Goal: Task Accomplishment & Management: Manage account settings

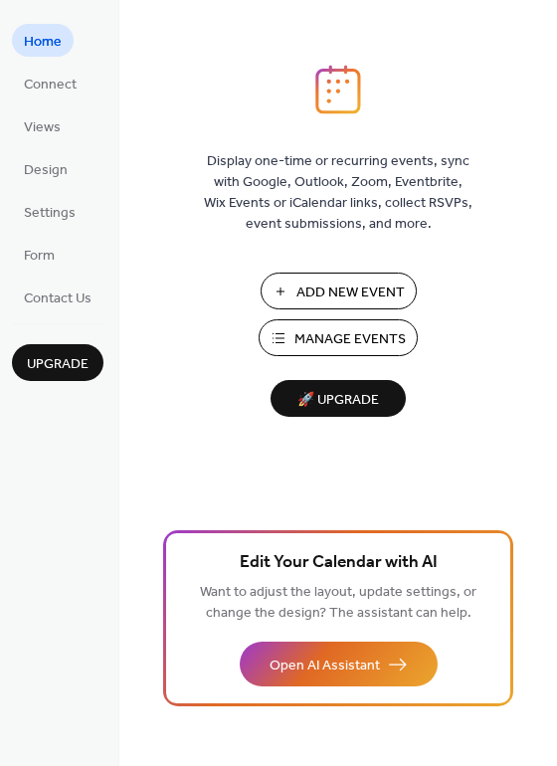
click at [370, 283] on span "Add New Event" at bounding box center [350, 292] width 108 height 21
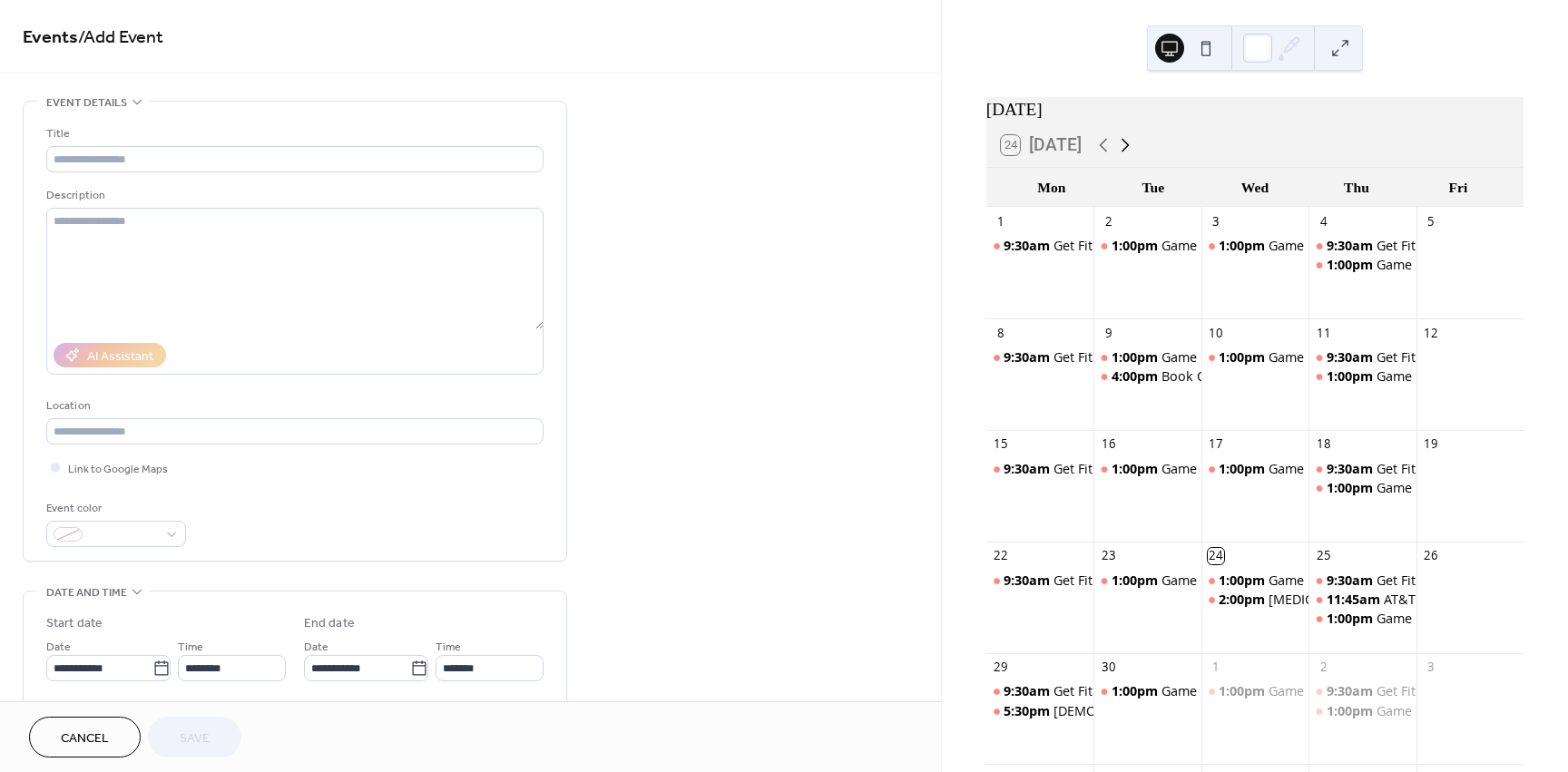
click at [1124, 156] on icon at bounding box center [1125, 145] width 22 height 22
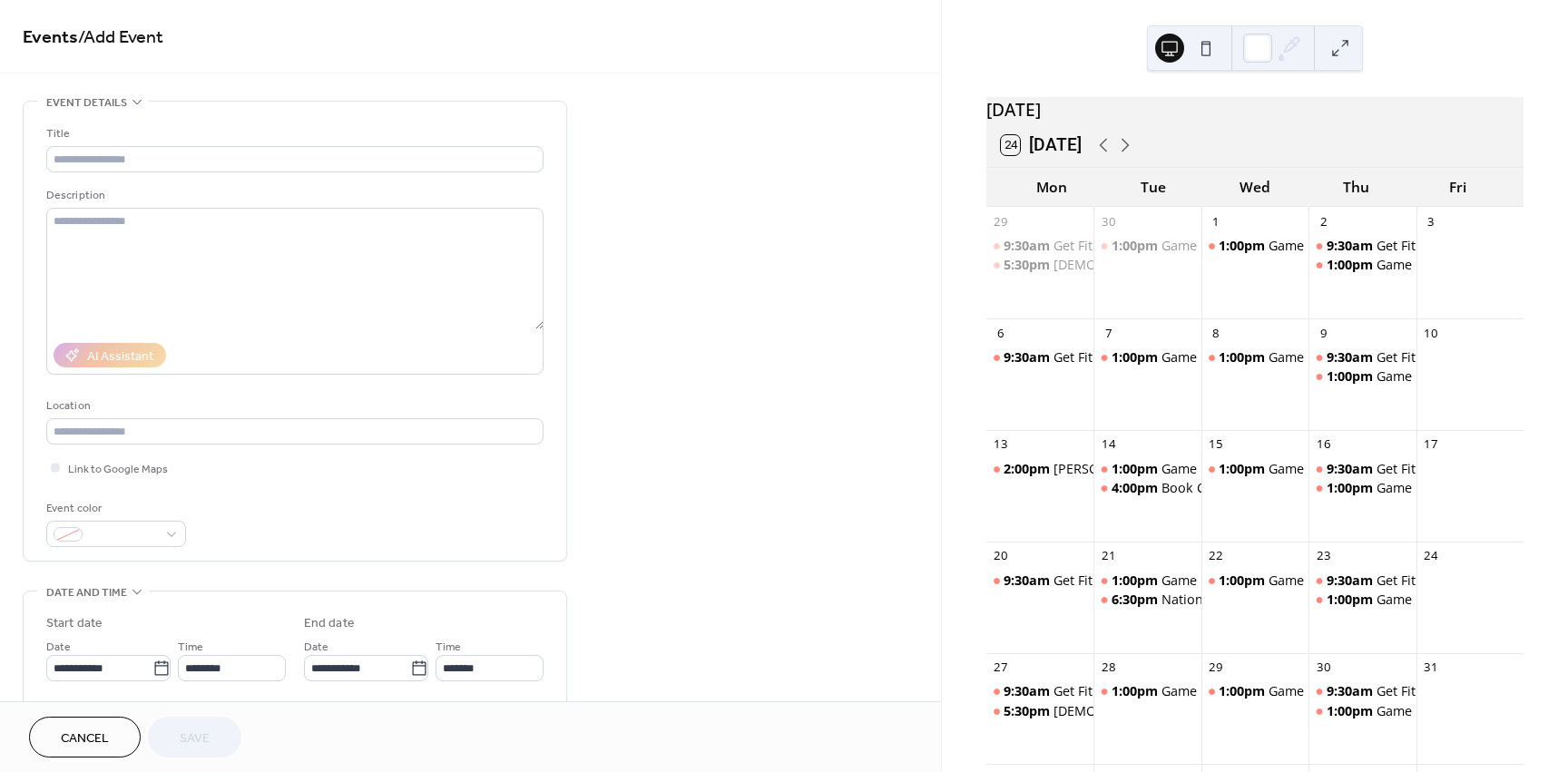
click at [1334, 304] on div "9:30am Get Fit 1:00pm Game Day" at bounding box center [1362, 275] width 107 height 75
click at [174, 146] on input "text" at bounding box center [295, 159] width 497 height 26
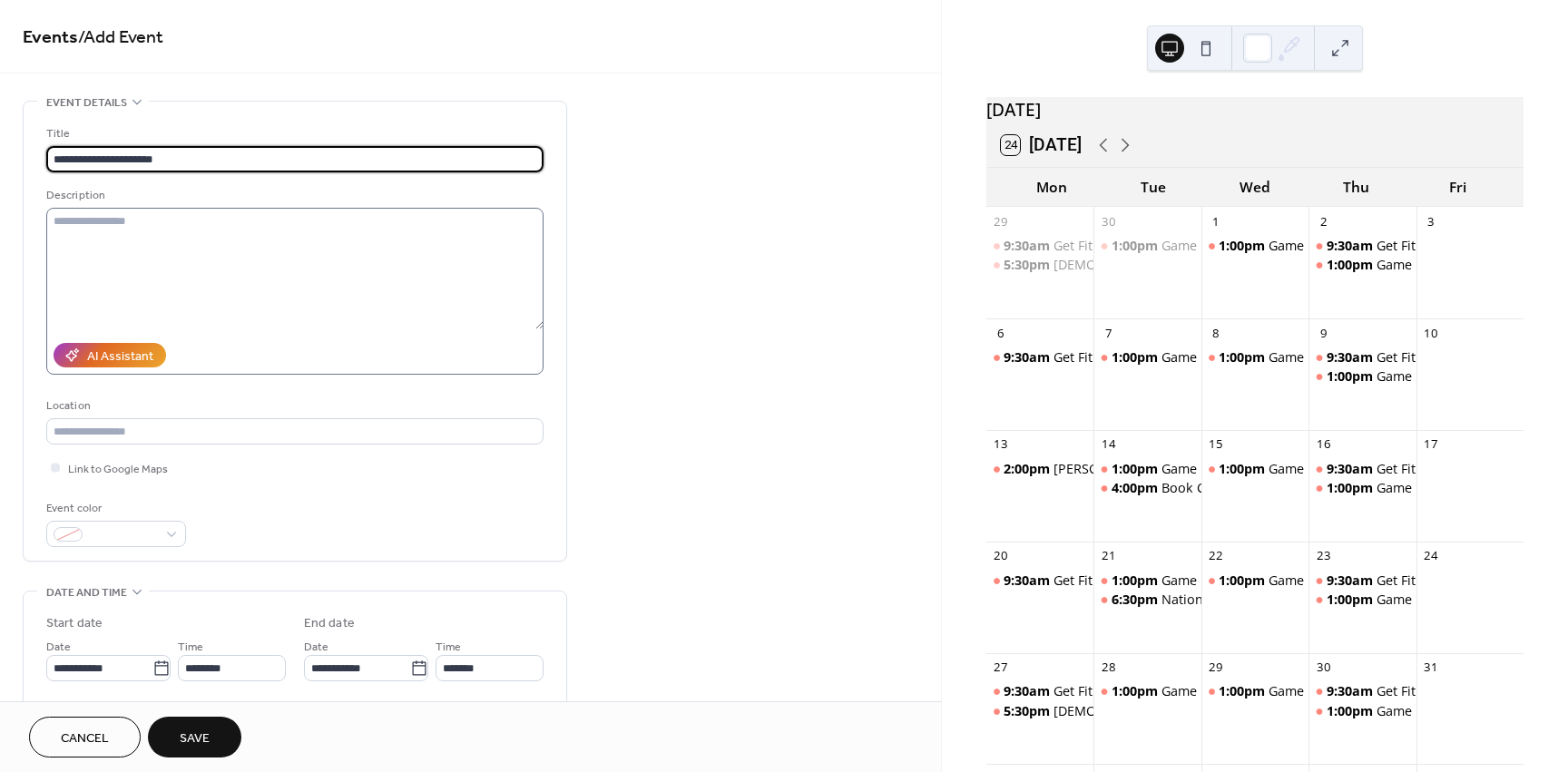
type input "**********"
click at [108, 221] on textarea at bounding box center [295, 268] width 497 height 121
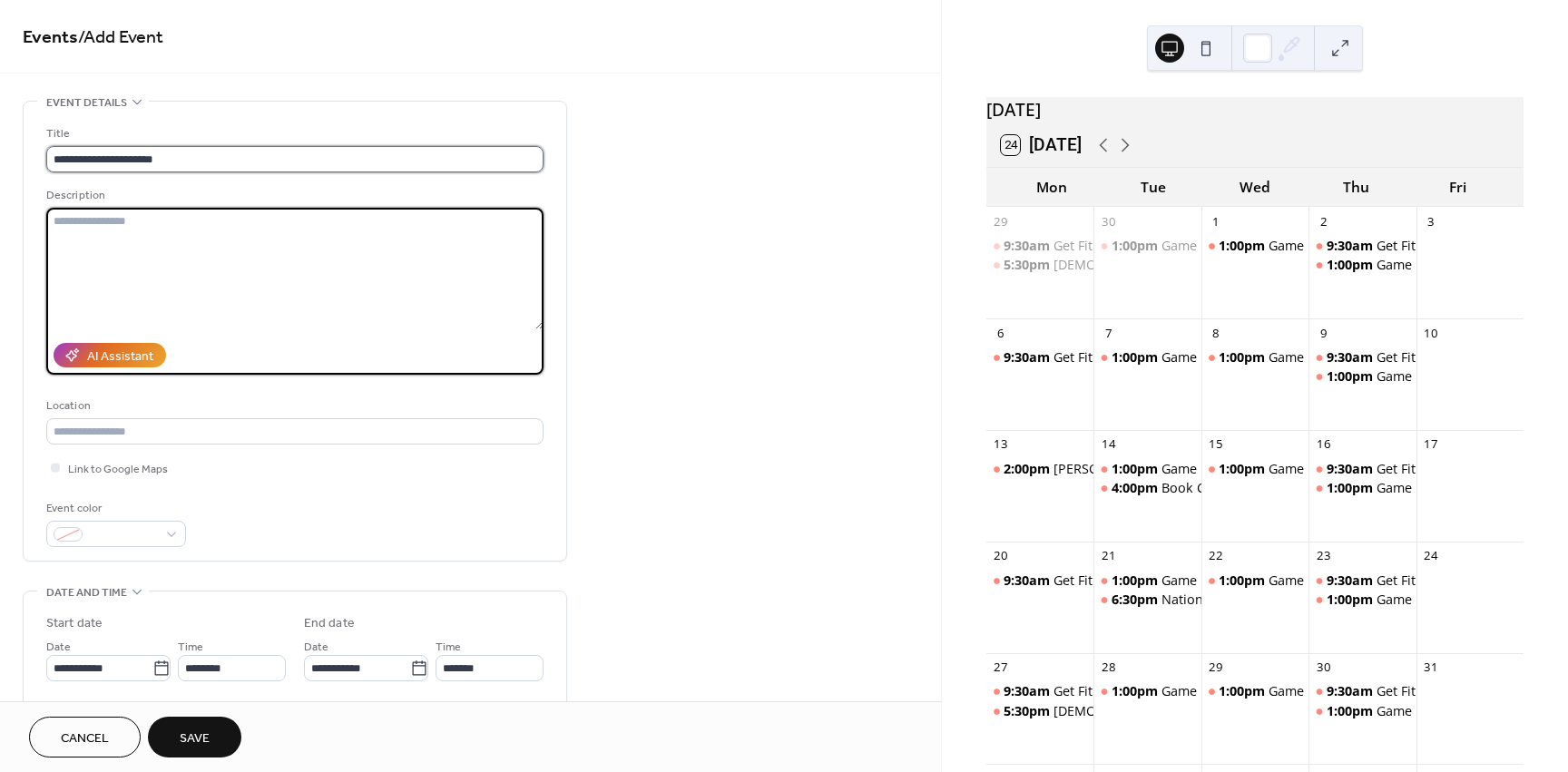
click at [167, 153] on input "**********" at bounding box center [295, 159] width 497 height 26
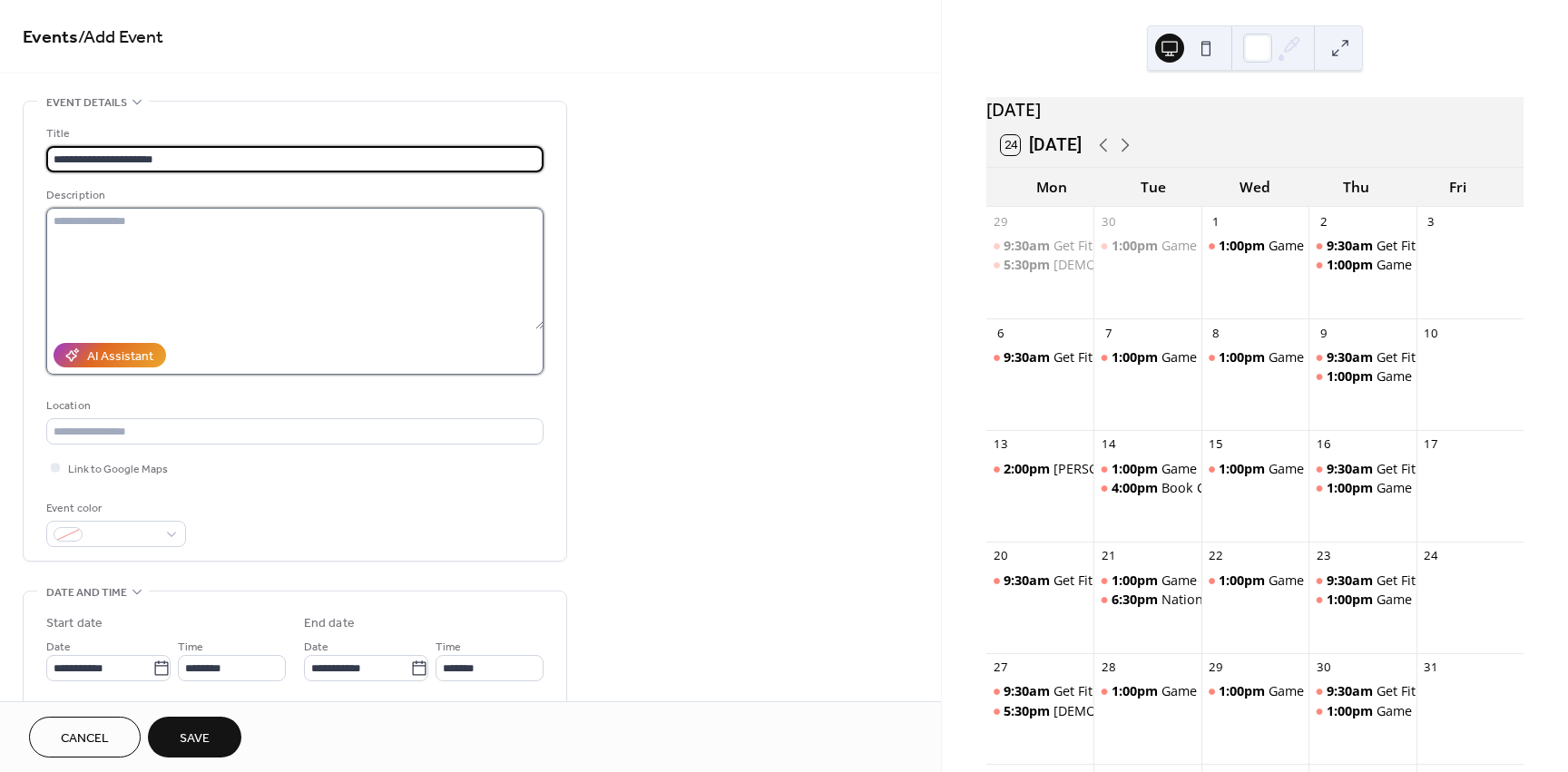
click at [123, 233] on textarea at bounding box center [295, 268] width 497 height 121
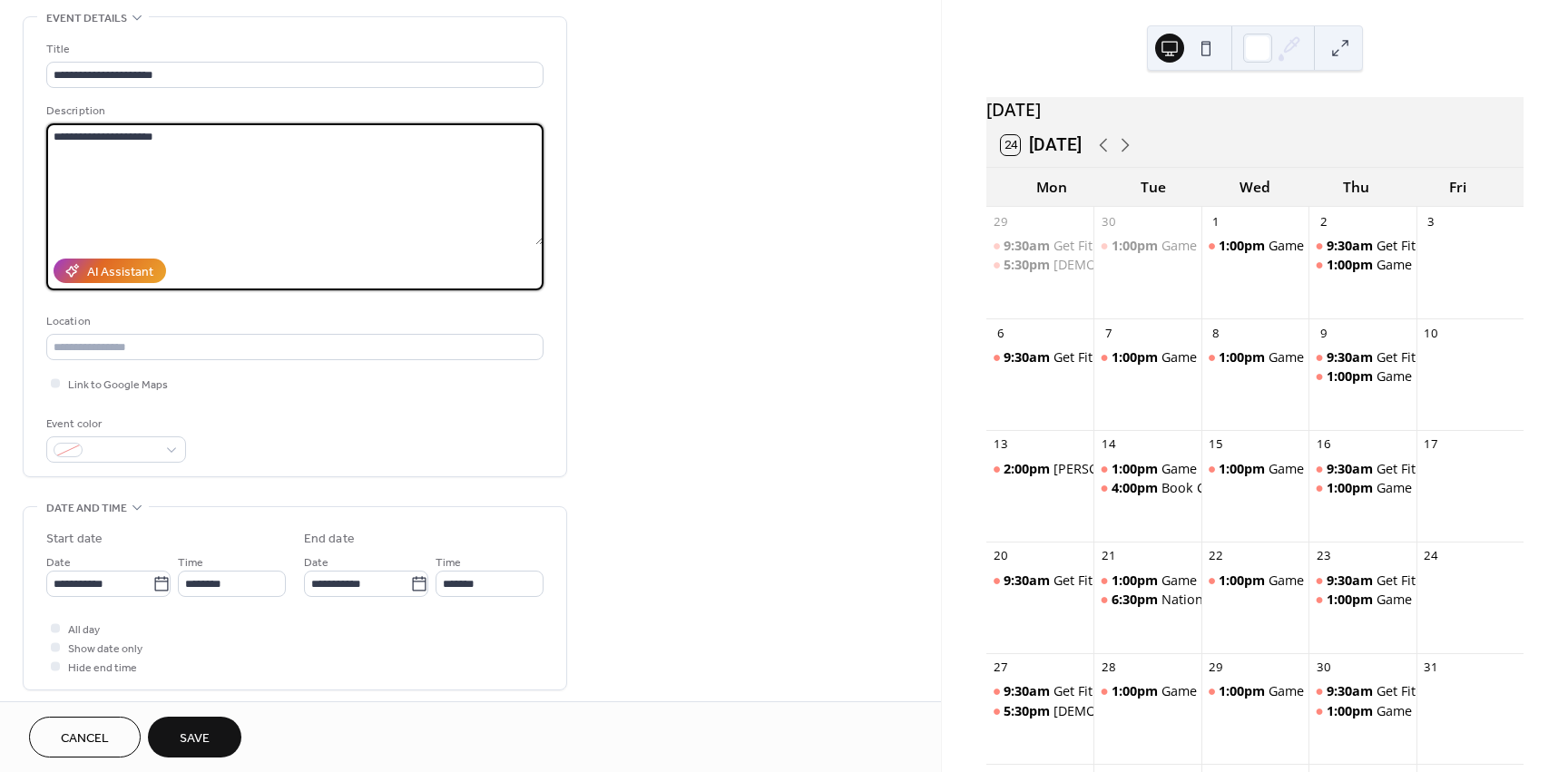
scroll to position [90, 0]
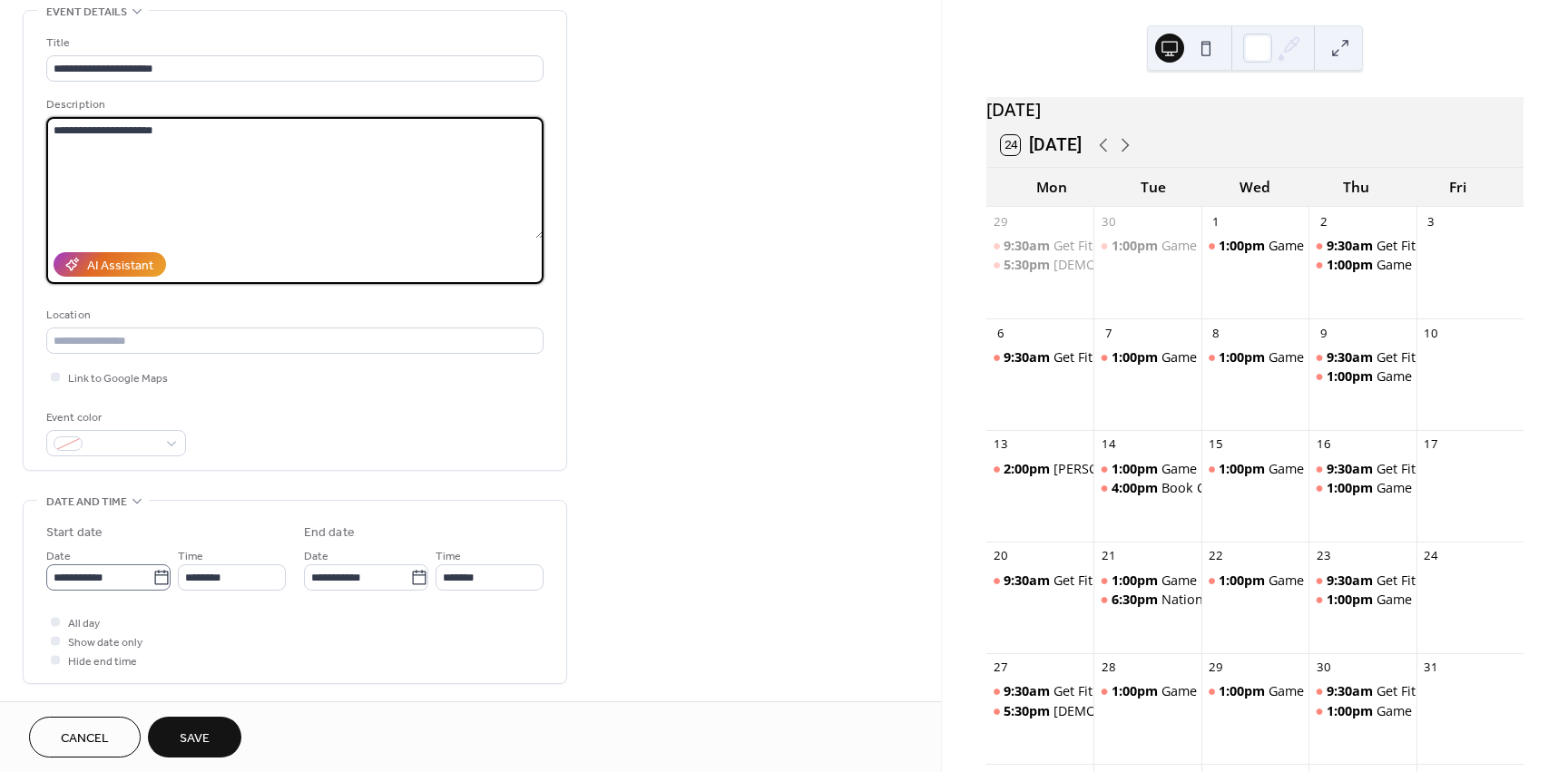
type textarea "**********"
click at [158, 582] on icon at bounding box center [162, 578] width 18 height 18
click at [152, 582] on input "**********" at bounding box center [99, 577] width 106 height 26
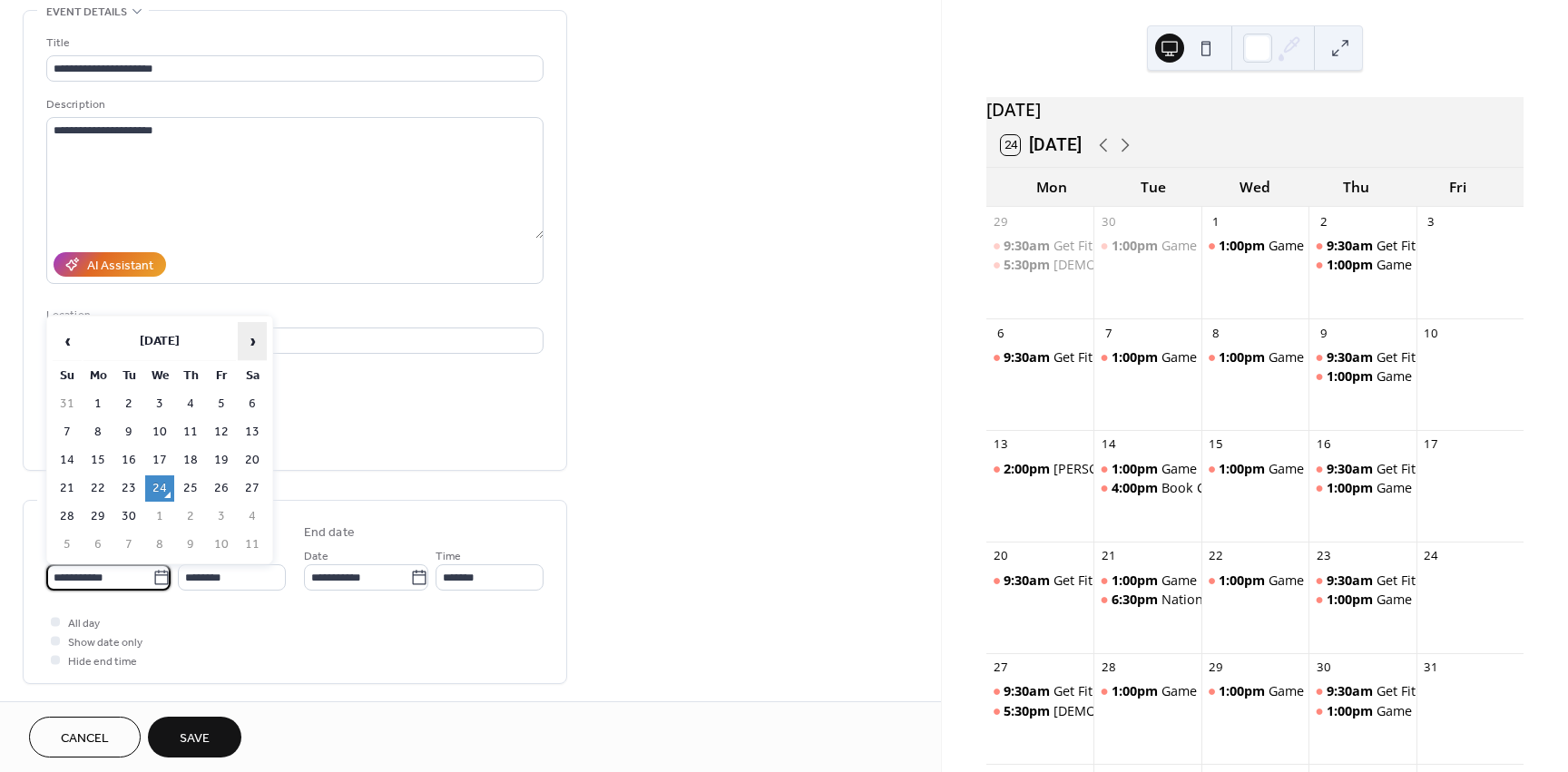
click at [259, 345] on span "›" at bounding box center [252, 341] width 27 height 37
click at [201, 404] on td "2" at bounding box center [191, 404] width 29 height 26
type input "**********"
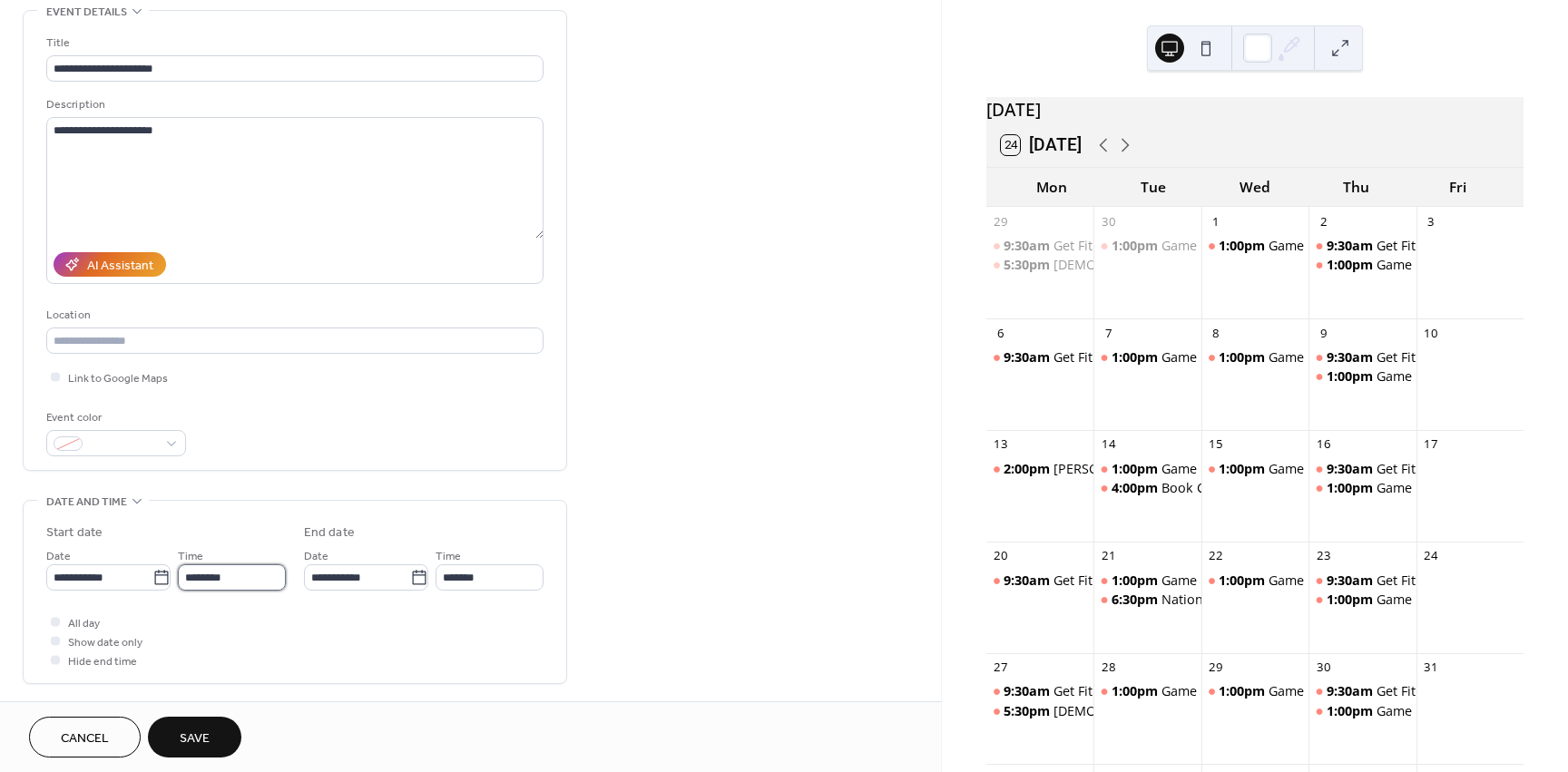
click at [260, 575] on input "********" at bounding box center [232, 577] width 108 height 26
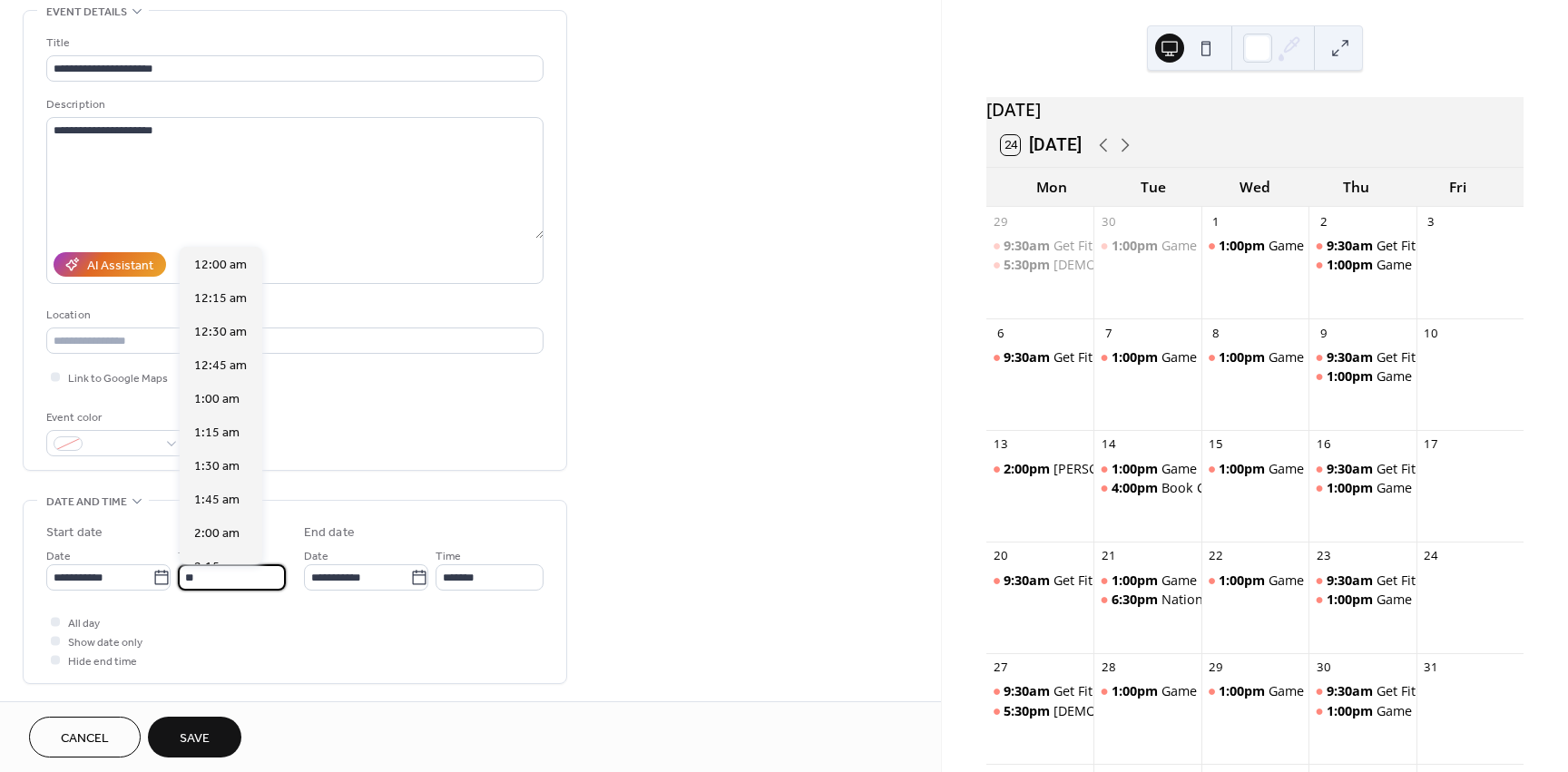
scroll to position [1477, 0]
type input "********"
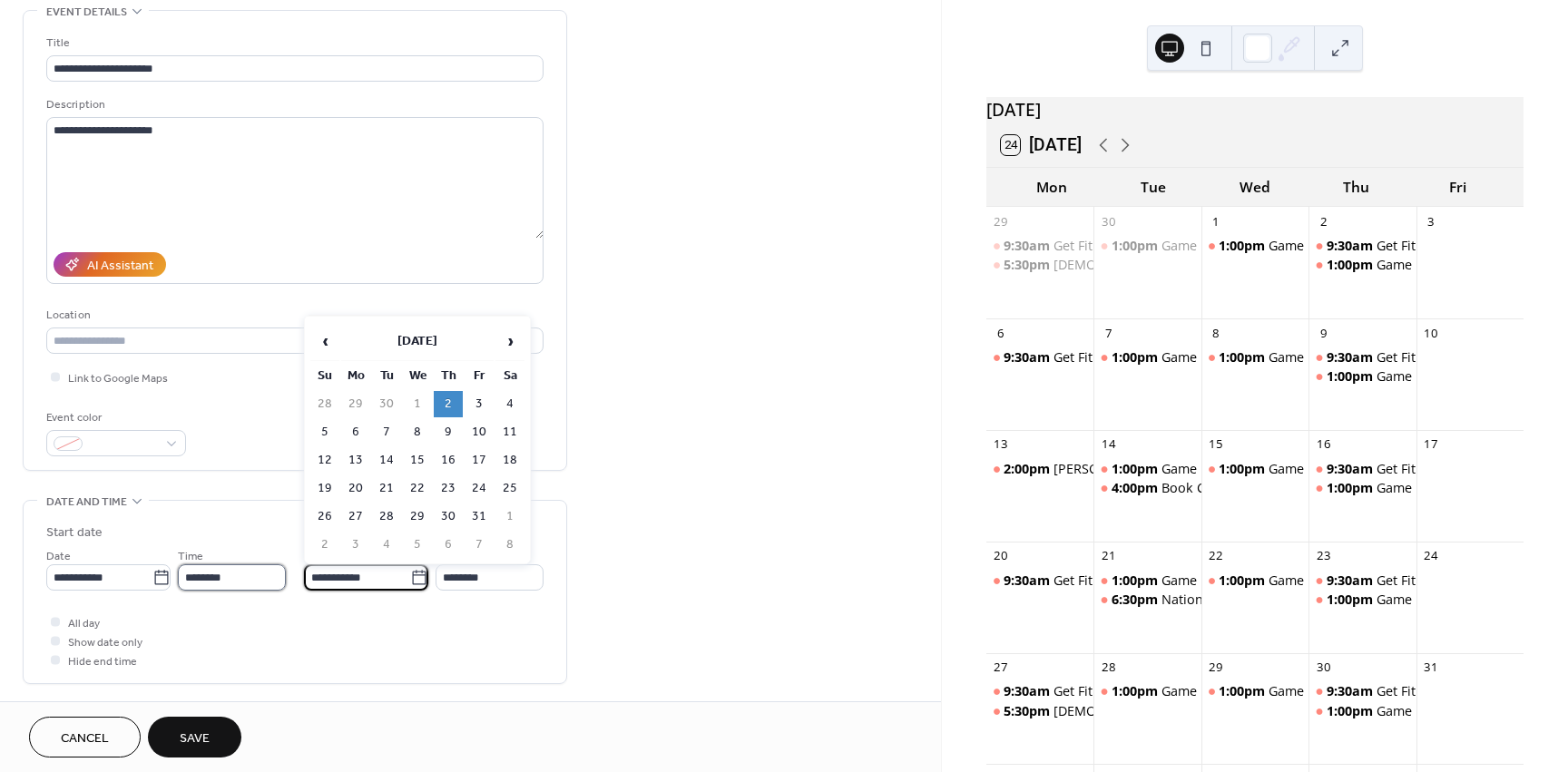
click at [240, 585] on input "********" at bounding box center [232, 577] width 108 height 26
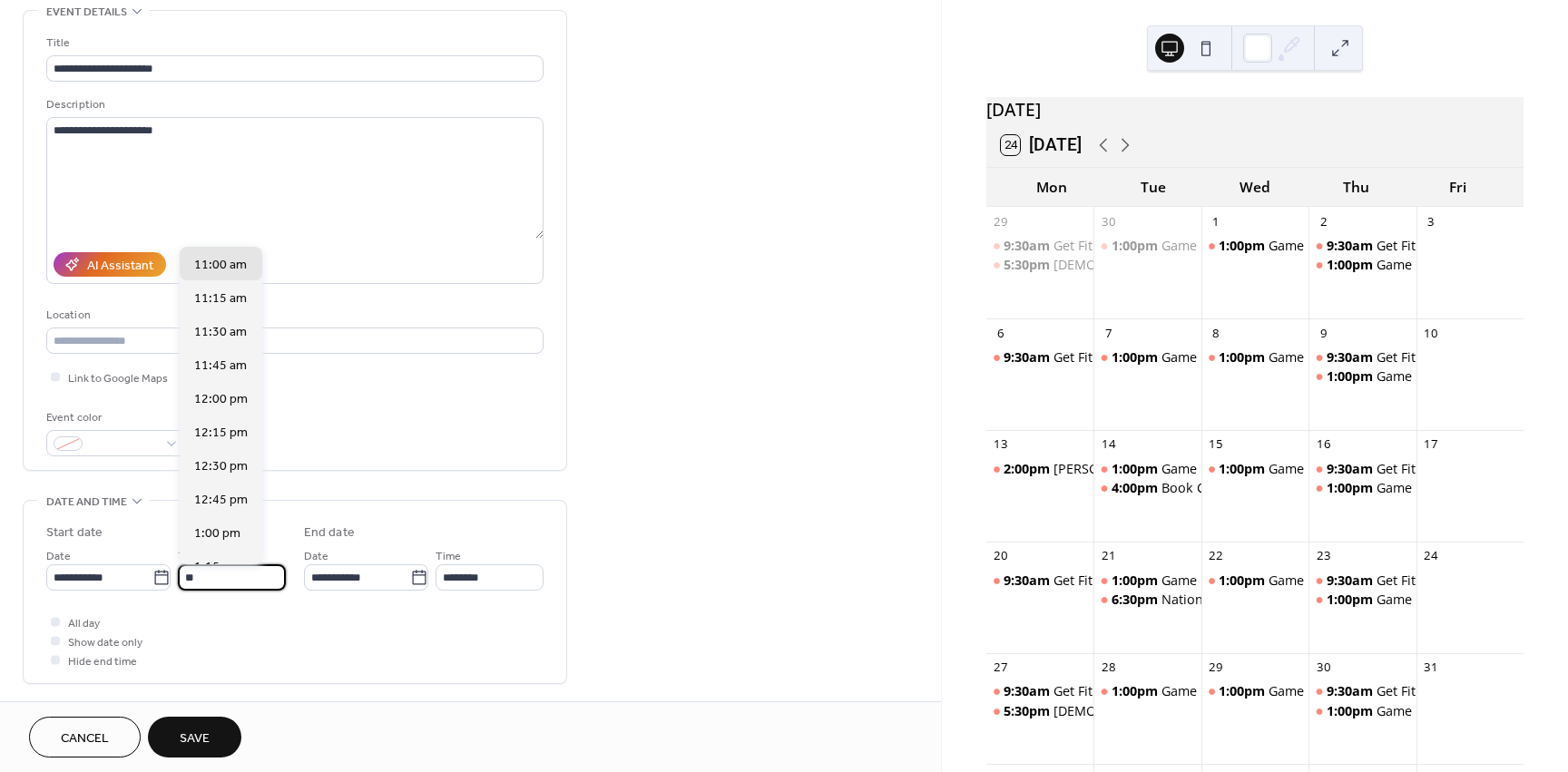
type input "*"
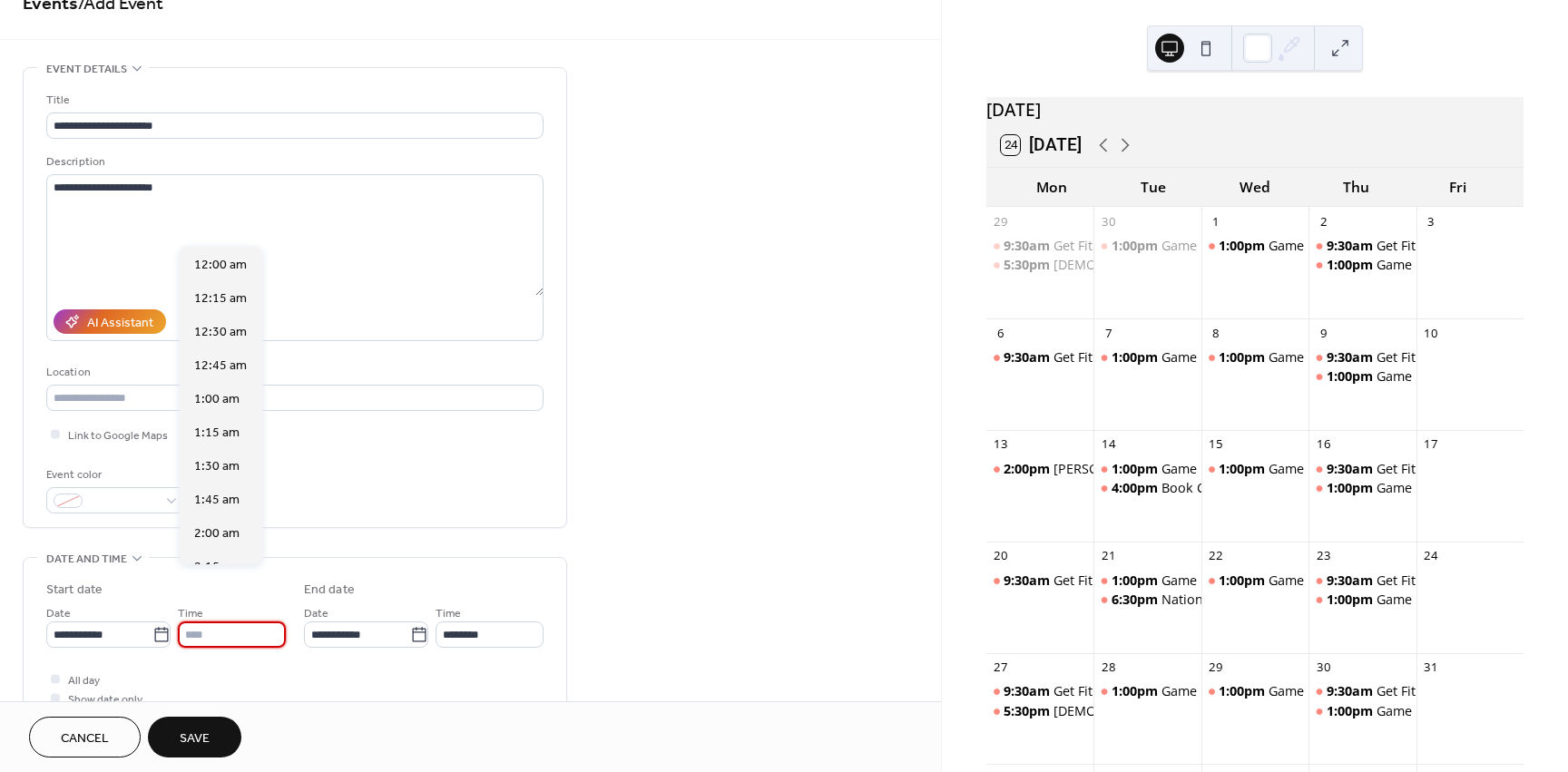
scroll to position [0, 0]
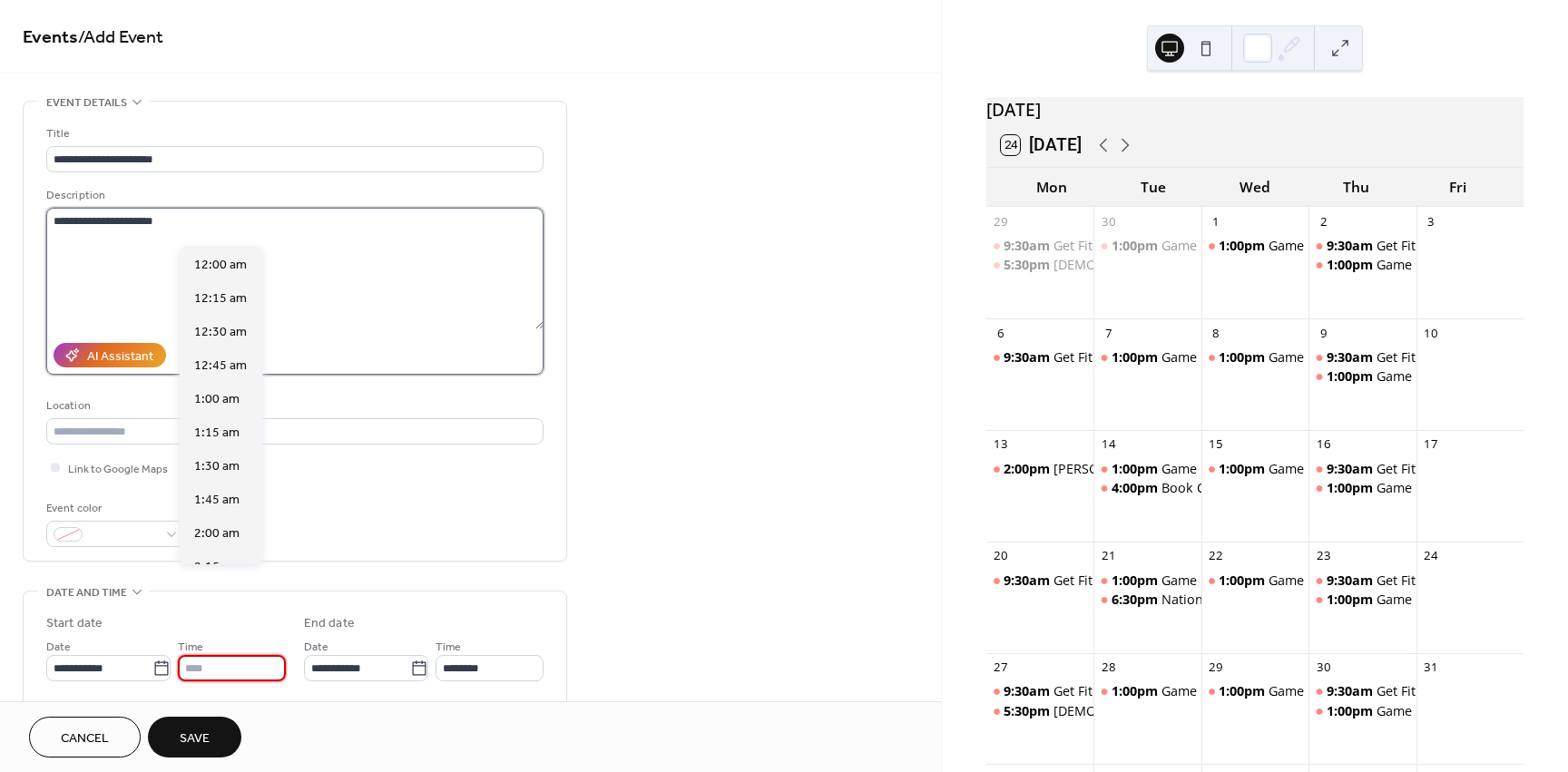
type input "********"
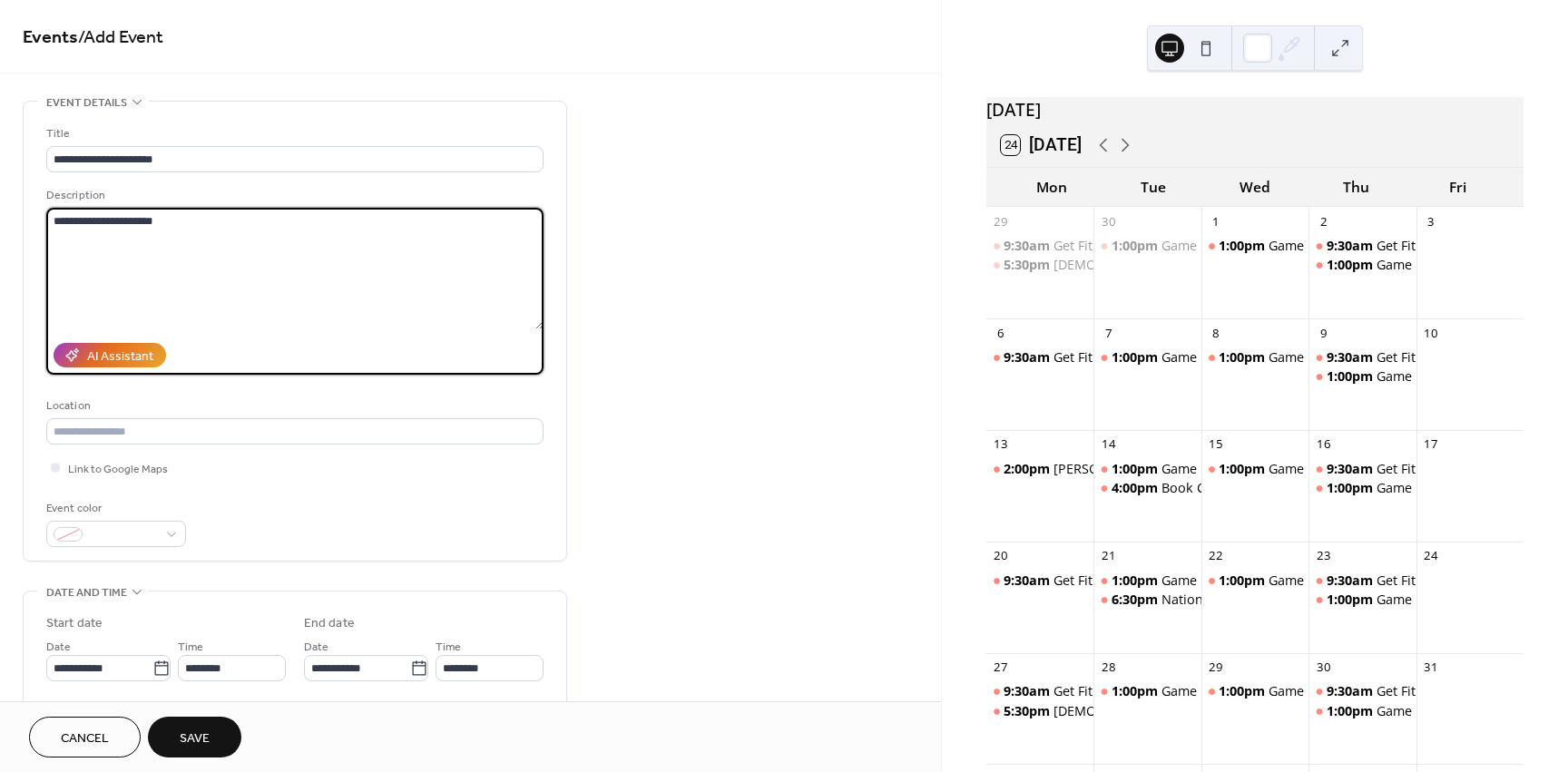
drag, startPoint x: 172, startPoint y: 217, endPoint x: 45, endPoint y: 203, distance: 127.8
click at [45, 203] on div "**********" at bounding box center [295, 330] width 543 height 459
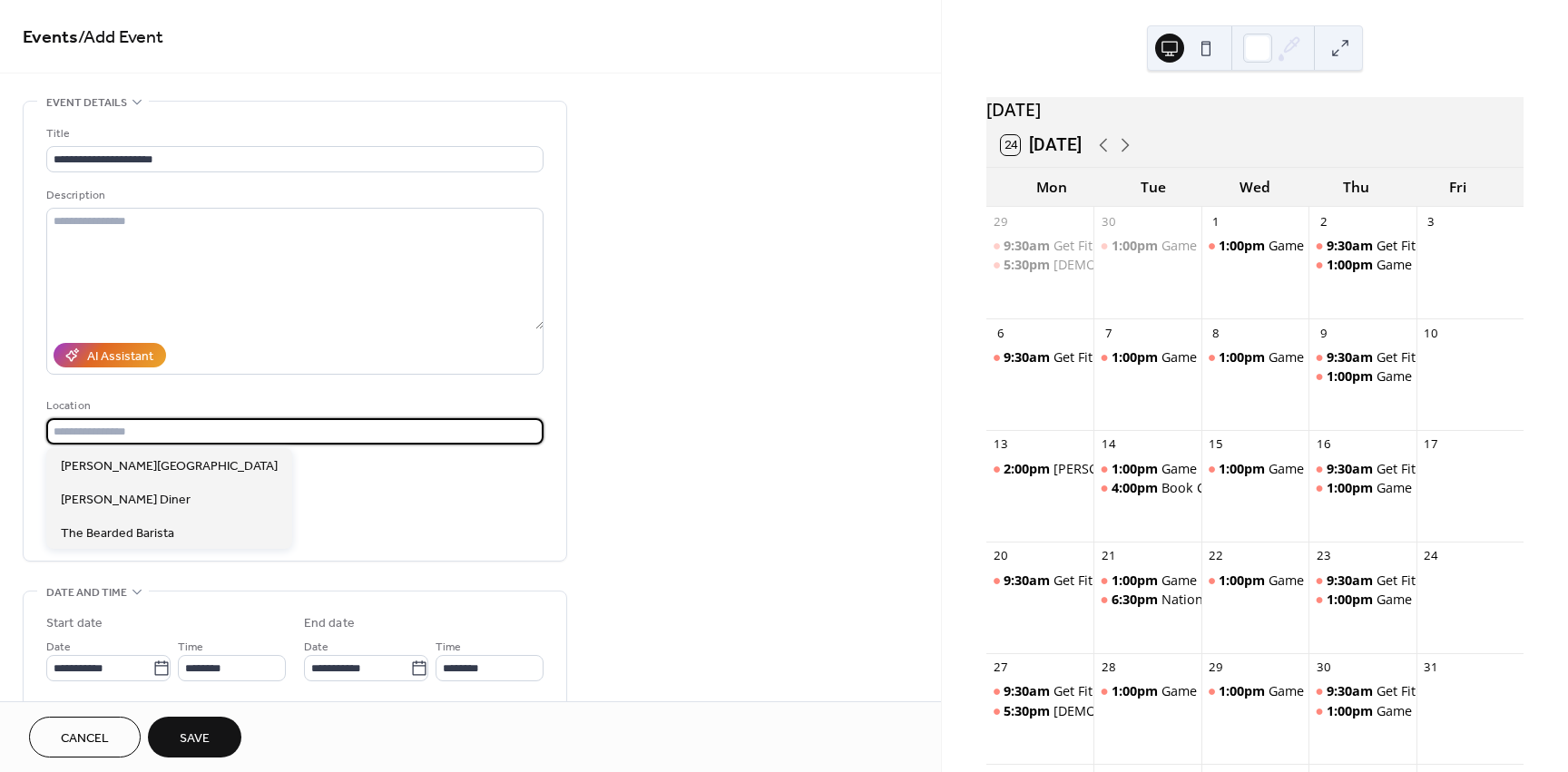
click at [100, 426] on input "text" at bounding box center [295, 431] width 497 height 26
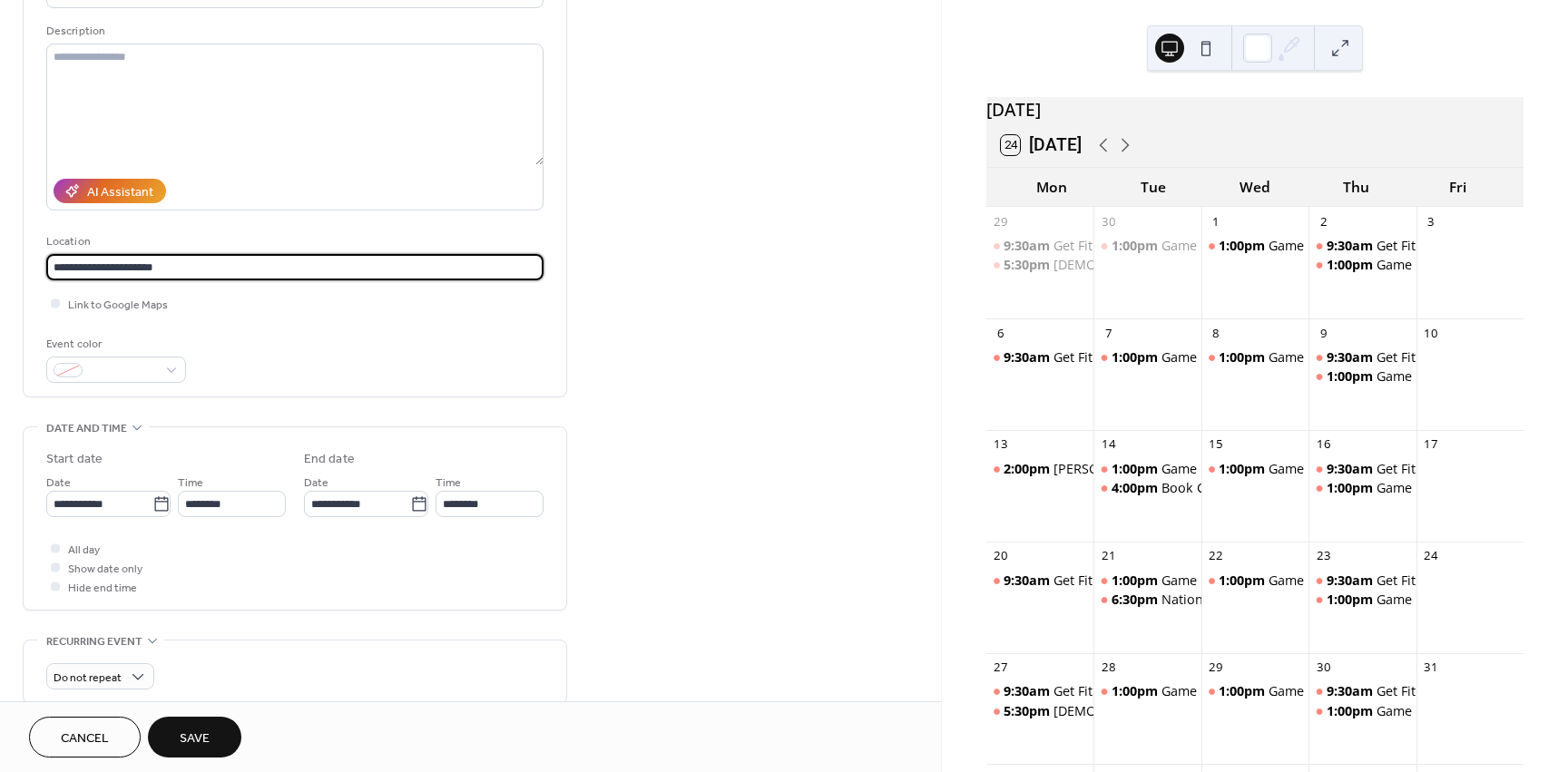
scroll to position [182, 0]
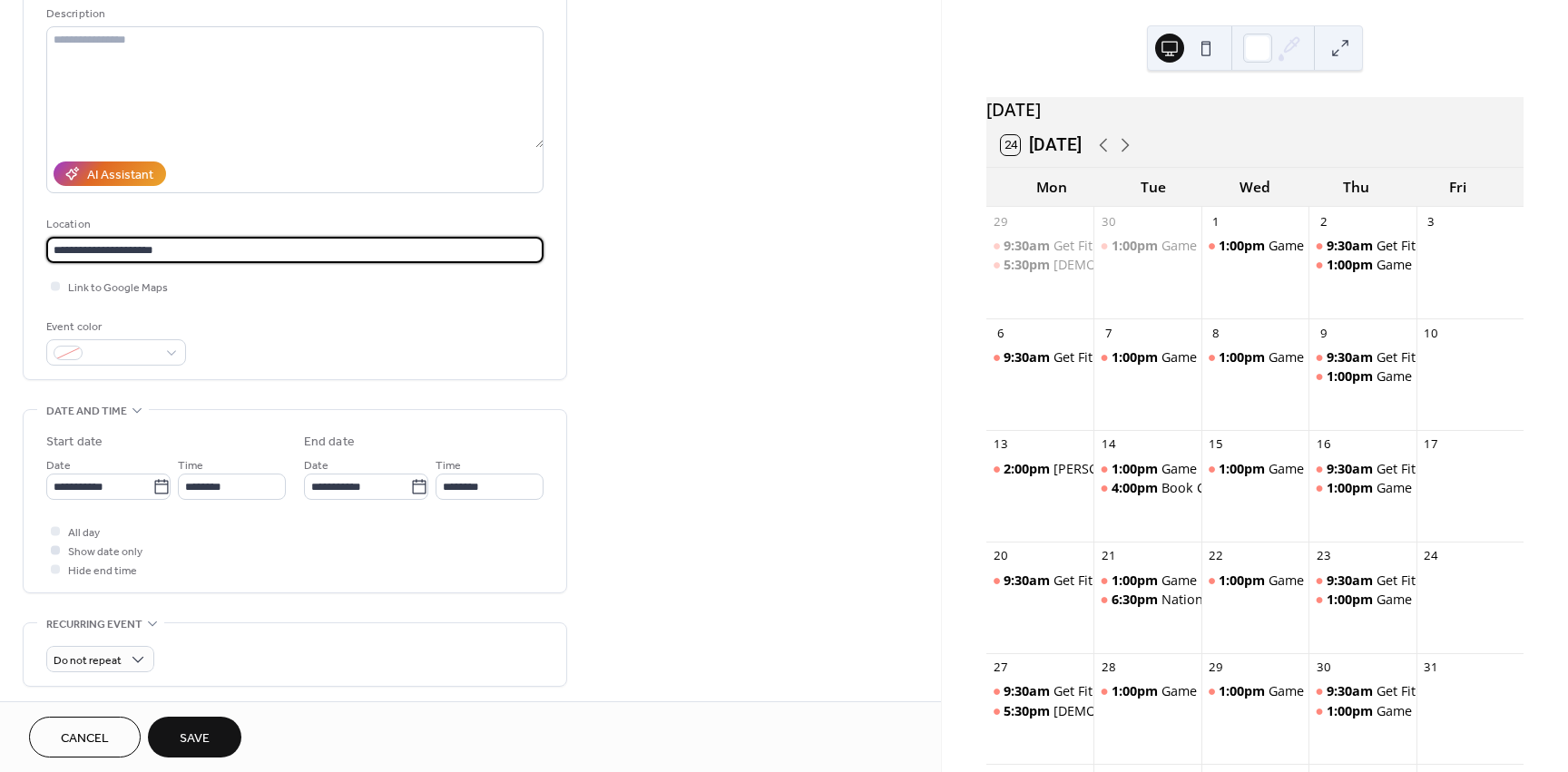
type input "**********"
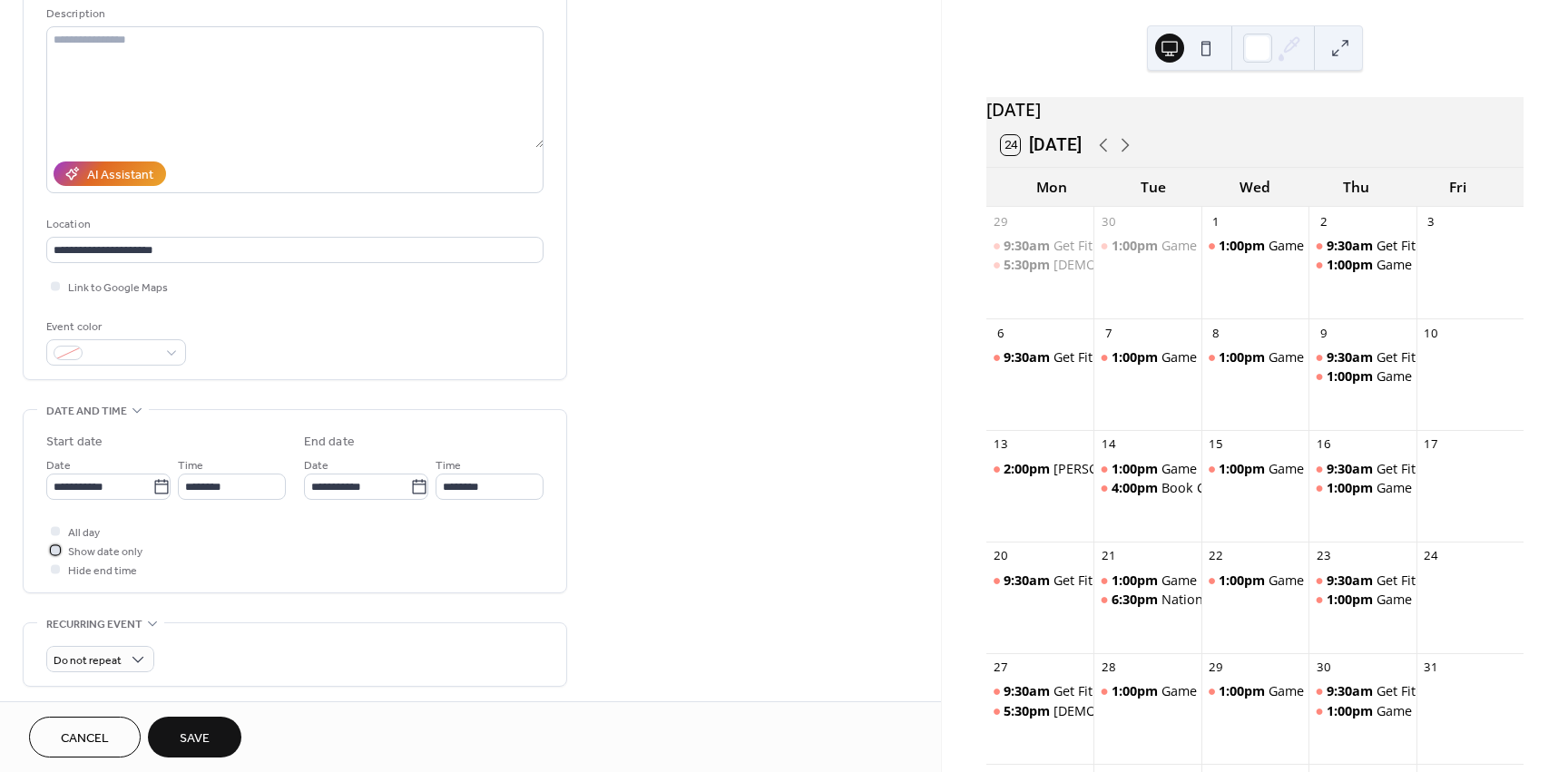
click at [57, 546] on div at bounding box center [56, 550] width 9 height 9
click at [209, 730] on span "Save" at bounding box center [194, 738] width 30 height 19
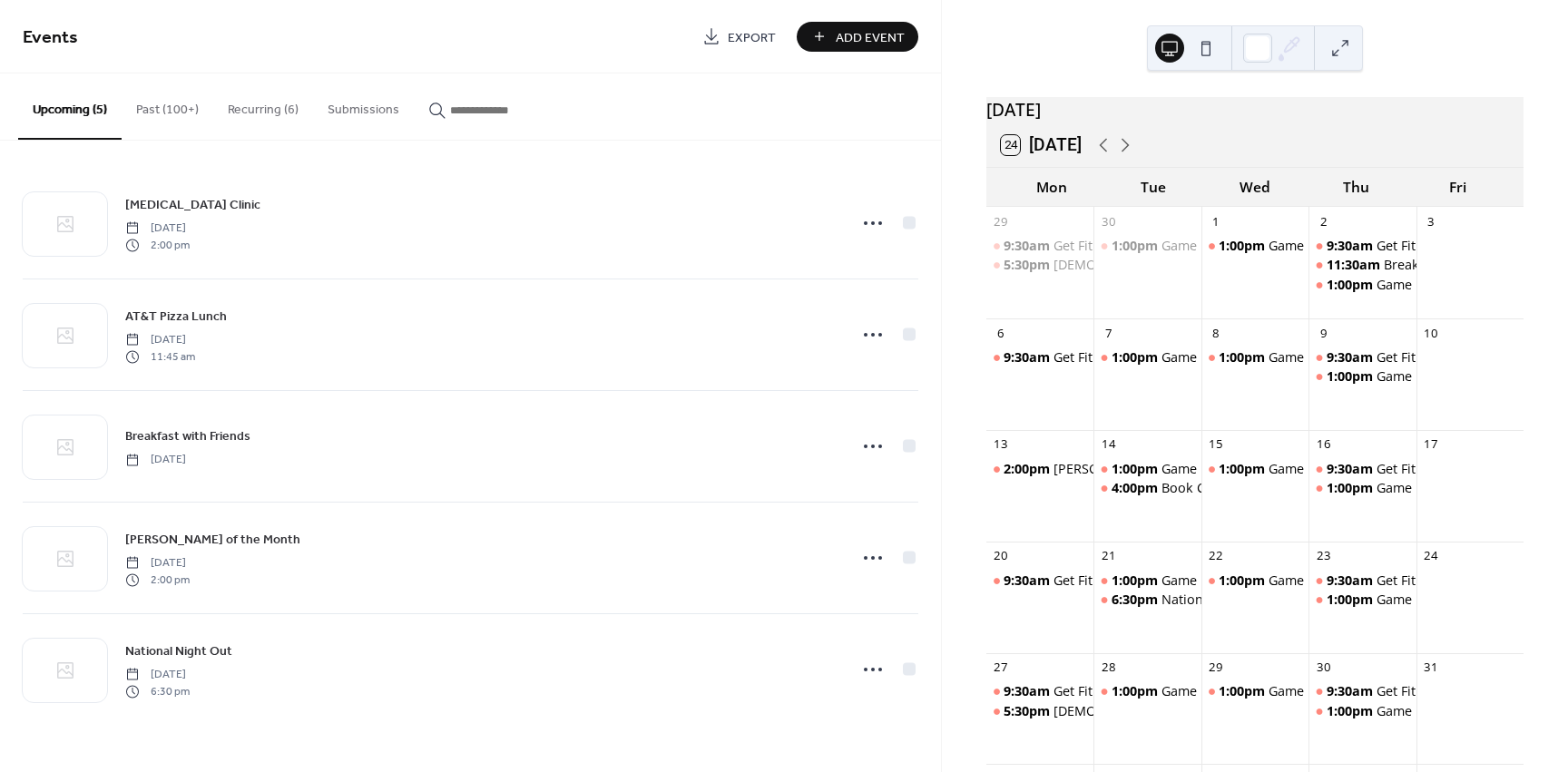
click at [1364, 527] on div "9:30am Get Fit 1:00pm Game Day" at bounding box center [1362, 497] width 107 height 75
click at [1365, 525] on div "9:30am Get Fit 1:00pm Game Day" at bounding box center [1362, 497] width 107 height 75
click at [1370, 526] on div "9:30am Get Fit 1:00pm Game Day" at bounding box center [1362, 497] width 107 height 75
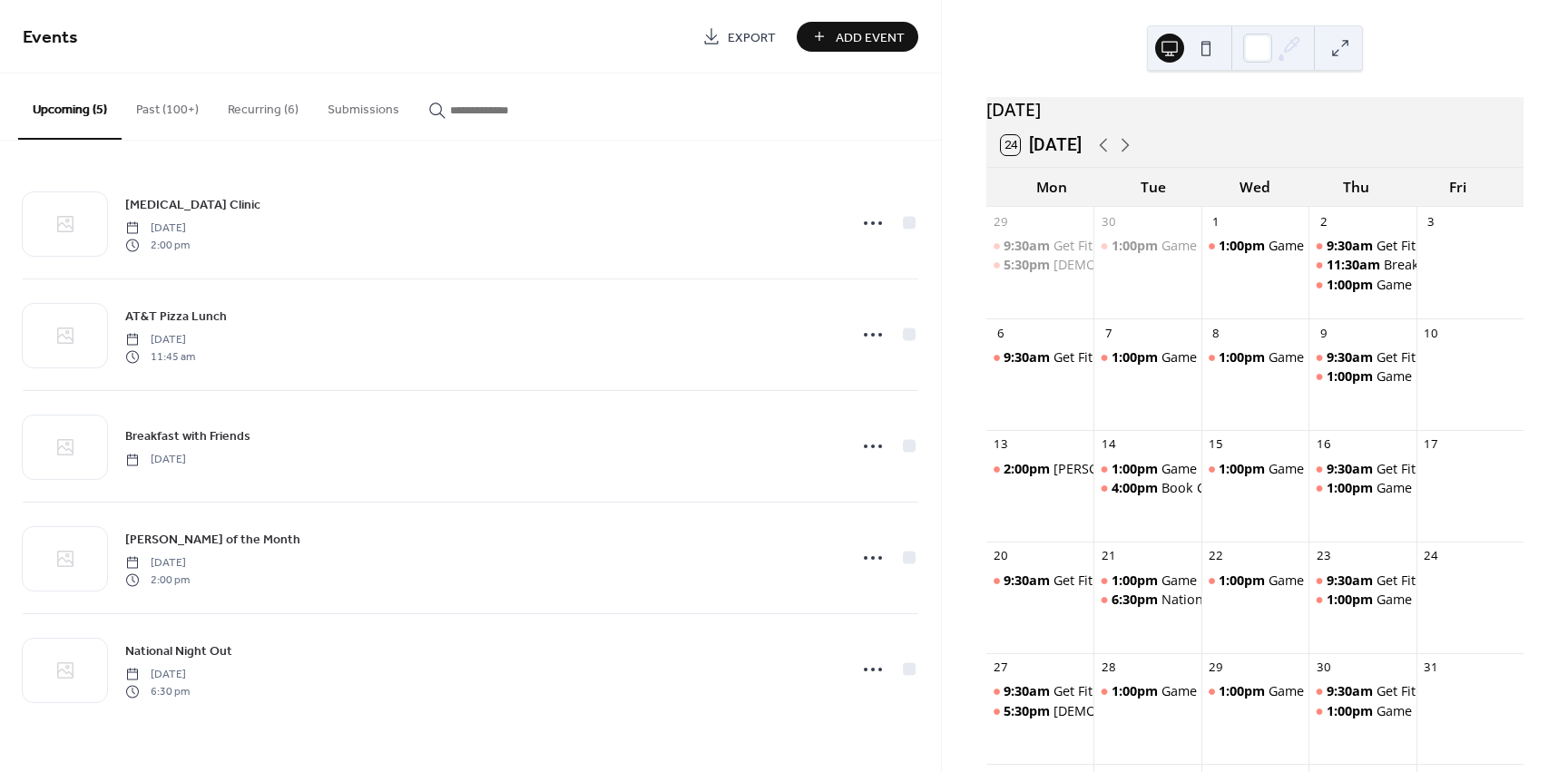
click at [829, 15] on div "Events Export Add Event" at bounding box center [470, 37] width 941 height 74
click at [837, 30] on span "Add Event" at bounding box center [871, 37] width 69 height 19
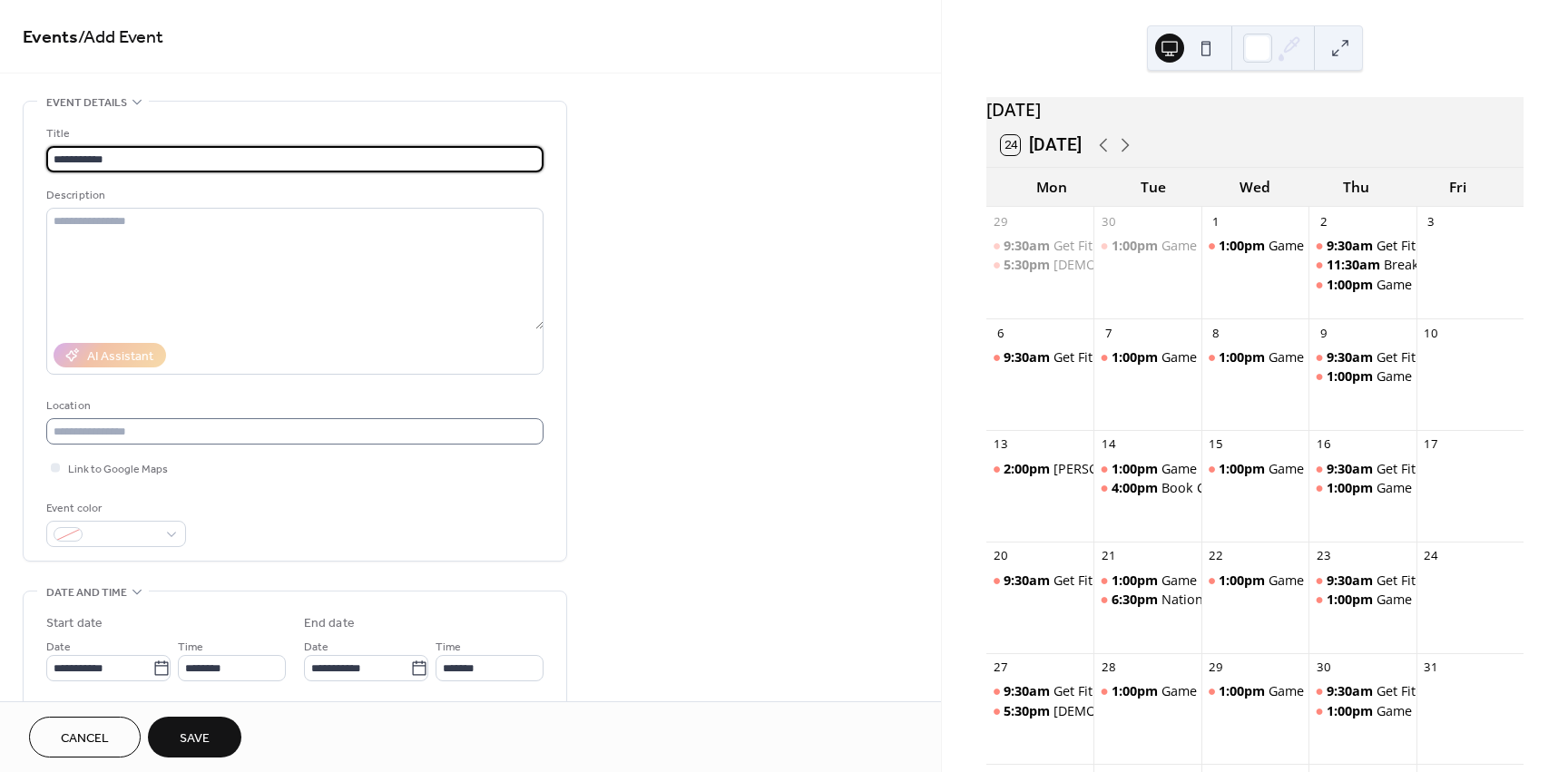
type input "**********"
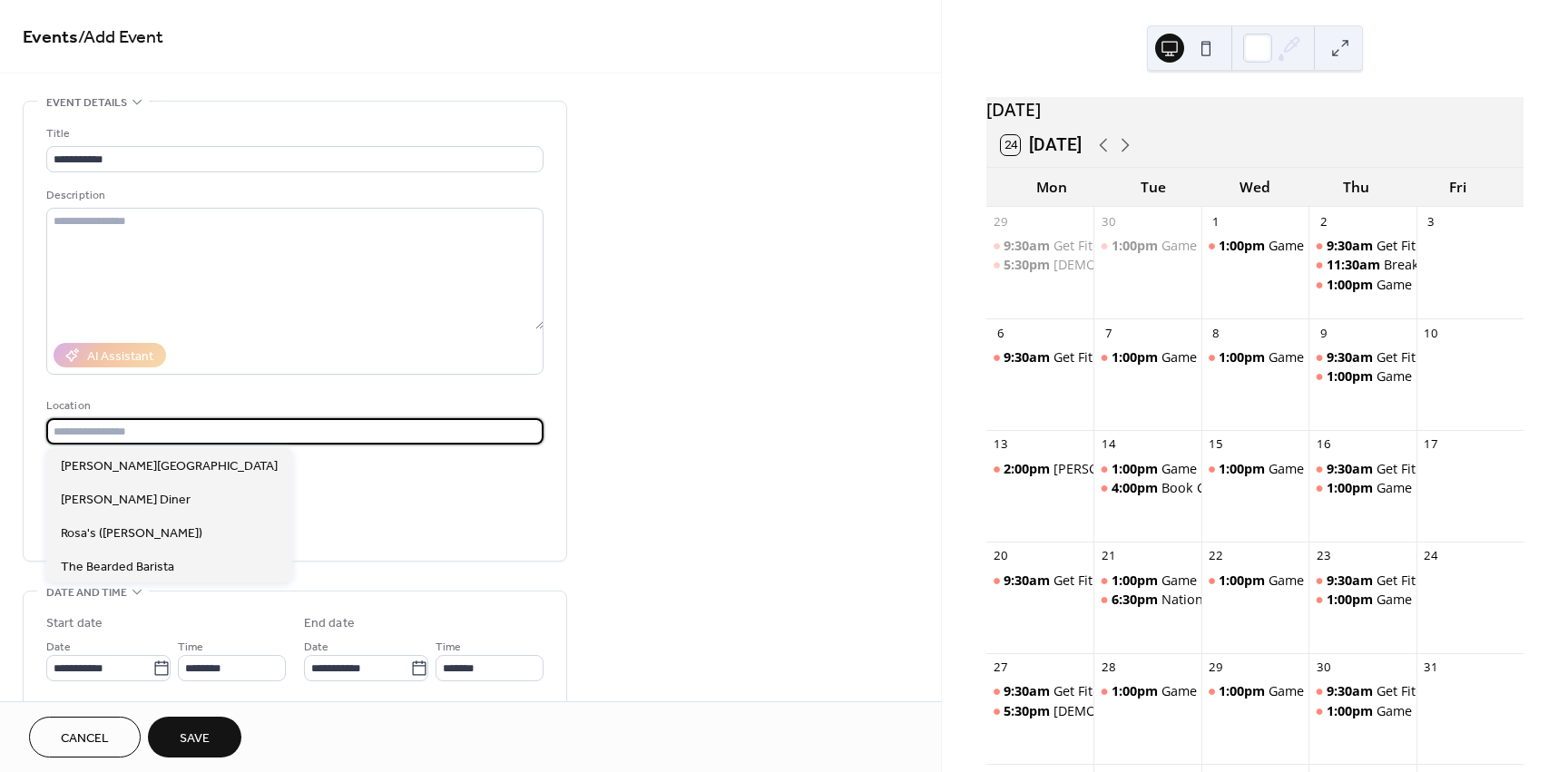
click at [183, 443] on input "text" at bounding box center [295, 431] width 497 height 26
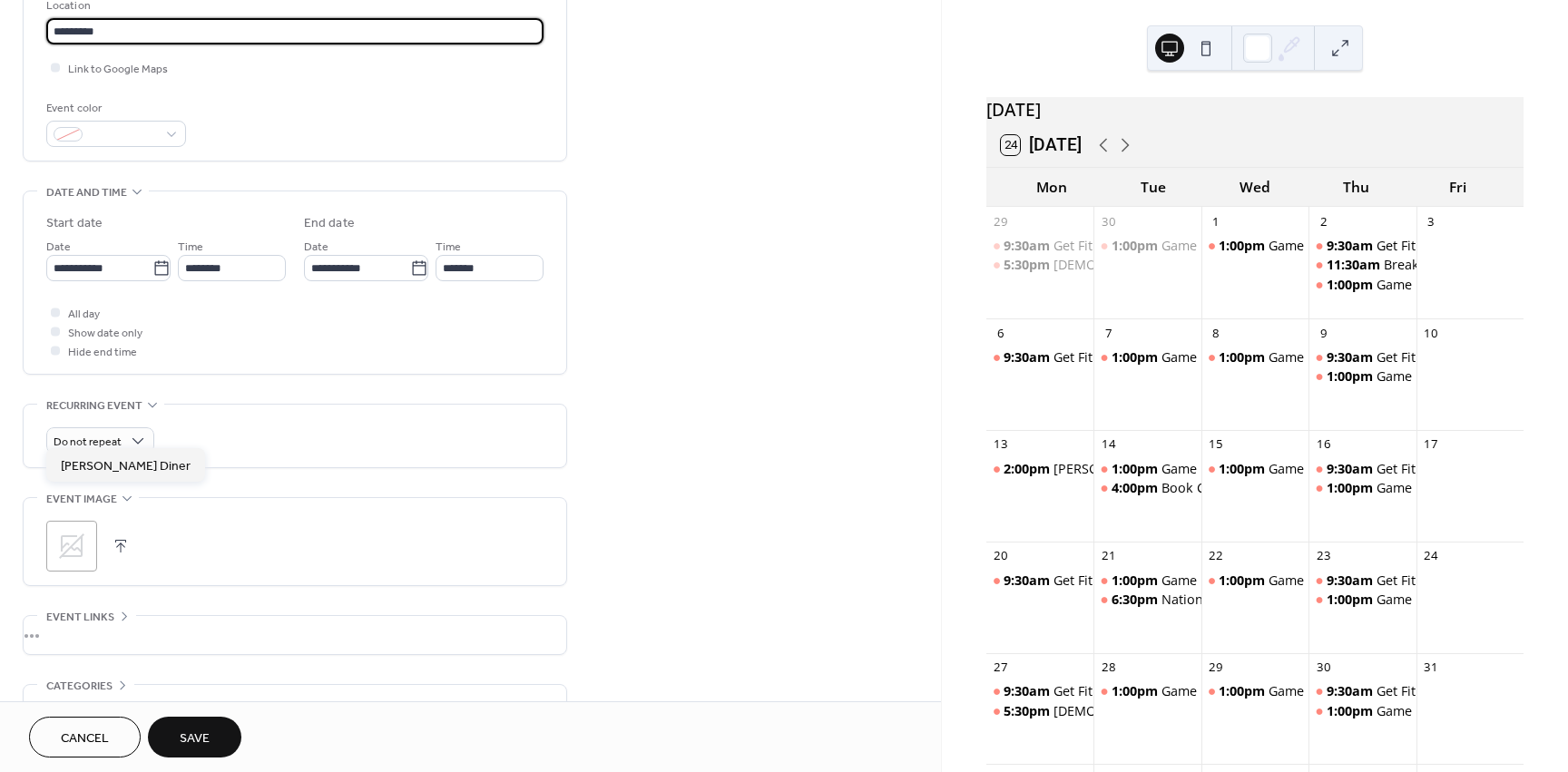
scroll to position [454, 0]
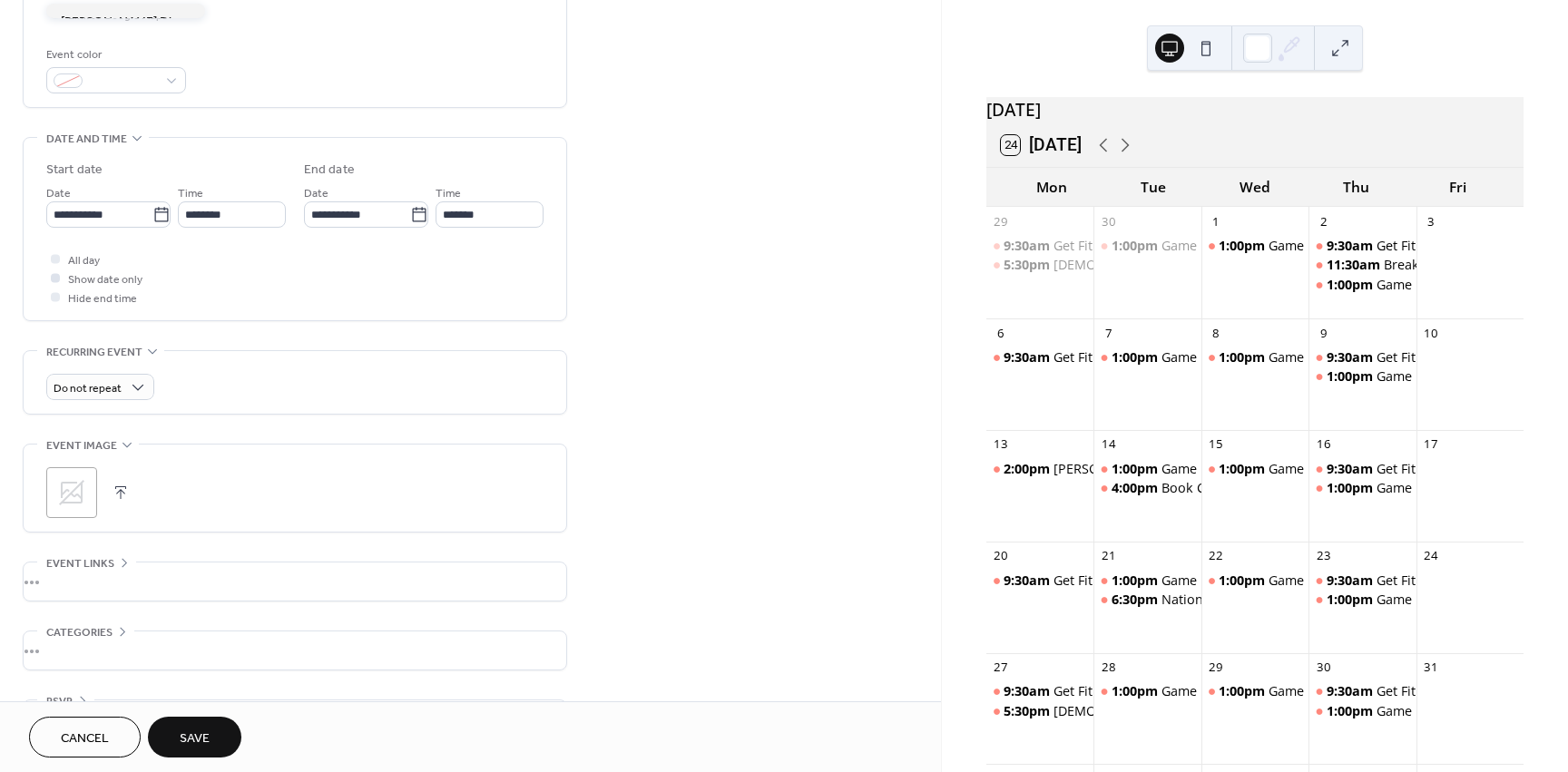
type input "*********"
click at [57, 276] on div at bounding box center [56, 277] width 9 height 9
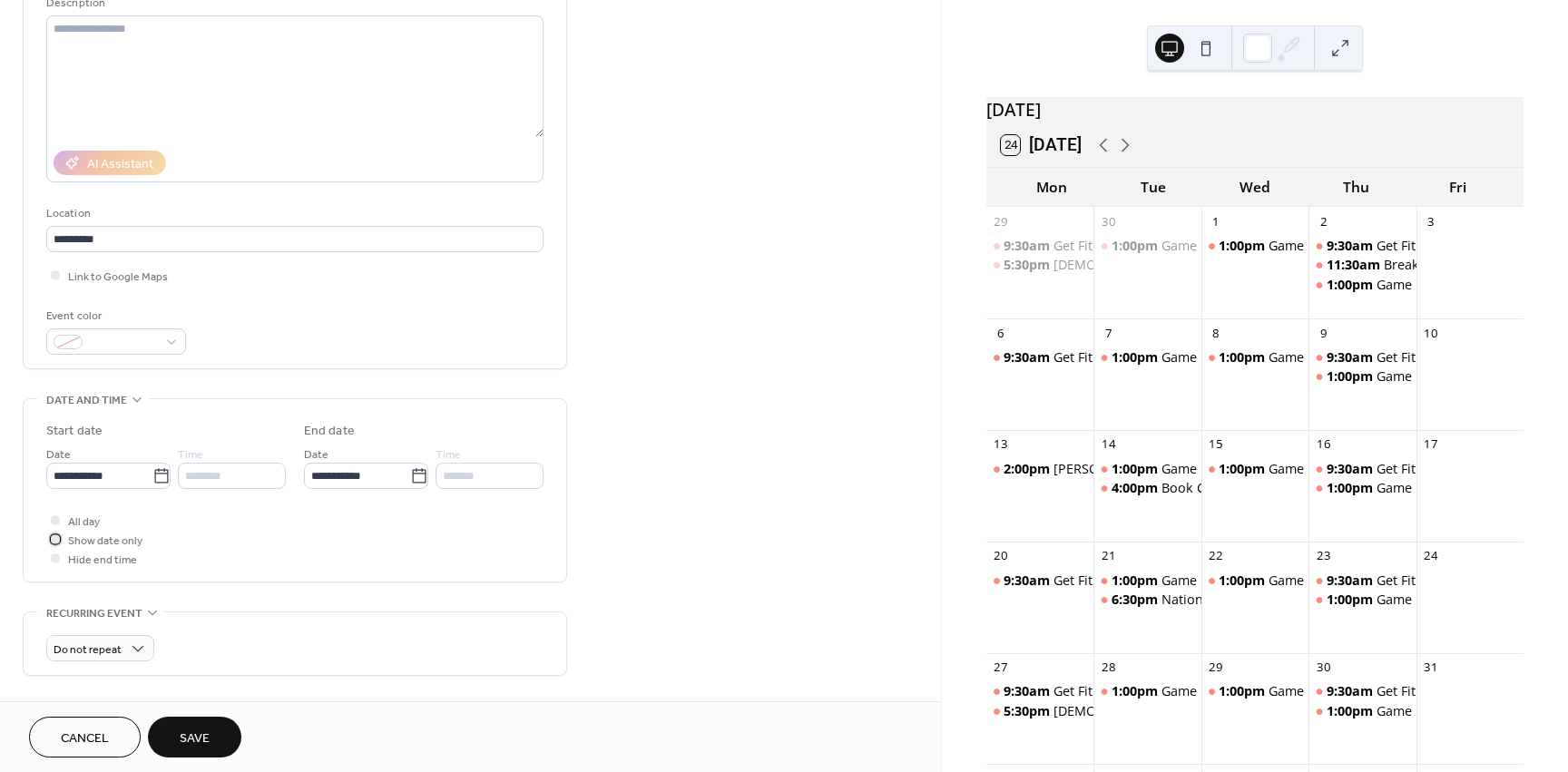
scroll to position [90, 0]
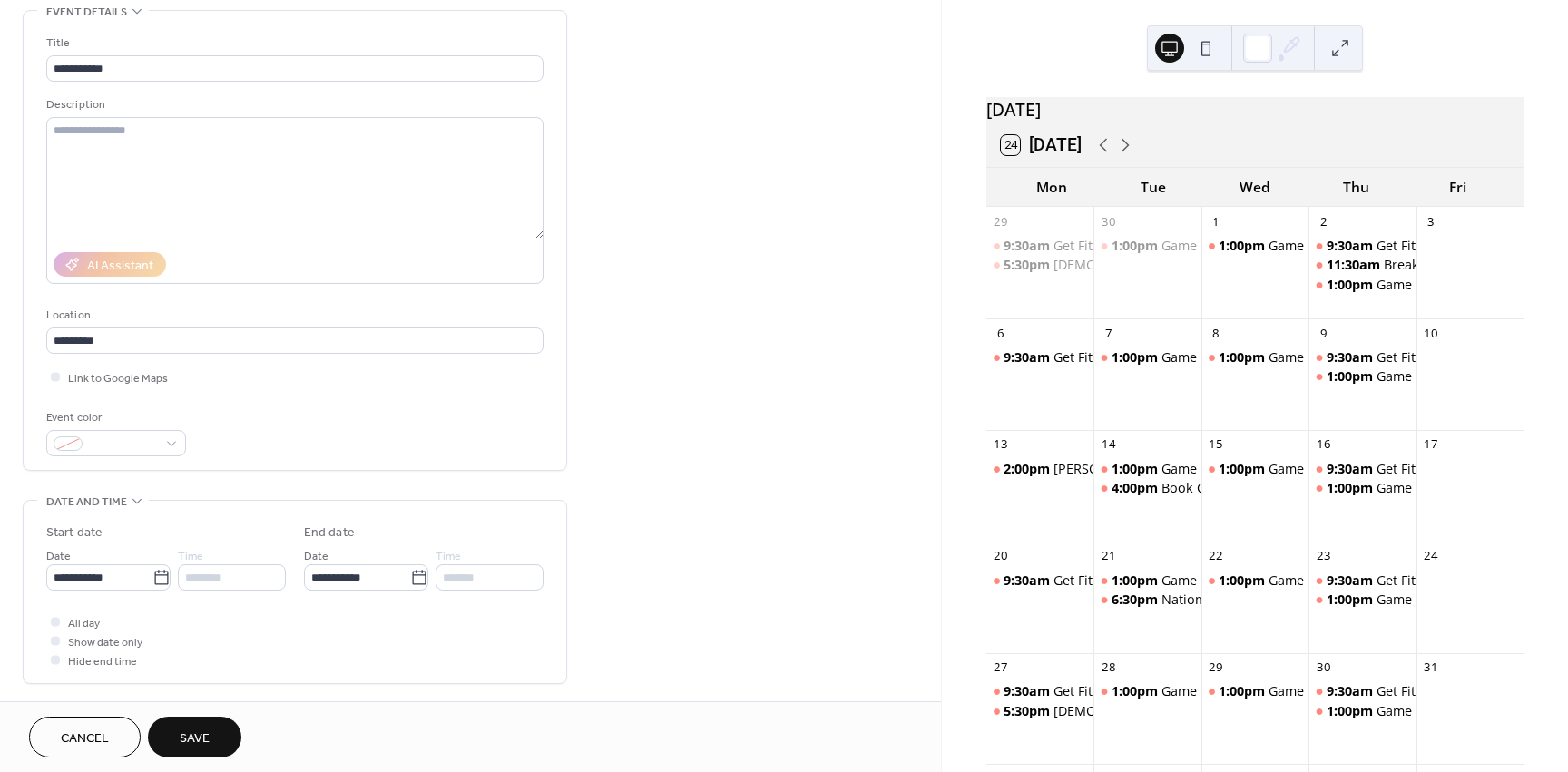
click at [226, 726] on button "Save" at bounding box center [194, 736] width 93 height 41
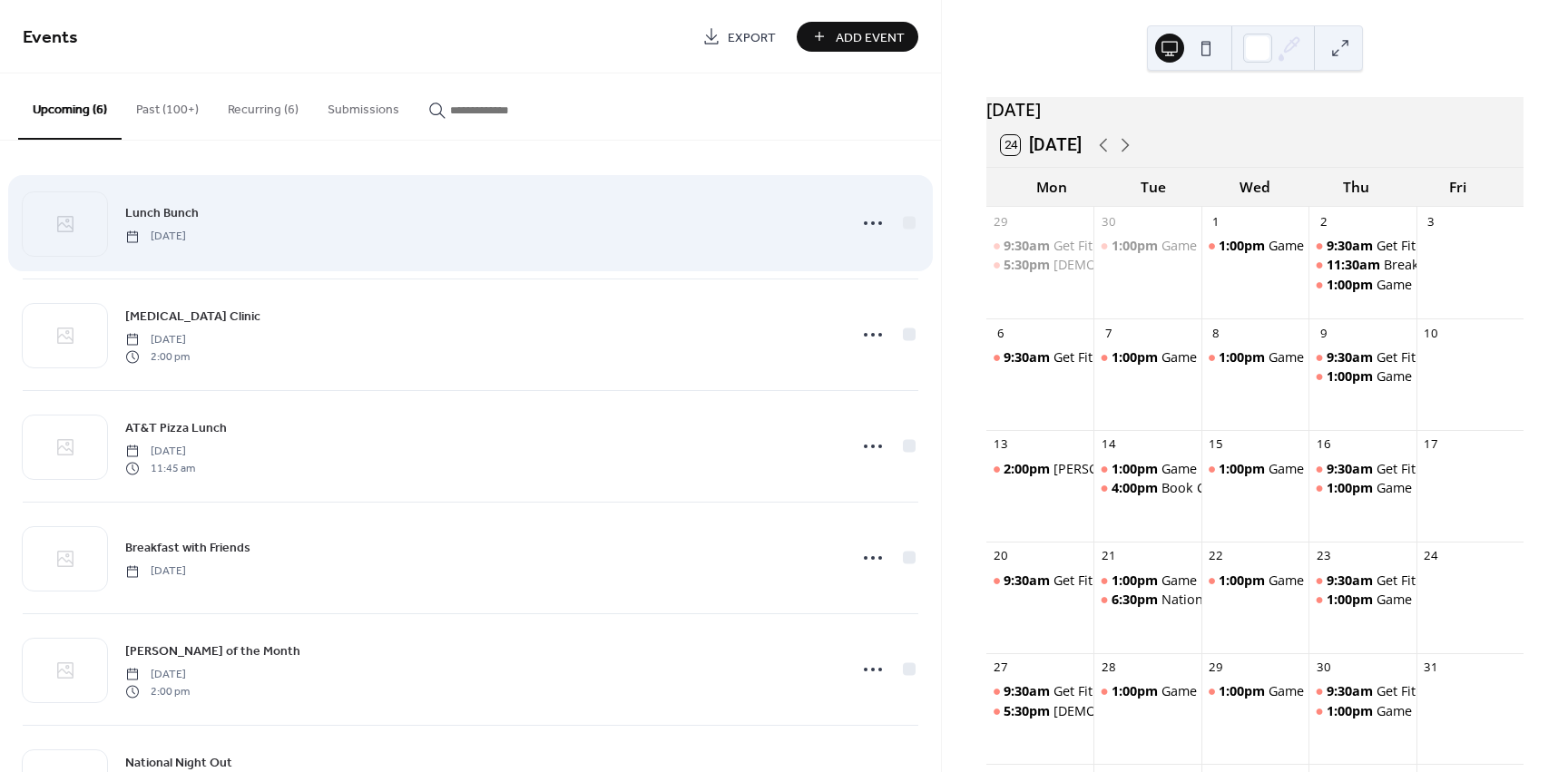
click at [355, 253] on div "Lunch Bunch Wednesday, September 24, 2025" at bounding box center [470, 223] width 895 height 110
click at [878, 224] on circle at bounding box center [880, 224] width 4 height 4
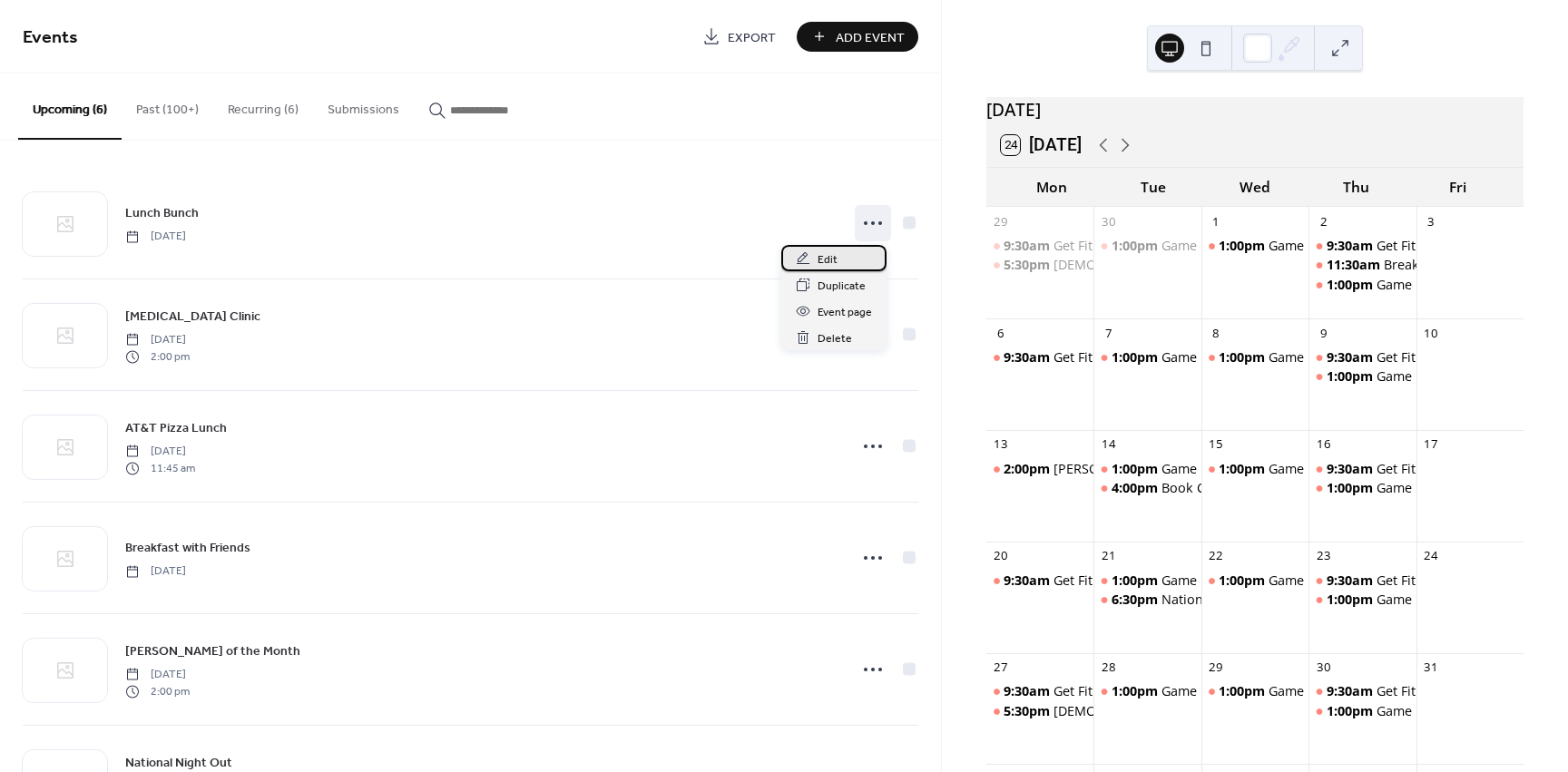
click at [834, 250] on span "Edit" at bounding box center [828, 259] width 20 height 19
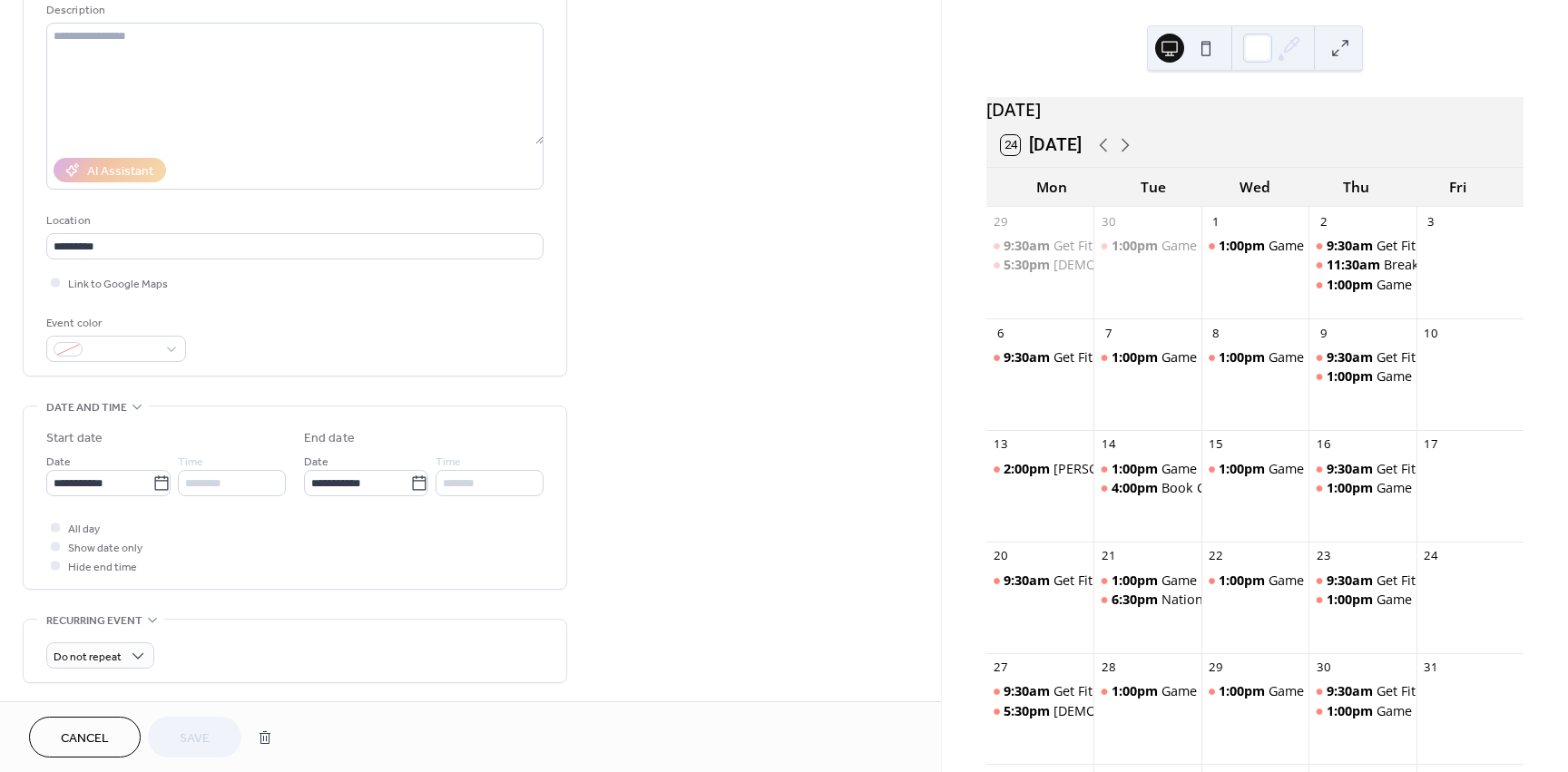
scroll to position [363, 0]
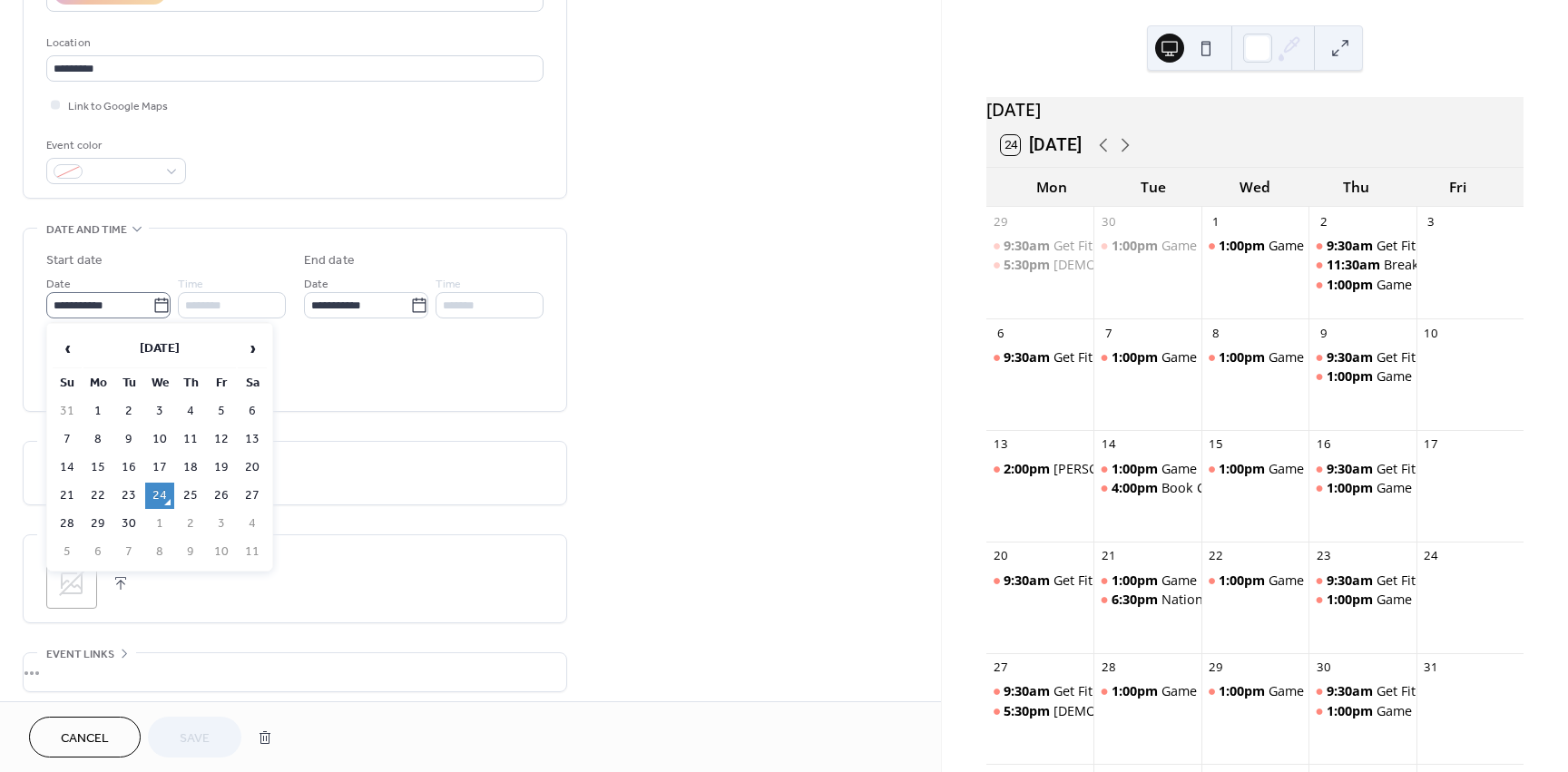
click at [158, 306] on icon at bounding box center [162, 306] width 18 height 18
click at [152, 306] on input "**********" at bounding box center [99, 305] width 106 height 26
click at [256, 349] on span "›" at bounding box center [252, 349] width 27 height 37
click at [196, 464] on td "16" at bounding box center [191, 467] width 29 height 26
type input "**********"
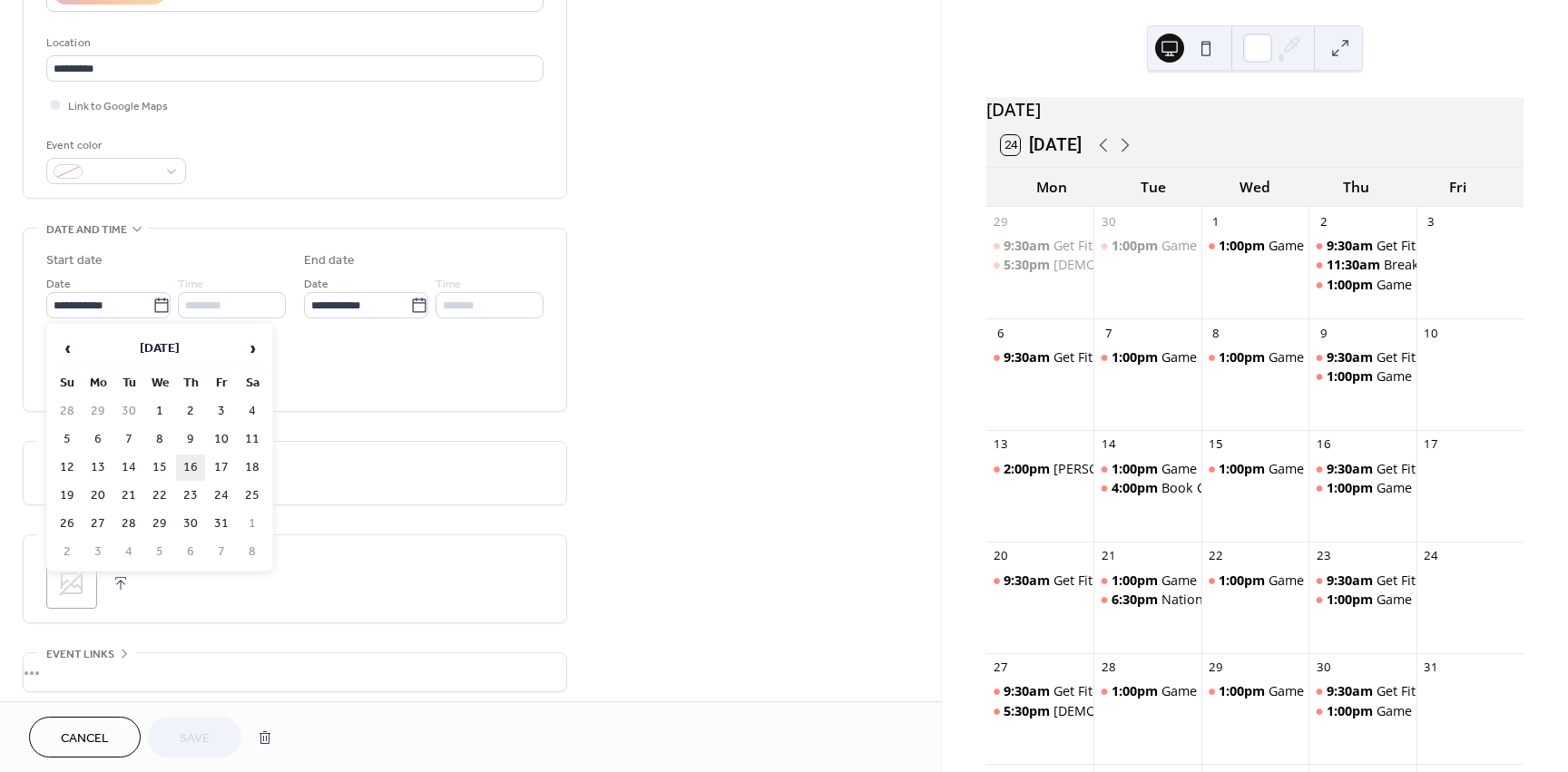
type input "**********"
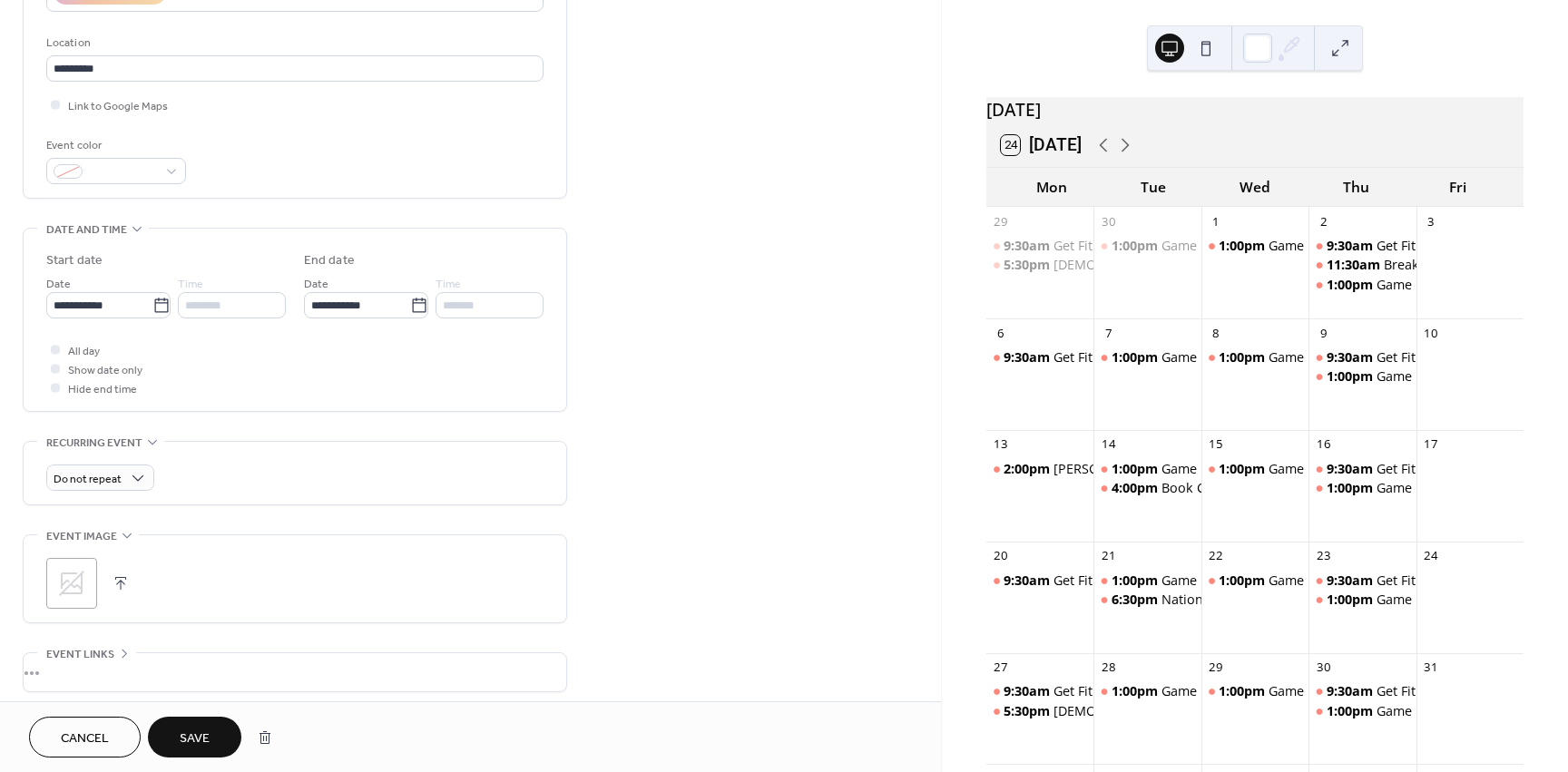
click at [188, 739] on span "Save" at bounding box center [194, 738] width 30 height 19
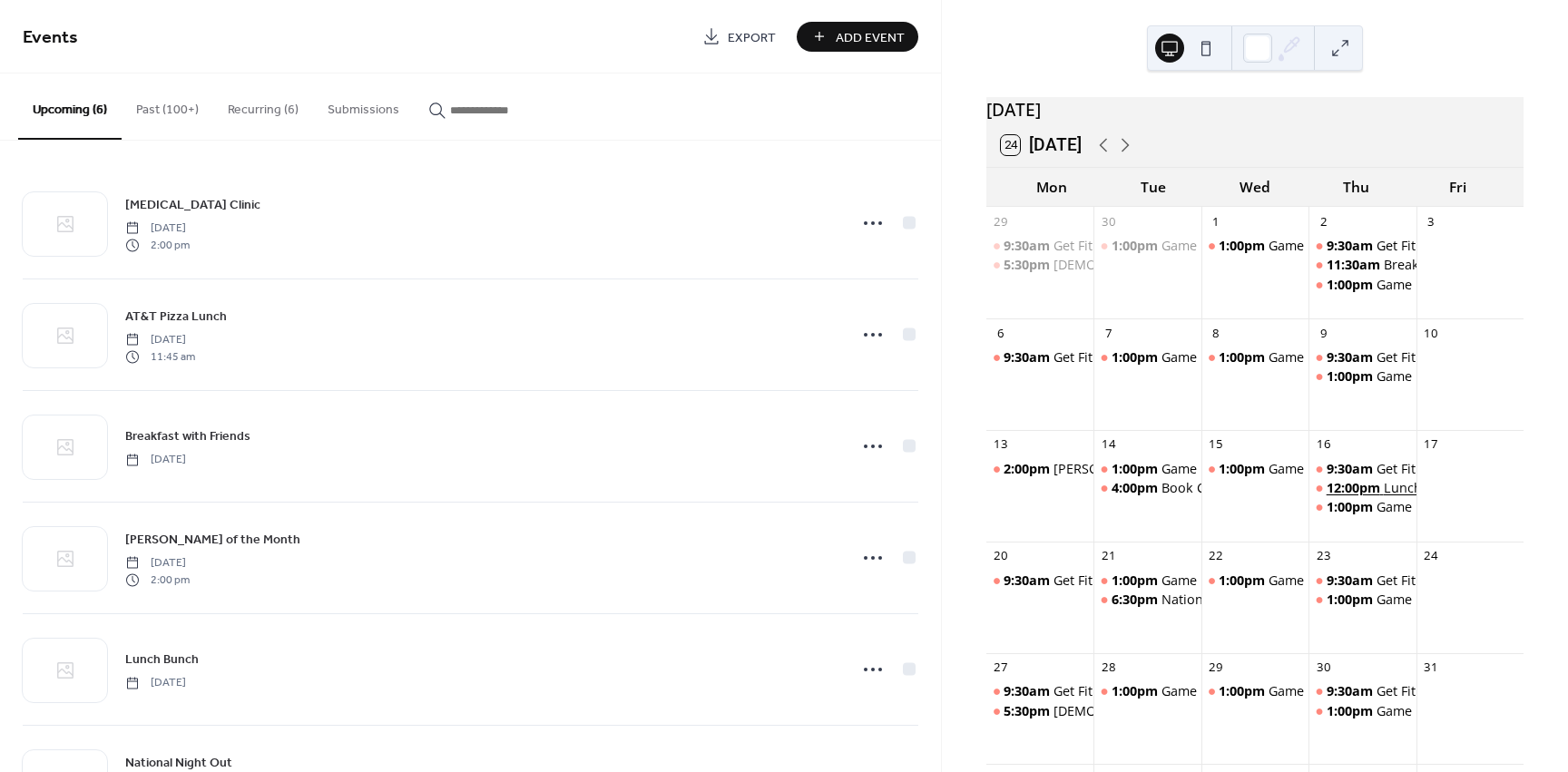
click at [1351, 497] on span "12:00pm" at bounding box center [1355, 488] width 57 height 18
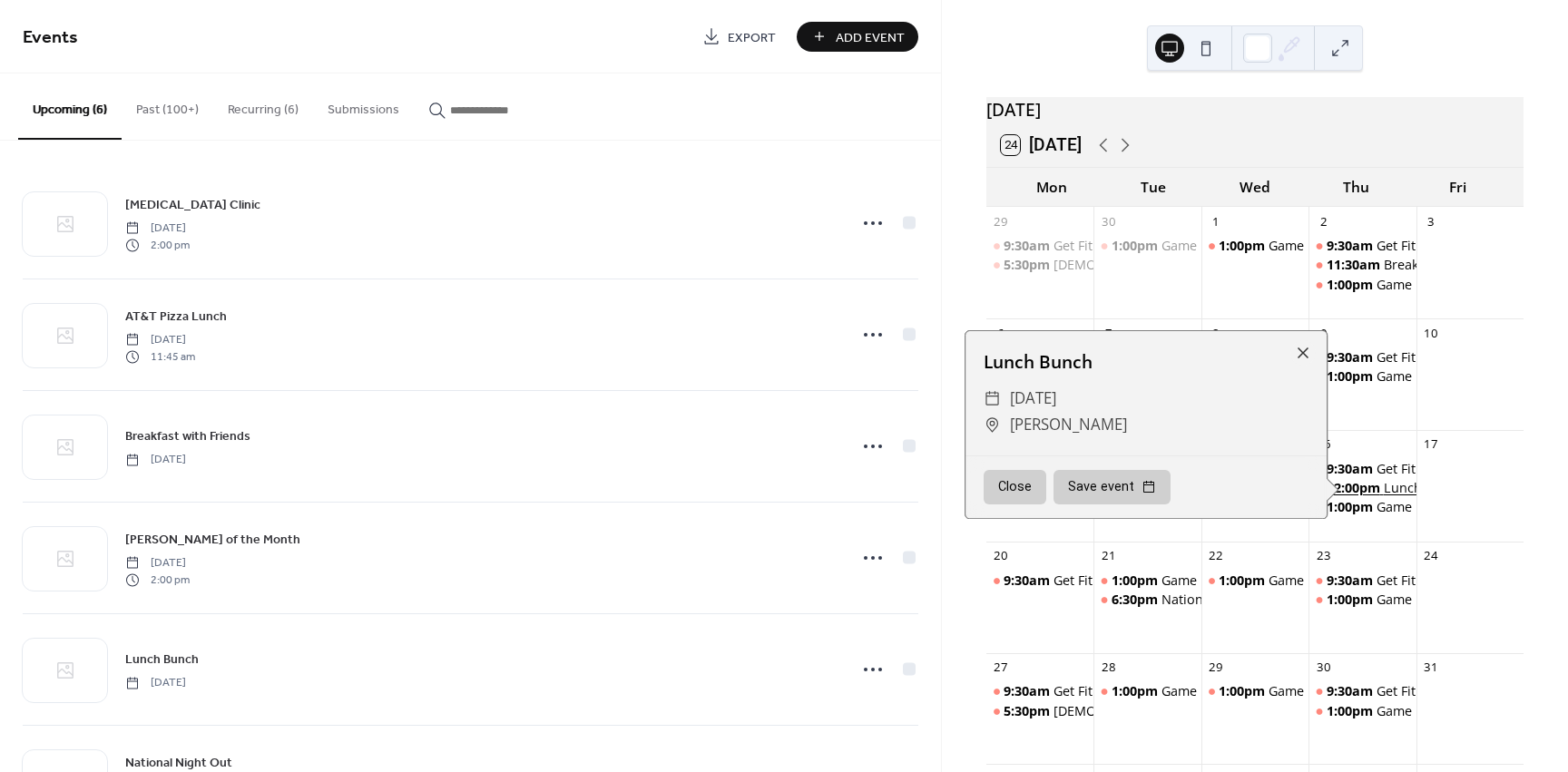
click at [1351, 497] on span "12:00pm" at bounding box center [1355, 488] width 57 height 18
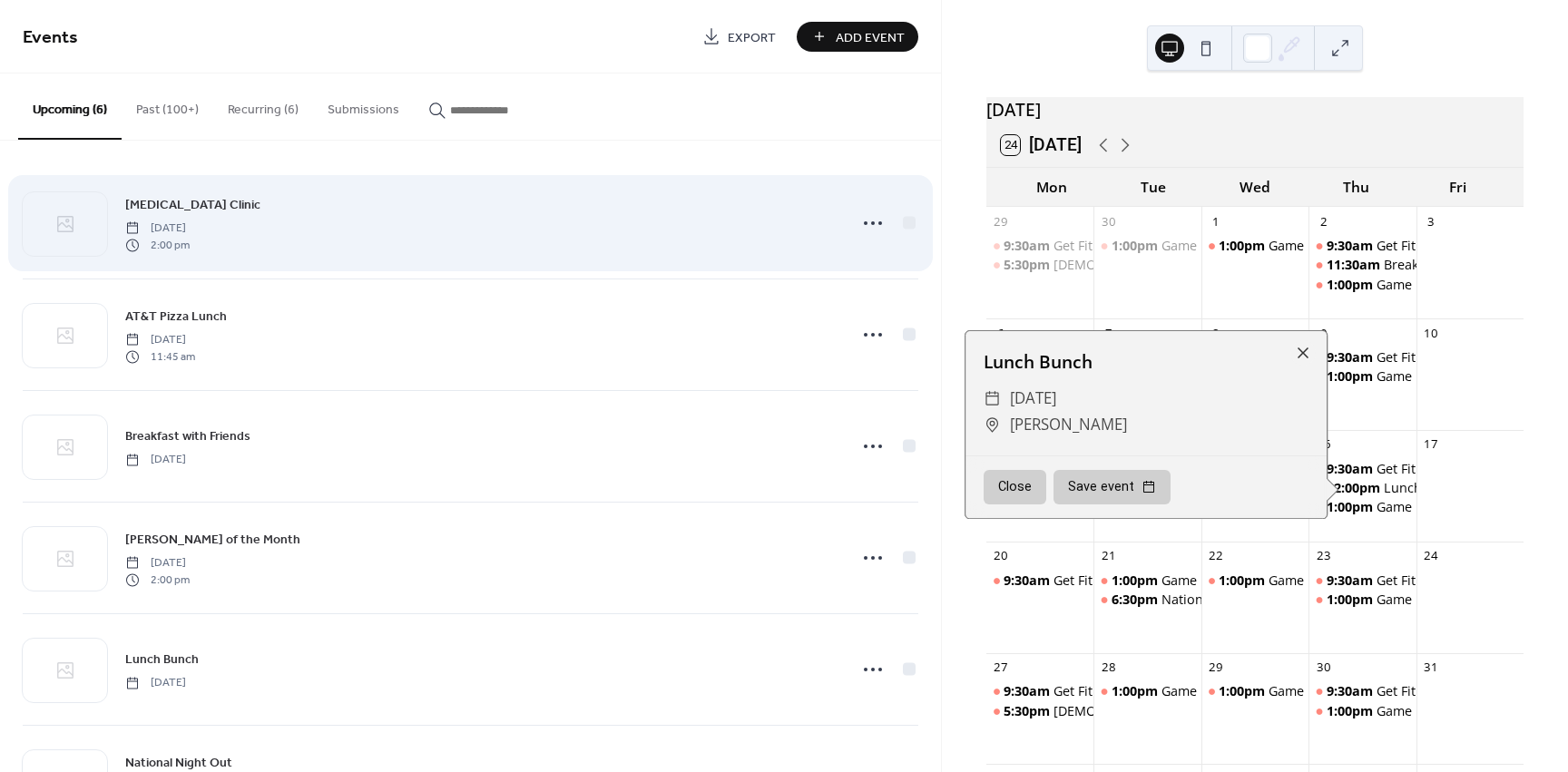
click at [389, 246] on div "Flu Shot Clinic Wednesday, September 24, 2025 2:00 pm" at bounding box center [480, 224] width 711 height 58
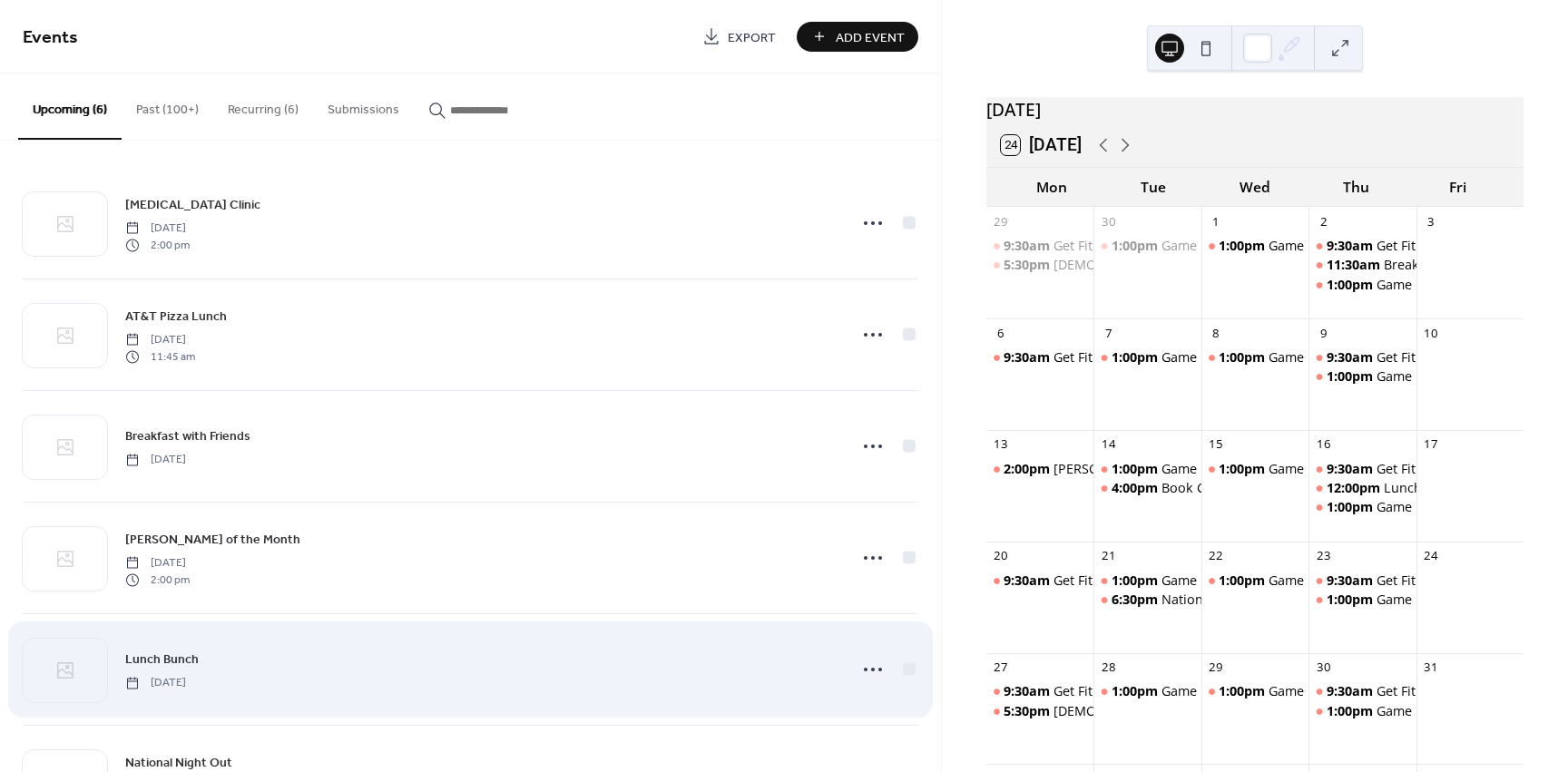
click at [441, 670] on div "Lunch Bunch Thursday, October 16, 2025" at bounding box center [480, 669] width 711 height 41
click at [862, 671] on icon at bounding box center [873, 670] width 29 height 29
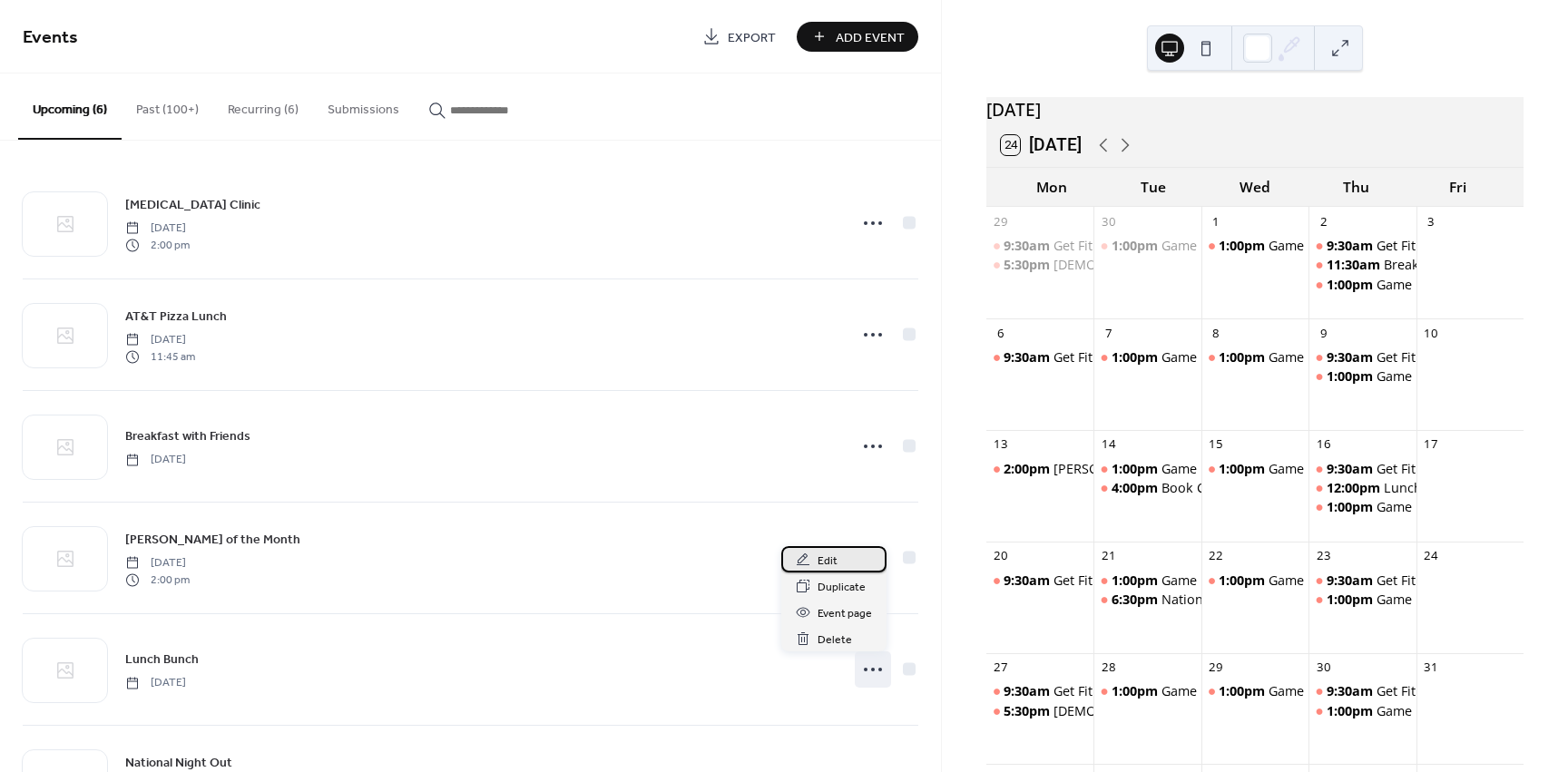
click at [838, 558] on div "Edit" at bounding box center [833, 559] width 105 height 26
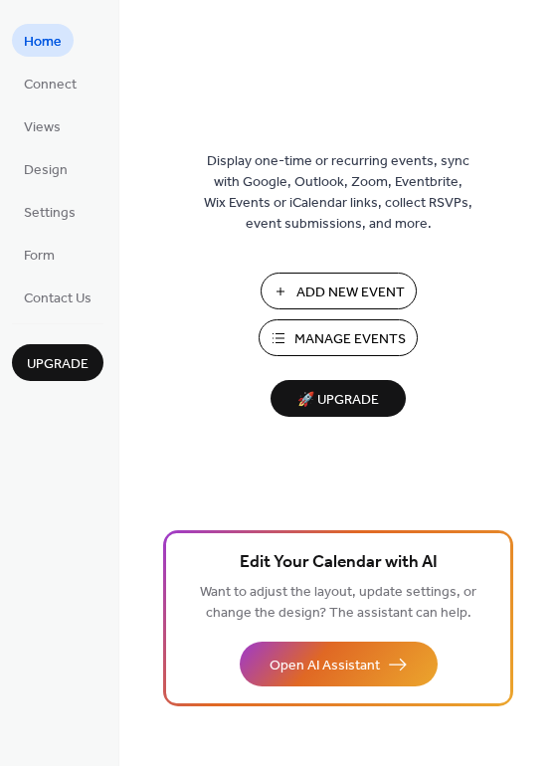
click at [360, 333] on span "Manage Events" at bounding box center [349, 339] width 111 height 21
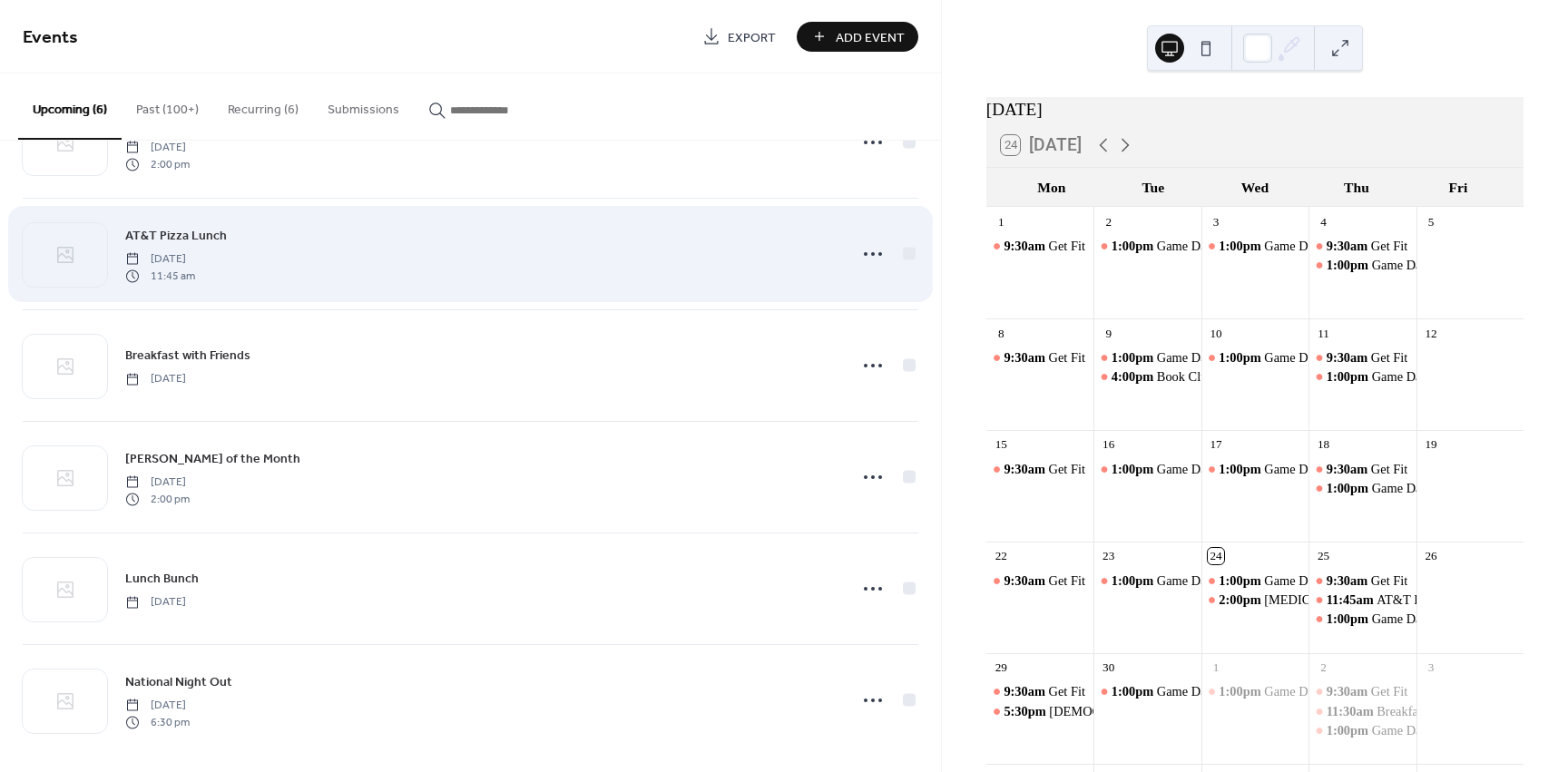
scroll to position [90, 0]
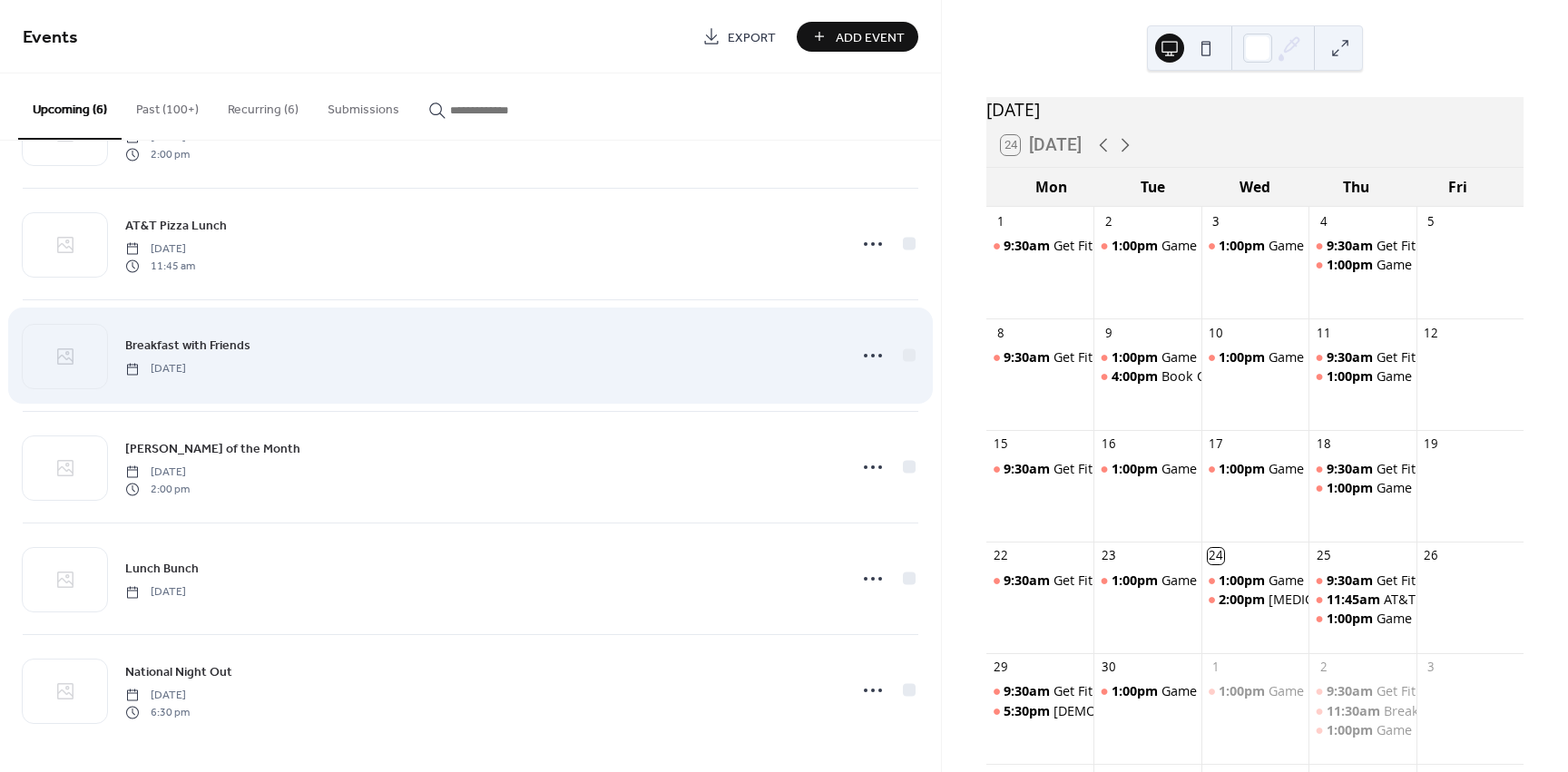
click at [865, 359] on icon at bounding box center [873, 356] width 29 height 29
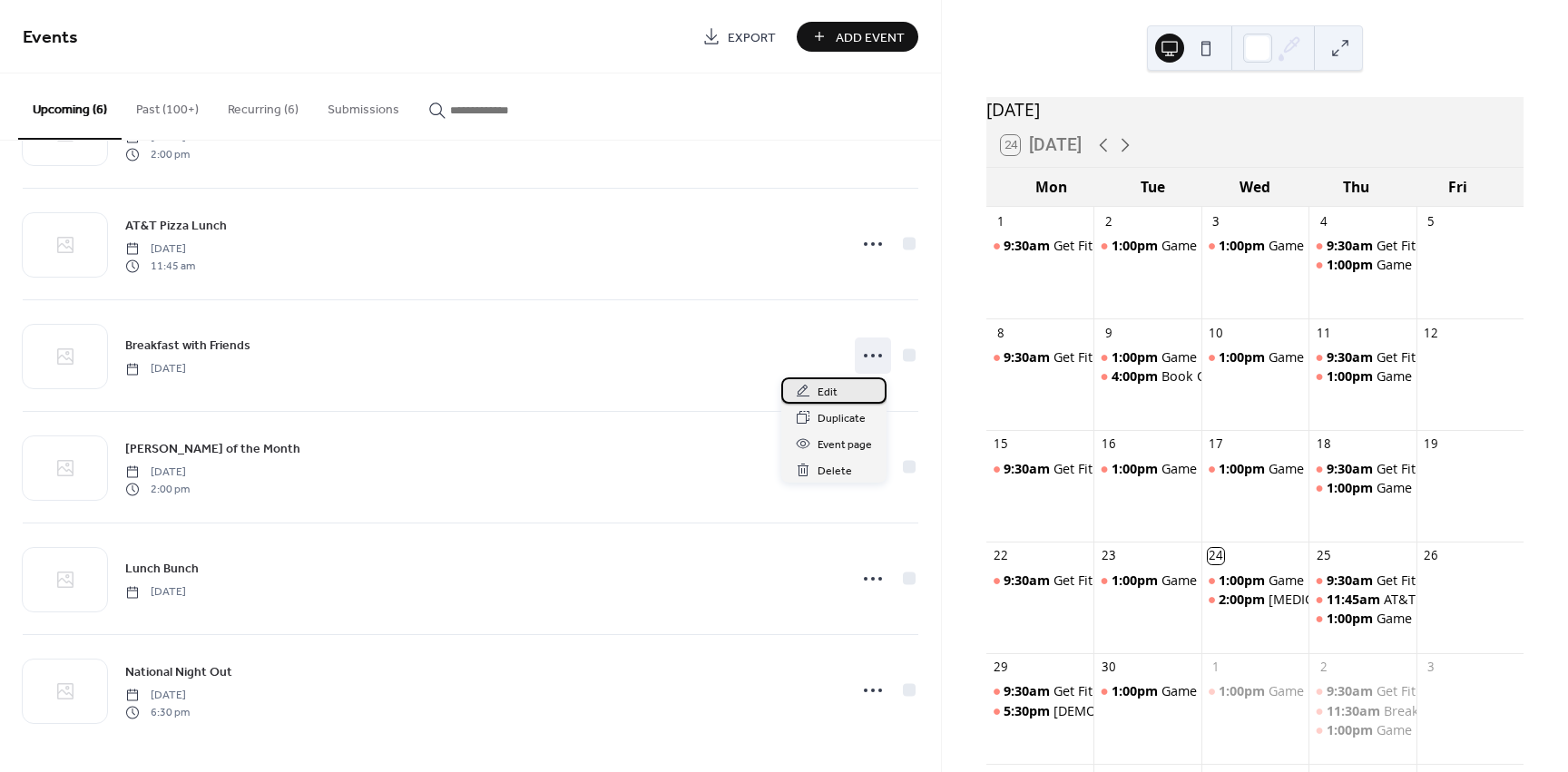
click at [834, 390] on span "Edit" at bounding box center [828, 392] width 20 height 19
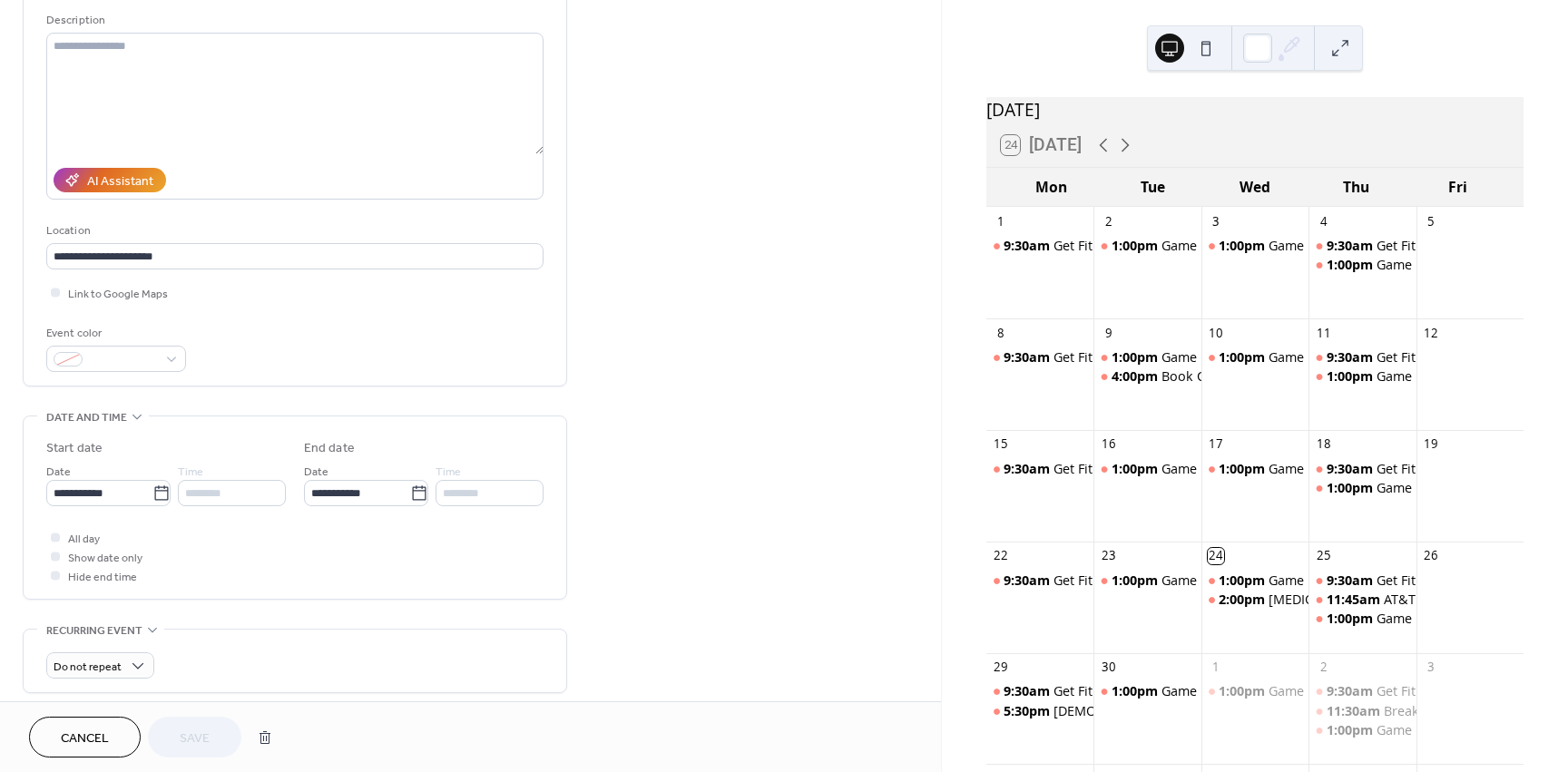
scroll to position [182, 0]
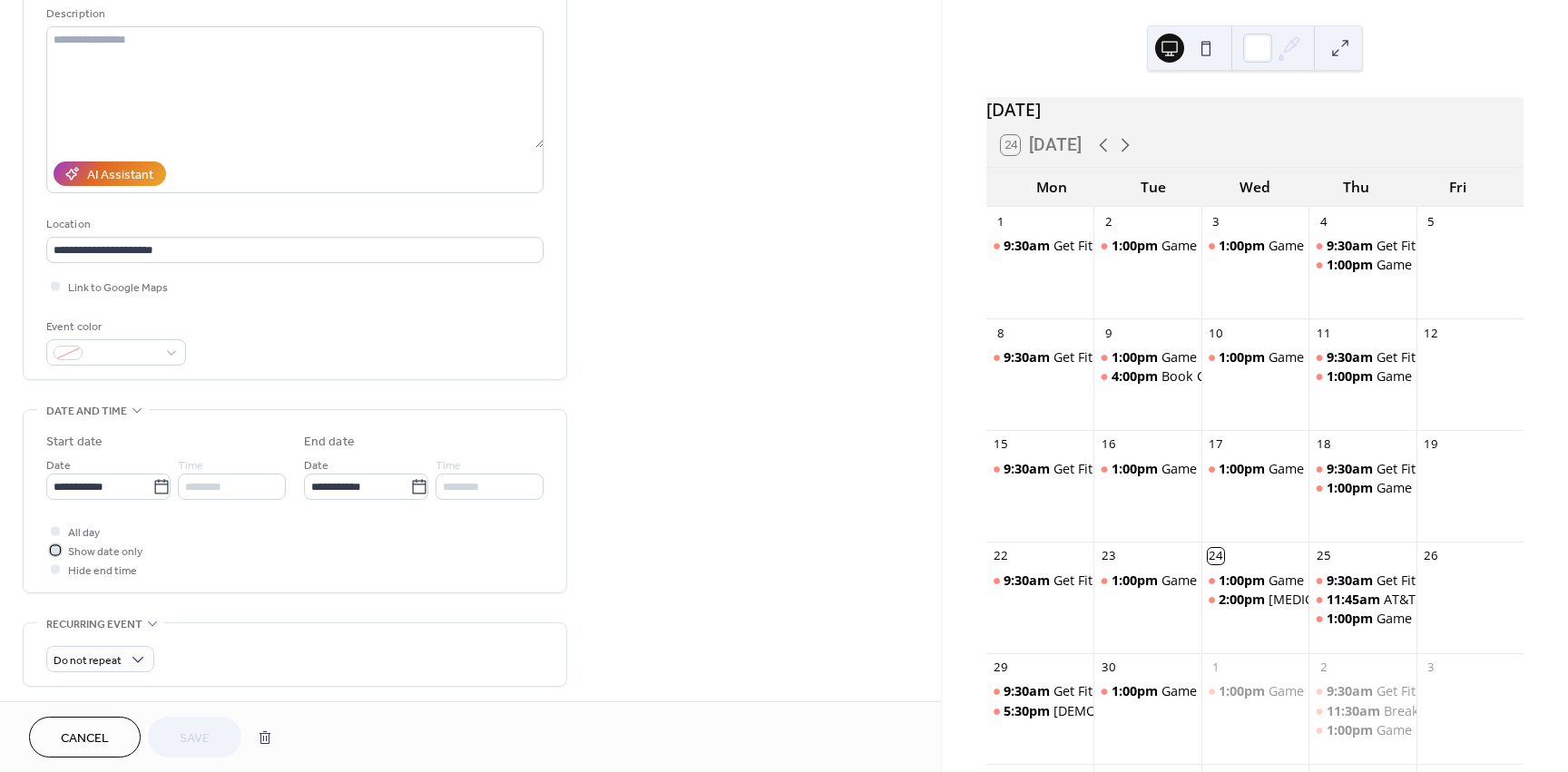
click icon
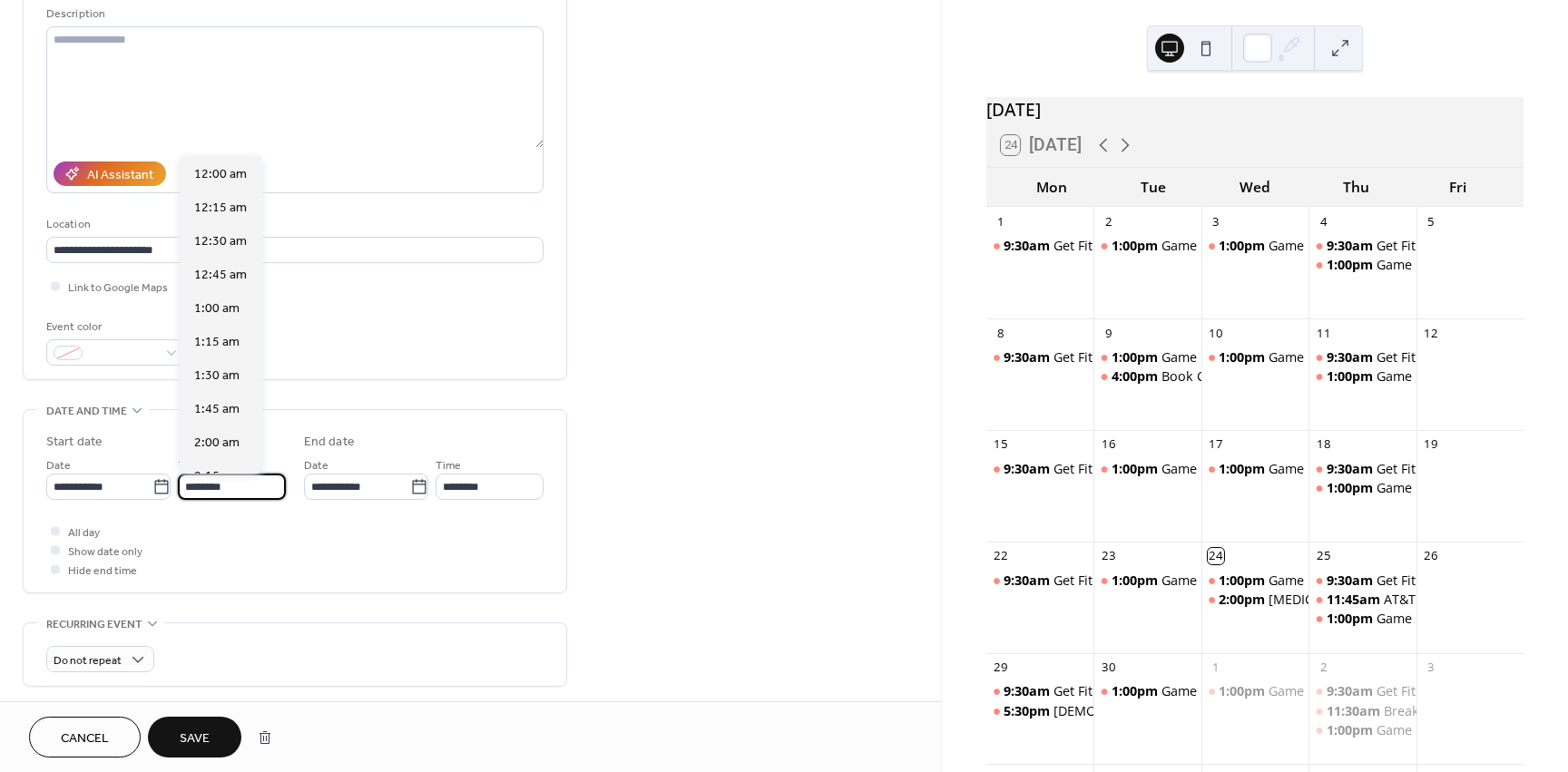
click input "********"
type input "*"
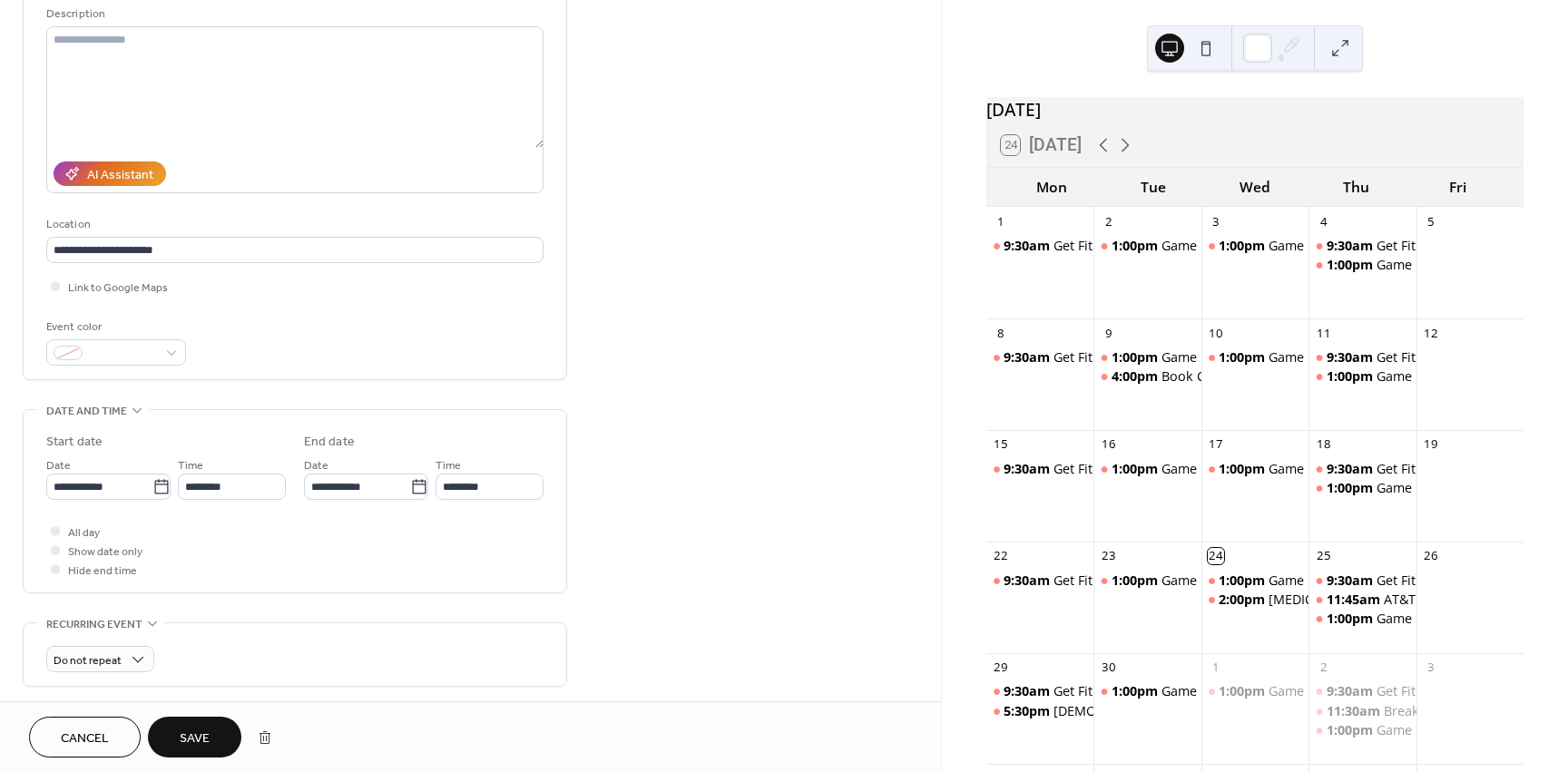
click div "**********"
click input "********"
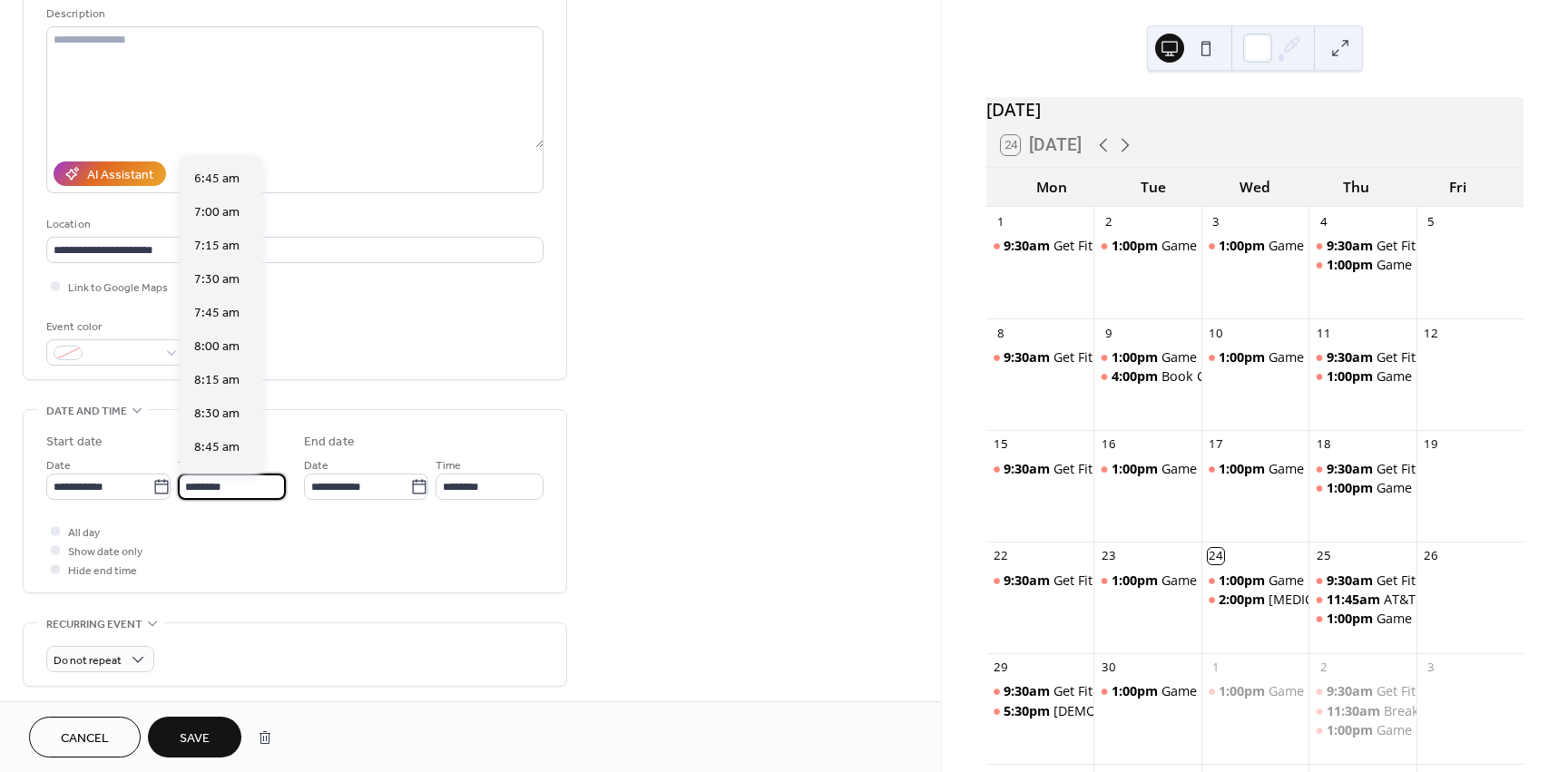
scroll to position [907, 0]
click span "8:00 am"
type input "*******"
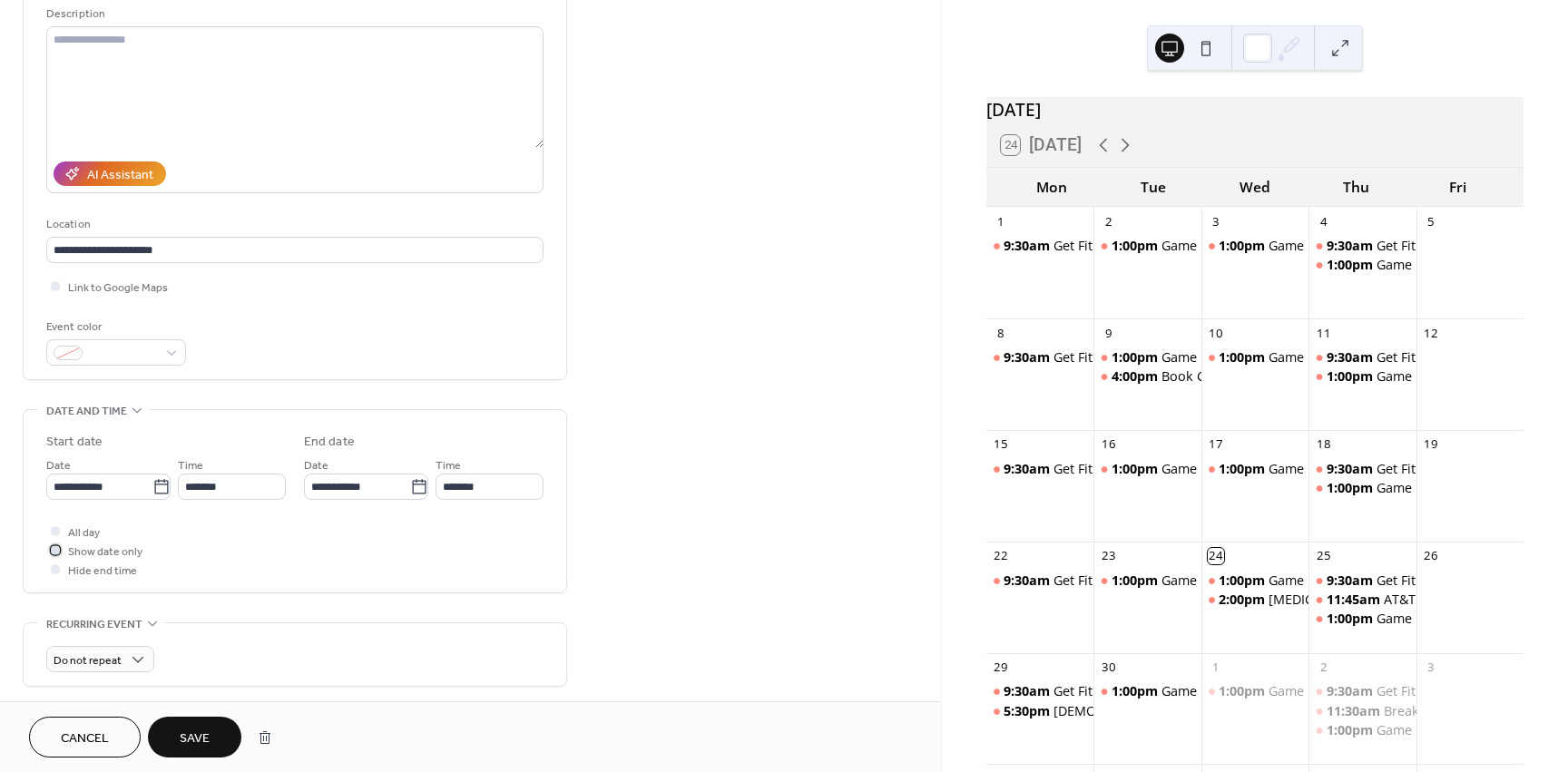
click div
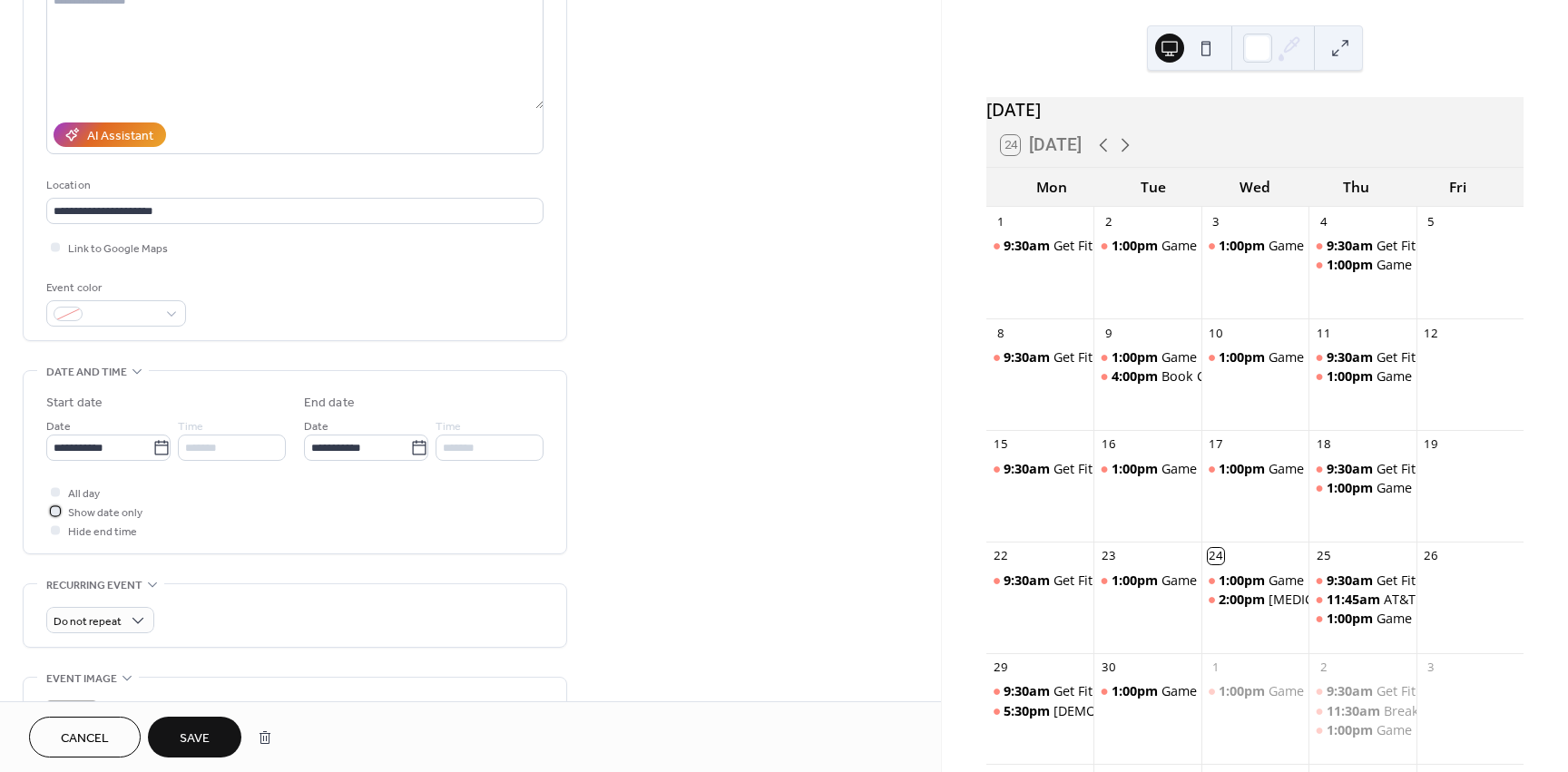
scroll to position [363, 0]
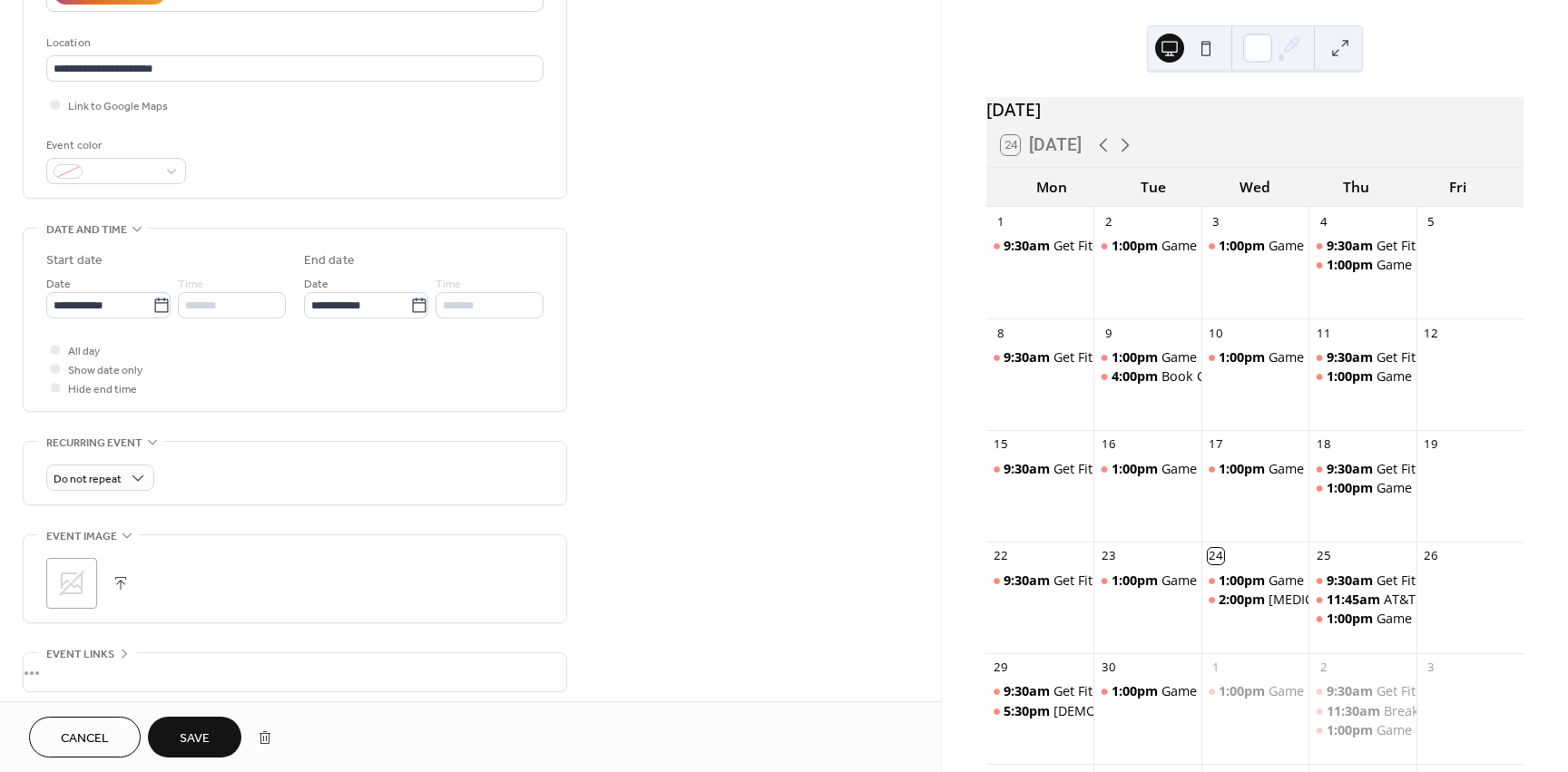
click button "Save"
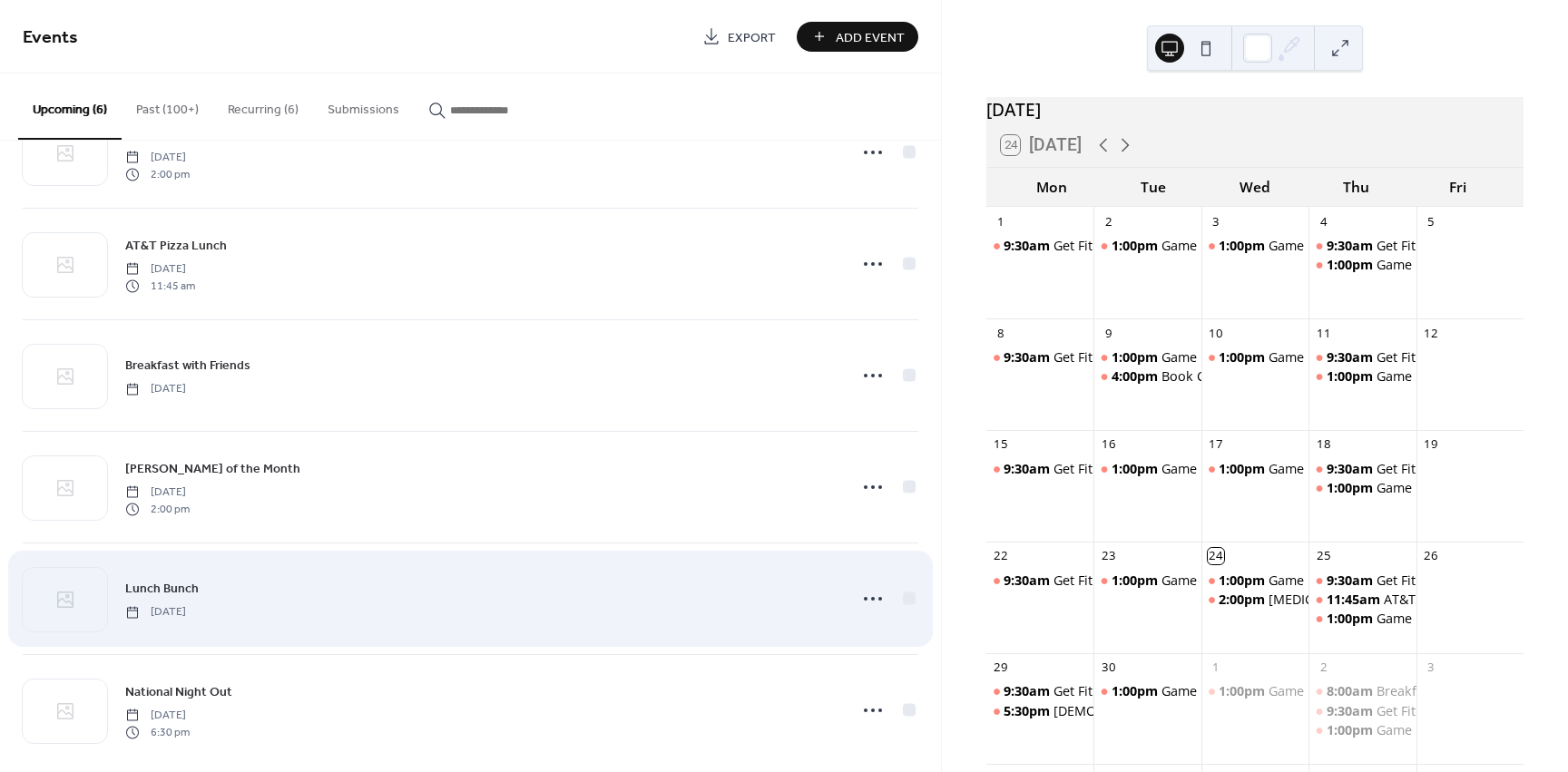
scroll to position [91, 0]
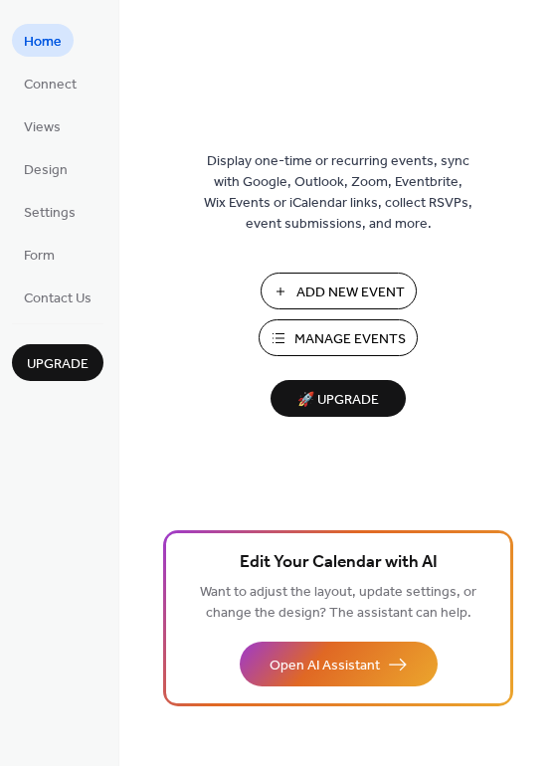
click at [333, 344] on span "Manage Events" at bounding box center [349, 339] width 111 height 21
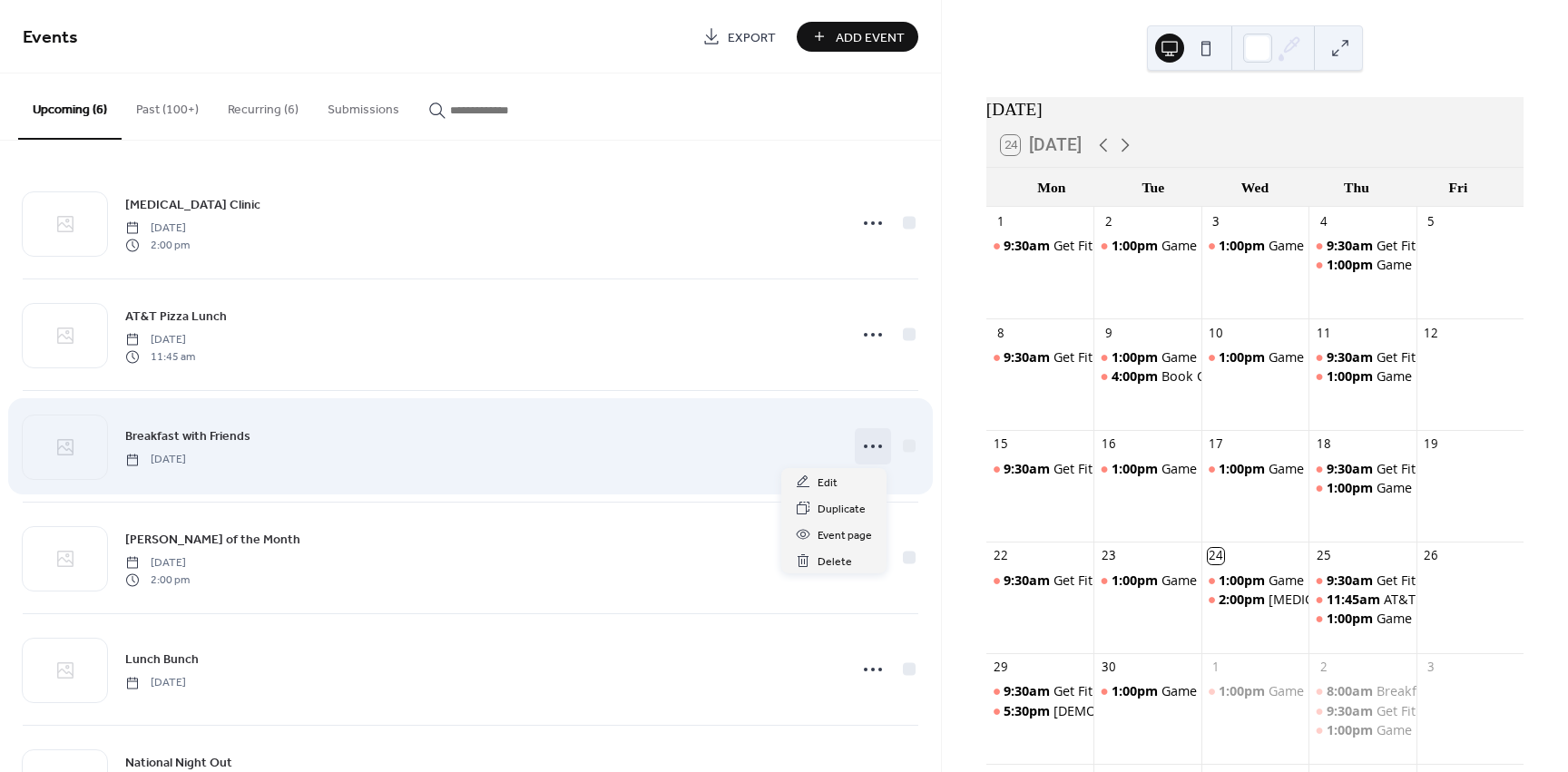
click at [873, 449] on icon at bounding box center [873, 446] width 29 height 29
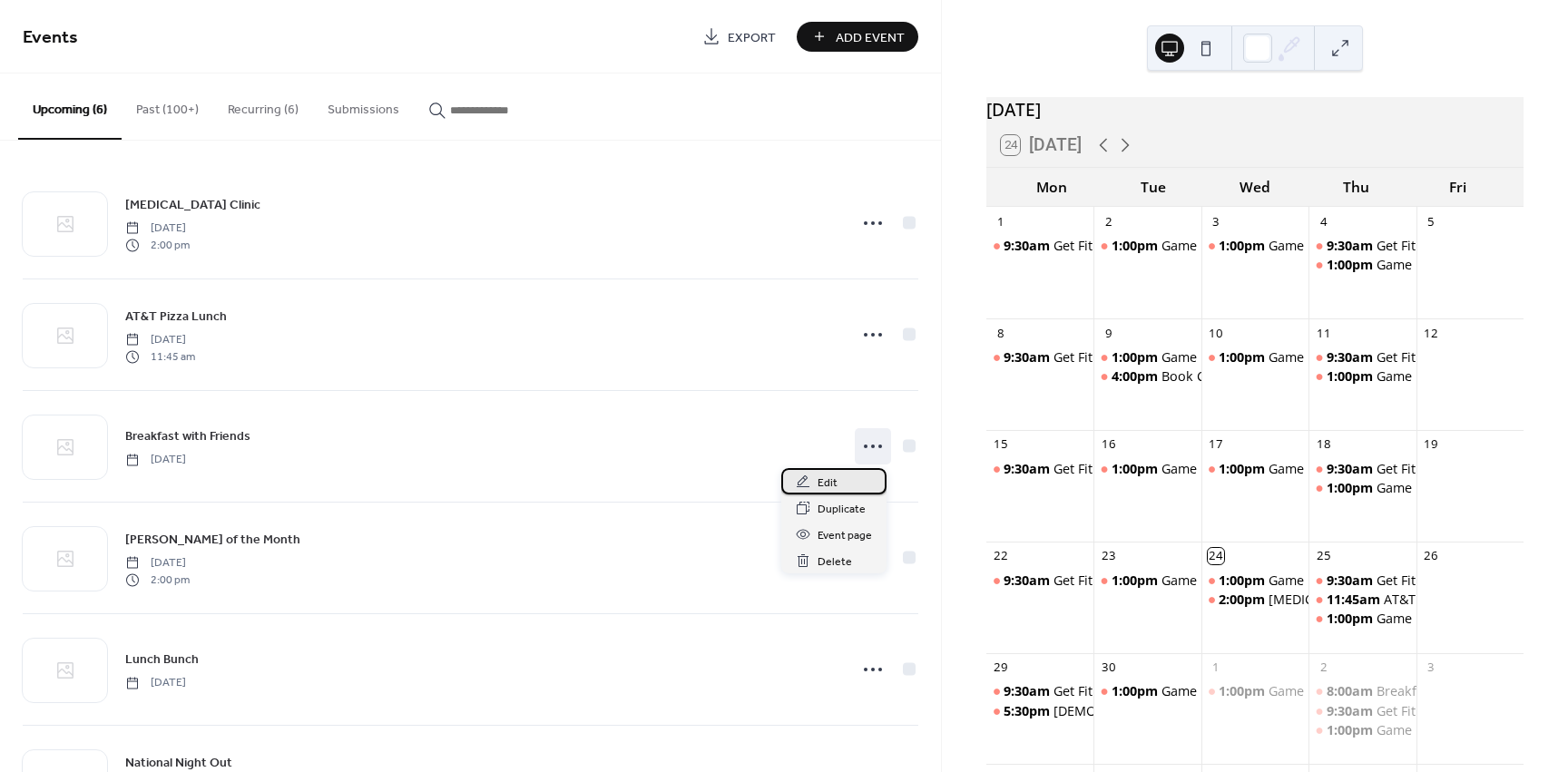
click at [852, 476] on div "Edit" at bounding box center [833, 481] width 105 height 26
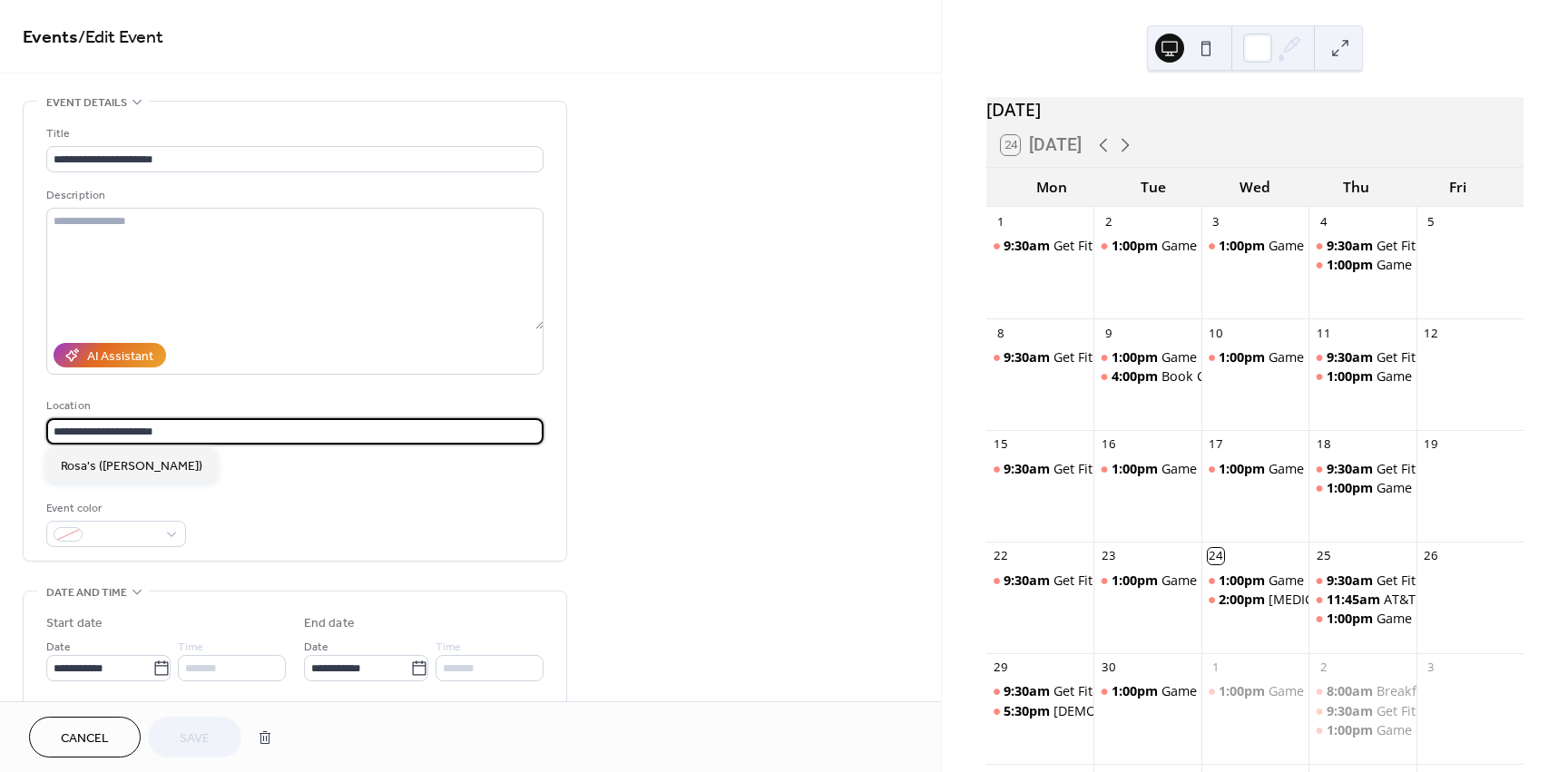
click at [210, 435] on input "**********" at bounding box center [295, 431] width 497 height 26
type input "*"
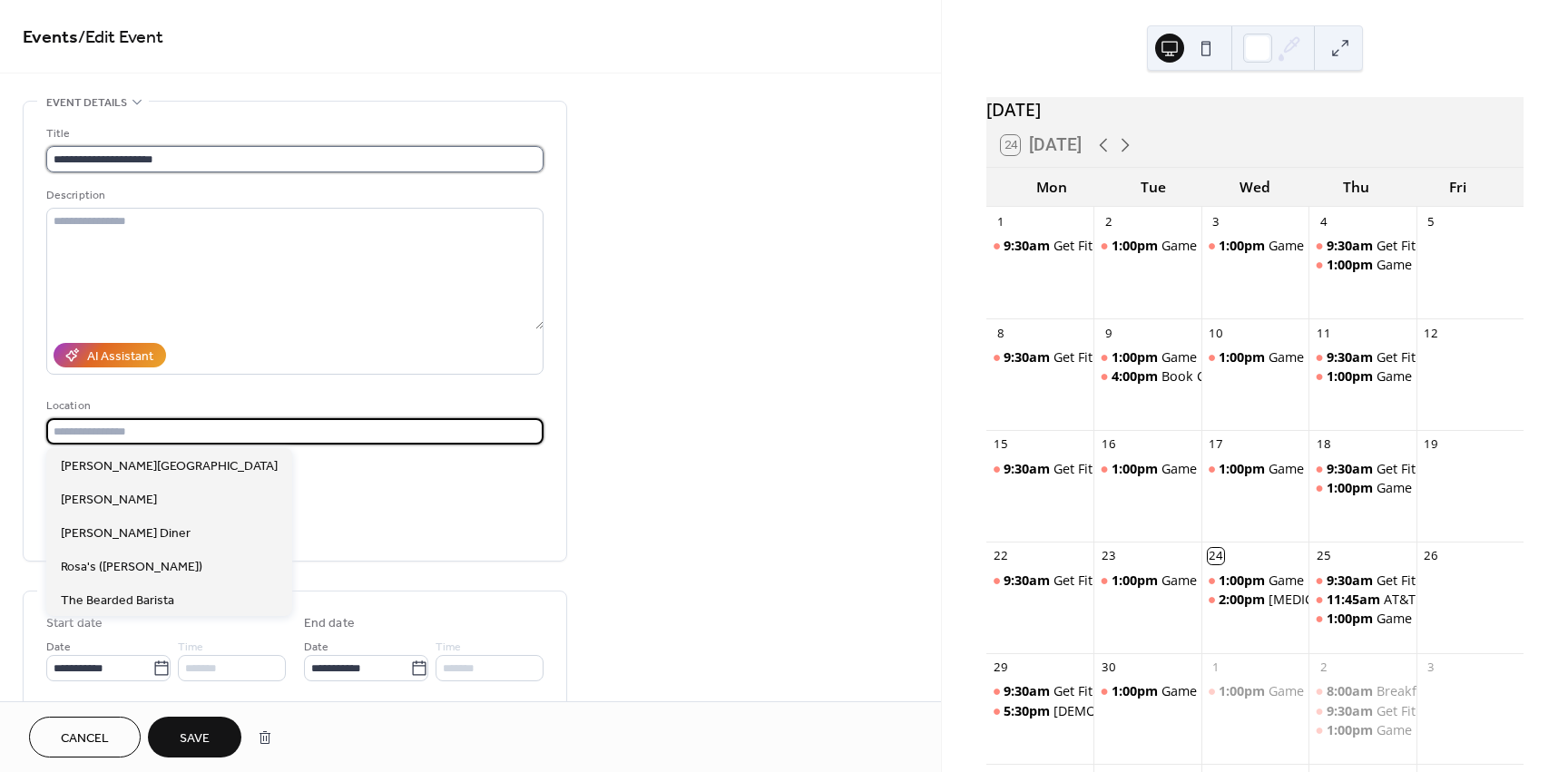
click at [205, 163] on input "**********" at bounding box center [295, 159] width 497 height 26
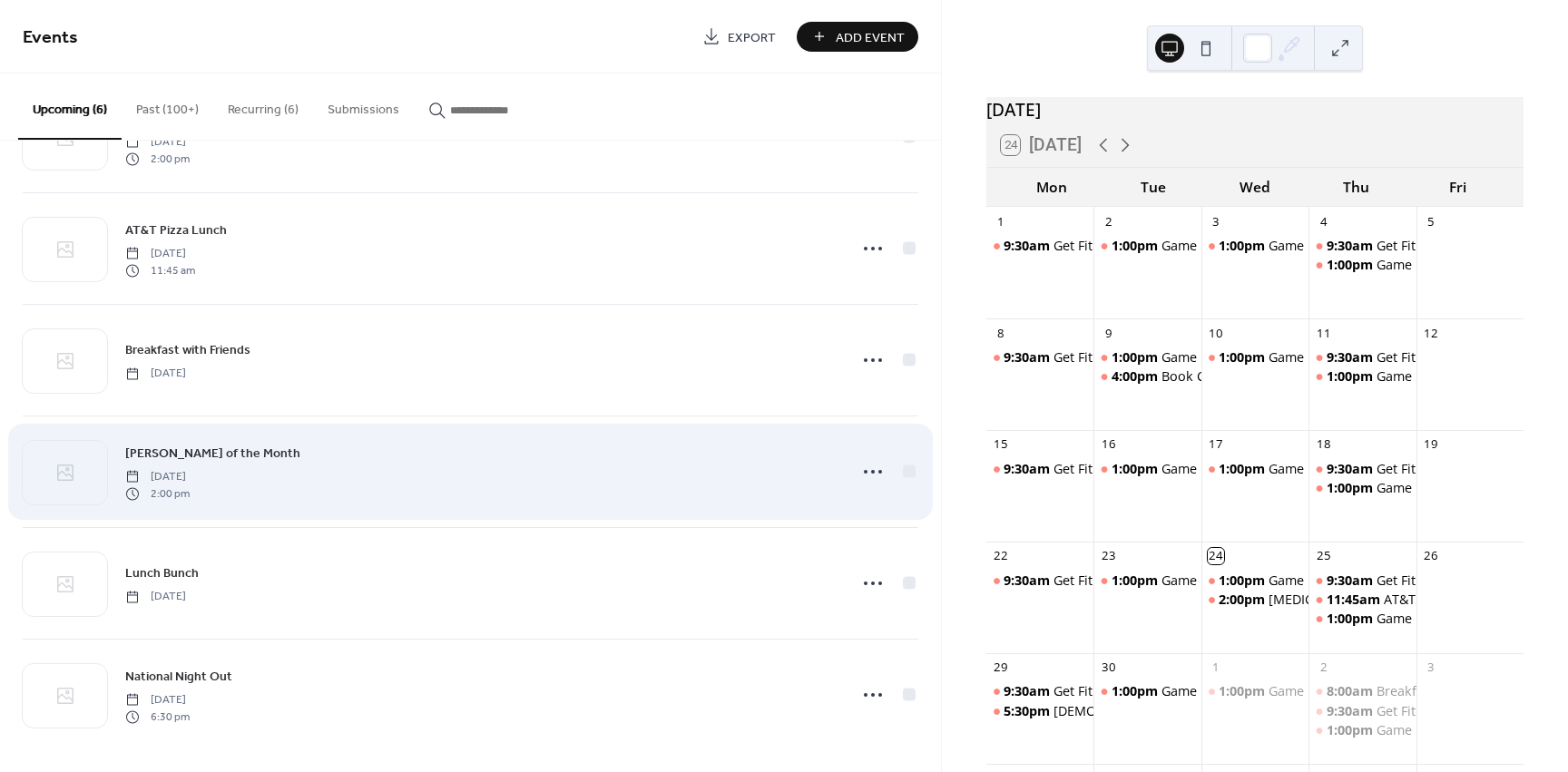
scroll to position [91, 0]
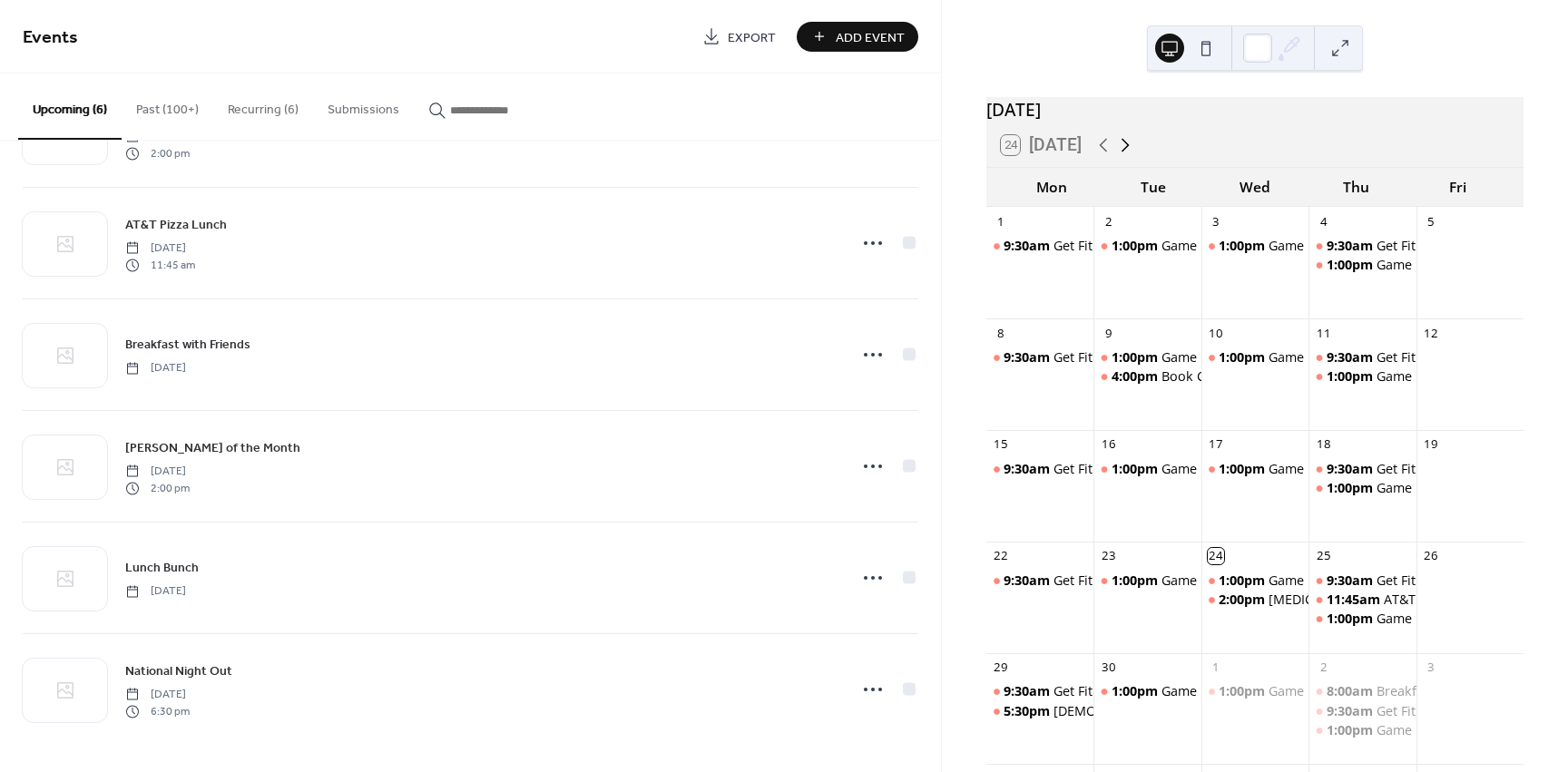
click at [1127, 156] on icon at bounding box center [1125, 145] width 22 height 22
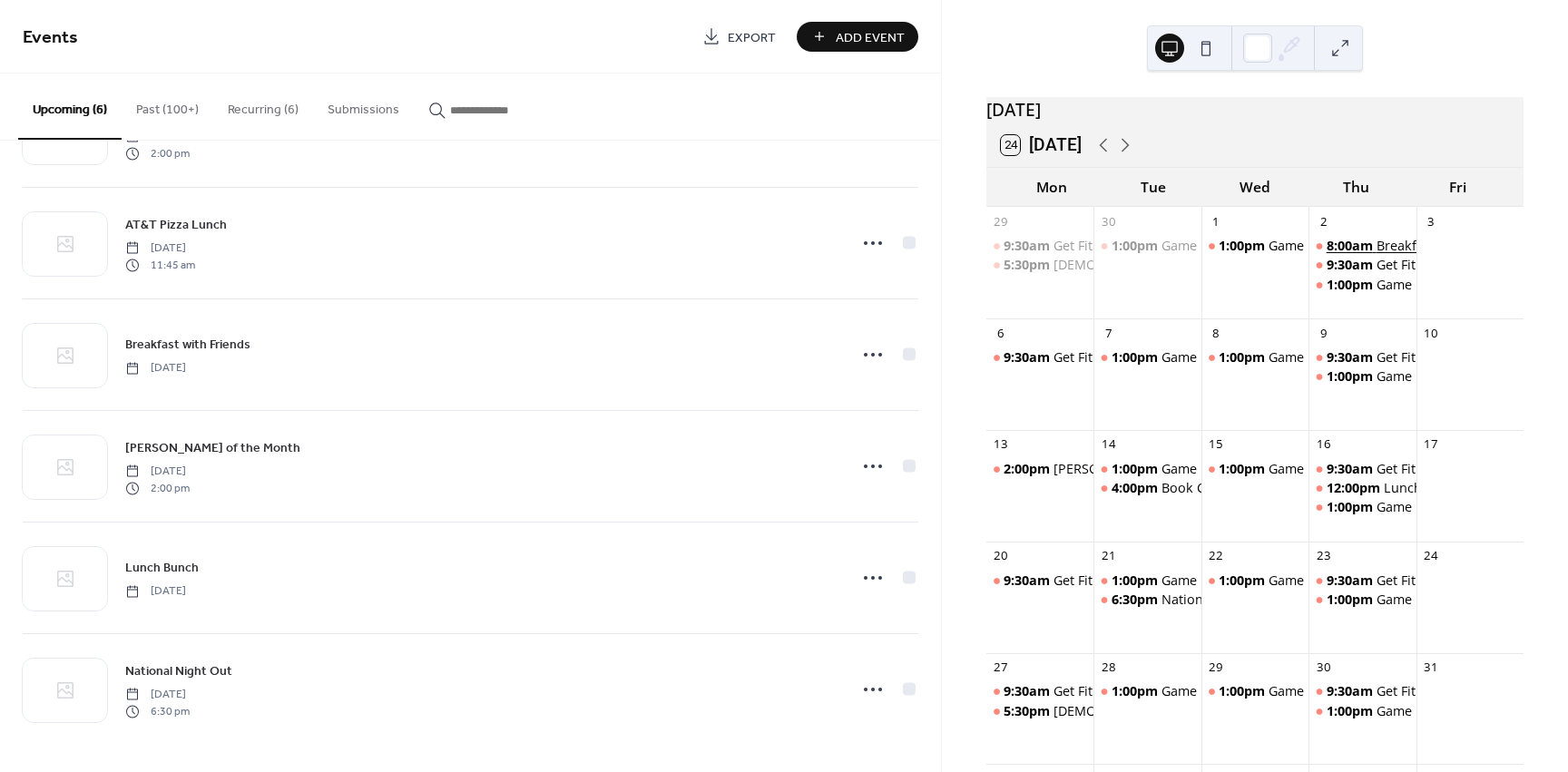
click at [1356, 255] on span "8:00am" at bounding box center [1352, 246] width 50 height 18
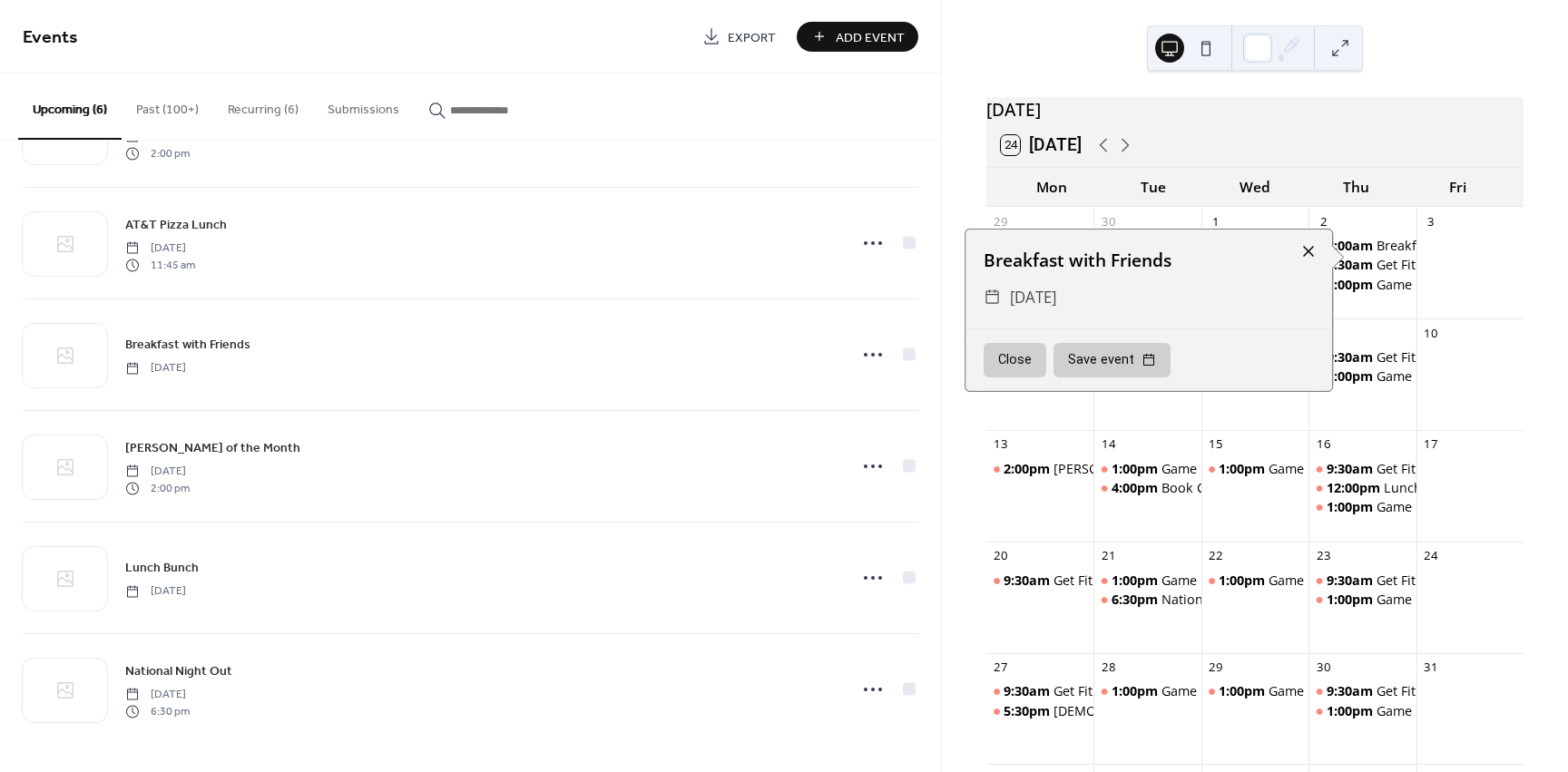
click at [1299, 256] on div at bounding box center [1309, 251] width 26 height 26
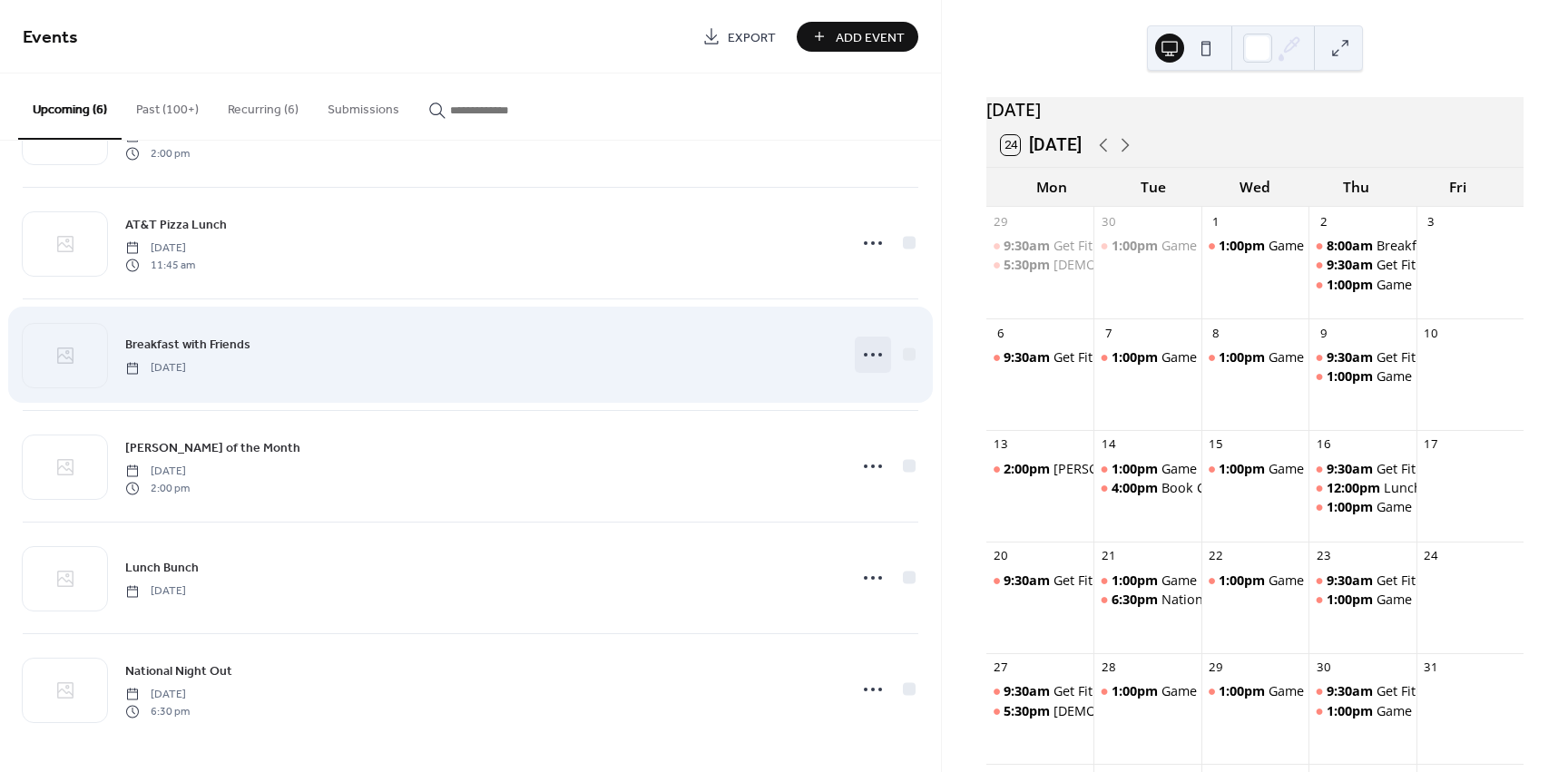
click at [865, 357] on icon at bounding box center [873, 355] width 29 height 29
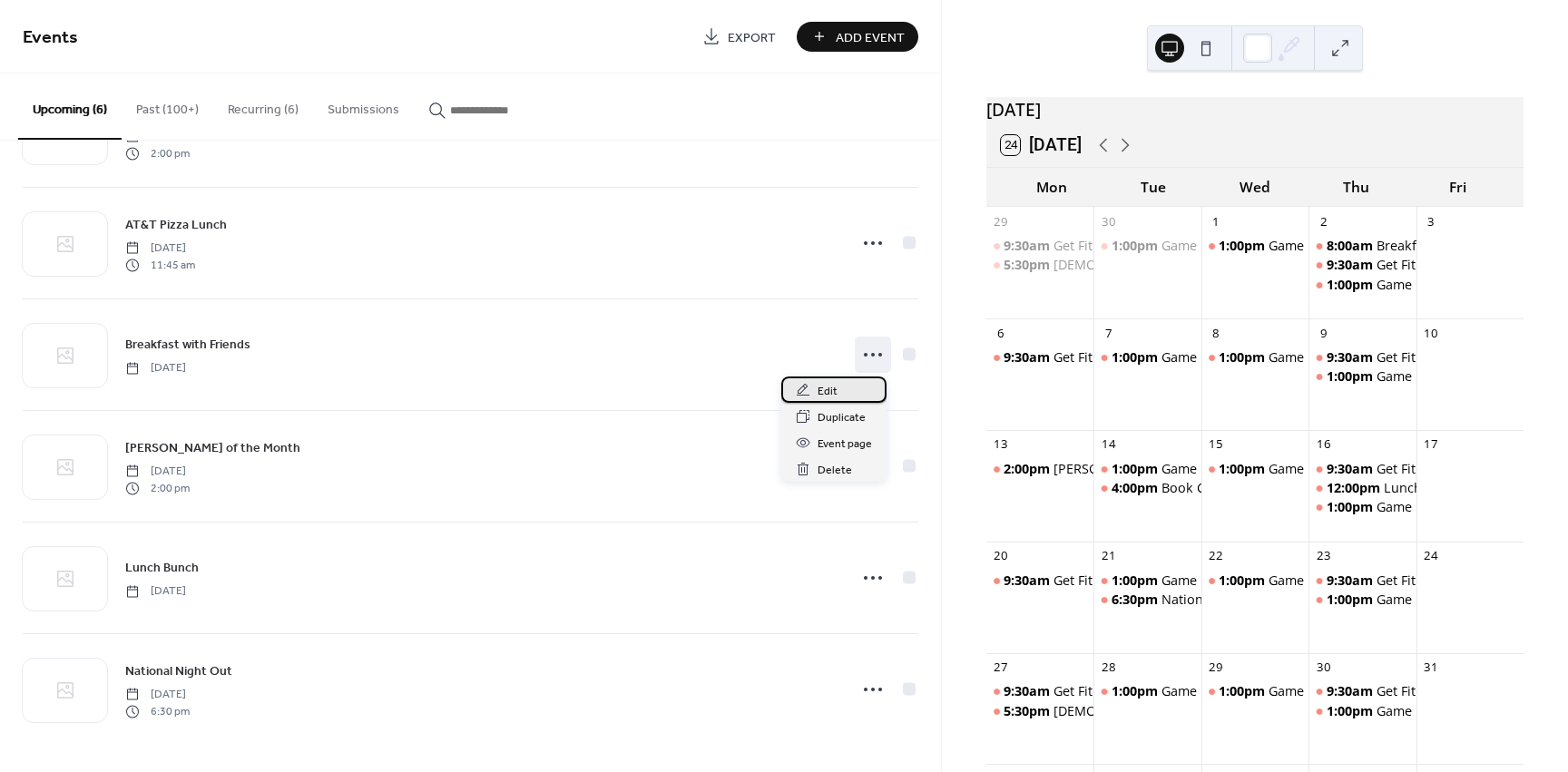
click at [831, 394] on span "Edit" at bounding box center [828, 391] width 20 height 19
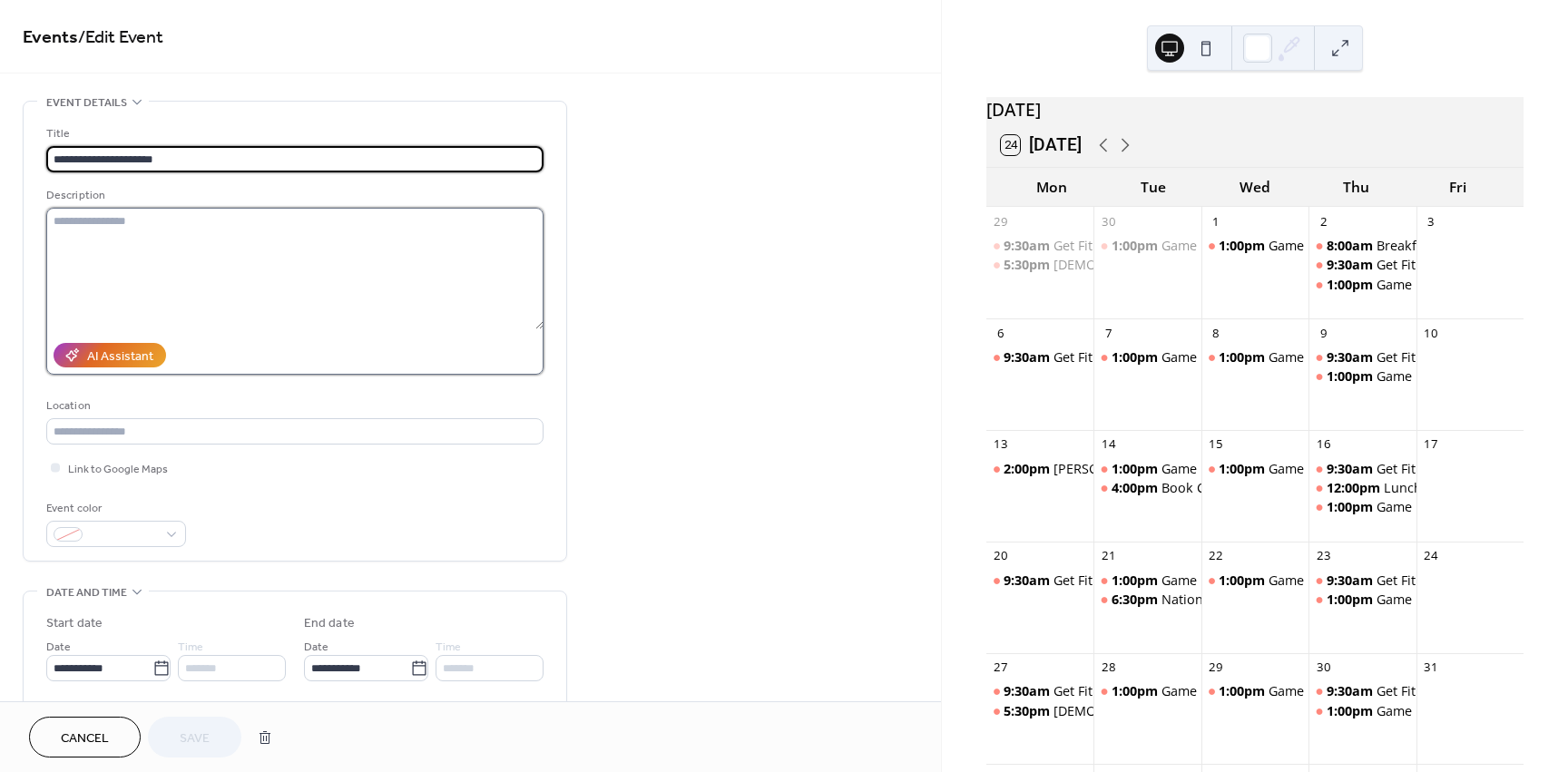
click at [141, 259] on textarea at bounding box center [295, 268] width 497 height 121
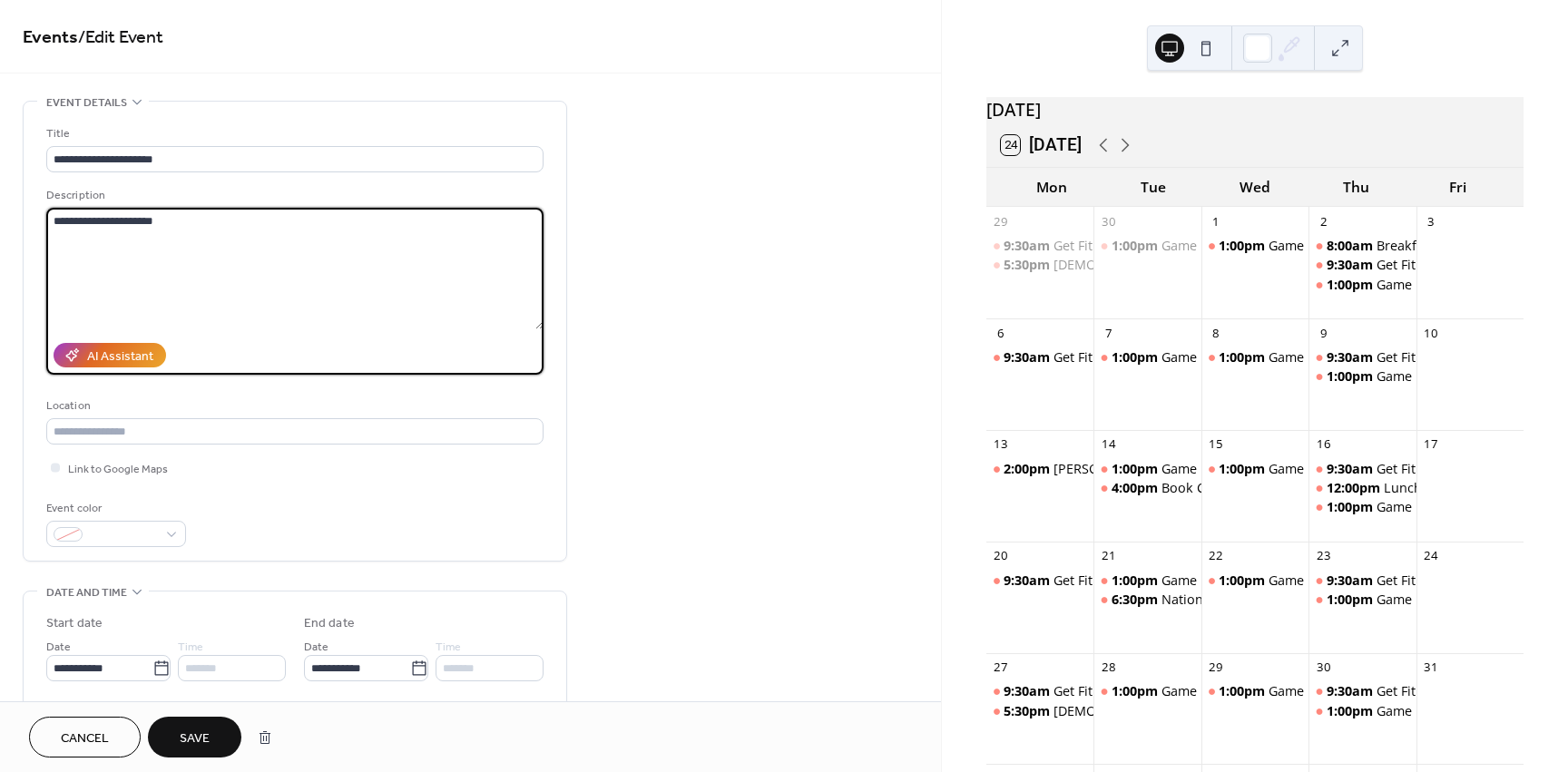
type textarea "**********"
click at [218, 738] on button "Save" at bounding box center [194, 736] width 93 height 41
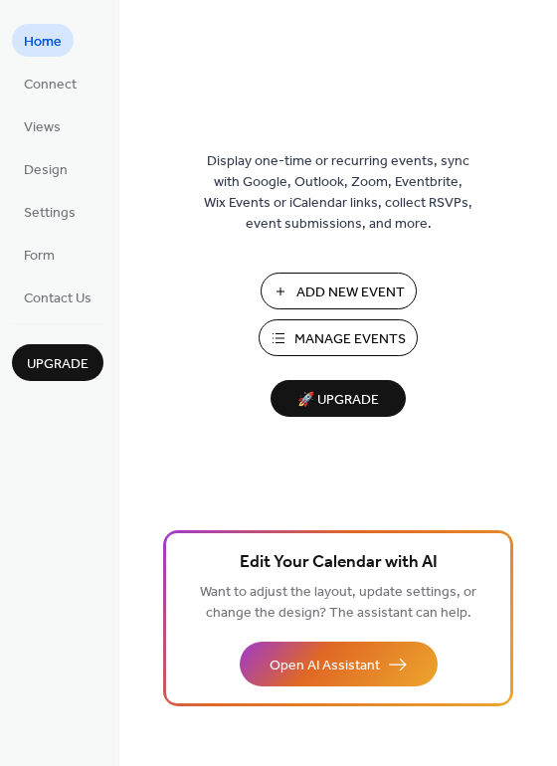
click at [328, 335] on span "Manage Events" at bounding box center [349, 339] width 111 height 21
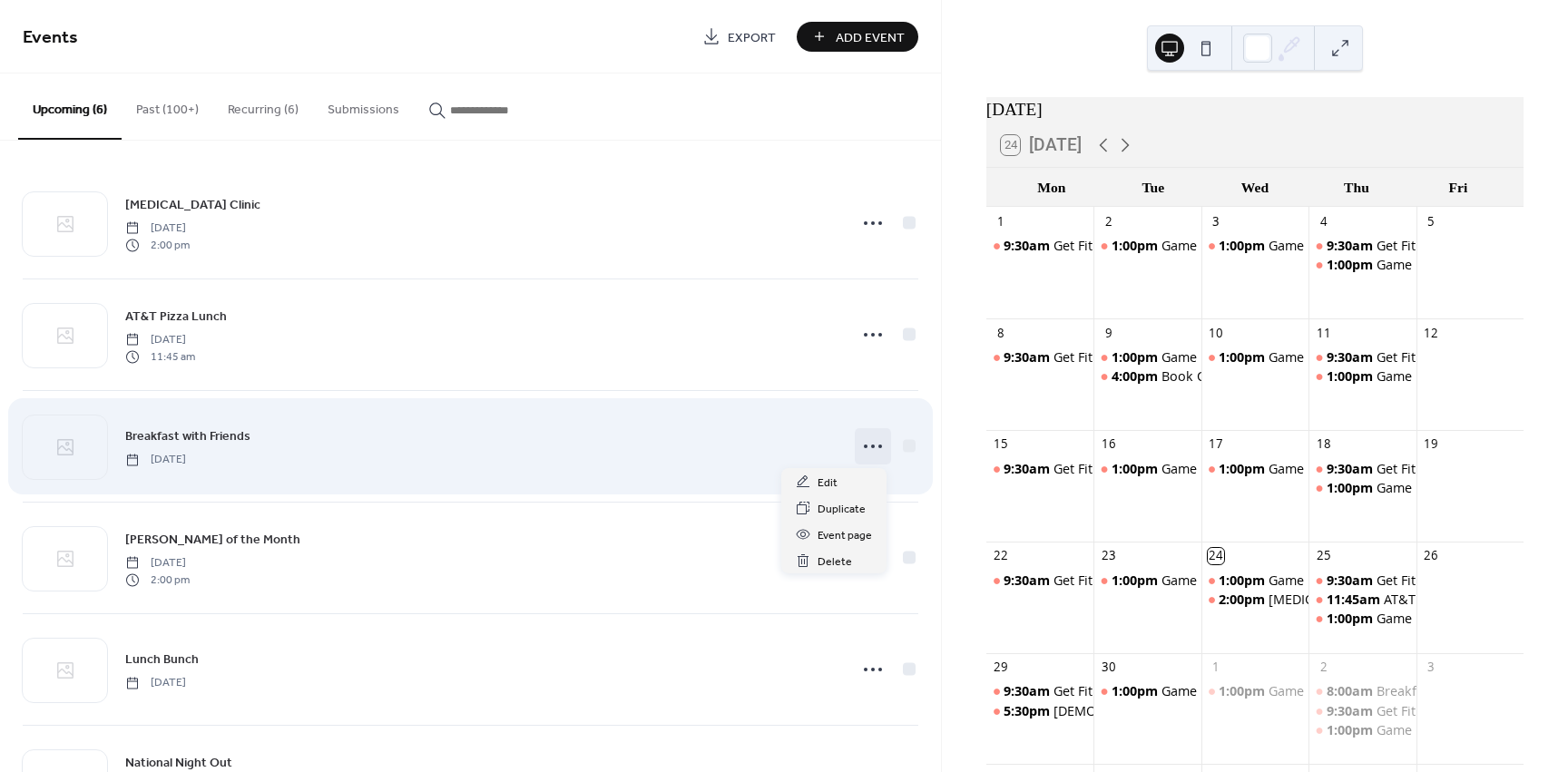
click at [866, 449] on icon at bounding box center [873, 446] width 29 height 29
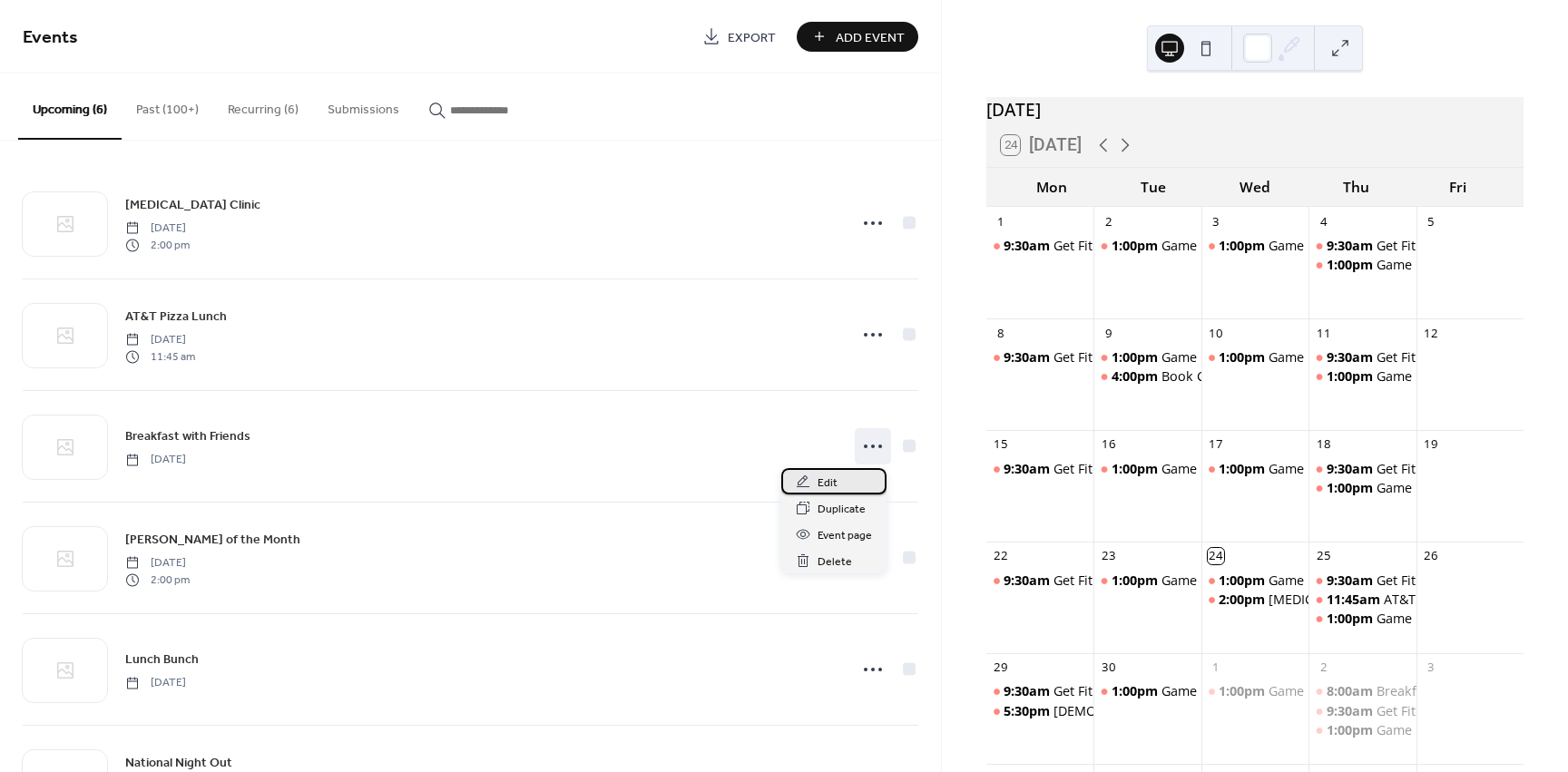
click at [835, 484] on span "Edit" at bounding box center [828, 483] width 20 height 19
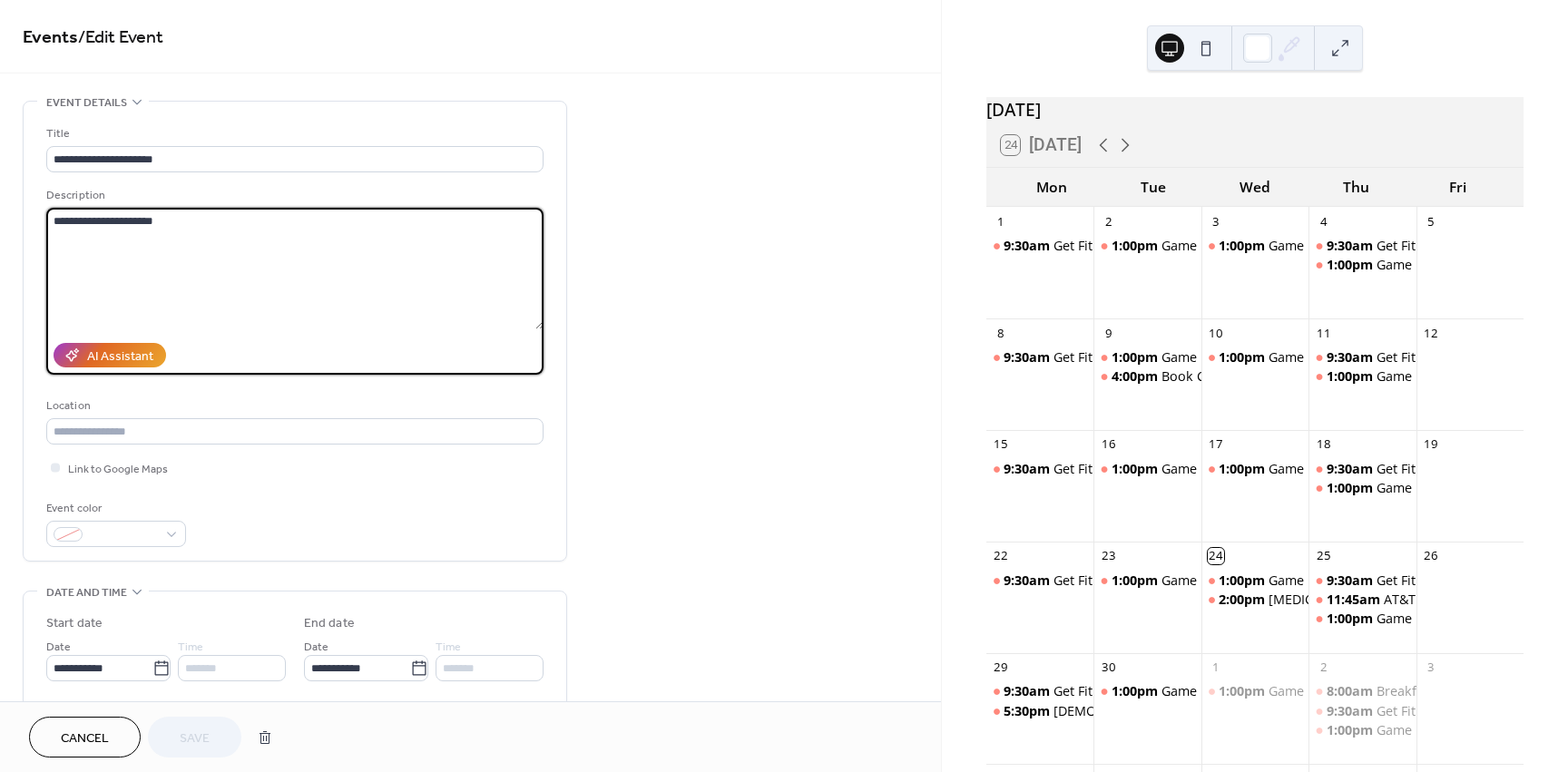
drag, startPoint x: 197, startPoint y: 232, endPoint x: 39, endPoint y: 201, distance: 161.0
click at [39, 201] on div "**********" at bounding box center [295, 330] width 543 height 459
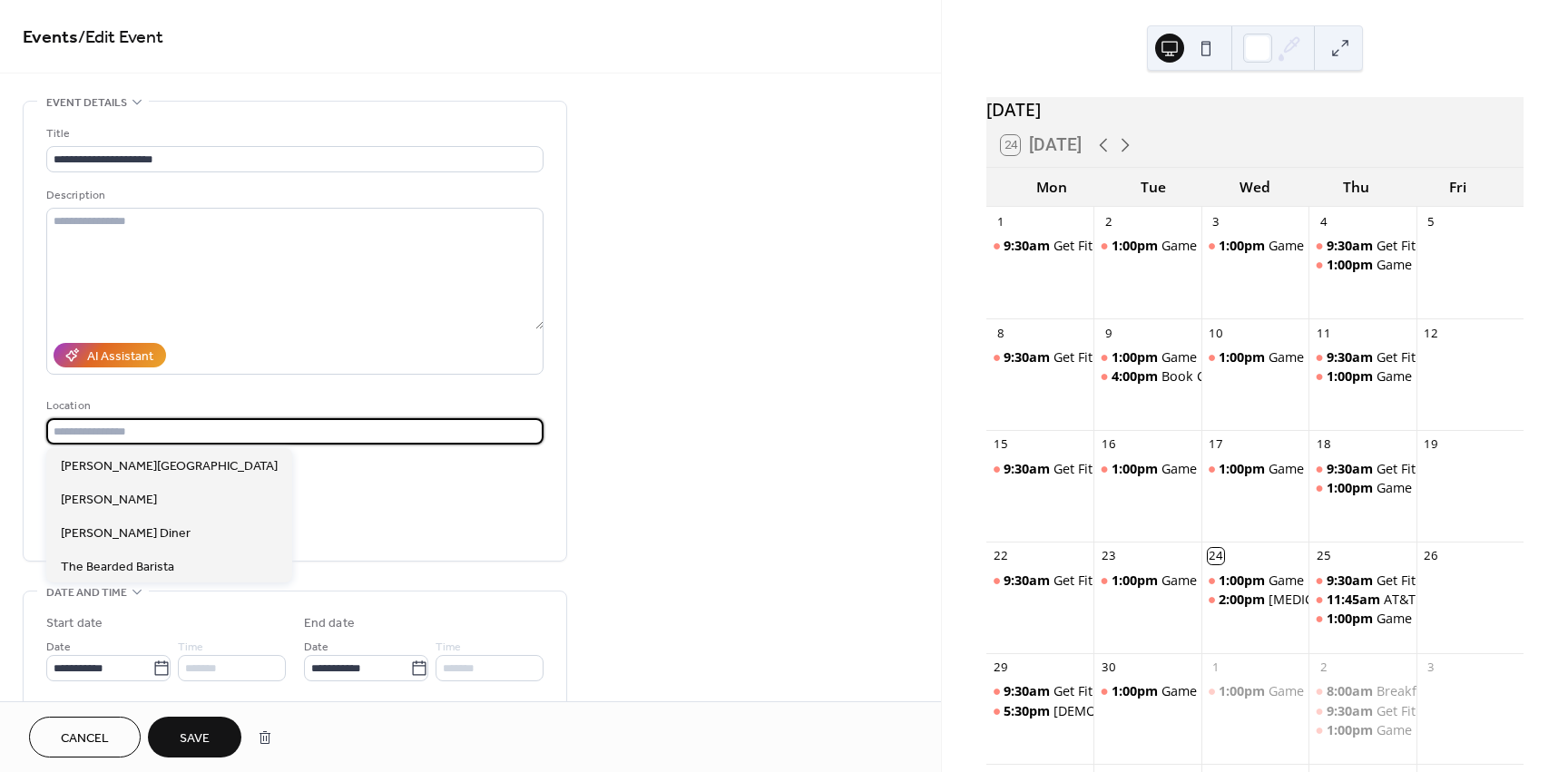
click at [88, 435] on input "text" at bounding box center [295, 431] width 497 height 26
paste input "**********"
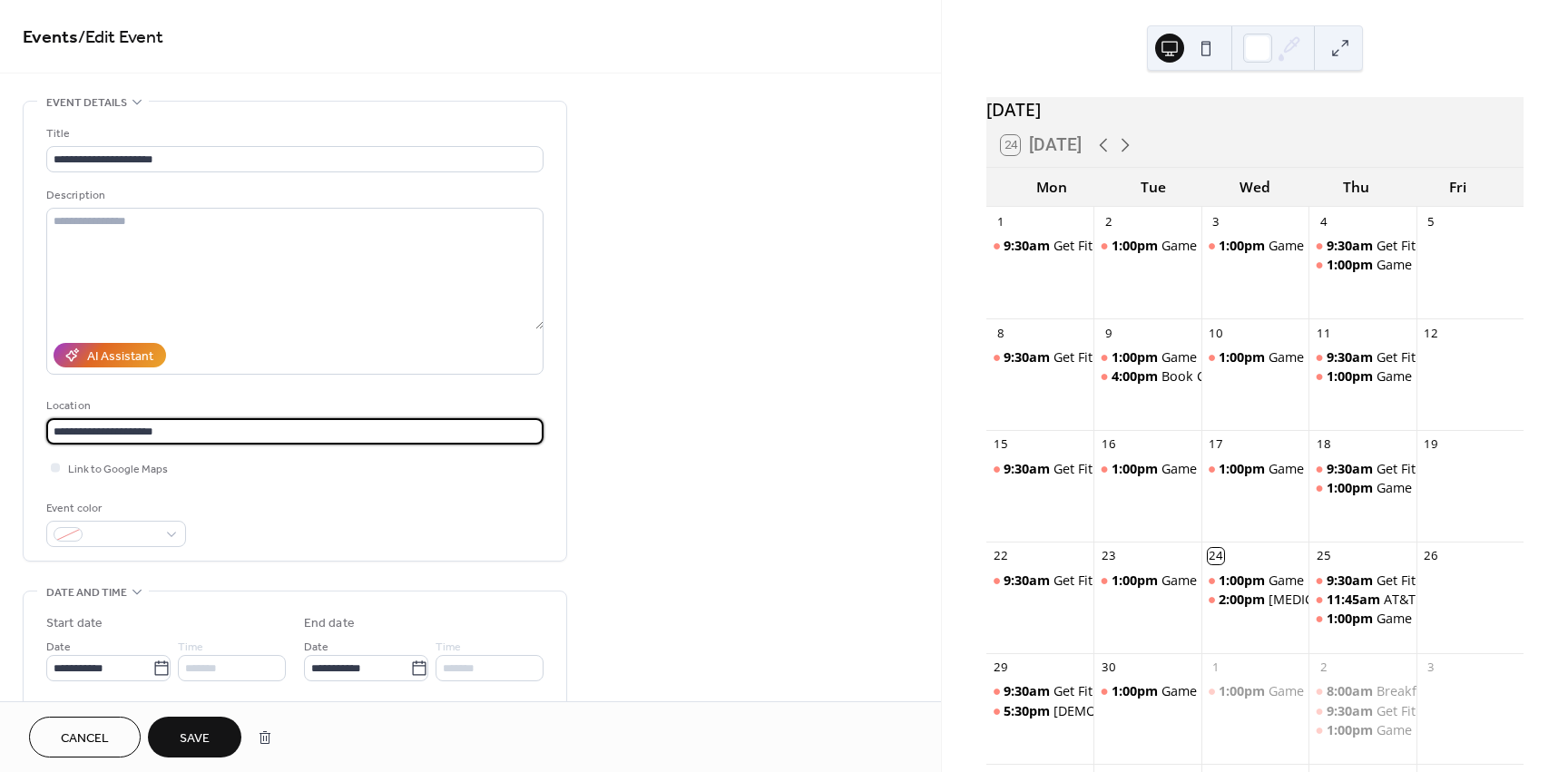
type input "**********"
click at [183, 729] on span "Save" at bounding box center [194, 738] width 30 height 19
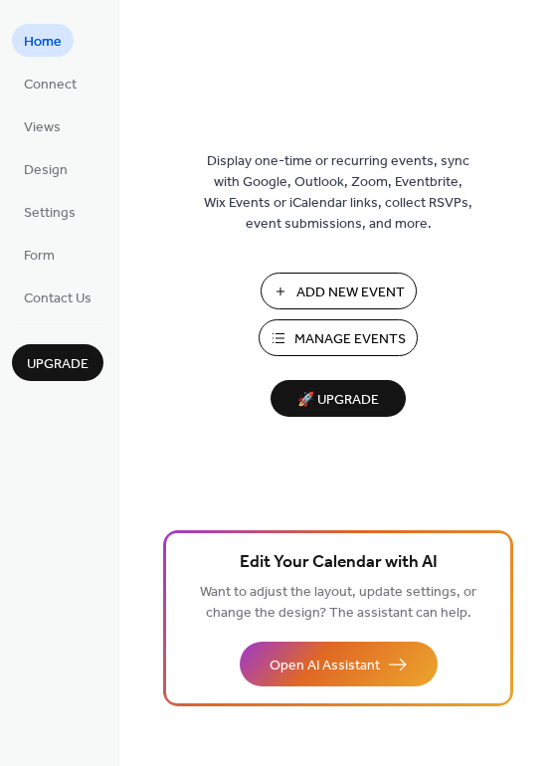
click at [314, 335] on span "Manage Events" at bounding box center [349, 339] width 111 height 21
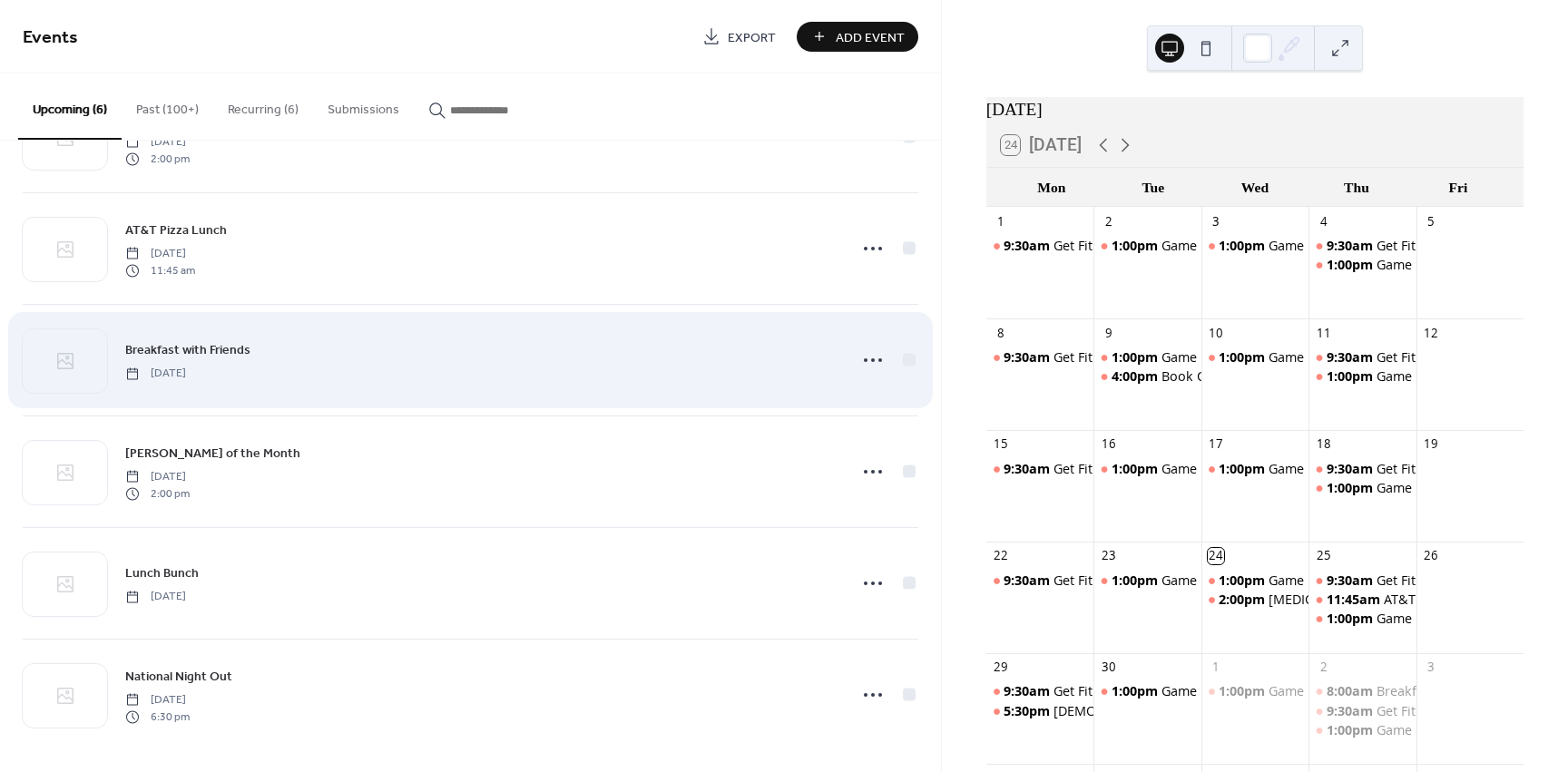
scroll to position [91, 0]
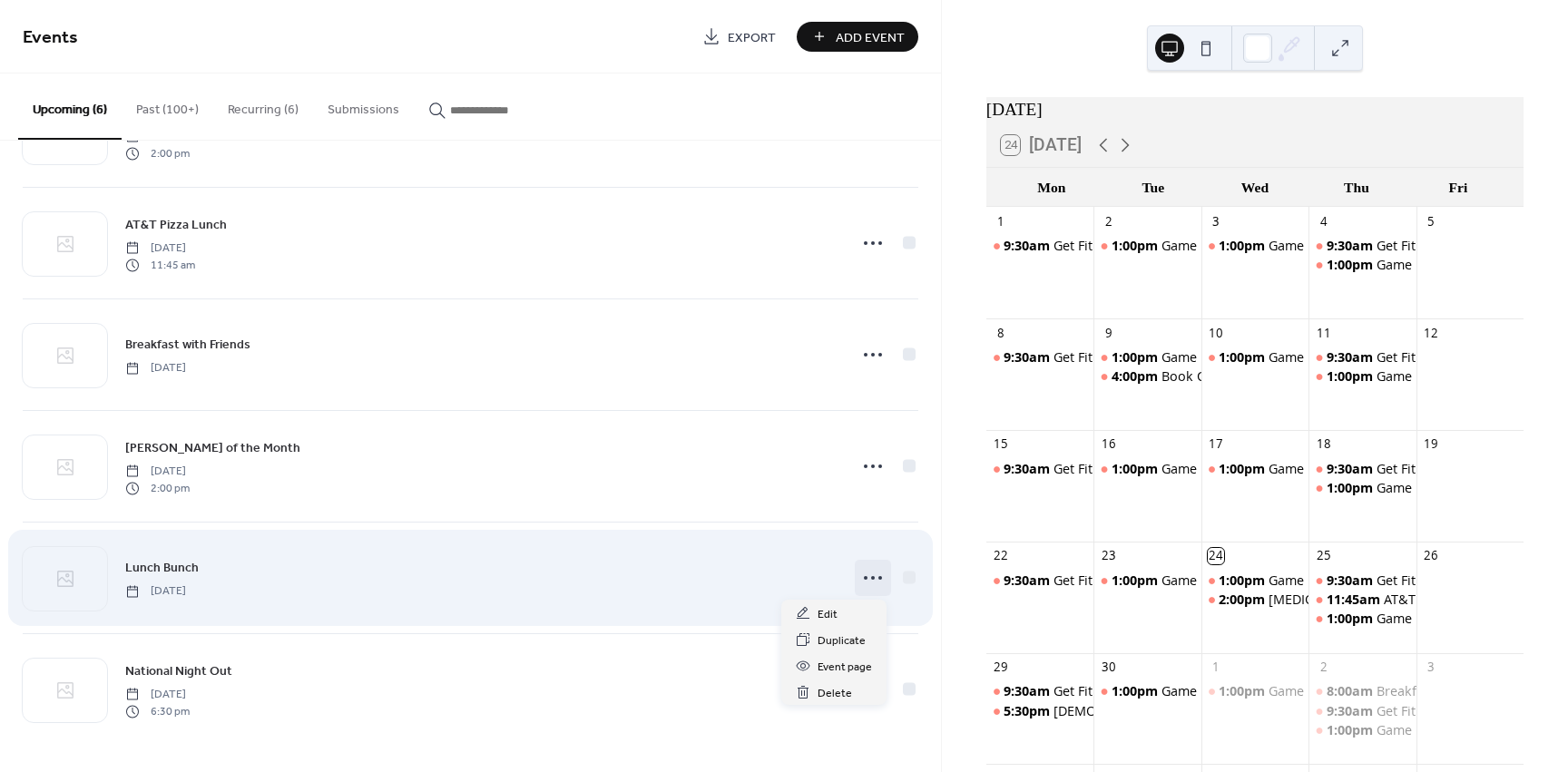
click at [867, 577] on icon at bounding box center [873, 578] width 29 height 29
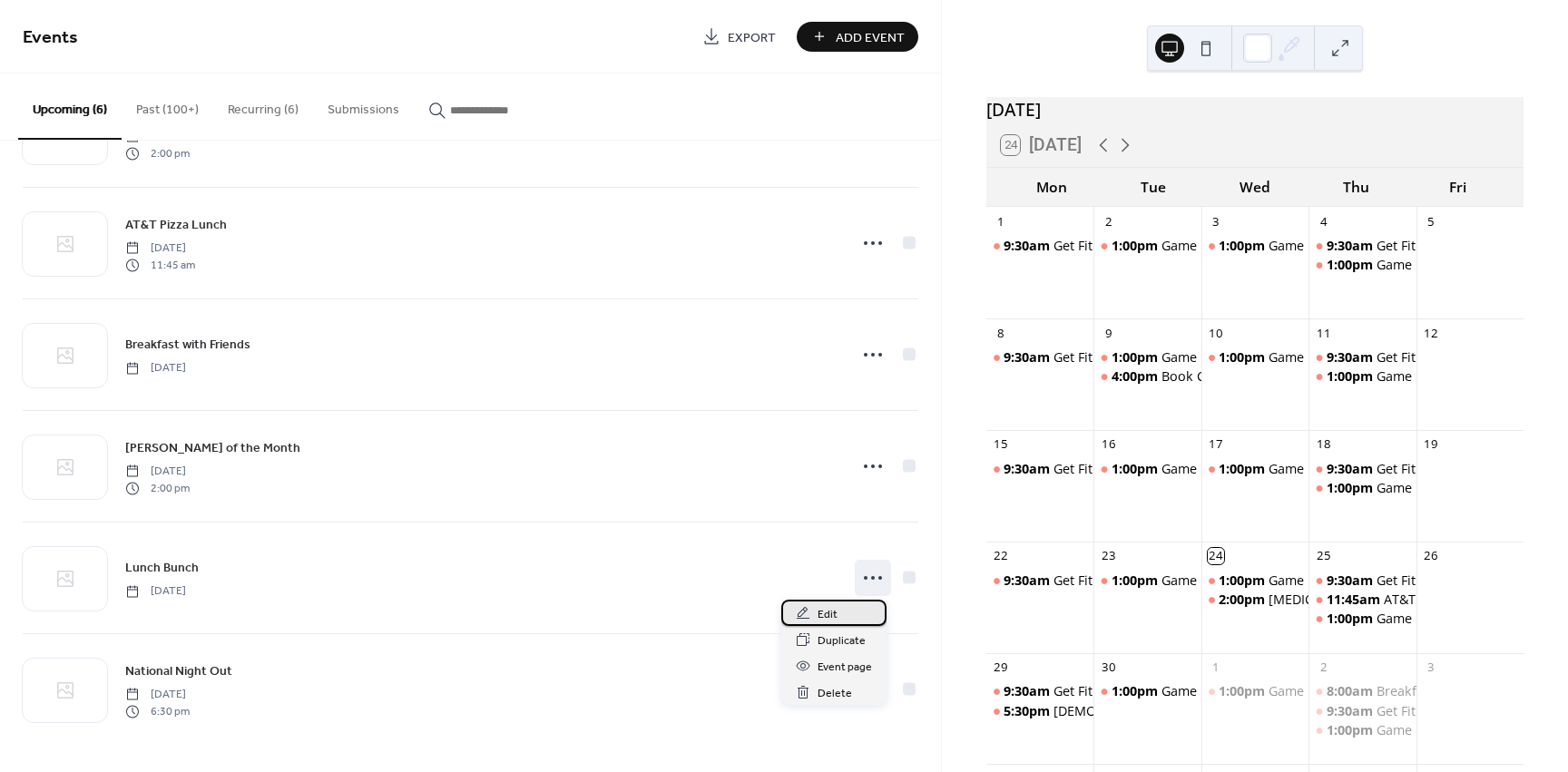
click at [836, 614] on span "Edit" at bounding box center [828, 614] width 20 height 19
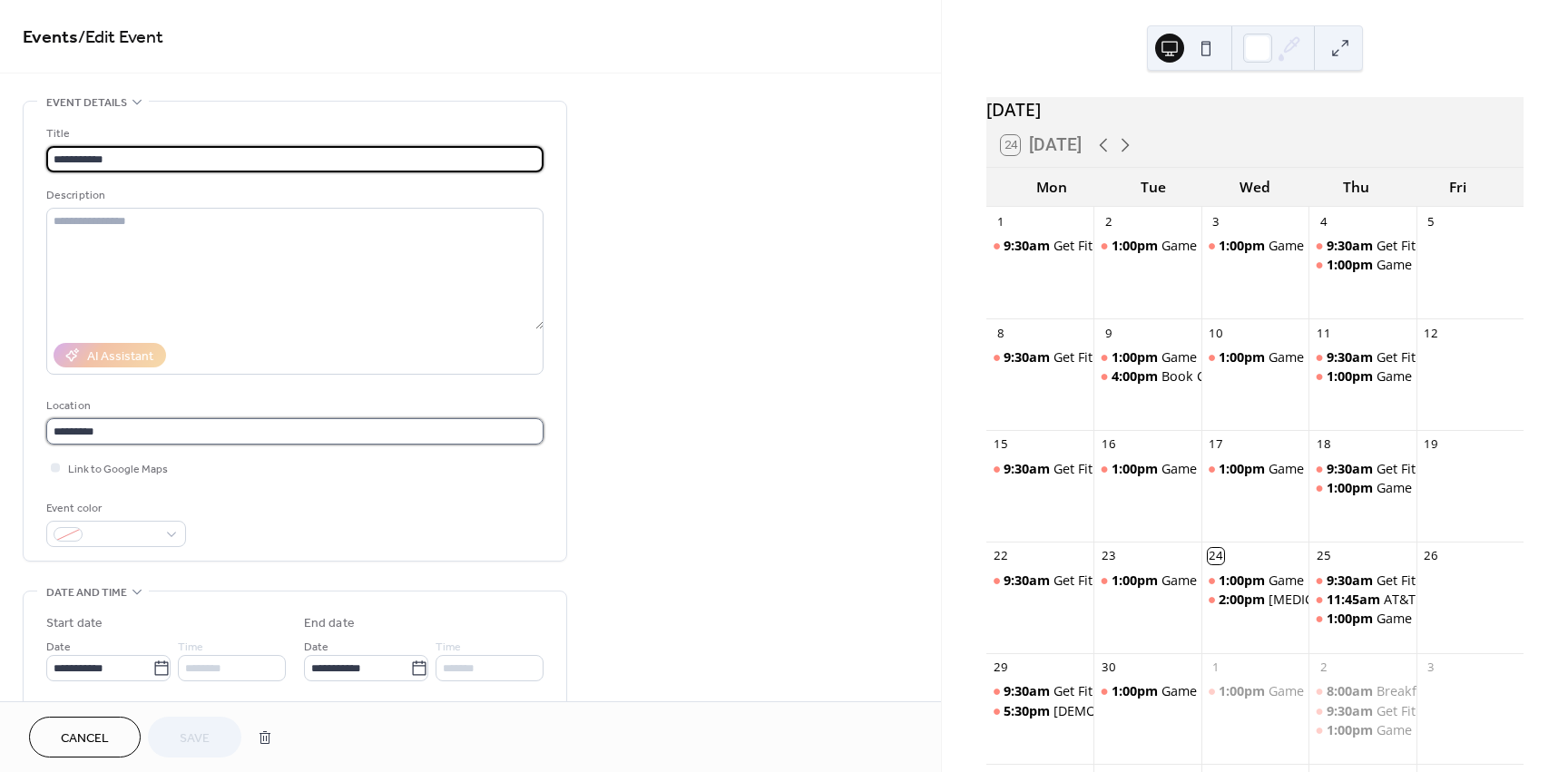
click at [185, 439] on input "*********" at bounding box center [295, 431] width 497 height 26
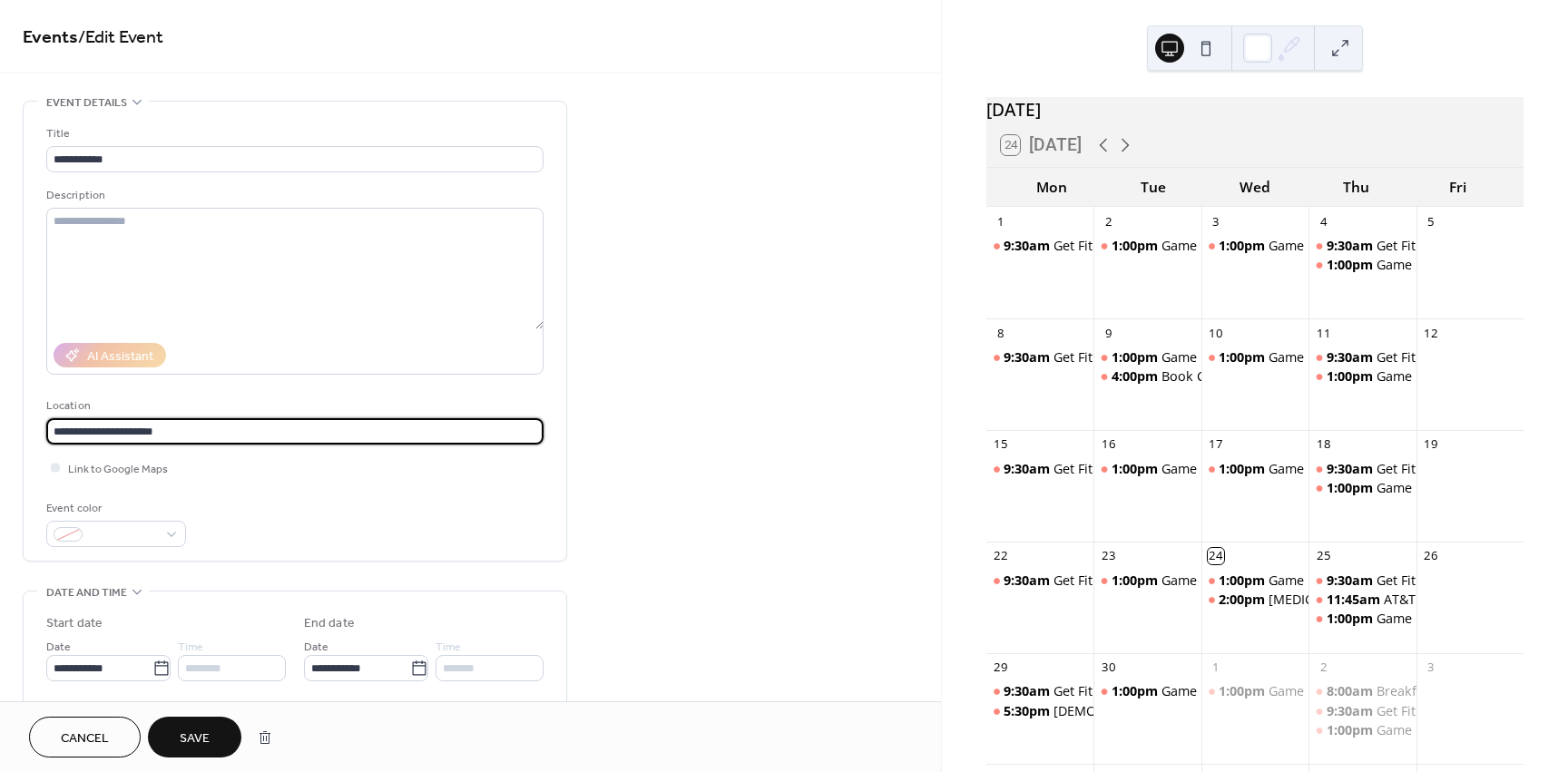
type input "**********"
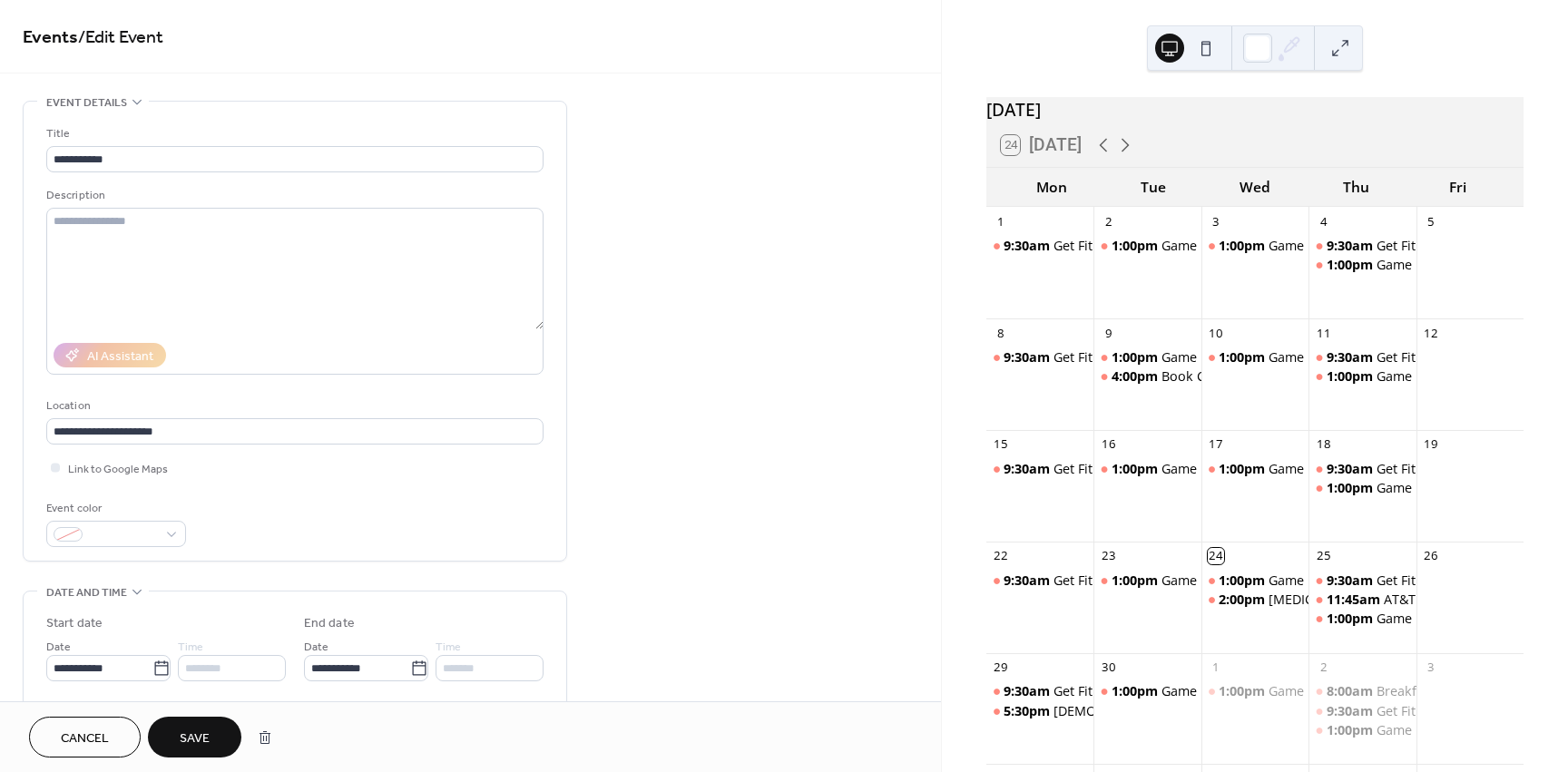
click at [187, 730] on span "Save" at bounding box center [194, 738] width 30 height 19
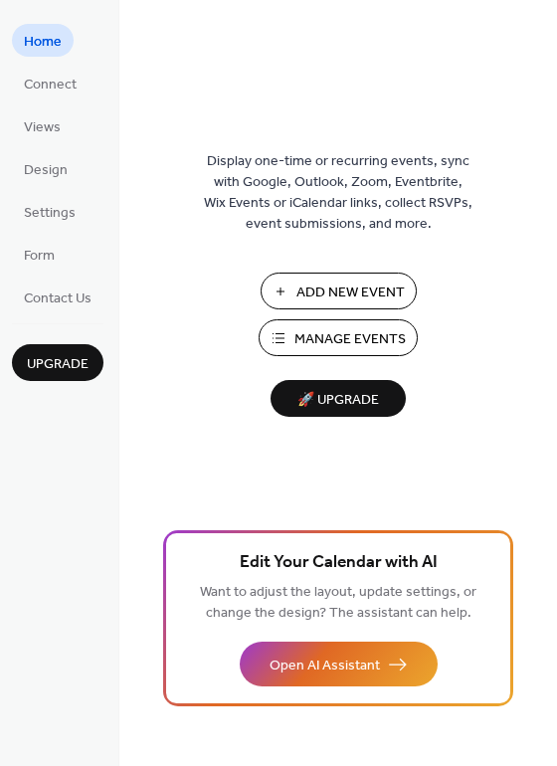
click at [323, 337] on span "Manage Events" at bounding box center [349, 339] width 111 height 21
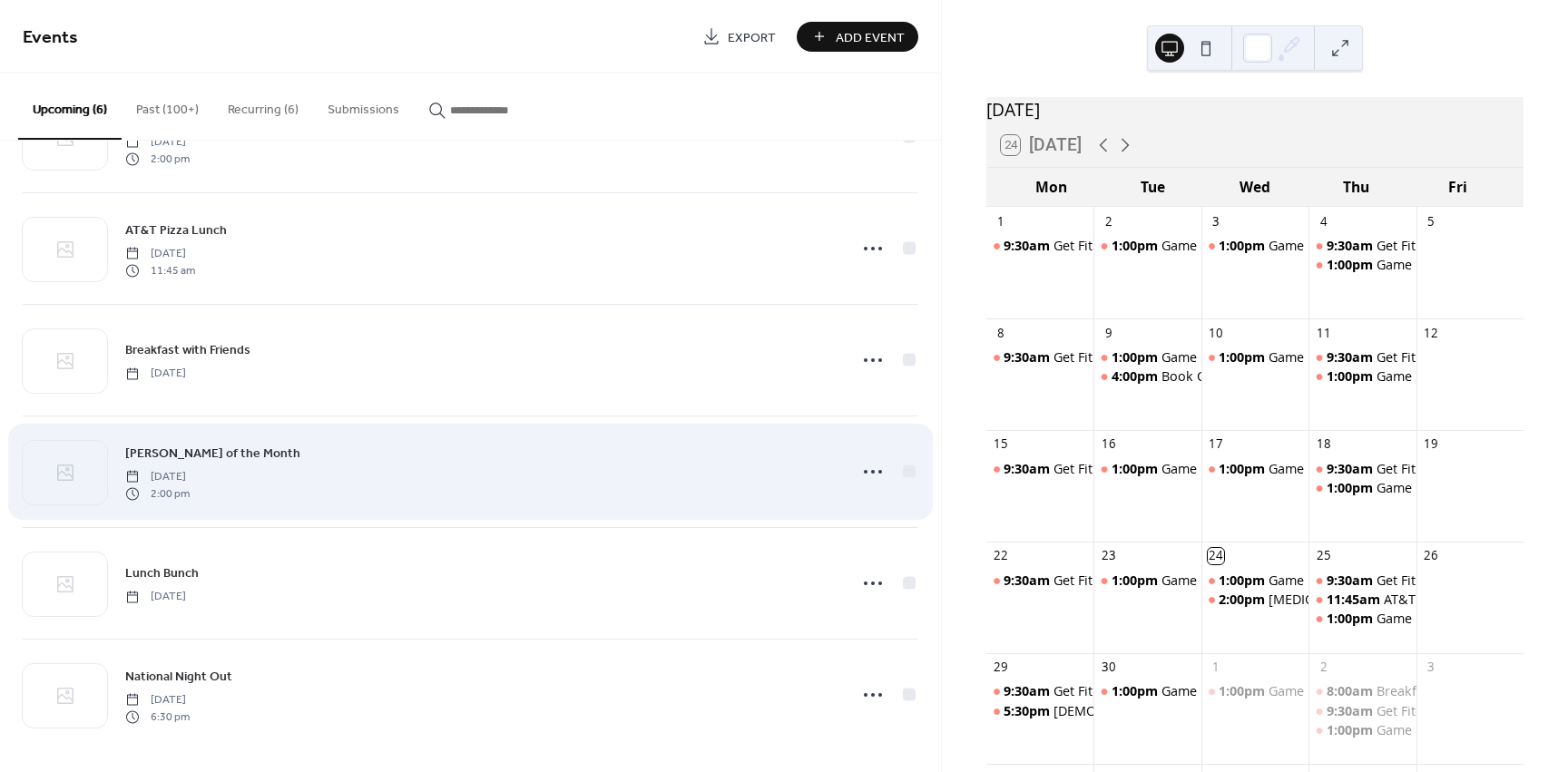
scroll to position [91, 0]
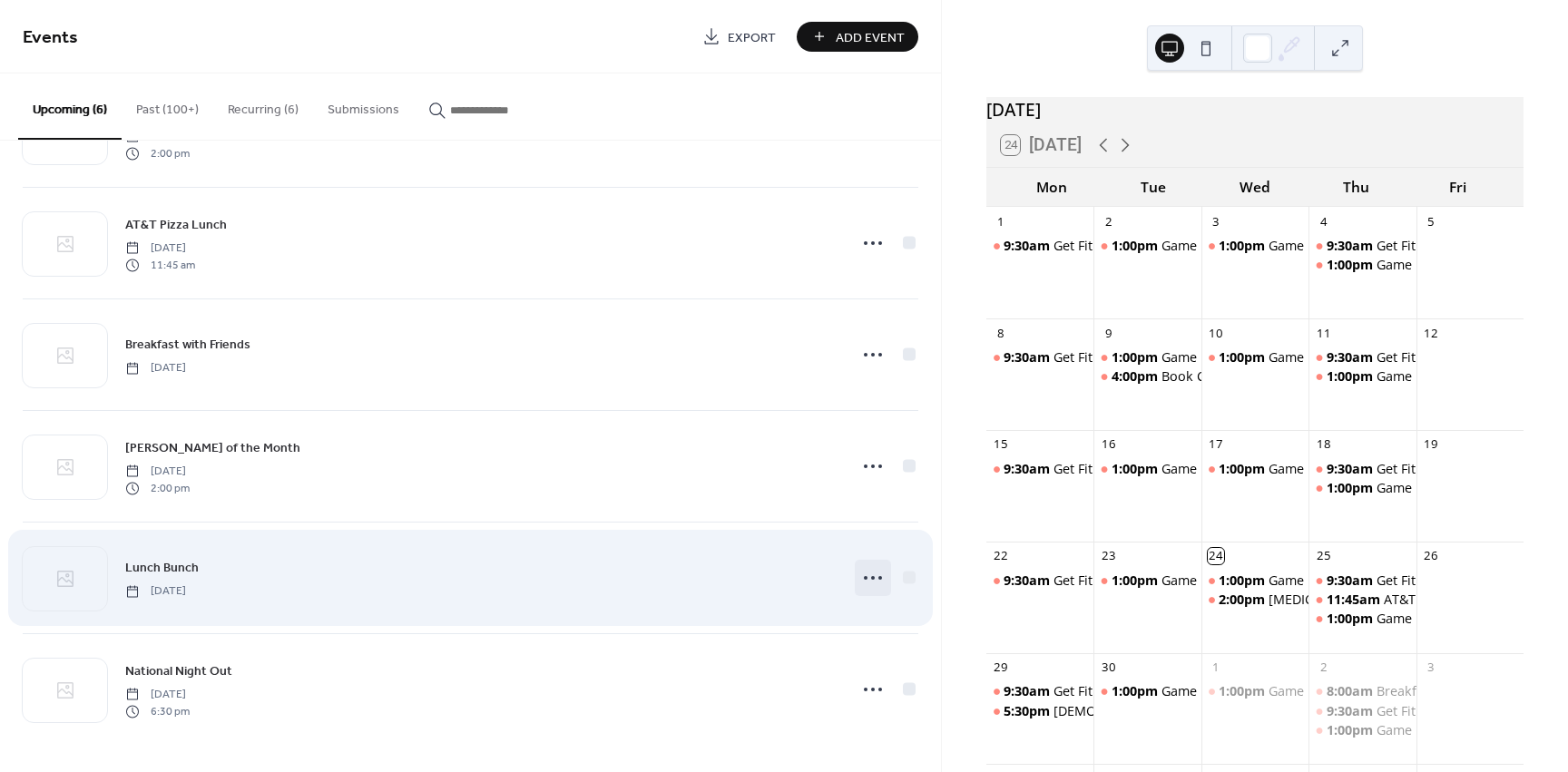
click at [859, 576] on icon at bounding box center [873, 578] width 29 height 29
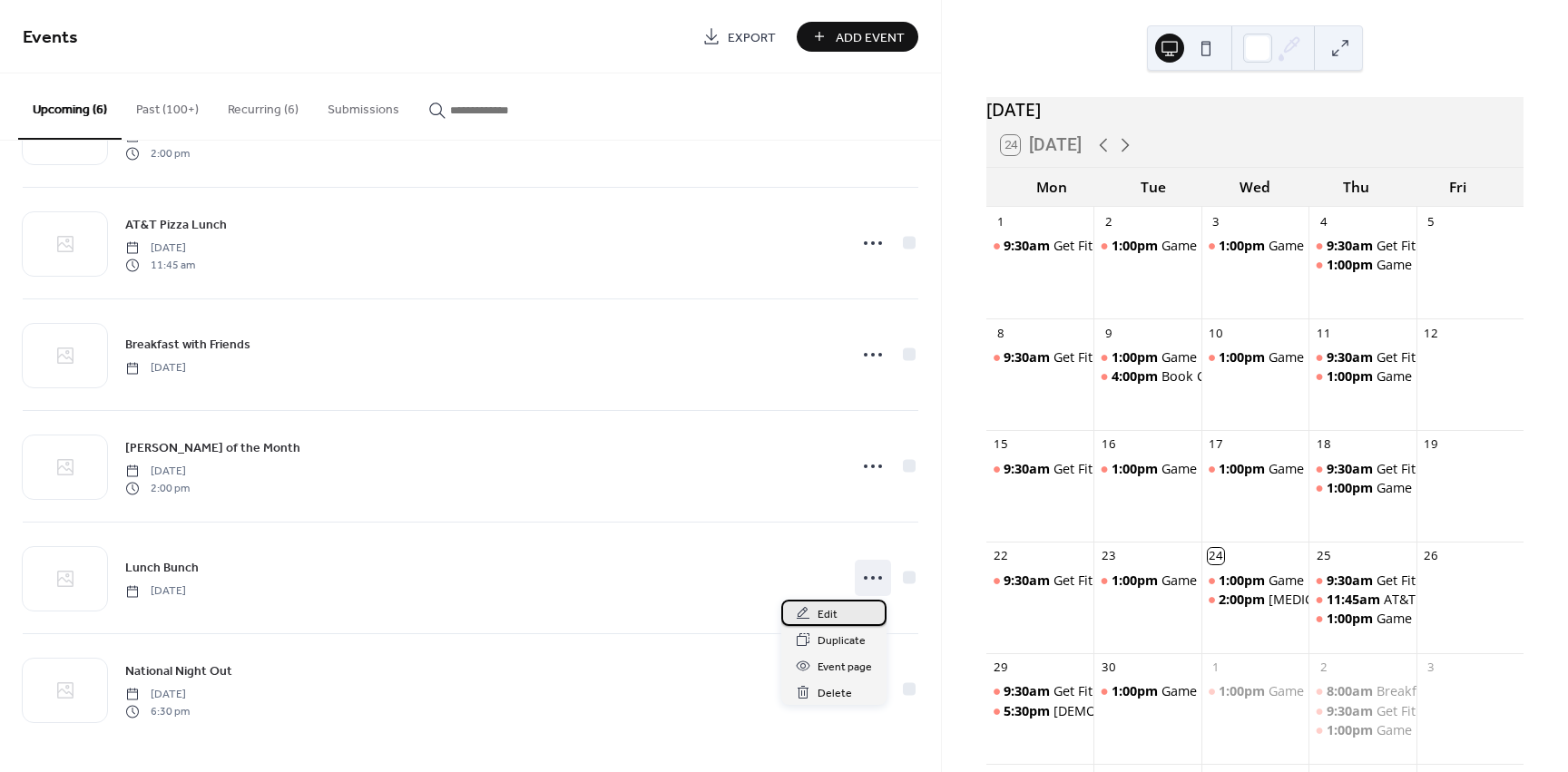
click at [842, 614] on div "Edit" at bounding box center [833, 612] width 105 height 26
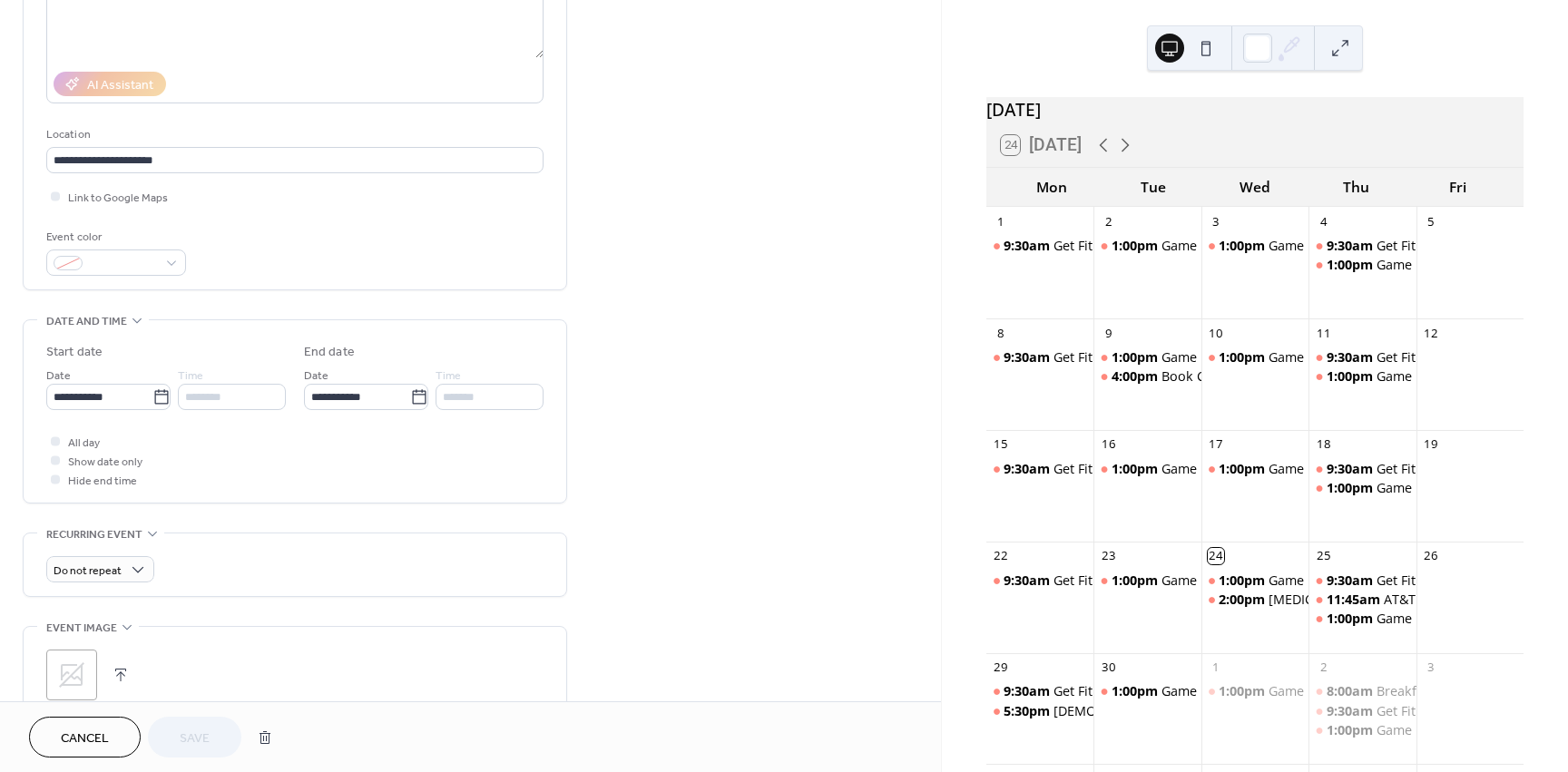
scroll to position [272, 0]
click at [253, 396] on div "********" at bounding box center [232, 396] width 108 height 26
click at [55, 460] on icon at bounding box center [55, 459] width 5 height 4
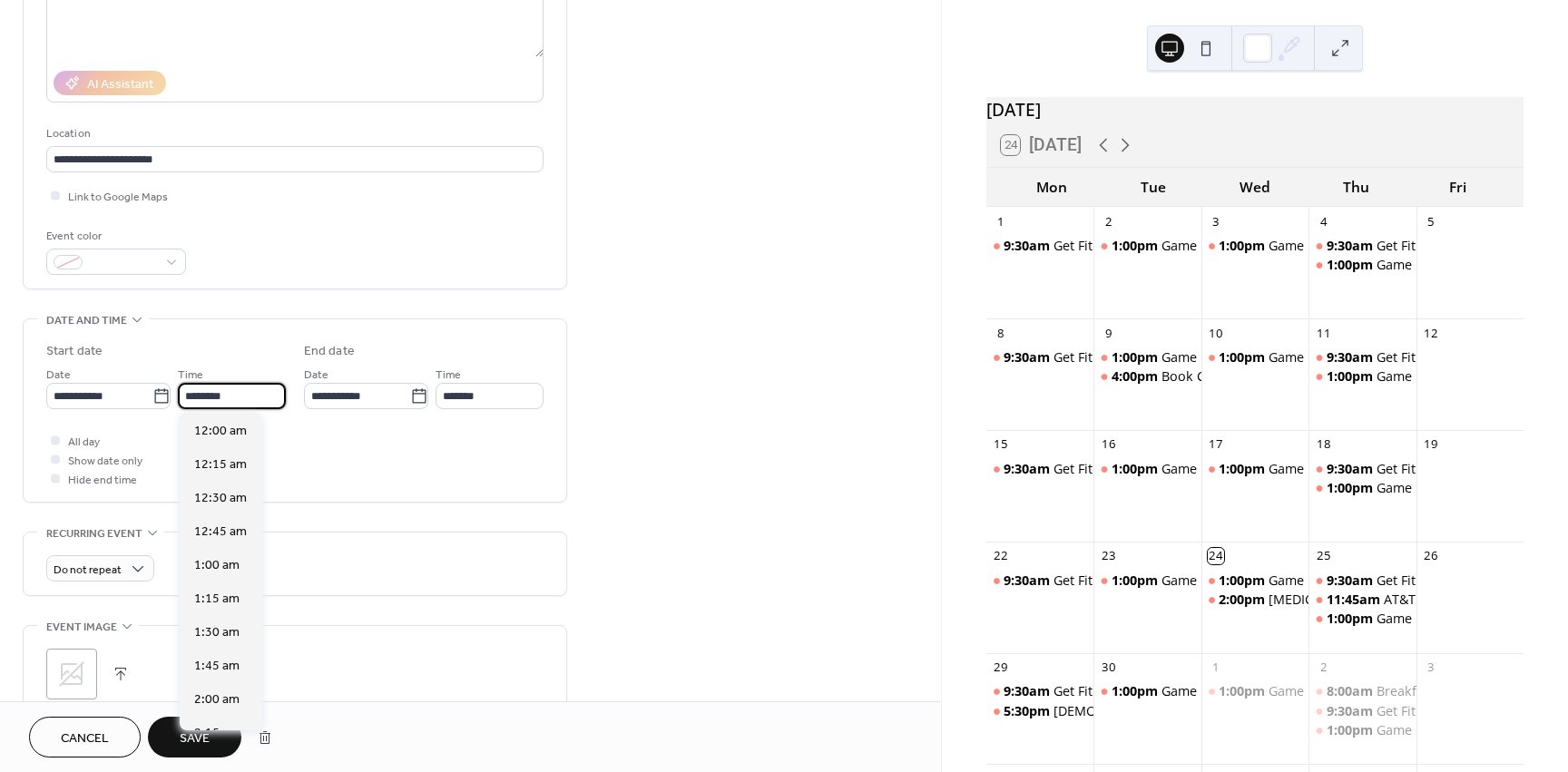
click at [247, 401] on input "********" at bounding box center [232, 396] width 108 height 26
type input "*"
type input "********"
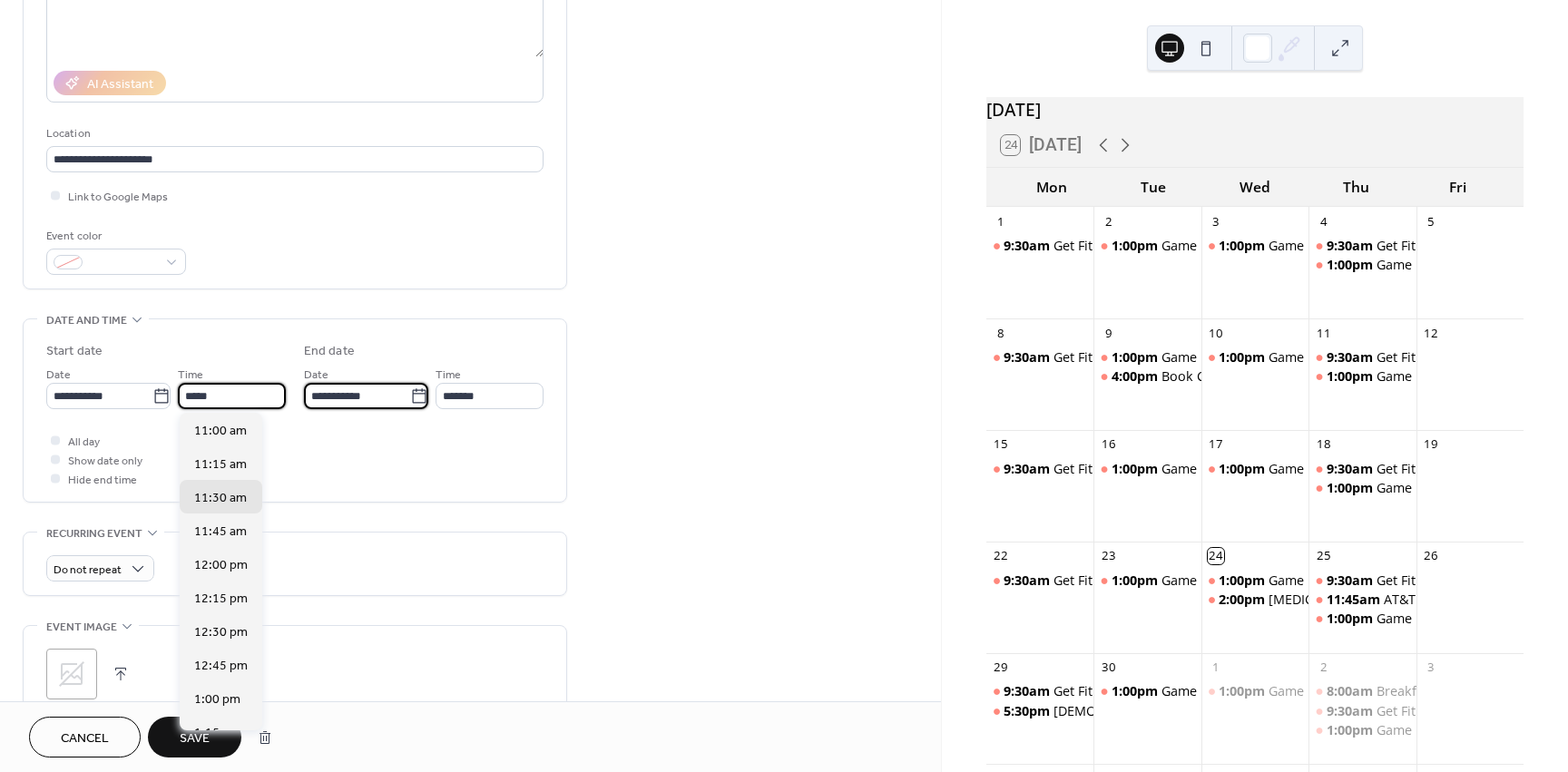
type input "********"
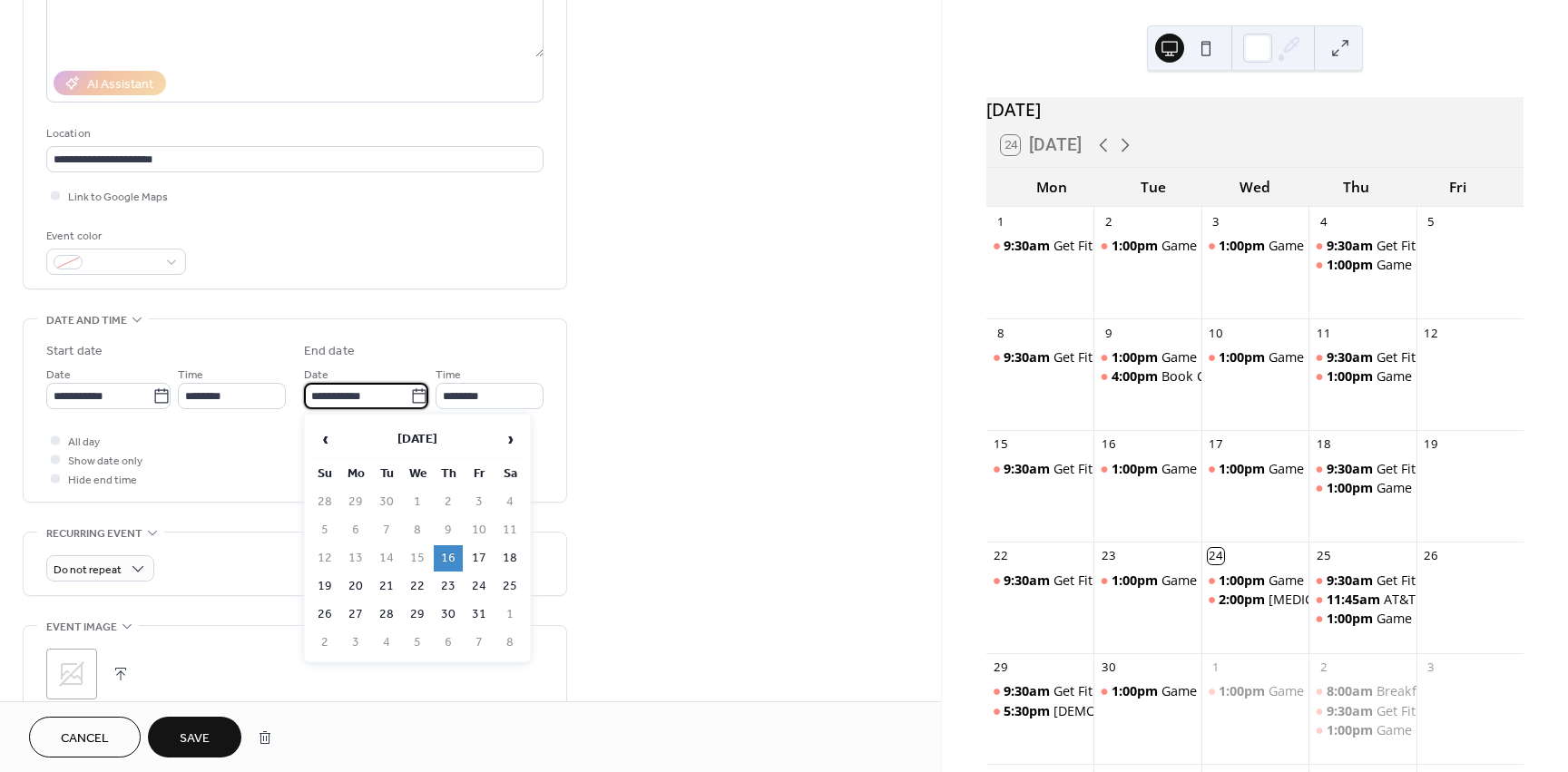
click at [221, 455] on div "All day Show date only Hide end time" at bounding box center [295, 459] width 497 height 57
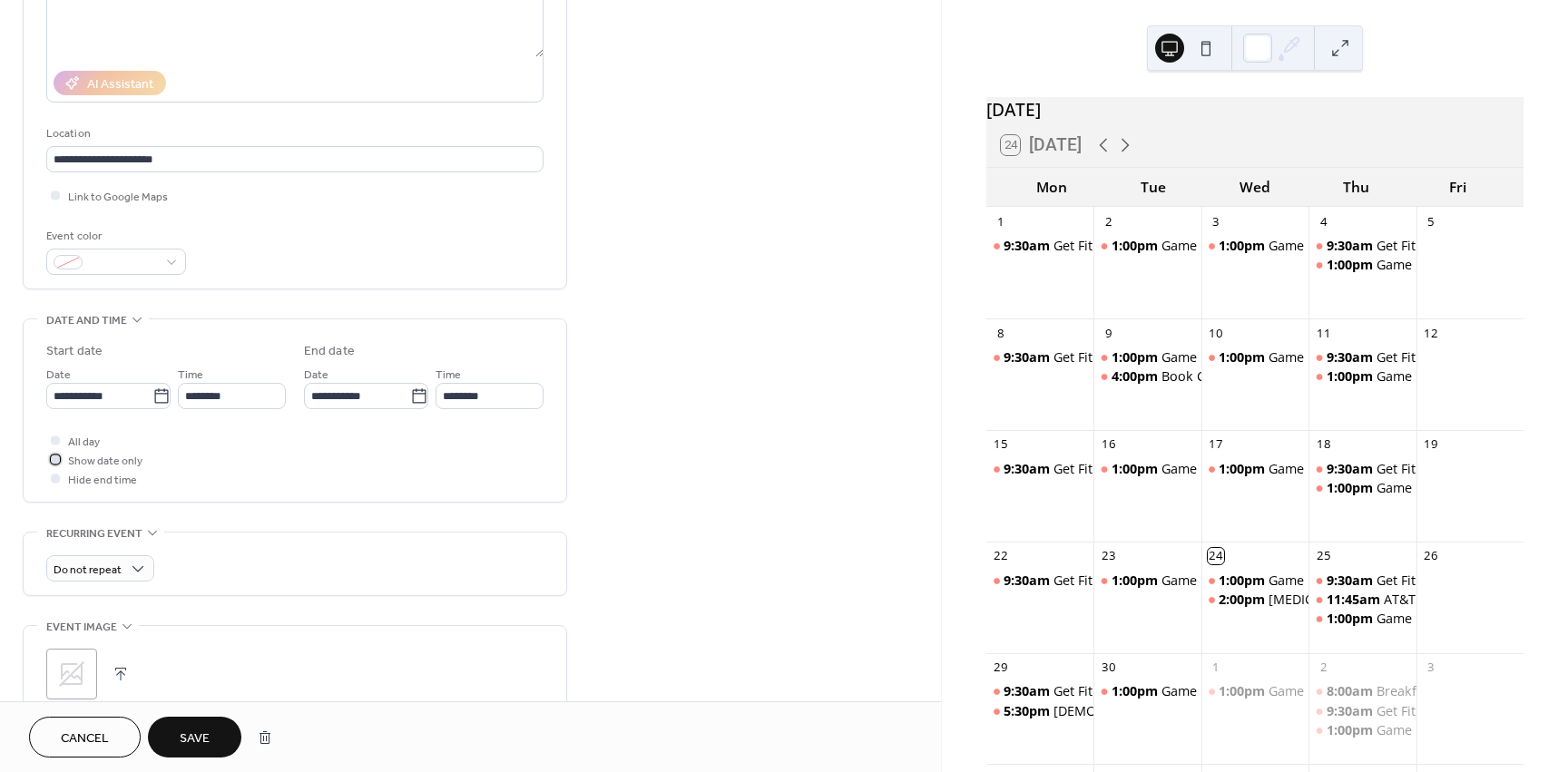
click at [58, 458] on div at bounding box center [56, 459] width 9 height 9
click at [200, 738] on span "Save" at bounding box center [194, 738] width 30 height 19
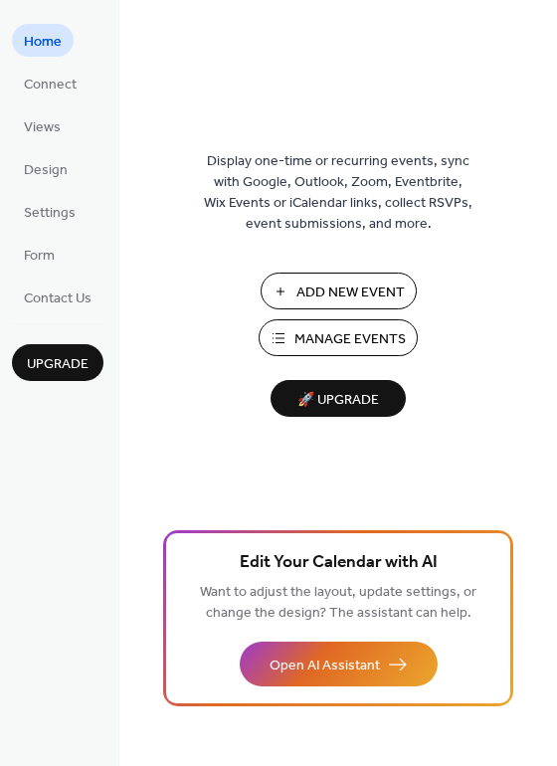
click at [323, 342] on span "Manage Events" at bounding box center [349, 339] width 111 height 21
click at [347, 284] on span "Add New Event" at bounding box center [350, 292] width 108 height 21
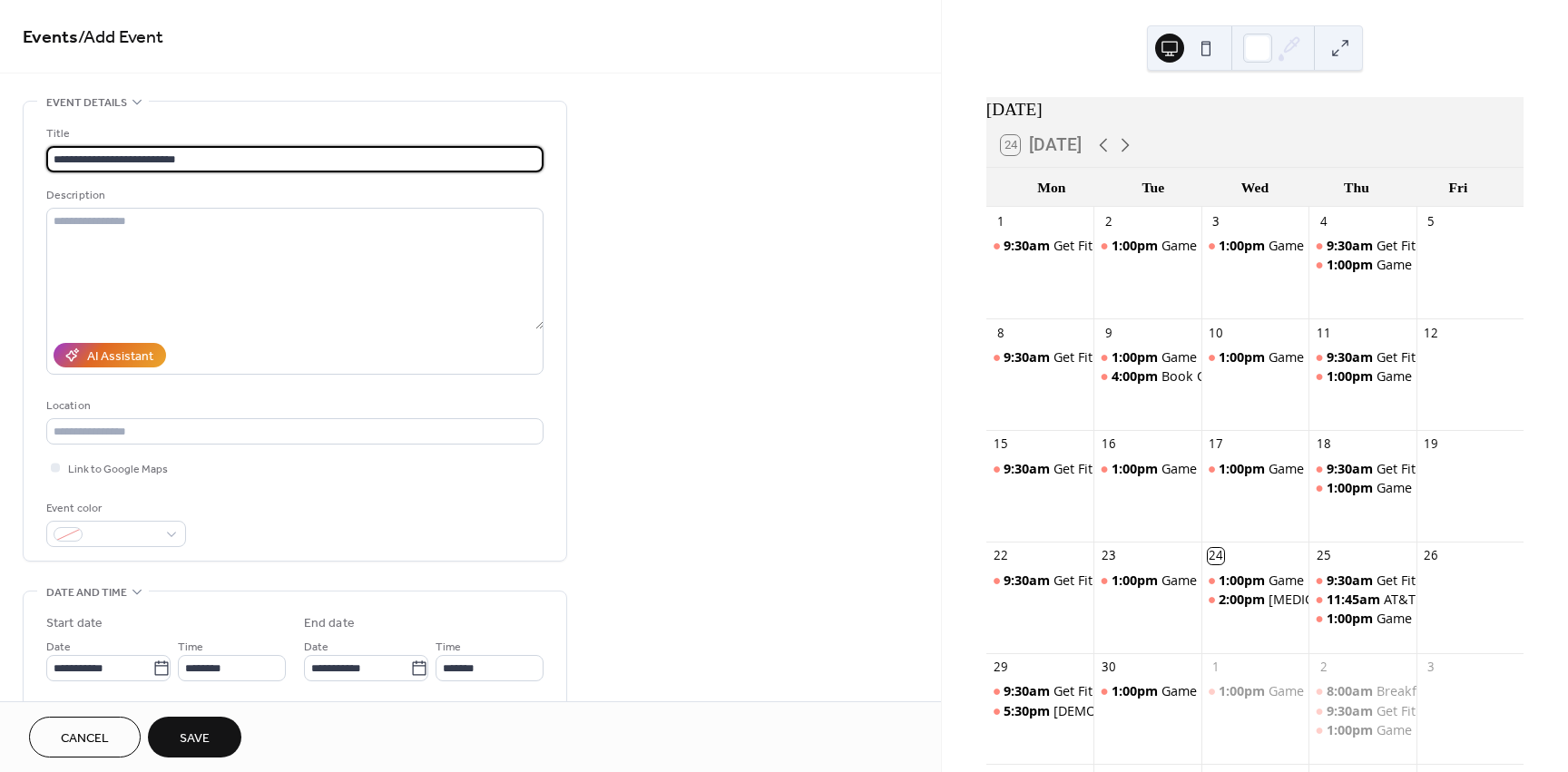
type input "**********"
drag, startPoint x: 217, startPoint y: 169, endPoint x: 167, endPoint y: 533, distance: 367.4
click at [167, 533] on div at bounding box center [116, 534] width 140 height 26
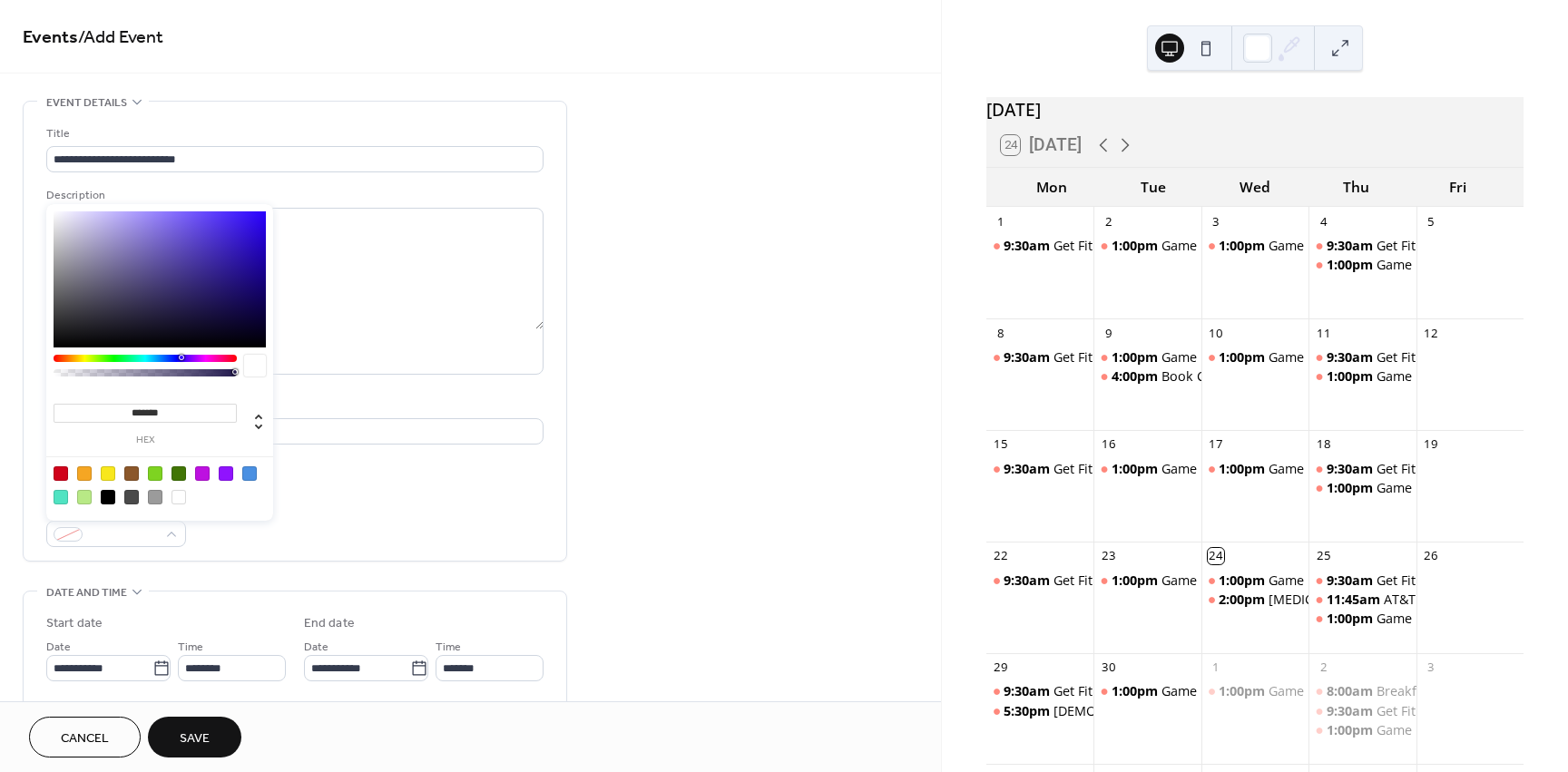
click at [103, 473] on div at bounding box center [108, 474] width 15 height 15
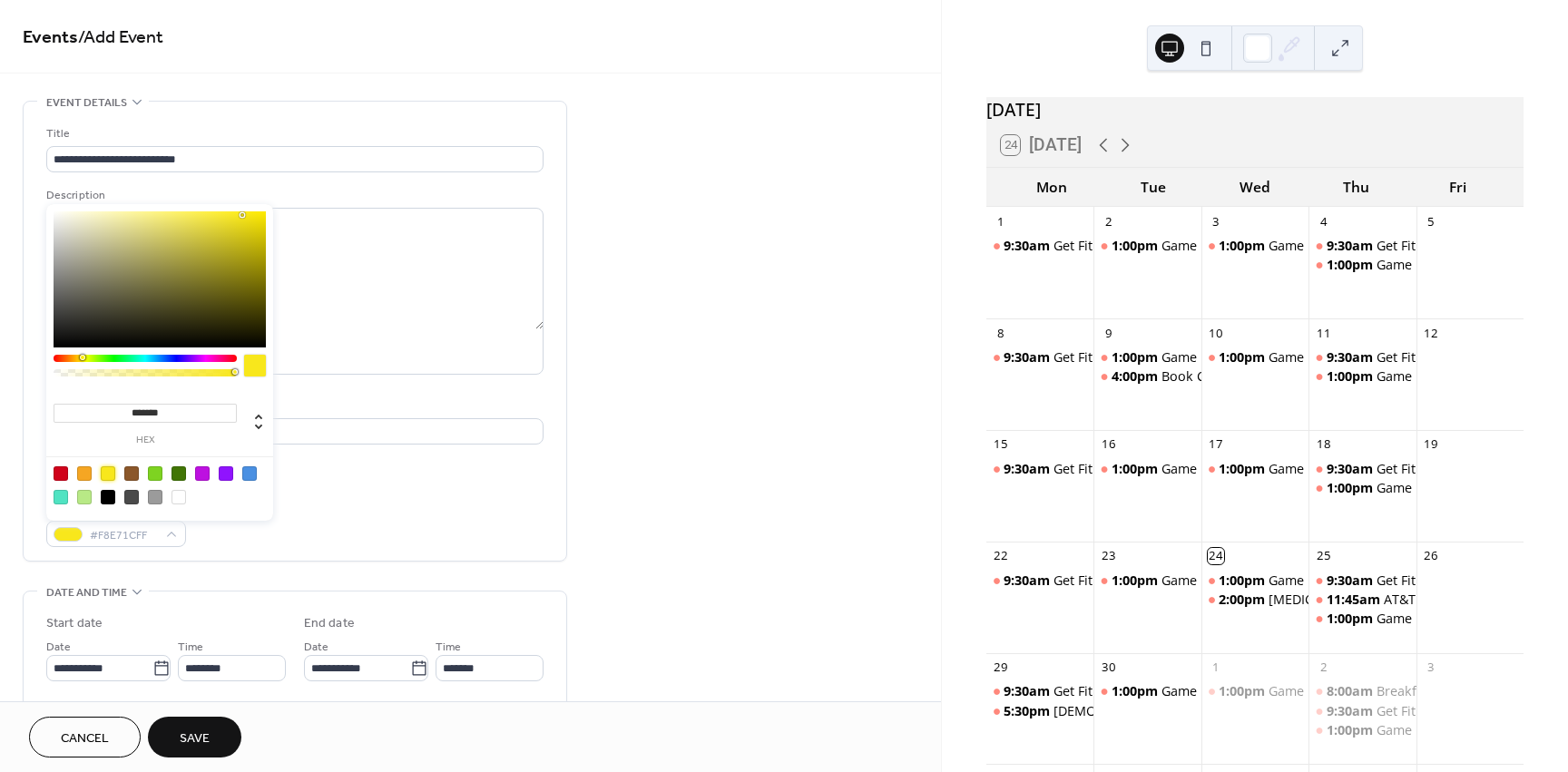
click at [63, 466] on div at bounding box center [61, 474] width 15 height 15
type input "*******"
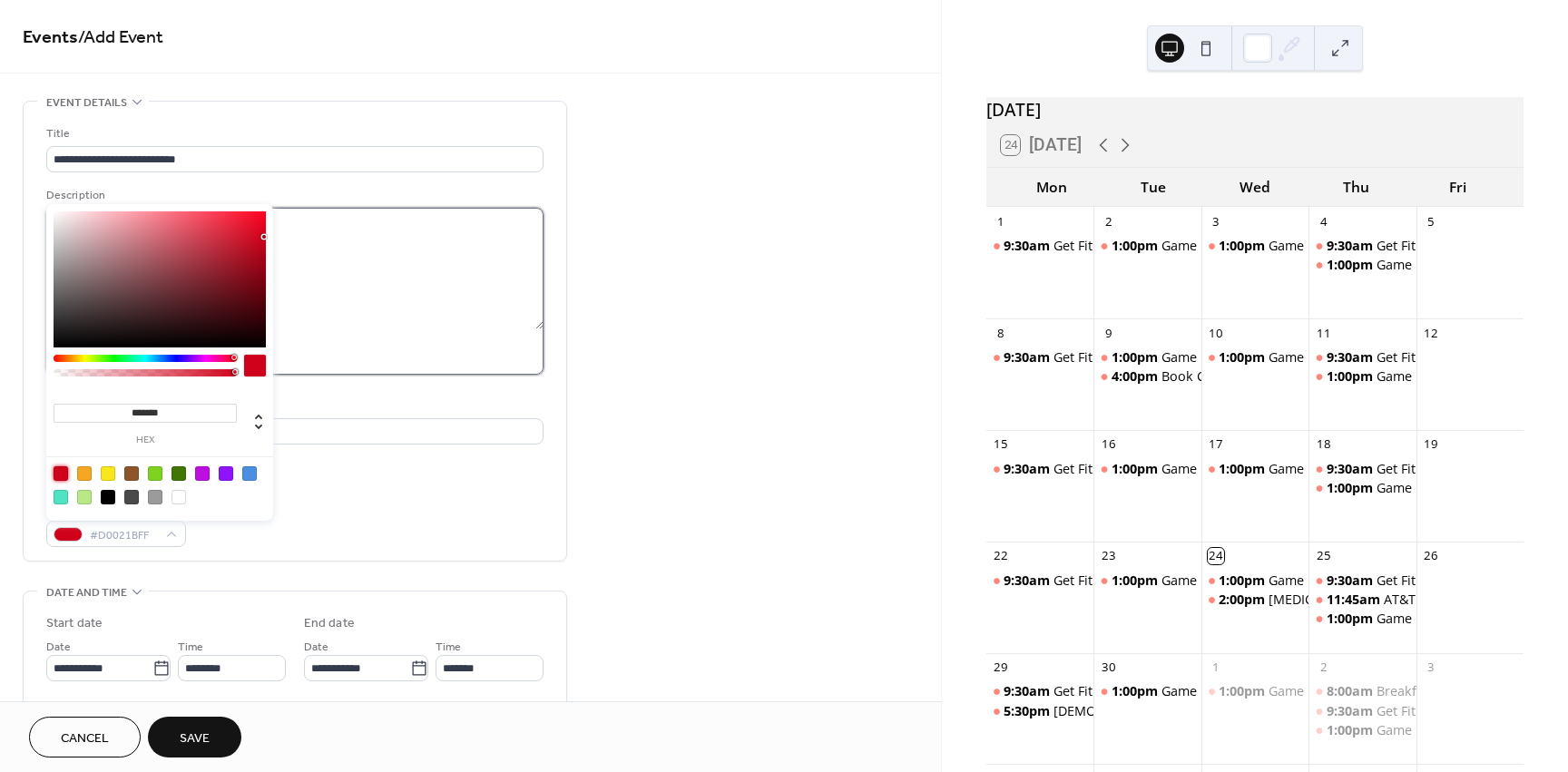
click at [424, 314] on textarea at bounding box center [295, 268] width 497 height 121
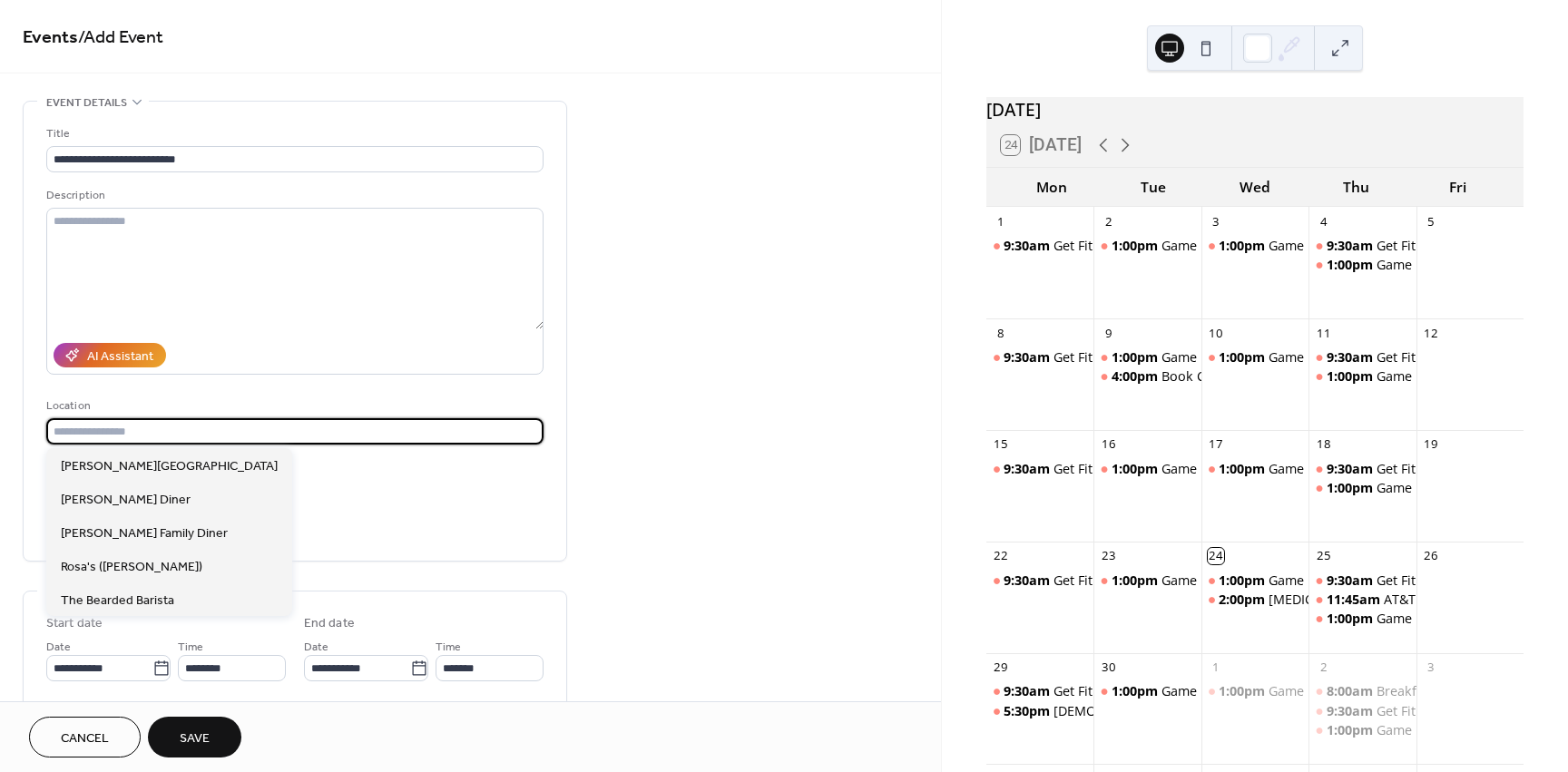
click at [182, 431] on input "text" at bounding box center [295, 431] width 497 height 26
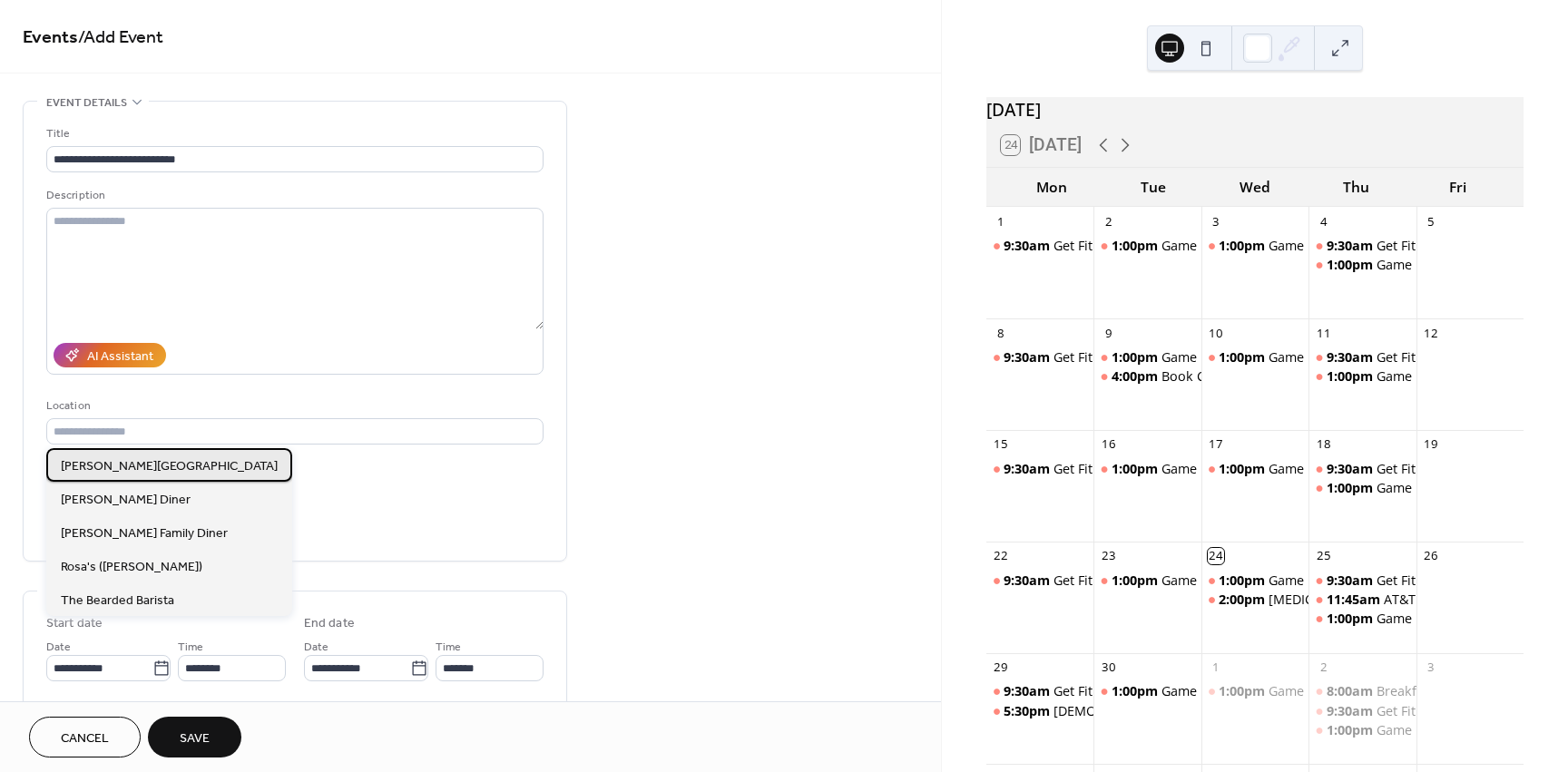
click at [119, 470] on span "Curry Center" at bounding box center [170, 466] width 217 height 19
type input "**********"
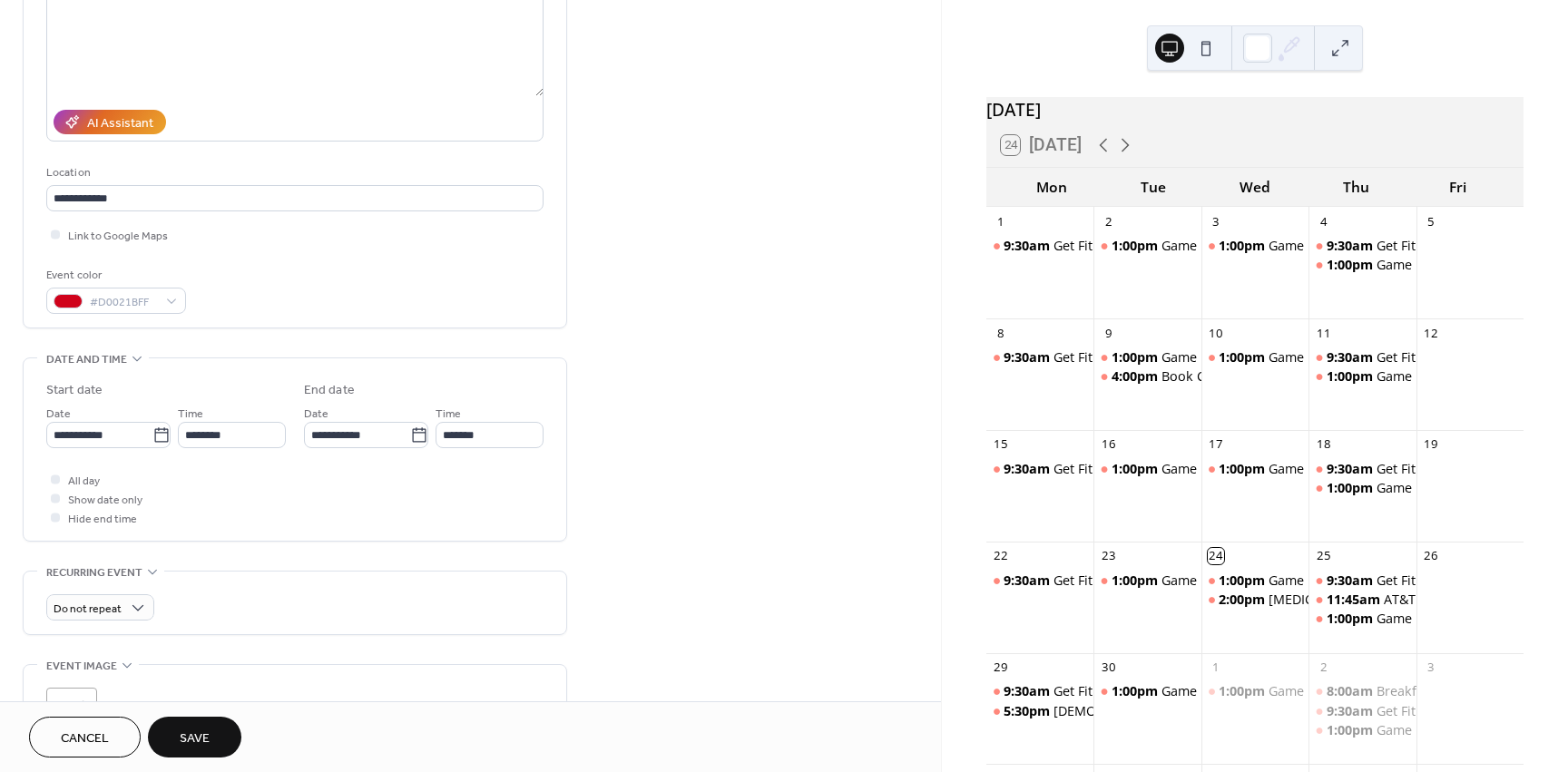
scroll to position [272, 0]
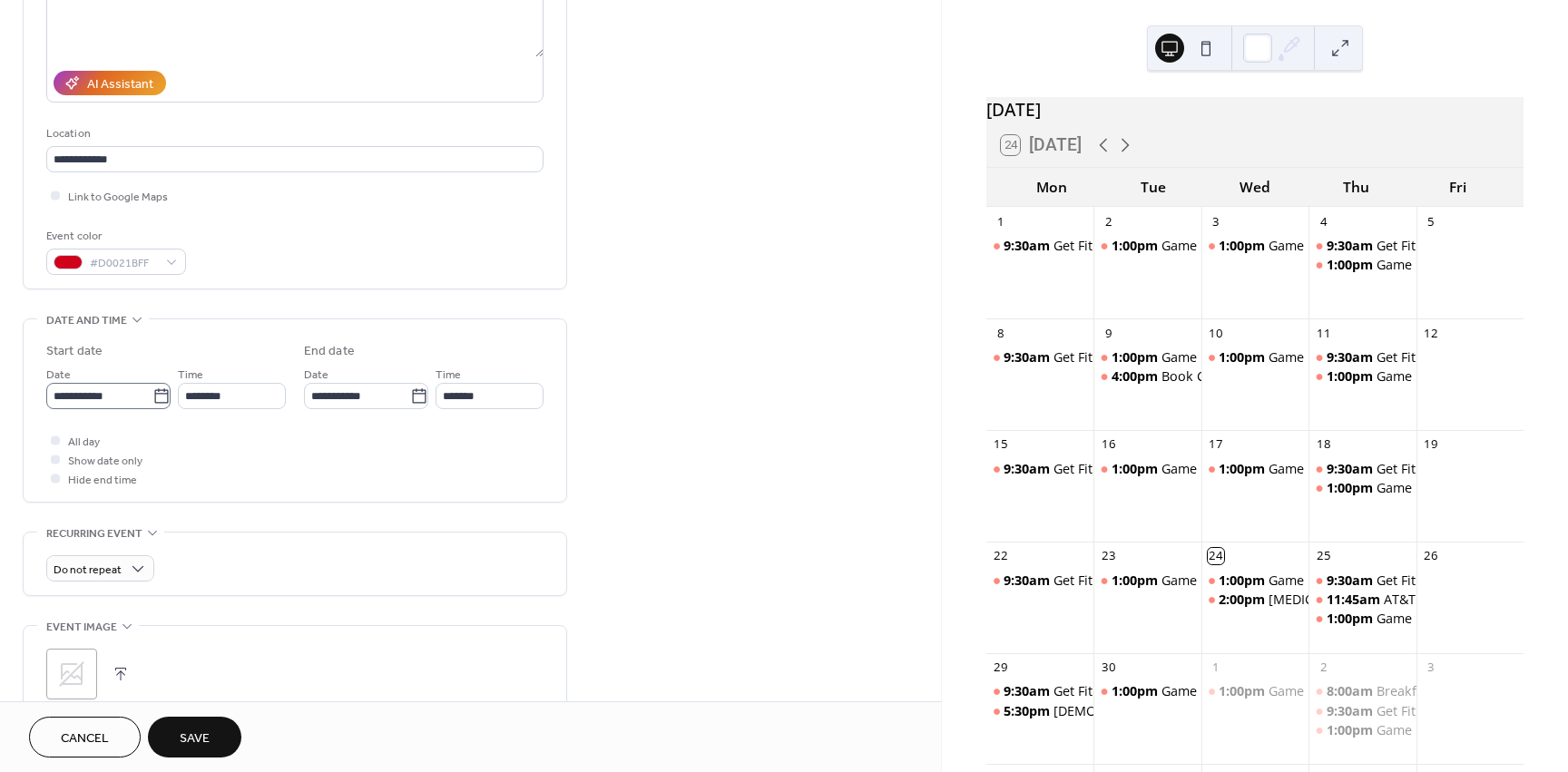
click at [157, 401] on icon at bounding box center [162, 397] width 18 height 18
click at [152, 401] on input "**********" at bounding box center [99, 396] width 106 height 26
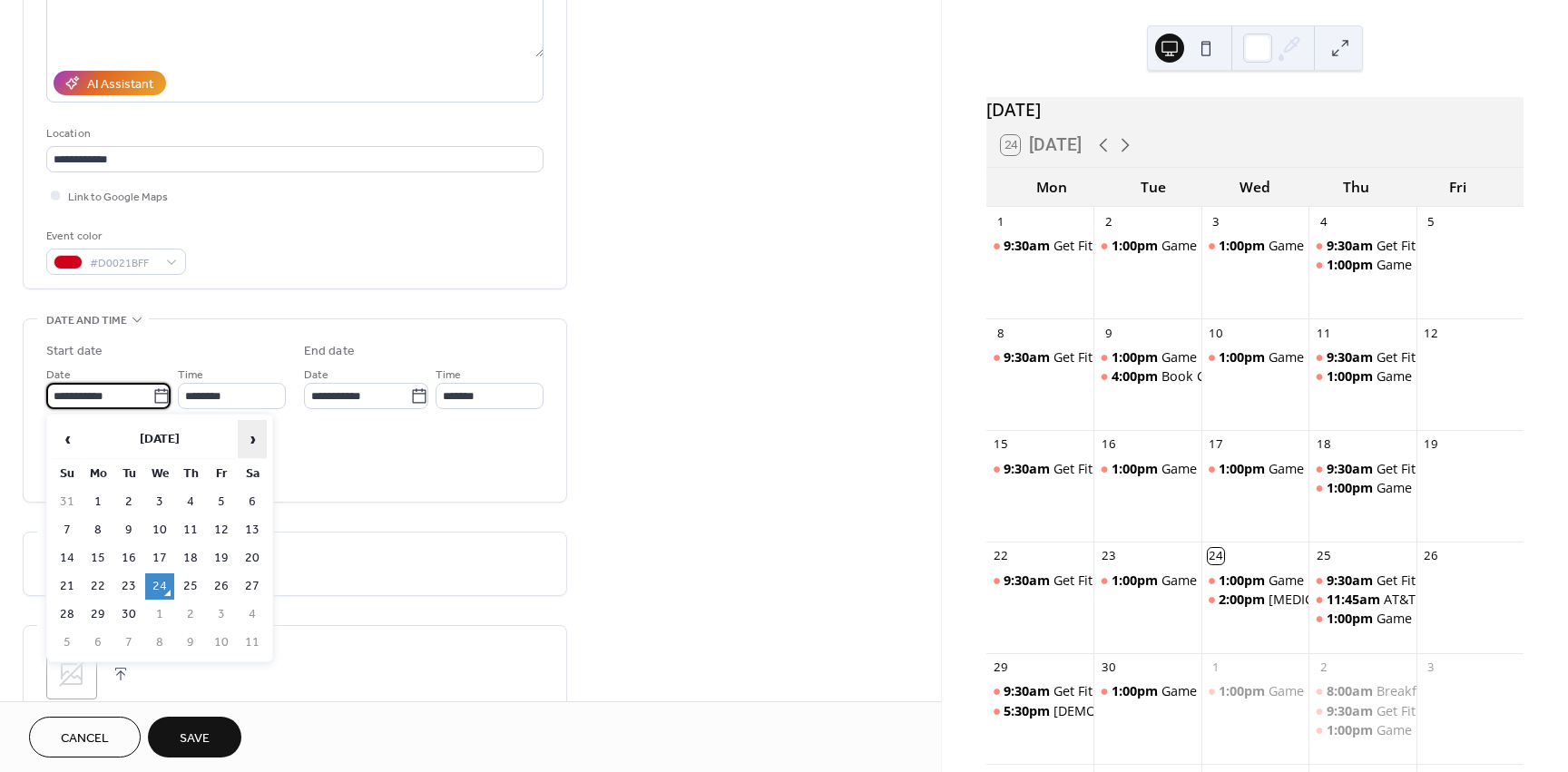
click at [248, 439] on span "›" at bounding box center [252, 439] width 27 height 37
click at [102, 558] on td "13" at bounding box center [98, 558] width 29 height 26
type input "**********"
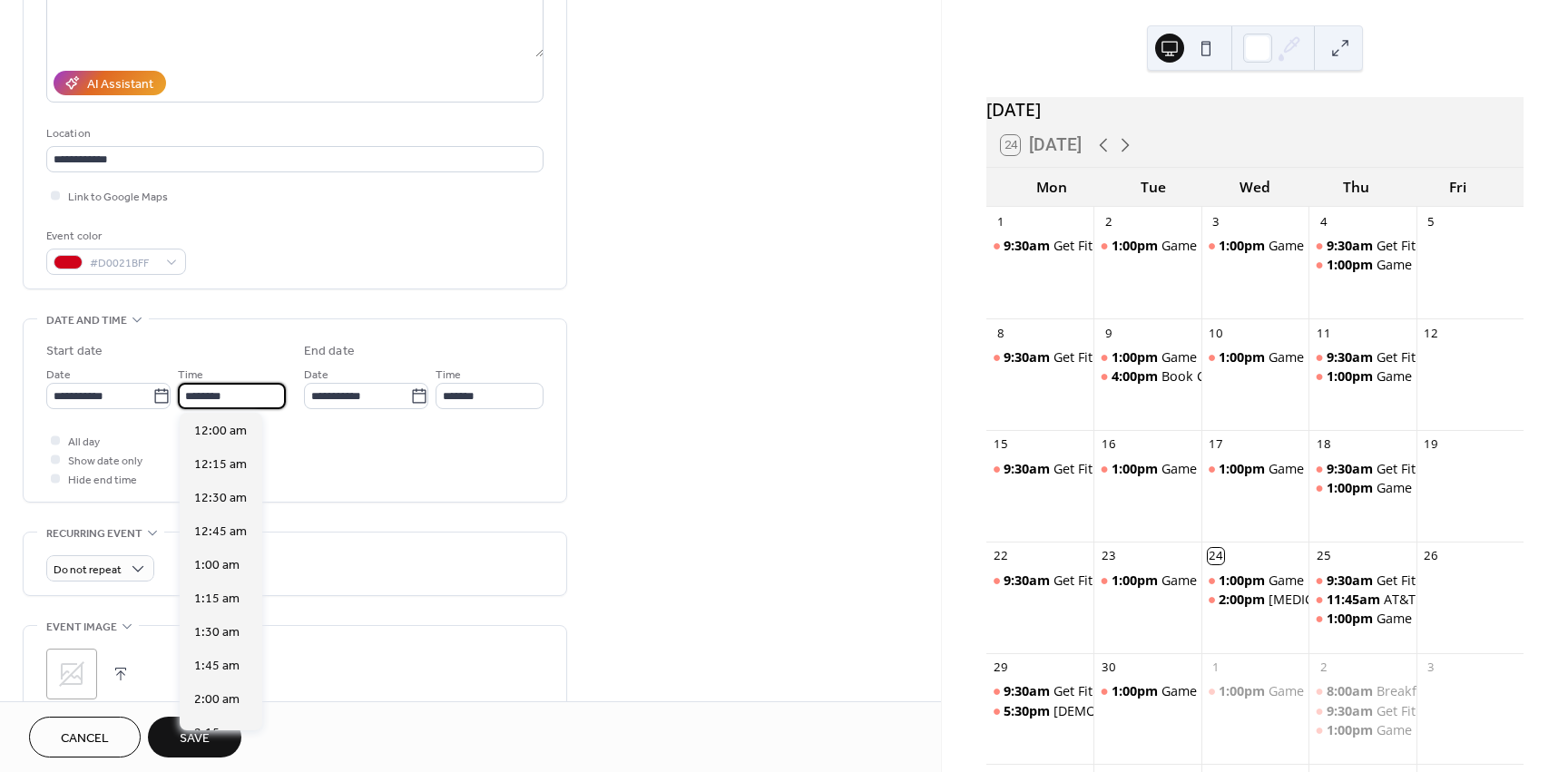
click at [271, 404] on input "********" at bounding box center [232, 396] width 108 height 26
click at [327, 441] on div "All day Show date only Hide end time" at bounding box center [295, 459] width 497 height 57
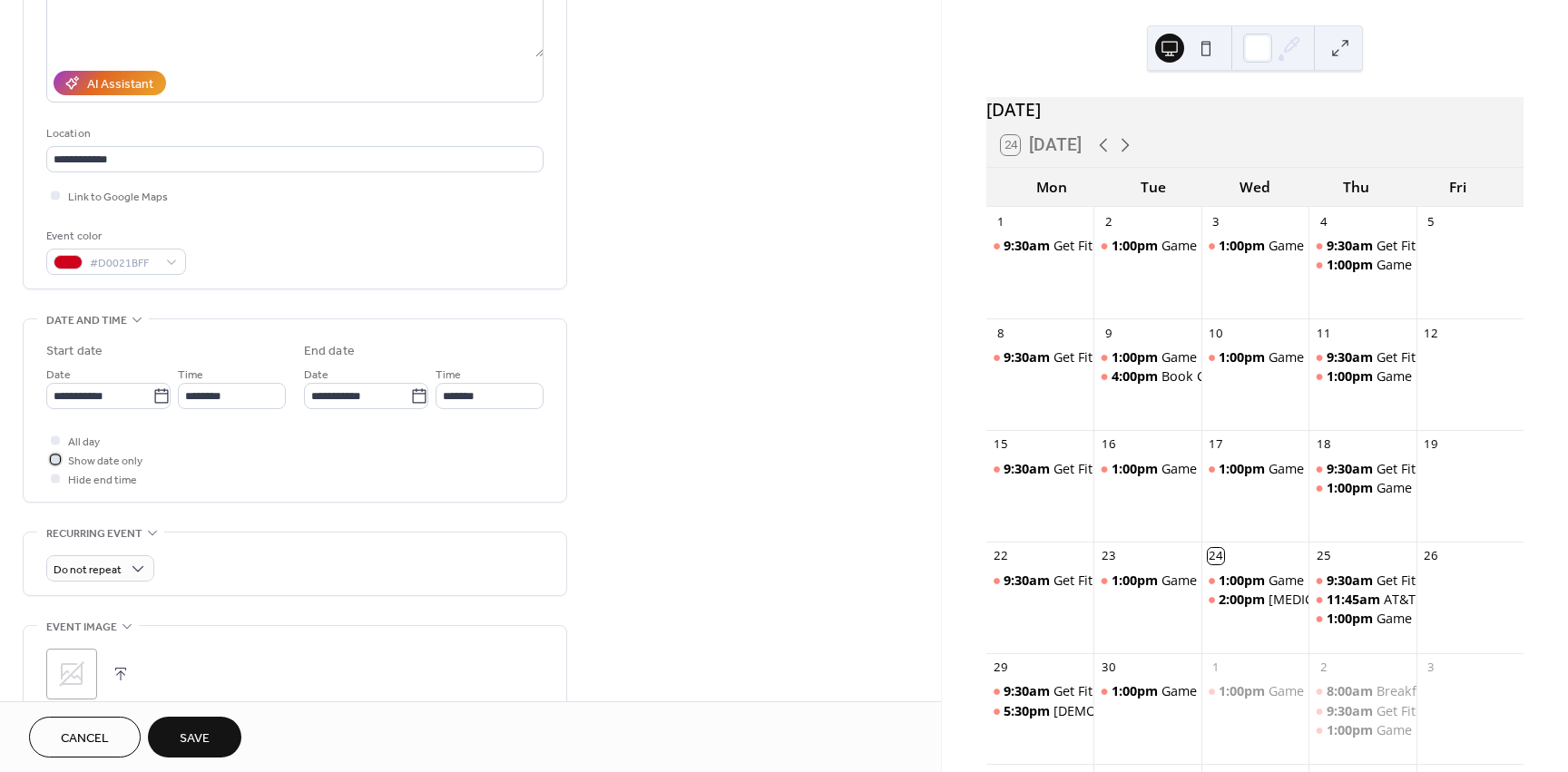
click at [51, 458] on div at bounding box center [56, 459] width 9 height 9
click at [200, 729] on span "Save" at bounding box center [194, 738] width 30 height 19
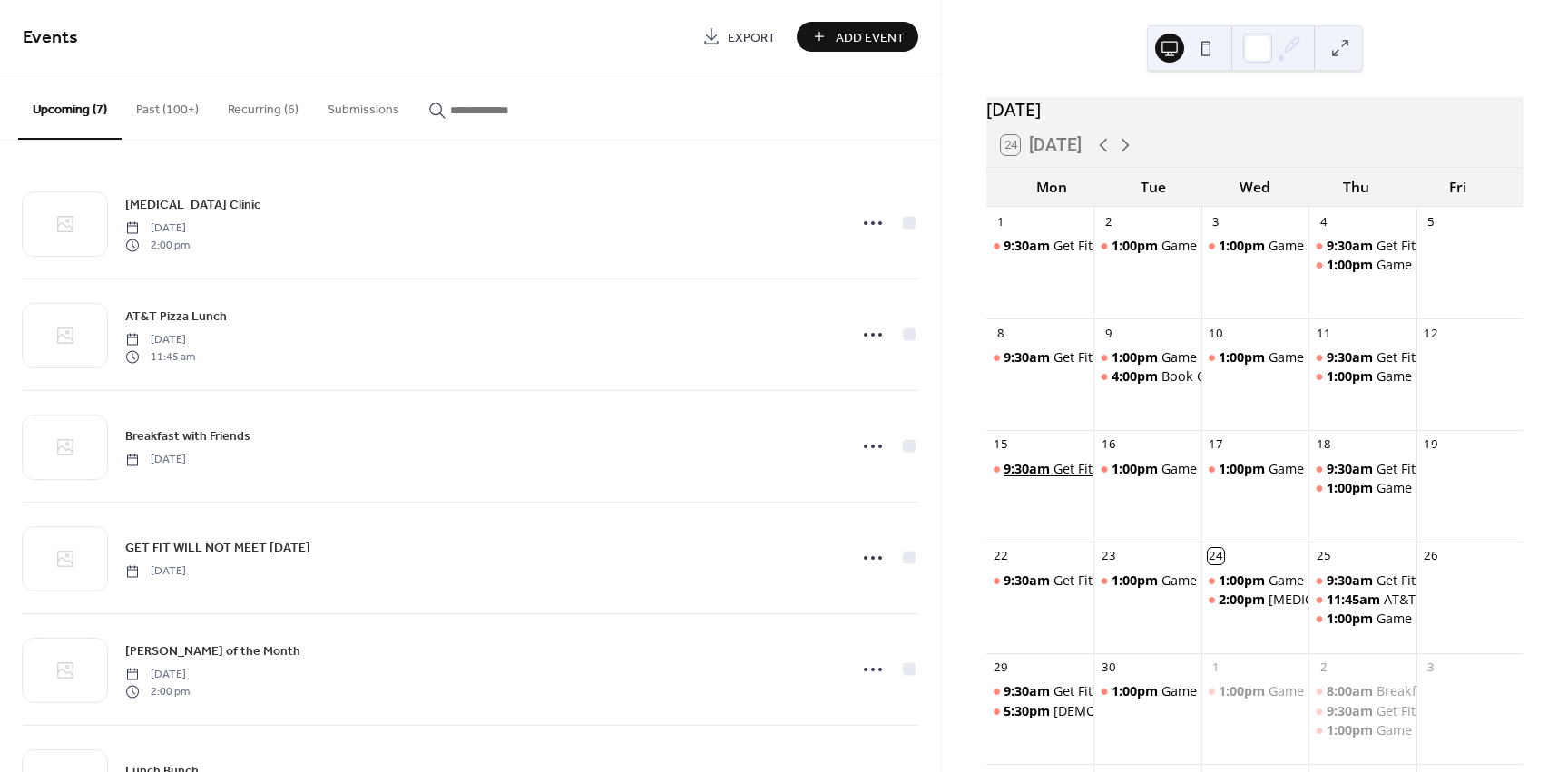
click at [1053, 478] on span "9:30am" at bounding box center [1029, 469] width 50 height 18
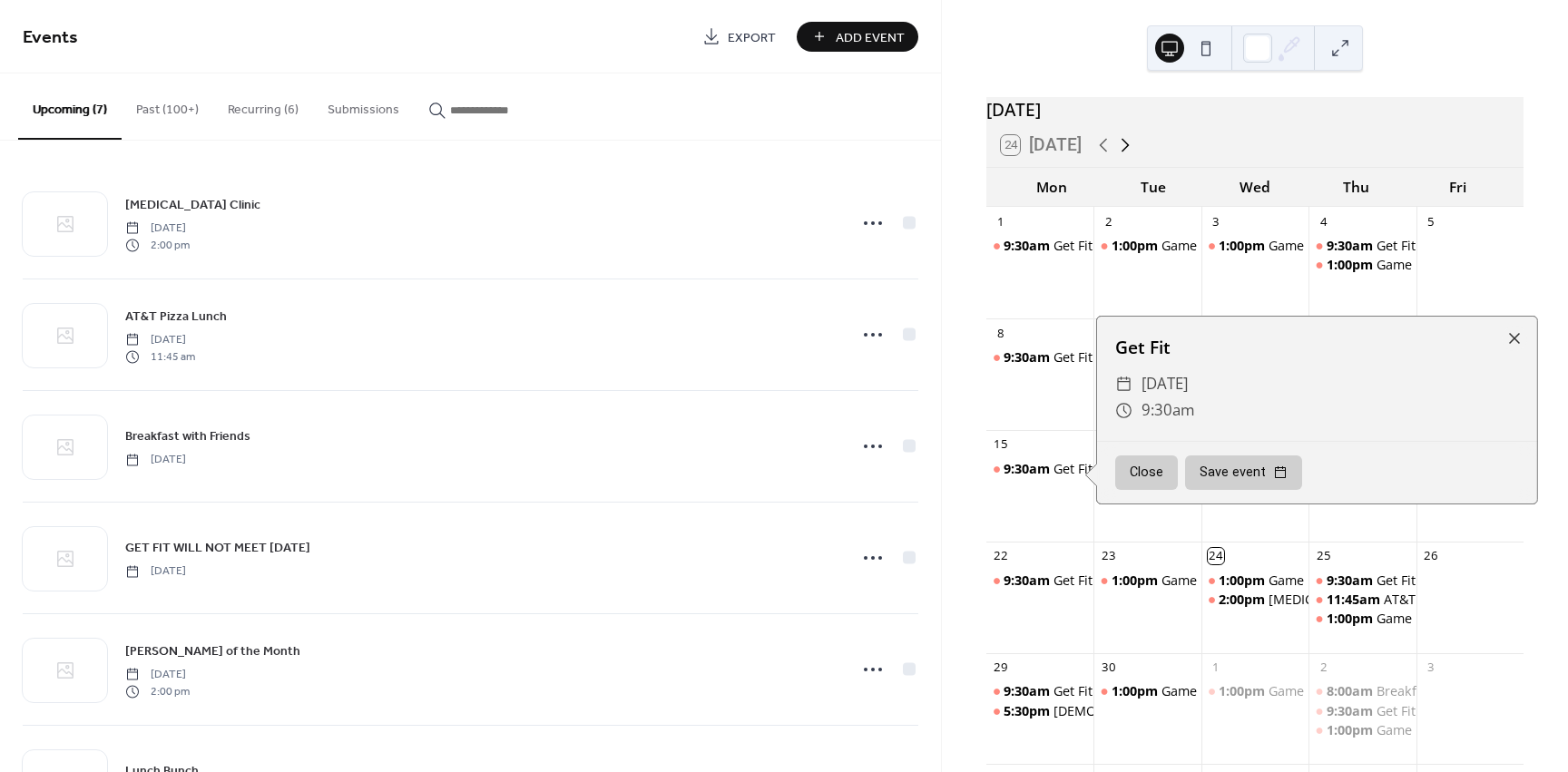
click at [1126, 156] on icon at bounding box center [1125, 145] width 22 height 22
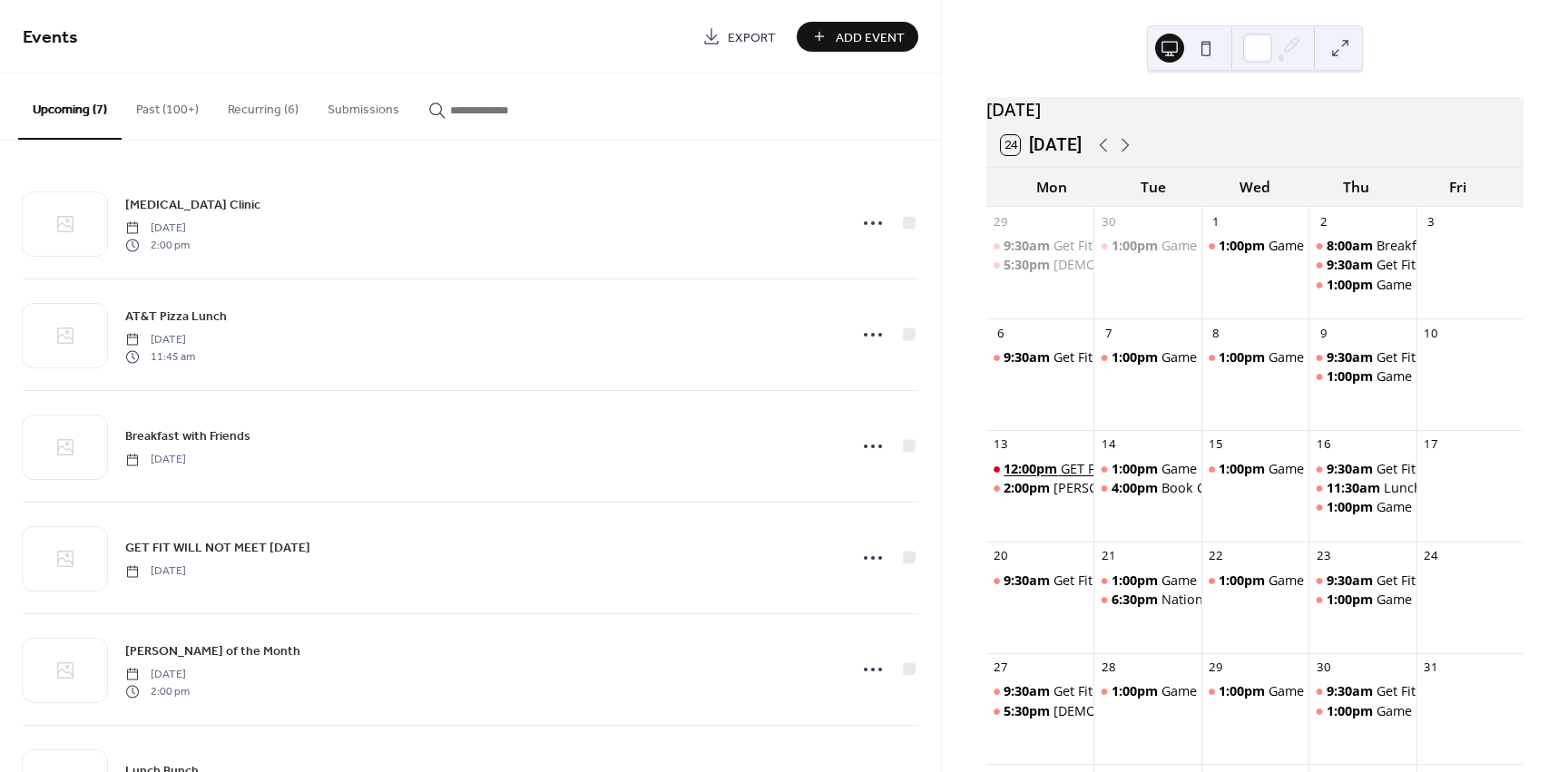
click at [1059, 478] on span "12:00pm" at bounding box center [1032, 469] width 57 height 18
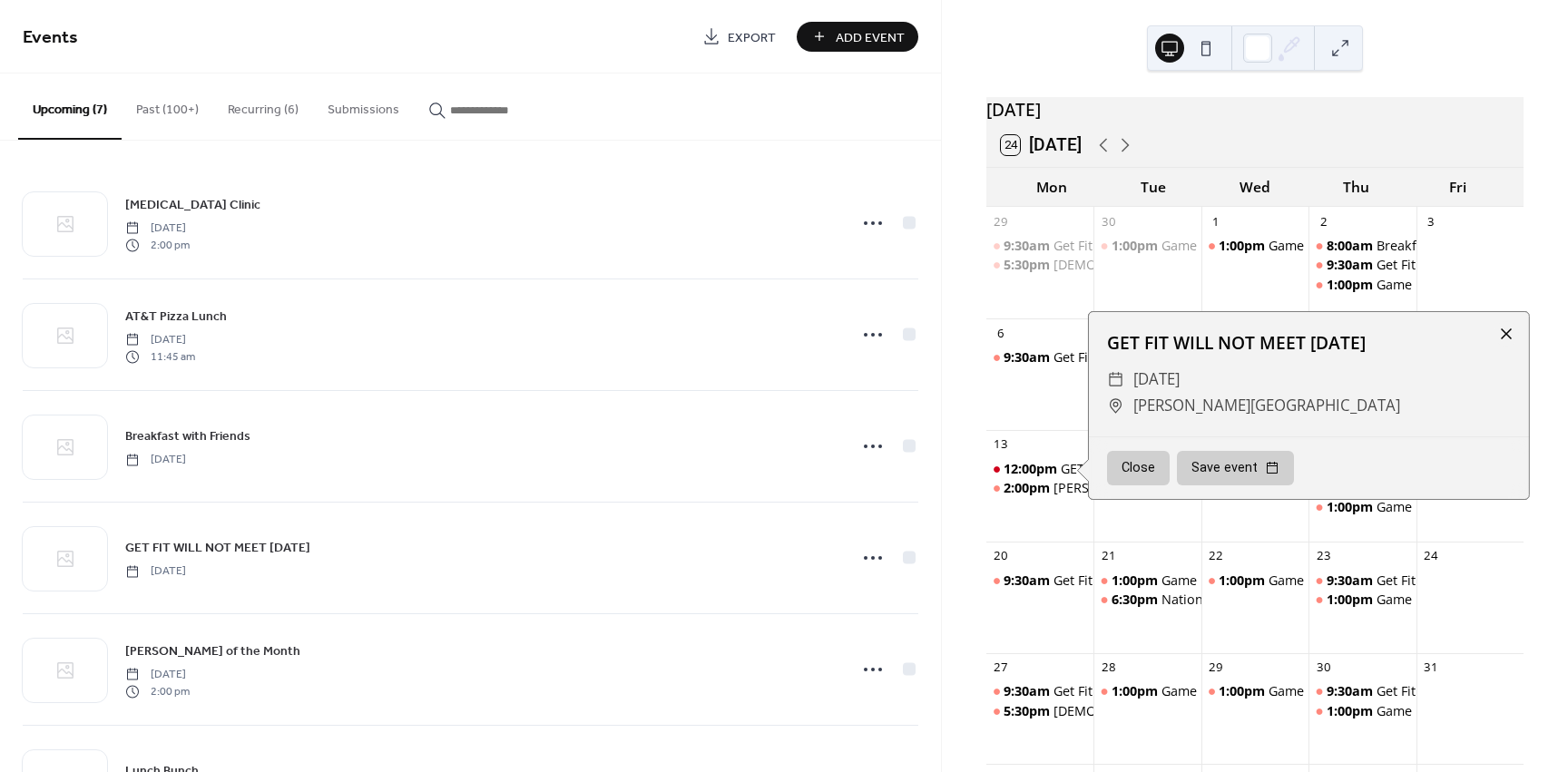
click at [1513, 347] on div at bounding box center [1507, 334] width 26 height 26
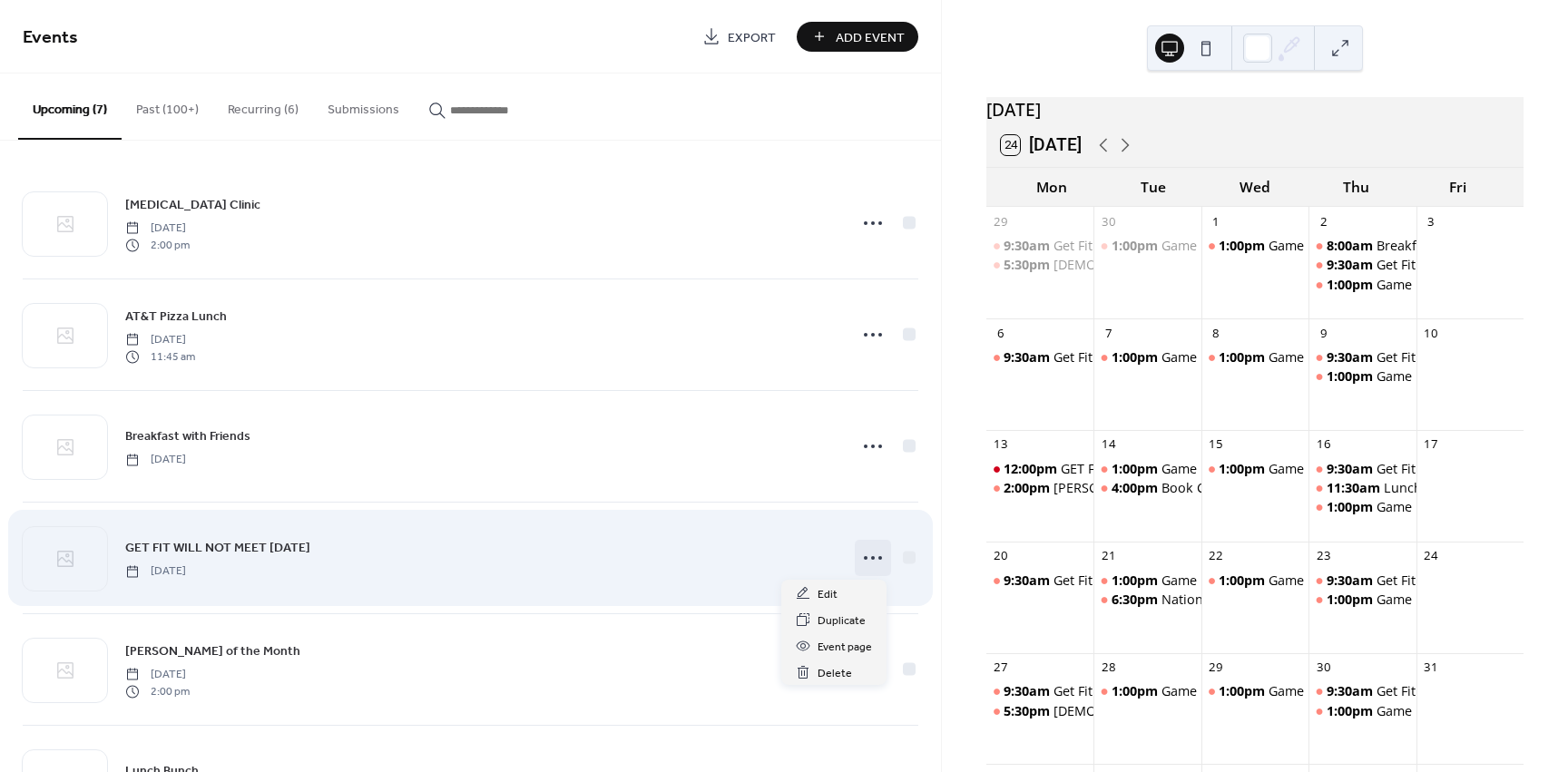
click at [866, 558] on icon at bounding box center [873, 558] width 29 height 29
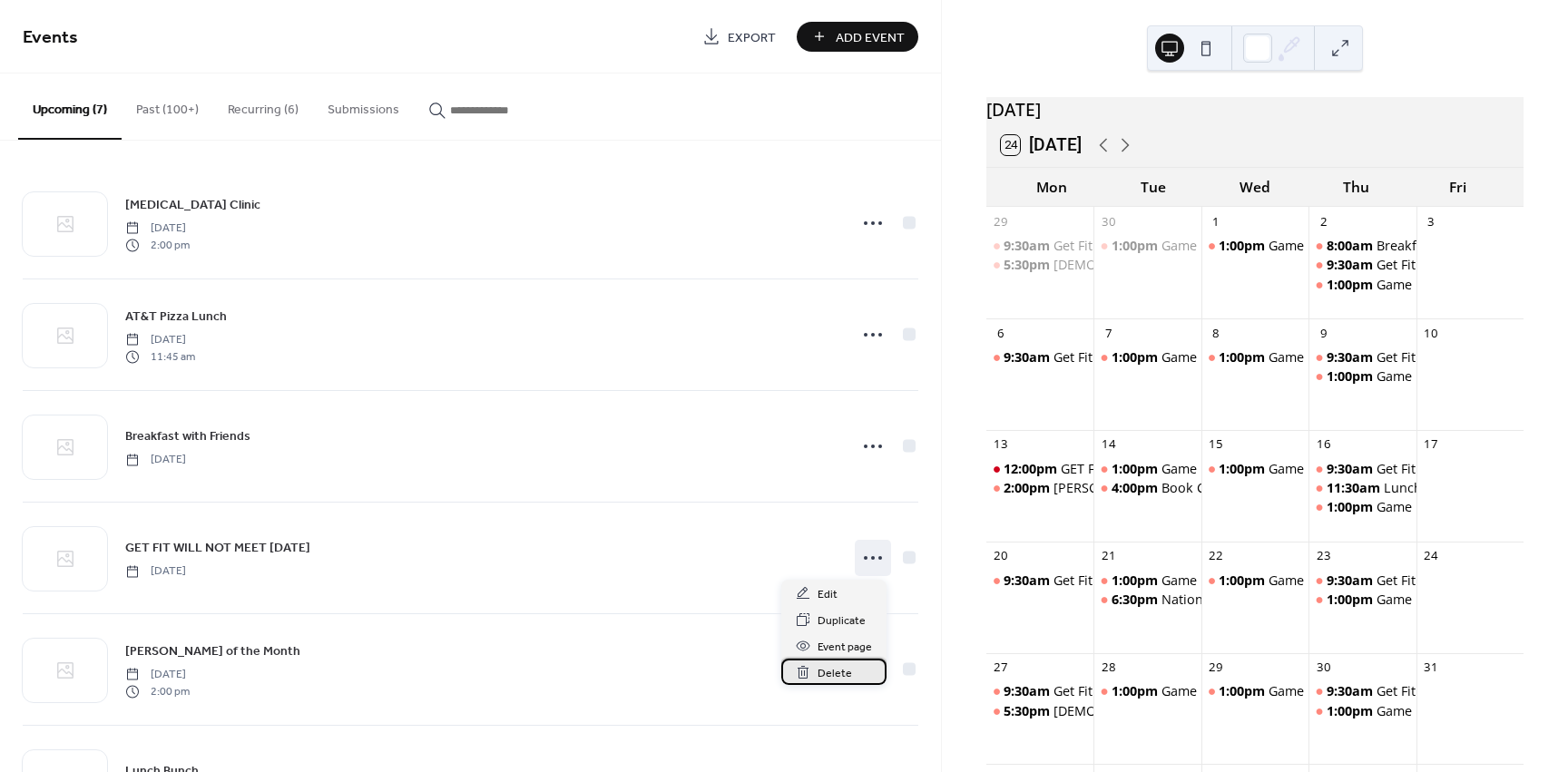
click at [841, 676] on span "Delete" at bounding box center [835, 673] width 35 height 19
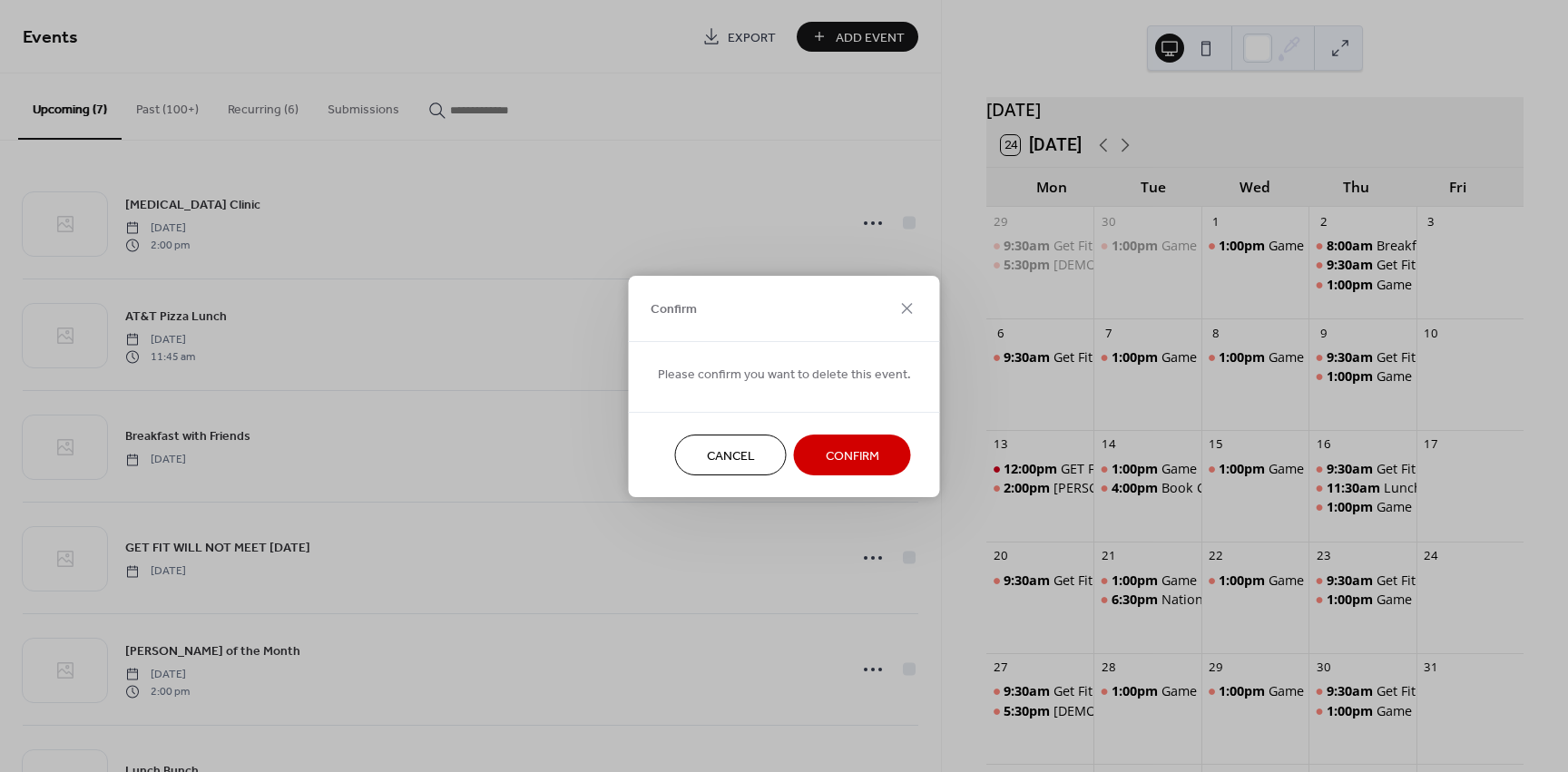
click at [833, 472] on button "Confirm" at bounding box center [852, 454] width 117 height 41
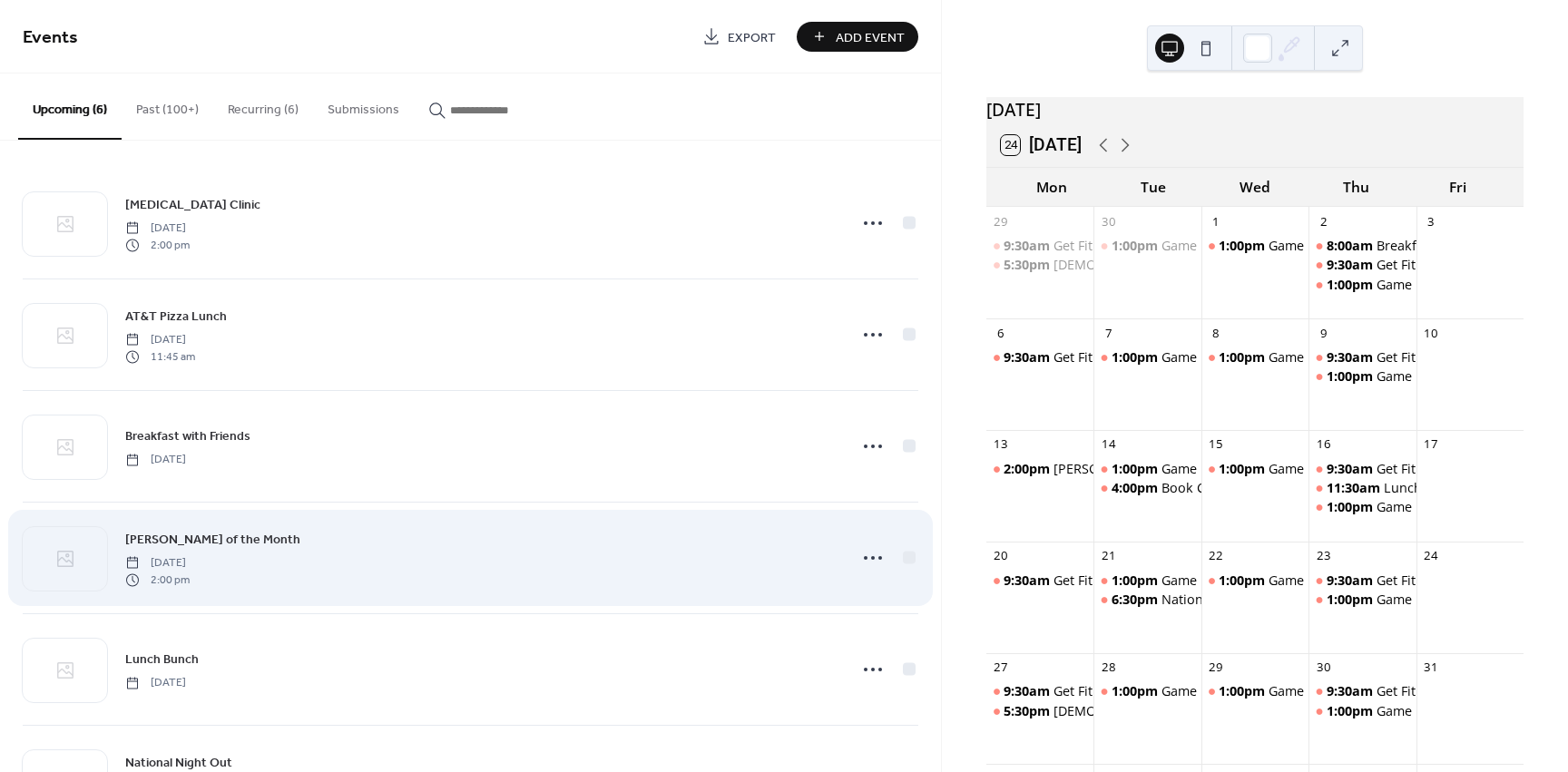
click at [262, 548] on div "Speake of the Month Monday, October 13, 2025 2:00 pm" at bounding box center [480, 558] width 711 height 58
click at [869, 552] on icon at bounding box center [873, 558] width 29 height 29
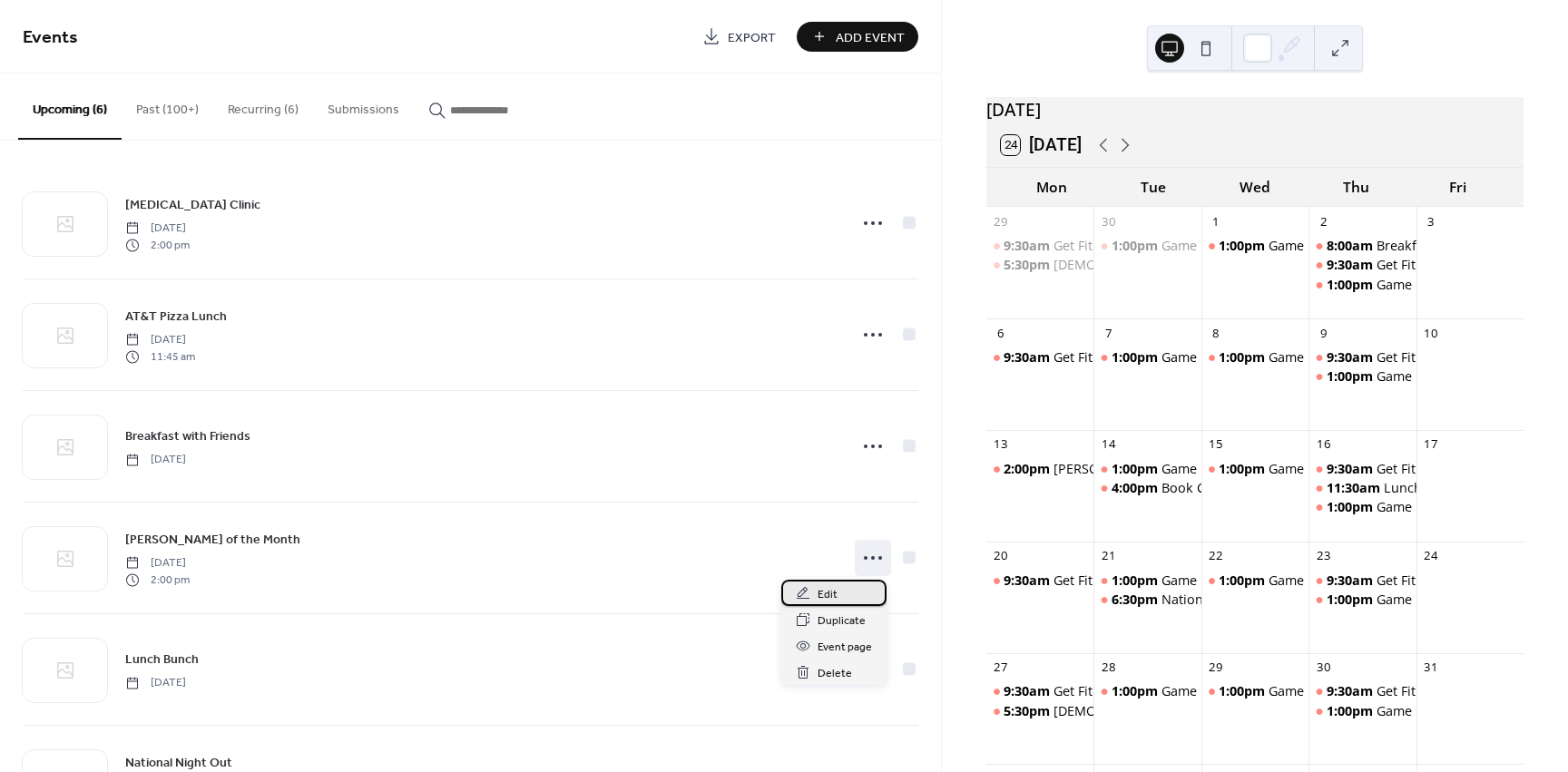
click at [834, 599] on span "Edit" at bounding box center [828, 594] width 20 height 19
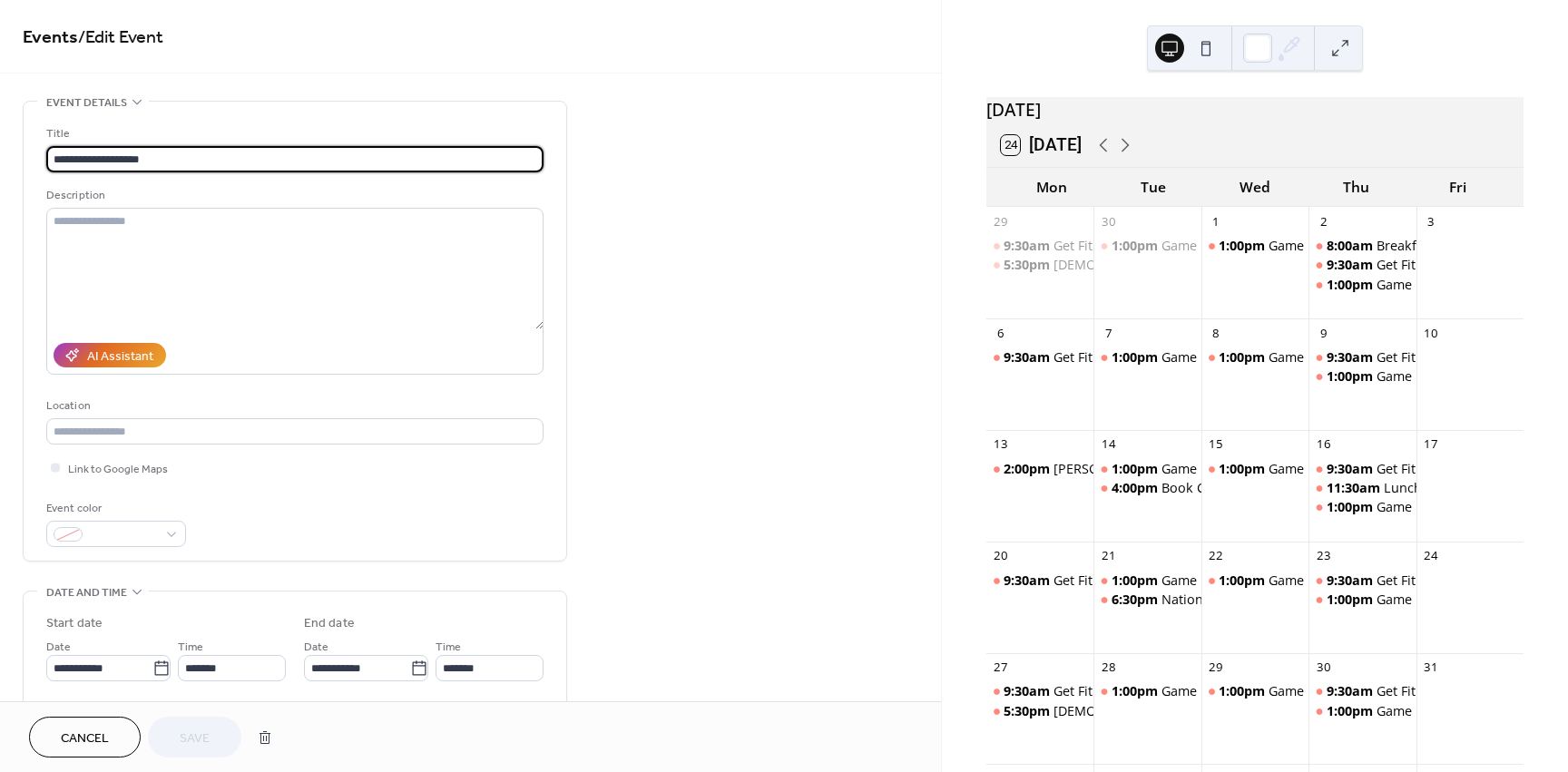
click at [79, 151] on input "**********" at bounding box center [295, 159] width 497 height 26
type input "**********"
click at [183, 430] on input "text" at bounding box center [295, 431] width 497 height 26
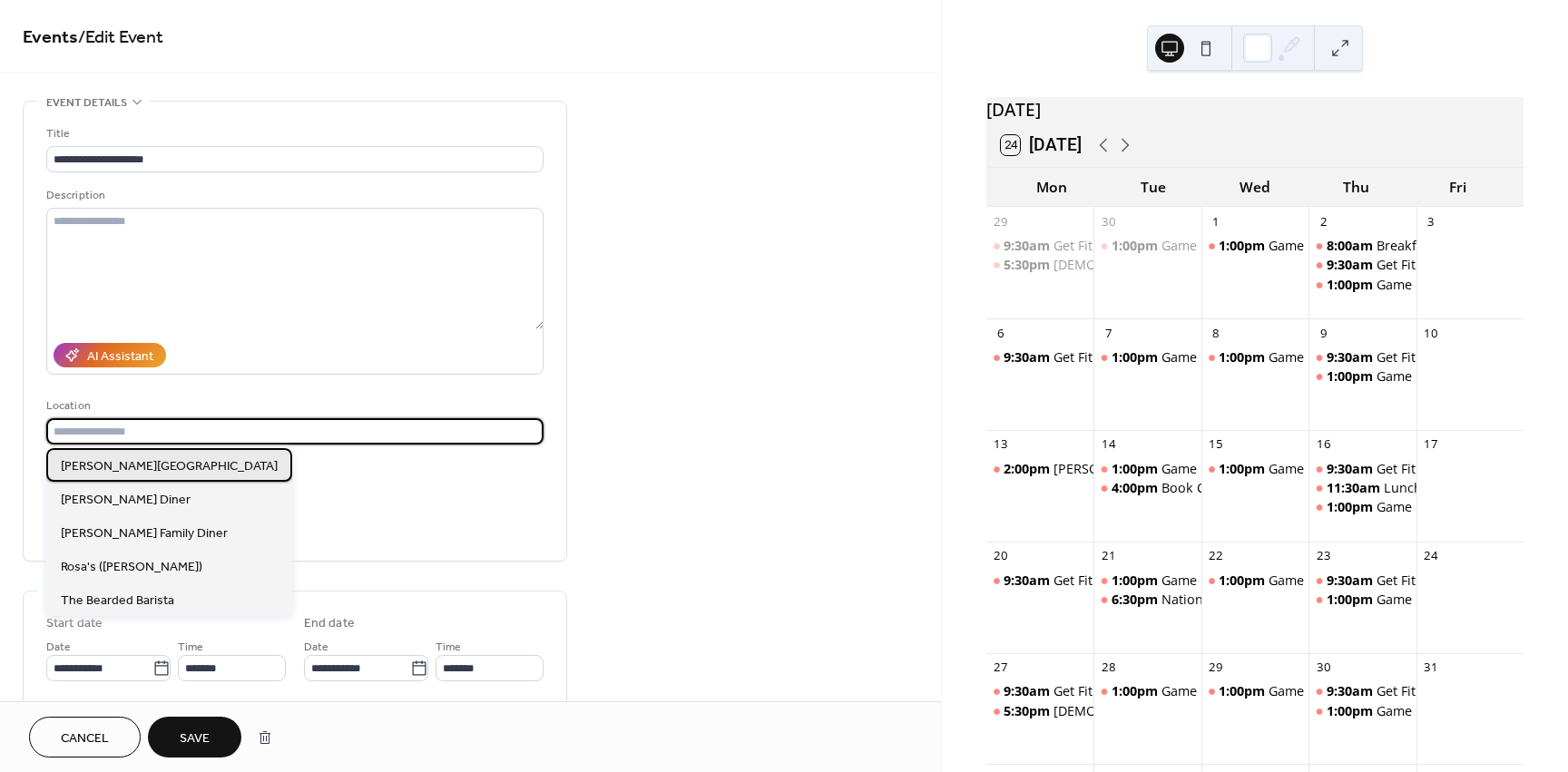
click at [152, 474] on div "[PERSON_NAME][GEOGRAPHIC_DATA]" at bounding box center [169, 464] width 246 height 34
type input "**********"
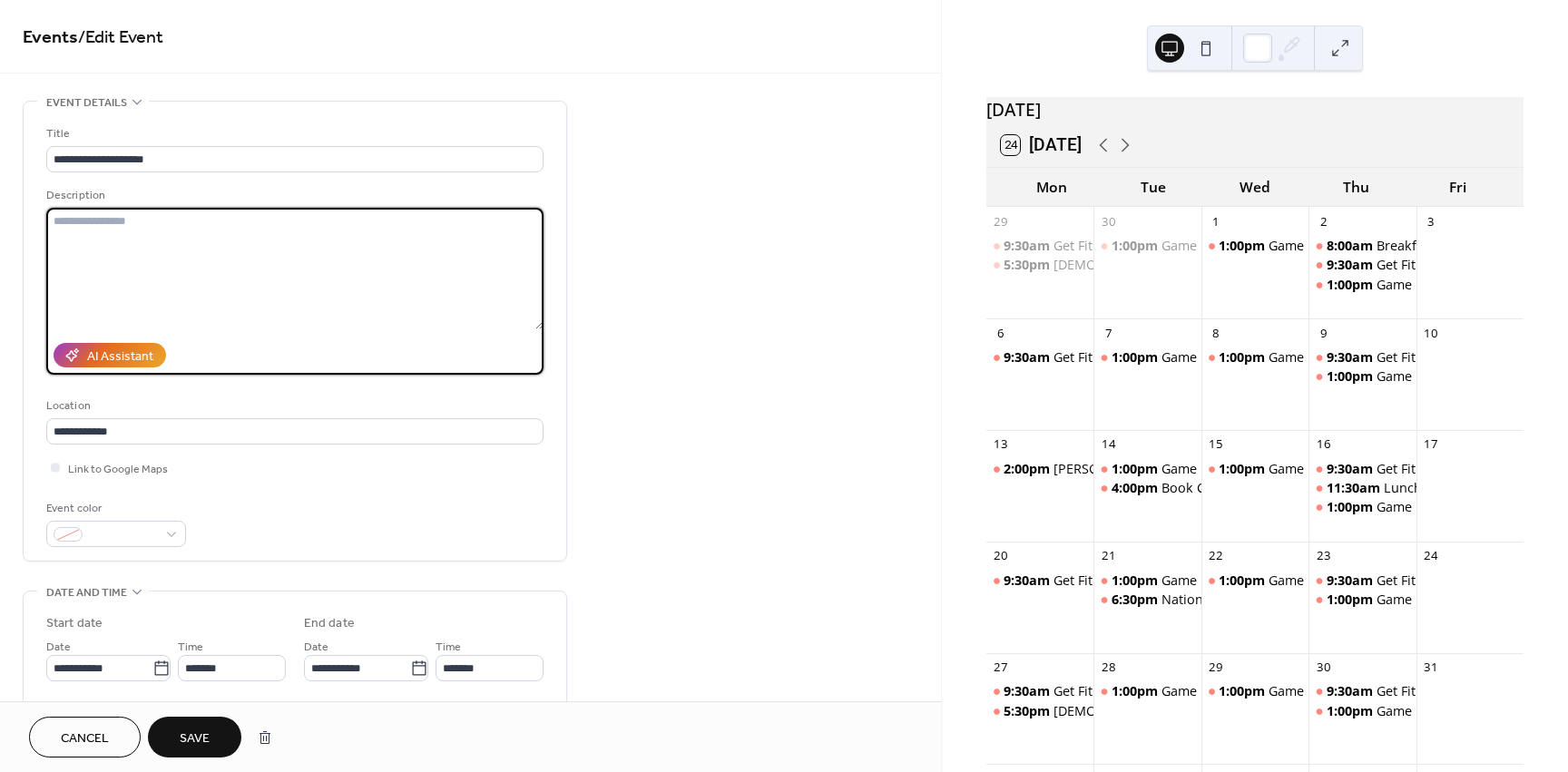
click at [109, 224] on textarea at bounding box center [295, 268] width 497 height 121
type textarea "**********"
click at [211, 738] on button "Save" at bounding box center [194, 736] width 93 height 41
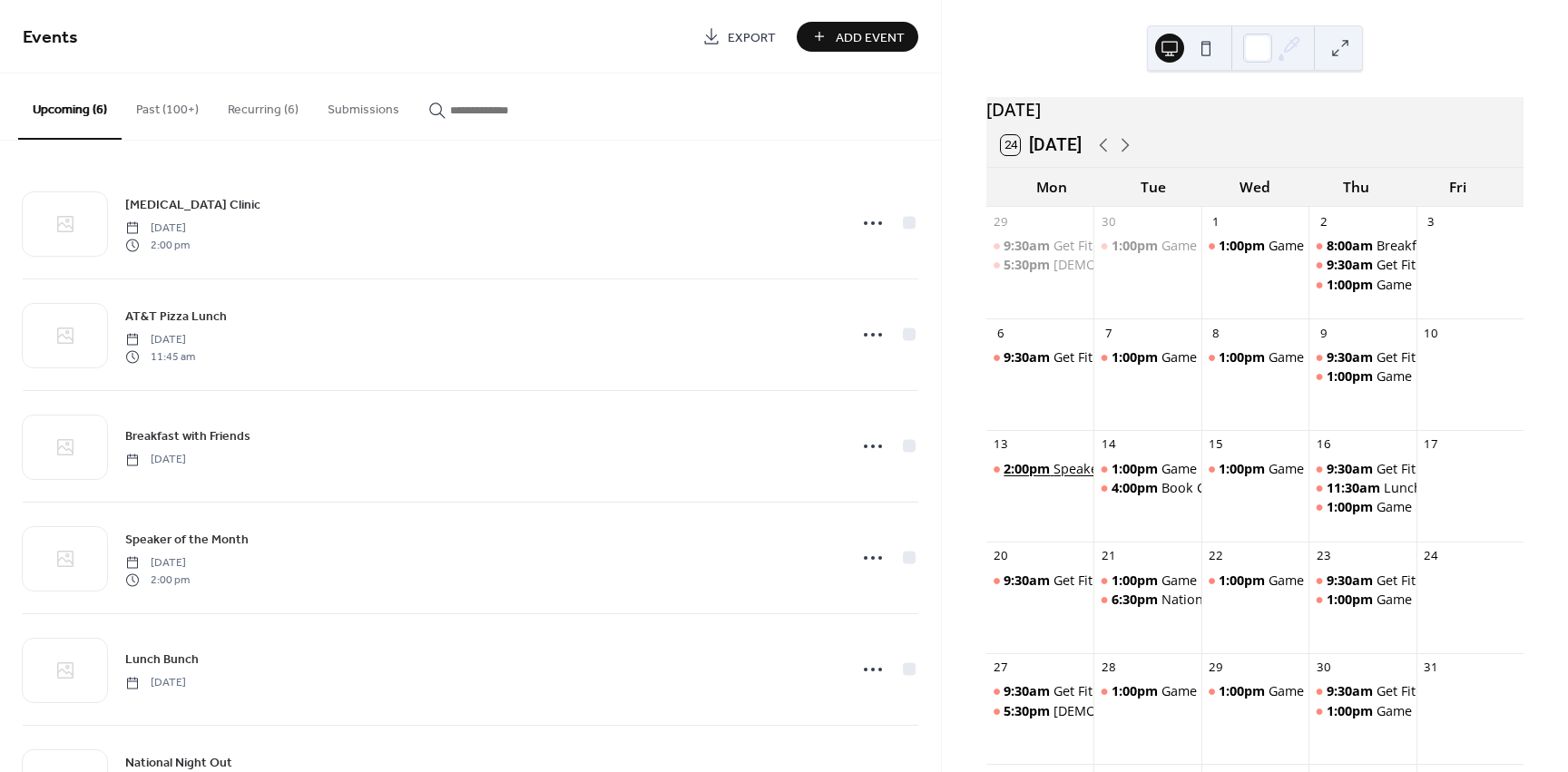
click at [1075, 478] on div "Speaker of the Month" at bounding box center [1120, 469] width 134 height 18
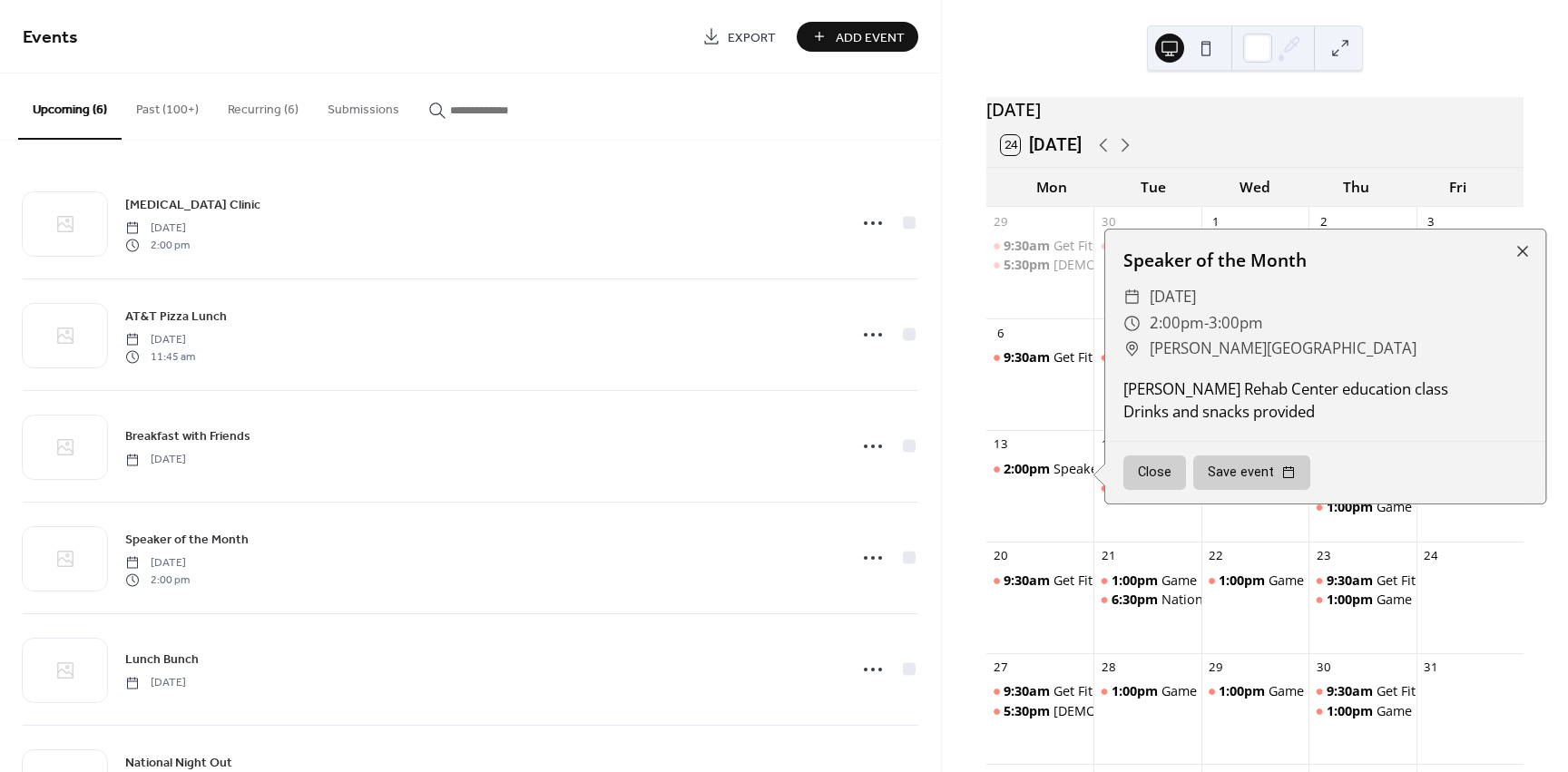
click at [1149, 490] on button "Close" at bounding box center [1155, 473] width 63 height 35
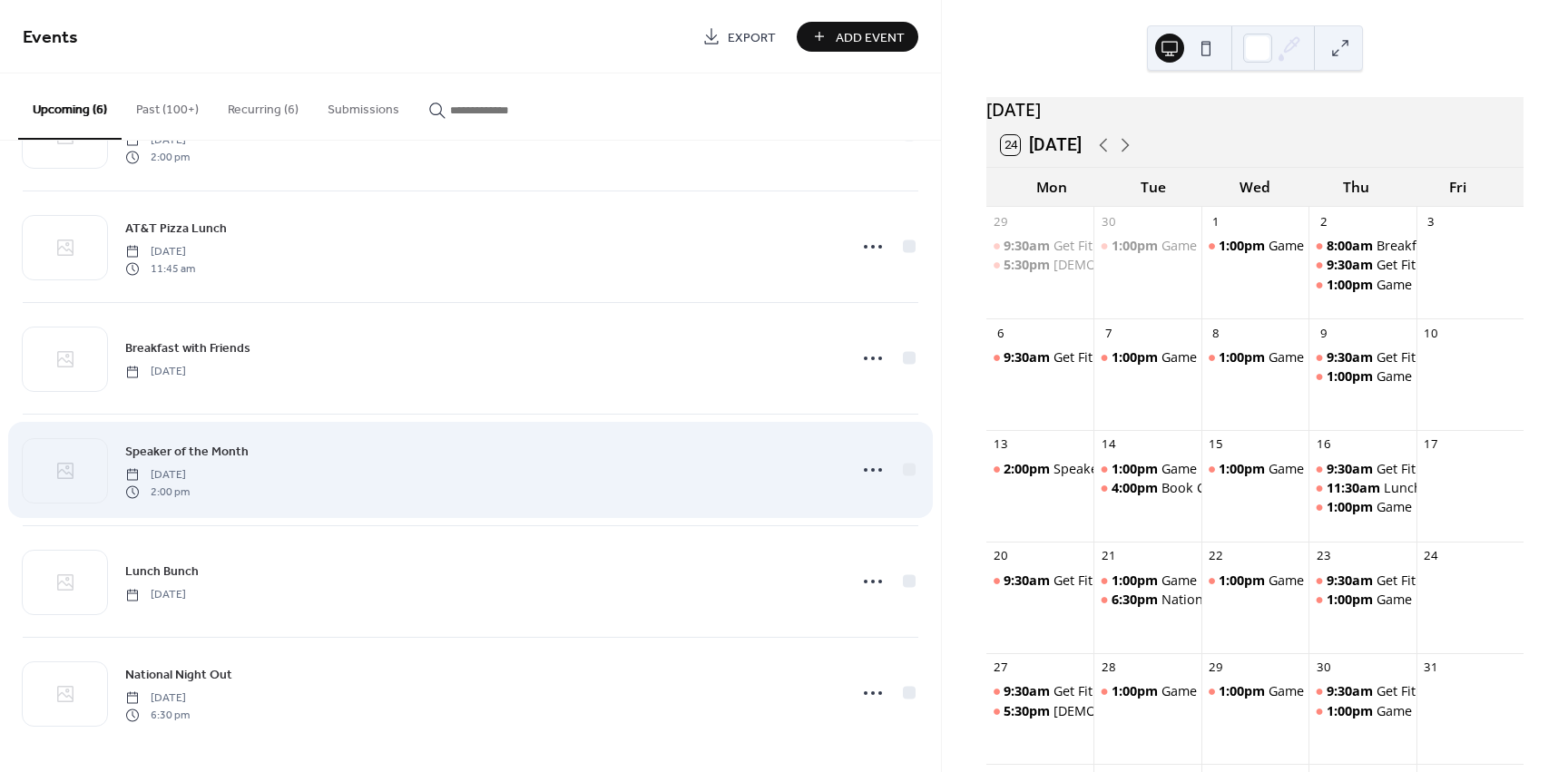
scroll to position [91, 0]
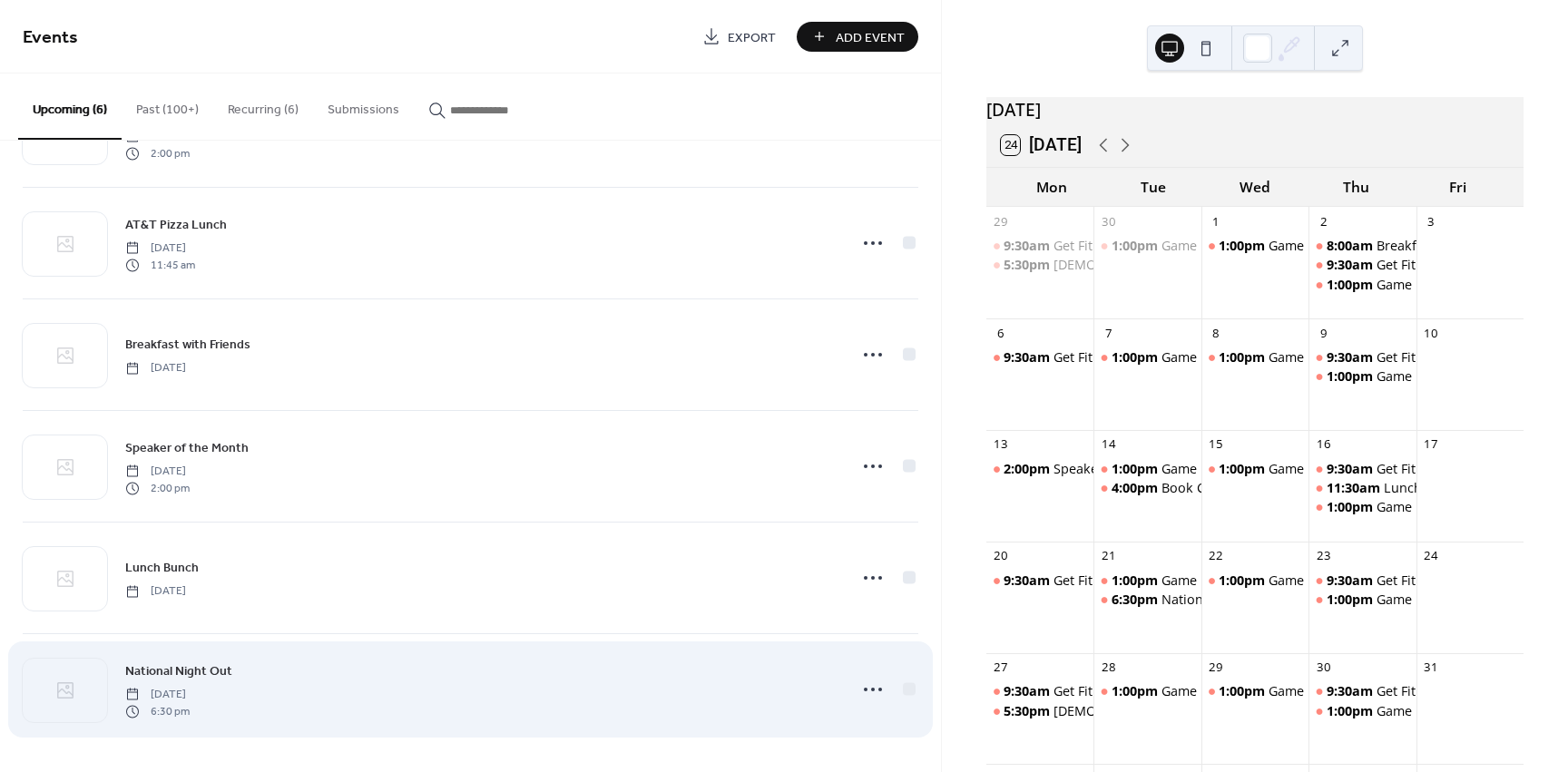
click at [556, 677] on div "National Night Out Tuesday, October 21, 2025 6:30 pm" at bounding box center [480, 690] width 711 height 58
click at [863, 695] on icon at bounding box center [873, 690] width 29 height 29
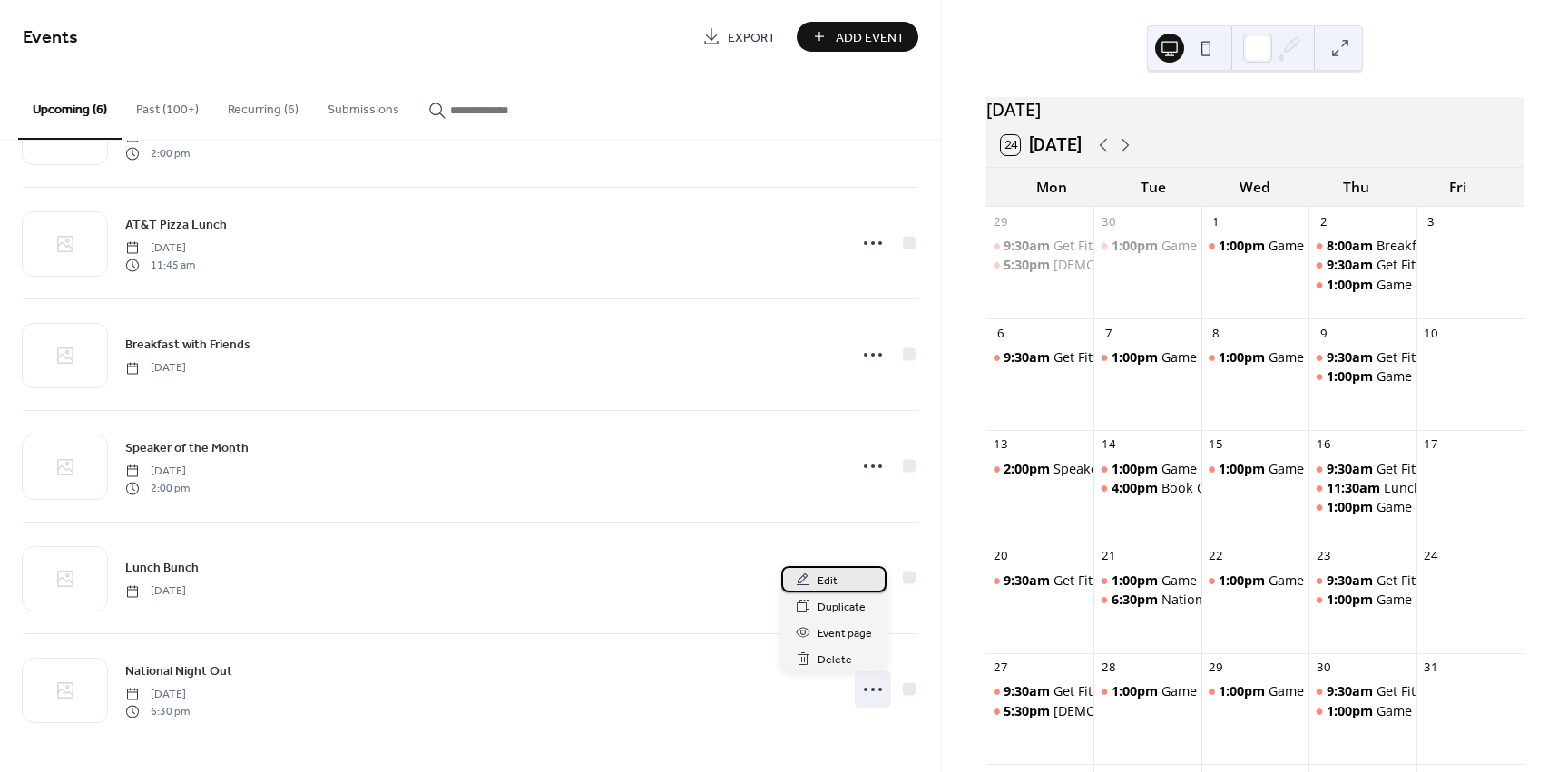
click at [837, 588] on div "Edit" at bounding box center [833, 579] width 105 height 26
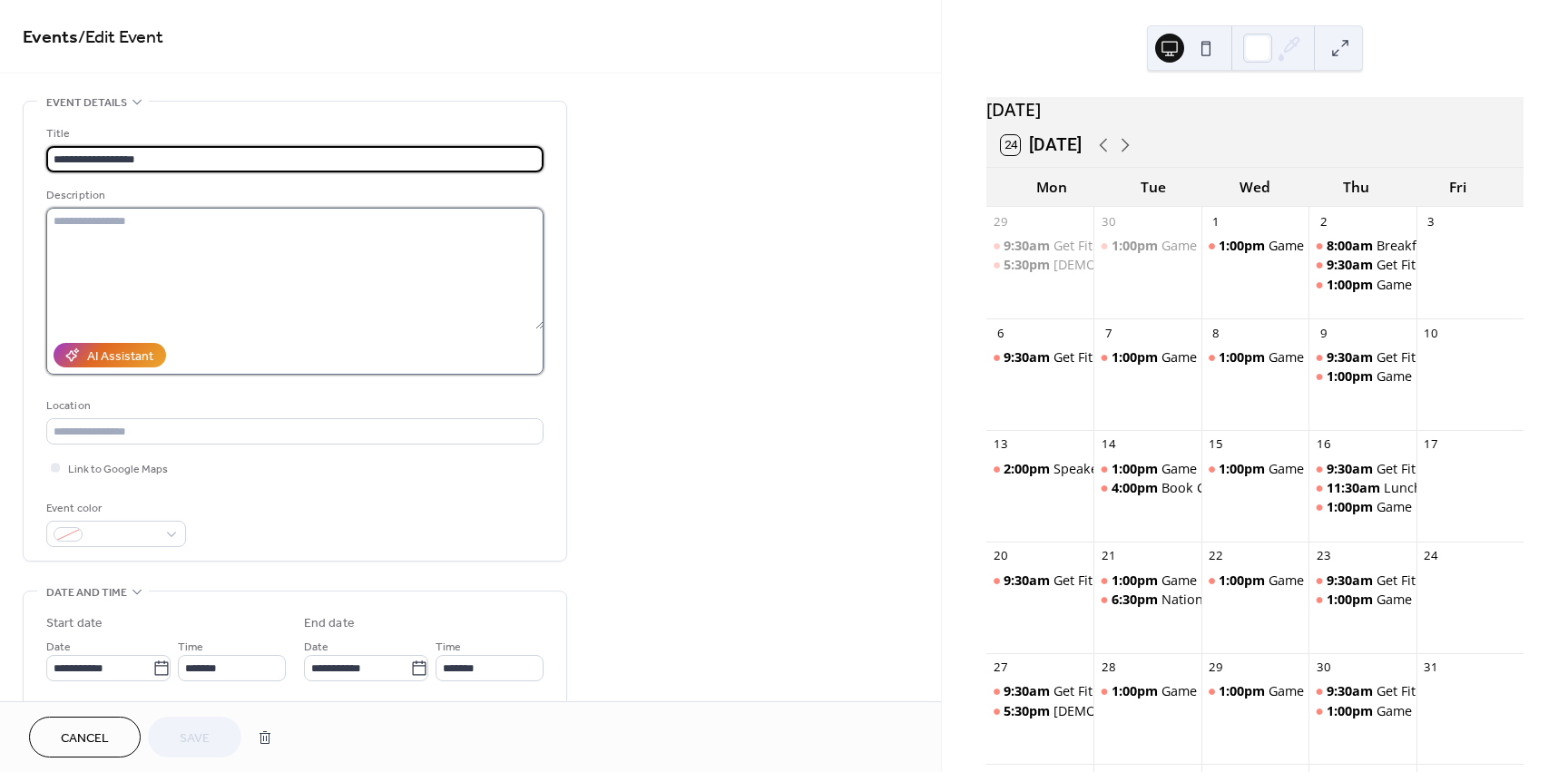
click at [147, 272] on textarea at bounding box center [295, 268] width 497 height 121
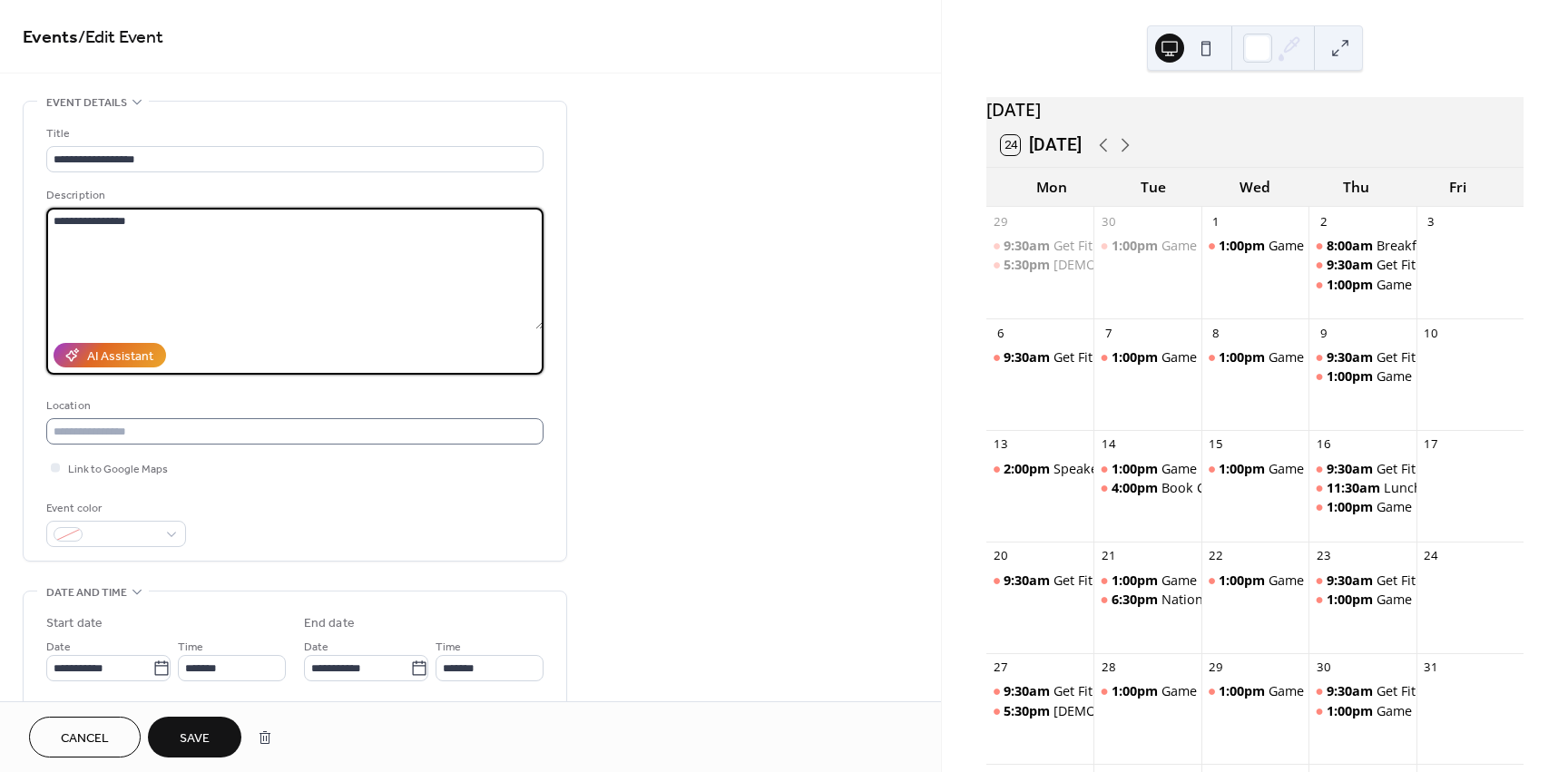
type textarea "**********"
click at [157, 430] on input "text" at bounding box center [295, 431] width 497 height 26
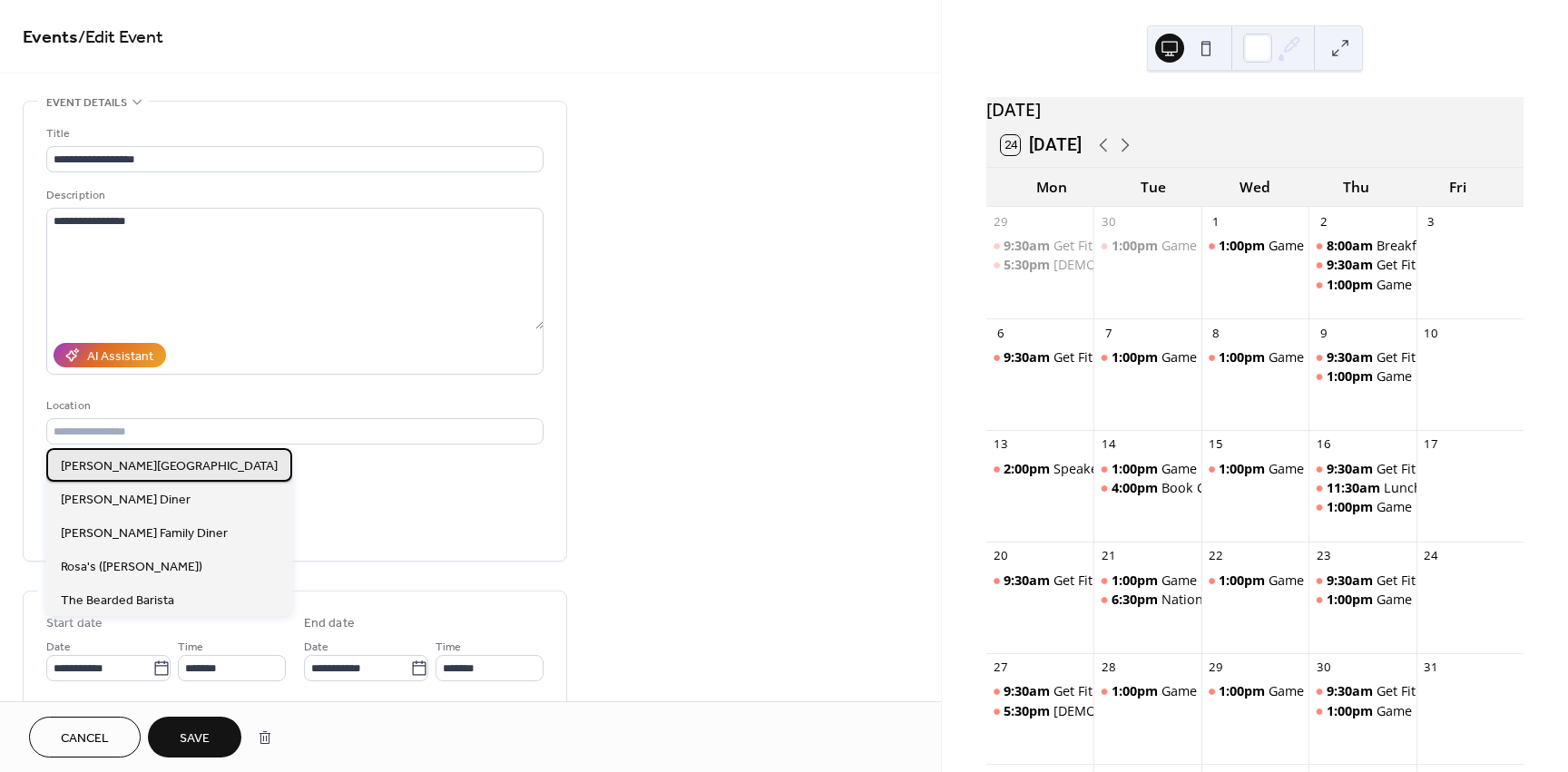
click at [138, 464] on div "[PERSON_NAME][GEOGRAPHIC_DATA]" at bounding box center [169, 464] width 246 height 34
type input "**********"
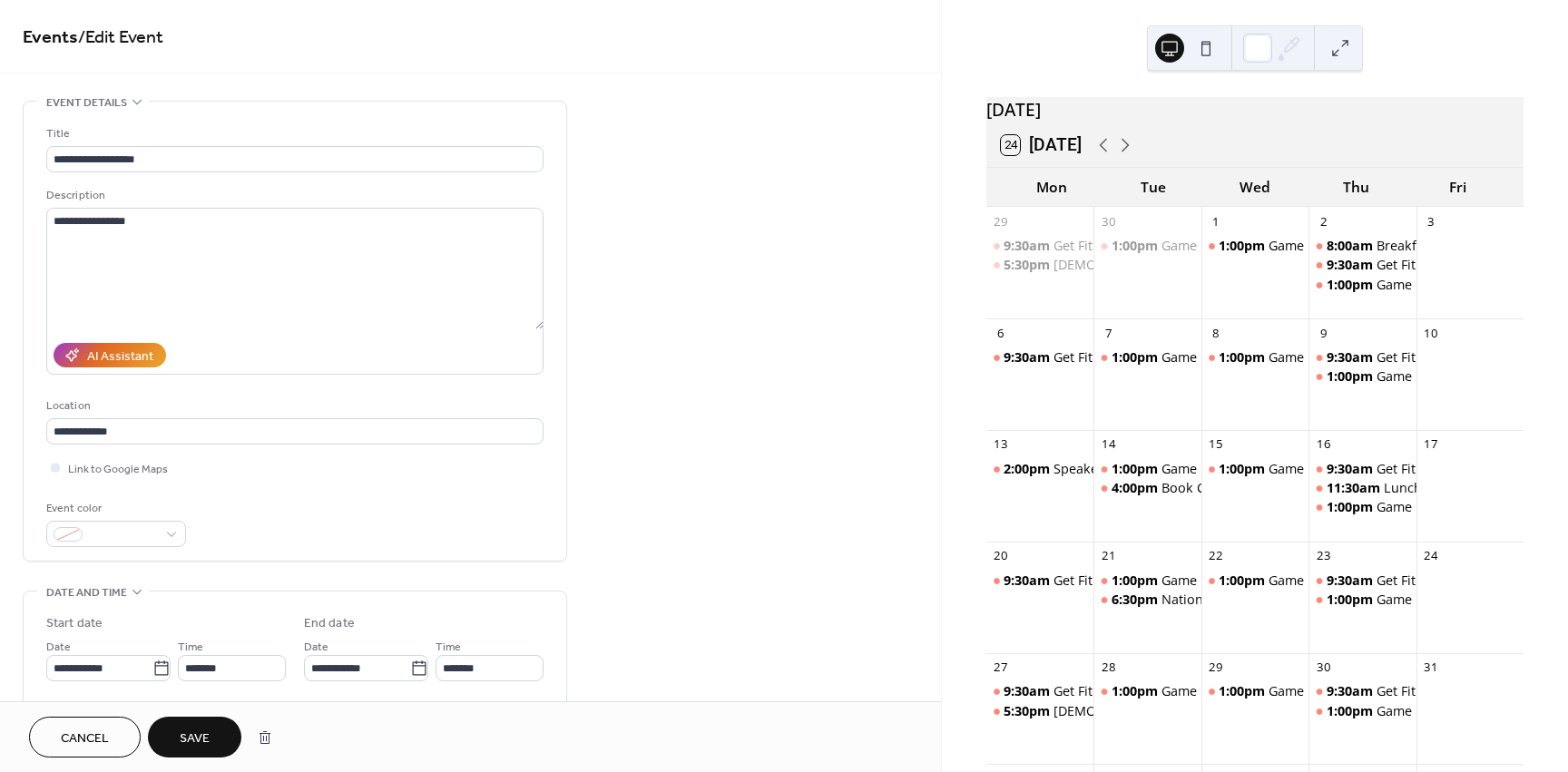
click at [191, 733] on span "Save" at bounding box center [194, 738] width 30 height 19
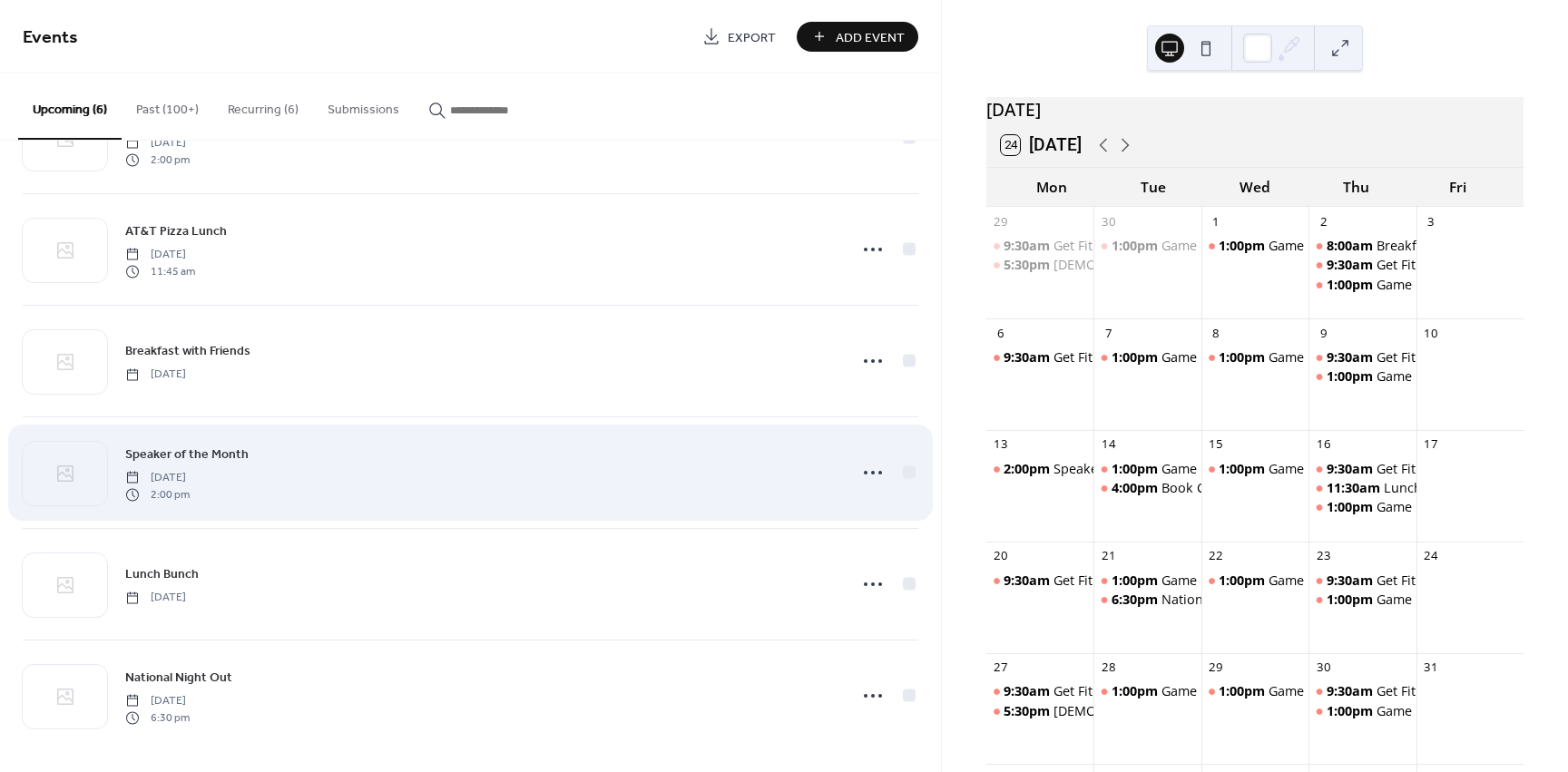
scroll to position [90, 0]
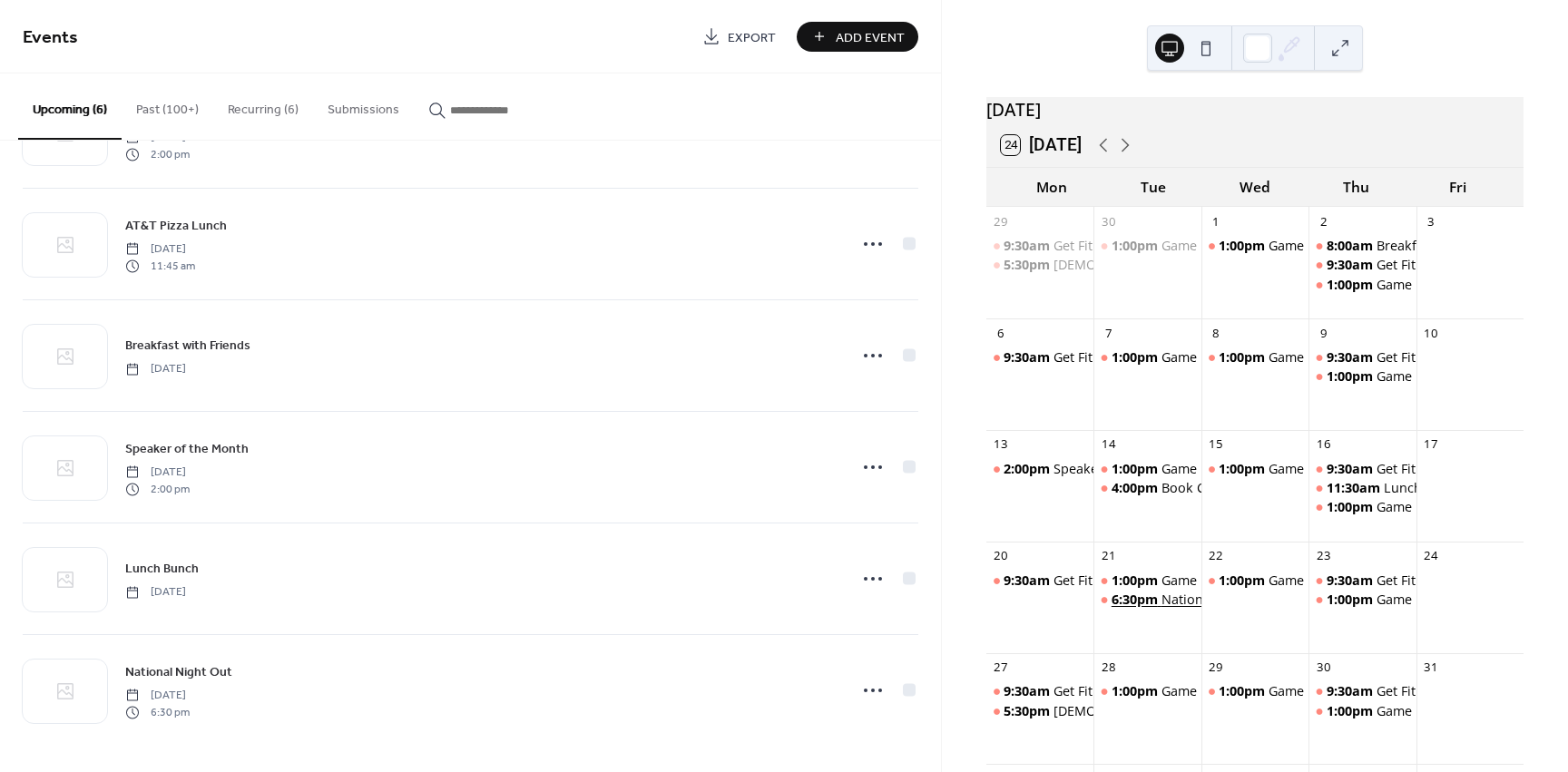
click at [1172, 609] on div "National Night Out" at bounding box center [1219, 600] width 116 height 18
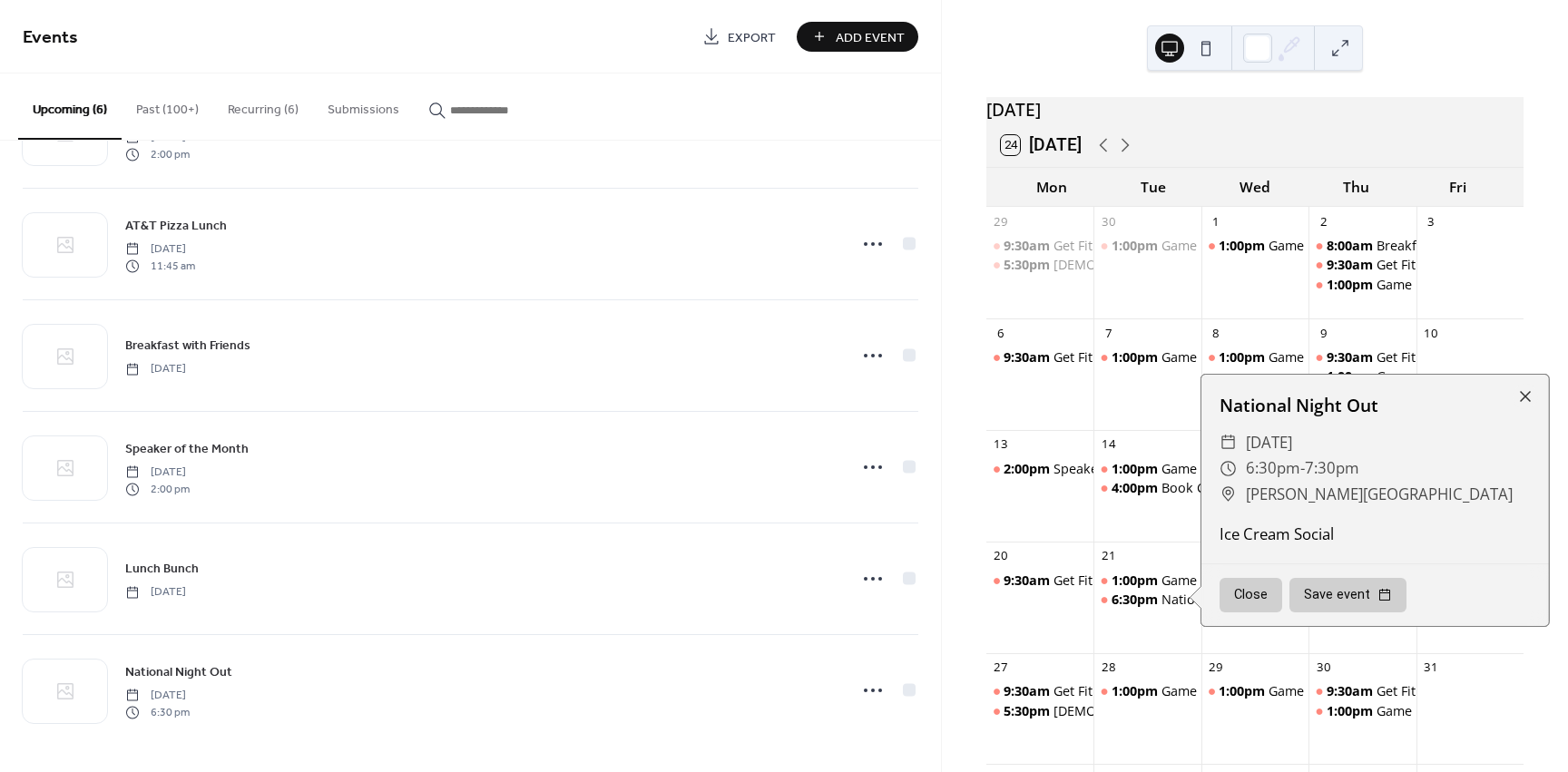
click at [1254, 604] on button "Close" at bounding box center [1250, 595] width 63 height 35
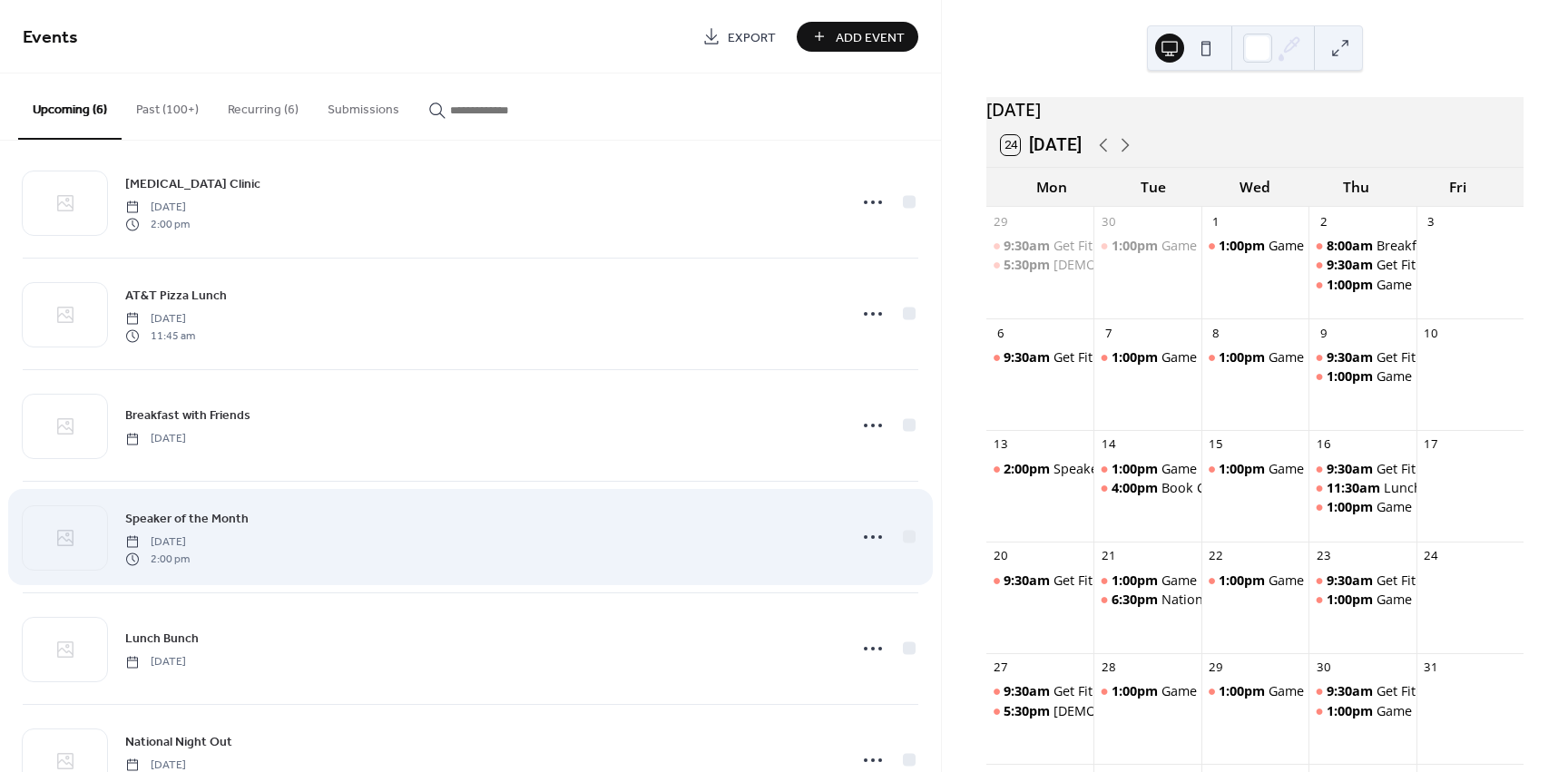
scroll to position [91, 0]
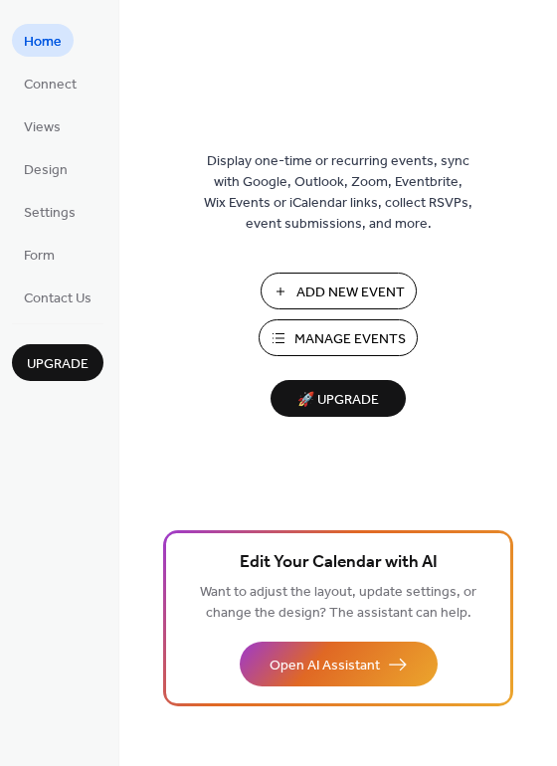
click at [360, 329] on span "Manage Events" at bounding box center [349, 339] width 111 height 21
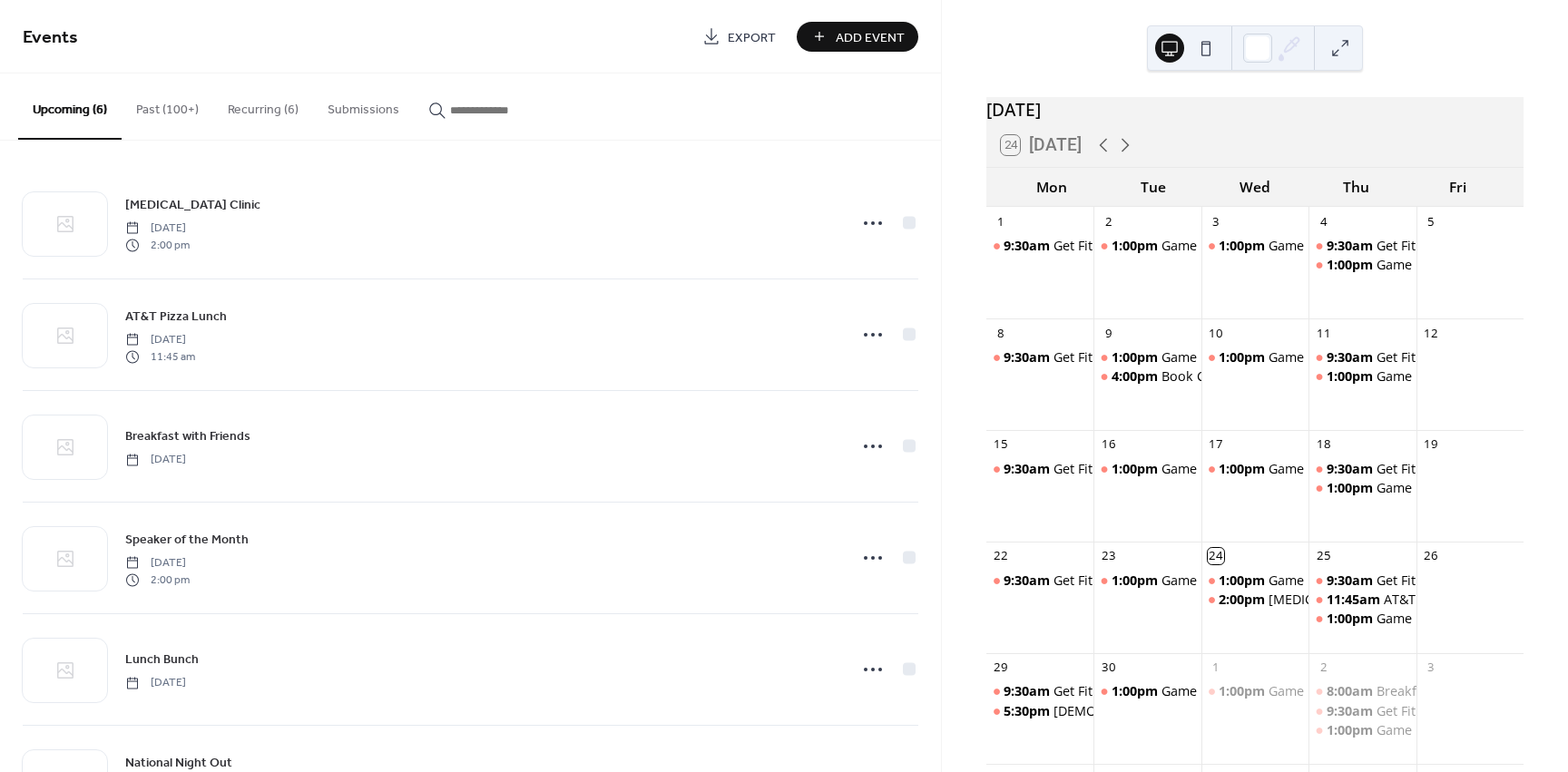
click at [258, 112] on button "Recurring (6)" at bounding box center [263, 106] width 99 height 65
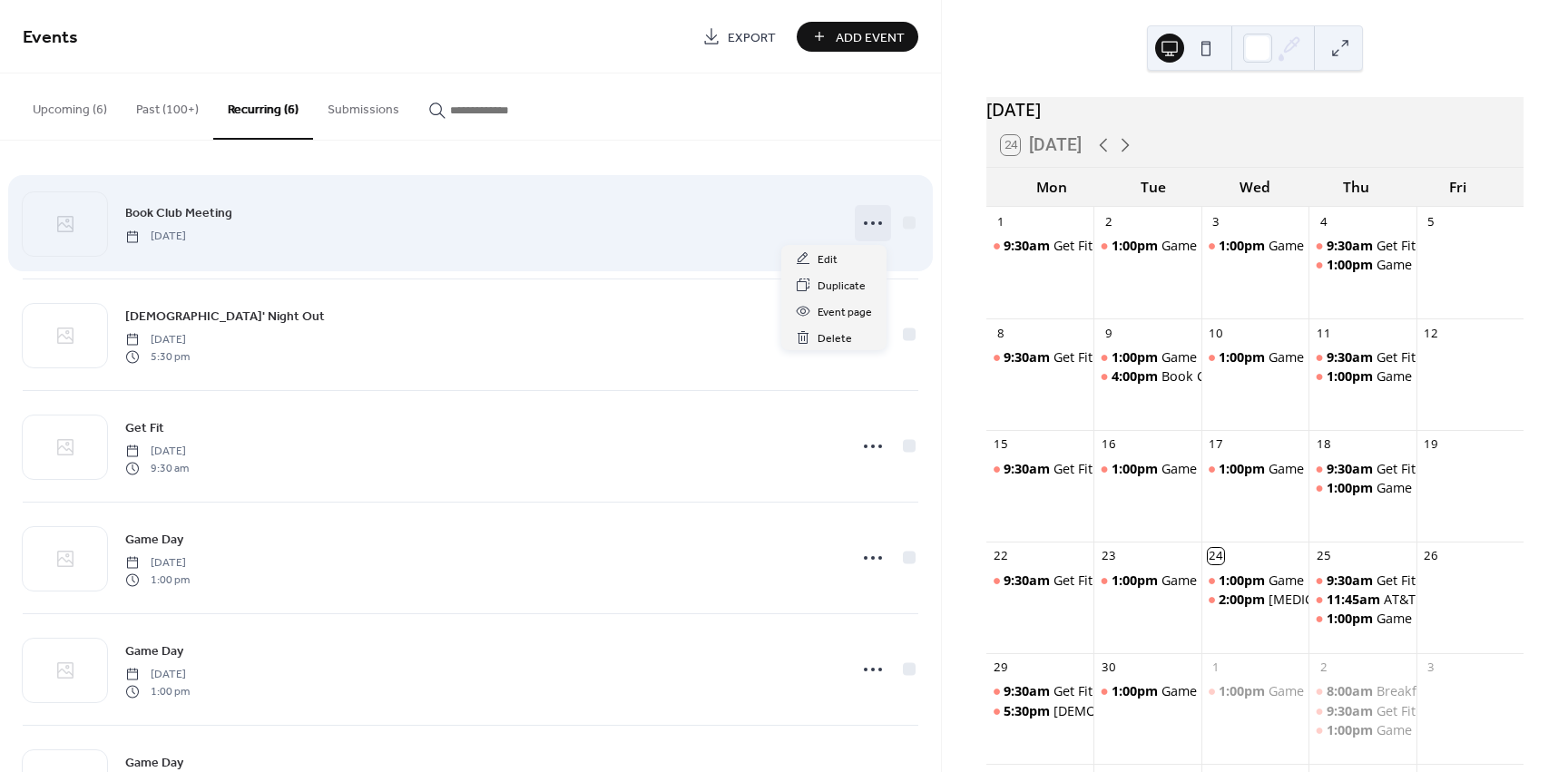
click at [864, 226] on icon at bounding box center [873, 224] width 29 height 29
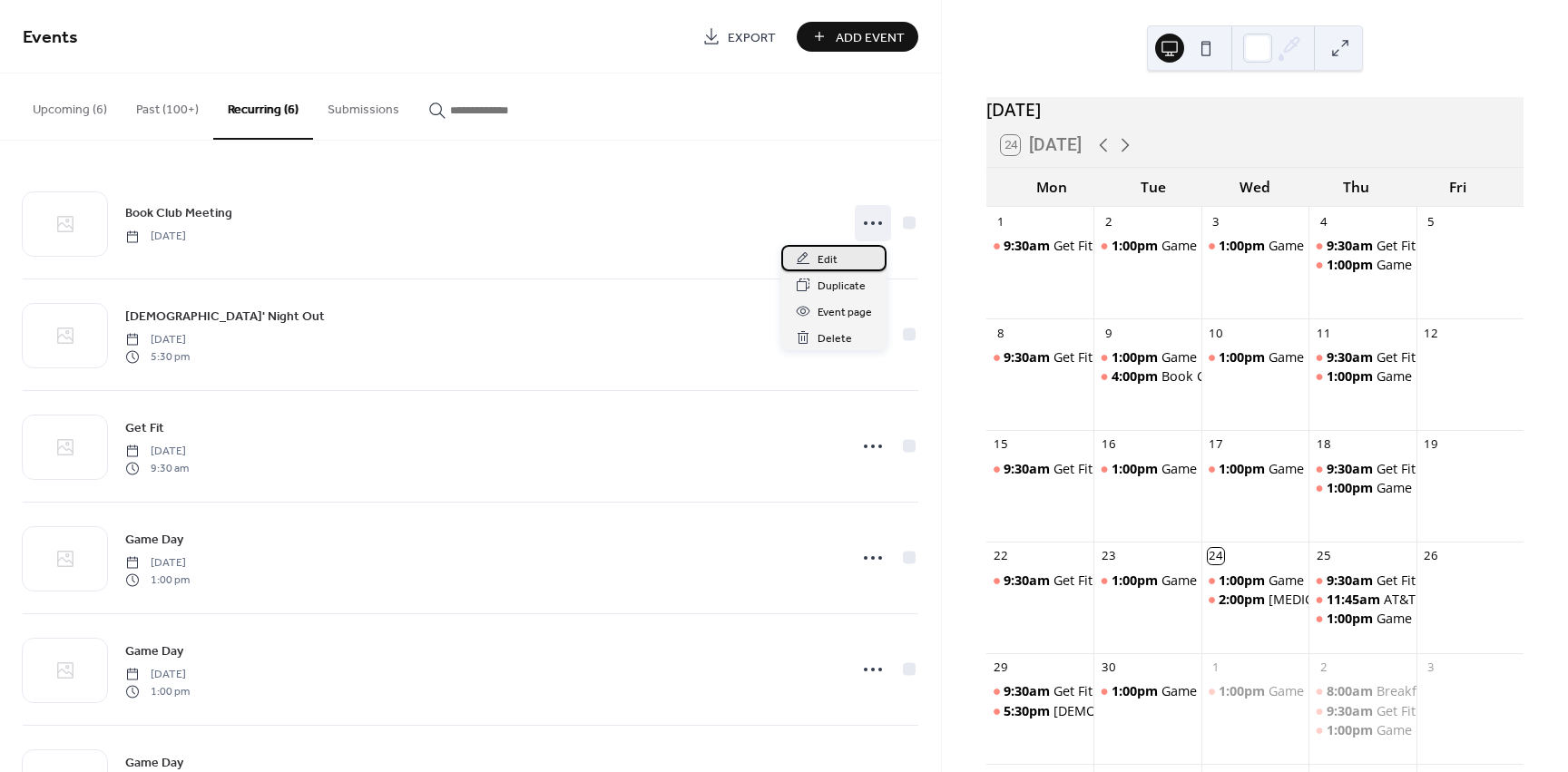
click at [852, 260] on div "Edit" at bounding box center [833, 257] width 105 height 26
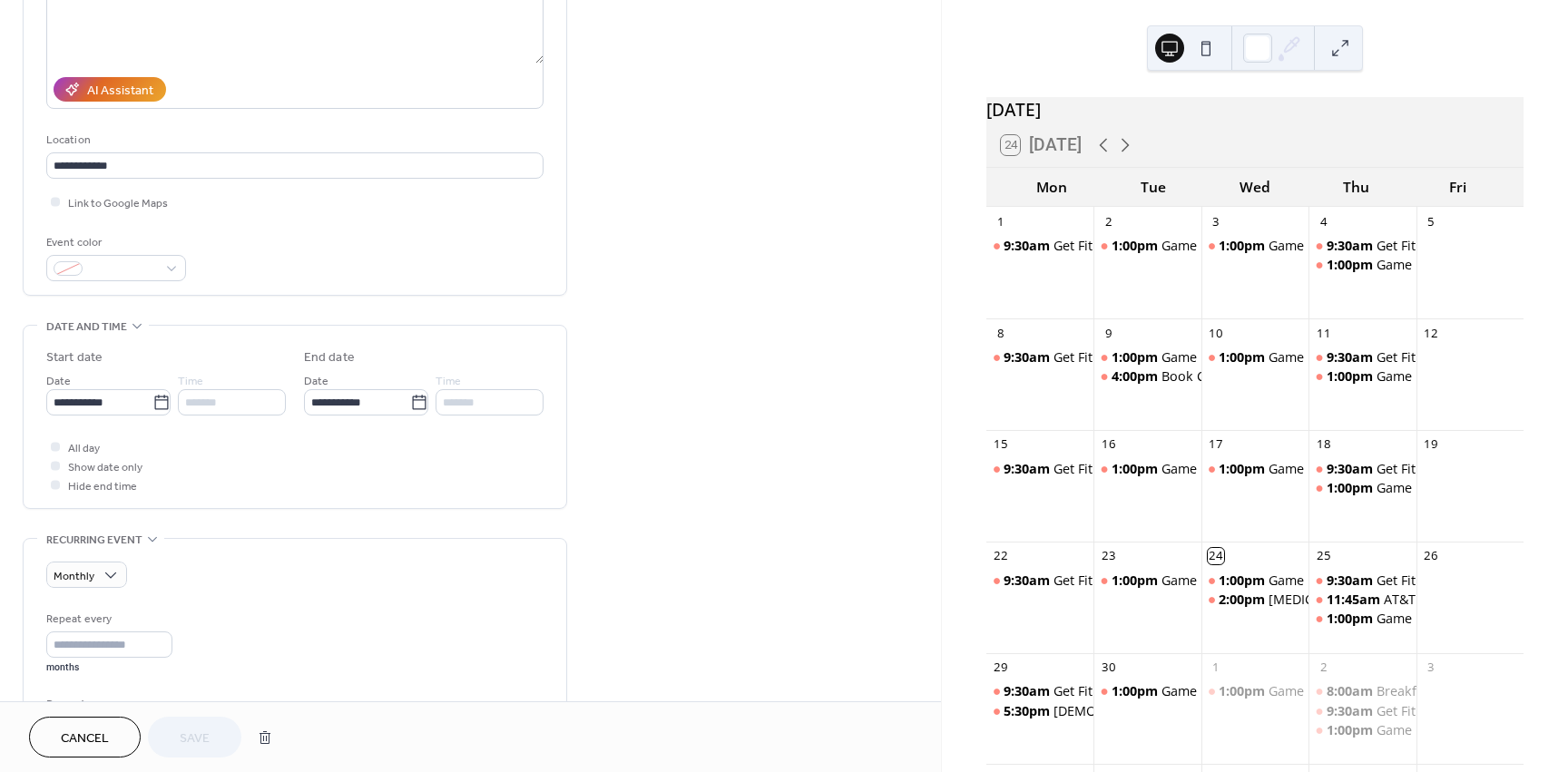
scroll to position [272, 0]
click at [55, 461] on icon at bounding box center [56, 459] width 5 height 5
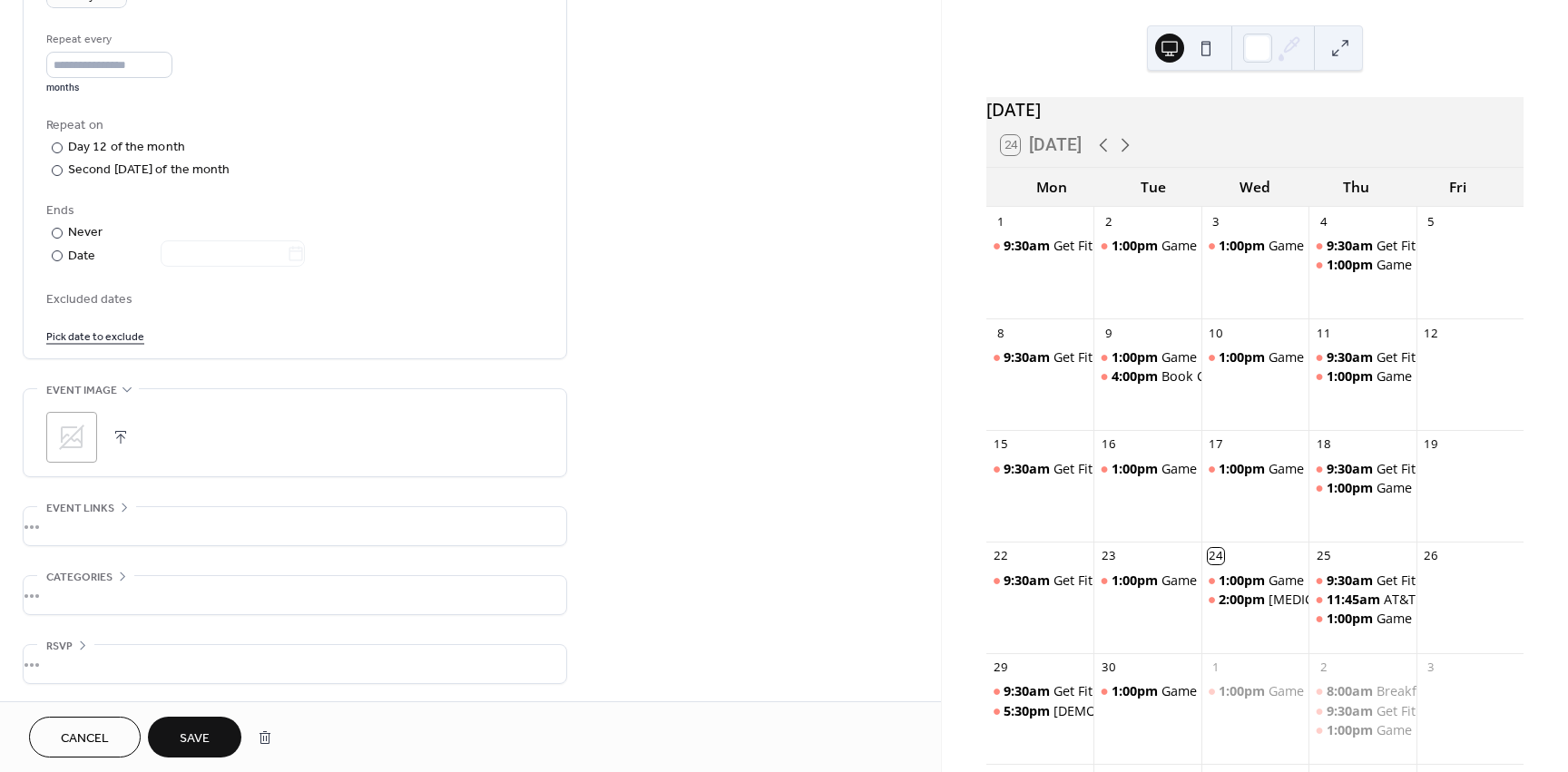
scroll to position [847, 0]
click at [193, 739] on span "Save" at bounding box center [194, 738] width 30 height 19
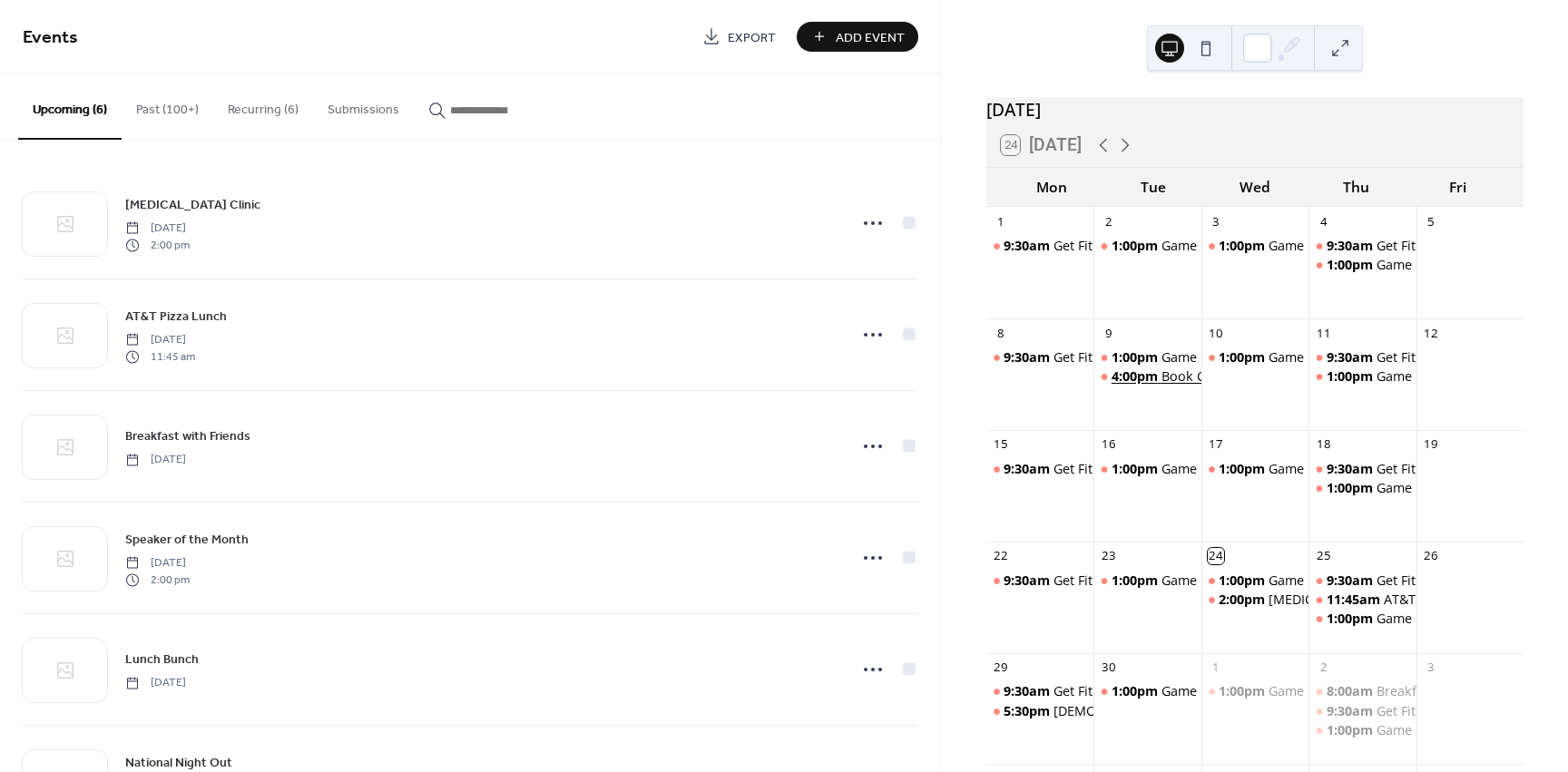
click at [1172, 386] on div "Book Club Meeting" at bounding box center [1220, 377] width 117 height 18
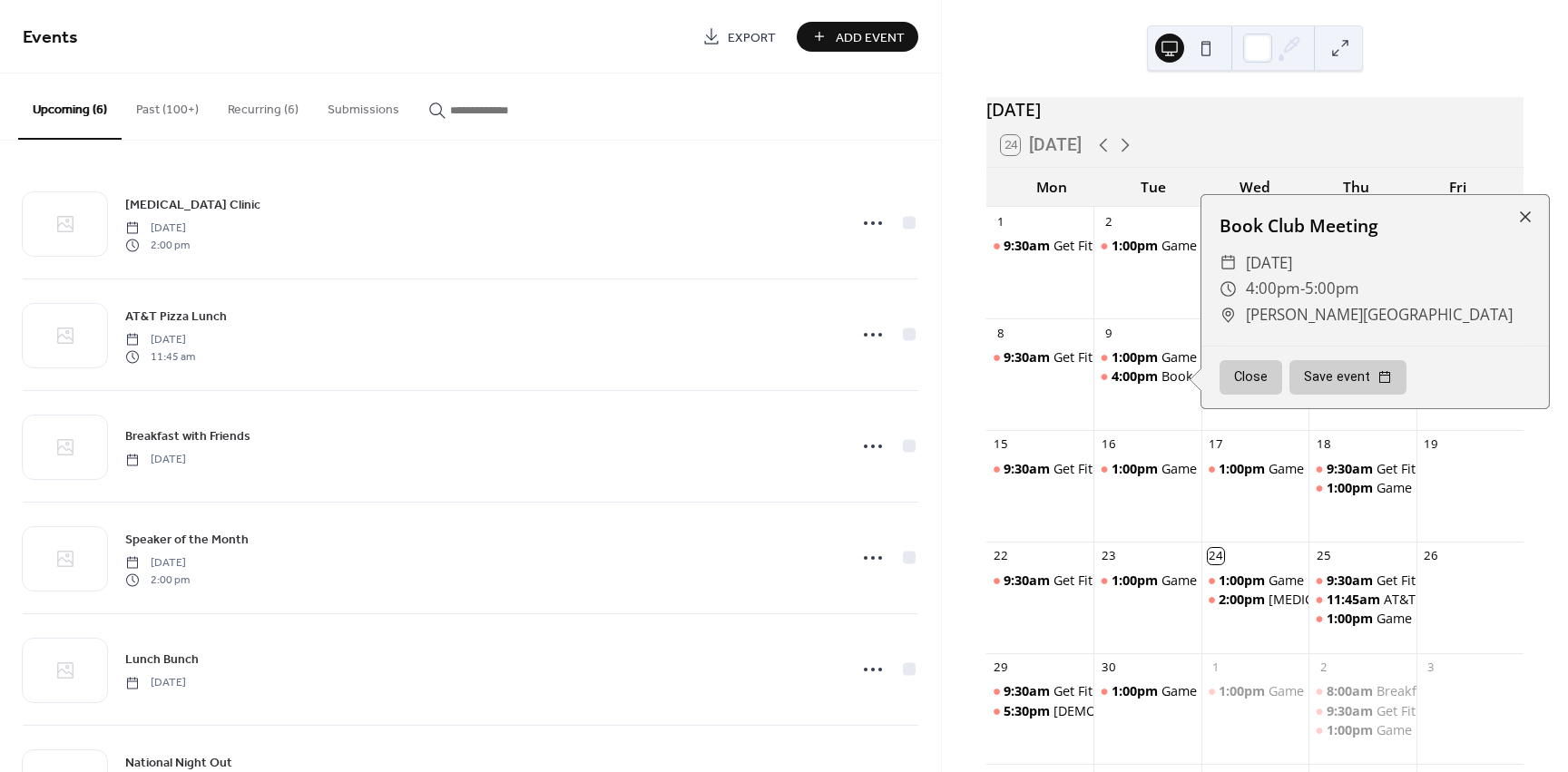
click at [1236, 393] on button "Close" at bounding box center [1250, 378] width 63 height 35
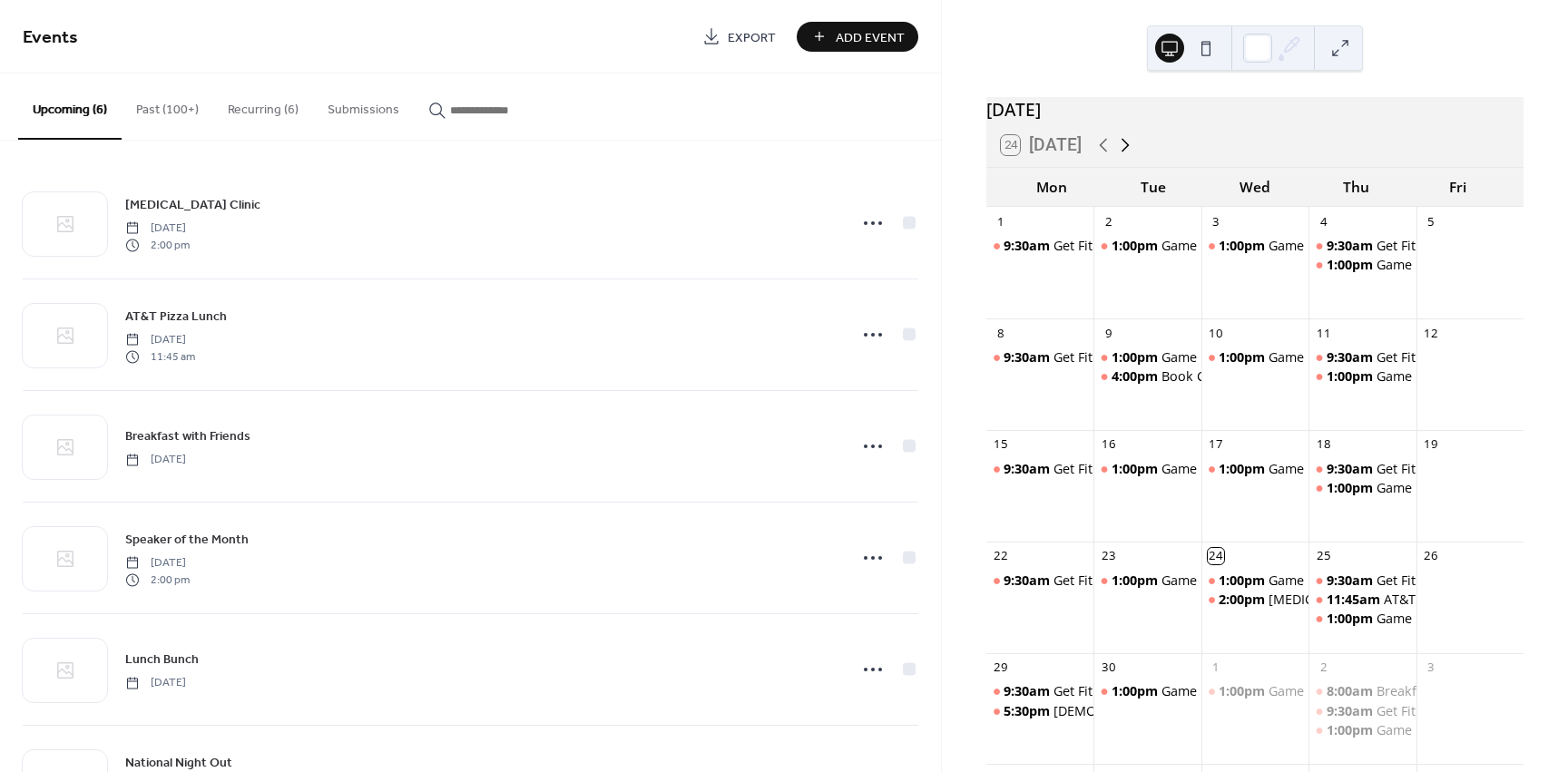
click at [1125, 153] on icon at bounding box center [1125, 145] width 22 height 22
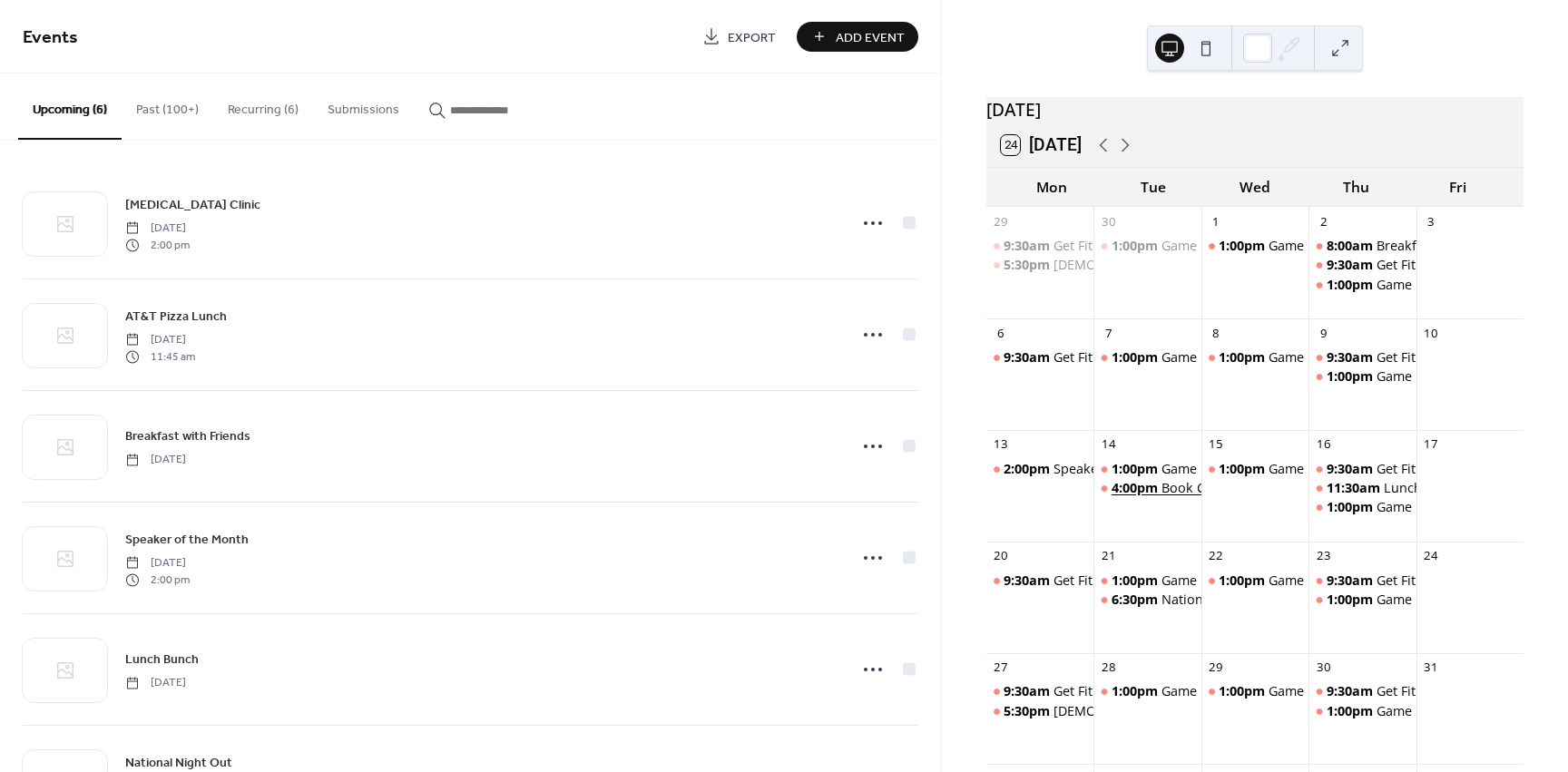
click at [1174, 496] on div "Book Club Meeting" at bounding box center [1220, 488] width 117 height 18
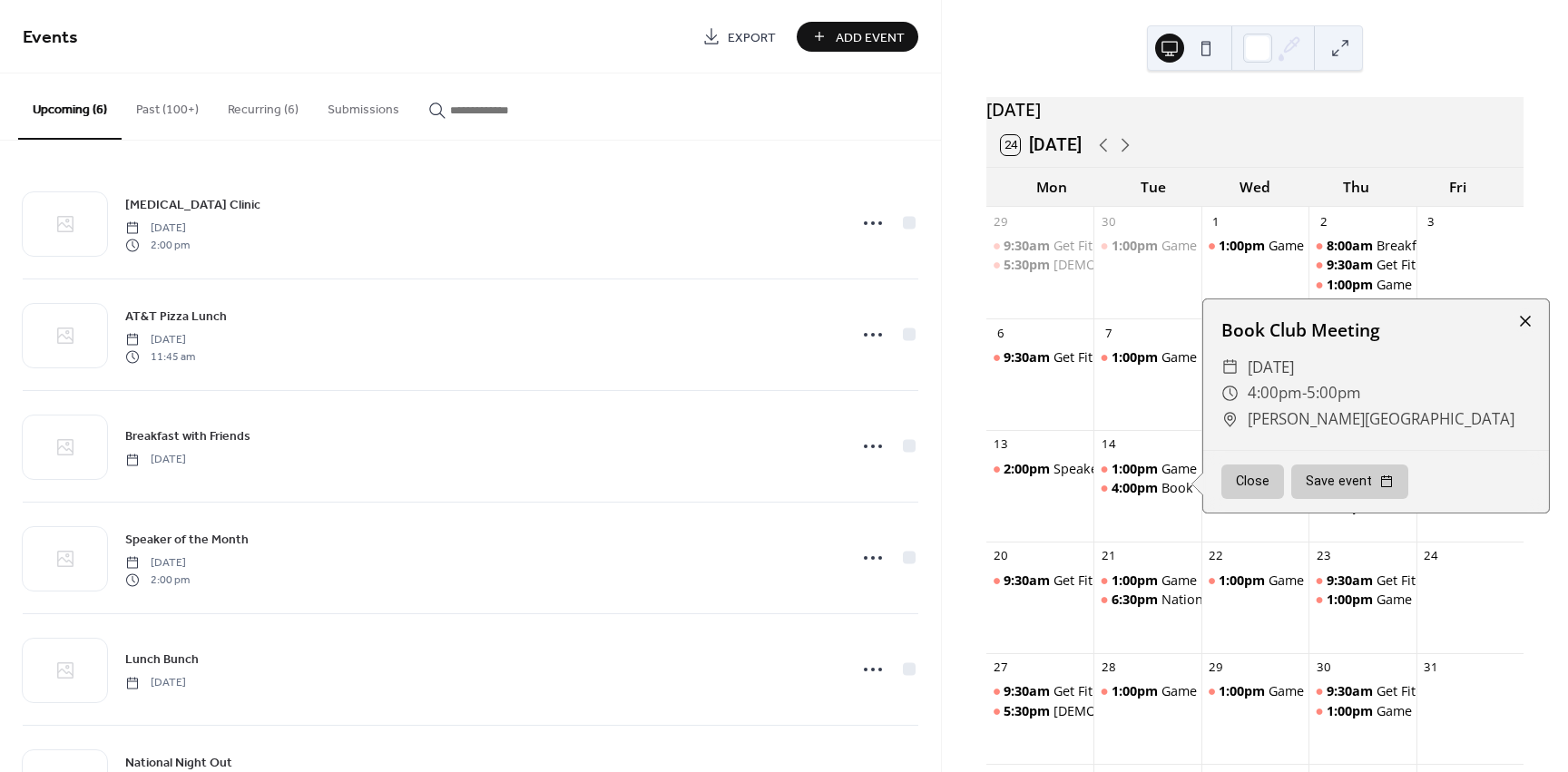
click at [1523, 332] on div at bounding box center [1525, 321] width 26 height 26
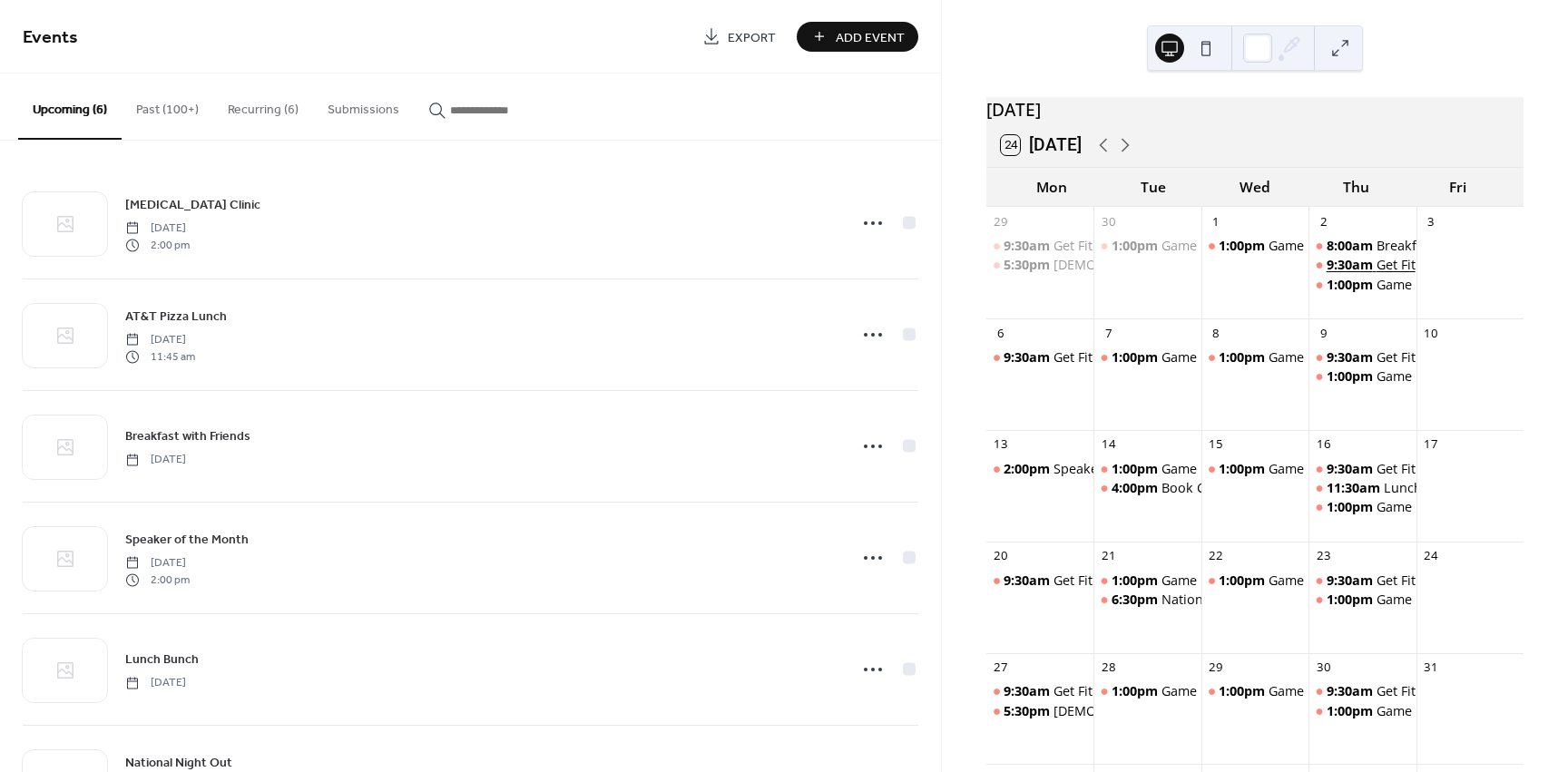
click at [1376, 273] on div "Get Fit" at bounding box center [1396, 265] width 39 height 18
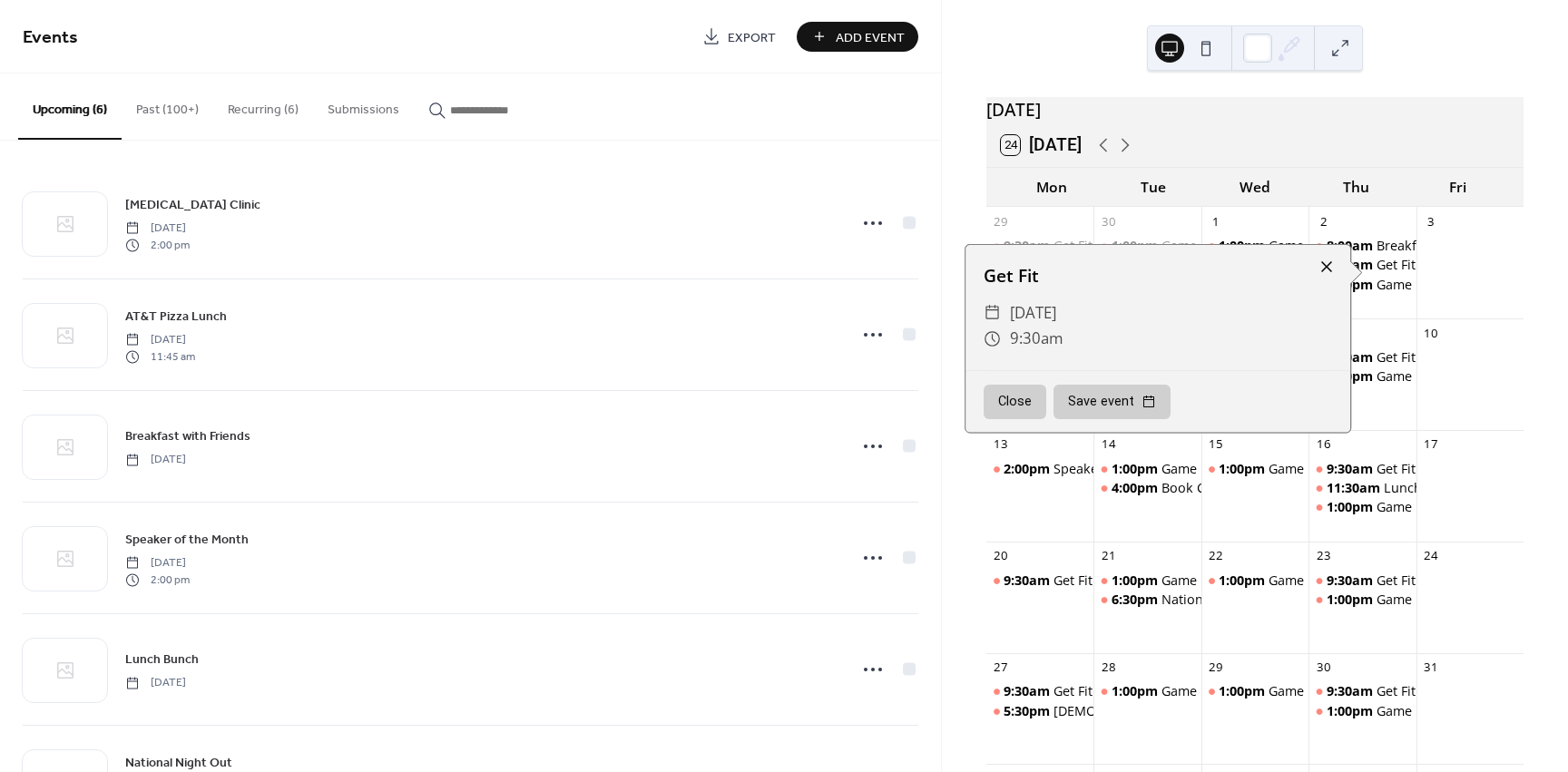
click at [1319, 266] on div at bounding box center [1327, 266] width 26 height 26
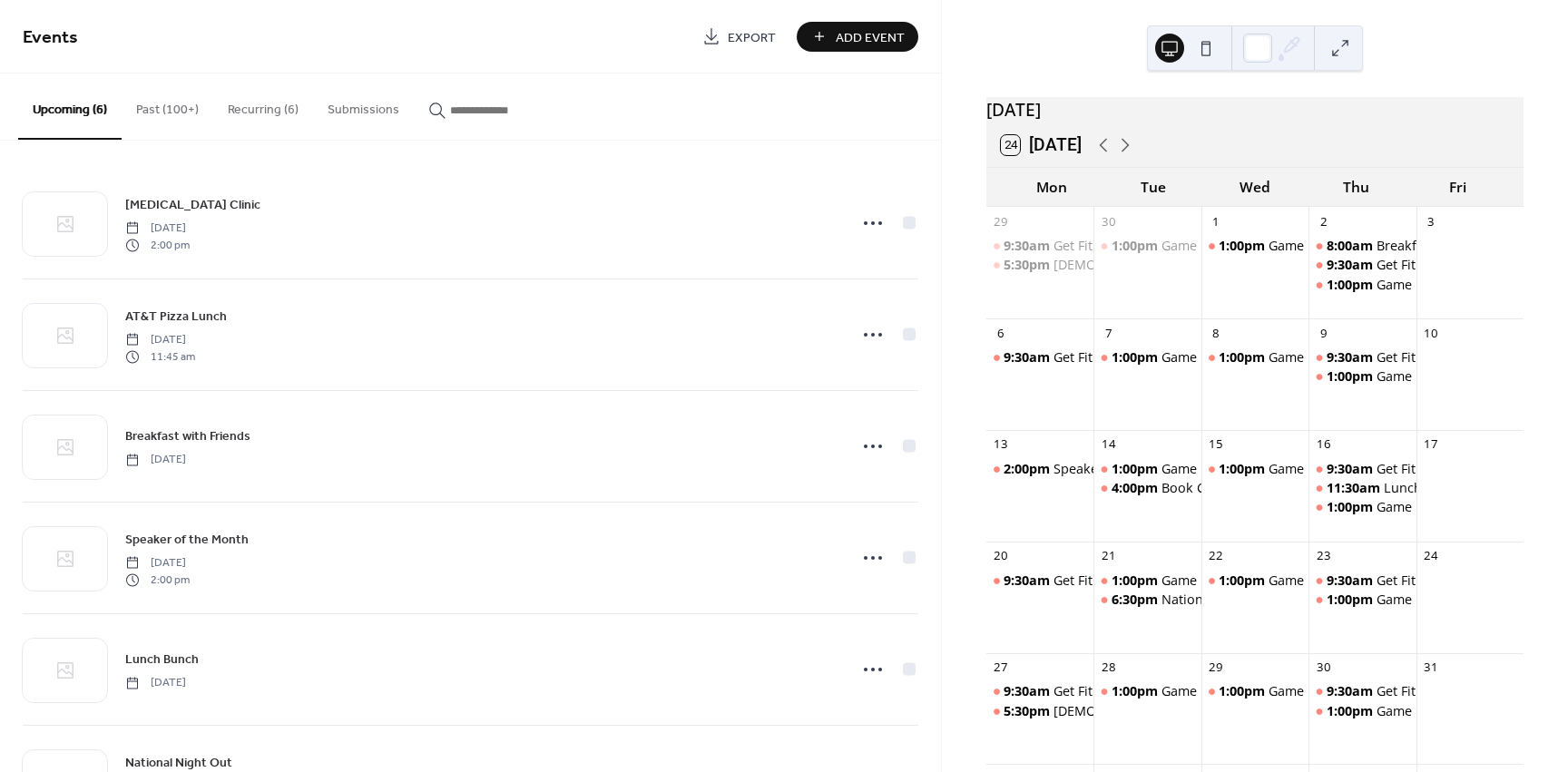
click at [246, 100] on button "Recurring (6)" at bounding box center [263, 106] width 99 height 65
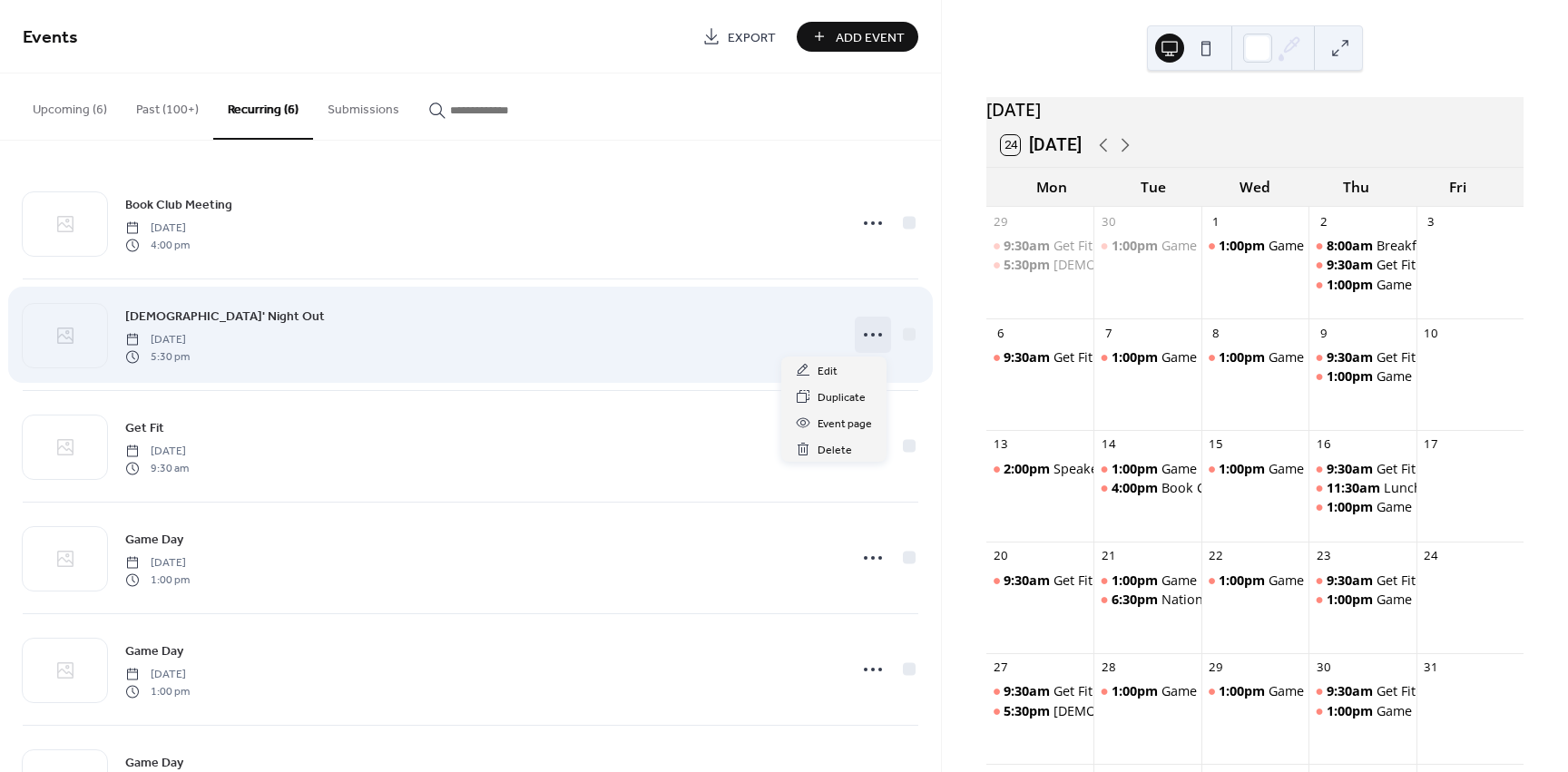
click at [859, 337] on icon at bounding box center [873, 335] width 29 height 29
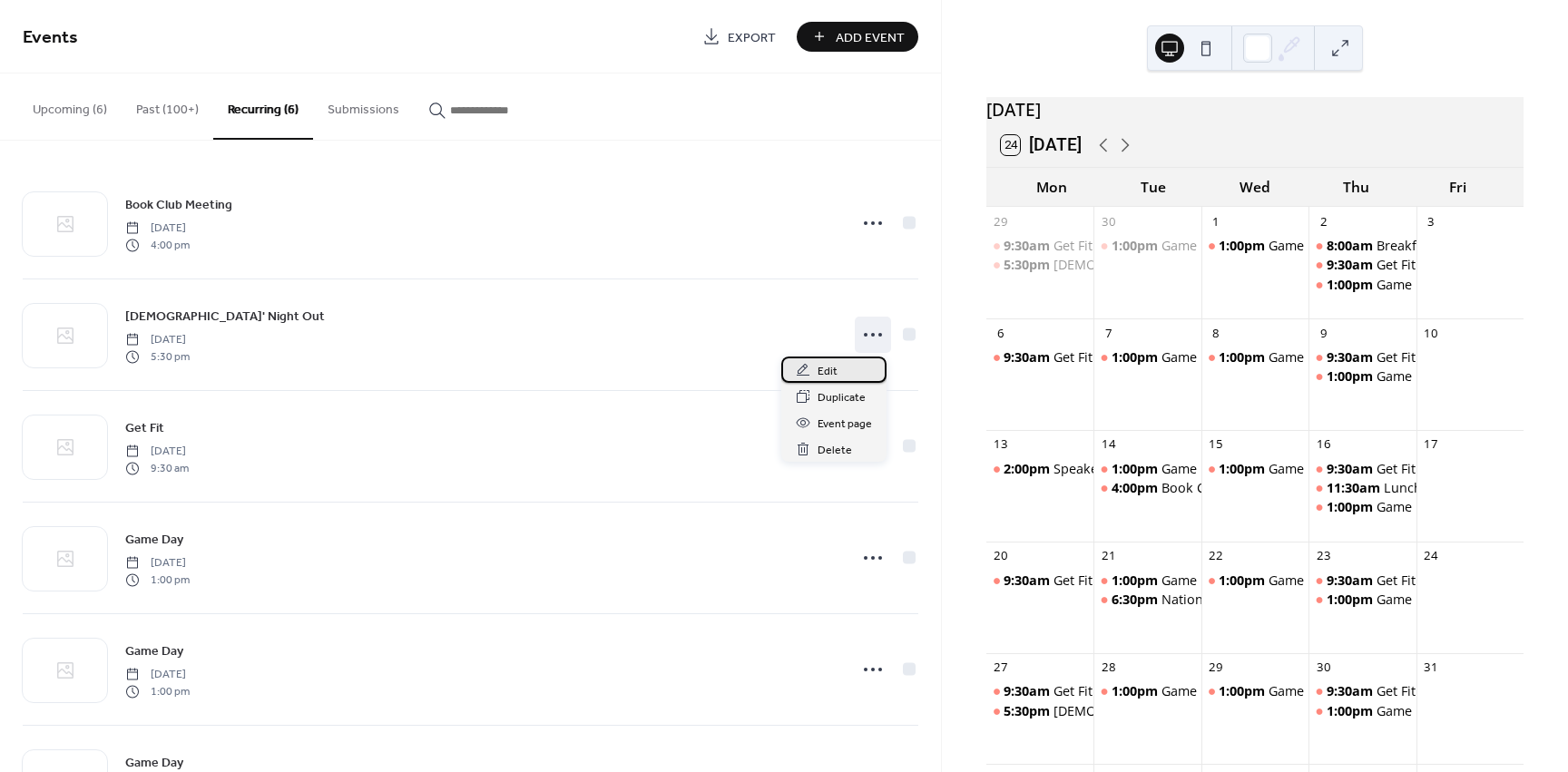
click at [840, 370] on div "Edit" at bounding box center [833, 370] width 105 height 26
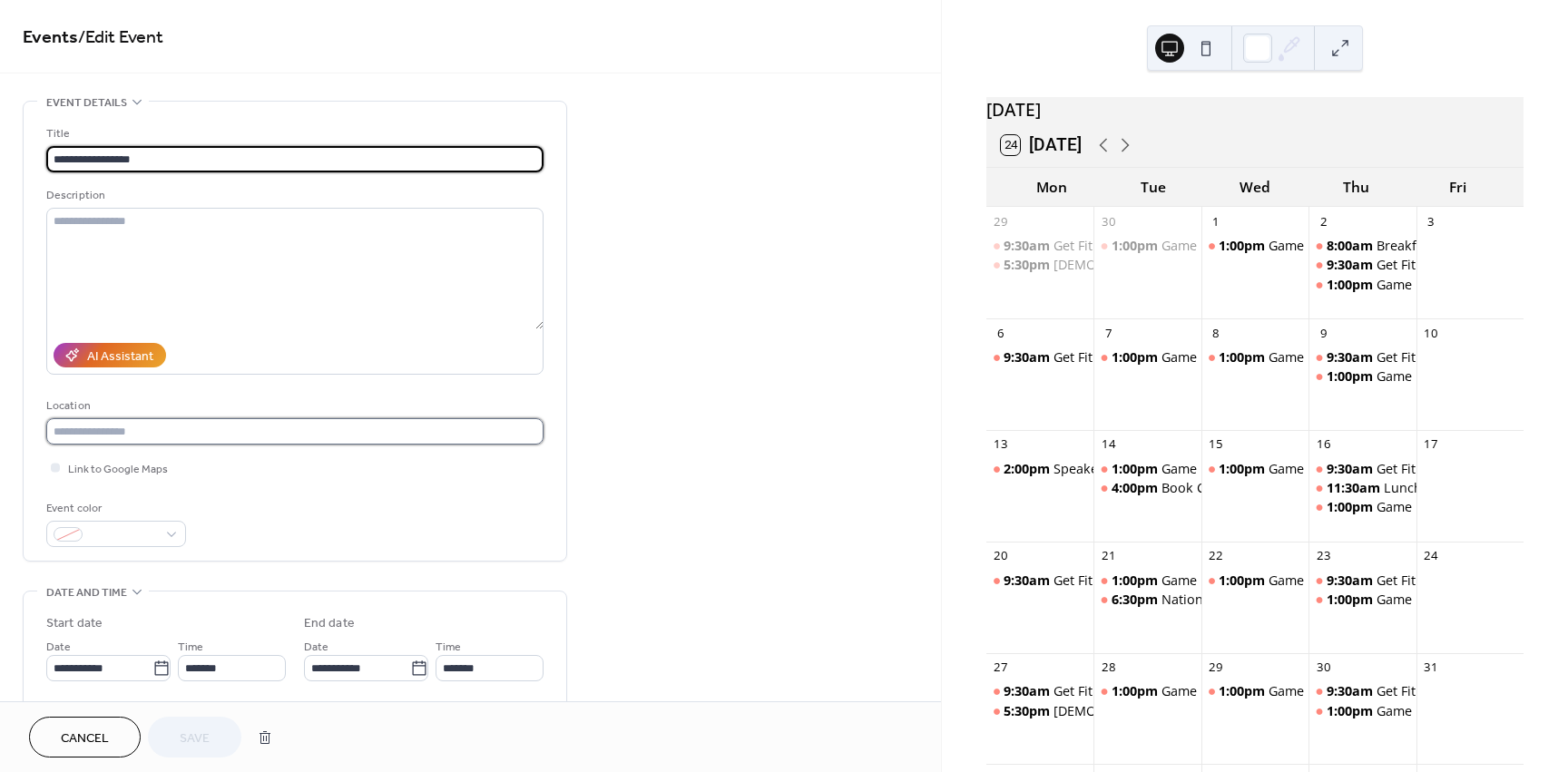
click at [160, 438] on input "text" at bounding box center [295, 431] width 497 height 26
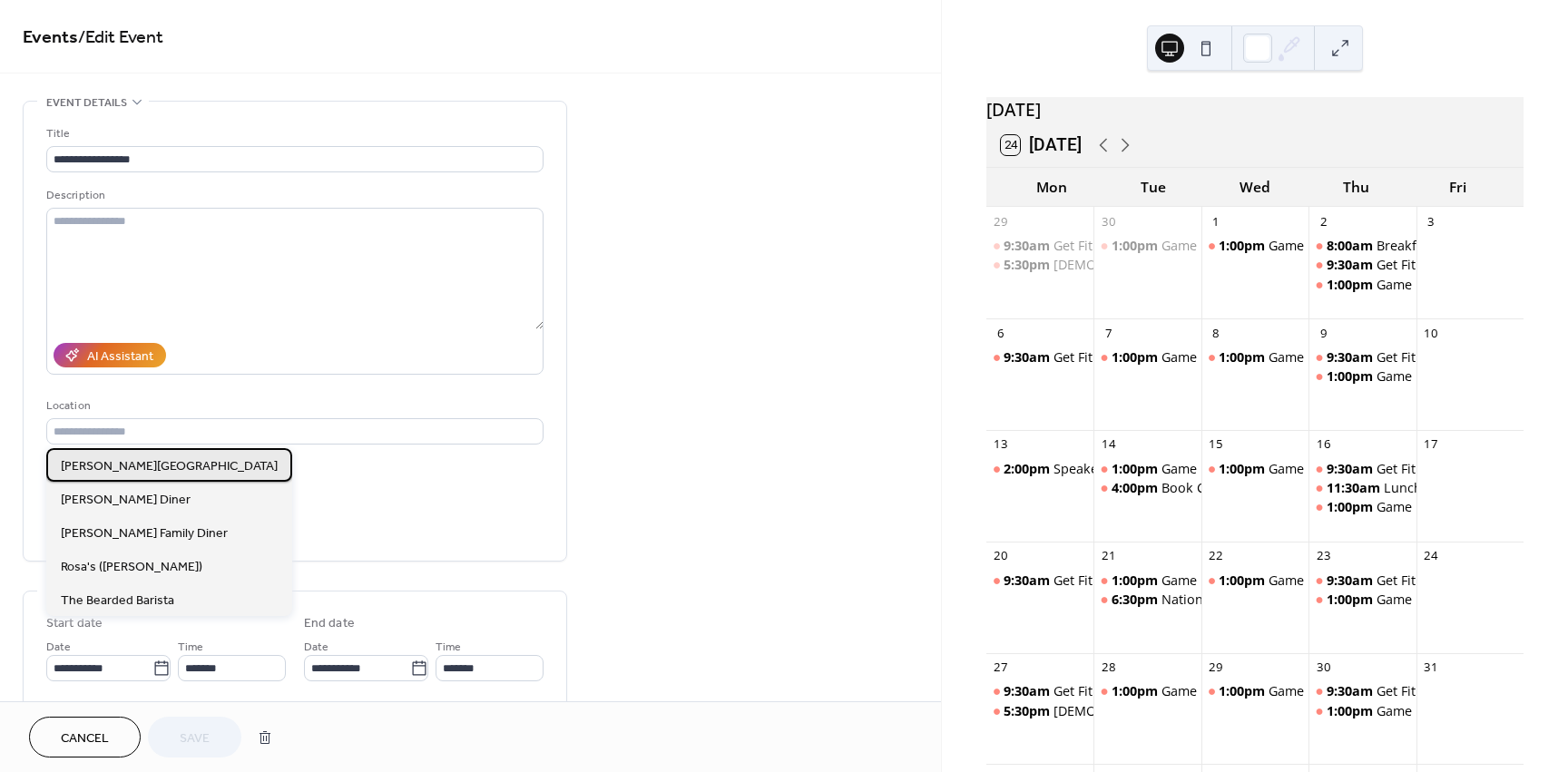
click at [121, 464] on span "Curry Center" at bounding box center [170, 466] width 217 height 19
type input "**********"
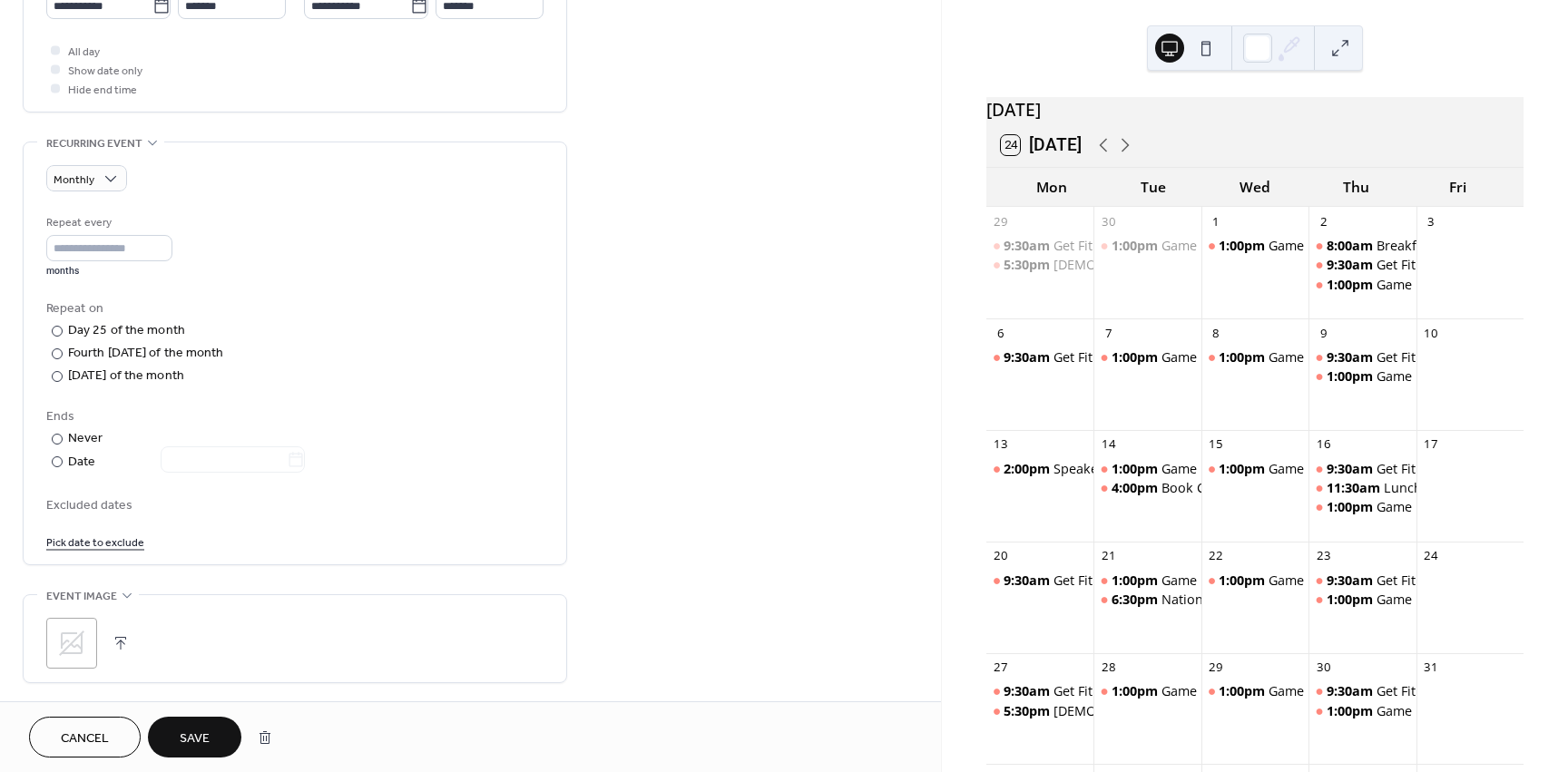
scroll to position [725, 0]
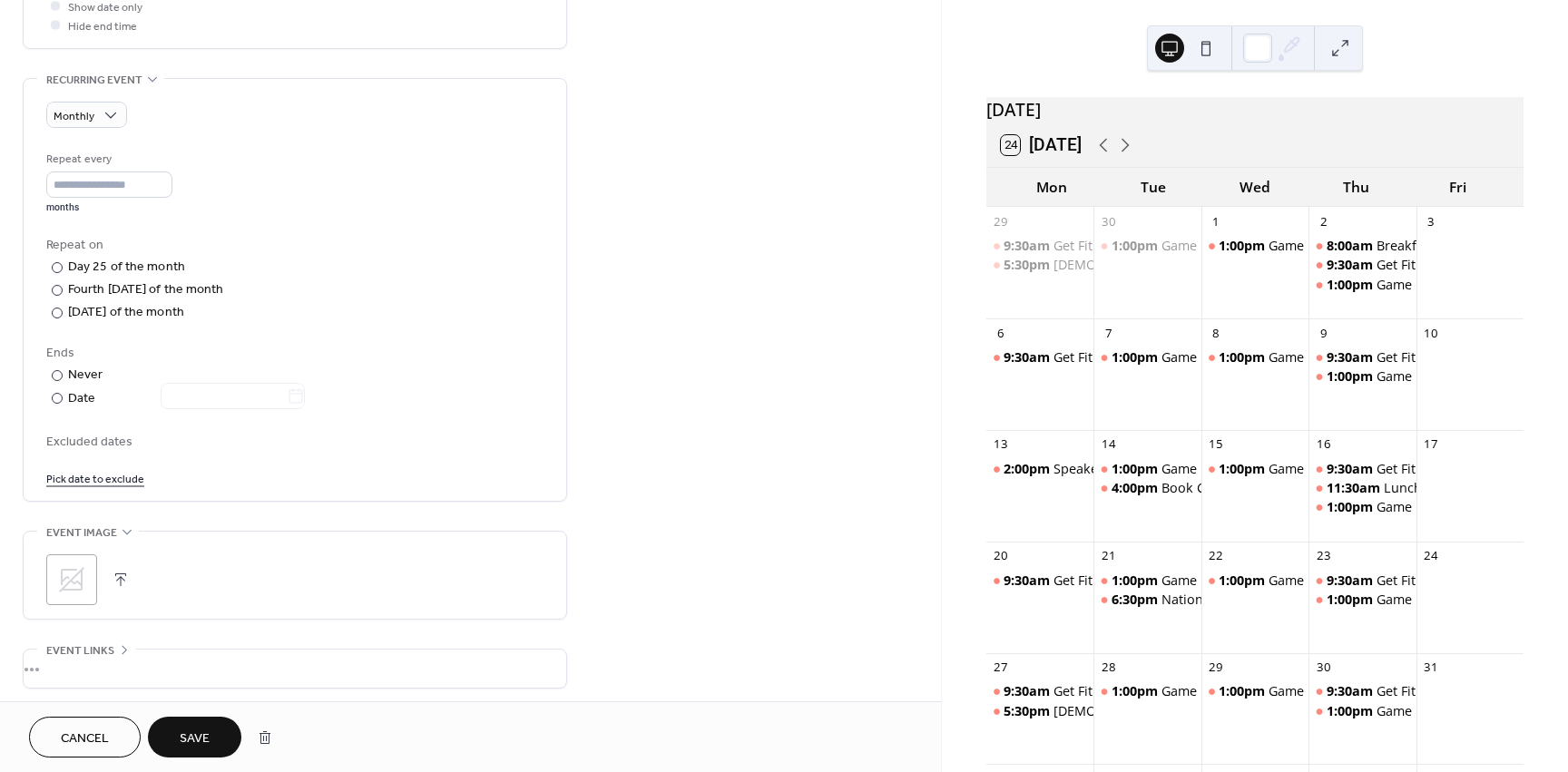
click at [228, 731] on button "Save" at bounding box center [194, 736] width 93 height 41
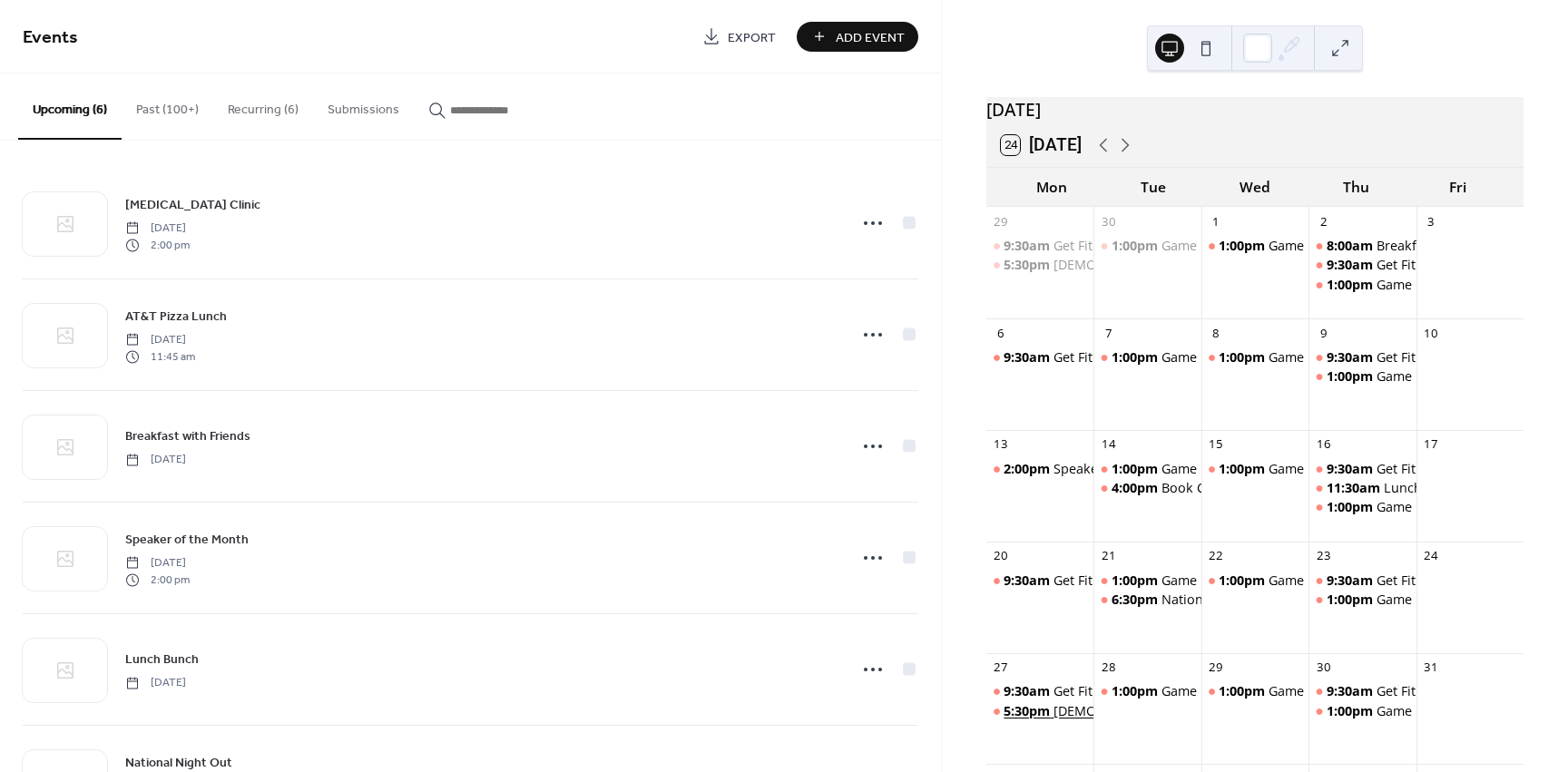
click at [1077, 720] on div "Ladies' Night Out" at bounding box center [1156, 712] width 207 height 18
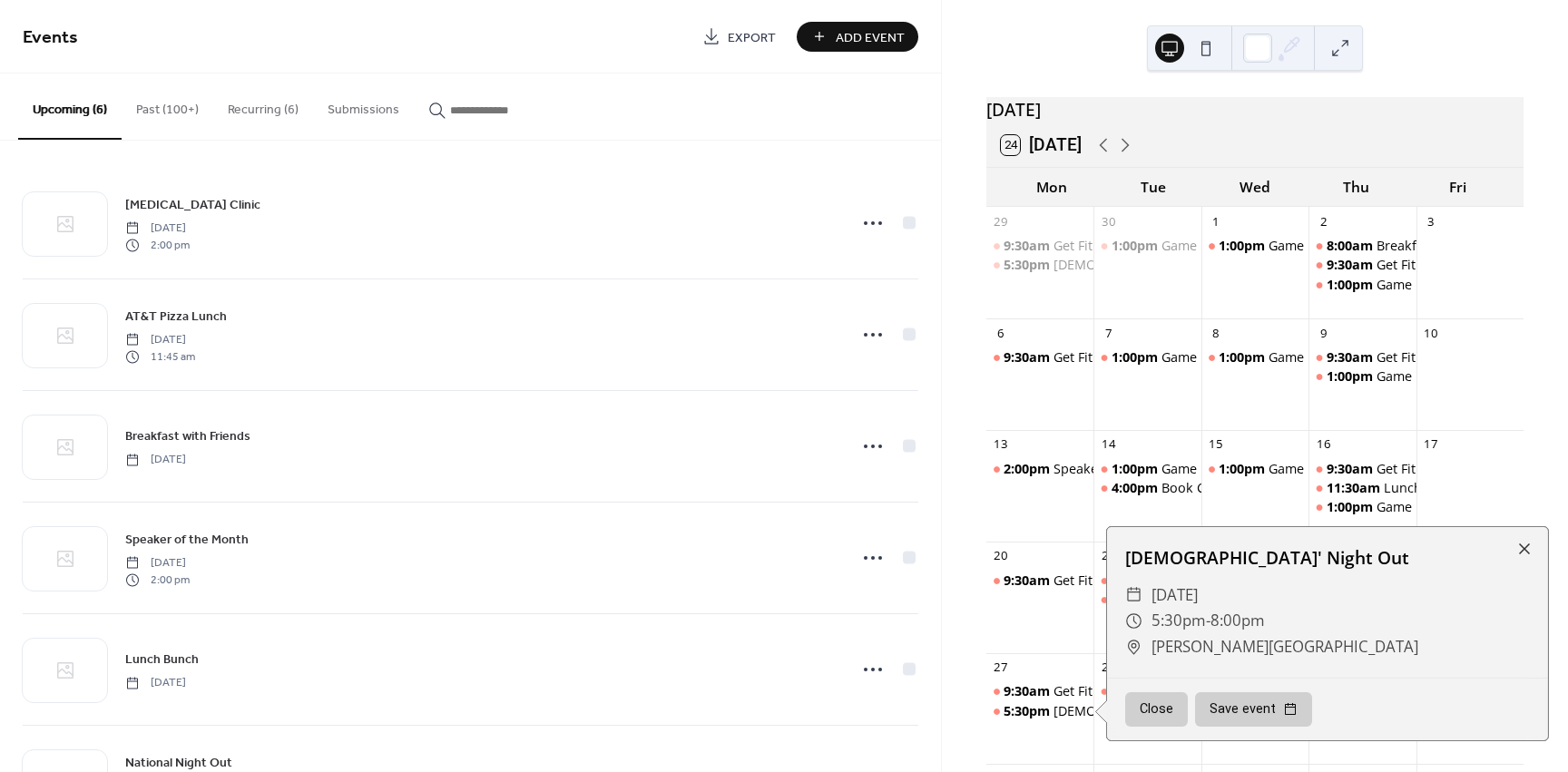
click at [1165, 718] on button "Close" at bounding box center [1156, 710] width 63 height 35
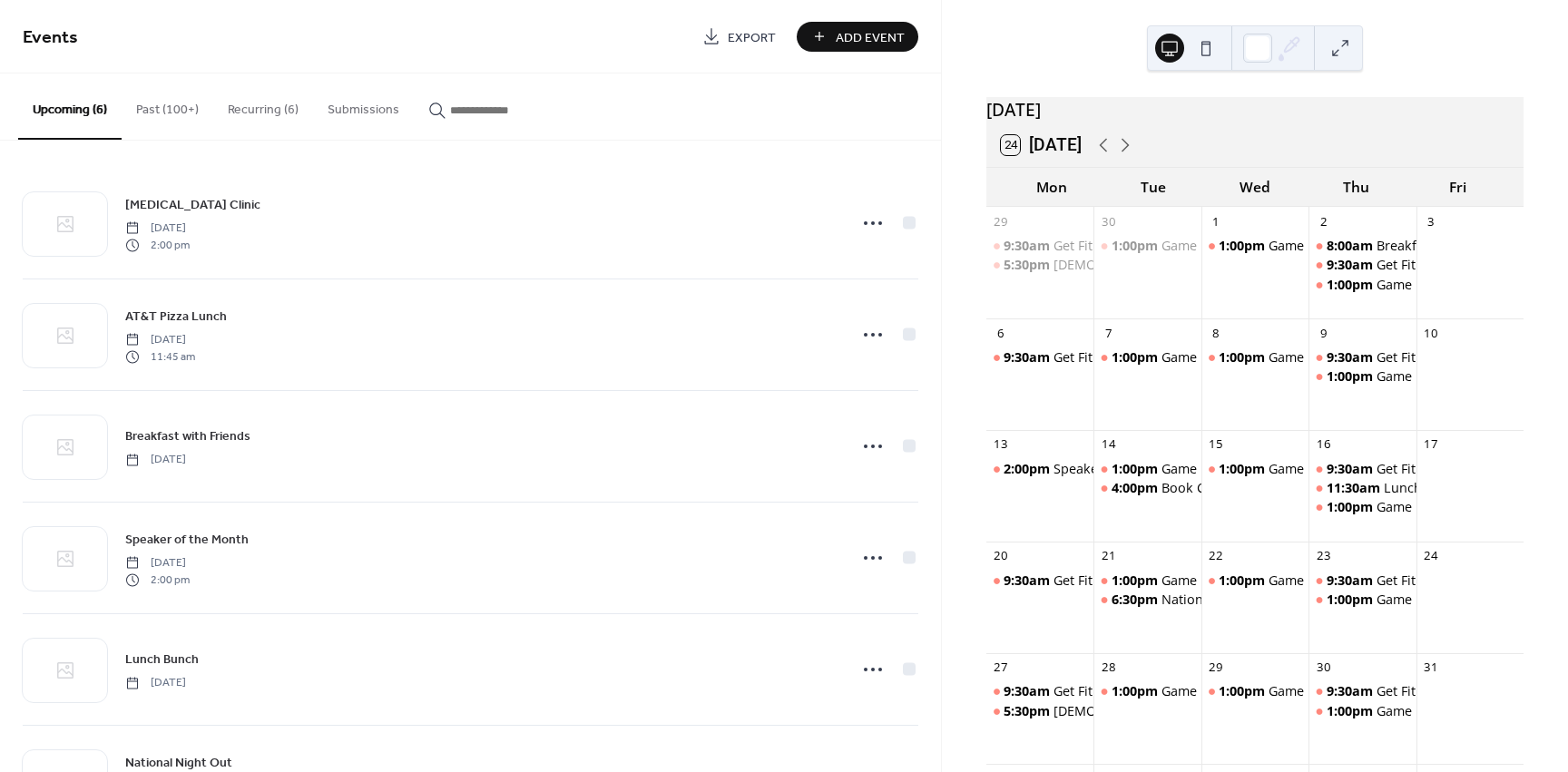
click at [239, 110] on button "Recurring (6)" at bounding box center [263, 106] width 99 height 65
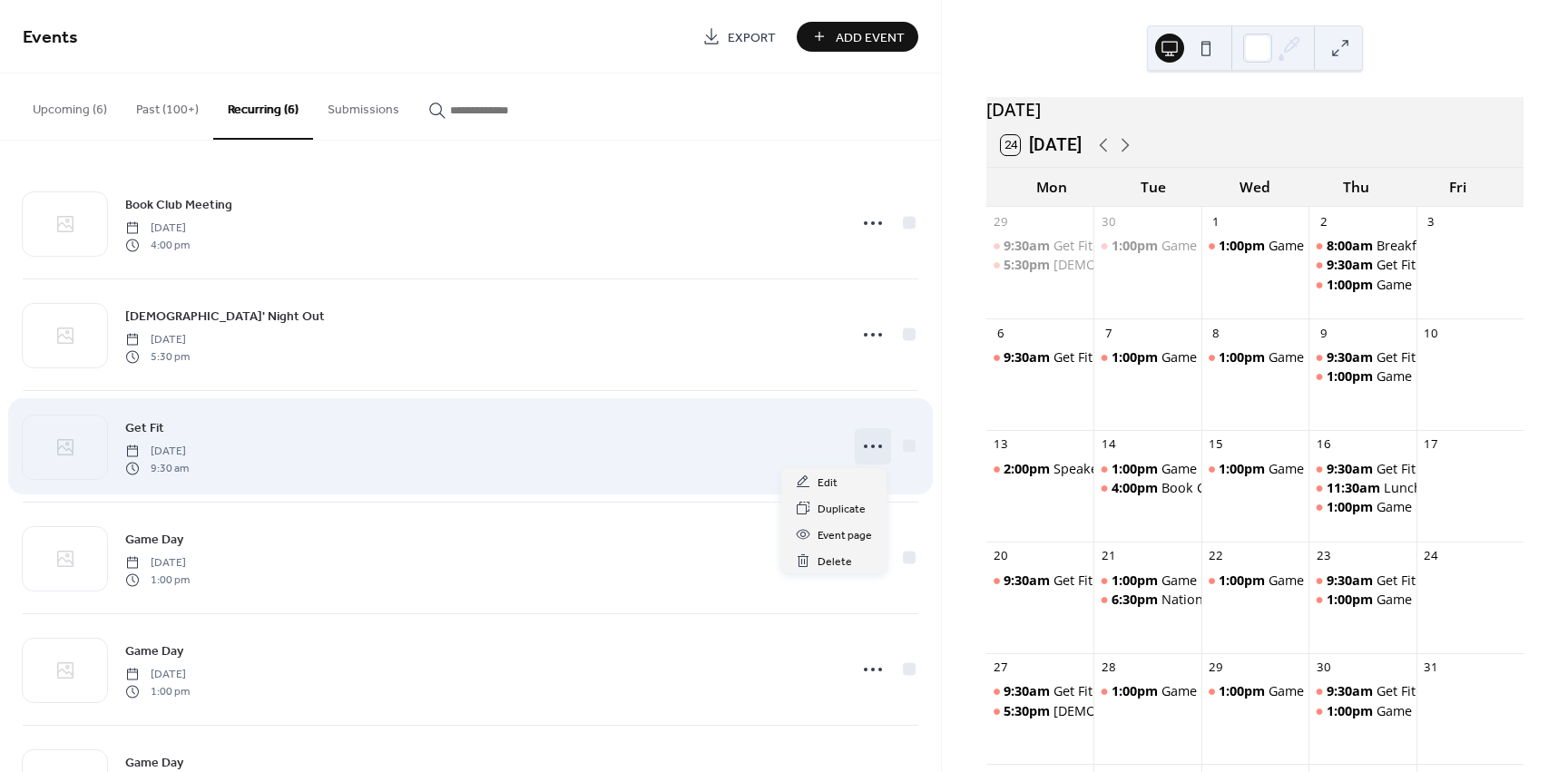
click at [872, 445] on icon at bounding box center [873, 446] width 29 height 29
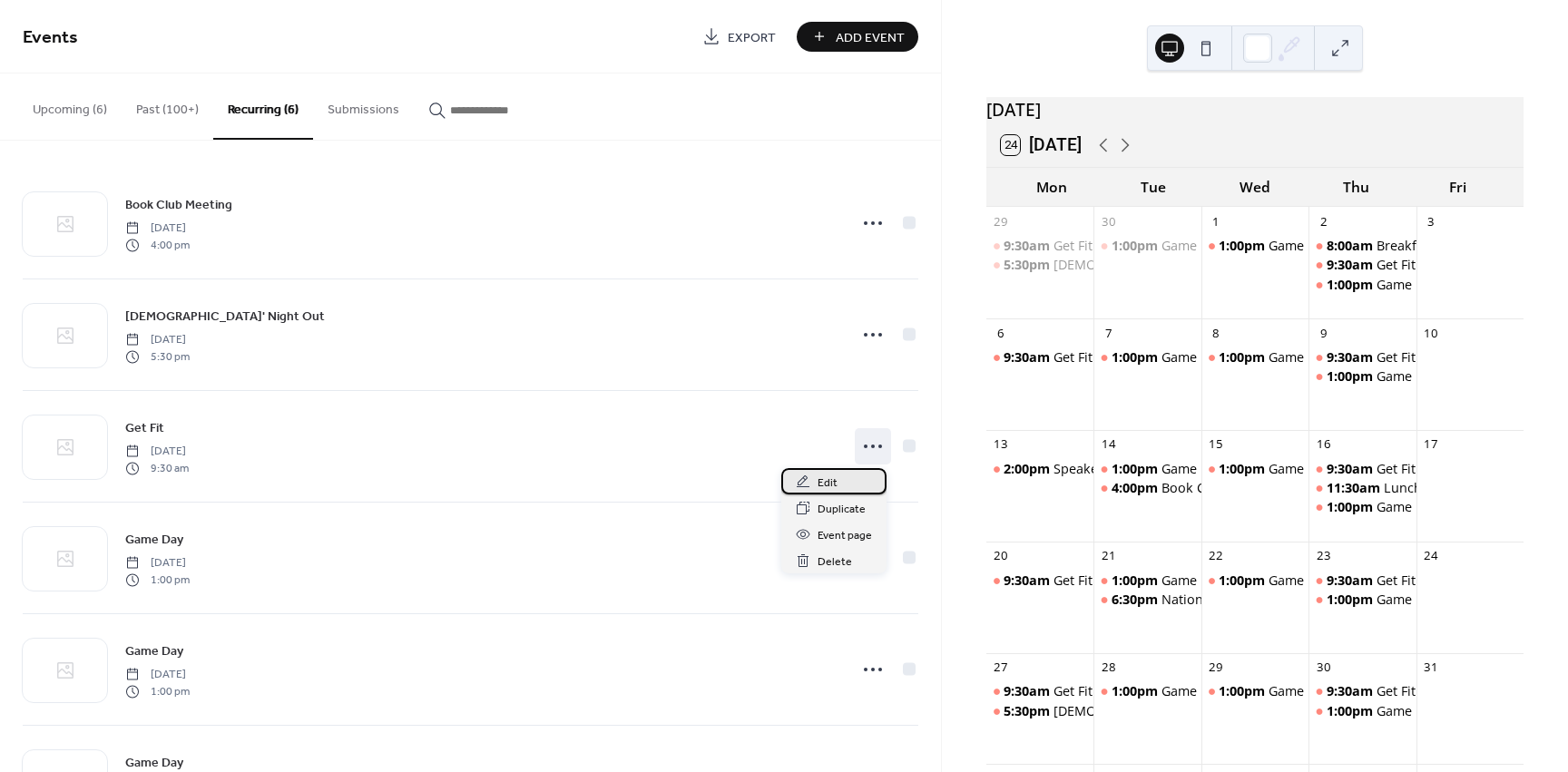
click at [842, 484] on div "Edit" at bounding box center [833, 481] width 105 height 26
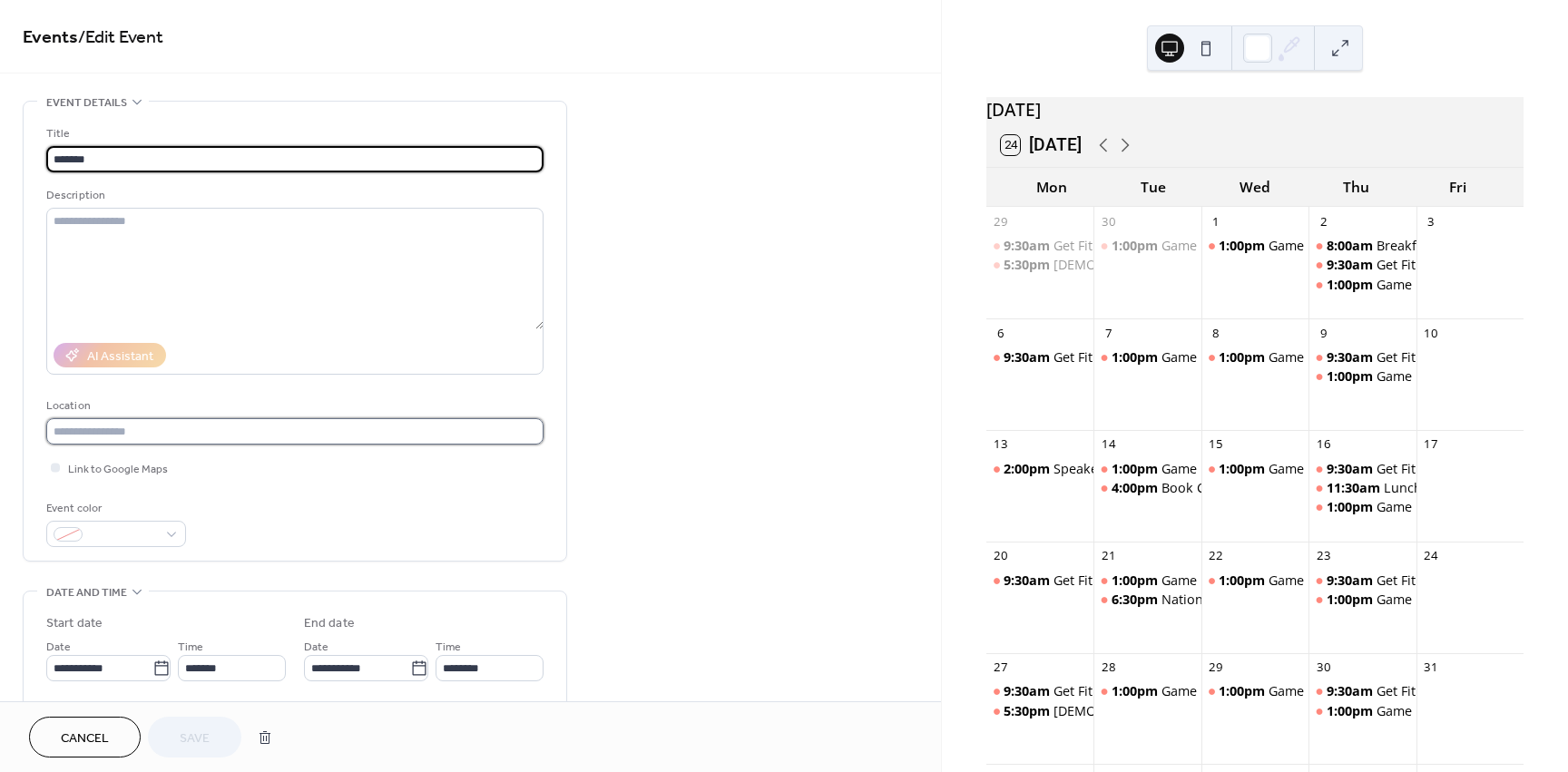
click at [189, 428] on input "text" at bounding box center [295, 431] width 497 height 26
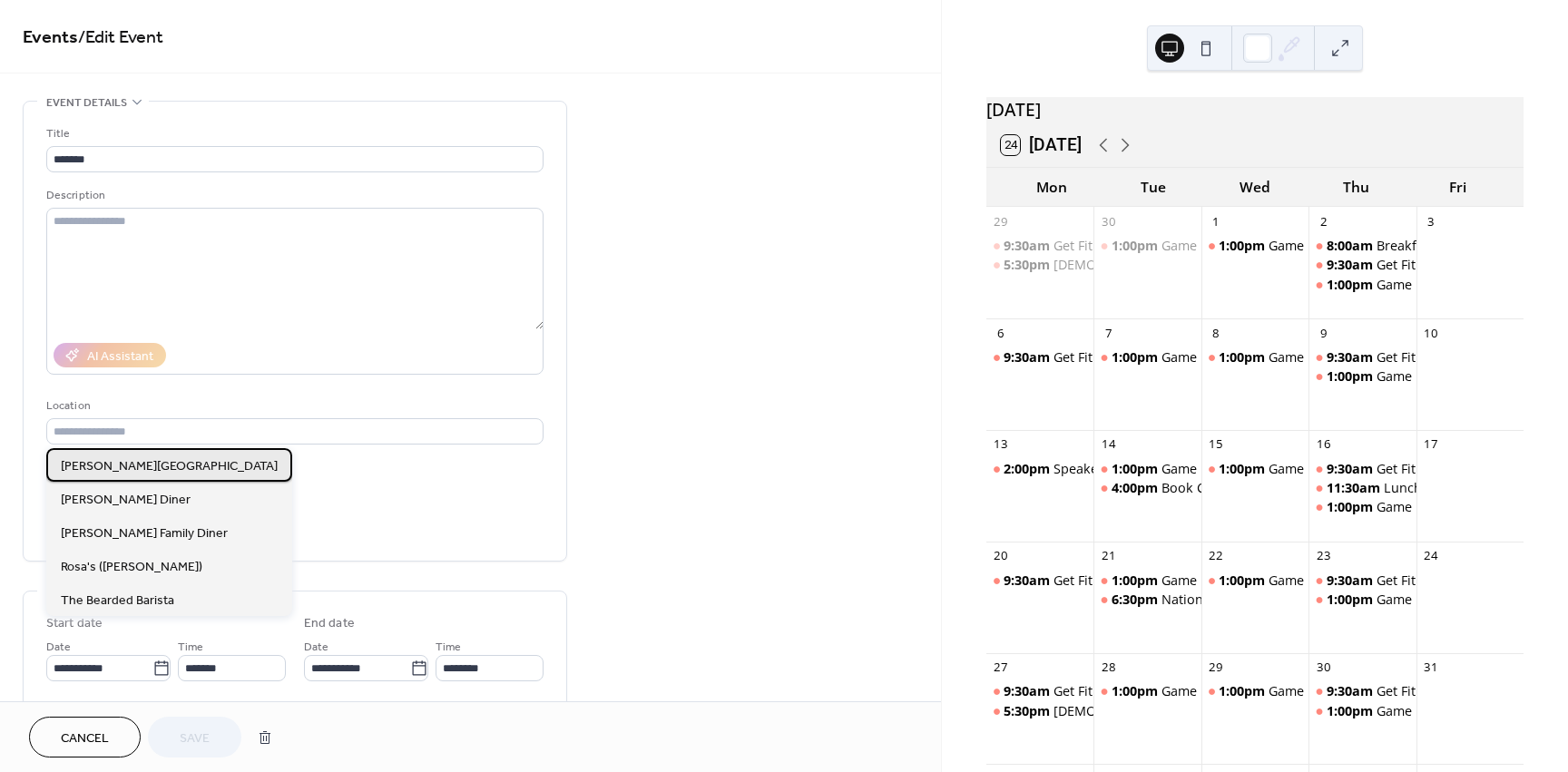
click at [150, 466] on div "Curry Center" at bounding box center [169, 464] width 246 height 34
type input "**********"
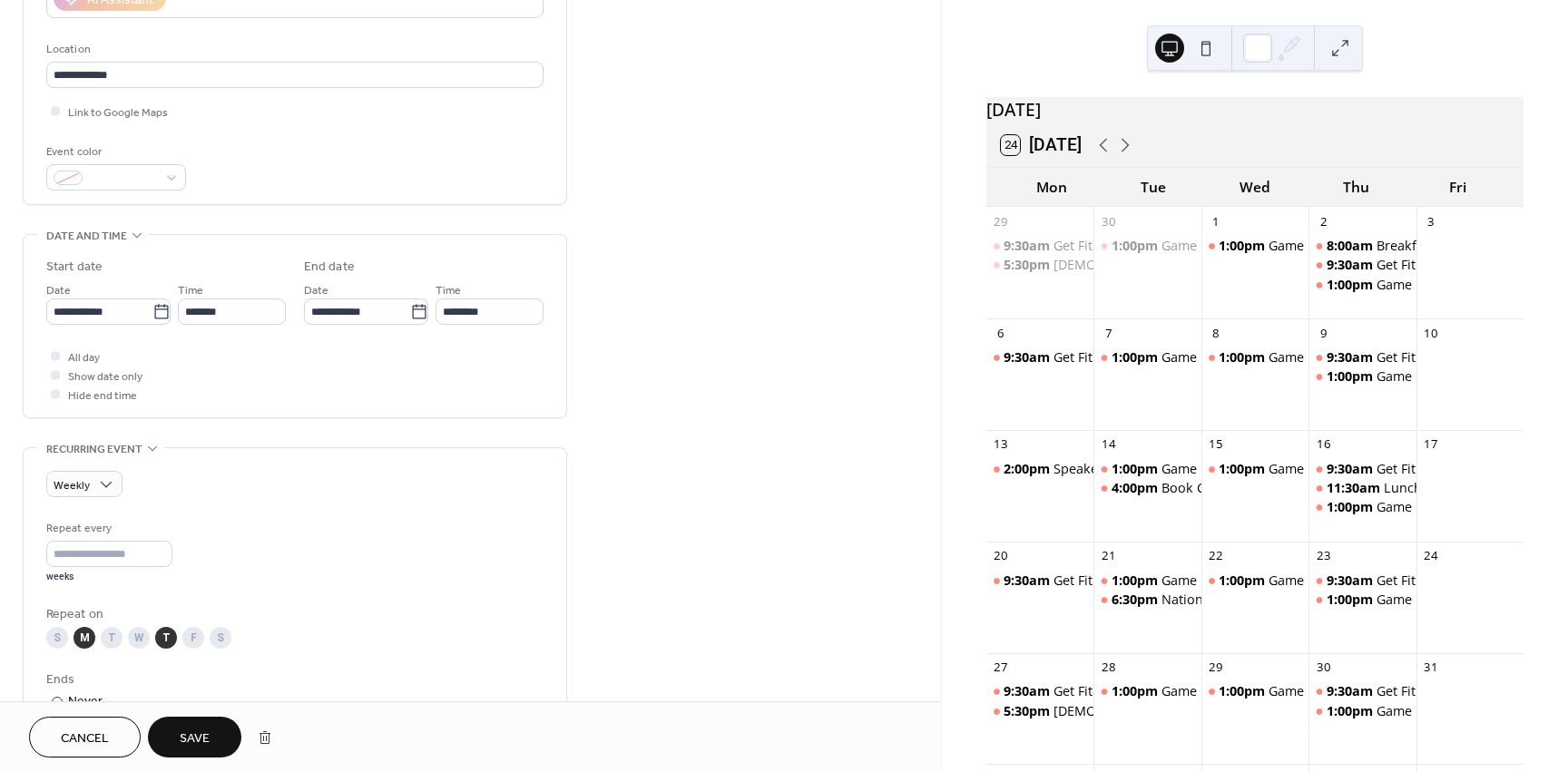
scroll to position [363, 0]
click at [60, 388] on div at bounding box center [56, 388] width 18 height 18
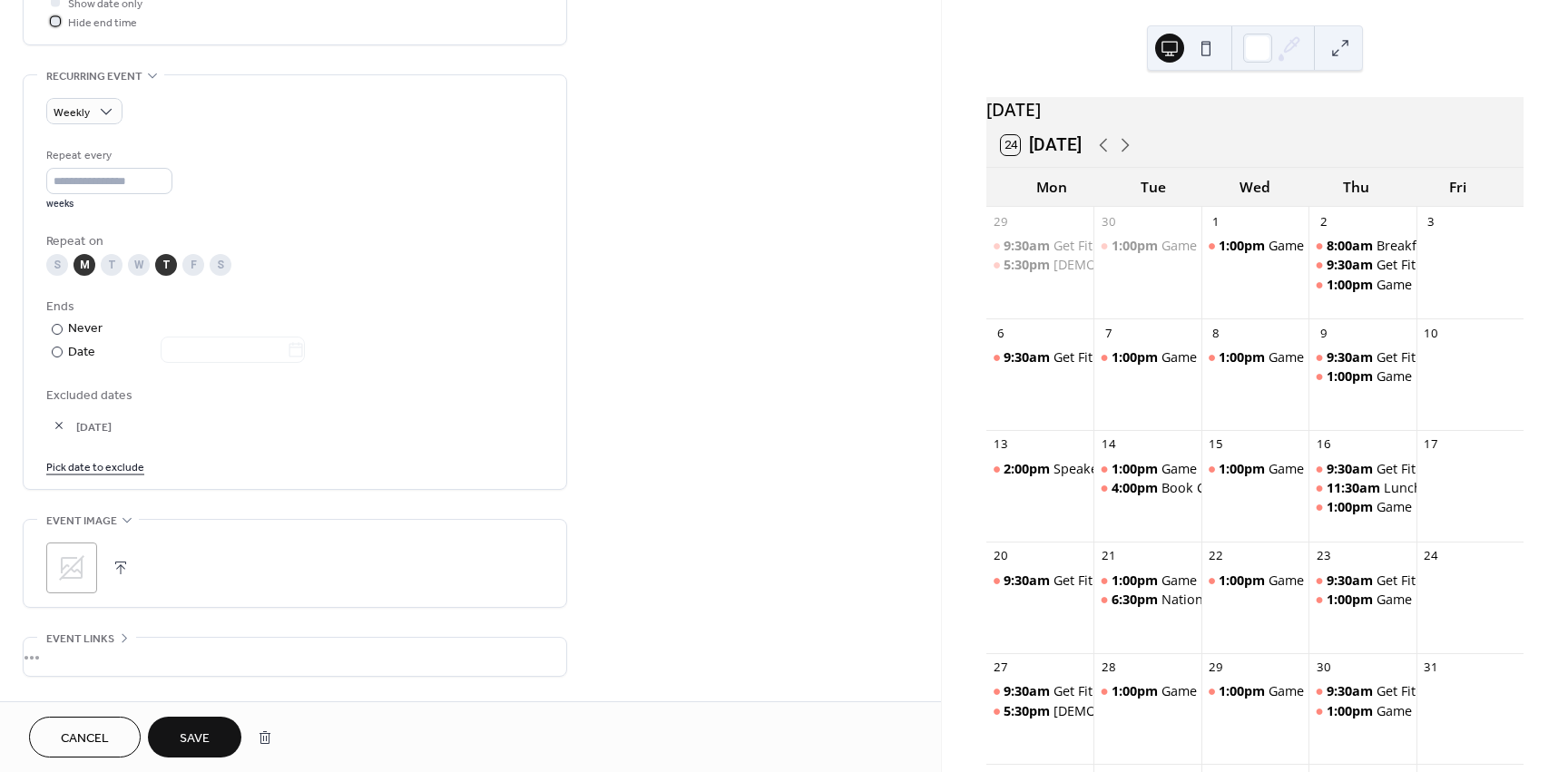
scroll to position [817, 0]
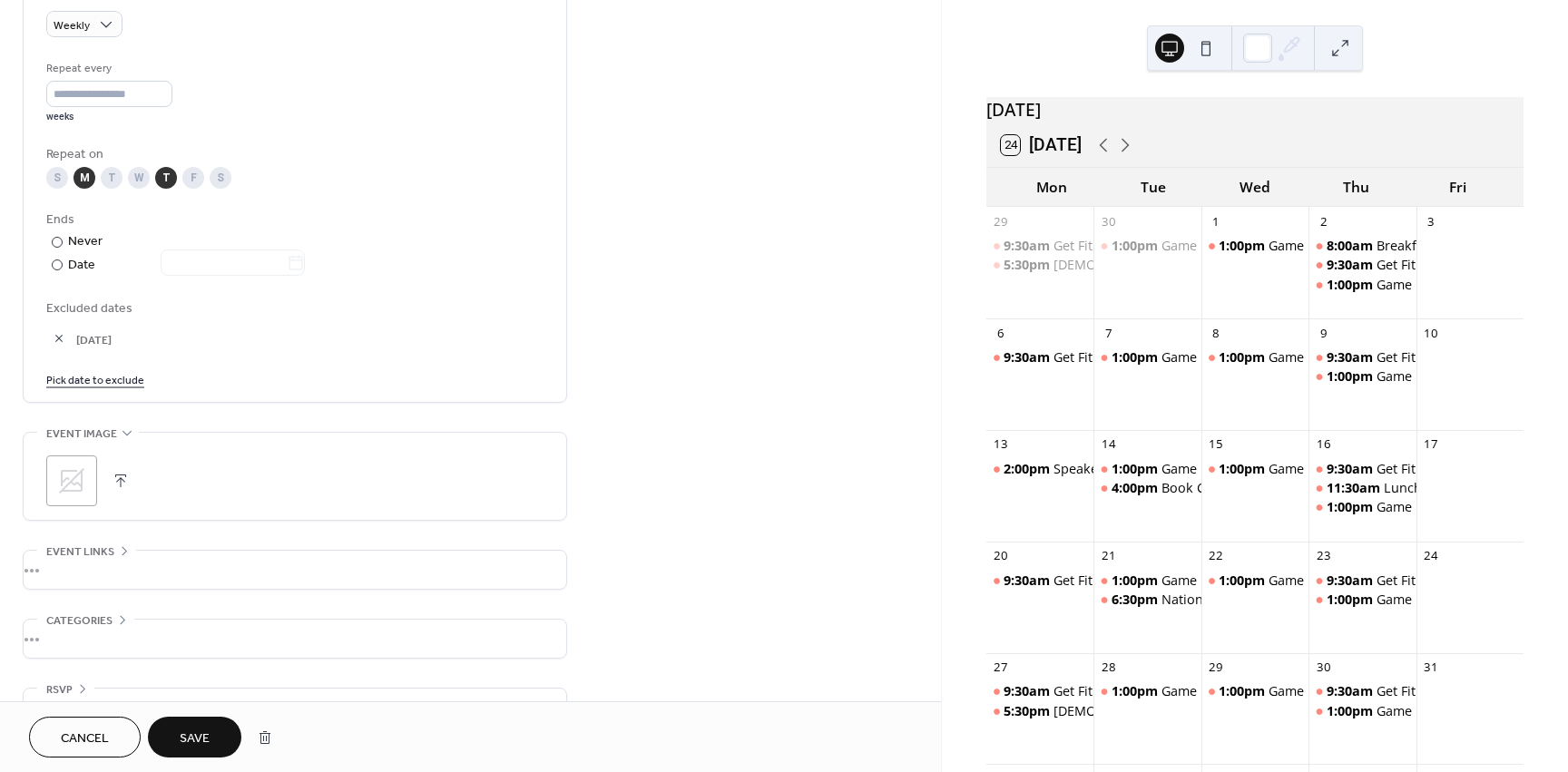
click at [210, 733] on span "Save" at bounding box center [194, 738] width 30 height 19
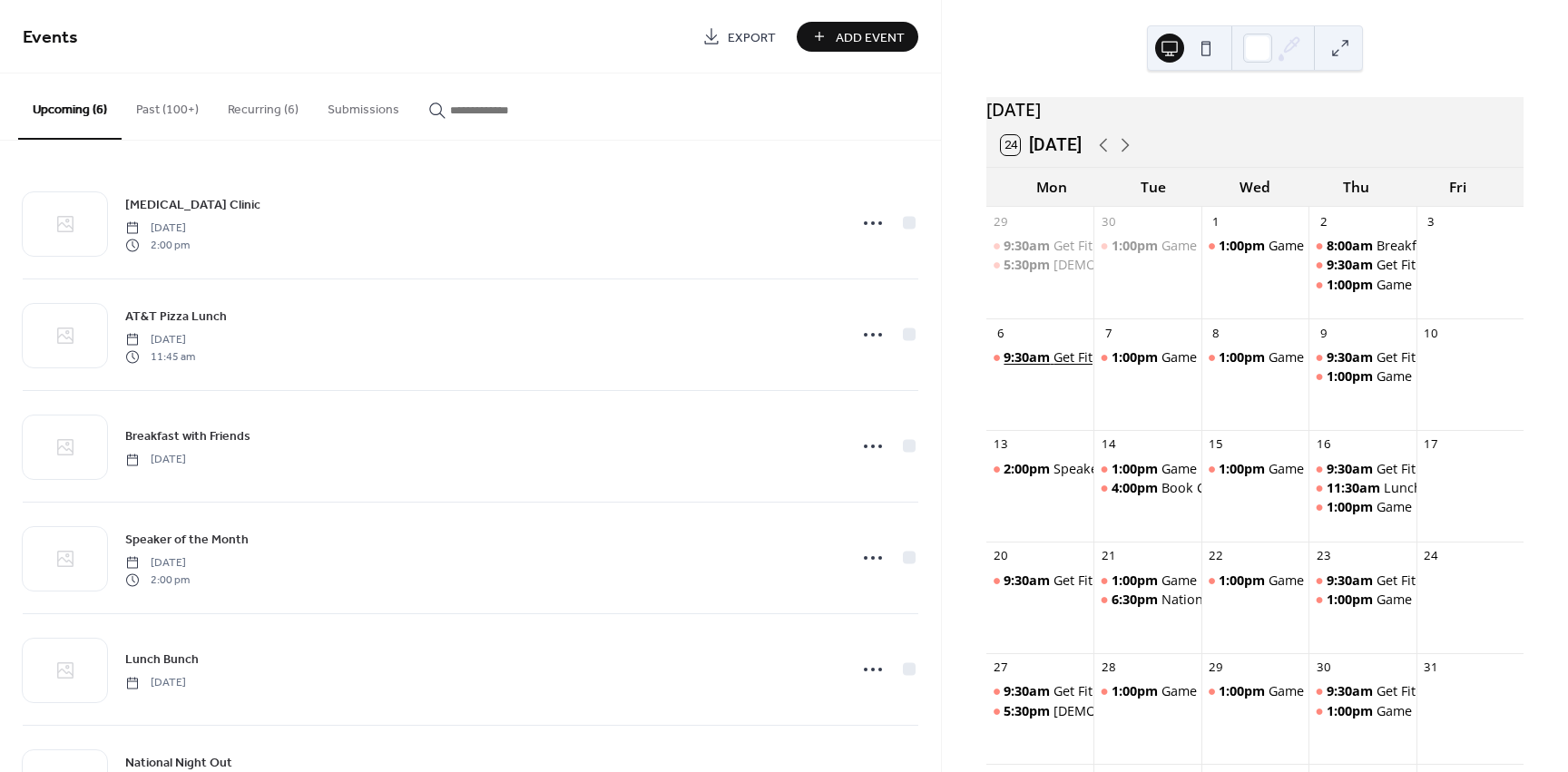
click at [1080, 367] on div "Get Fit" at bounding box center [1072, 358] width 39 height 18
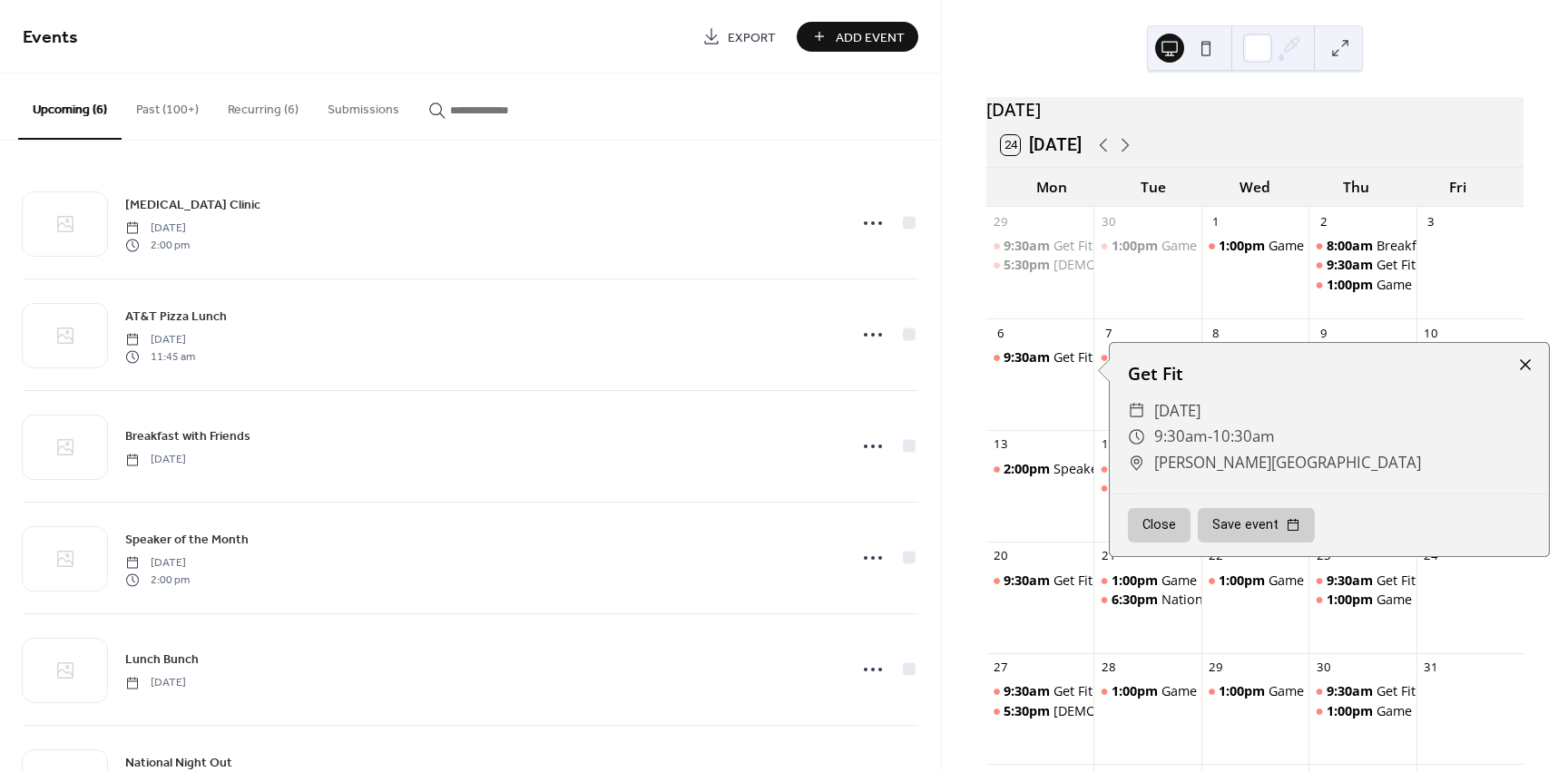
click at [1526, 363] on div at bounding box center [1525, 365] width 26 height 26
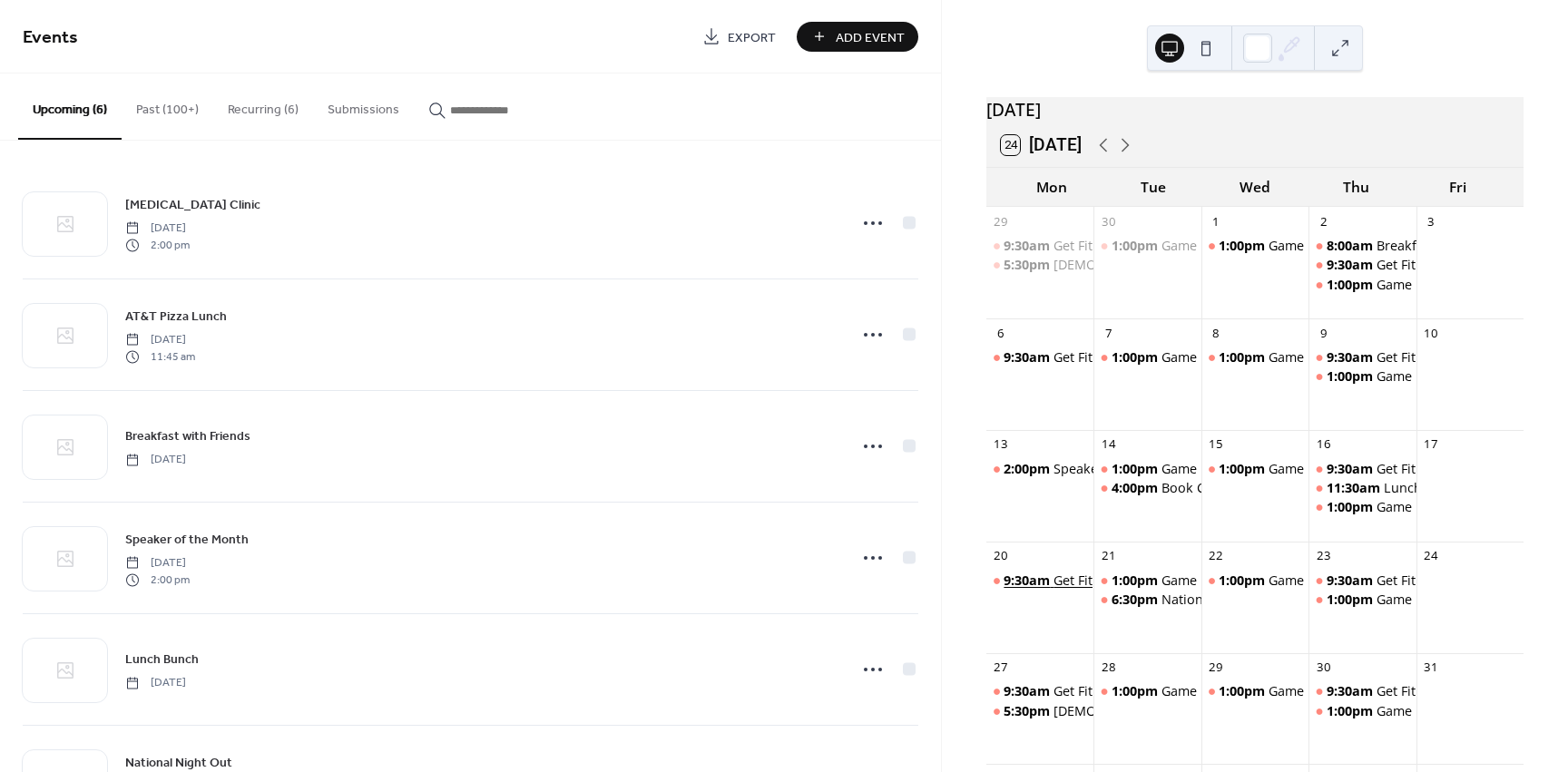
click at [1085, 589] on div "Get Fit" at bounding box center [1072, 580] width 39 height 18
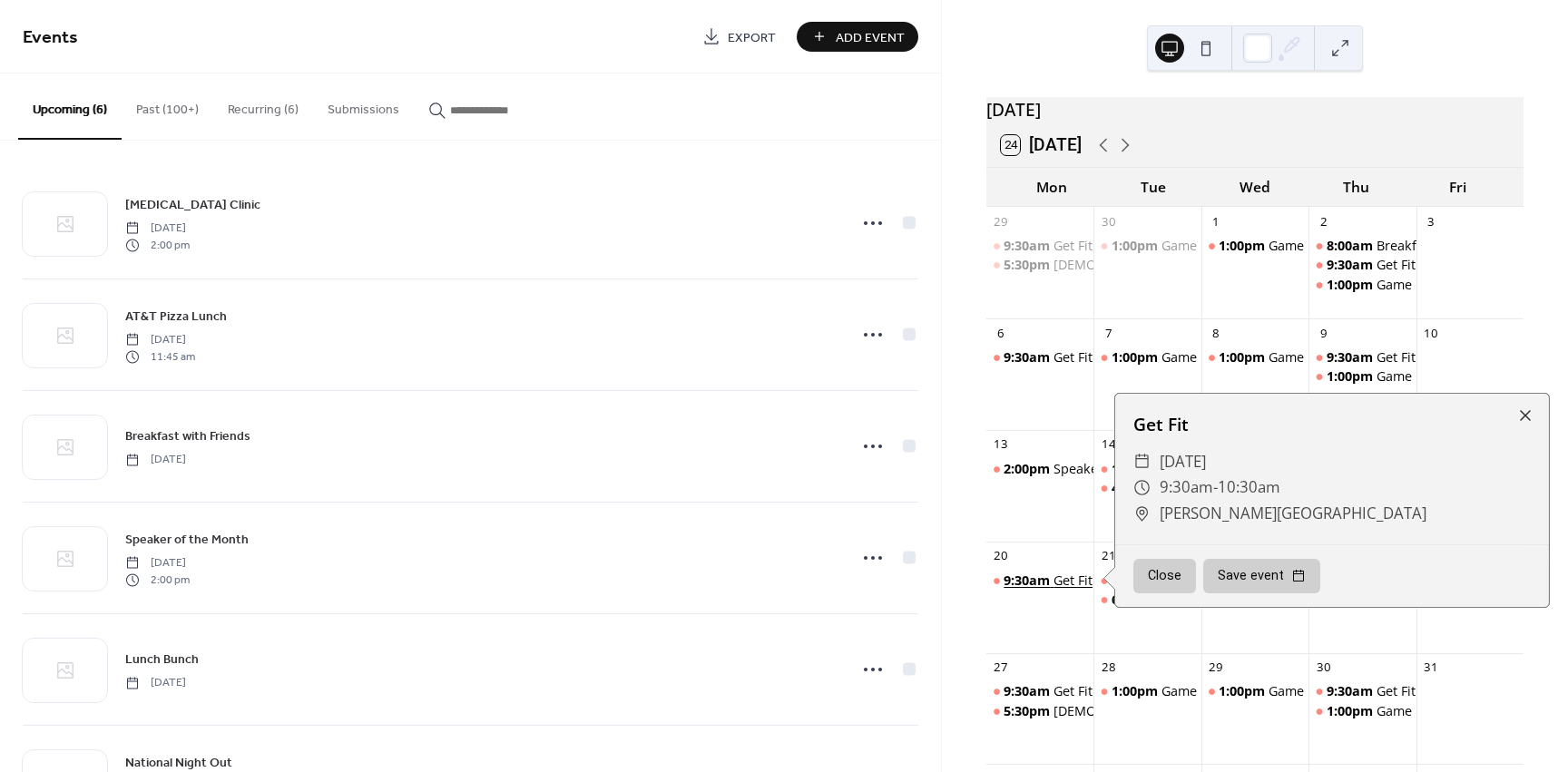
click at [1085, 589] on div "Get Fit" at bounding box center [1072, 580] width 39 height 18
click at [1073, 717] on div "[DEMOGRAPHIC_DATA]' Night Out" at bounding box center [1156, 712] width 207 height 18
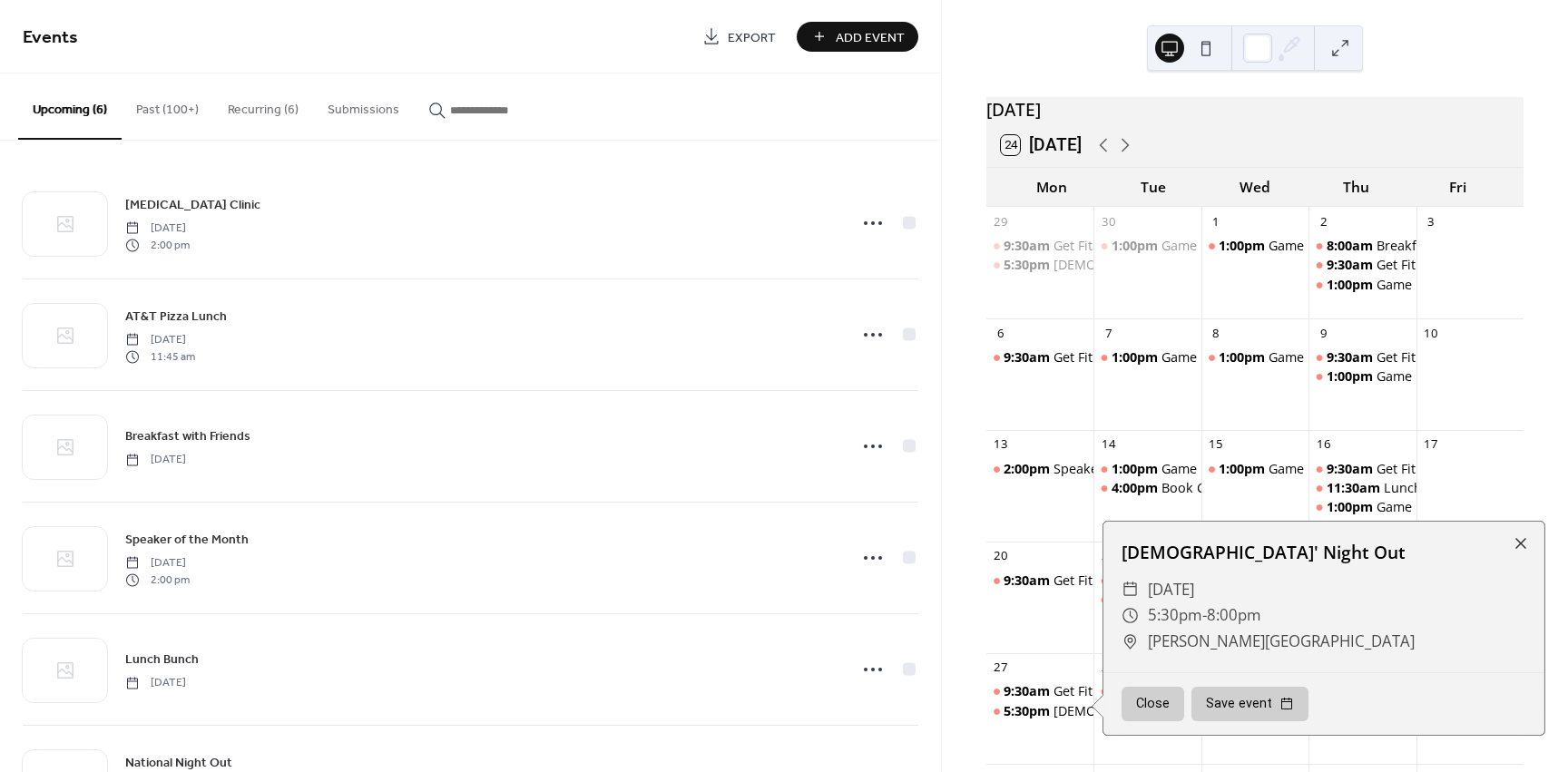
click at [1144, 713] on button "Close" at bounding box center [1153, 704] width 63 height 35
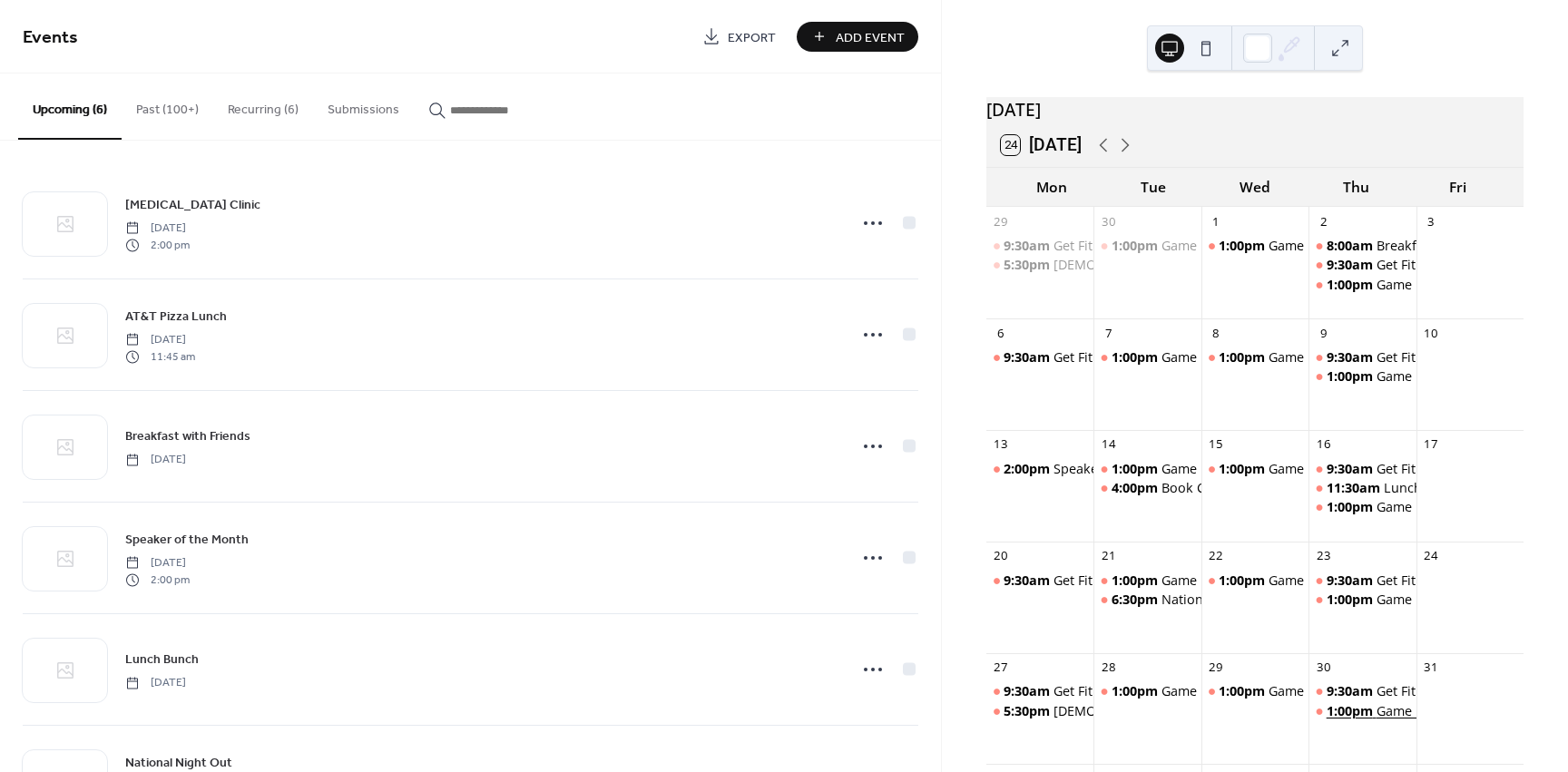
click at [1369, 720] on span "1:00pm" at bounding box center [1352, 712] width 50 height 18
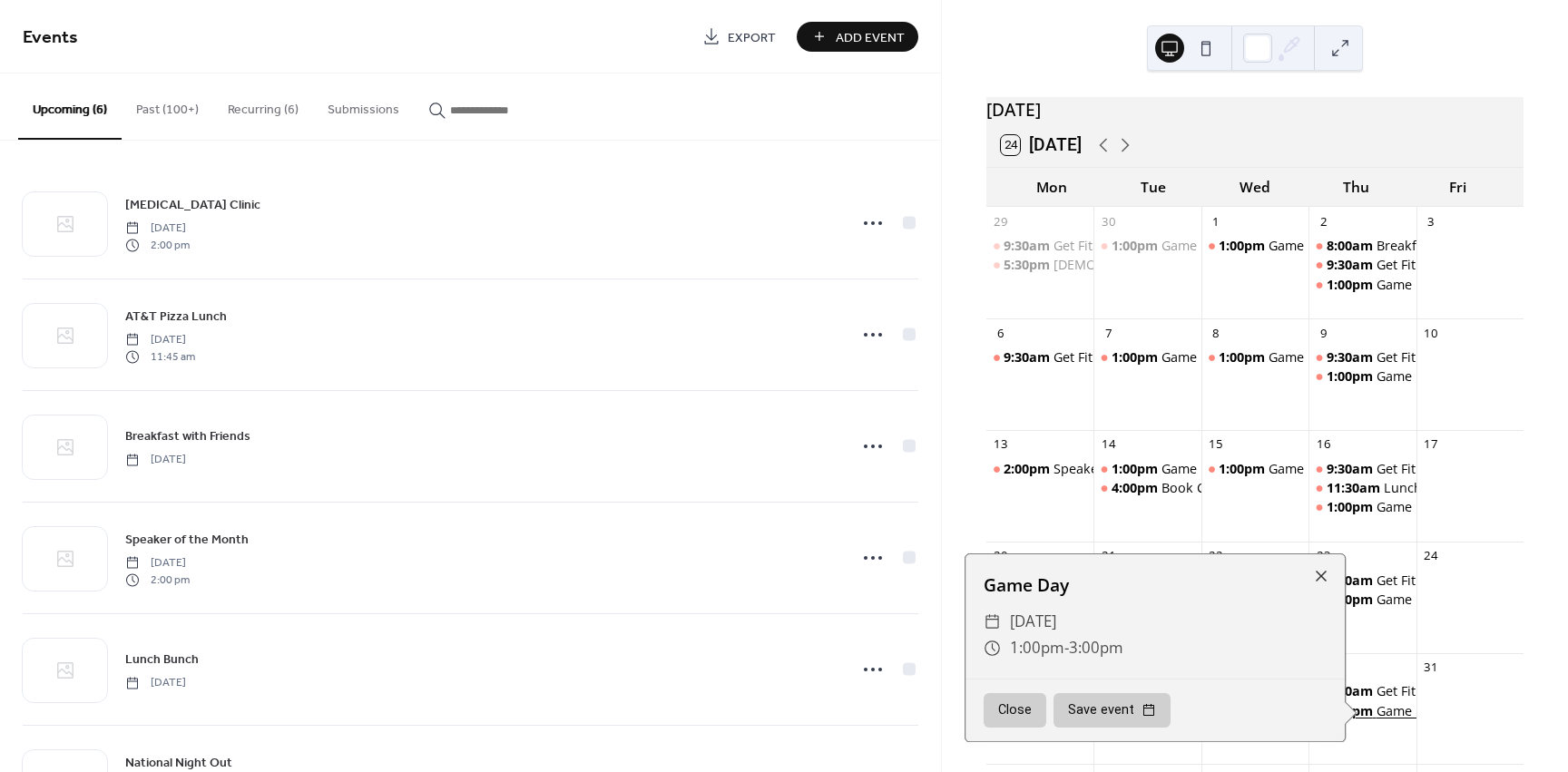
click at [1369, 720] on span "1:00pm" at bounding box center [1352, 712] width 50 height 18
click at [1175, 367] on div "Game Day" at bounding box center [1193, 358] width 62 height 18
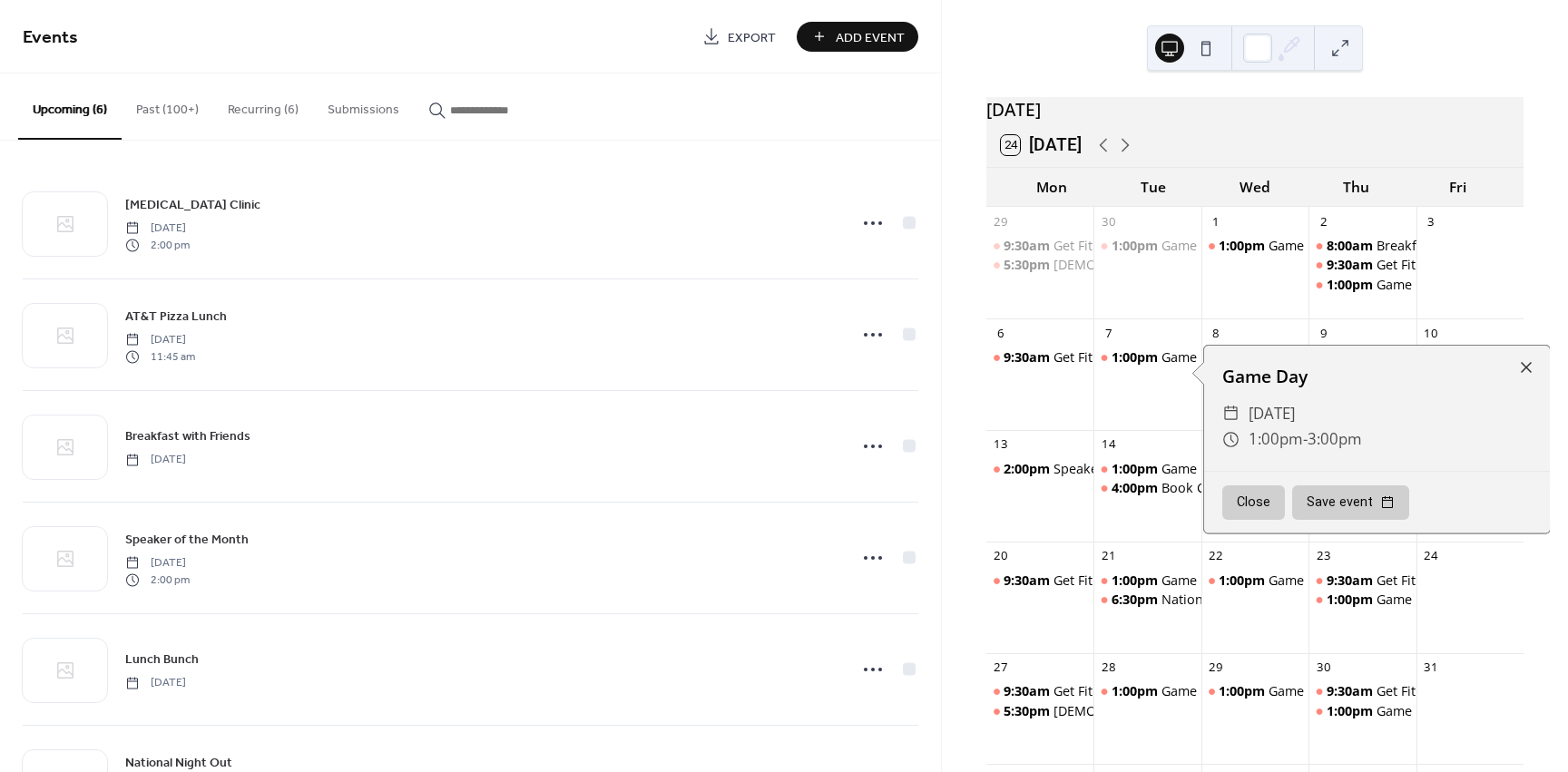
click at [1256, 503] on button "Close" at bounding box center [1253, 503] width 63 height 35
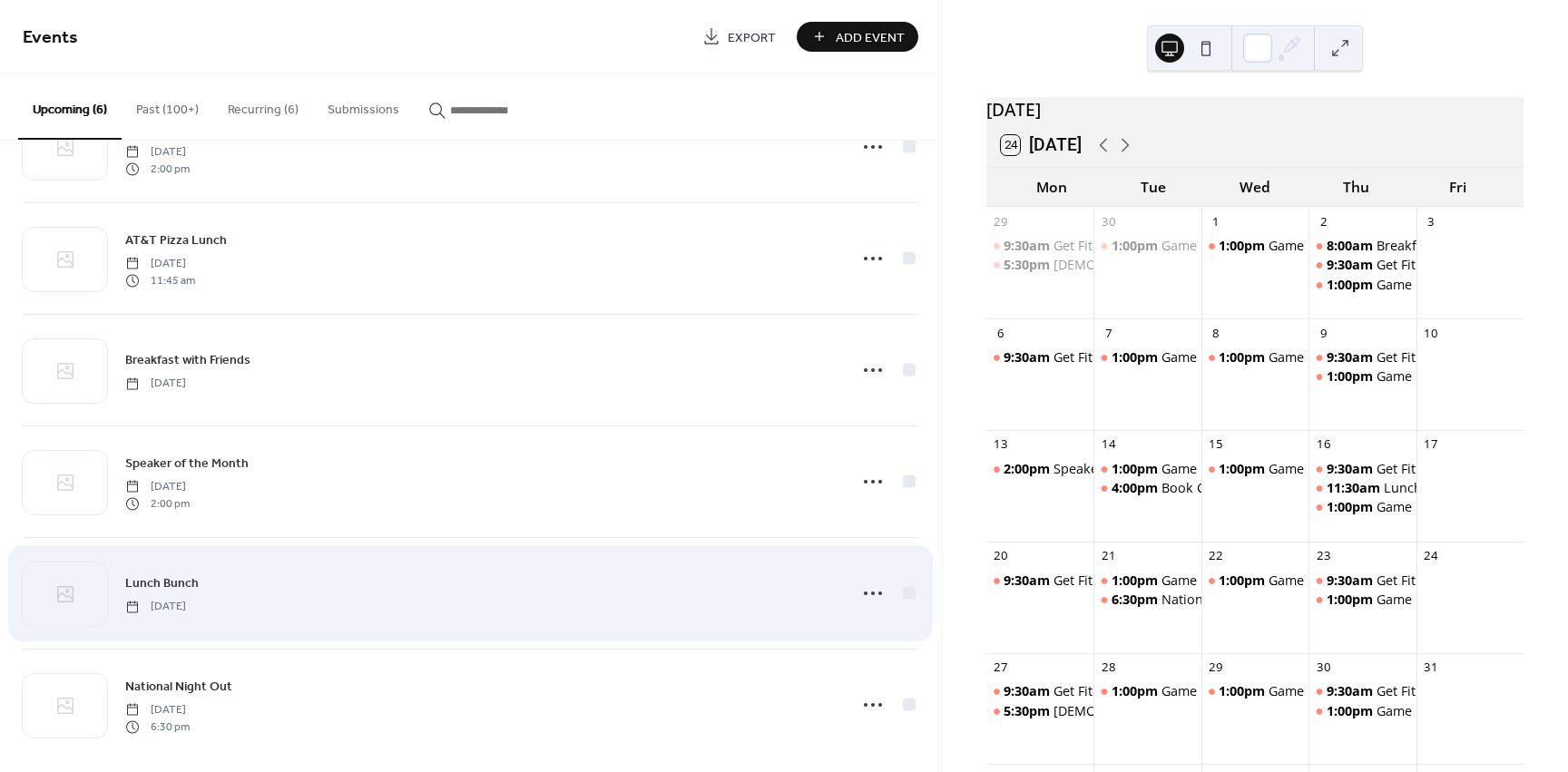
scroll to position [91, 0]
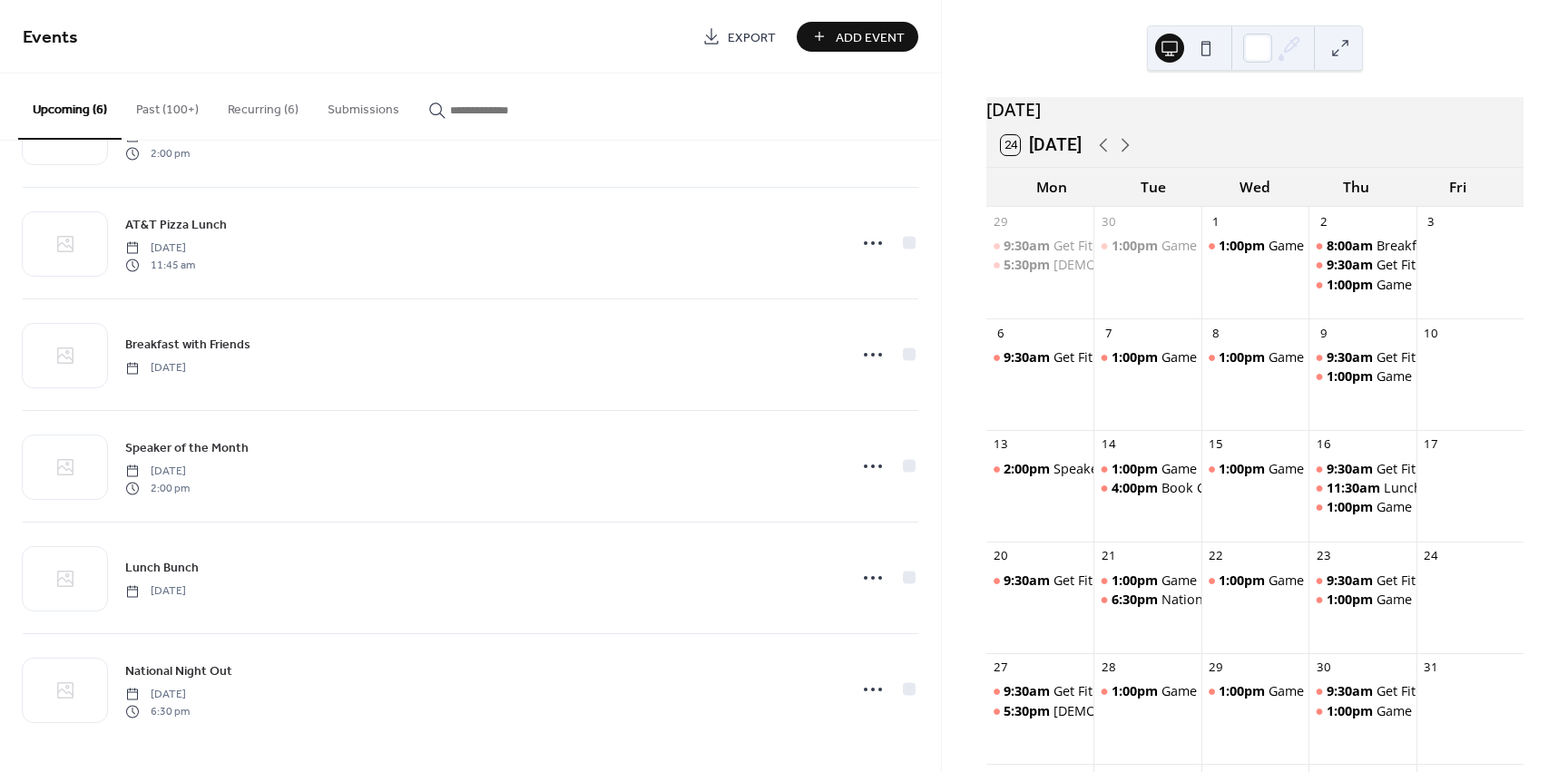
click at [278, 112] on button "Recurring (6)" at bounding box center [263, 106] width 99 height 65
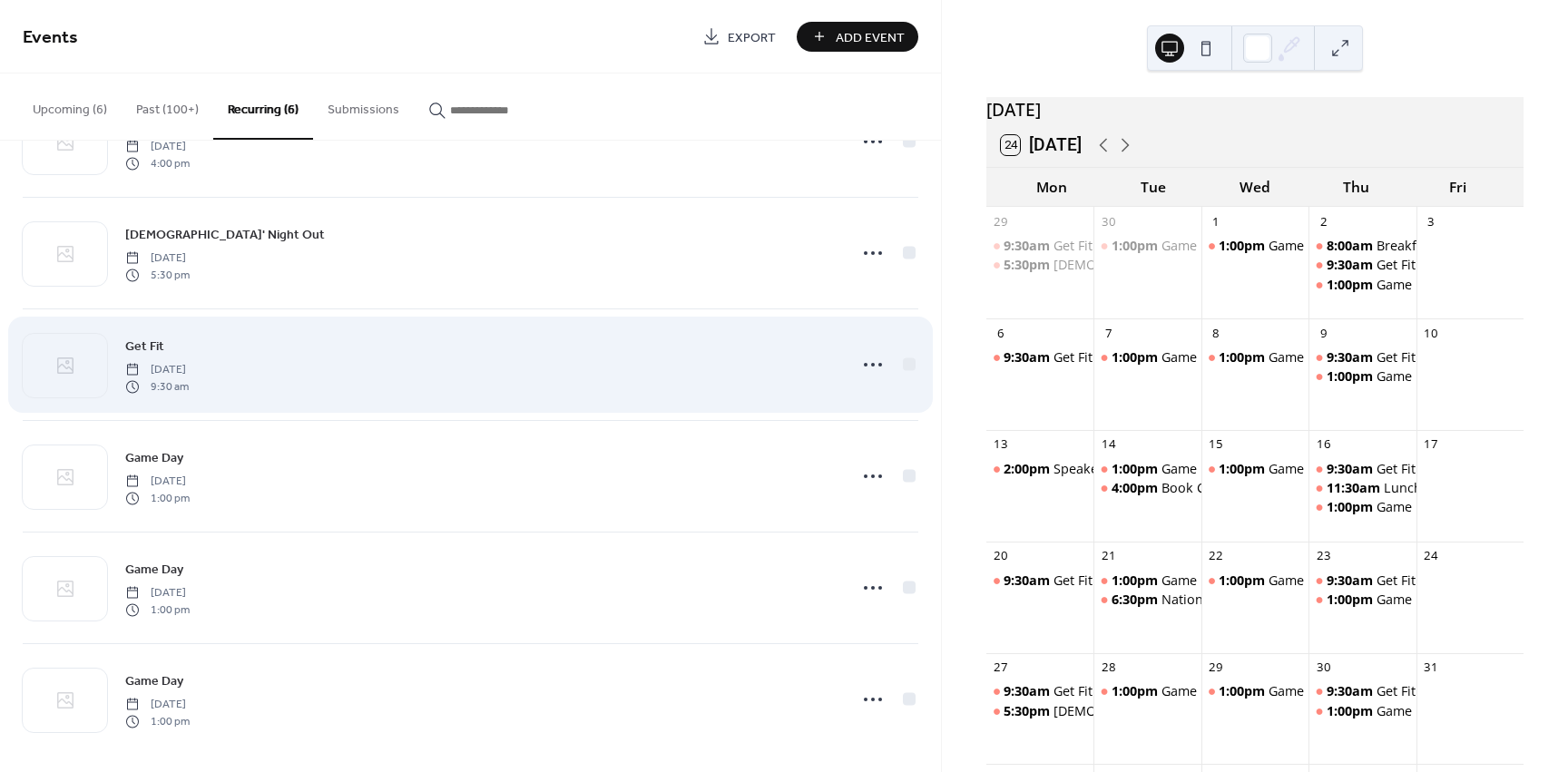
scroll to position [91, 0]
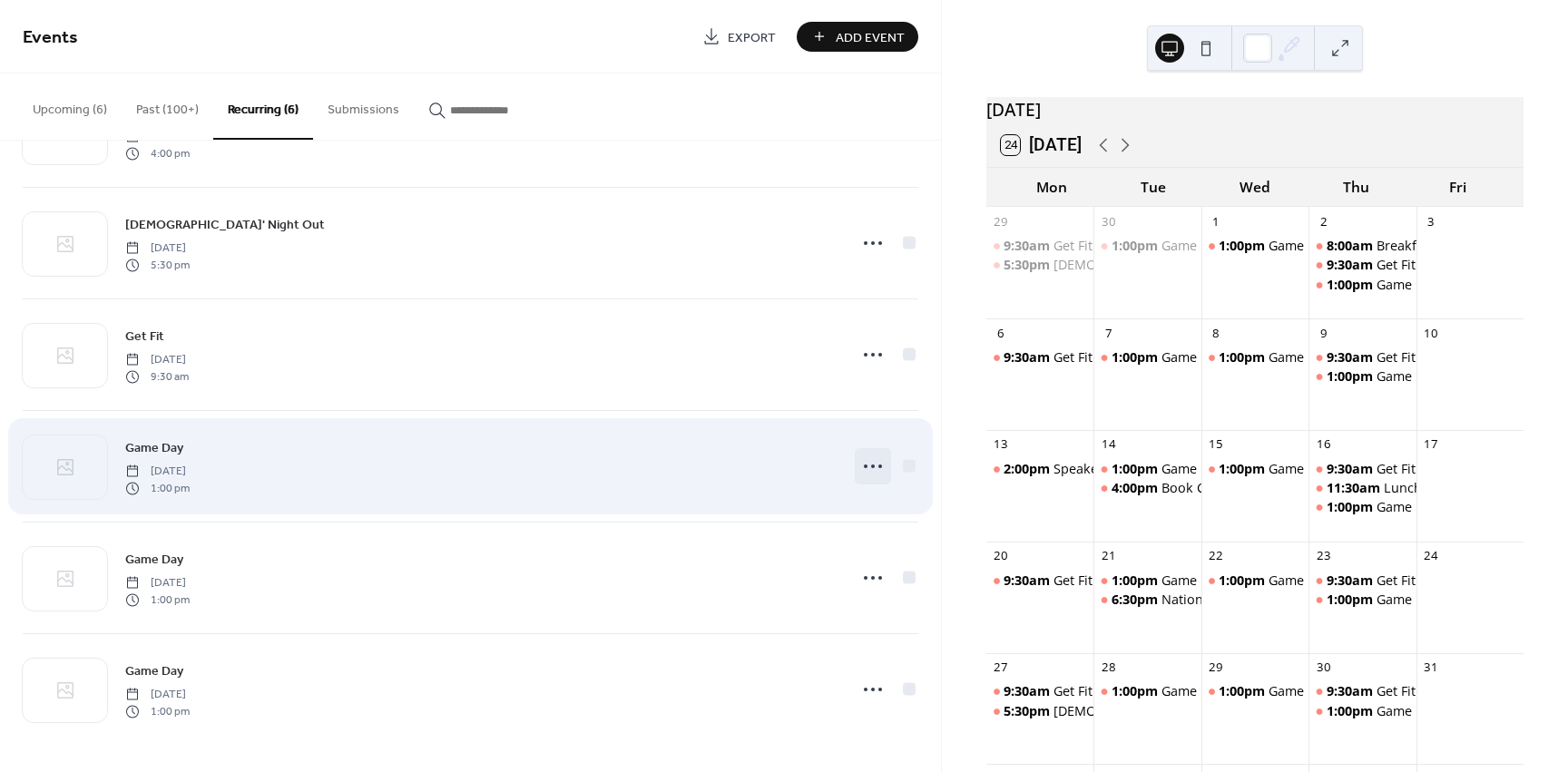
click at [860, 471] on icon at bounding box center [873, 466] width 29 height 29
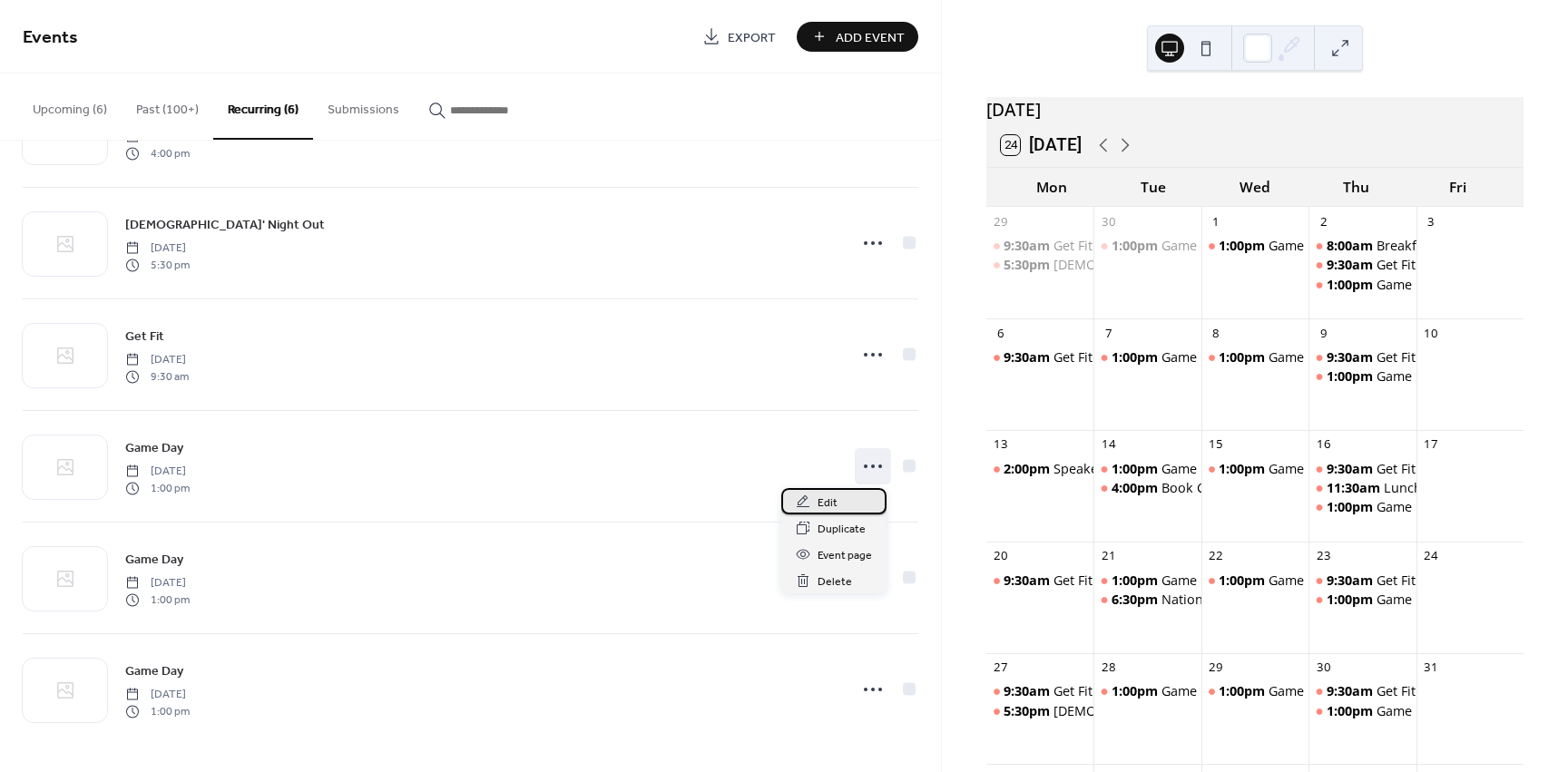
click at [840, 495] on div "Edit" at bounding box center [833, 501] width 105 height 26
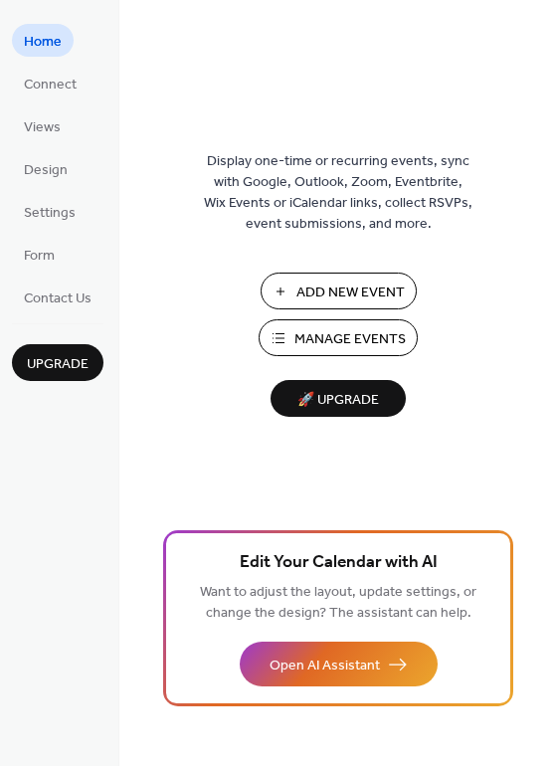
click at [329, 332] on span "Manage Events" at bounding box center [349, 339] width 111 height 21
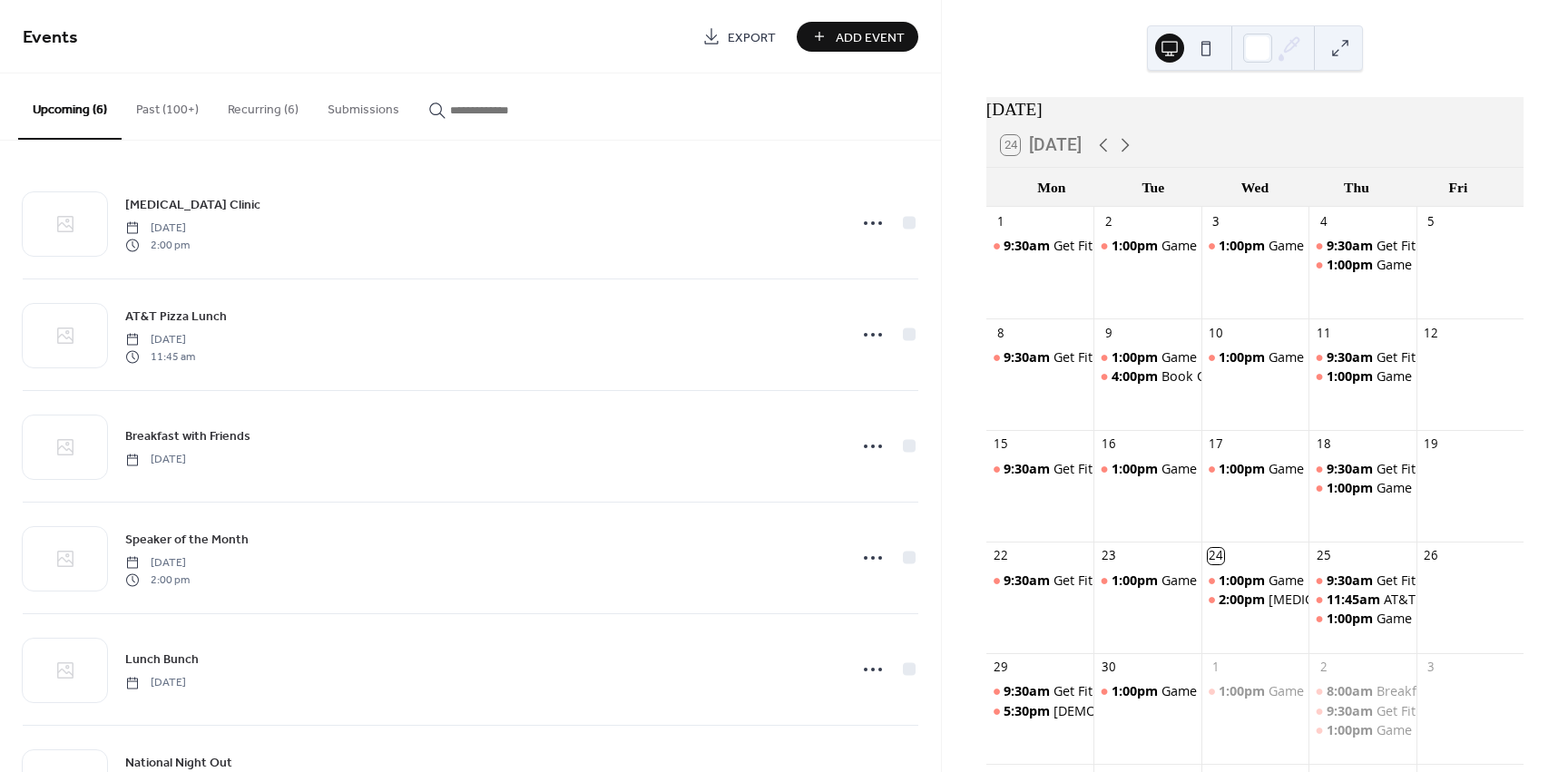
click at [259, 113] on button "Recurring (6)" at bounding box center [263, 106] width 99 height 65
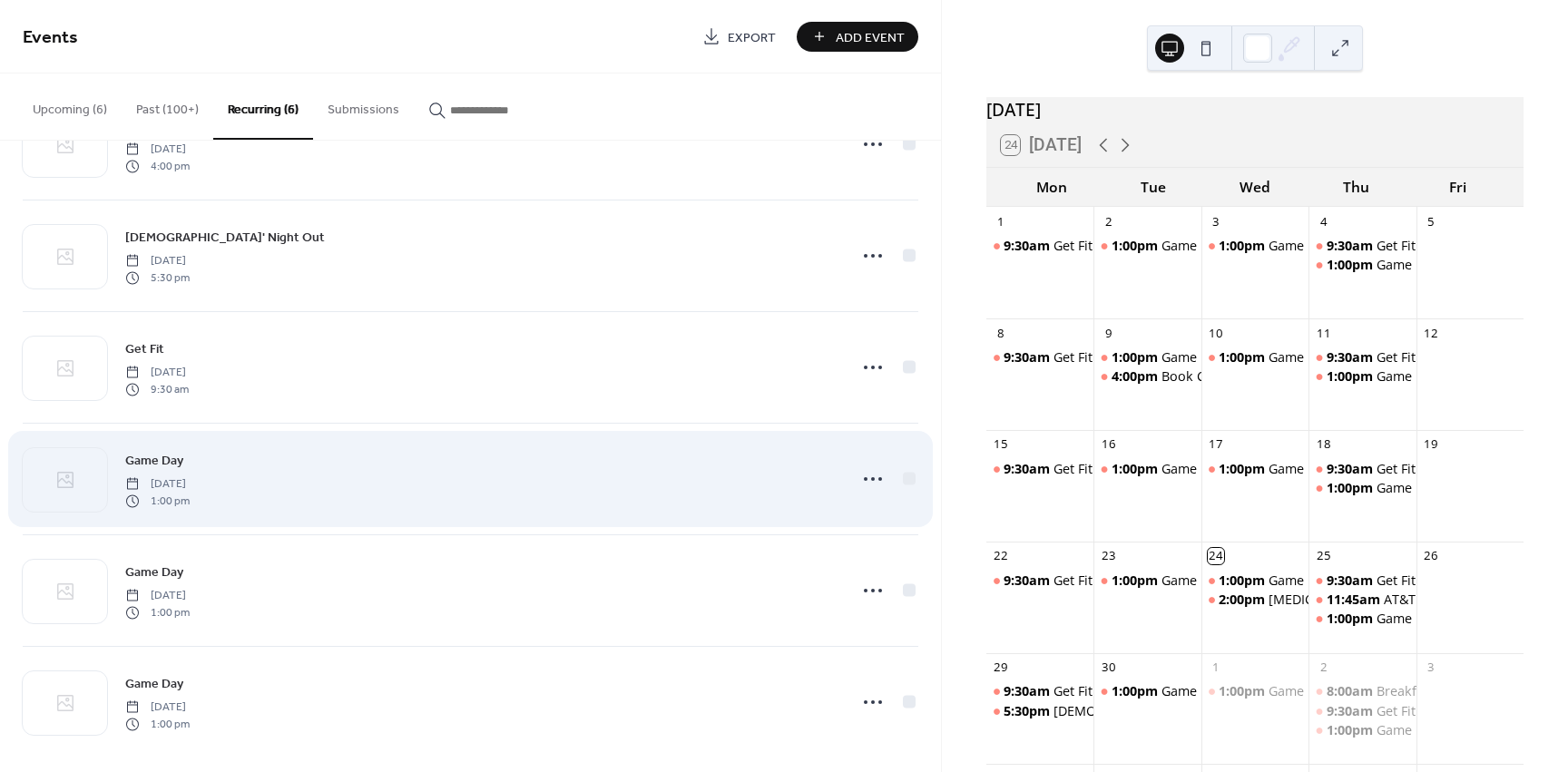
scroll to position [91, 0]
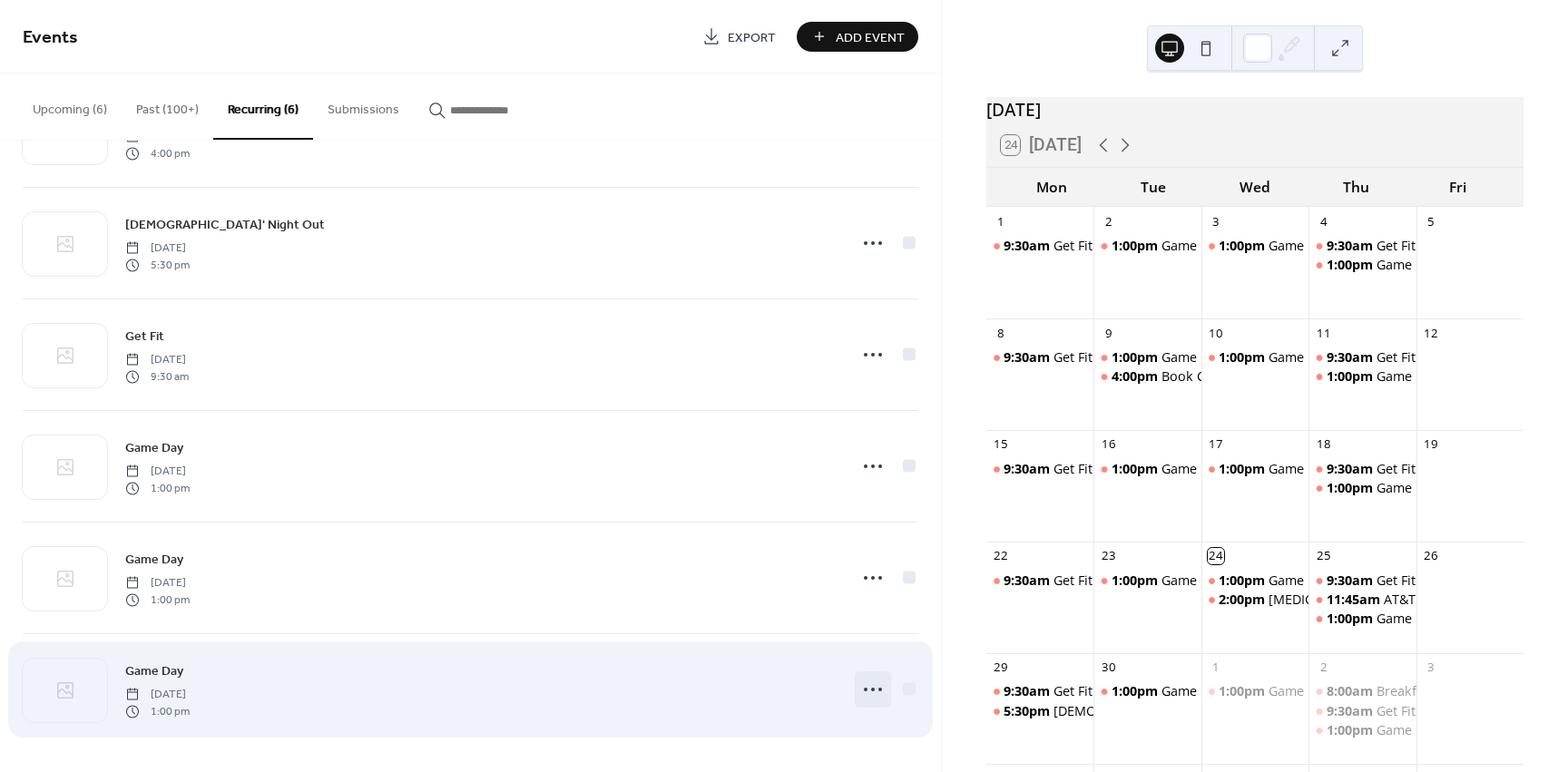
click at [883, 692] on div at bounding box center [873, 690] width 37 height 37
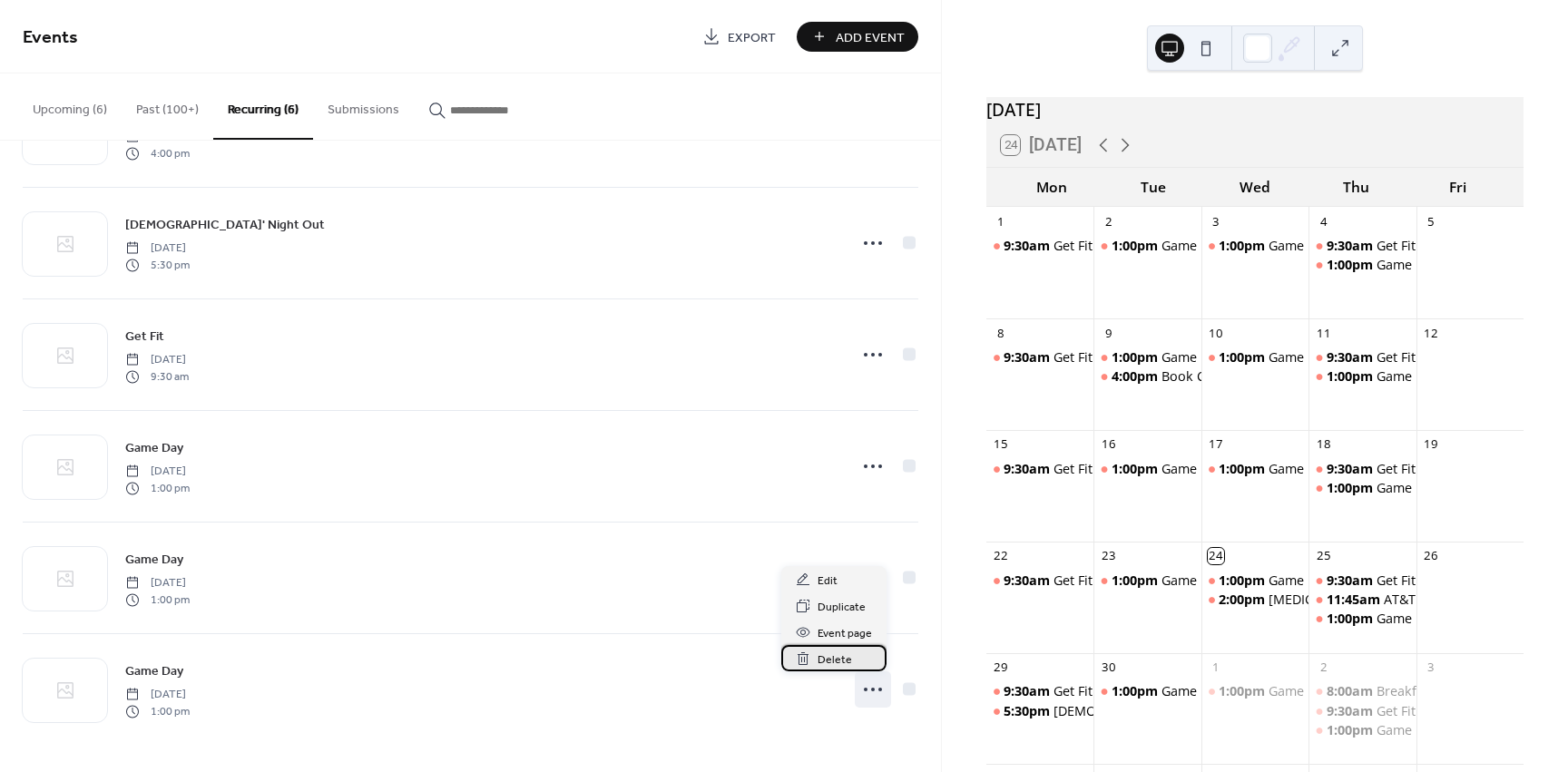
click at [854, 669] on div "Delete" at bounding box center [833, 658] width 105 height 26
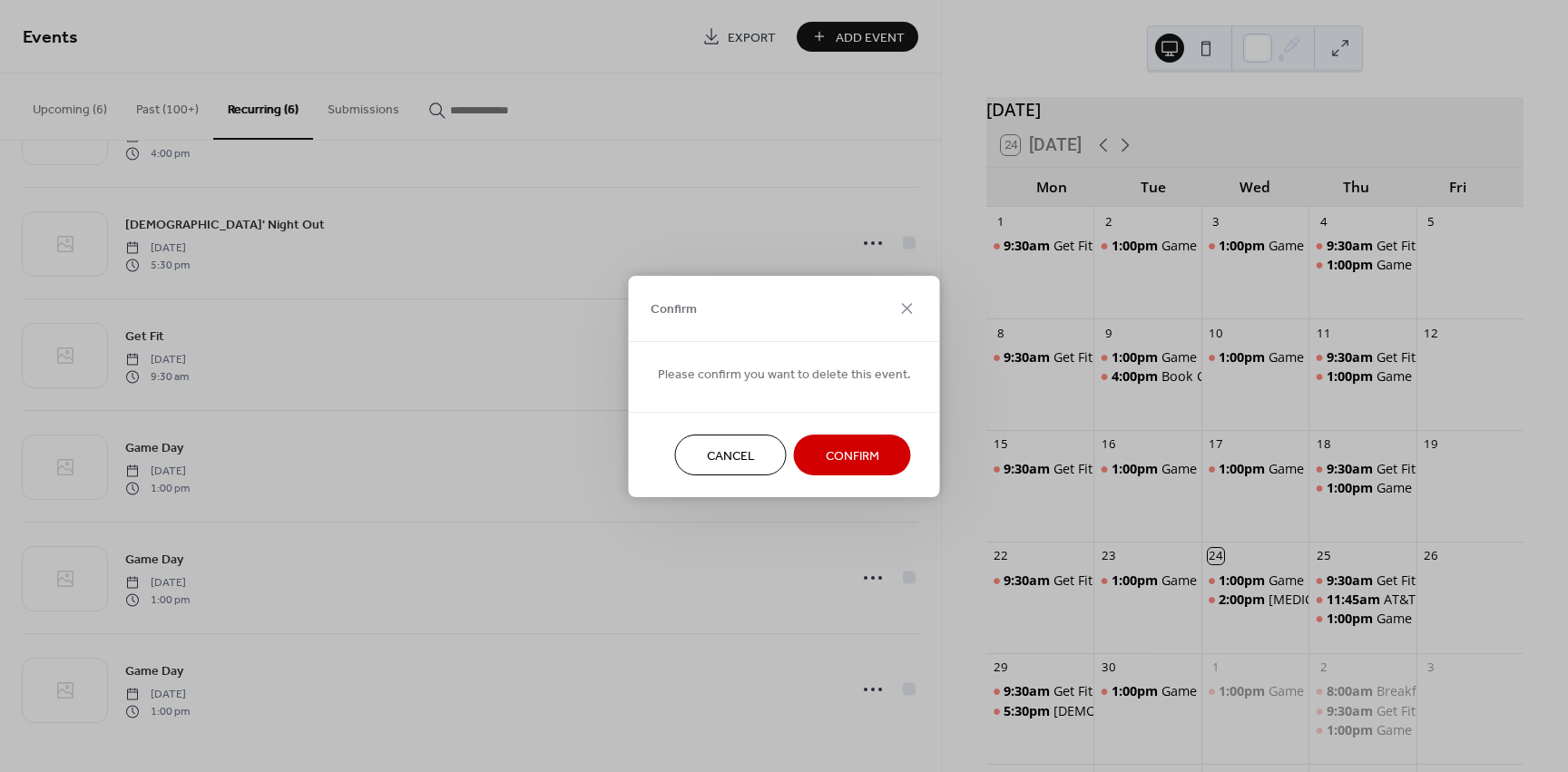
click at [852, 472] on button "Confirm" at bounding box center [852, 454] width 117 height 41
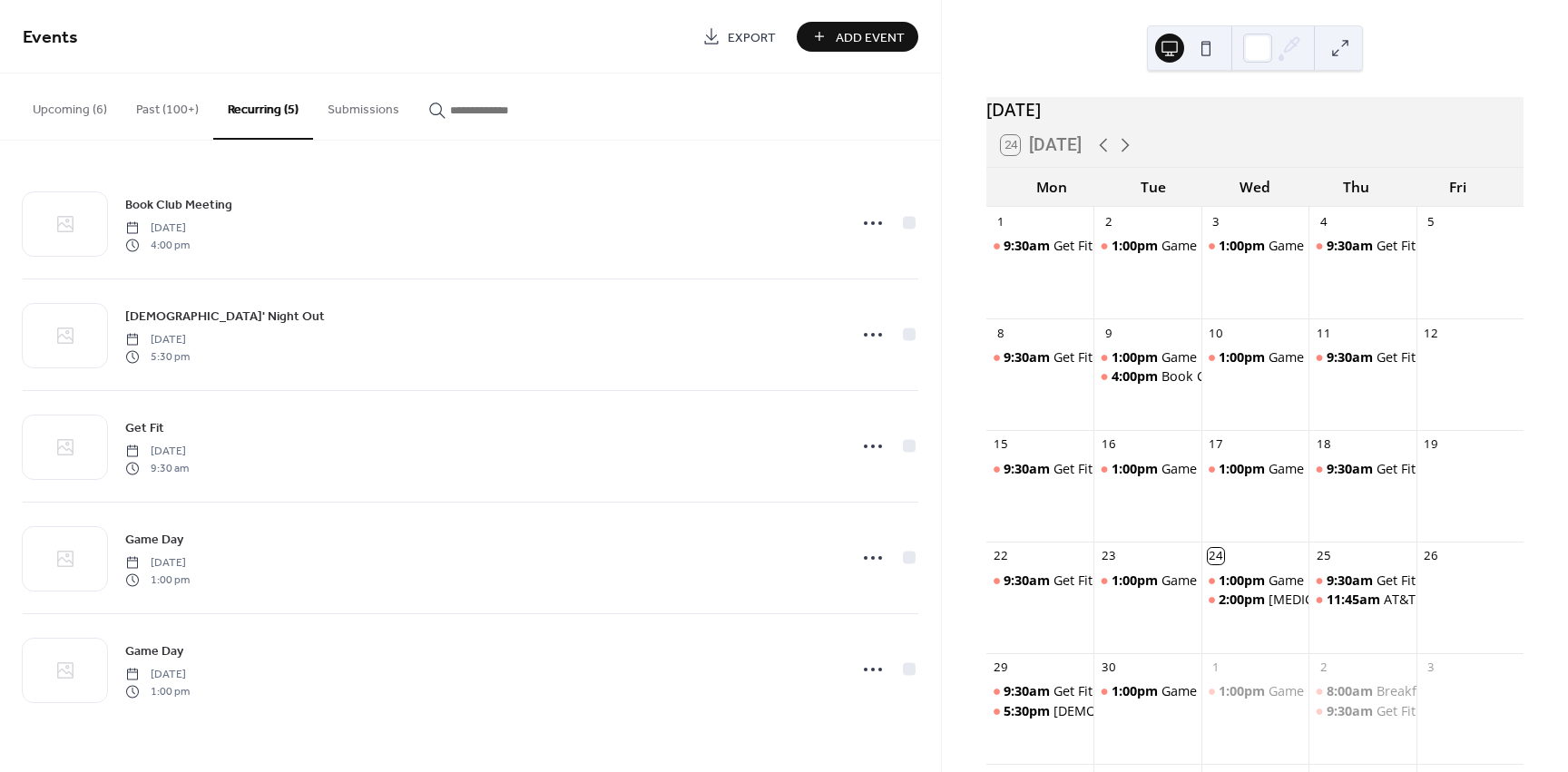
scroll to position [0, 0]
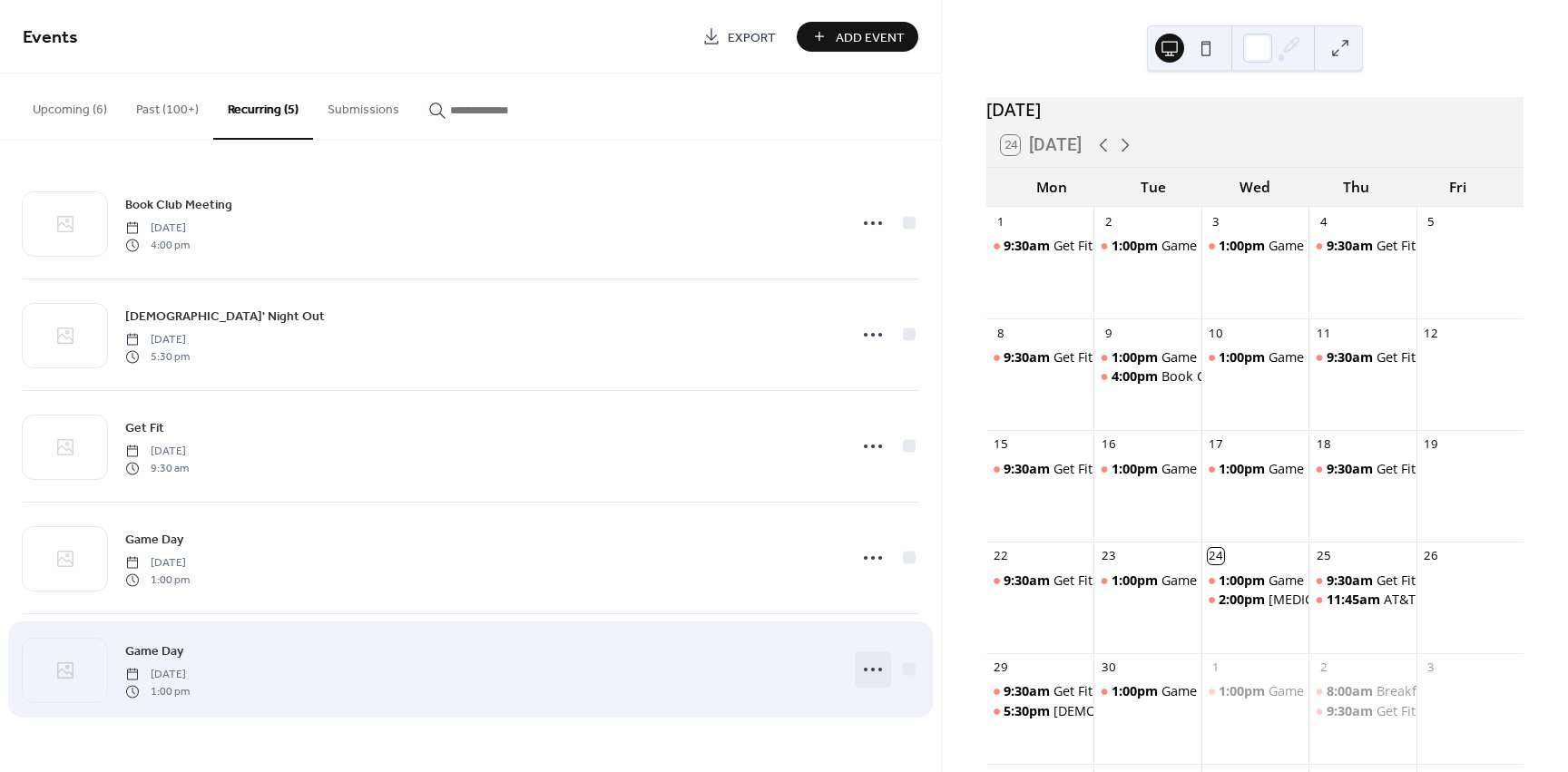
click at [870, 667] on icon at bounding box center [873, 670] width 29 height 29
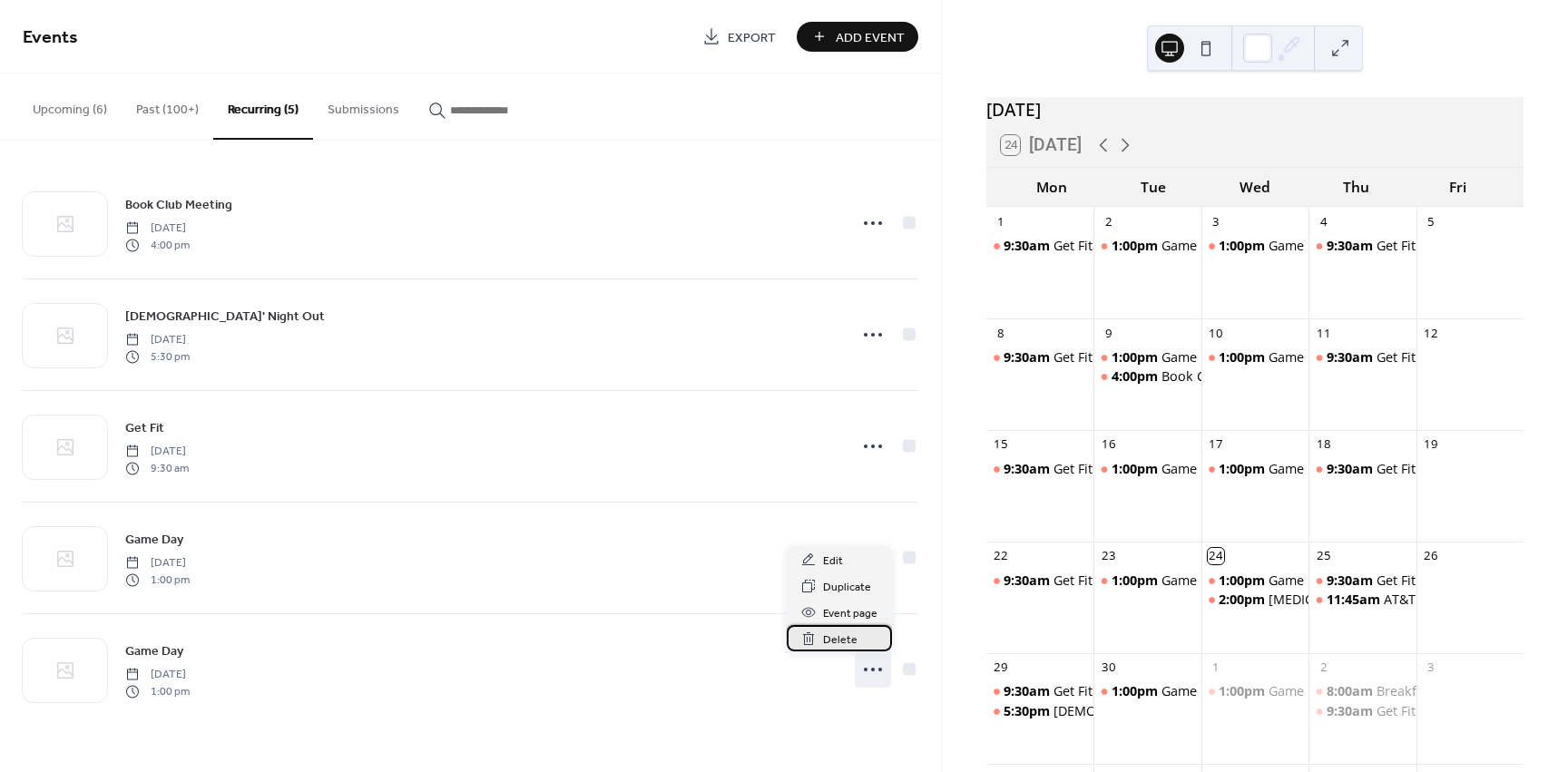
click at [845, 633] on span "Delete" at bounding box center [841, 640] width 35 height 19
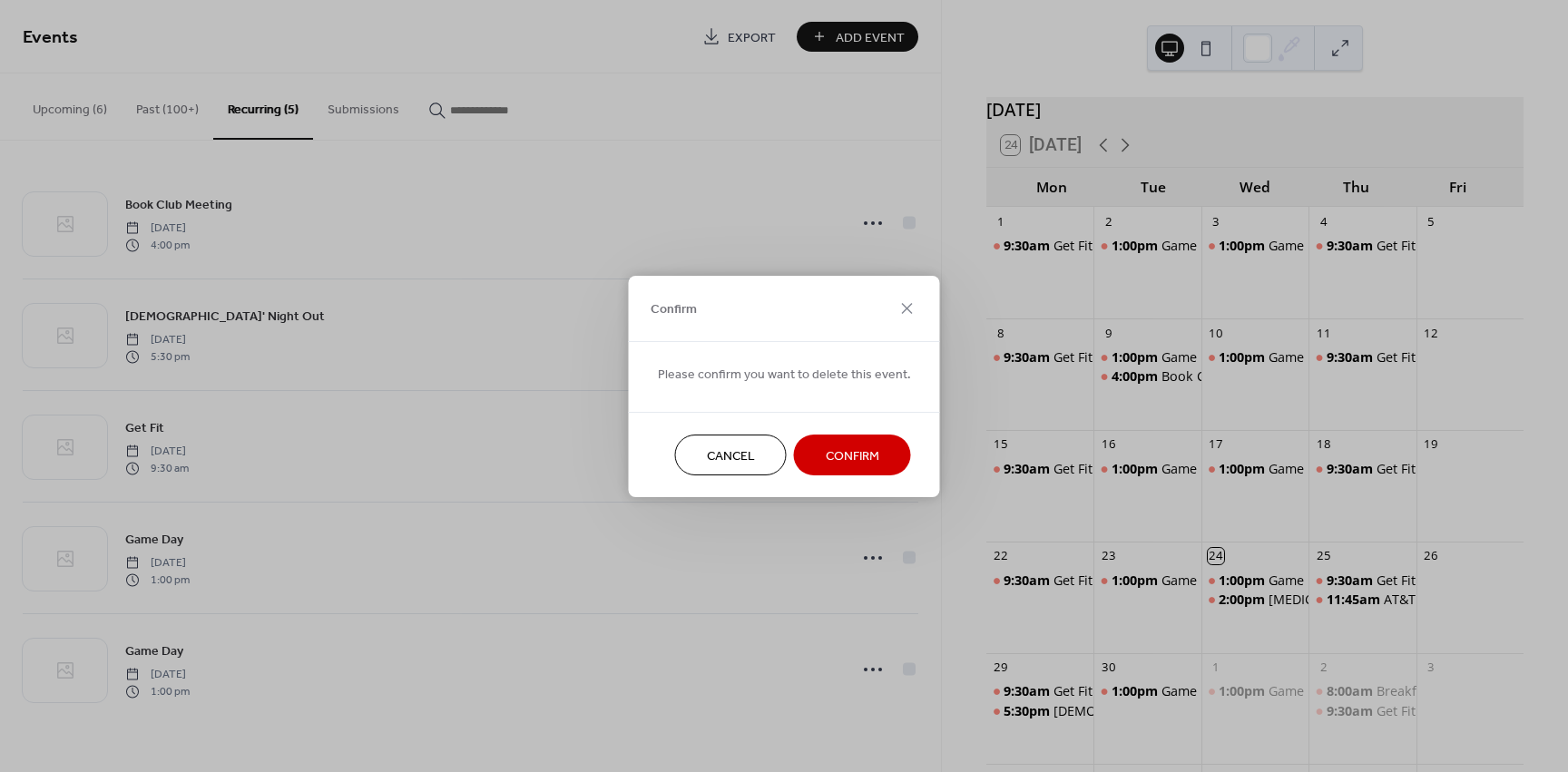
click at [831, 465] on span "Confirm" at bounding box center [852, 455] width 54 height 19
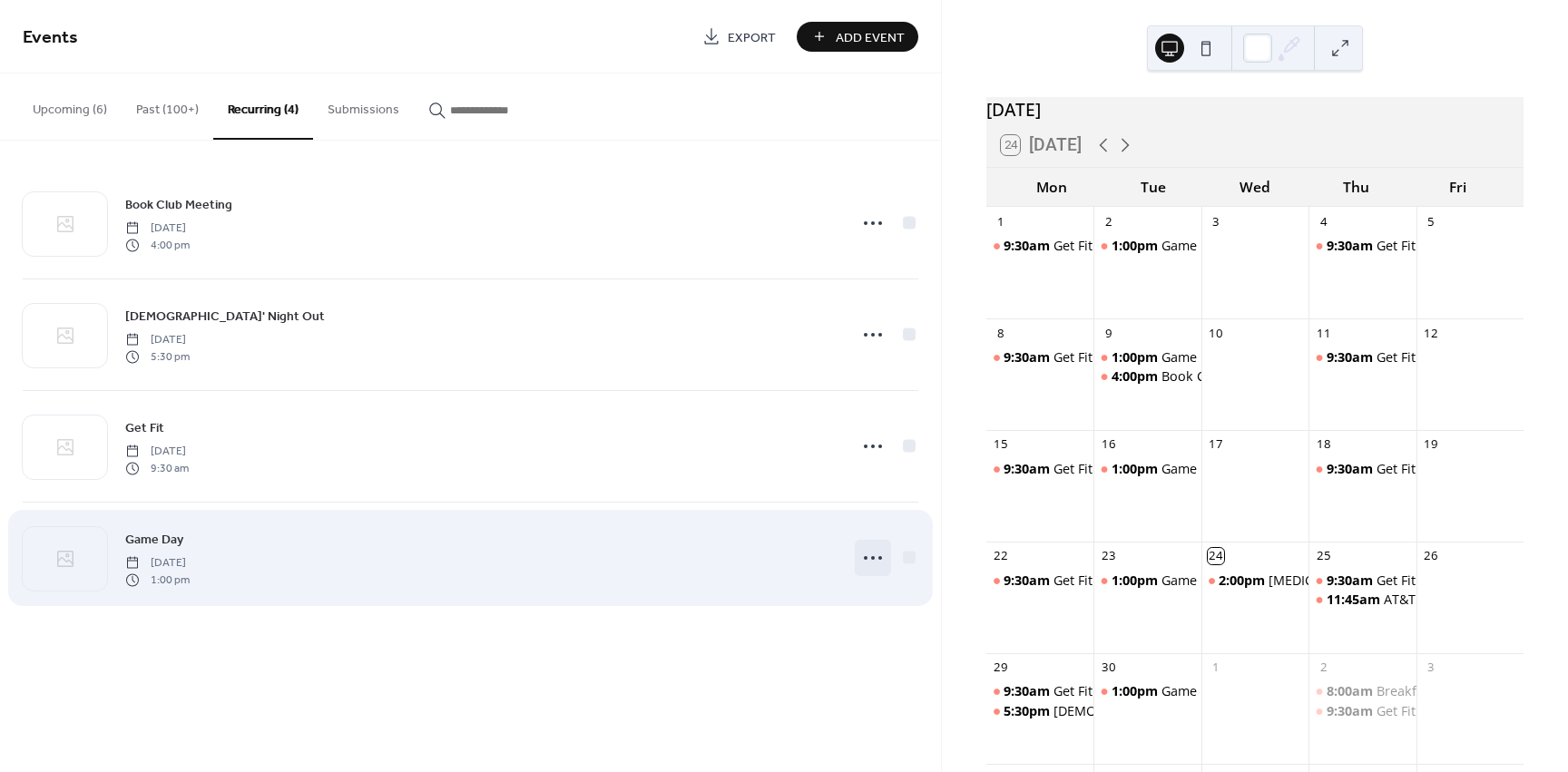
click at [869, 563] on icon at bounding box center [873, 558] width 29 height 29
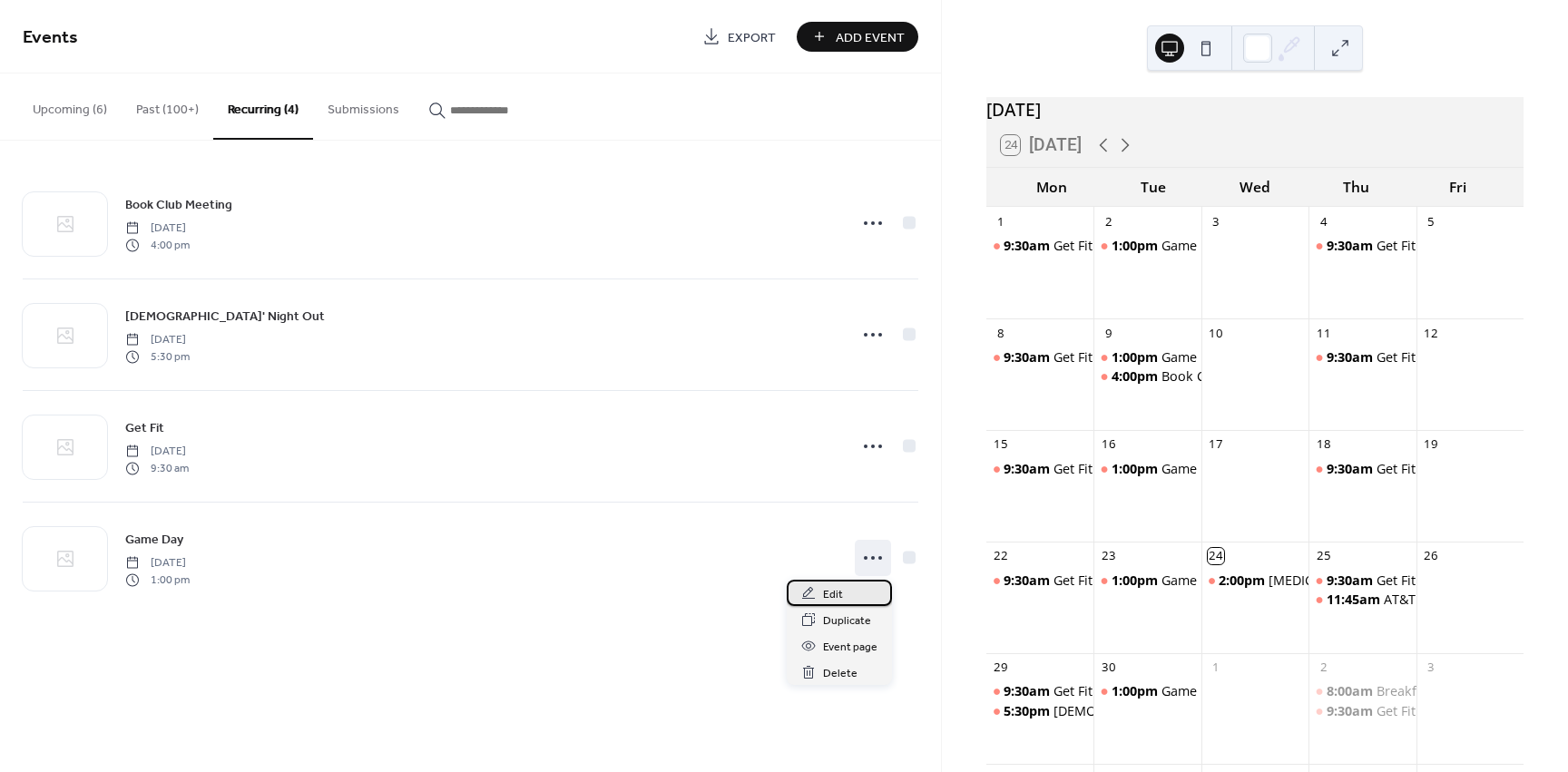
click at [839, 597] on span "Edit" at bounding box center [833, 594] width 20 height 19
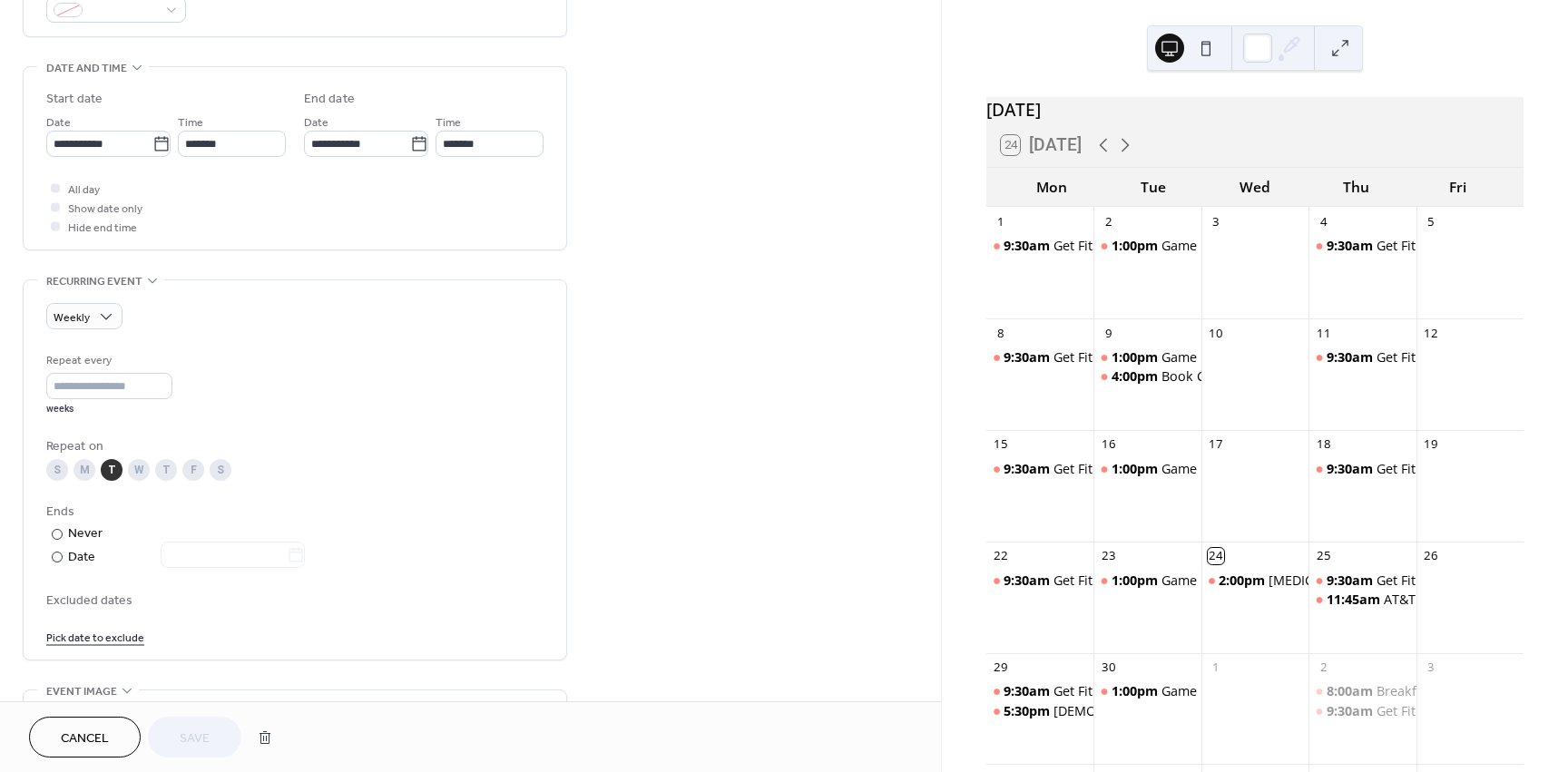
scroll to position [545, 0]
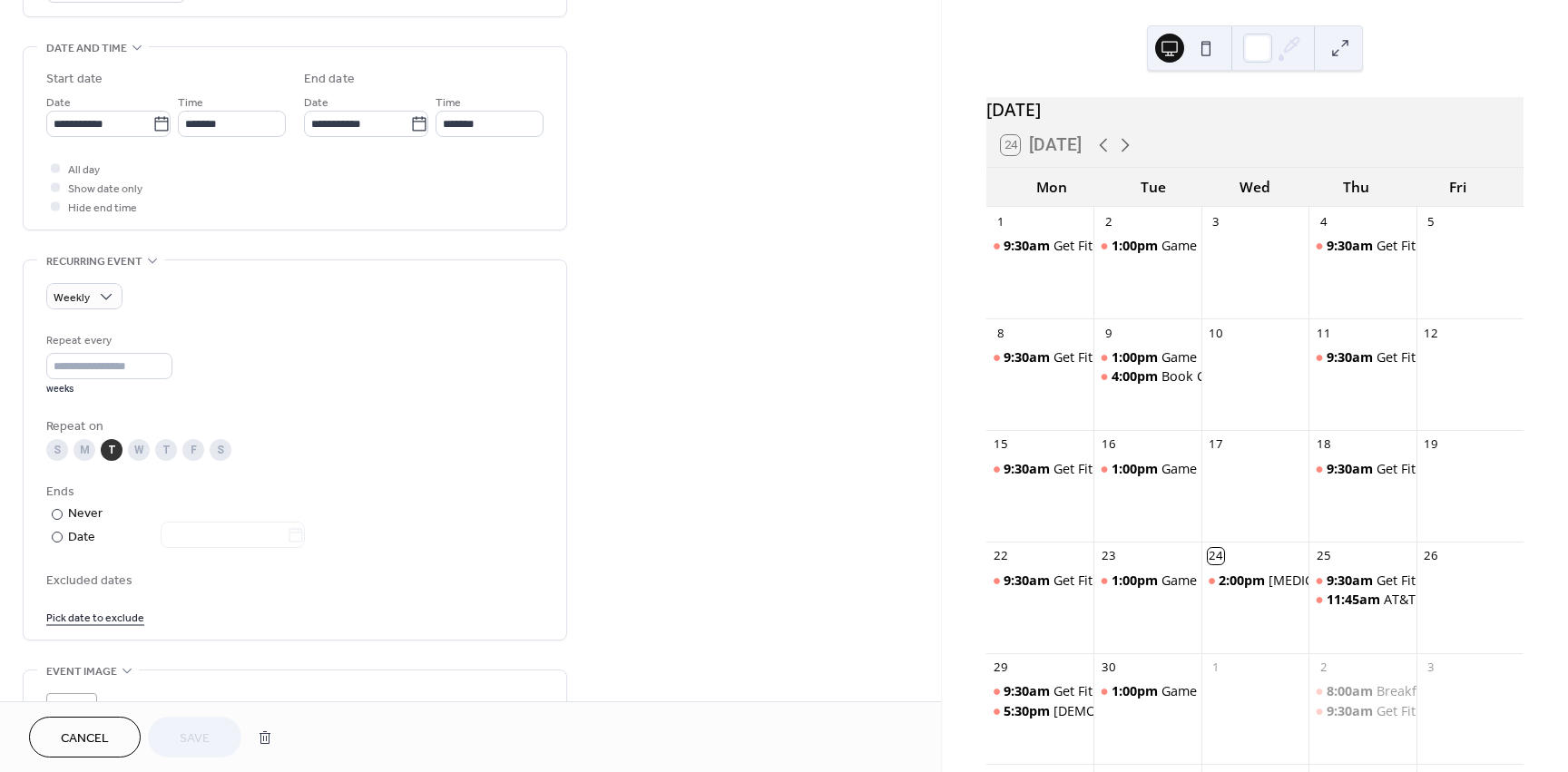
click at [138, 449] on div "W" at bounding box center [139, 450] width 22 height 22
click at [165, 453] on div "T" at bounding box center [166, 450] width 22 height 22
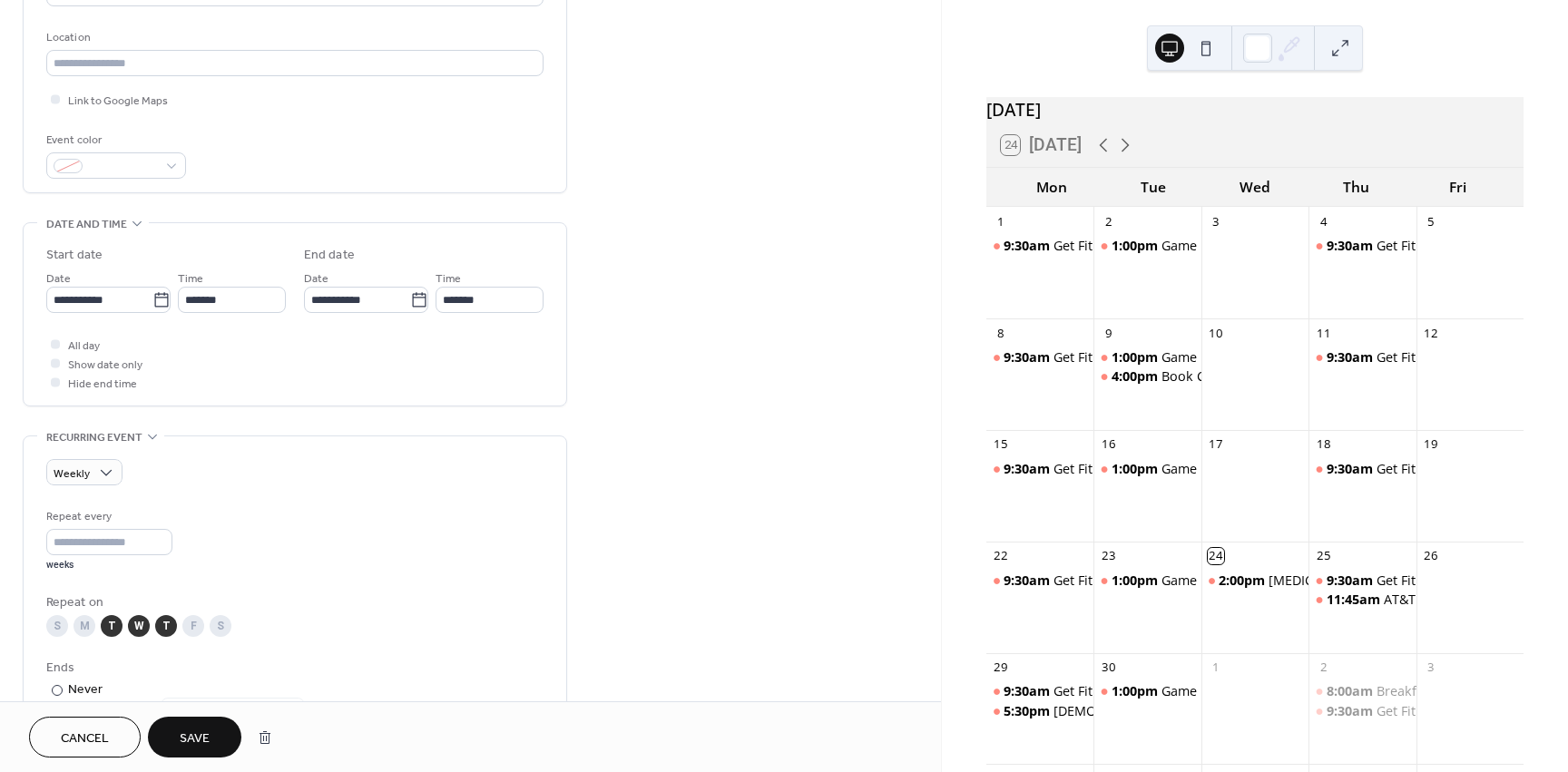
scroll to position [373, 0]
click at [199, 734] on span "Save" at bounding box center [194, 738] width 30 height 19
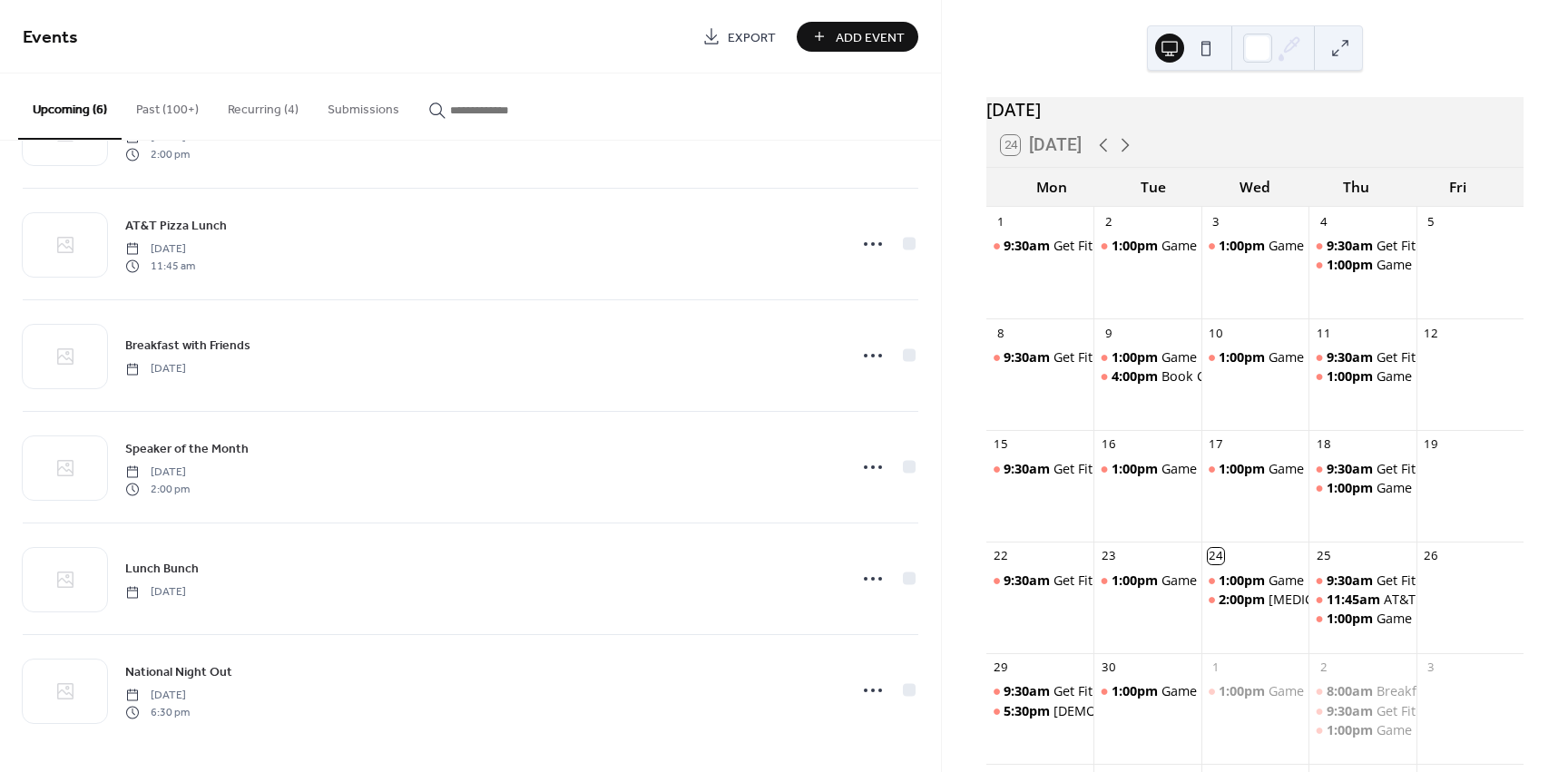
scroll to position [91, 0]
click at [1194, 367] on div "Game Day" at bounding box center [1193, 358] width 62 height 18
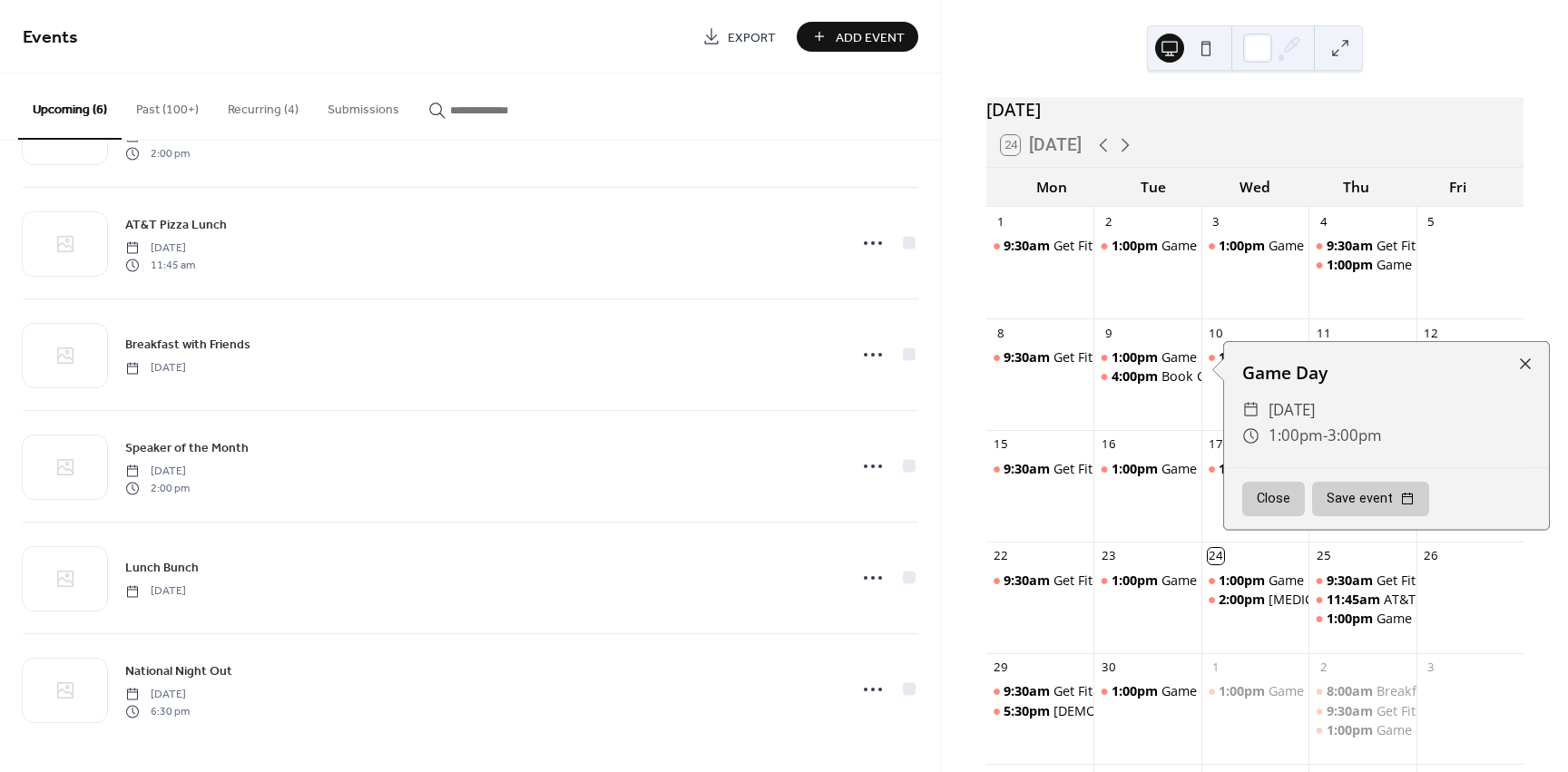
click at [1297, 513] on button "Close" at bounding box center [1273, 499] width 63 height 35
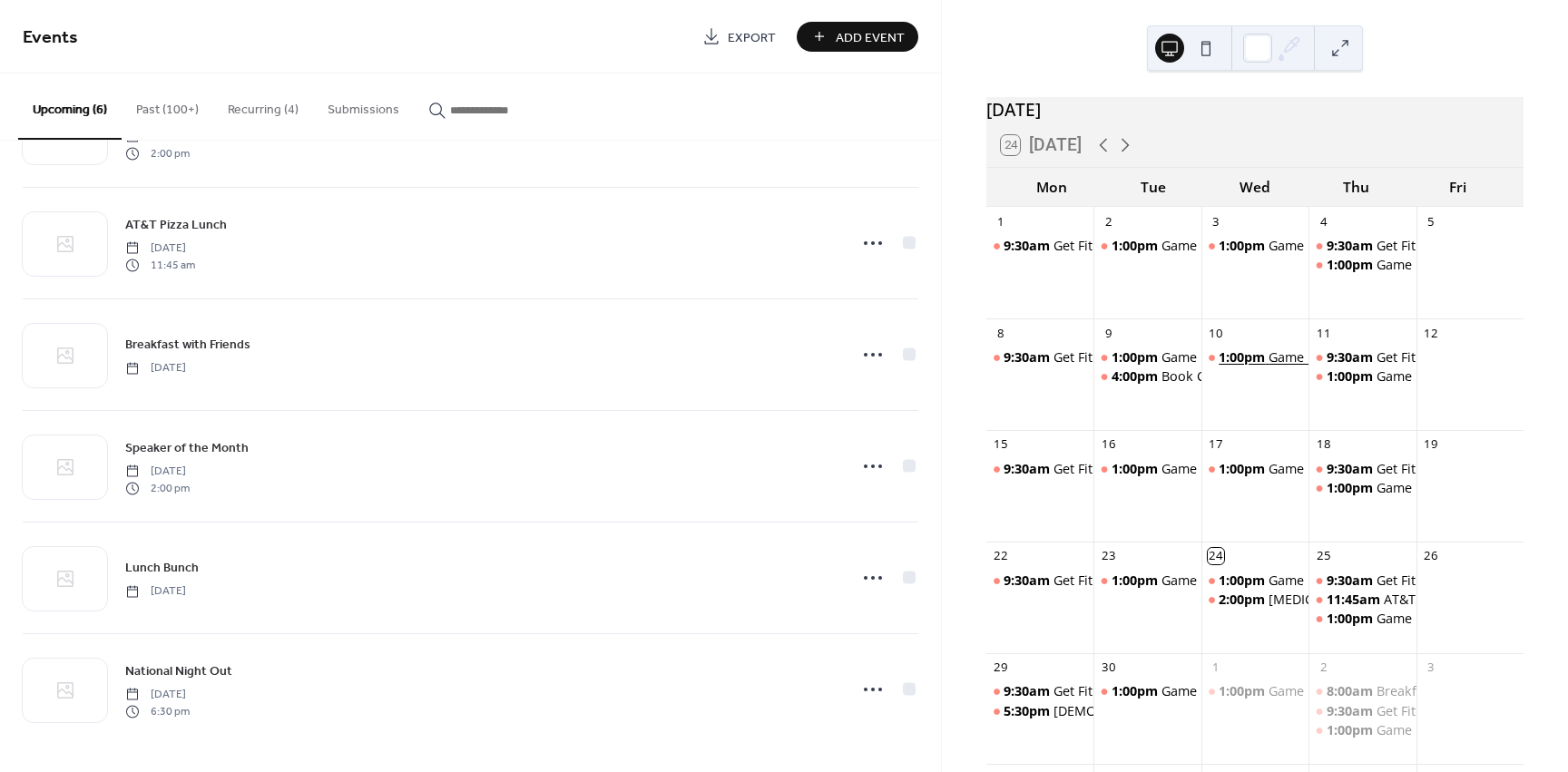
click at [1289, 367] on div "Game Day" at bounding box center [1300, 358] width 62 height 18
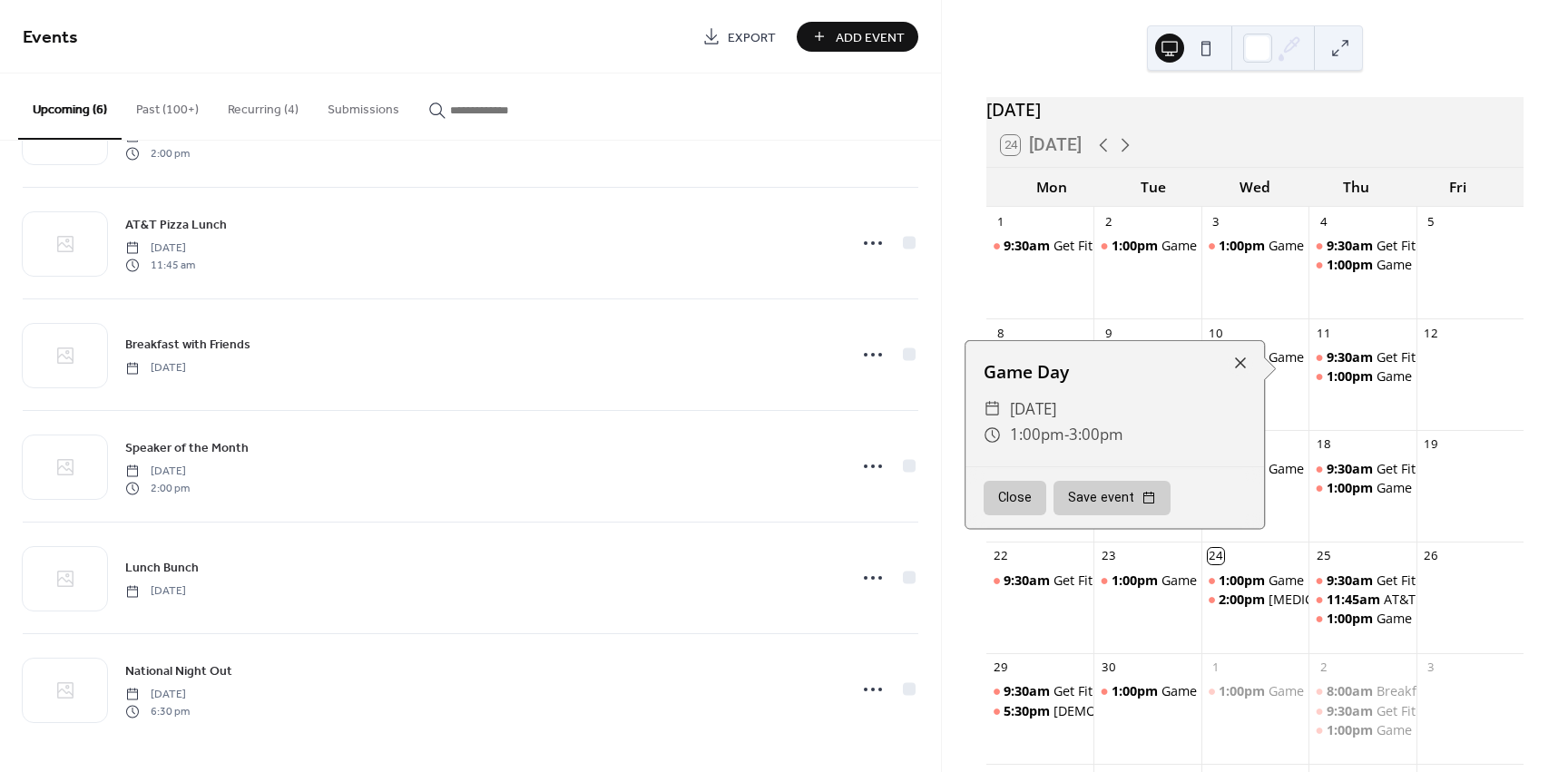
click at [999, 499] on button "Close" at bounding box center [1015, 498] width 63 height 35
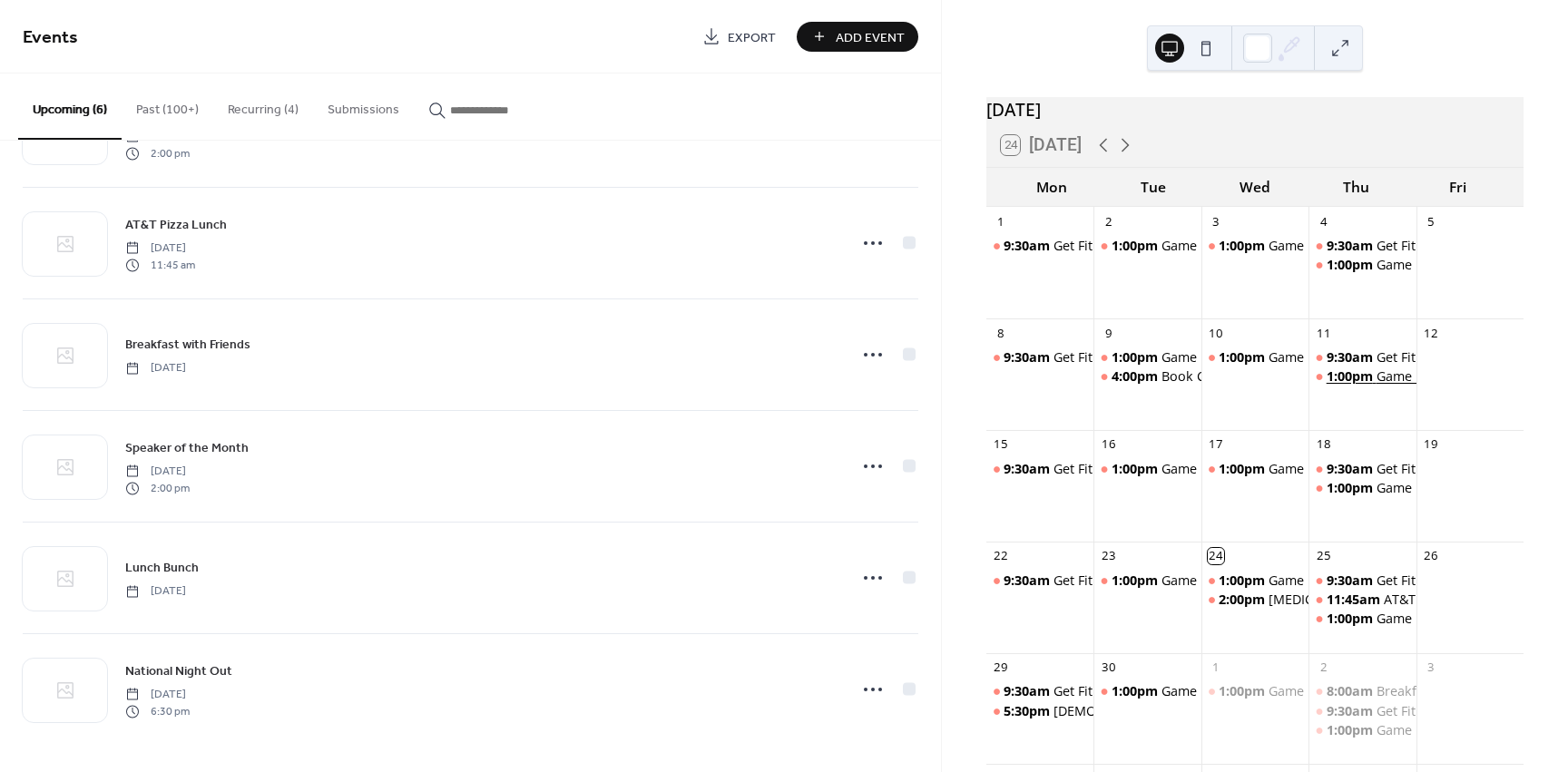
click at [1380, 385] on div "Game Day" at bounding box center [1407, 377] width 62 height 18
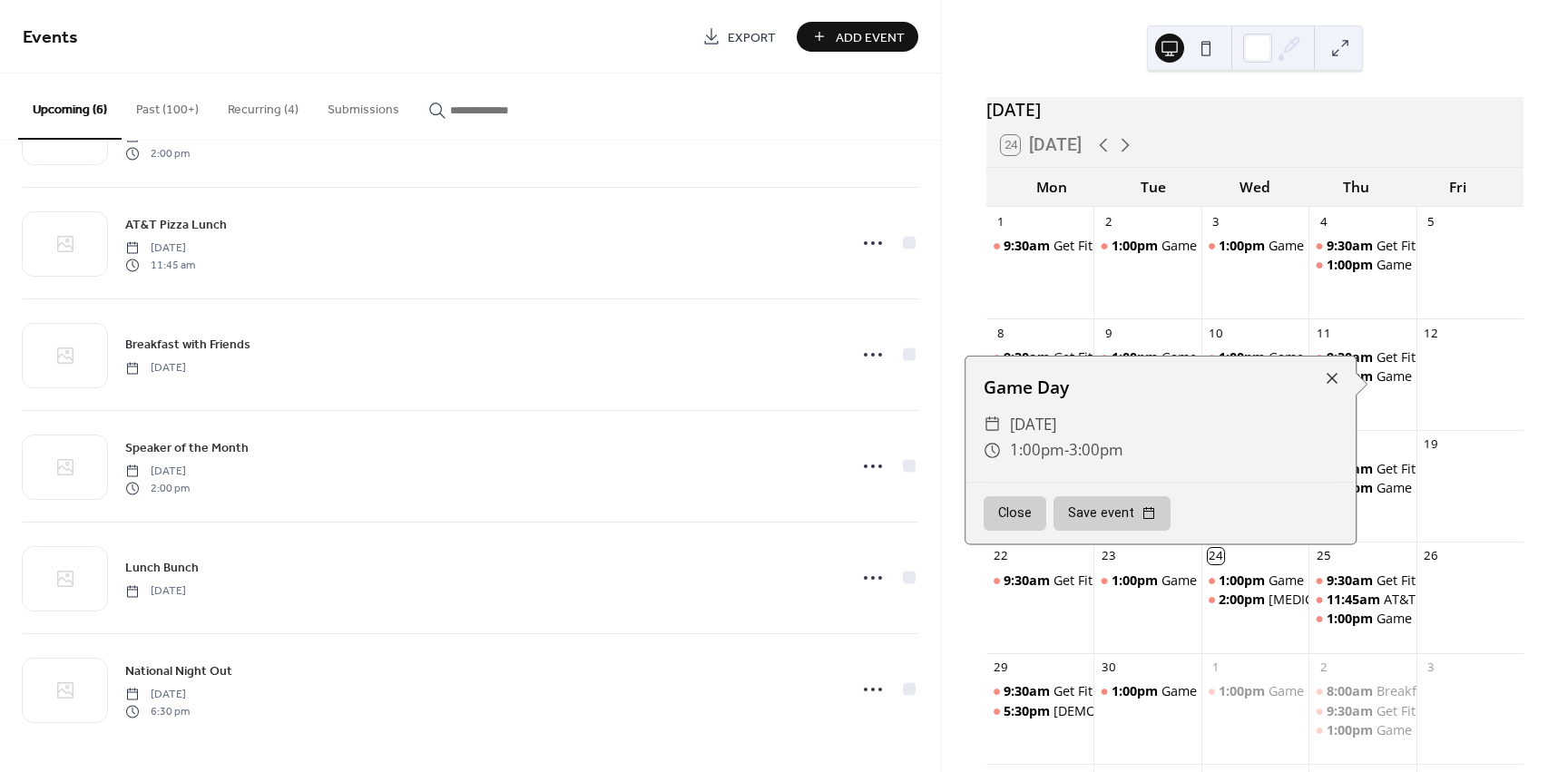
click at [1005, 518] on button "Close" at bounding box center [1015, 514] width 63 height 35
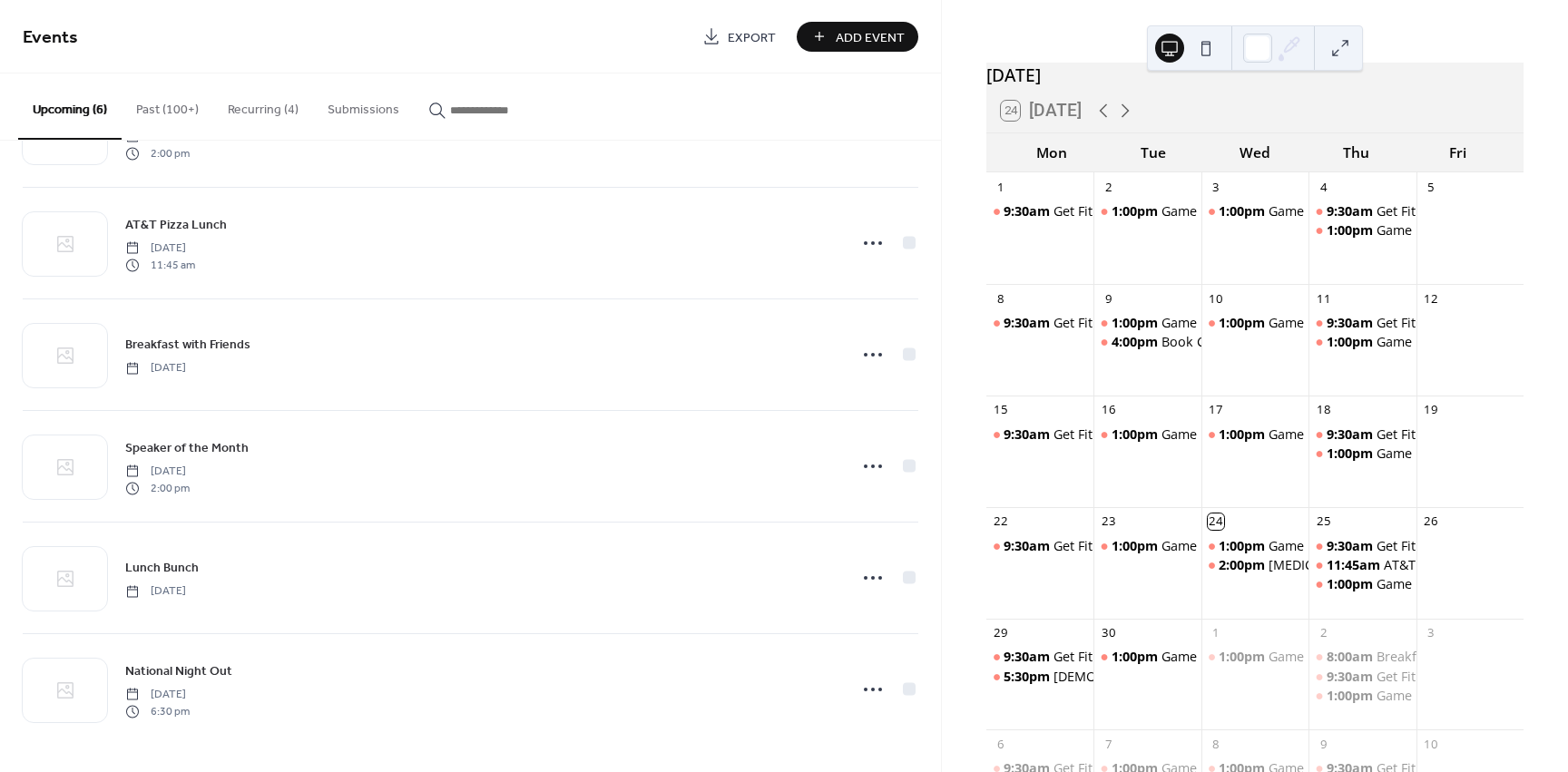
scroll to position [0, 0]
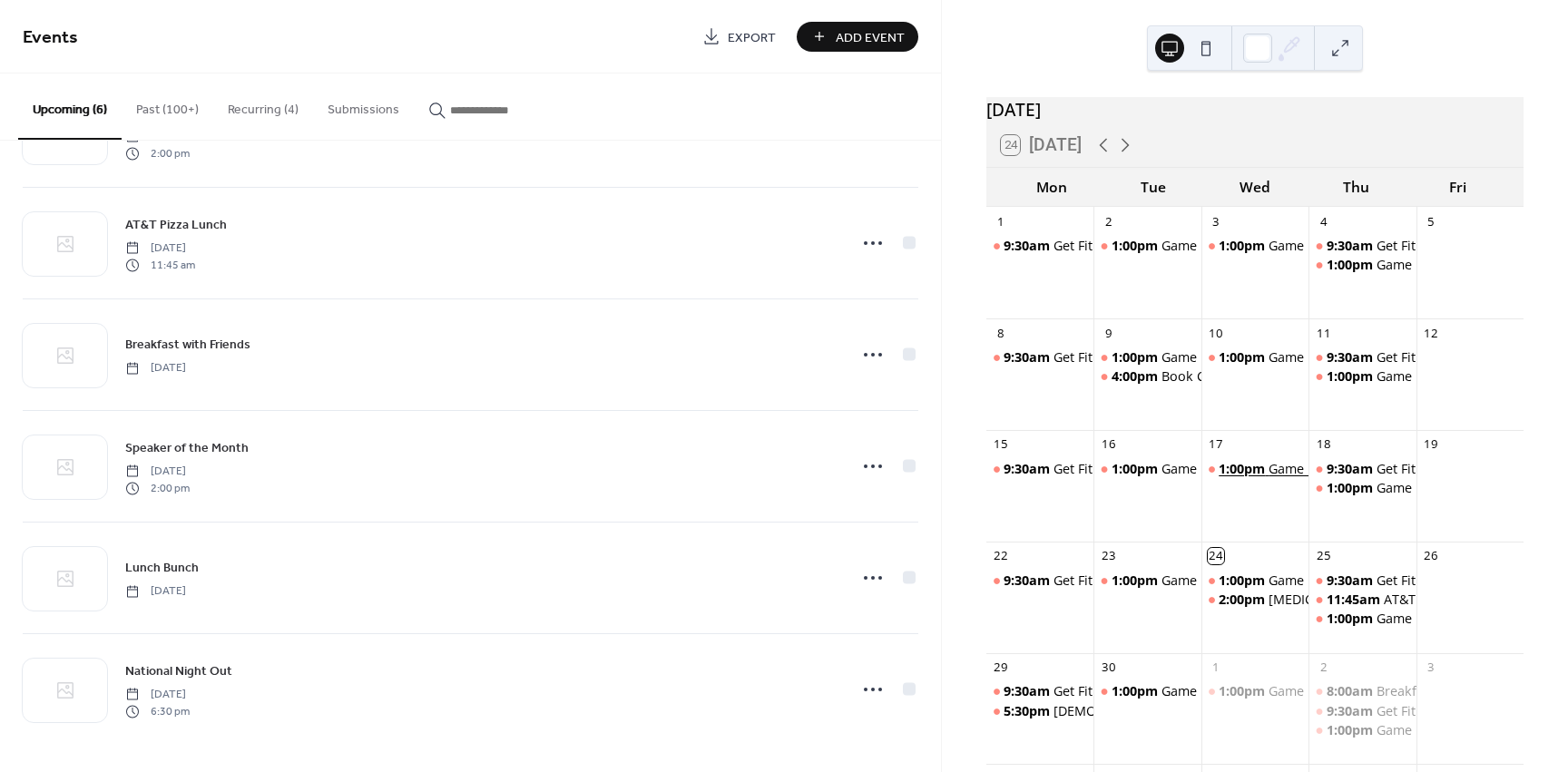
click at [1291, 478] on div "Game Day" at bounding box center [1300, 469] width 62 height 18
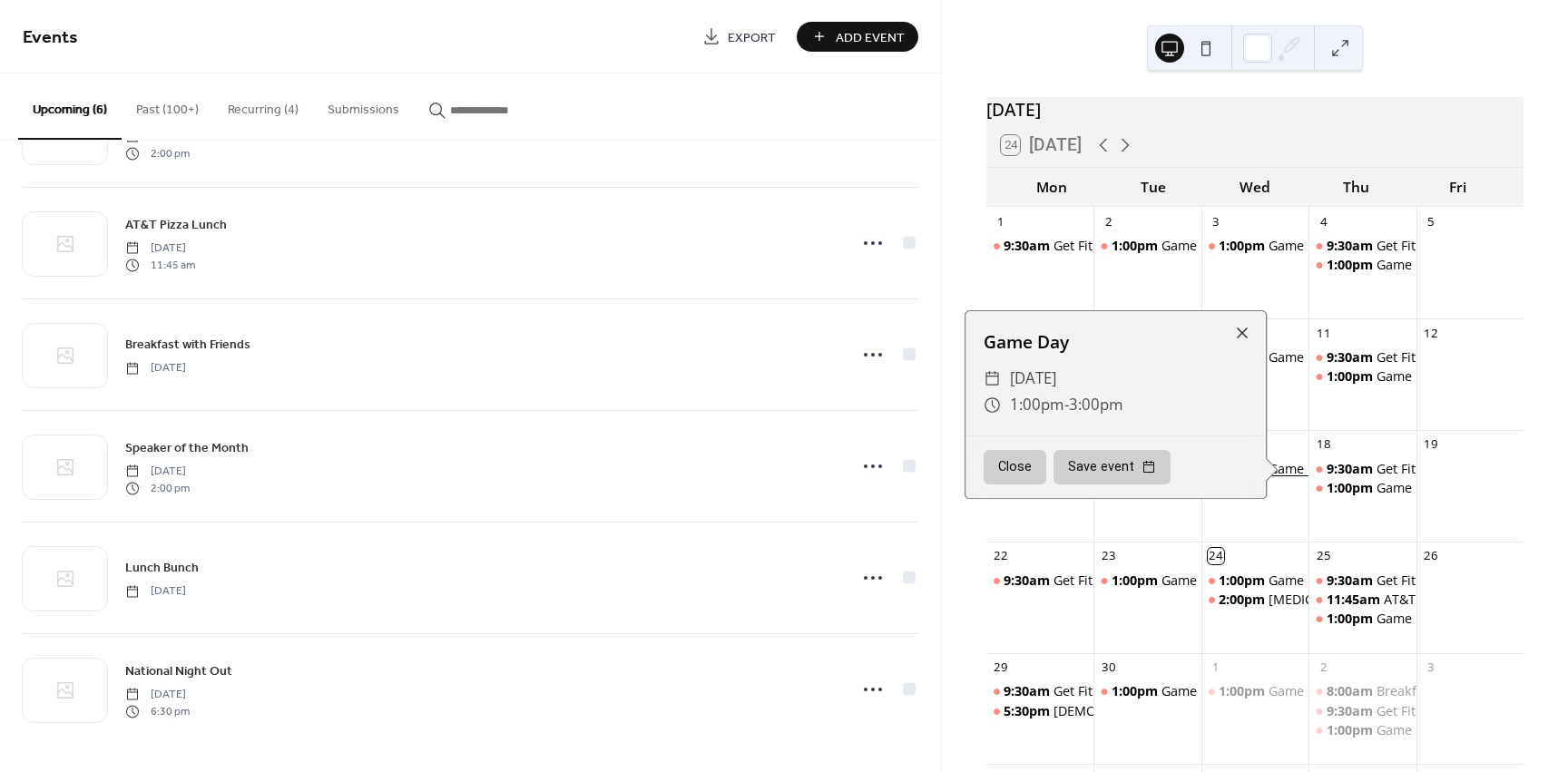
click at [1291, 478] on div "Game Day" at bounding box center [1300, 469] width 62 height 18
click at [1236, 344] on div at bounding box center [1242, 333] width 26 height 26
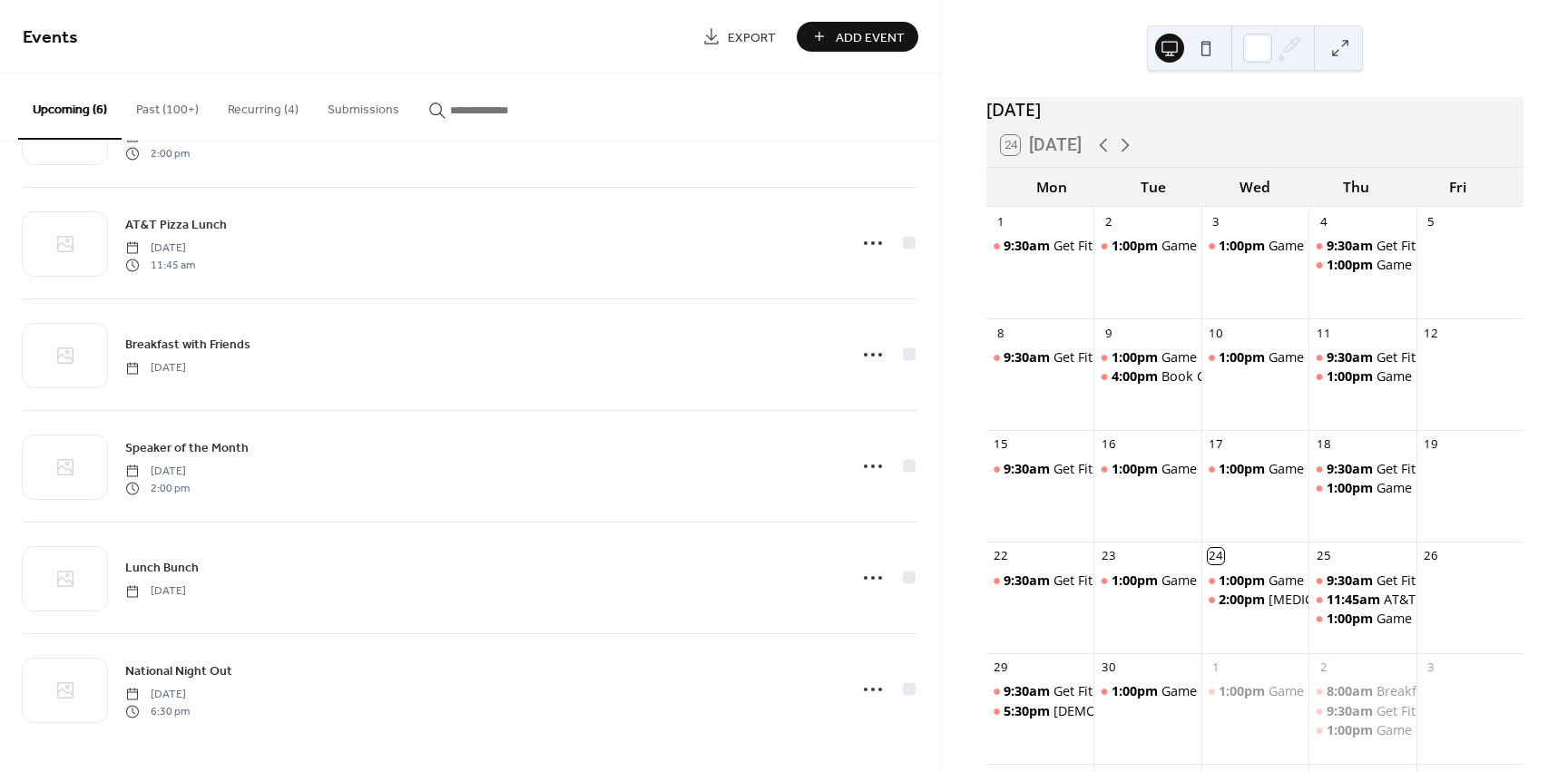
click at [250, 109] on button "Recurring (4)" at bounding box center [263, 106] width 99 height 65
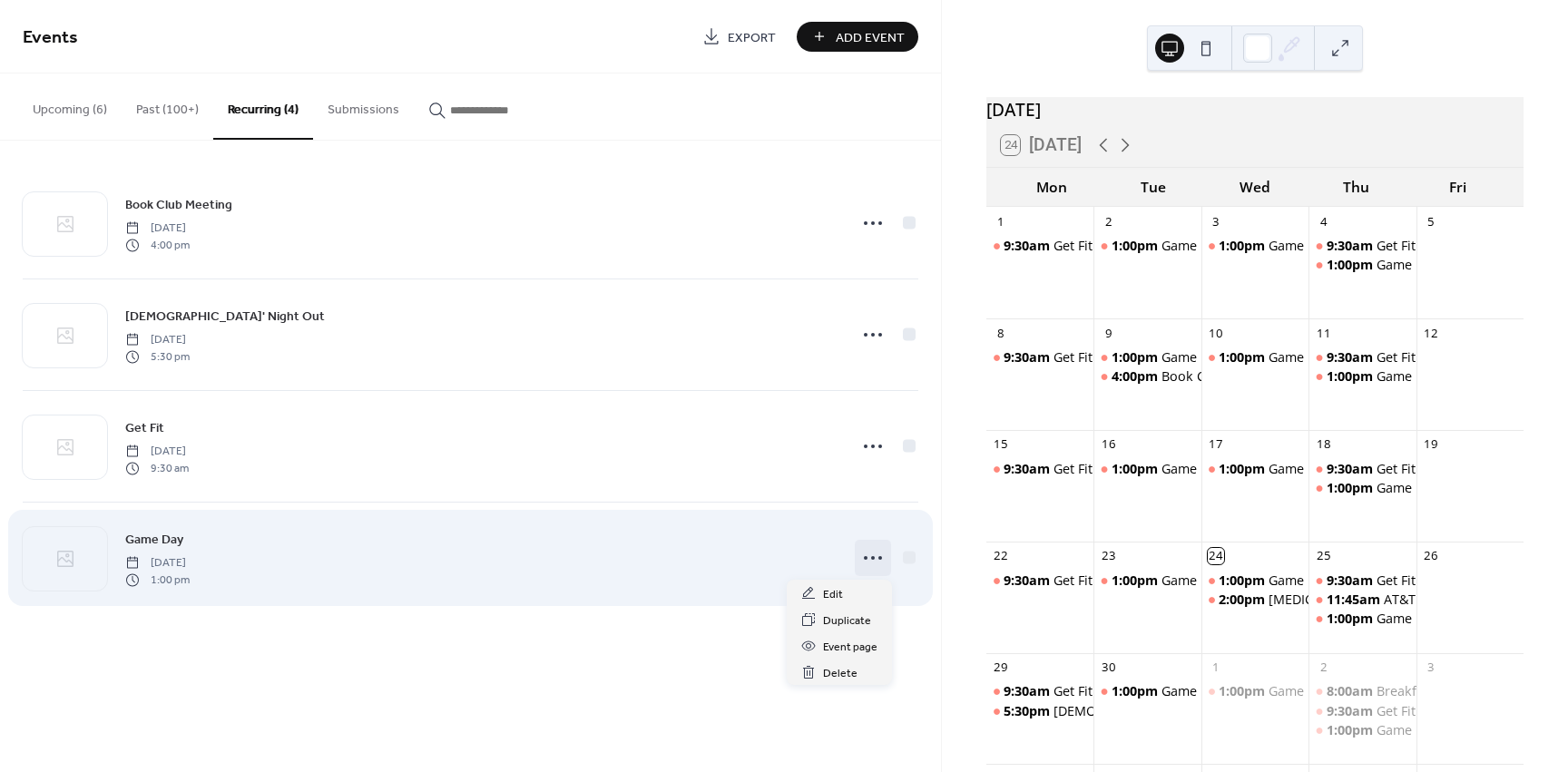
click at [869, 560] on icon at bounding box center [873, 558] width 29 height 29
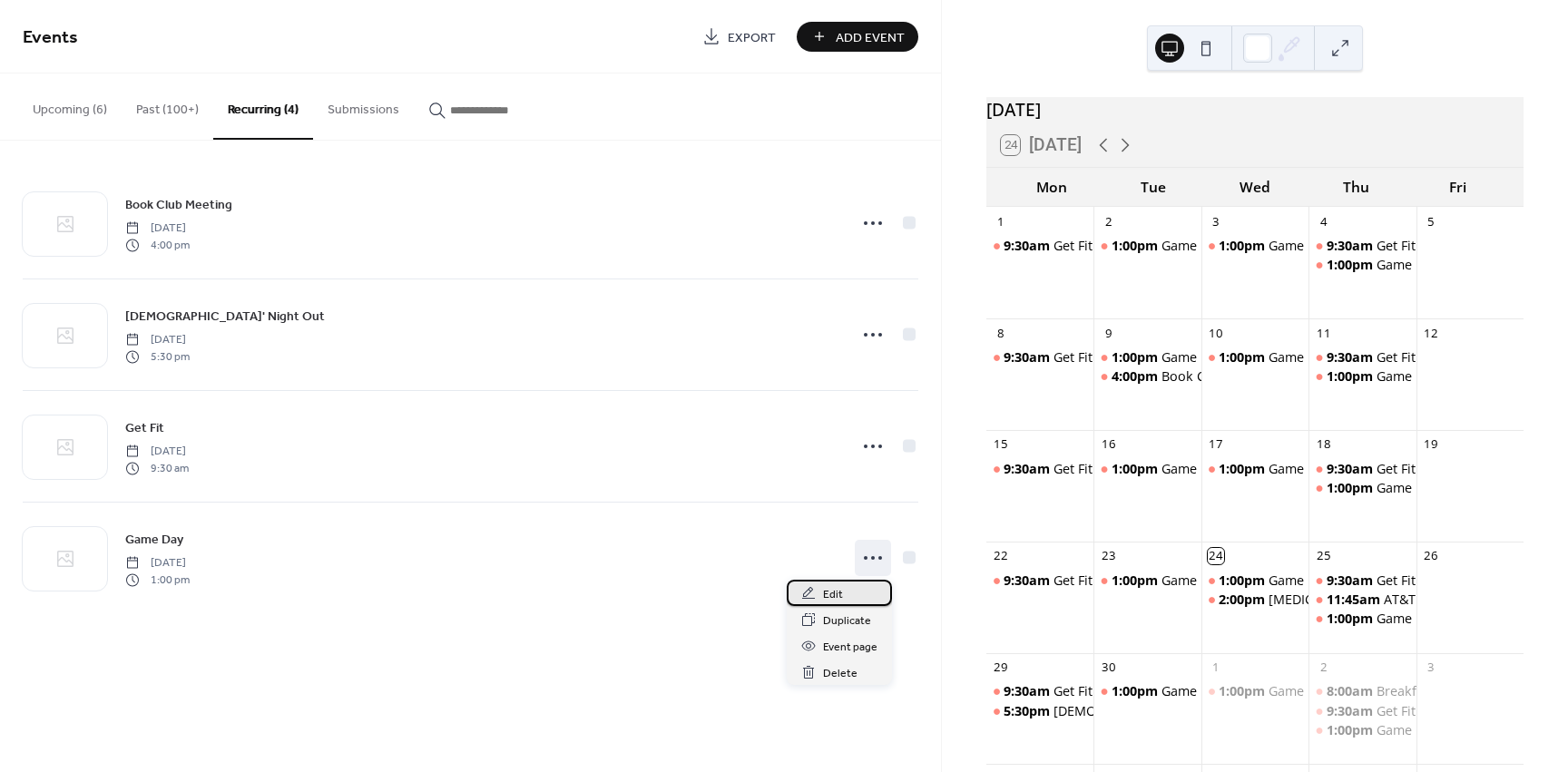
click at [855, 593] on div "Edit" at bounding box center [839, 592] width 105 height 26
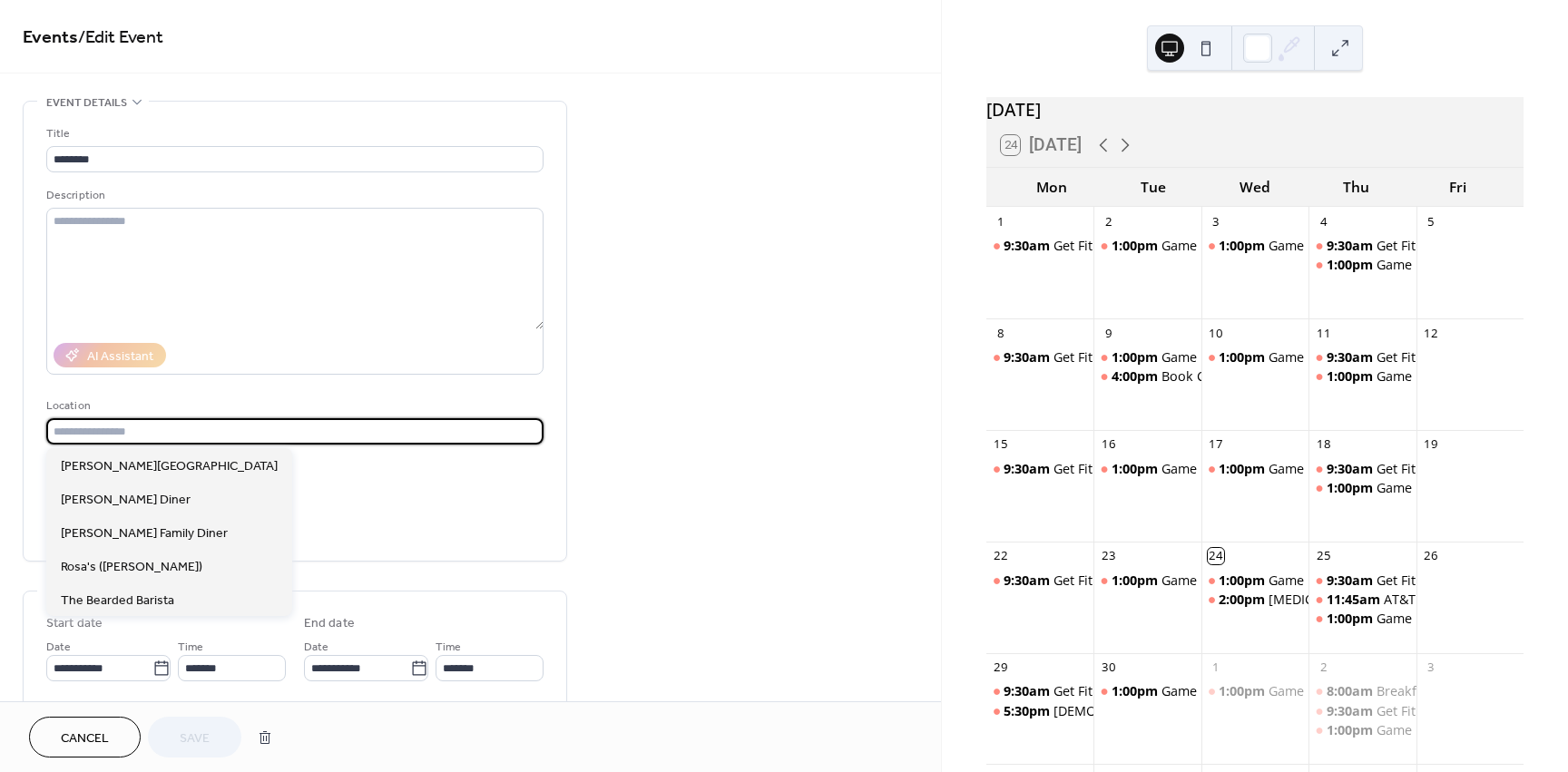
click at [177, 424] on input "text" at bounding box center [295, 431] width 497 height 26
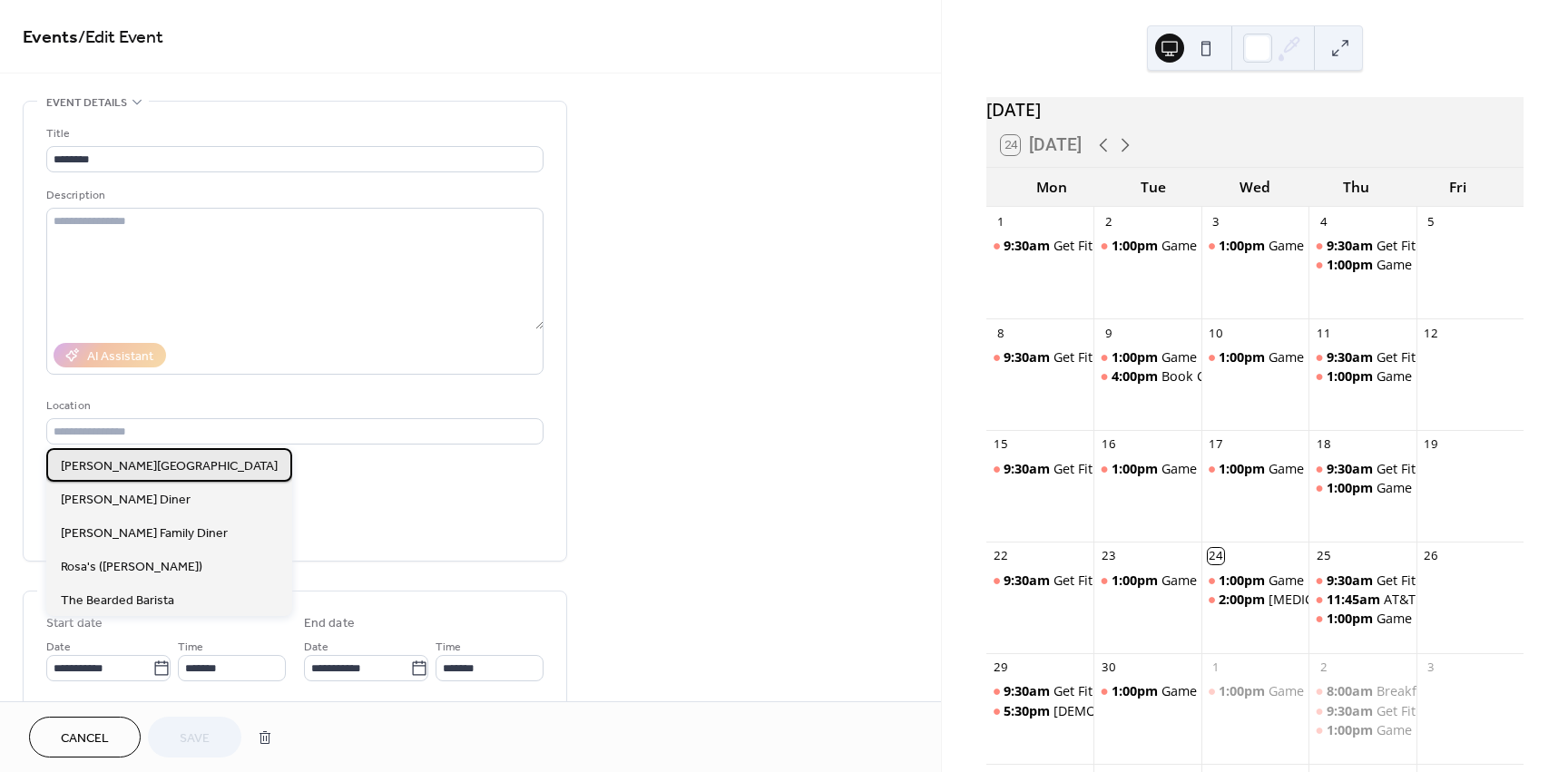
click at [155, 475] on div "[PERSON_NAME][GEOGRAPHIC_DATA]" at bounding box center [169, 464] width 246 height 34
type input "**********"
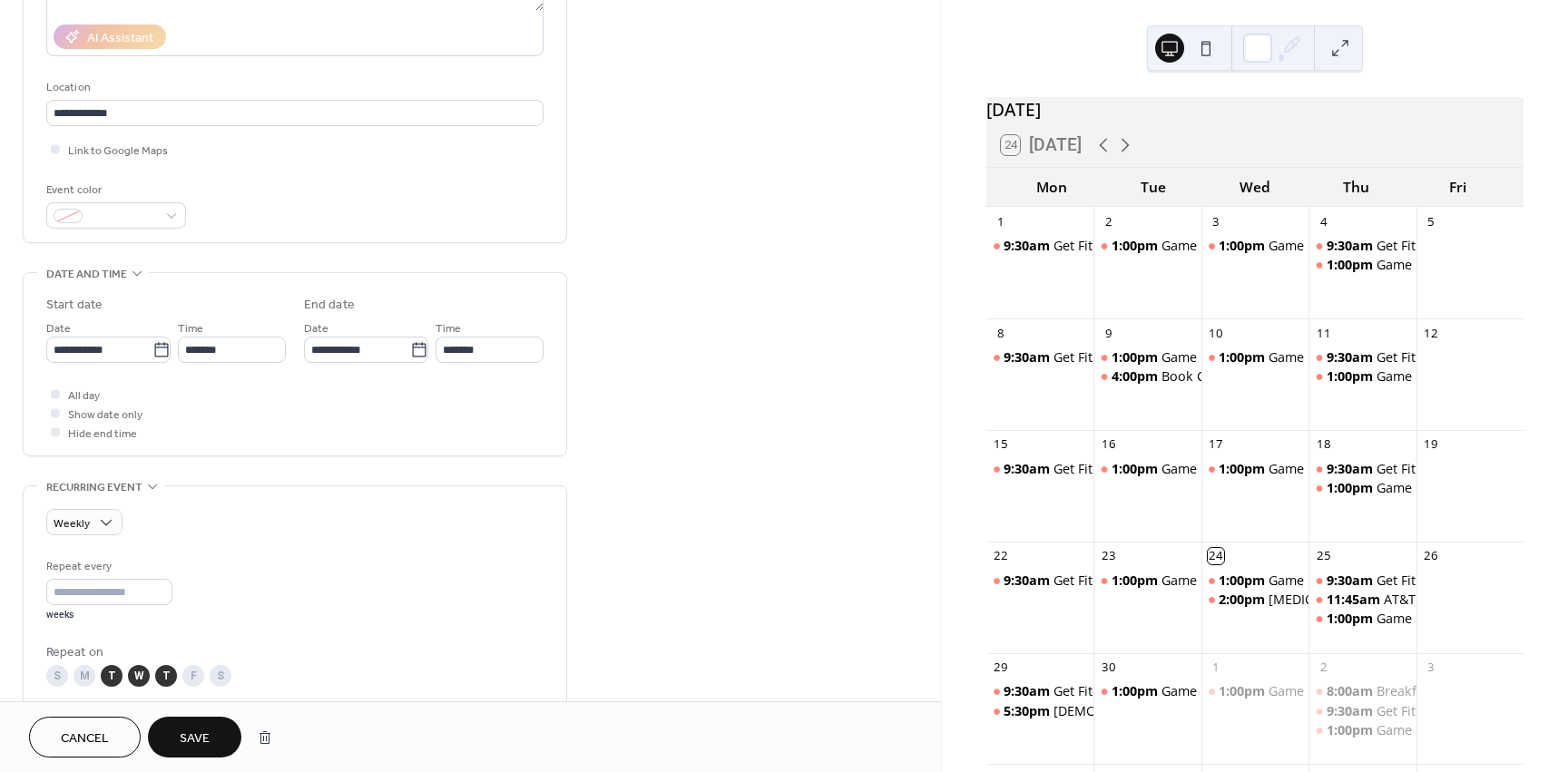
scroll to position [363, 0]
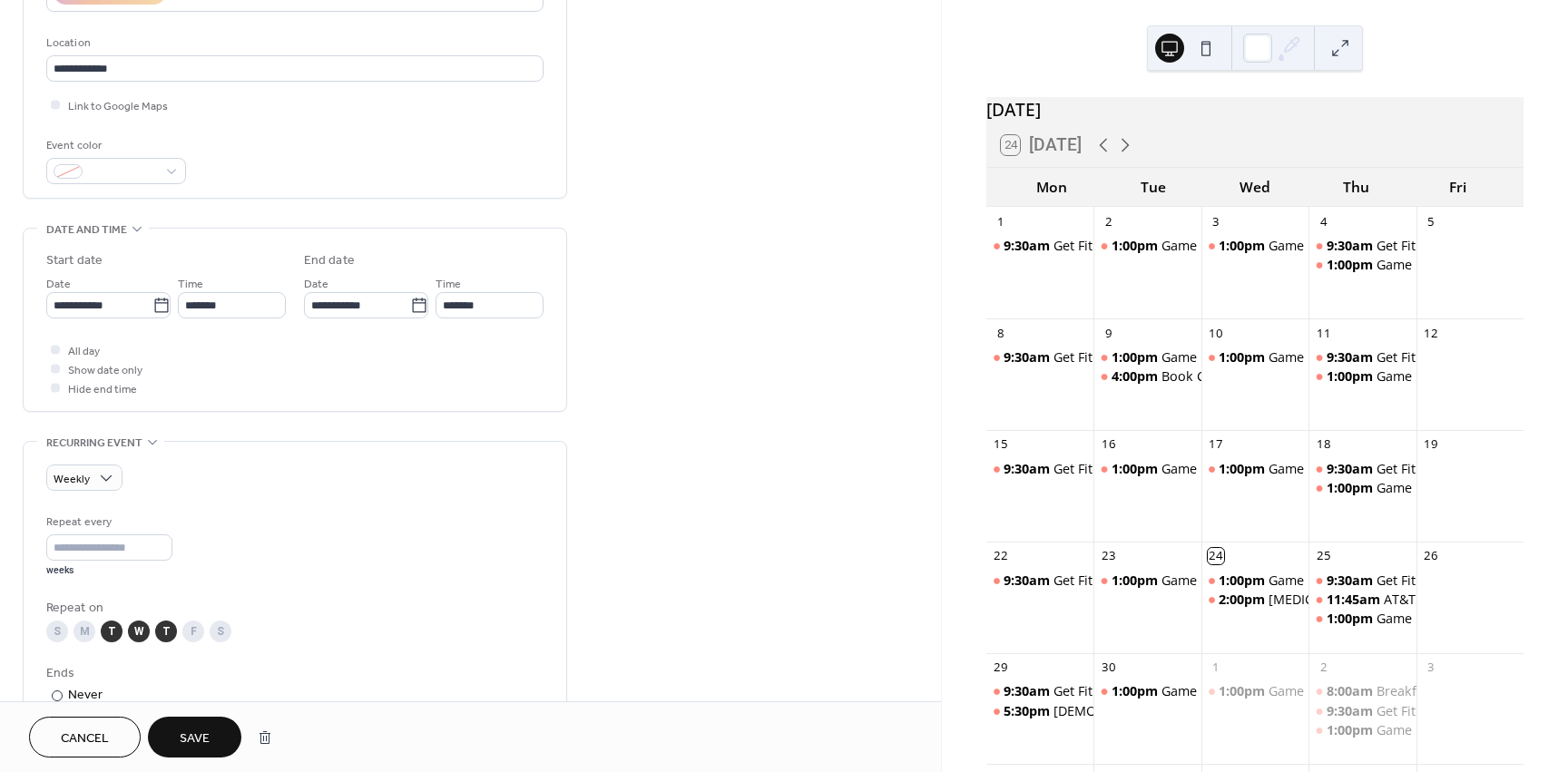
click at [198, 733] on span "Save" at bounding box center [194, 738] width 30 height 19
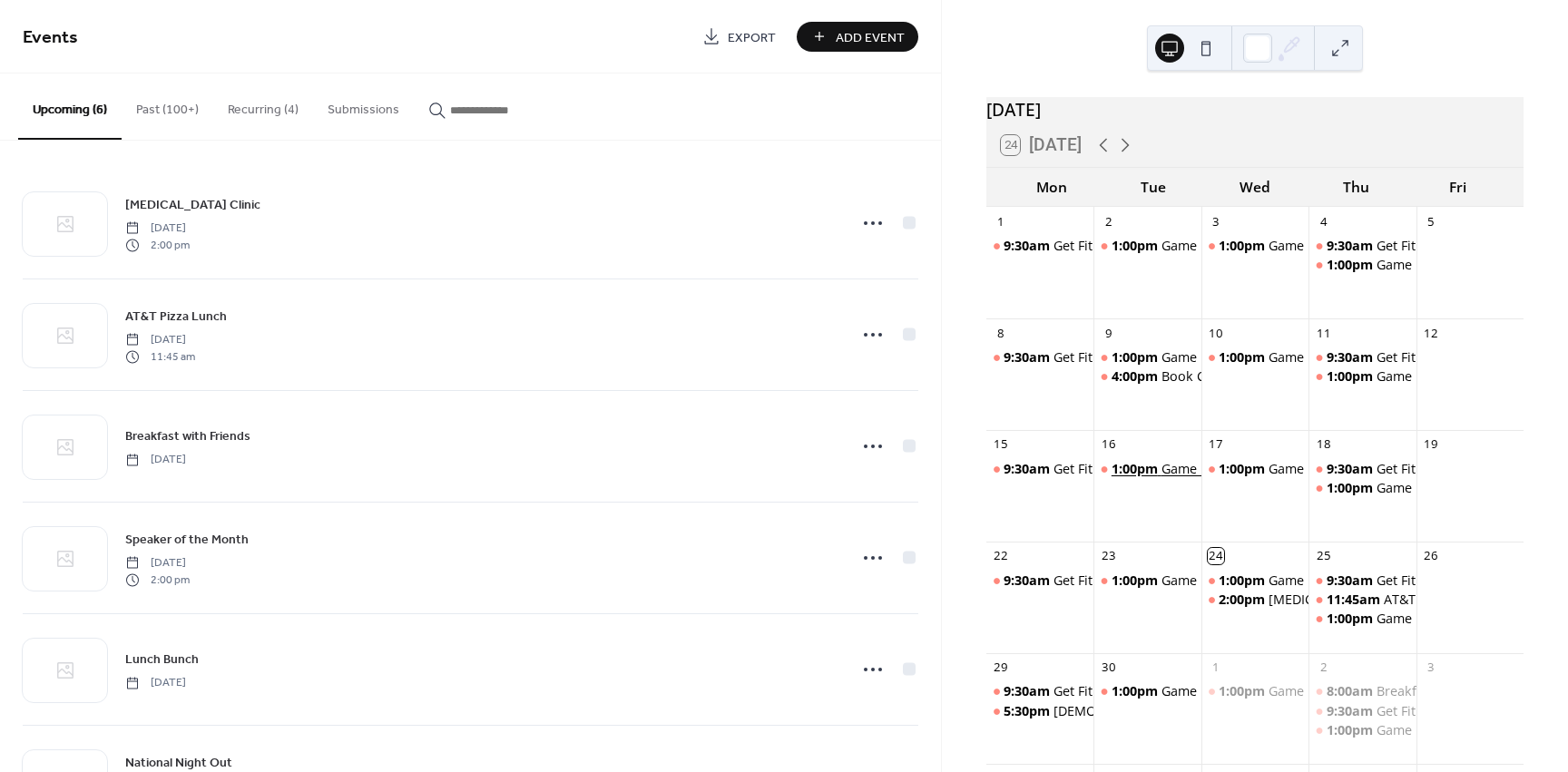
click at [1177, 478] on div "Game Day" at bounding box center [1193, 469] width 62 height 18
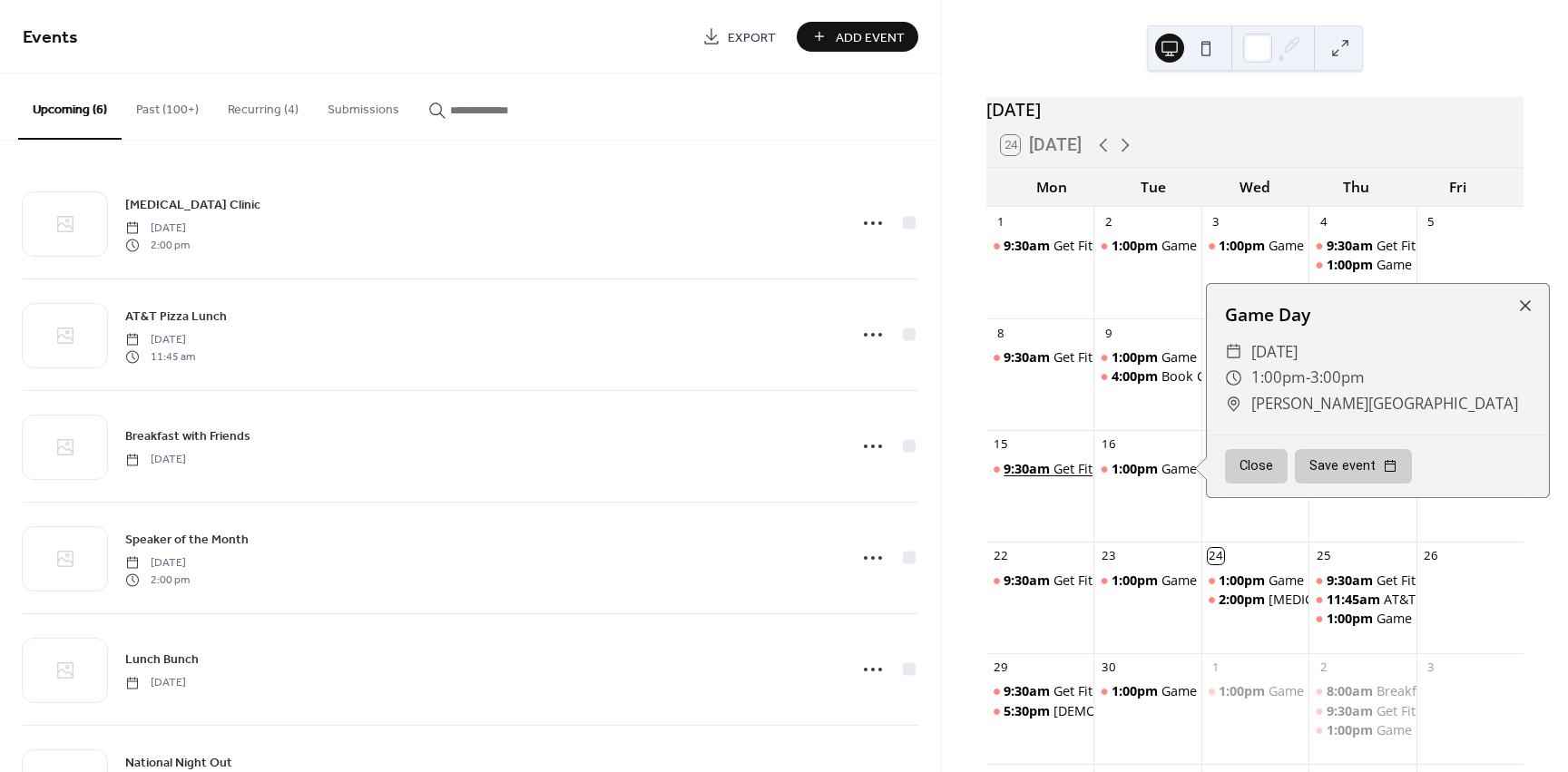
click at [1088, 478] on div "Get Fit" at bounding box center [1072, 469] width 39 height 18
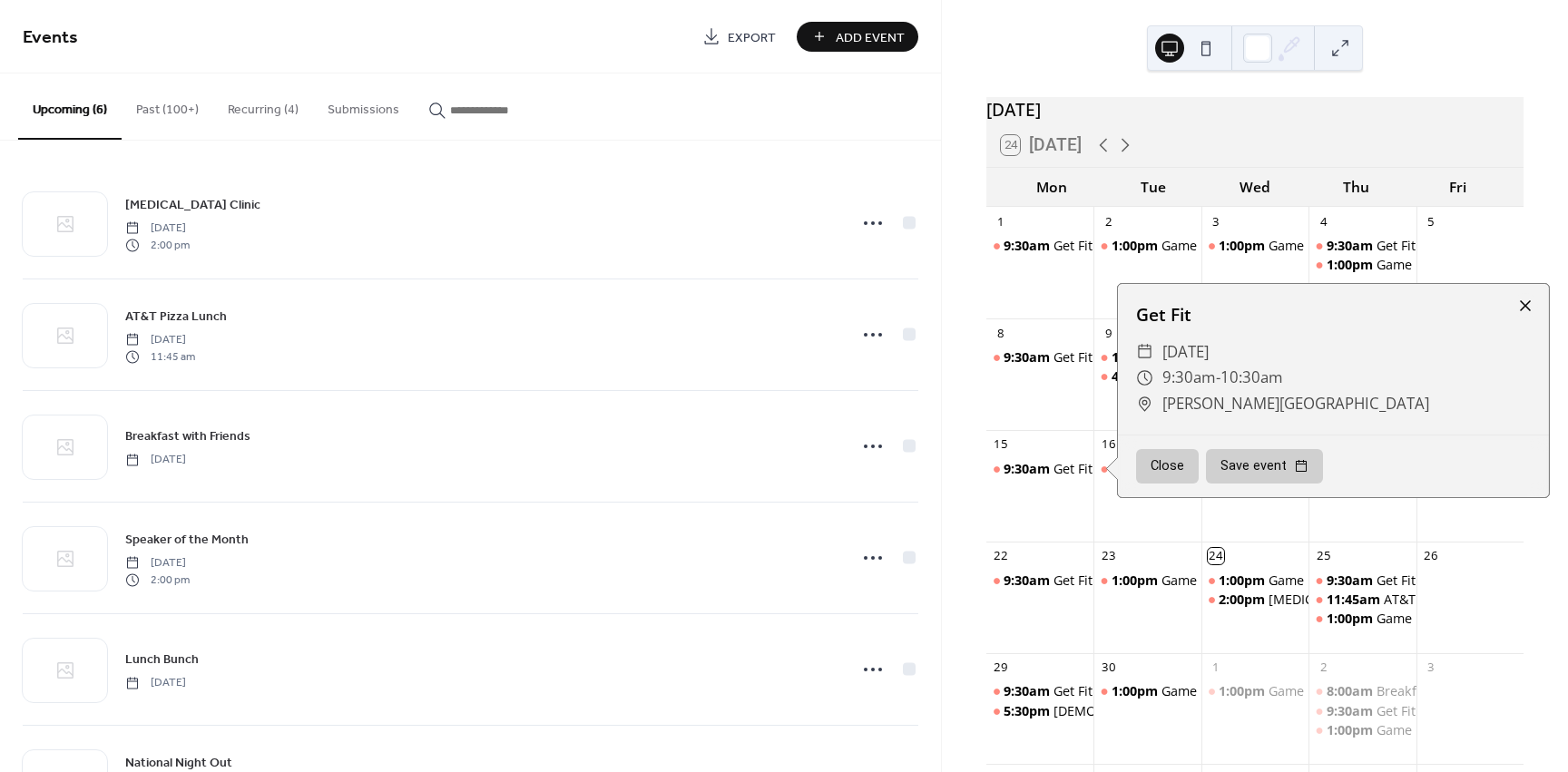
click at [1521, 318] on div at bounding box center [1525, 306] width 26 height 26
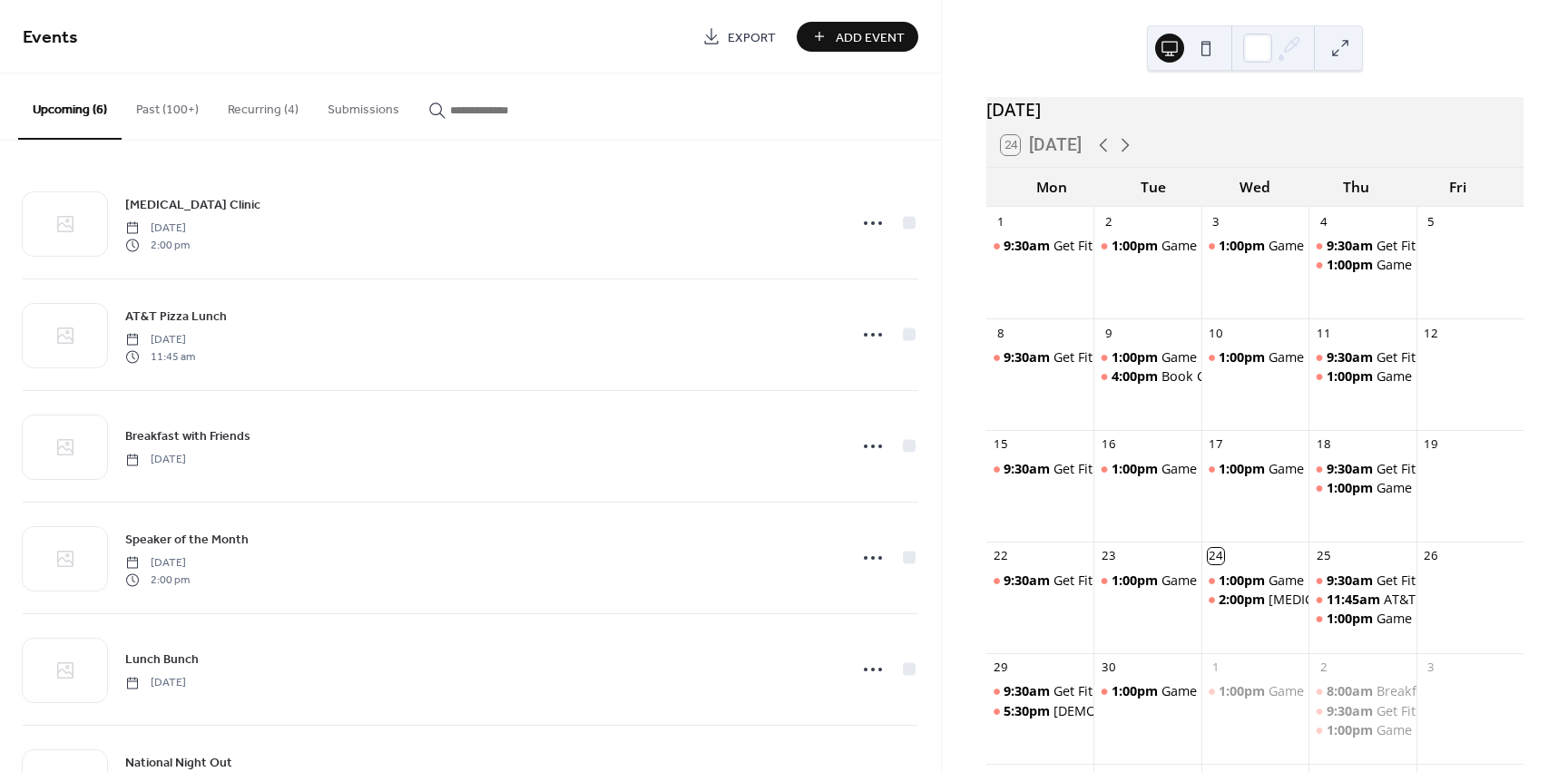
click at [843, 44] on span "Add Event" at bounding box center [871, 37] width 69 height 19
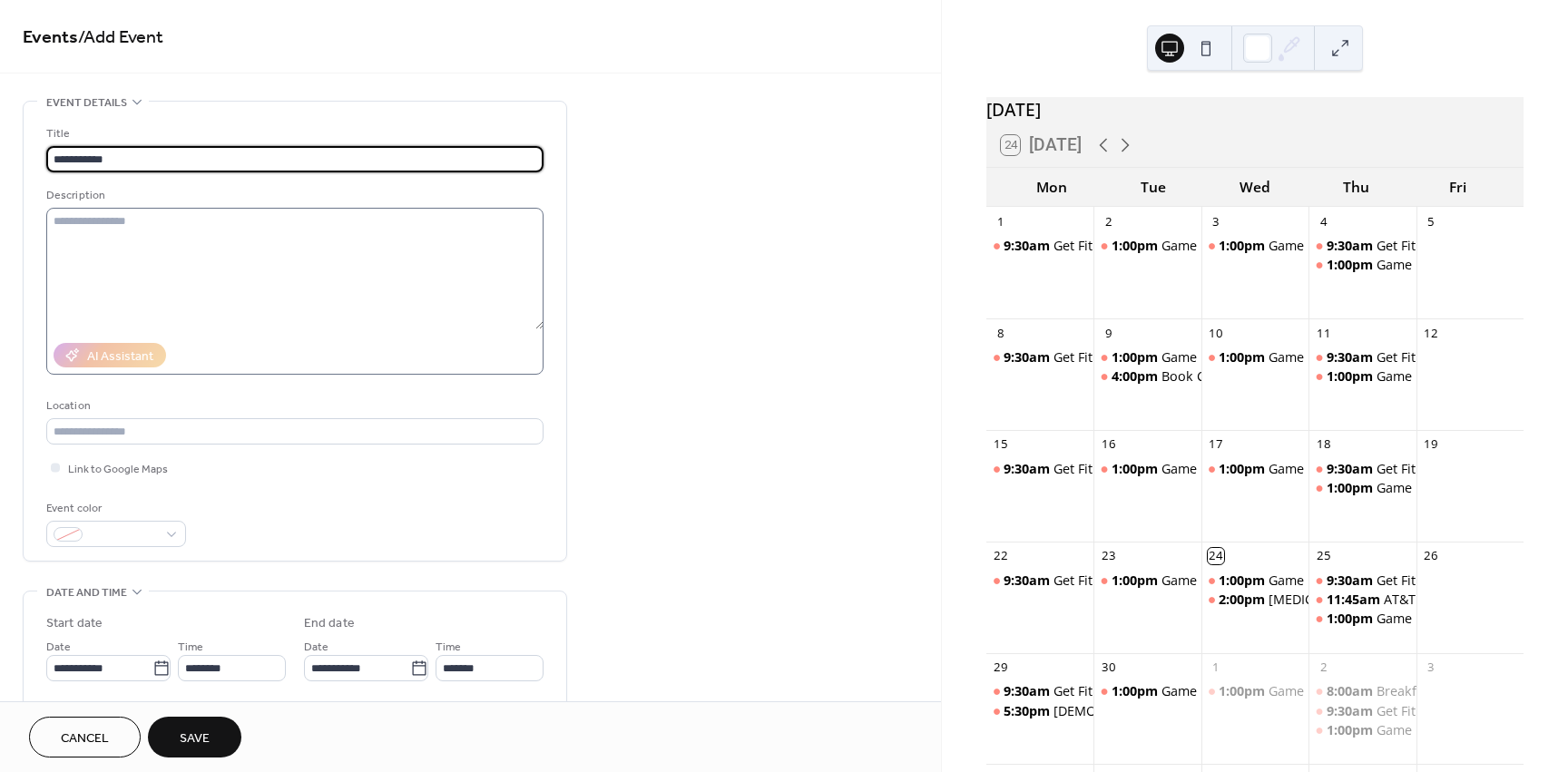
type input "**********"
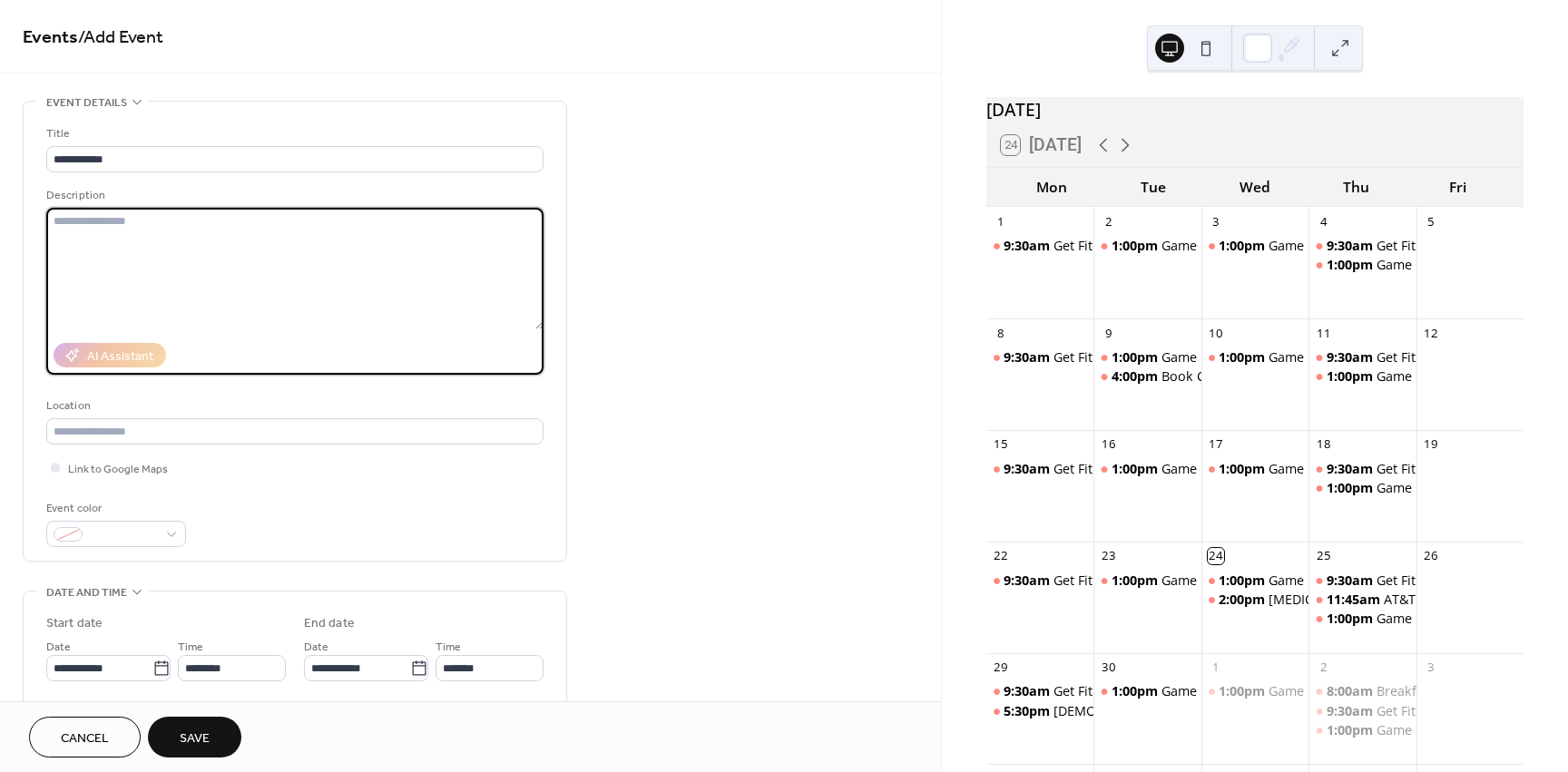
click at [225, 237] on textarea at bounding box center [295, 268] width 497 height 121
type textarea "**********"
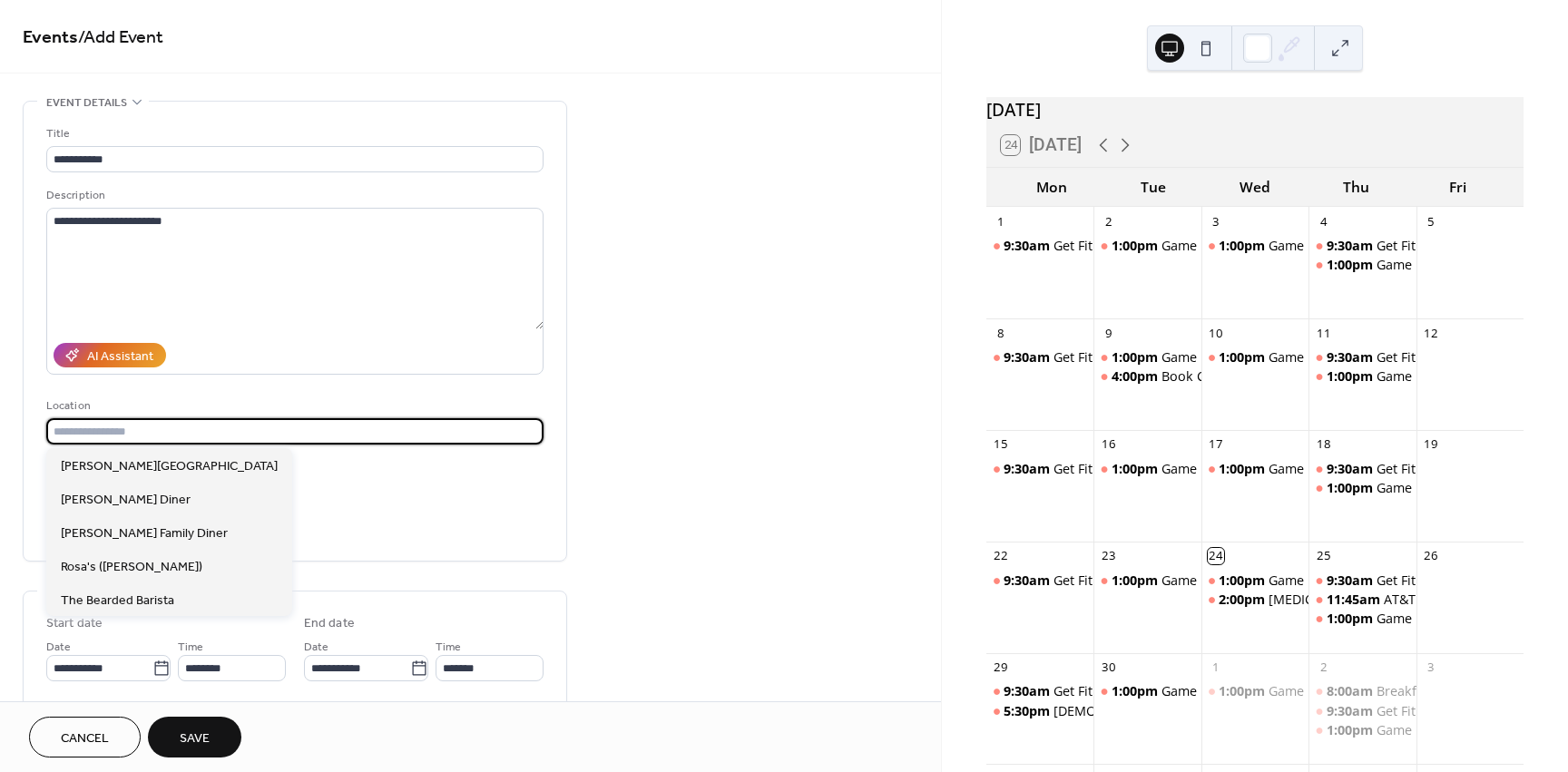
click at [199, 426] on input "text" at bounding box center [295, 431] width 497 height 26
click at [142, 474] on div "[PERSON_NAME][GEOGRAPHIC_DATA]" at bounding box center [169, 464] width 246 height 34
type input "**********"
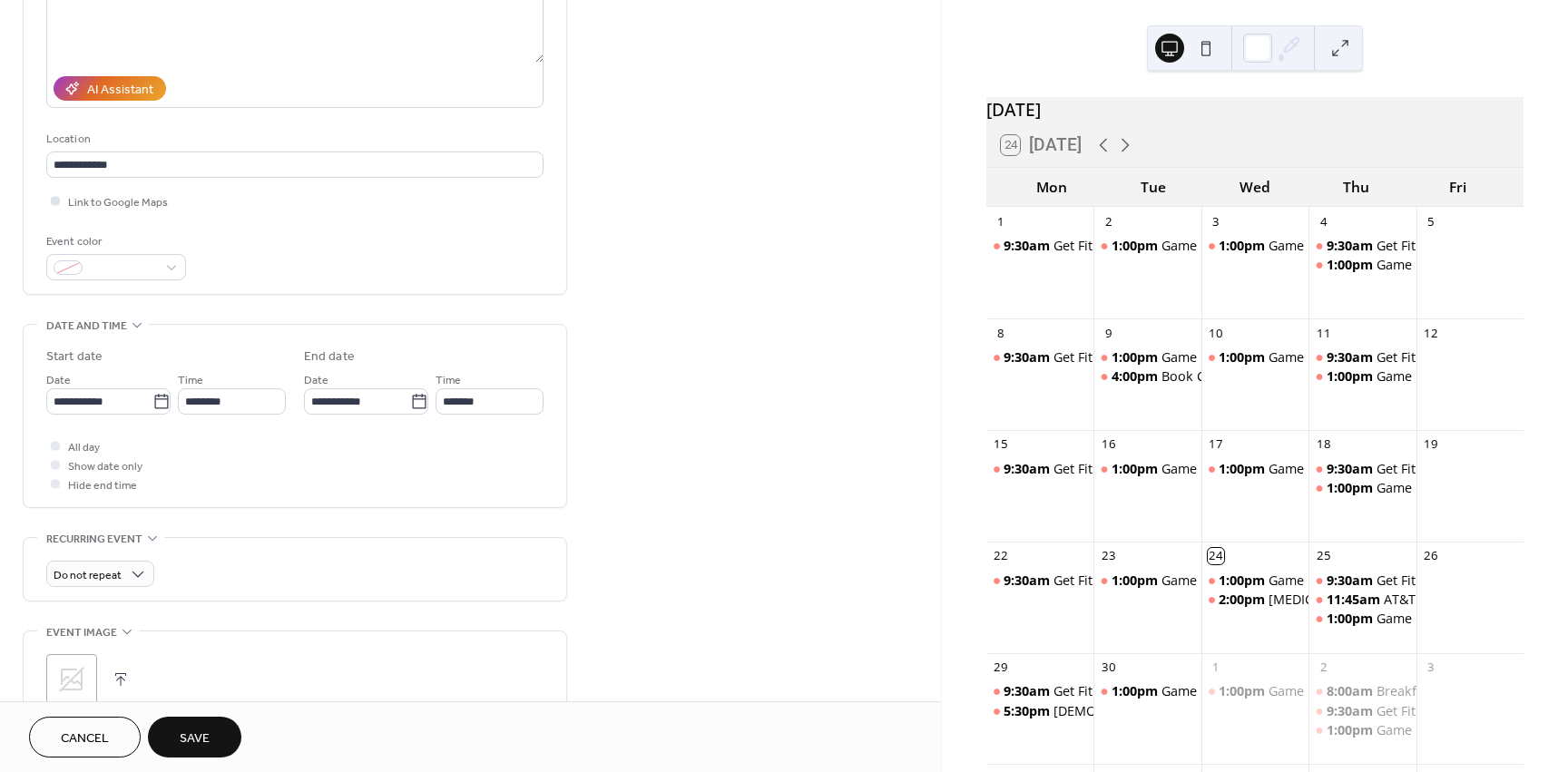
scroll to position [272, 0]
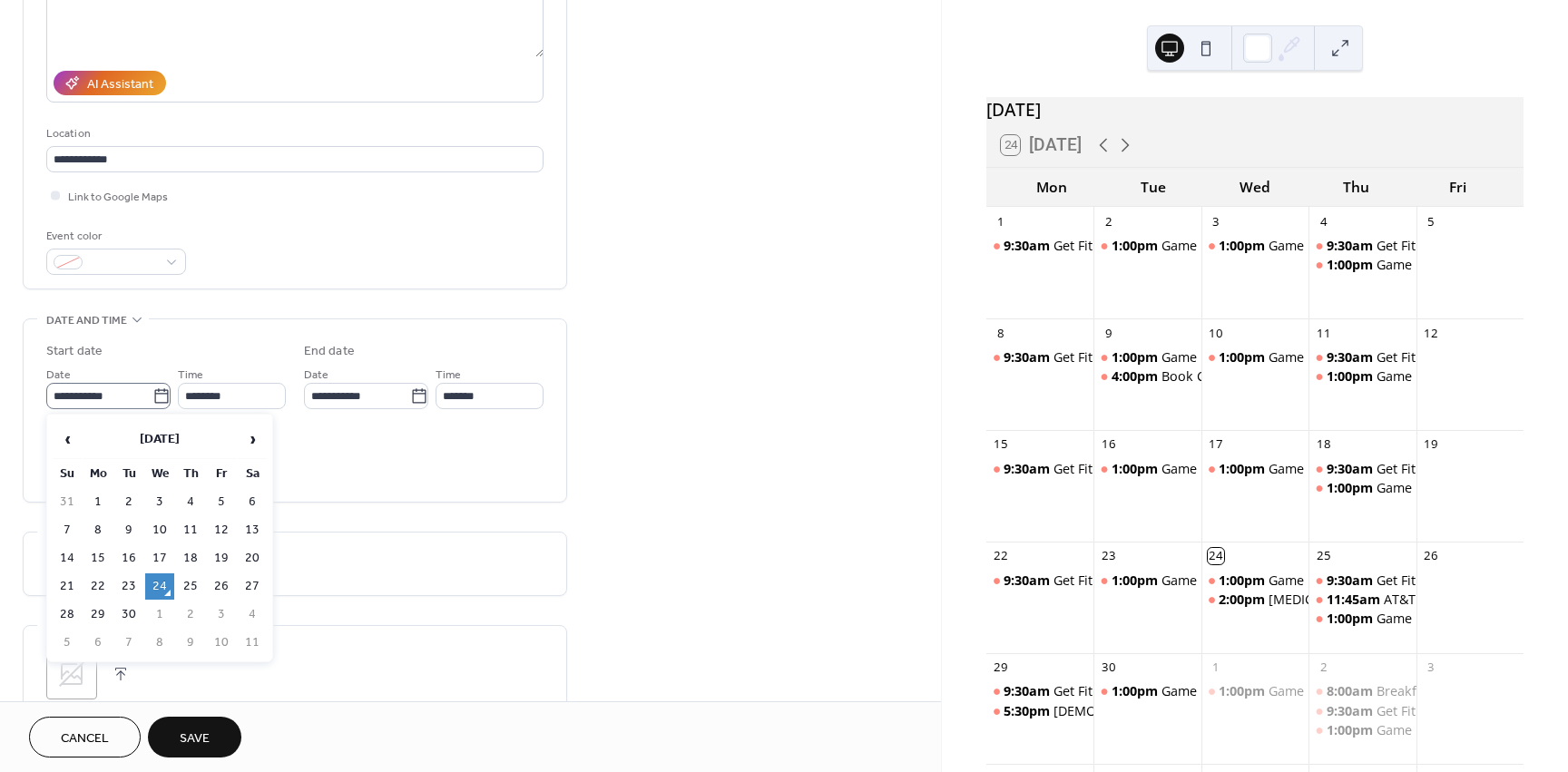
click at [158, 401] on icon at bounding box center [162, 397] width 18 height 18
click at [152, 401] on input "**********" at bounding box center [99, 396] width 106 height 26
click at [105, 554] on td "15" at bounding box center [98, 558] width 29 height 26
type input "**********"
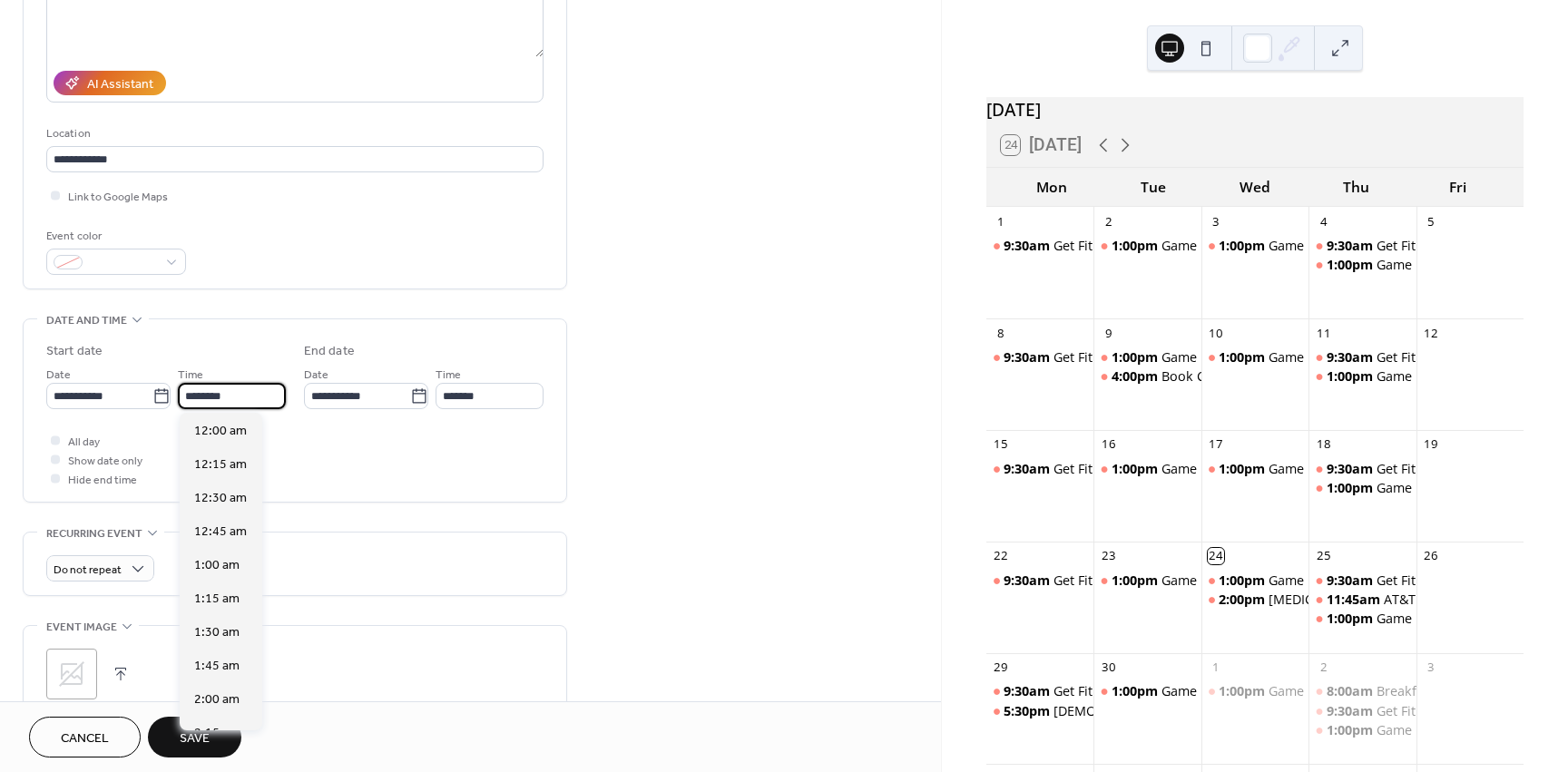
click at [235, 398] on input "********" at bounding box center [232, 396] width 108 height 26
click at [226, 627] on span "1:30 pm" at bounding box center [217, 632] width 47 height 19
type input "*******"
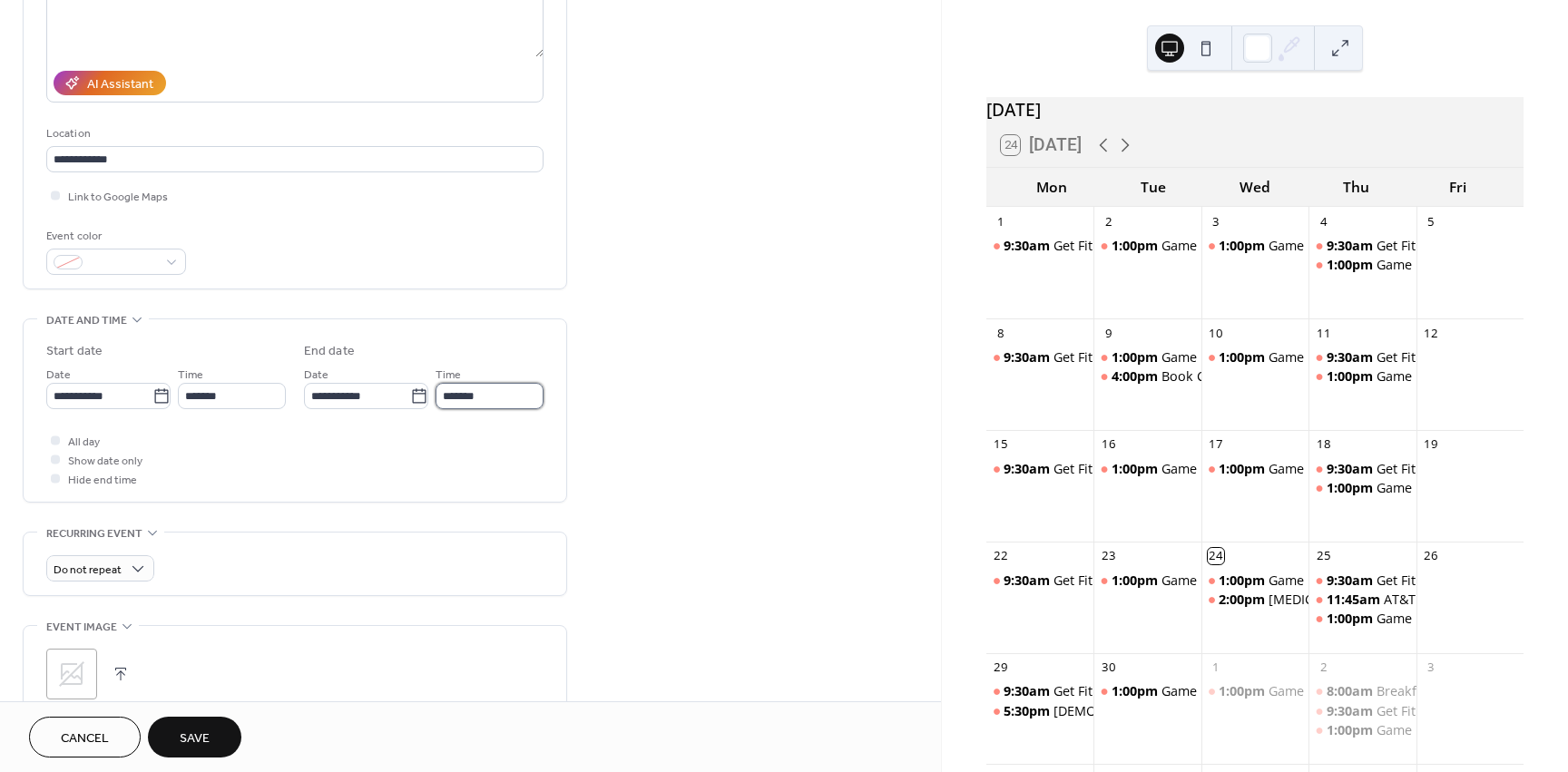
click at [484, 393] on input "*******" at bounding box center [489, 396] width 108 height 26
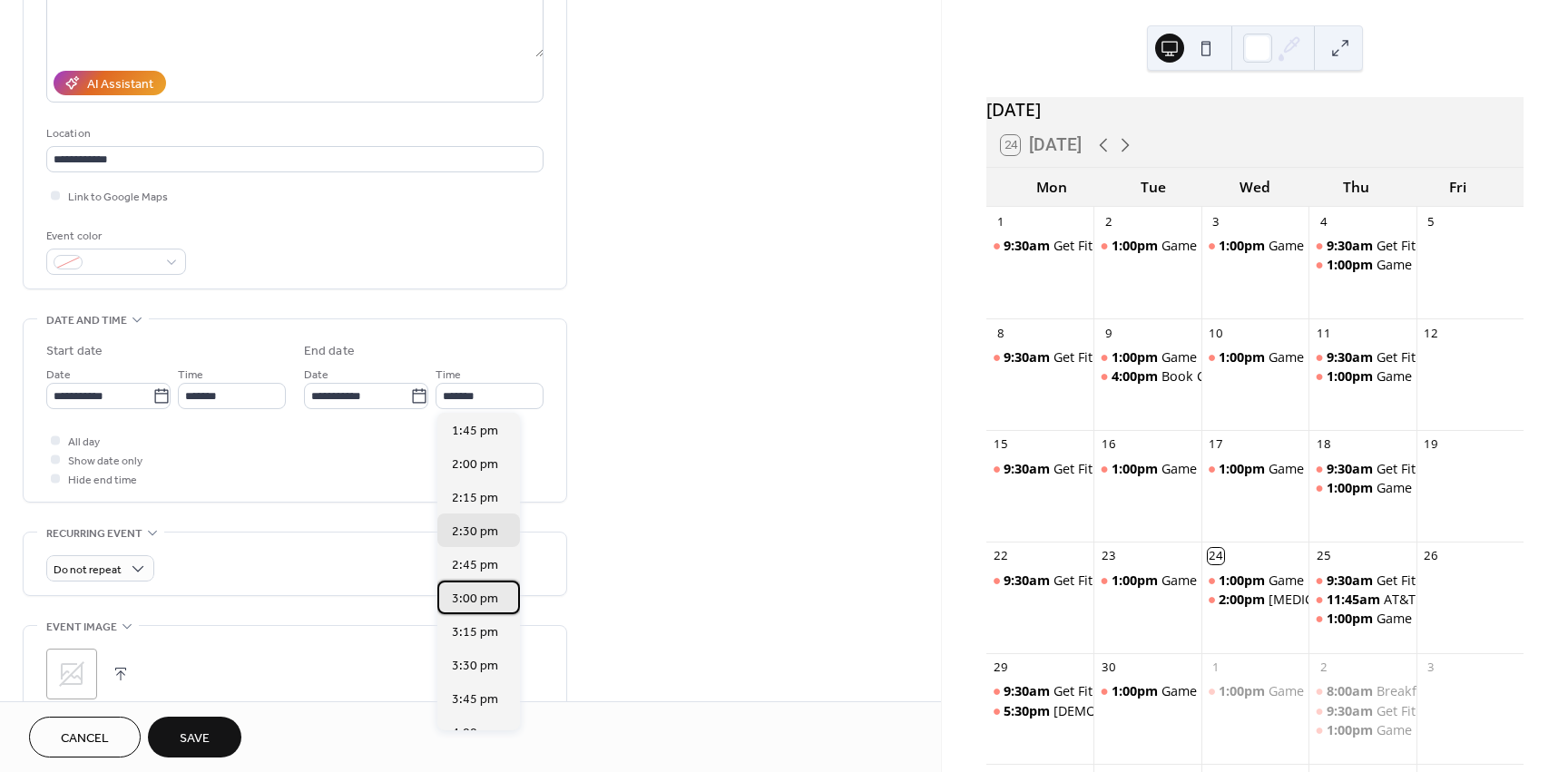
click at [483, 592] on span "3:00 pm" at bounding box center [475, 599] width 47 height 19
type input "*******"
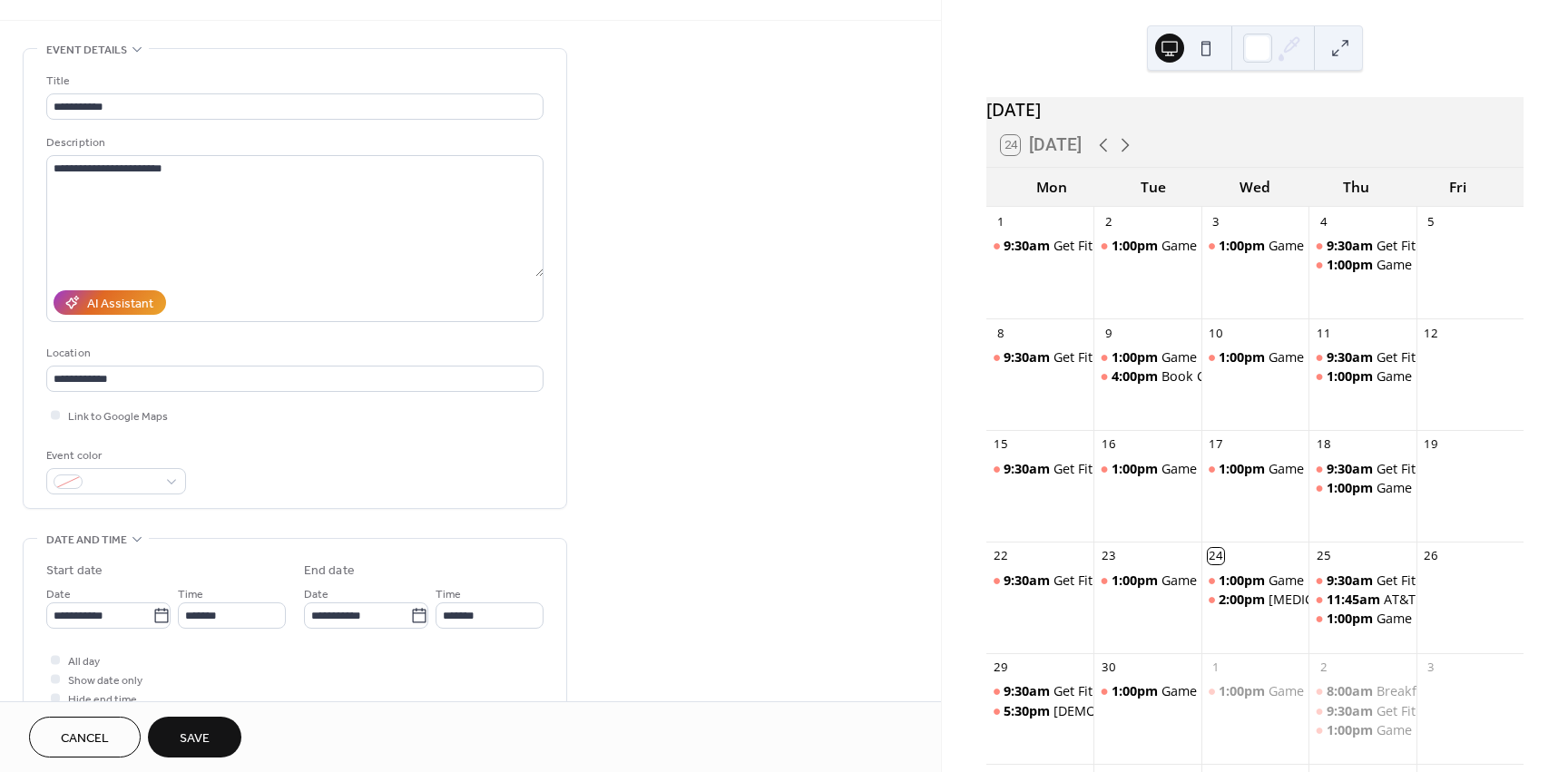
scroll to position [0, 0]
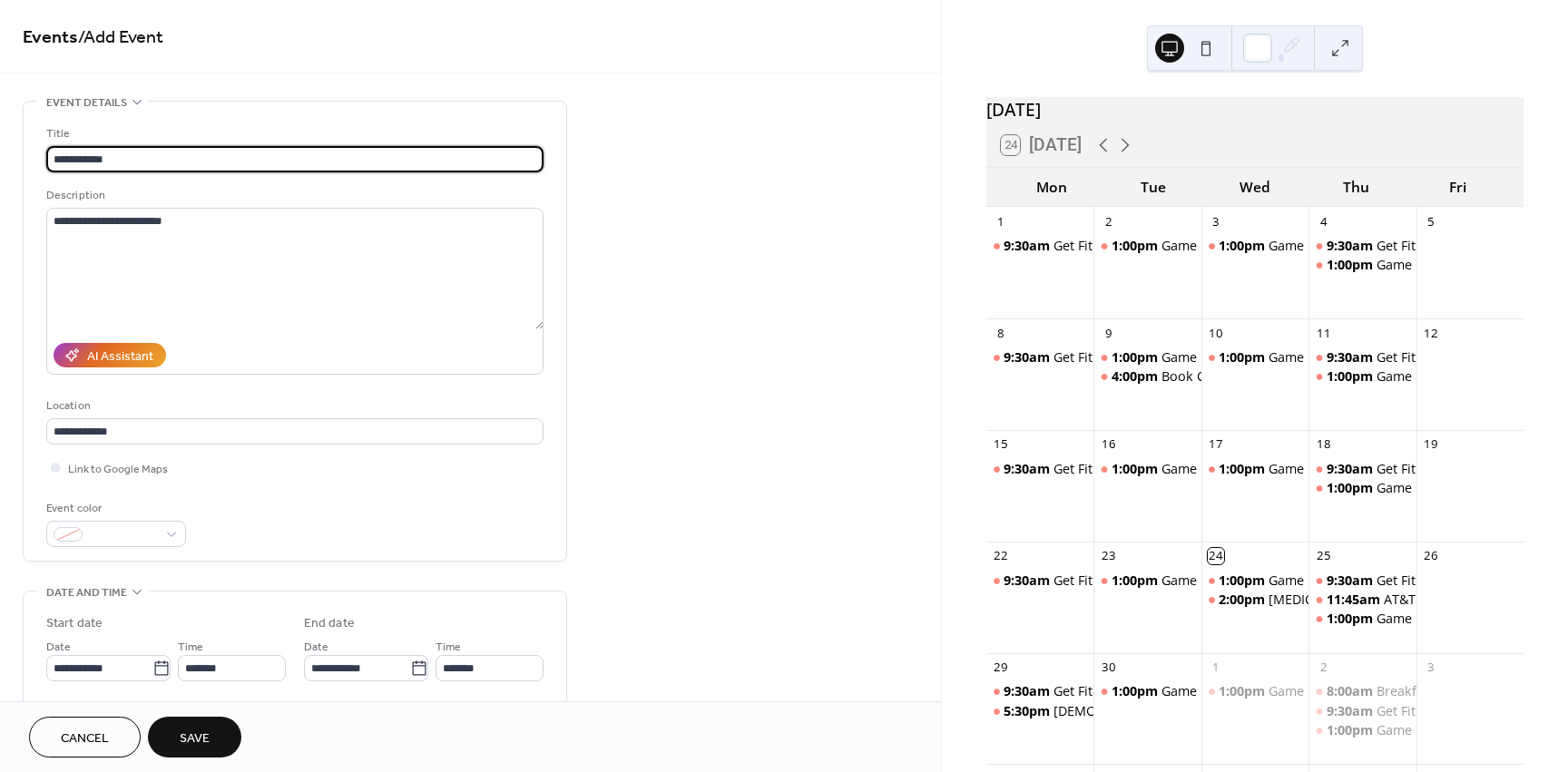
click at [133, 163] on input "**********" at bounding box center [295, 159] width 497 height 26
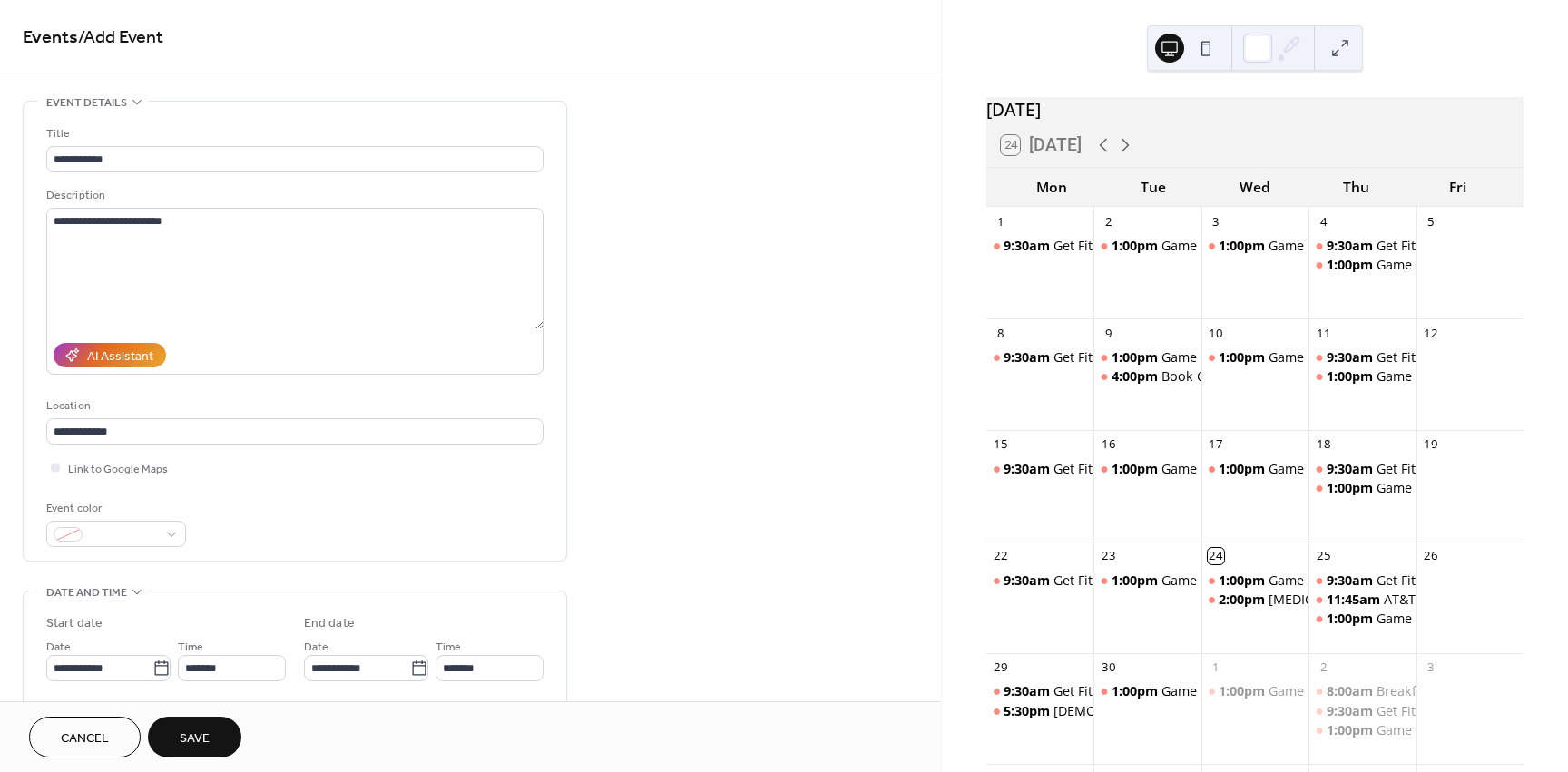
click at [210, 729] on span "Save" at bounding box center [194, 738] width 30 height 19
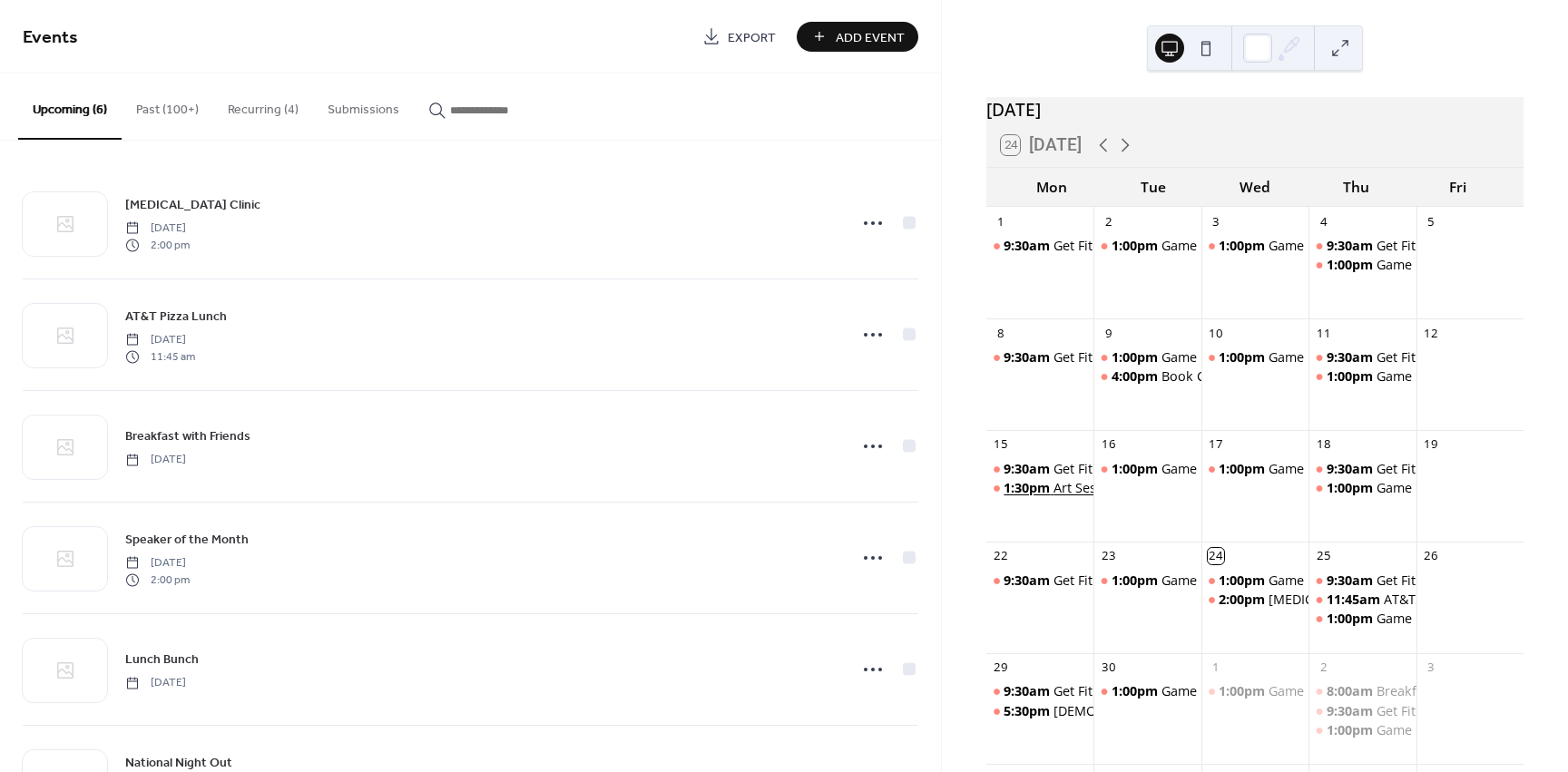
click at [1083, 497] on div "Art Session" at bounding box center [1088, 488] width 69 height 18
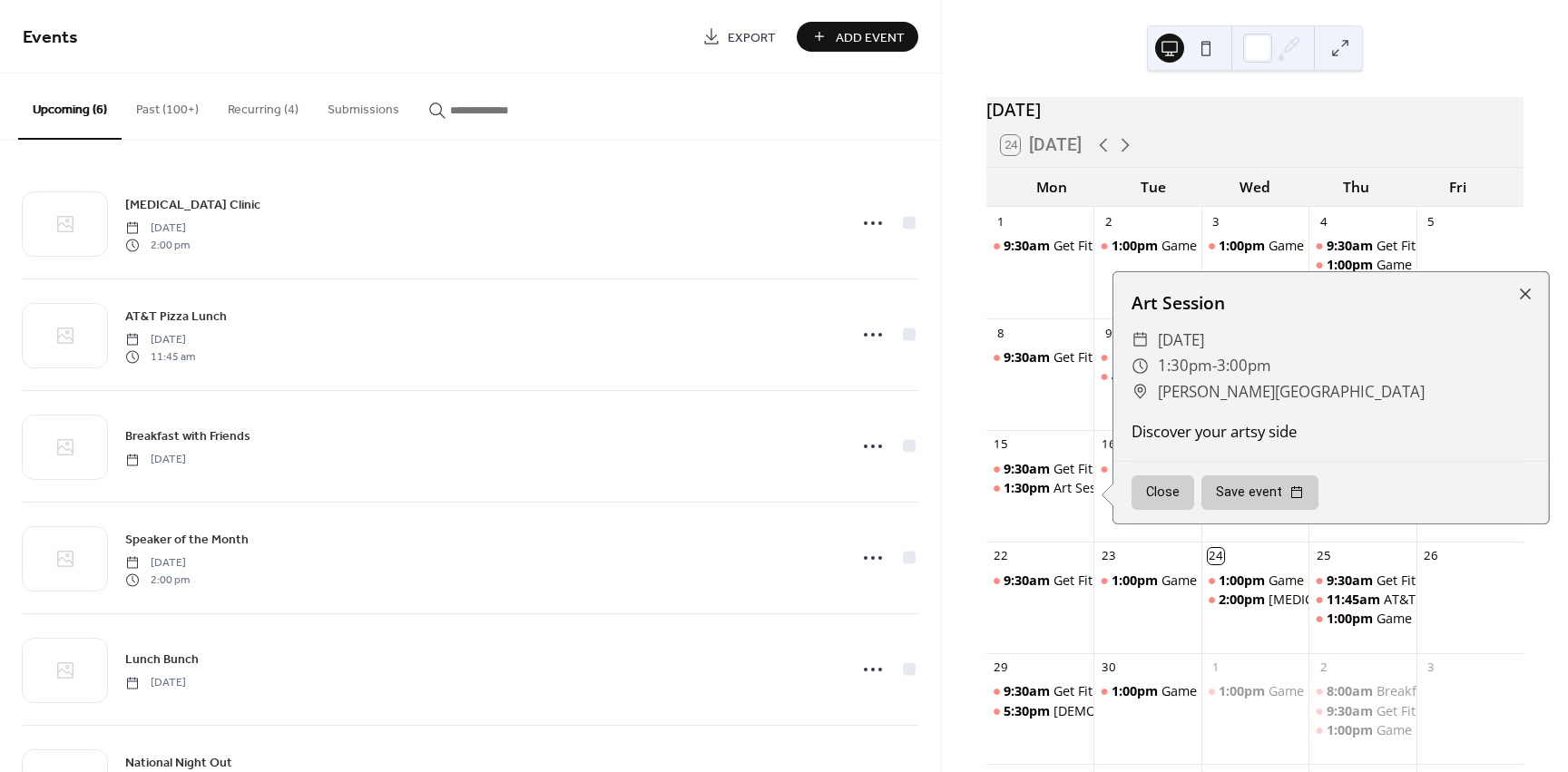
click at [1156, 510] on button "Close" at bounding box center [1163, 493] width 63 height 35
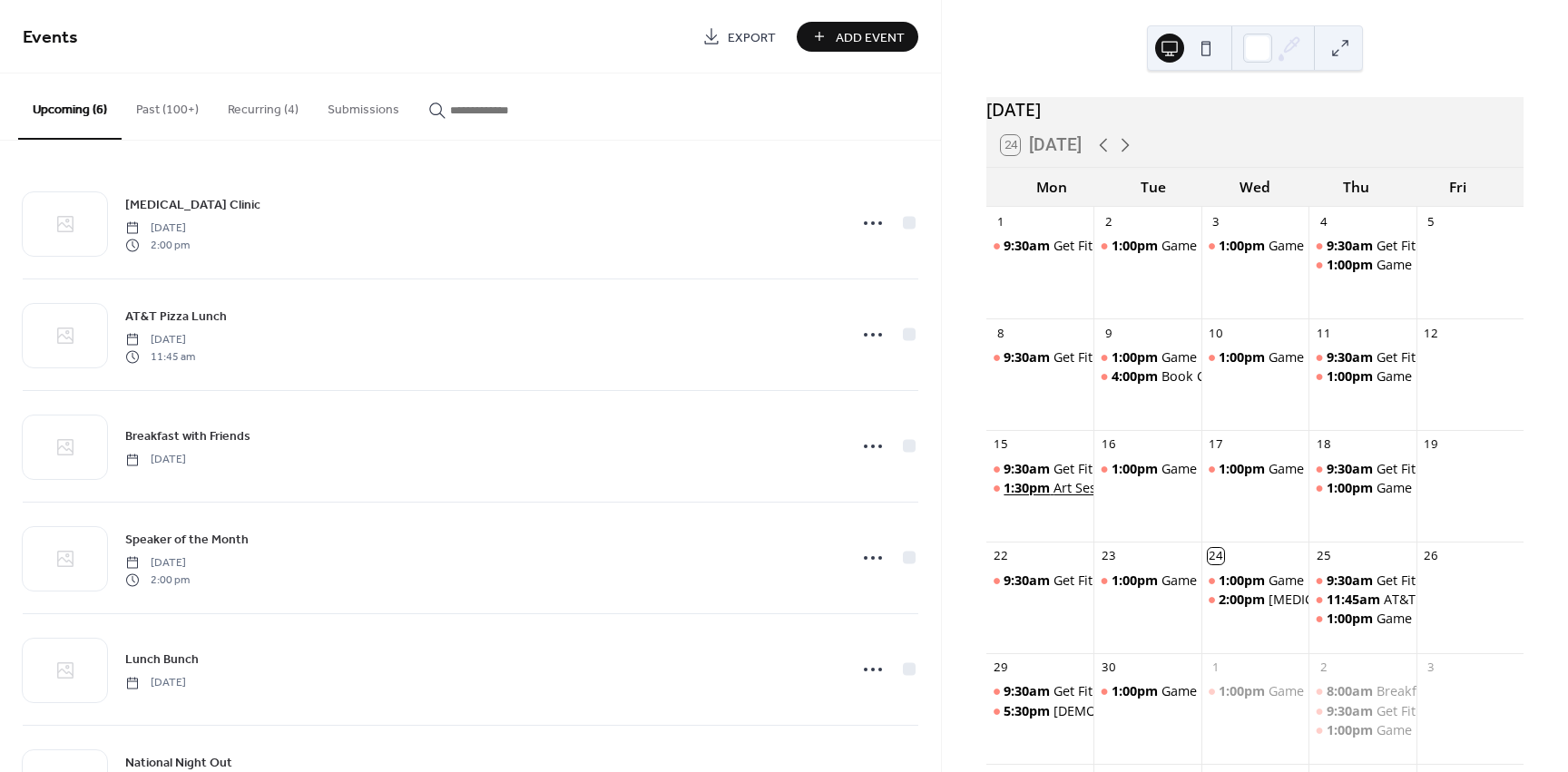
click at [1053, 496] on span "1:30pm" at bounding box center [1029, 488] width 50 height 18
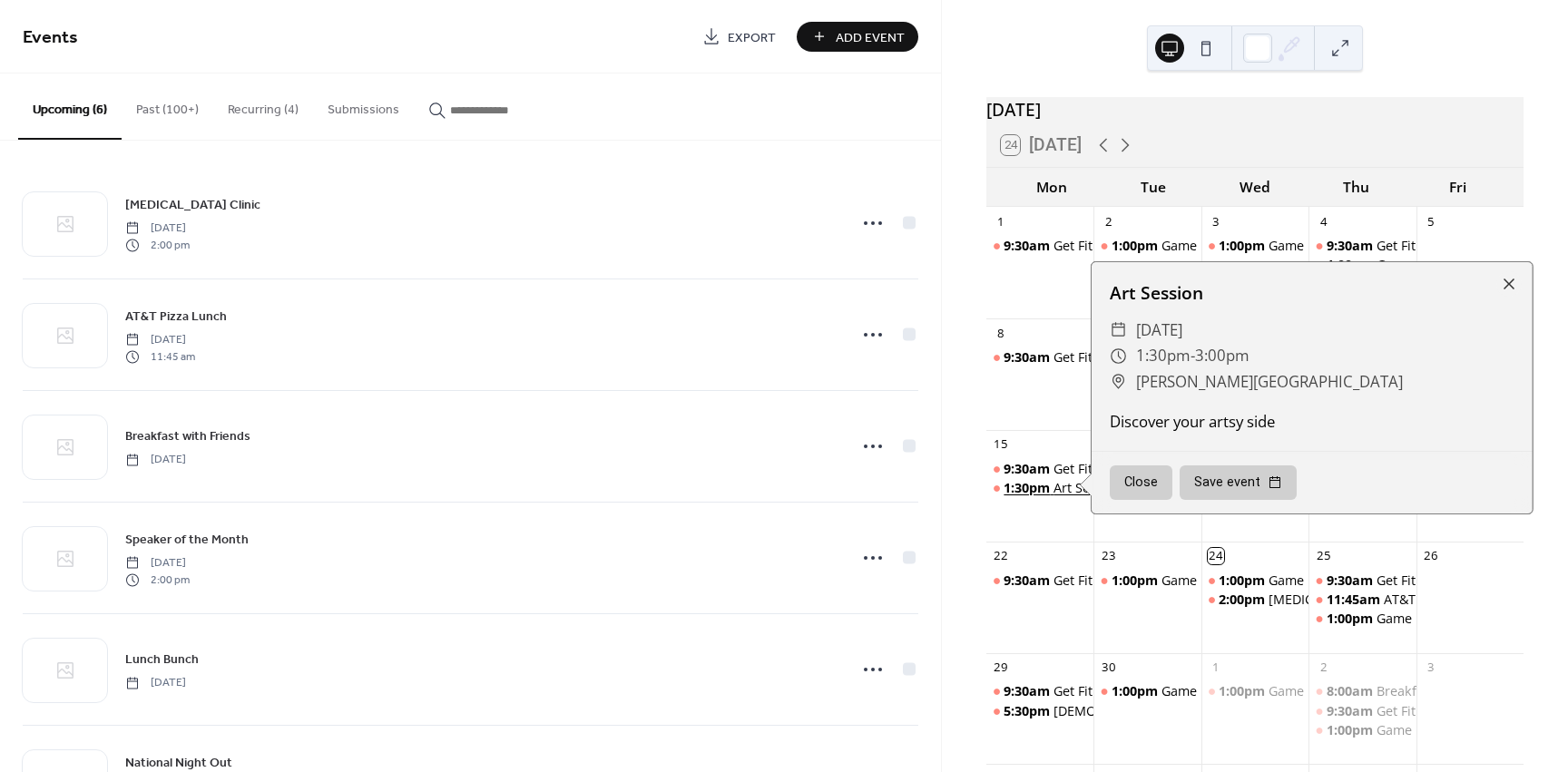
click at [1053, 496] on span "1:30pm" at bounding box center [1029, 488] width 50 height 18
click at [1050, 497] on span "1:30pm" at bounding box center [1029, 488] width 50 height 18
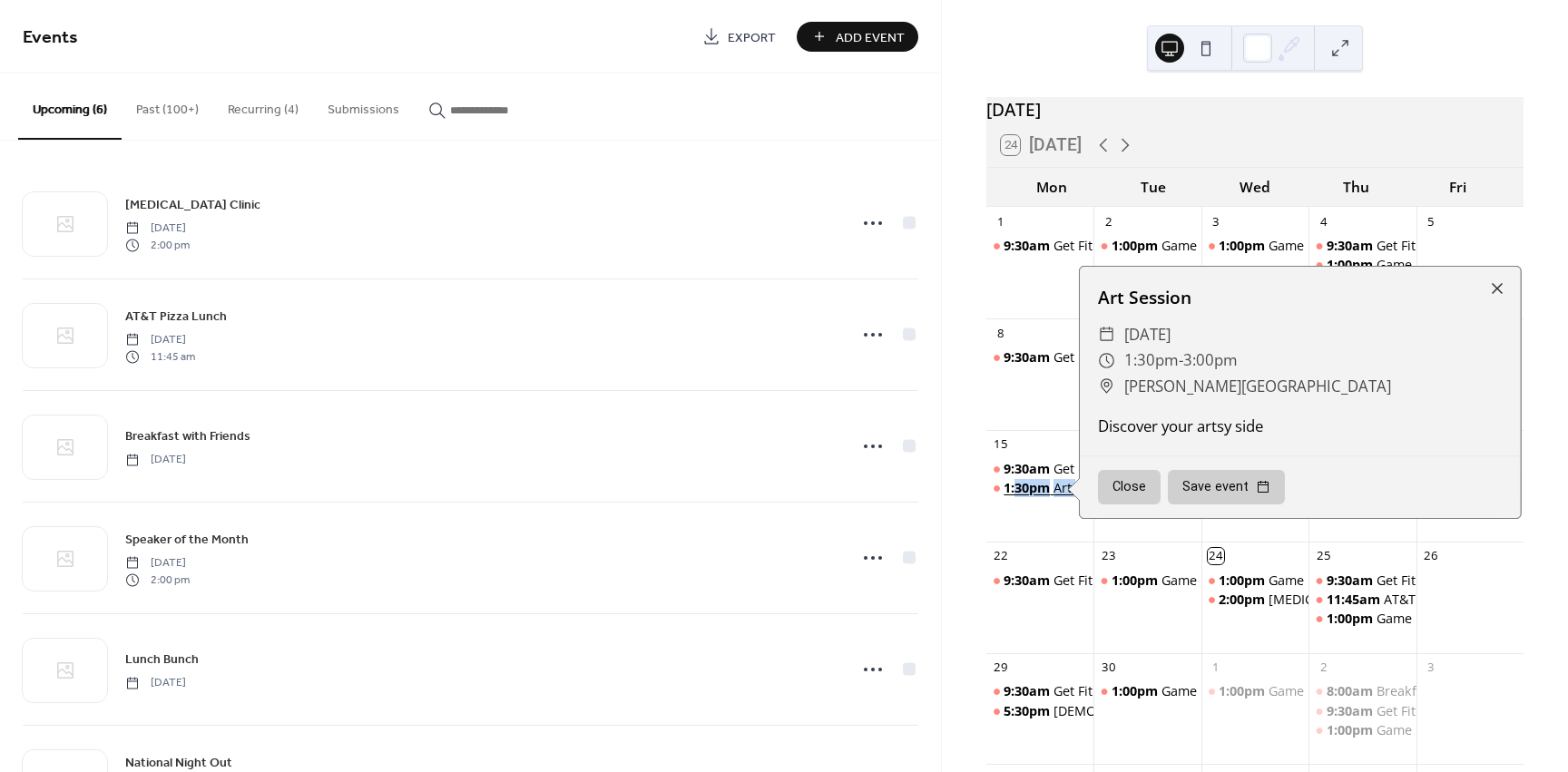
click at [1050, 497] on span "1:30pm" at bounding box center [1029, 488] width 50 height 18
click at [1497, 426] on div "Discover your artsy side" at bounding box center [1300, 425] width 441 height 23
click at [1520, 206] on div "[DATE] 24 [DATE] Mon Tue Wed Thu Fri 1 9:30am Get Fit 2 1:00pm Game Day 3 1:00p…" at bounding box center [1255, 493] width 568 height 794
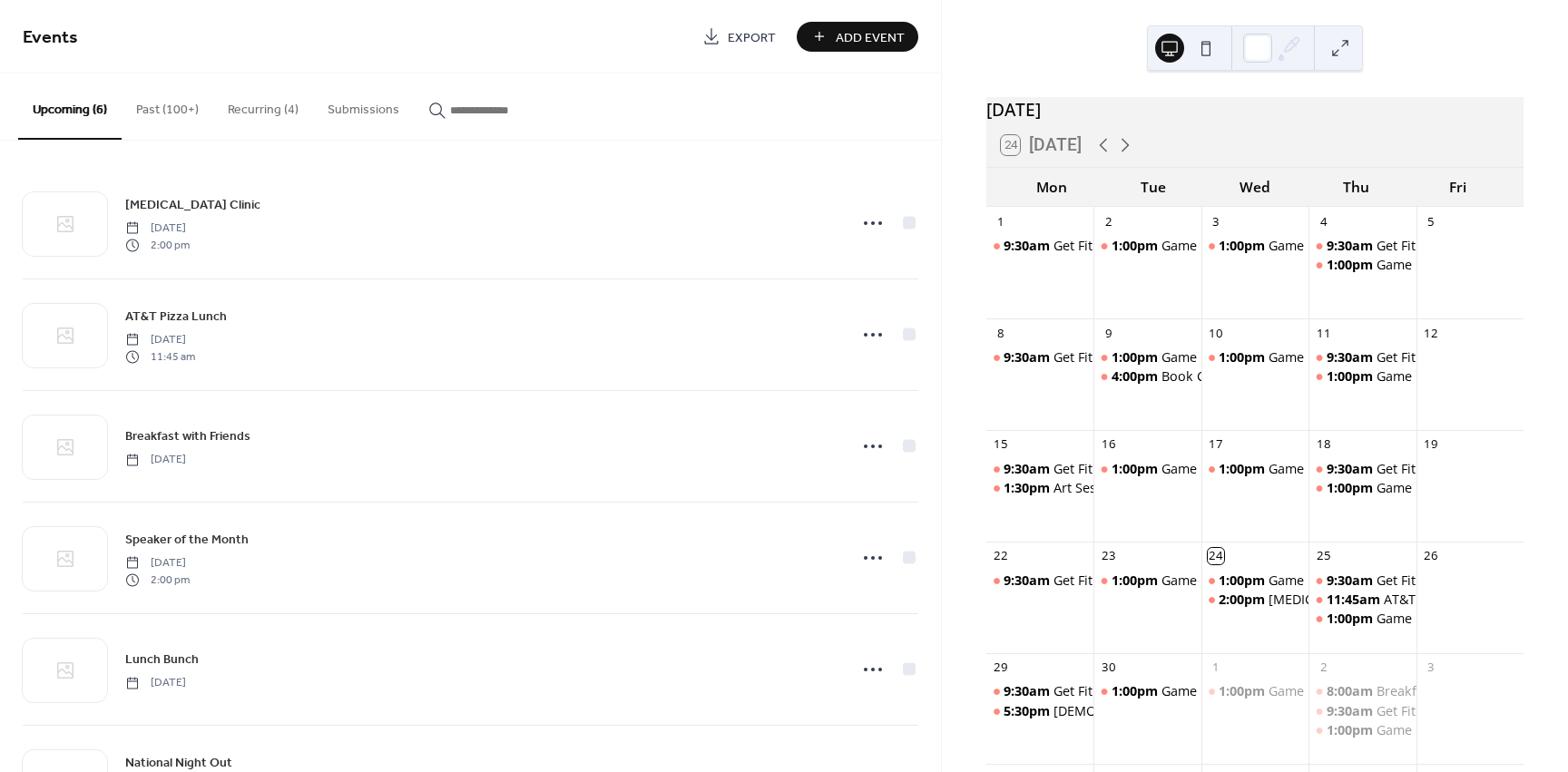
drag, startPoint x: 1061, startPoint y: 493, endPoint x: 1557, endPoint y: 371, distance: 510.8
click at [1557, 371] on div "[DATE] 24 [DATE] Mon Tue Wed Thu Fri 1 9:30am Get Fit 2 1:00pm Game Day 3 1:00p…" at bounding box center [1255, 386] width 626 height 772
click at [173, 105] on button "Past (100+)" at bounding box center [167, 106] width 91 height 65
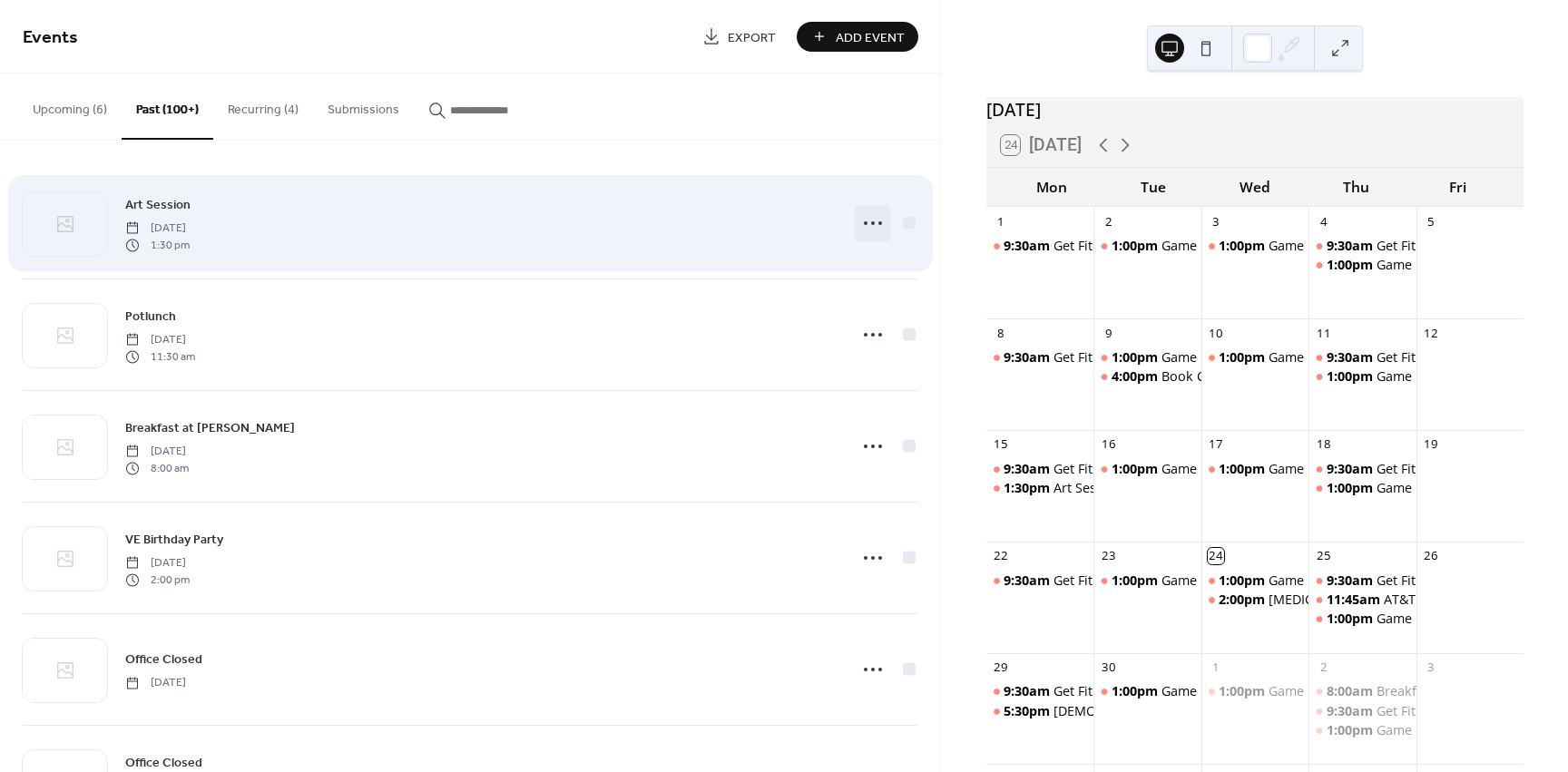
click at [855, 229] on div at bounding box center [873, 224] width 37 height 37
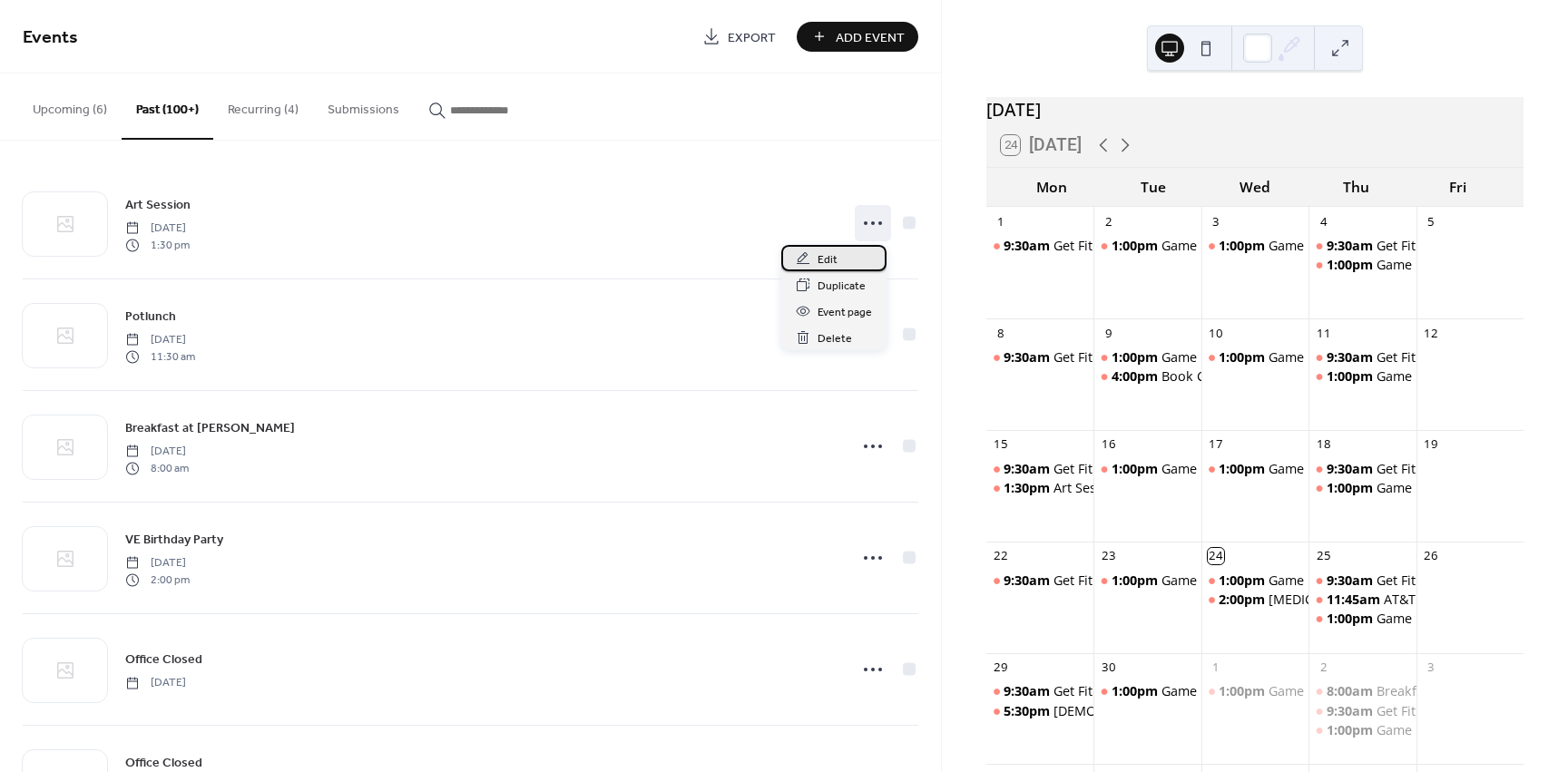
click at [852, 260] on div "Edit" at bounding box center [833, 257] width 105 height 26
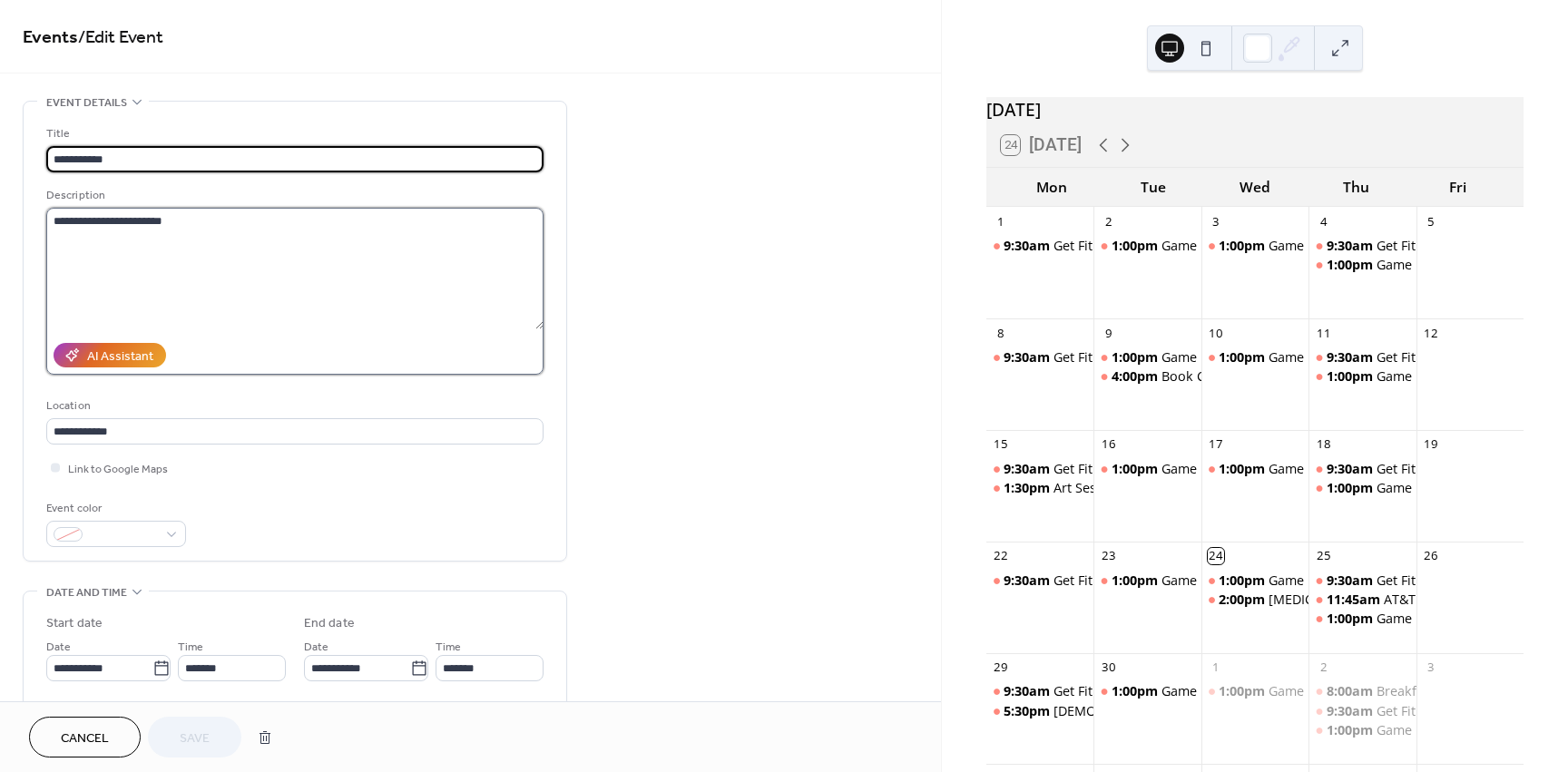
click at [183, 230] on textarea "**********" at bounding box center [295, 268] width 497 height 121
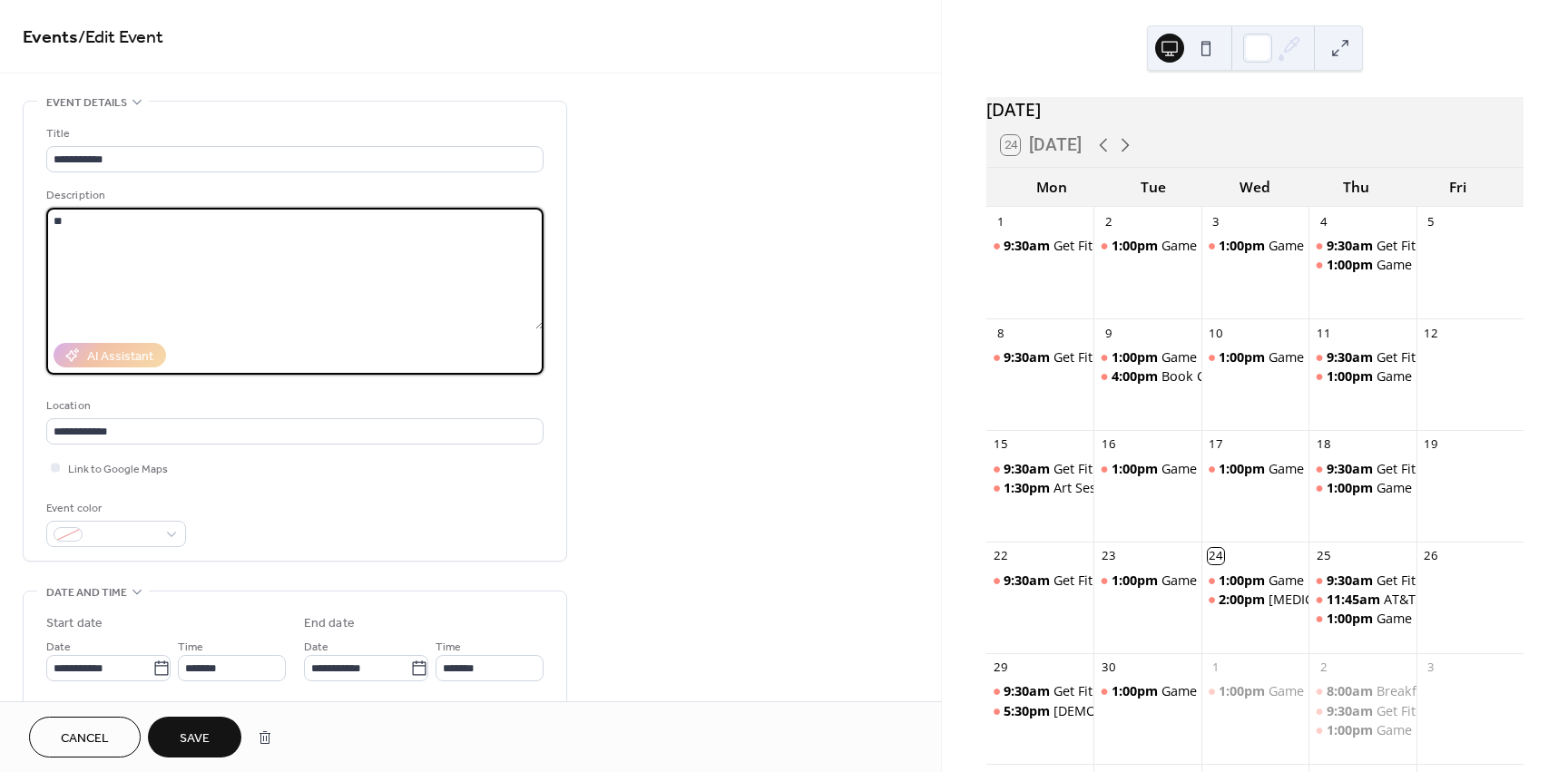
type textarea "*"
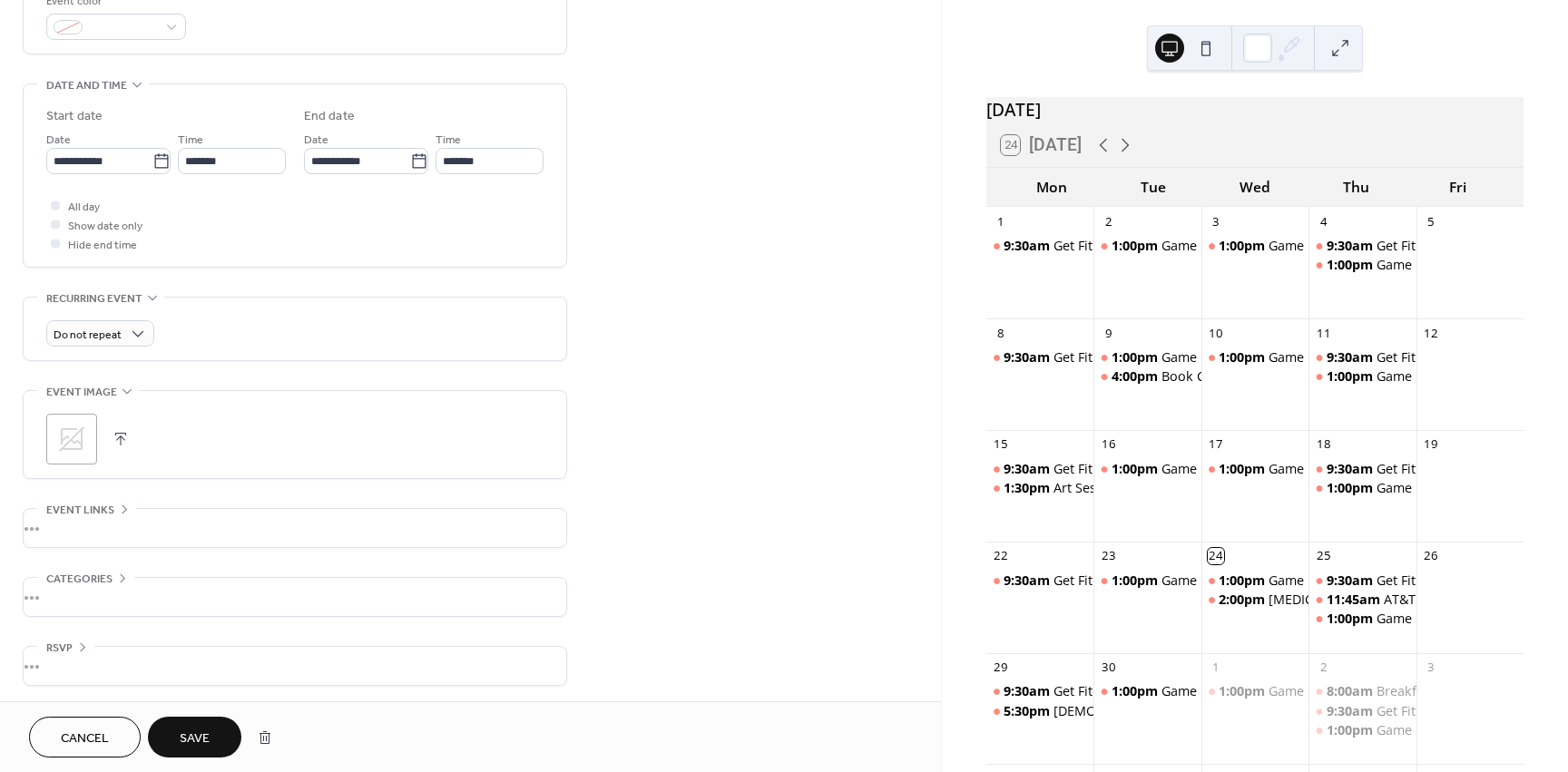
scroll to position [510, 0]
type textarea "**********"
click at [220, 728] on button "Save" at bounding box center [194, 736] width 93 height 41
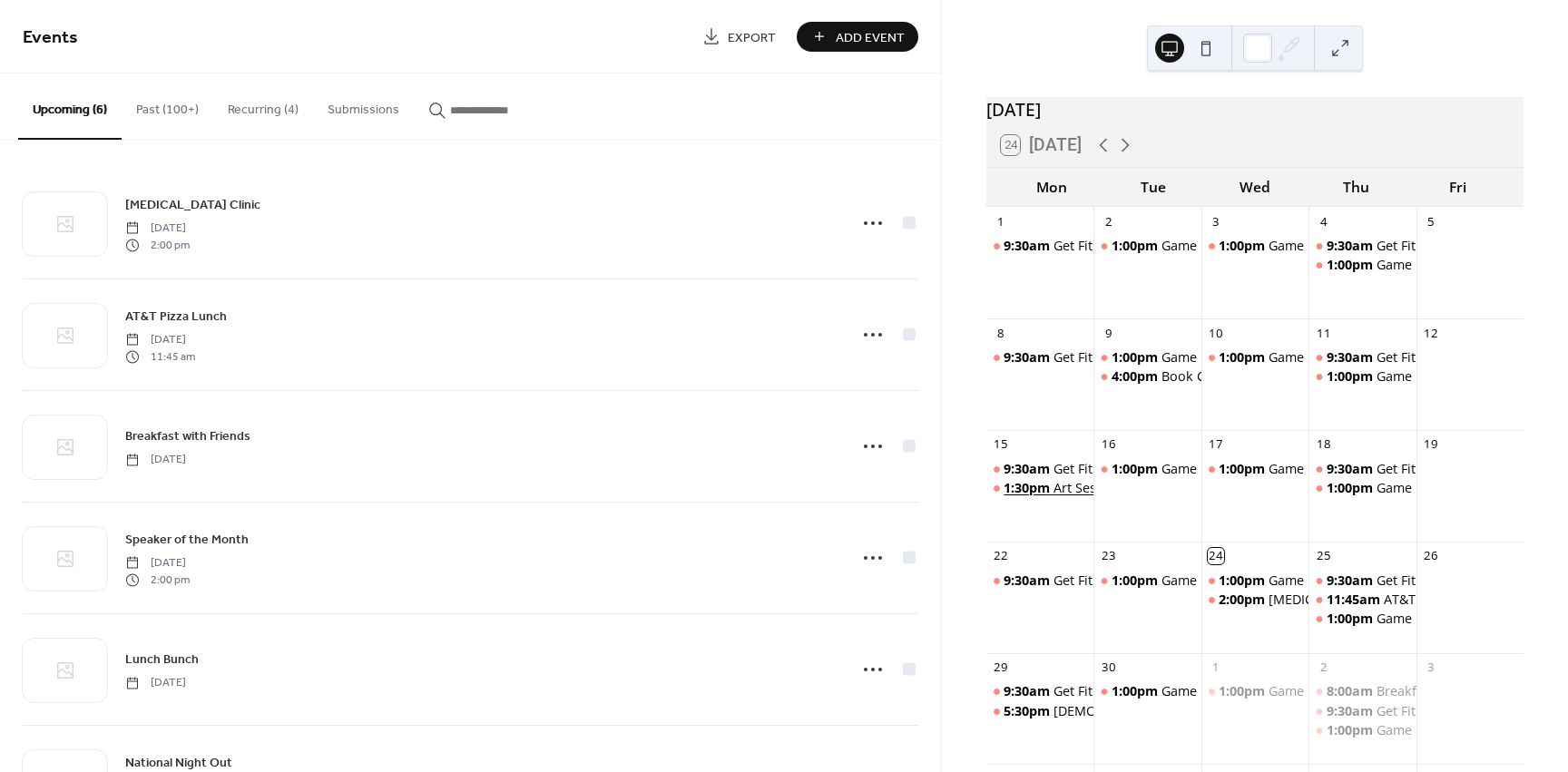
click at [1082, 497] on div "Art Session" at bounding box center [1088, 488] width 69 height 18
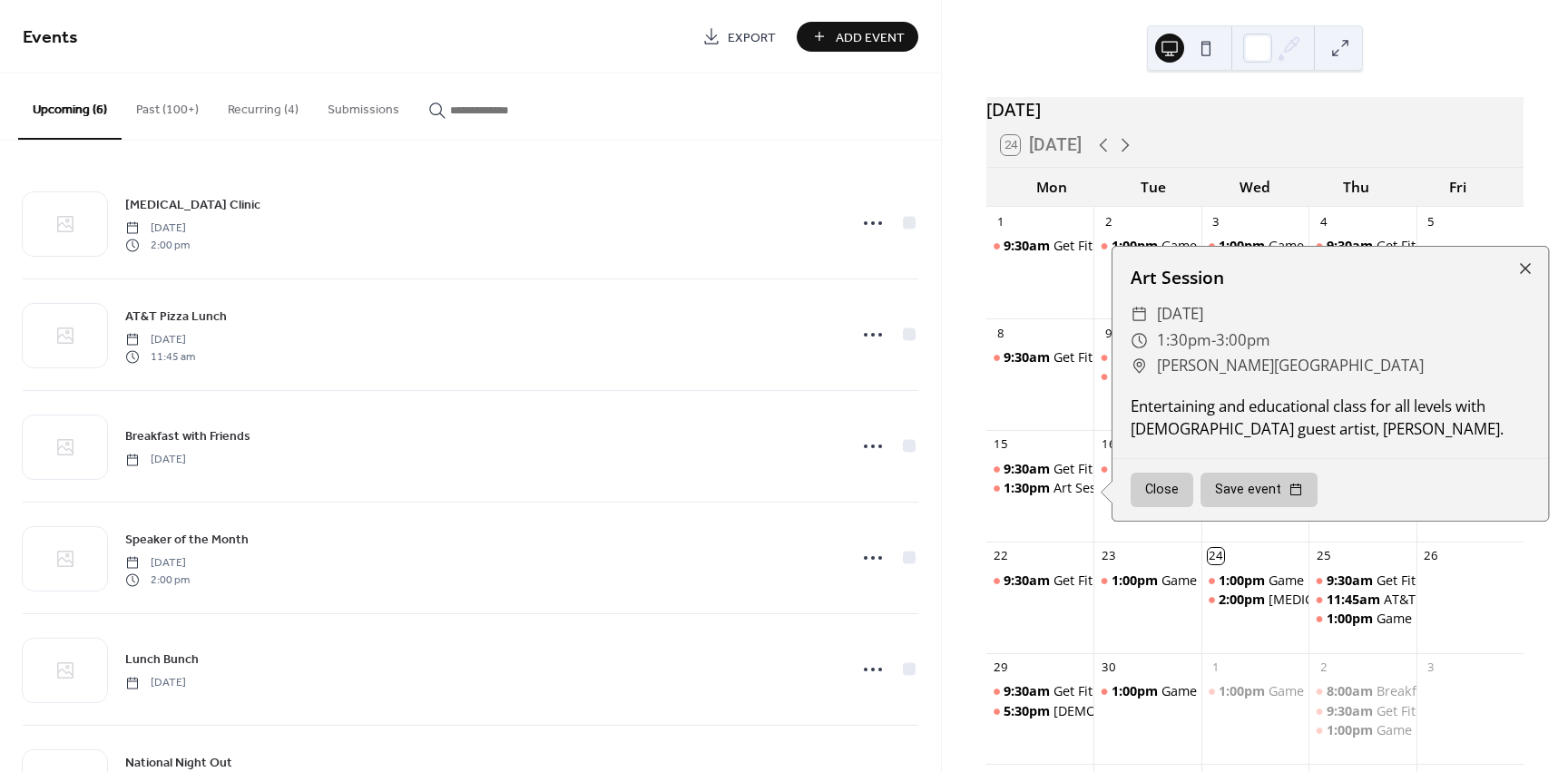
click at [1160, 501] on button "Close" at bounding box center [1162, 490] width 63 height 35
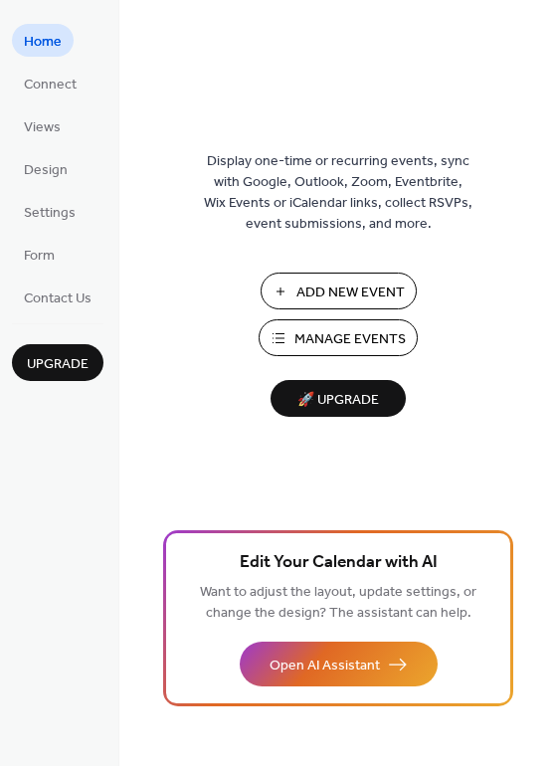
click at [362, 334] on span "Manage Events" at bounding box center [349, 339] width 111 height 21
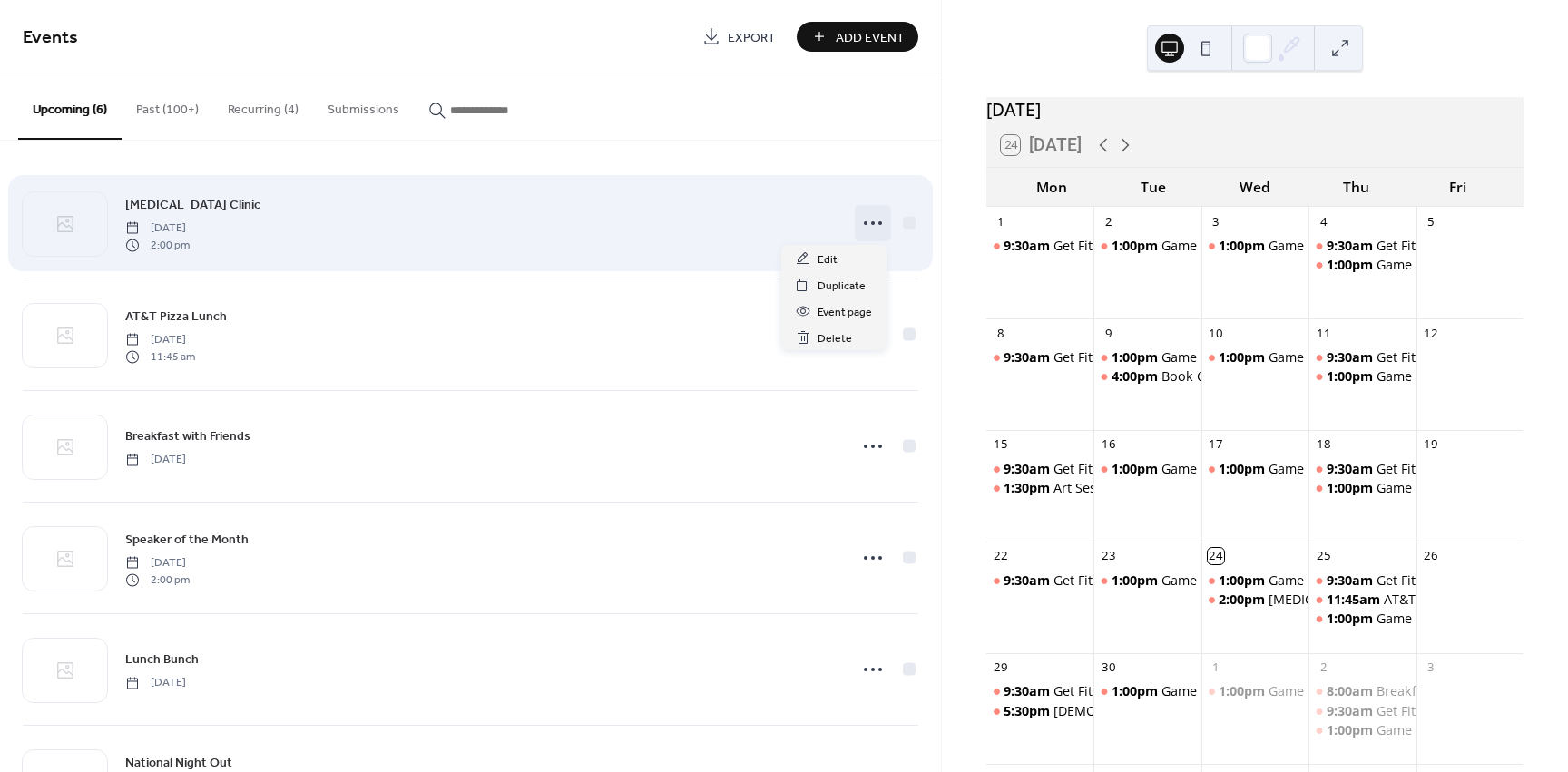
click at [859, 229] on icon at bounding box center [873, 224] width 29 height 29
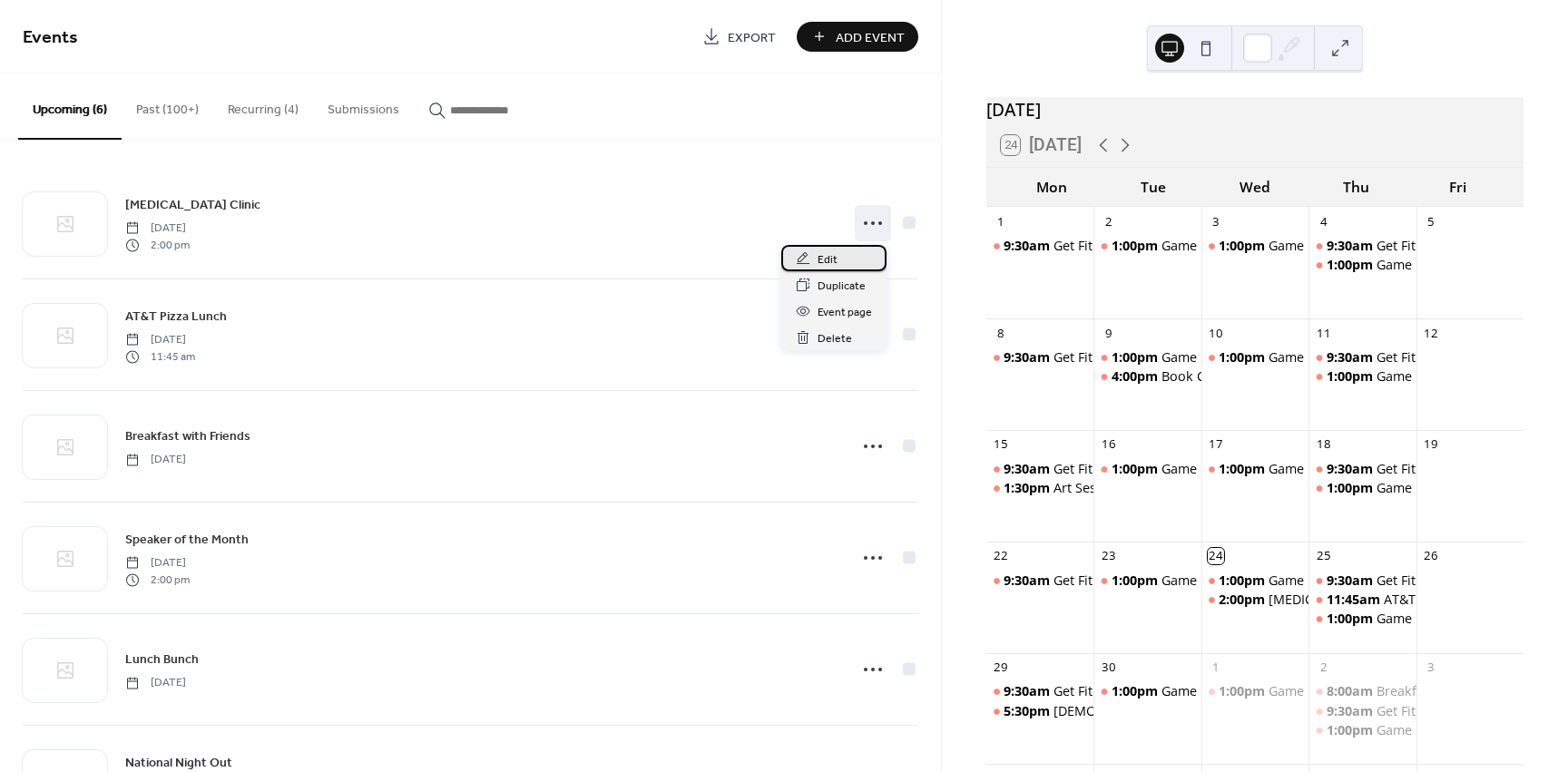
click at [844, 259] on div "Edit" at bounding box center [833, 257] width 105 height 26
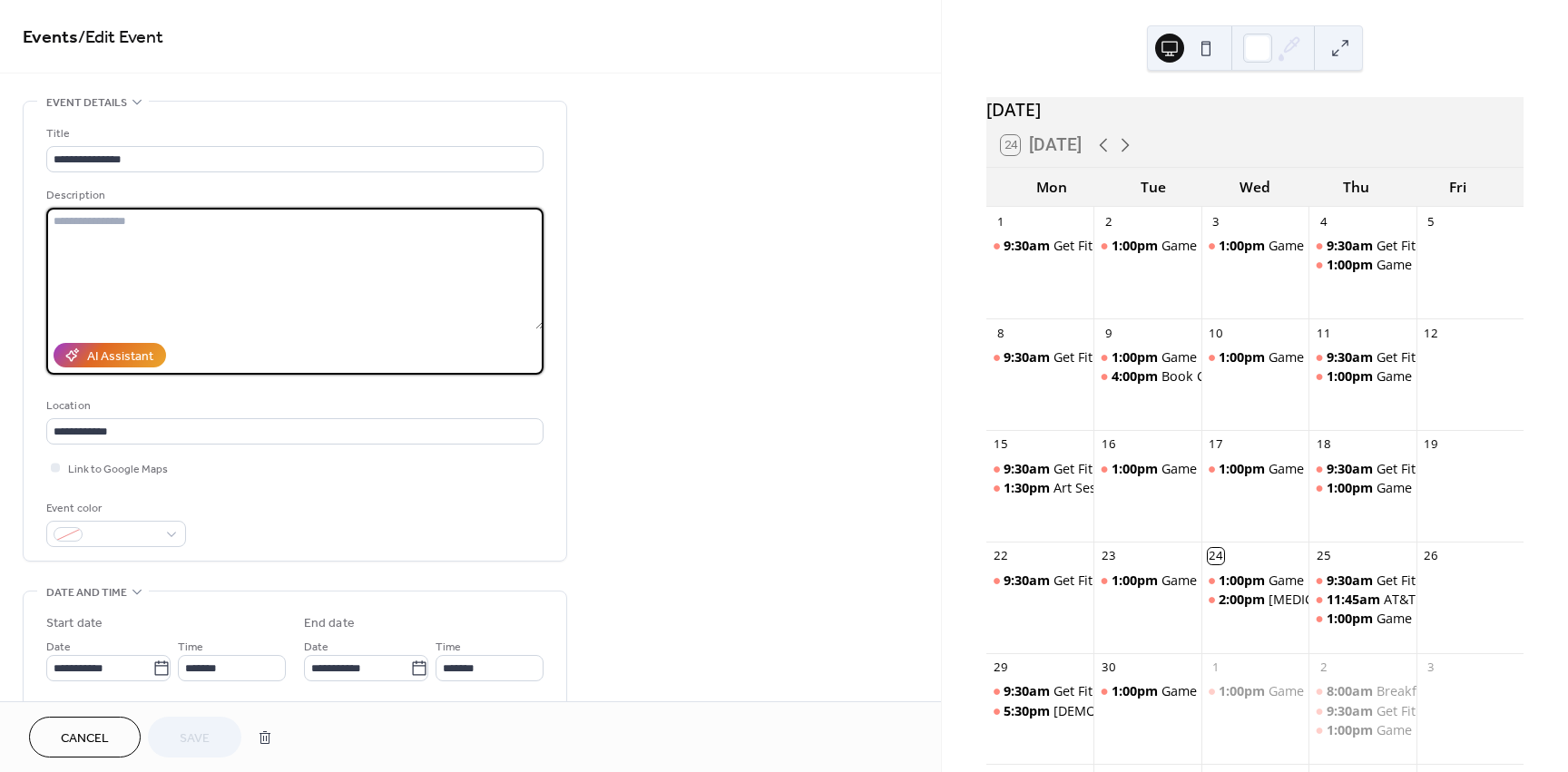
click at [194, 242] on textarea at bounding box center [295, 268] width 497 height 121
type textarea "*"
click at [67, 221] on textarea "**********" at bounding box center [295, 268] width 497 height 121
type textarea "**********"
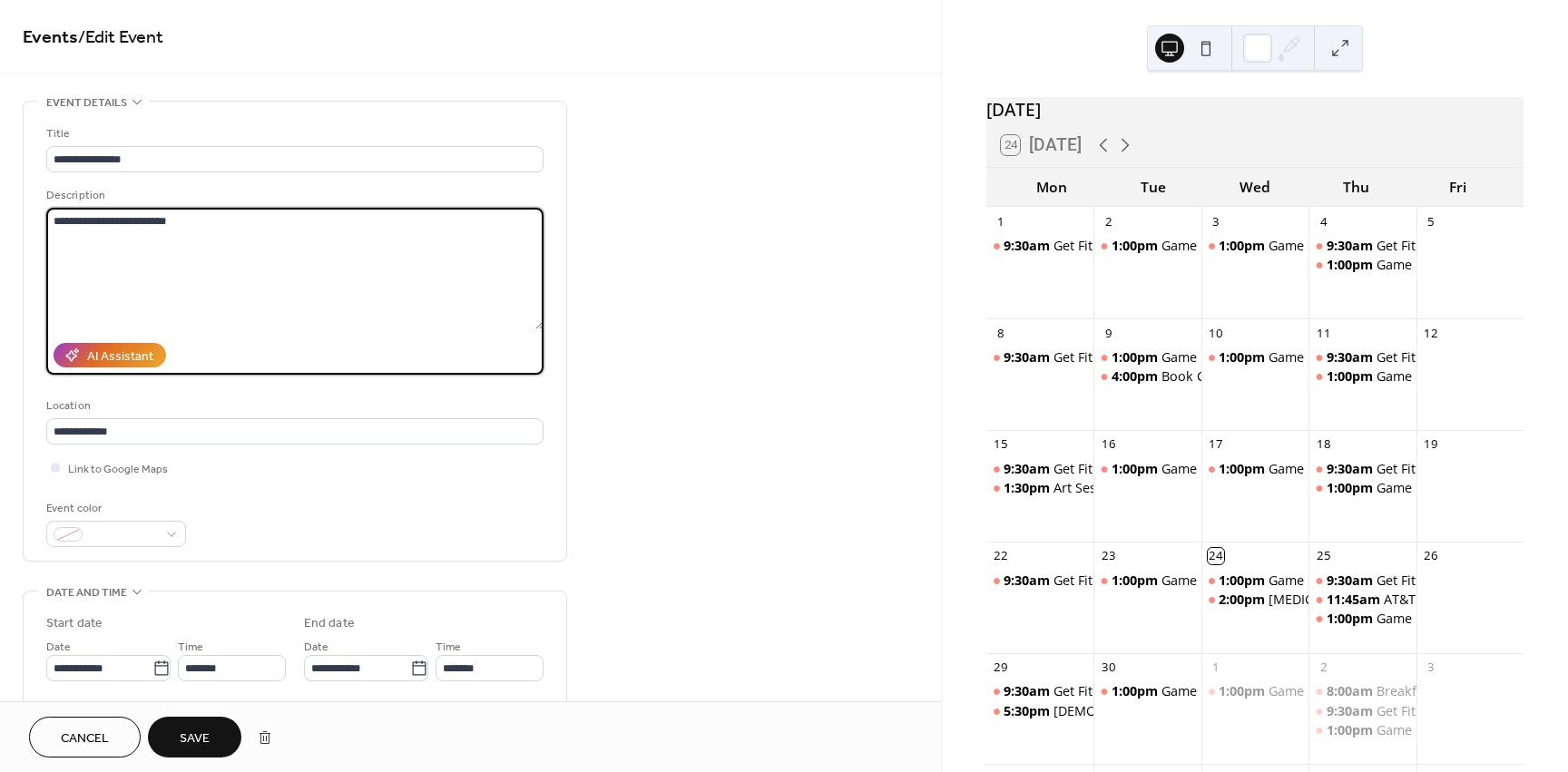
click at [209, 736] on span "Save" at bounding box center [194, 738] width 30 height 19
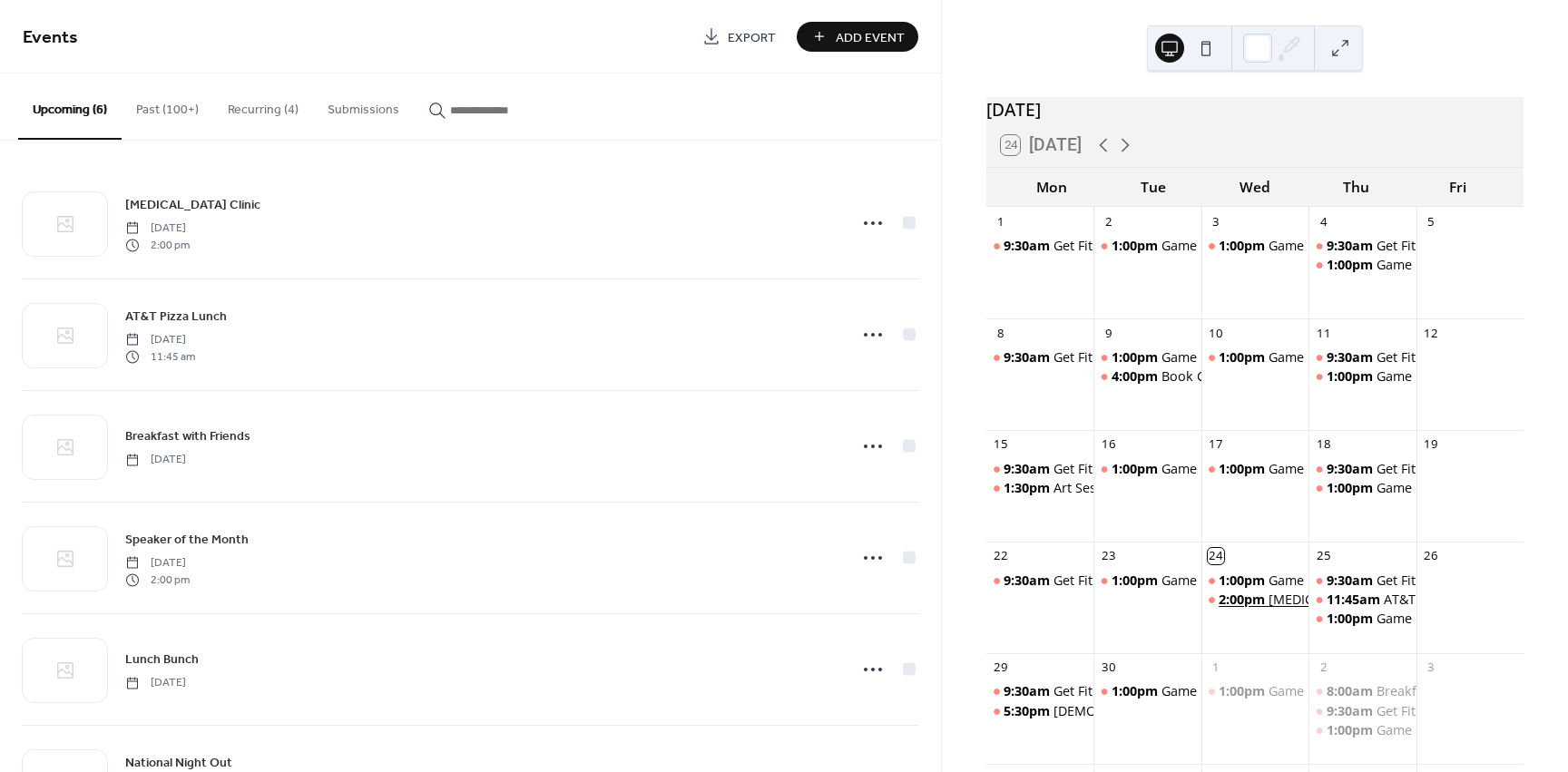
click at [1247, 609] on span "2:00pm" at bounding box center [1243, 600] width 50 height 18
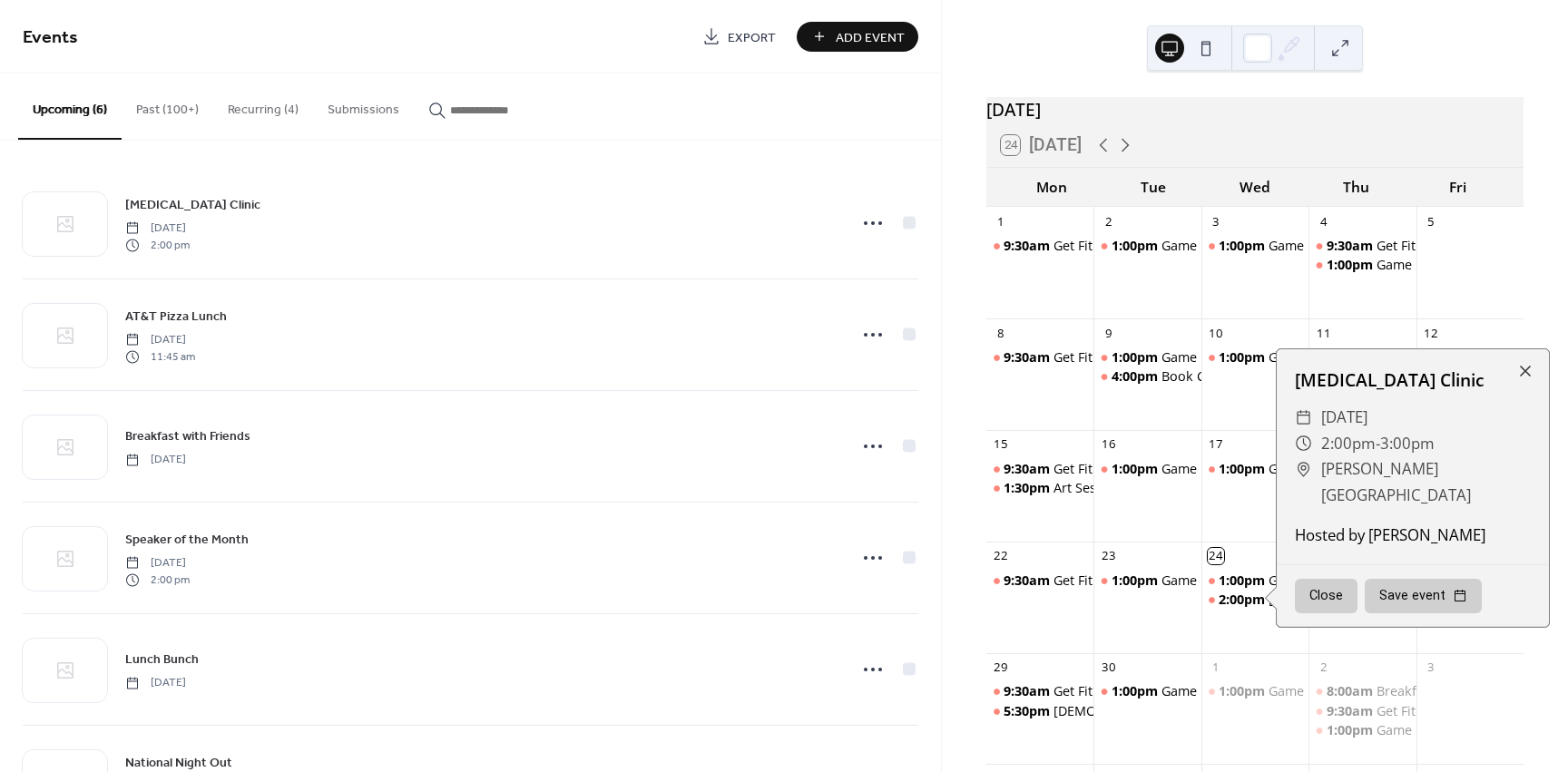
click at [1334, 613] on button "Close" at bounding box center [1326, 596] width 63 height 35
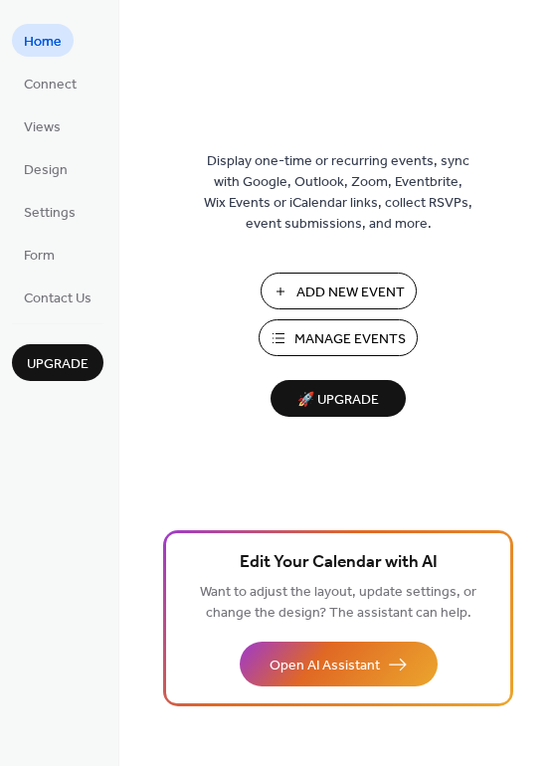
click at [330, 297] on span "Add New Event" at bounding box center [350, 292] width 108 height 21
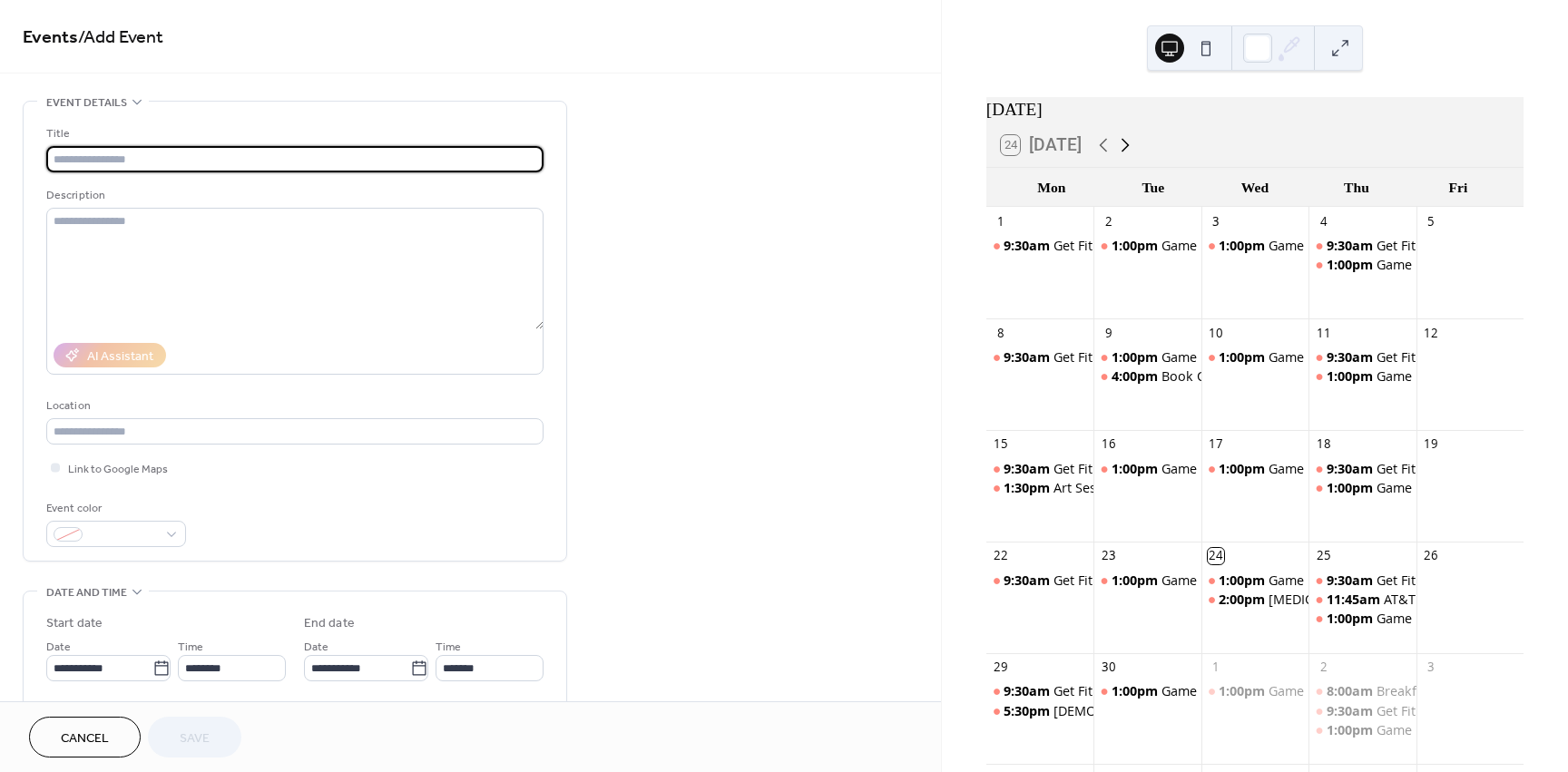
click at [1133, 155] on icon at bounding box center [1125, 145] width 22 height 22
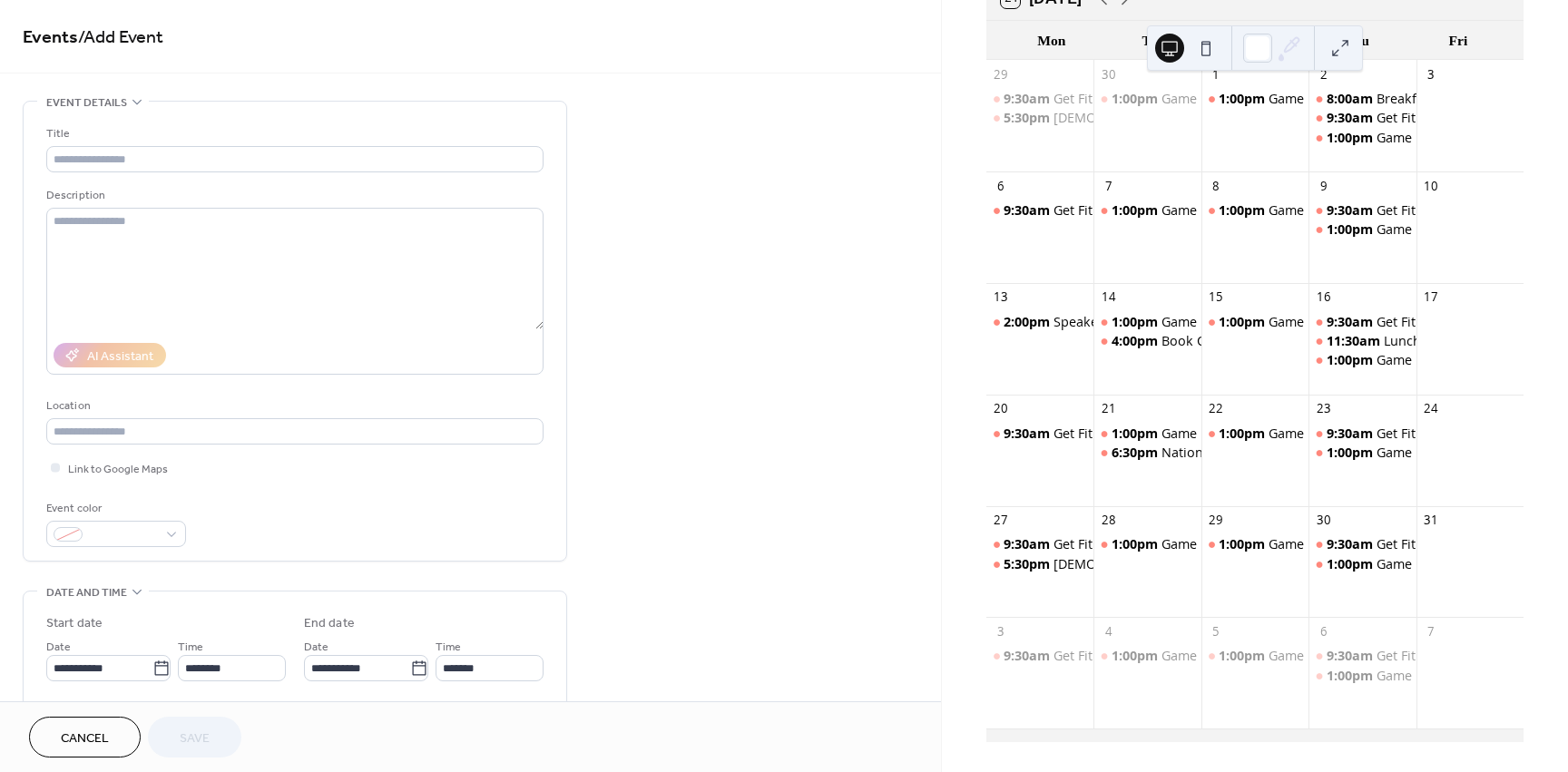
scroll to position [158, 0]
click at [1431, 578] on div at bounding box center [1469, 573] width 107 height 75
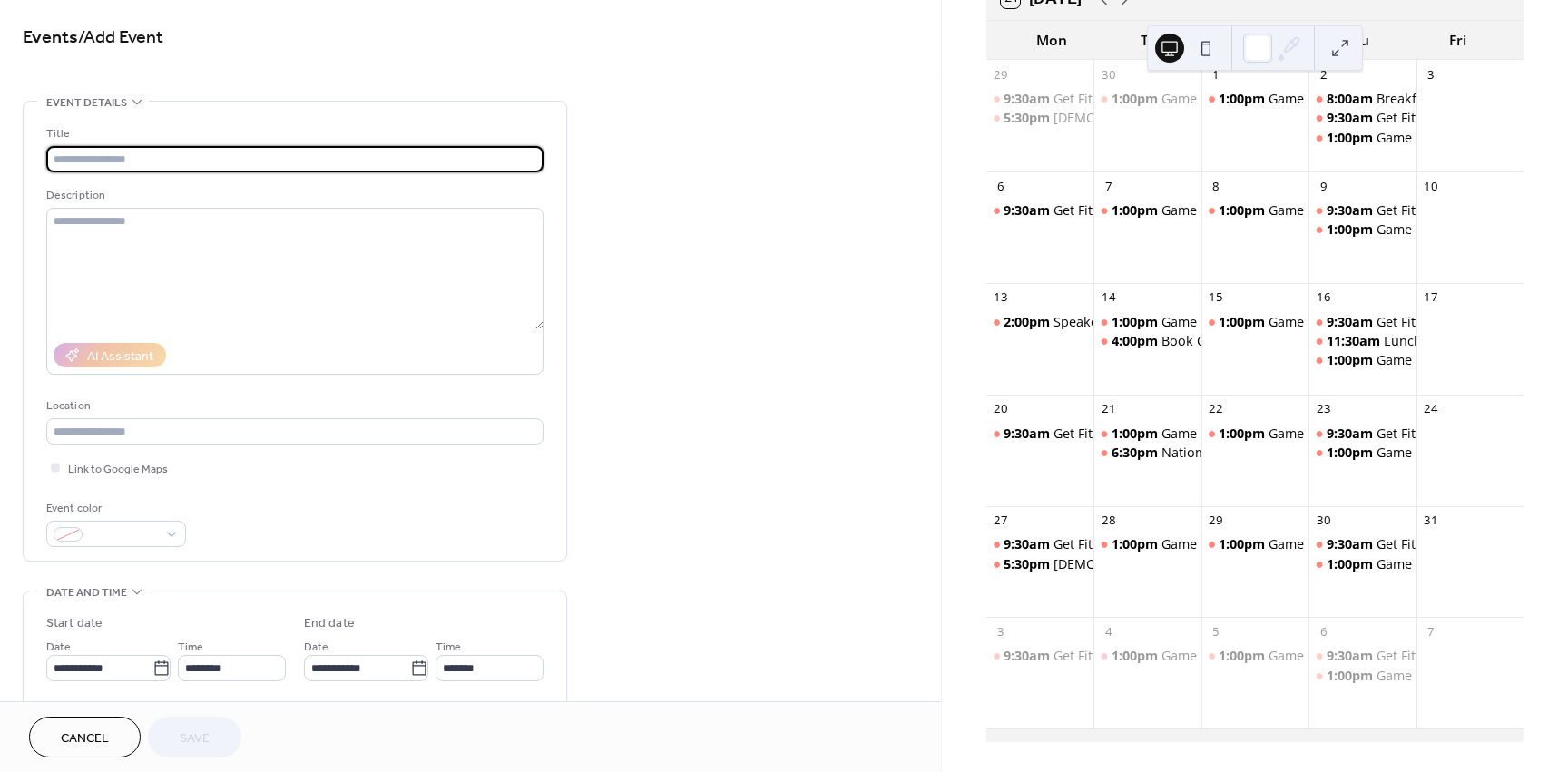
click at [141, 159] on input "text" at bounding box center [295, 159] width 497 height 26
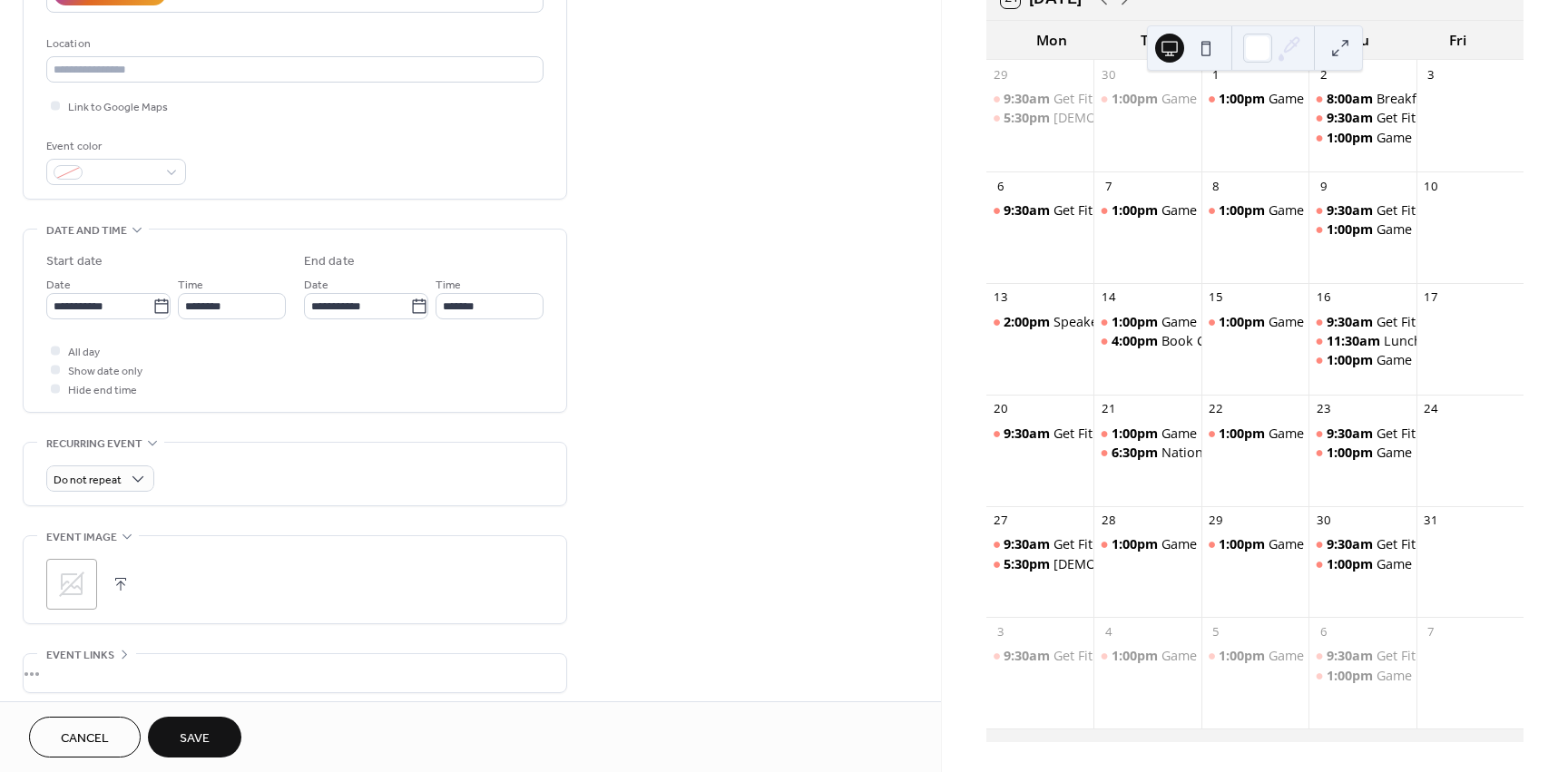
scroll to position [363, 0]
type input "**********"
drag, startPoint x: 54, startPoint y: 370, endPoint x: 65, endPoint y: 368, distance: 11.2
click at [61, 369] on div at bounding box center [56, 369] width 18 height 18
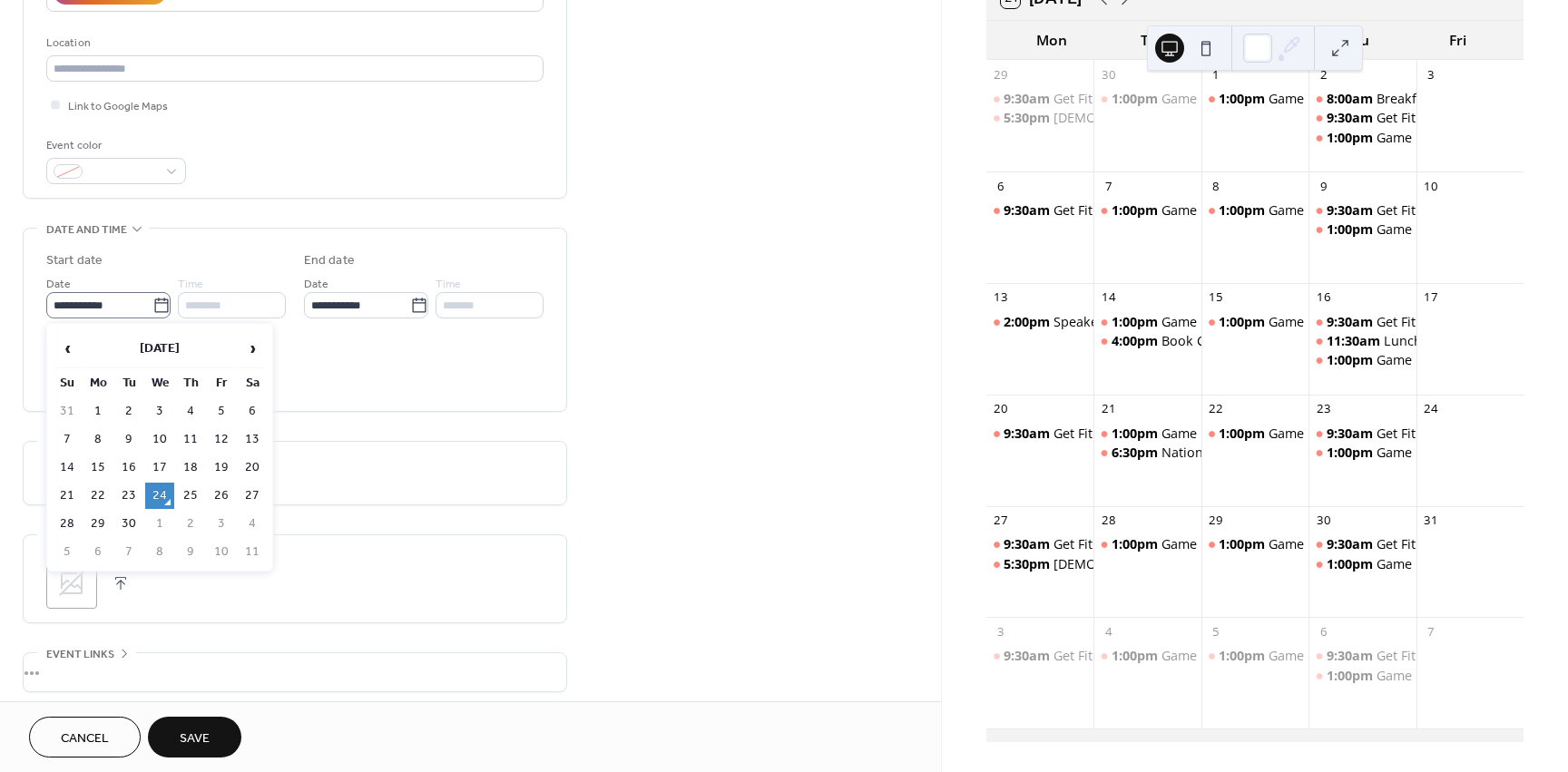
click at [154, 301] on icon at bounding box center [161, 305] width 14 height 15
click at [150, 301] on input "**********" at bounding box center [99, 305] width 106 height 26
click at [248, 348] on span "›" at bounding box center [252, 349] width 27 height 37
click at [220, 524] on td "31" at bounding box center [222, 524] width 29 height 26
type input "**********"
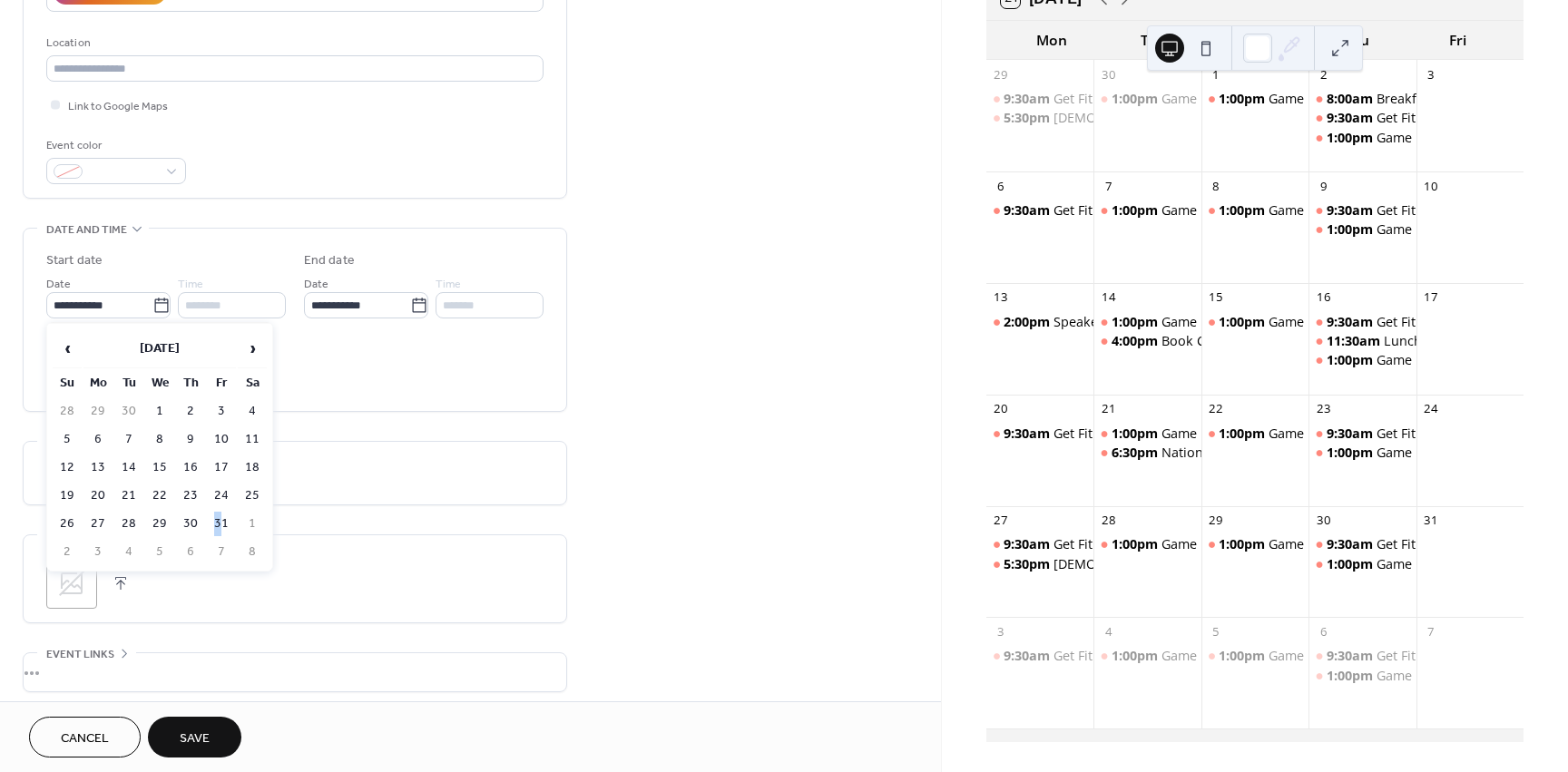
type input "**********"
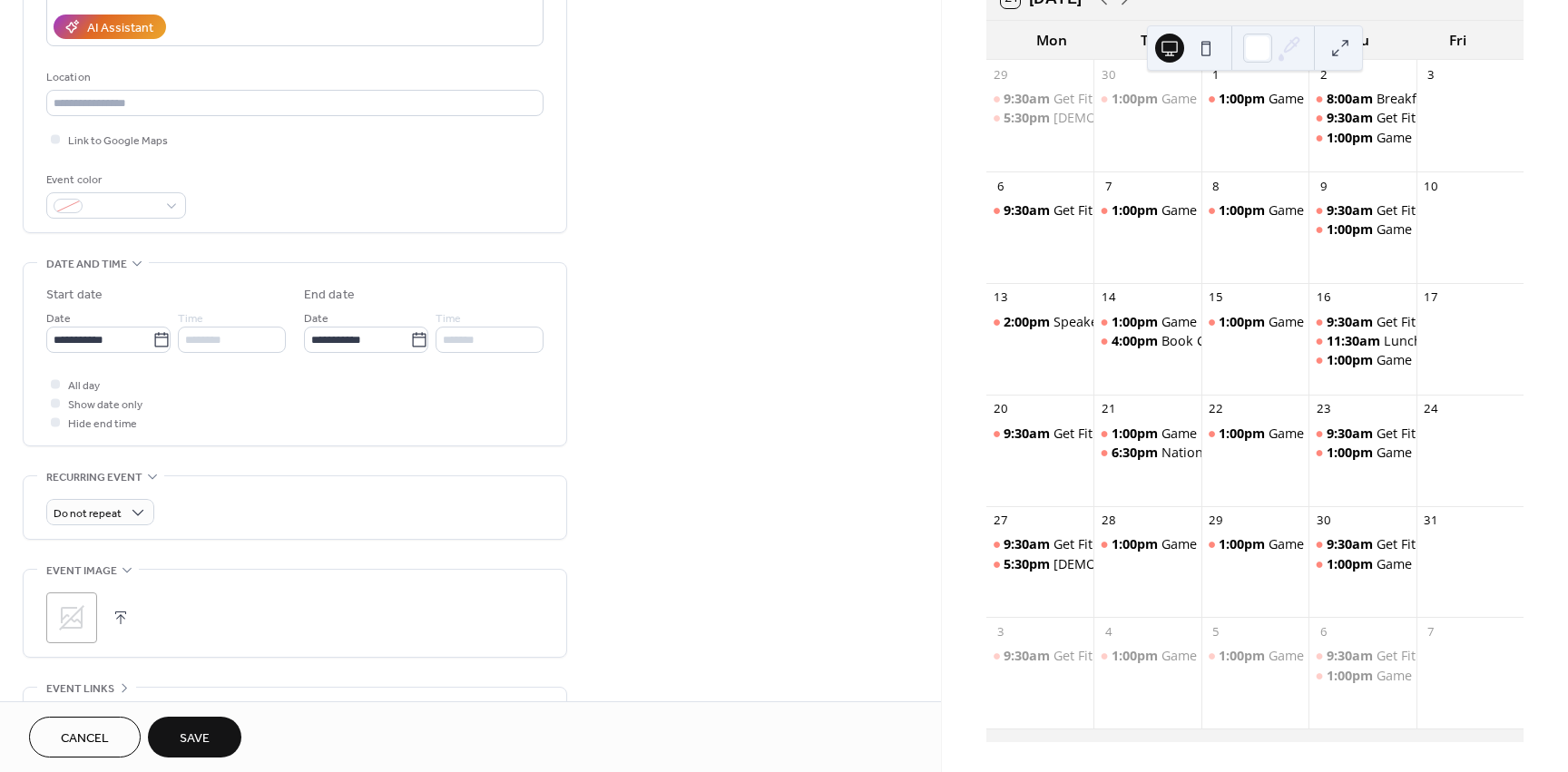
click at [207, 729] on span "Save" at bounding box center [194, 738] width 30 height 19
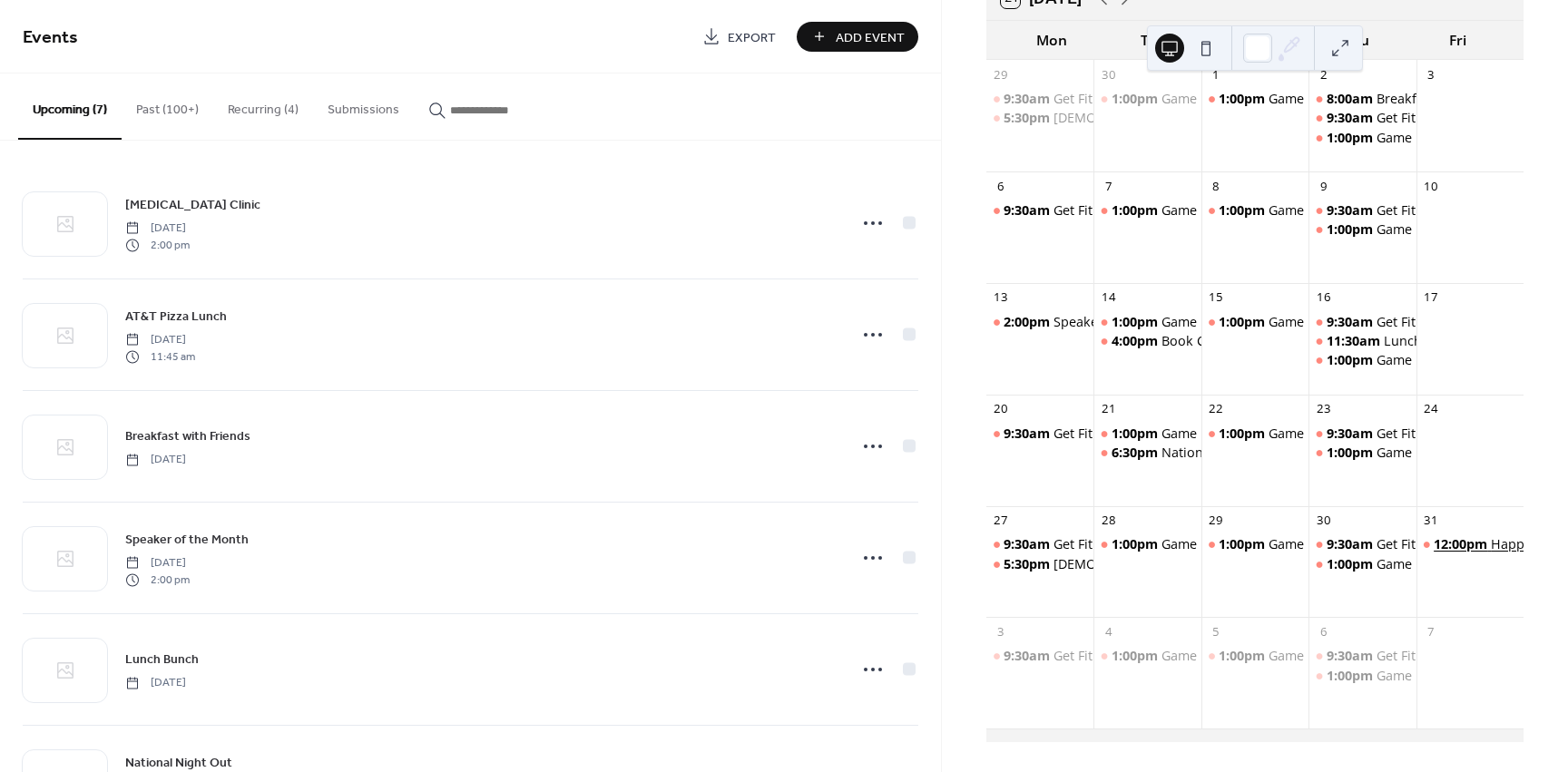
click at [1478, 538] on span "12:00pm" at bounding box center [1462, 545] width 57 height 18
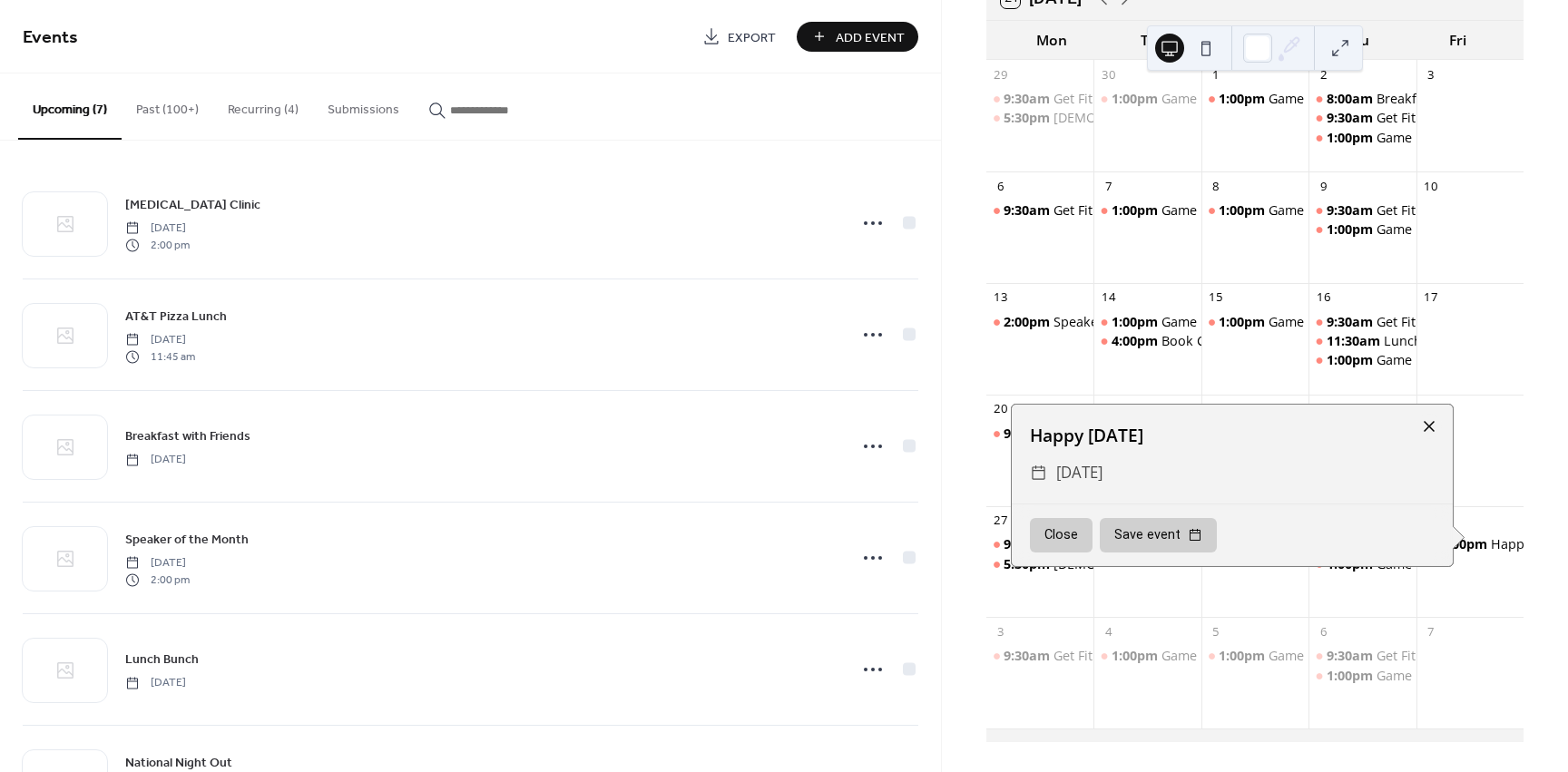
click at [1424, 426] on div at bounding box center [1429, 426] width 26 height 26
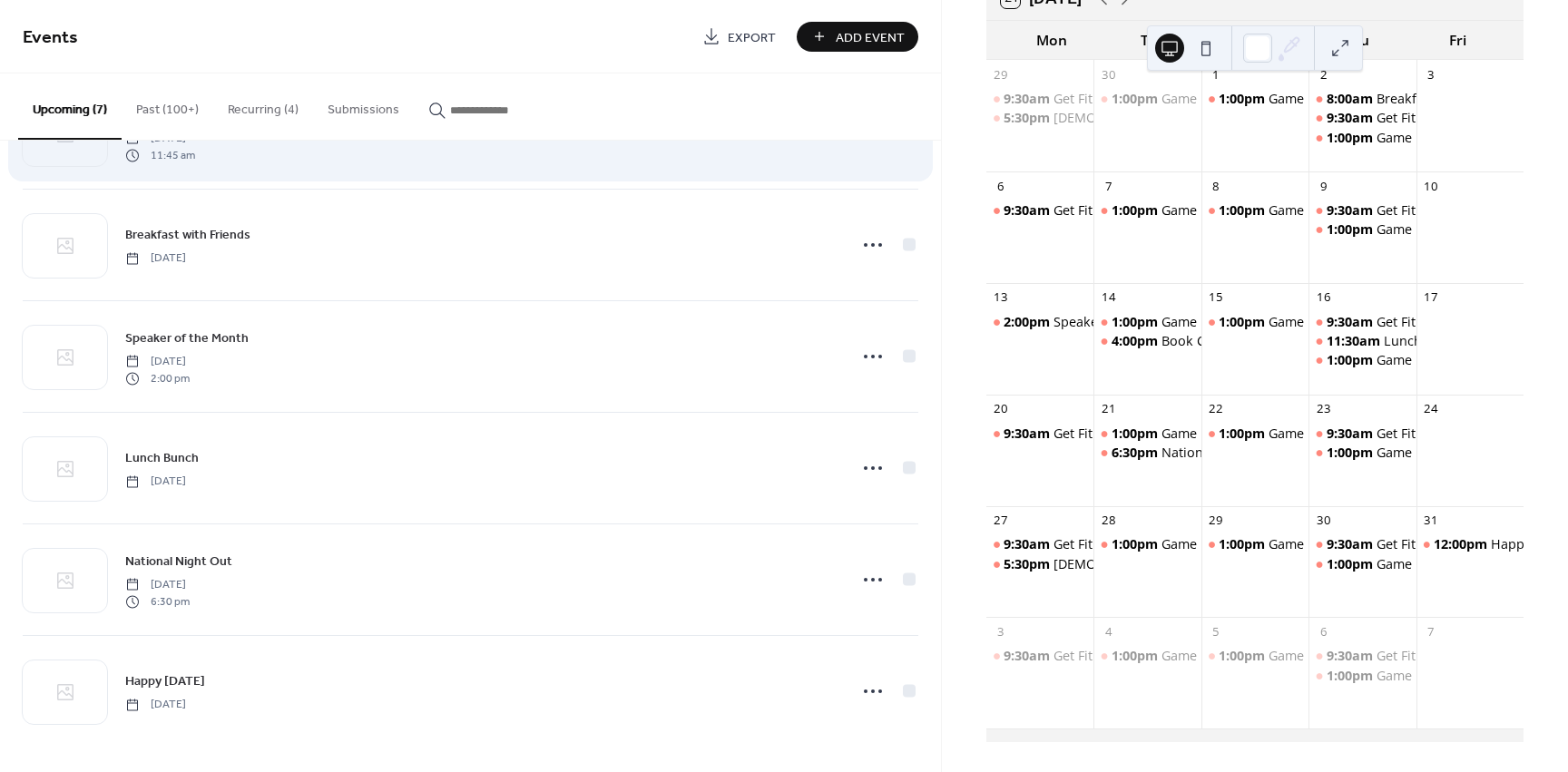
scroll to position [203, 0]
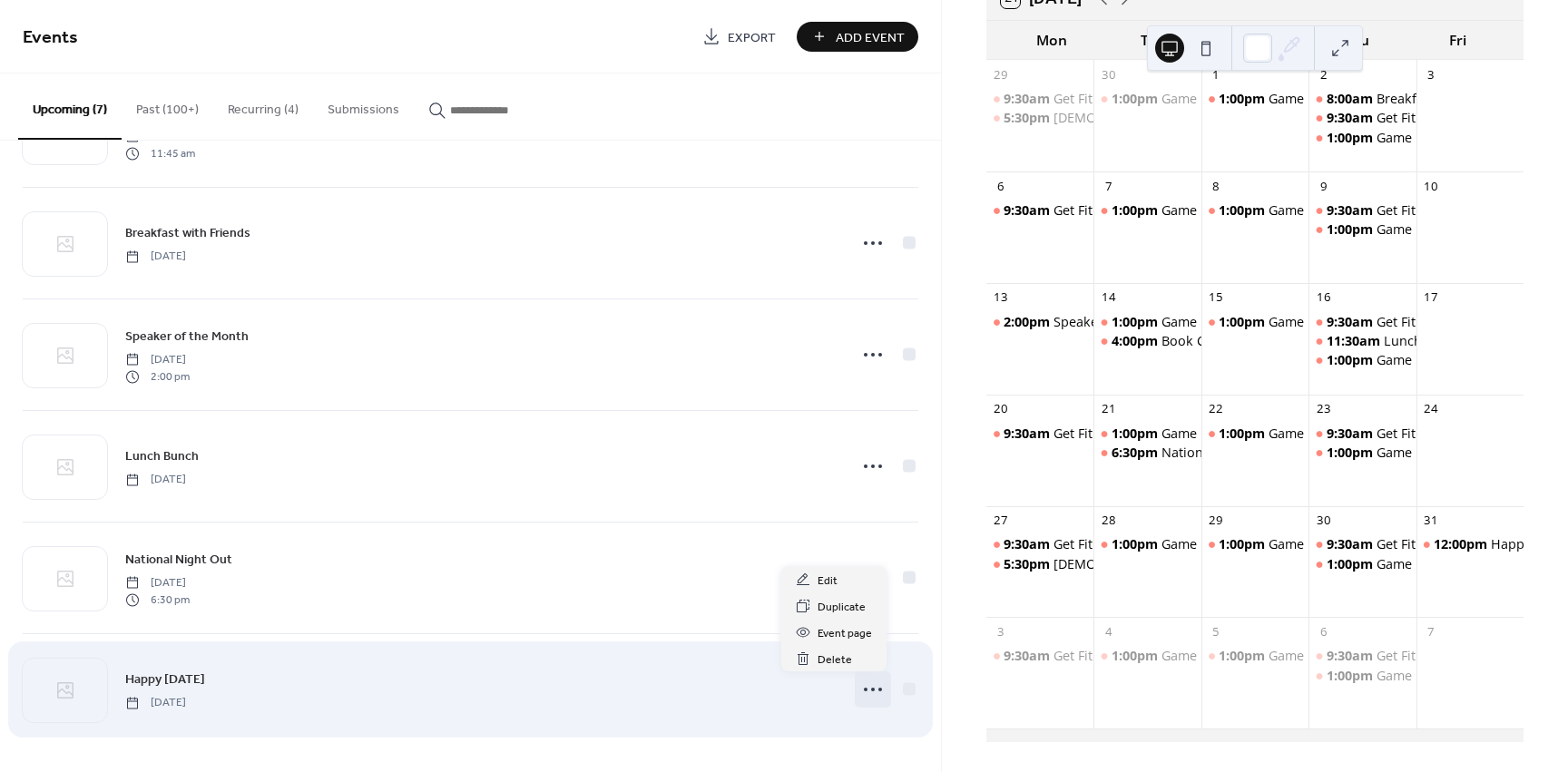
click at [873, 687] on icon at bounding box center [873, 690] width 29 height 29
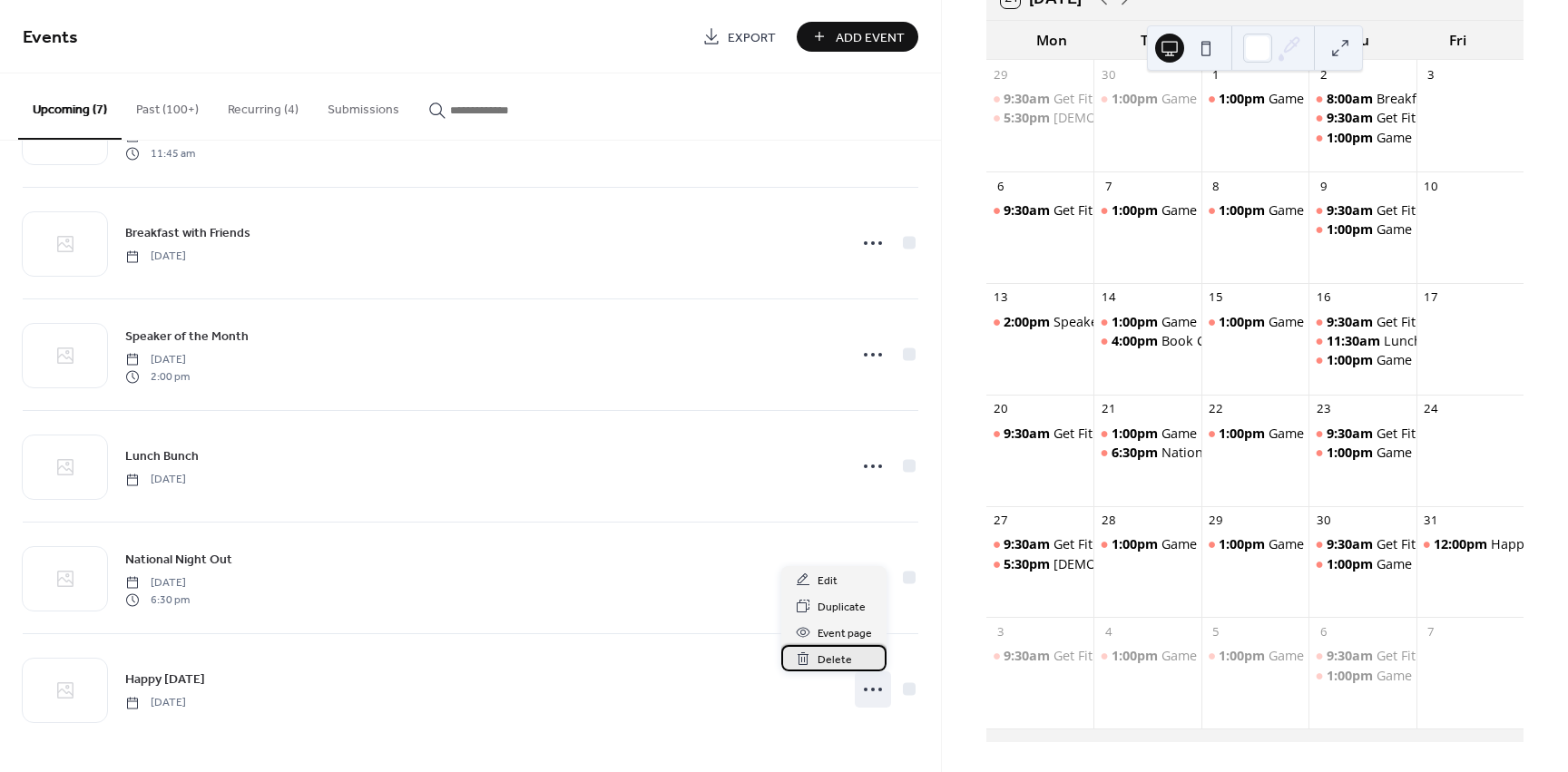
click at [835, 662] on span "Delete" at bounding box center [835, 660] width 35 height 19
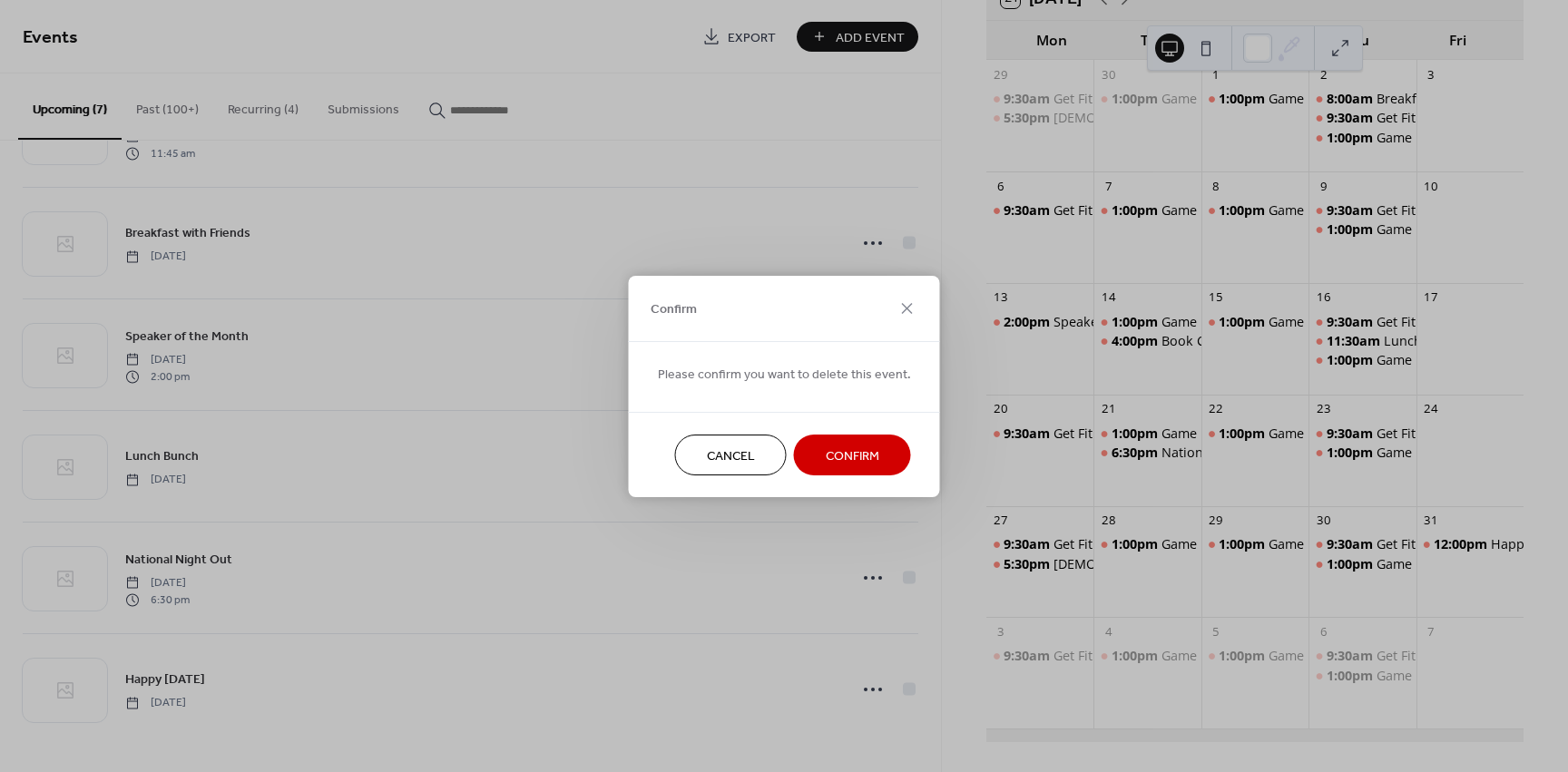
click at [838, 465] on span "Confirm" at bounding box center [852, 455] width 54 height 19
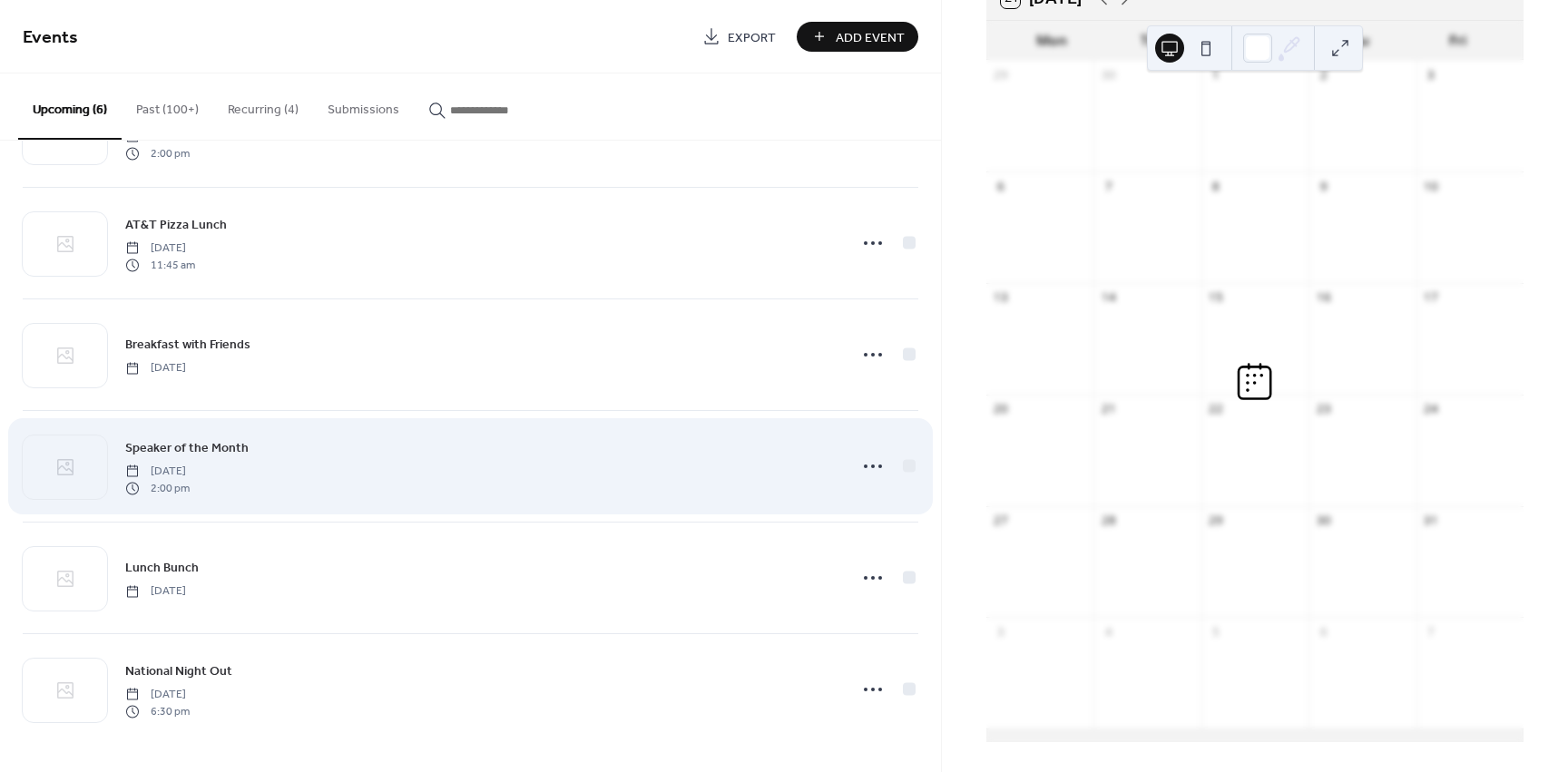
scroll to position [91, 0]
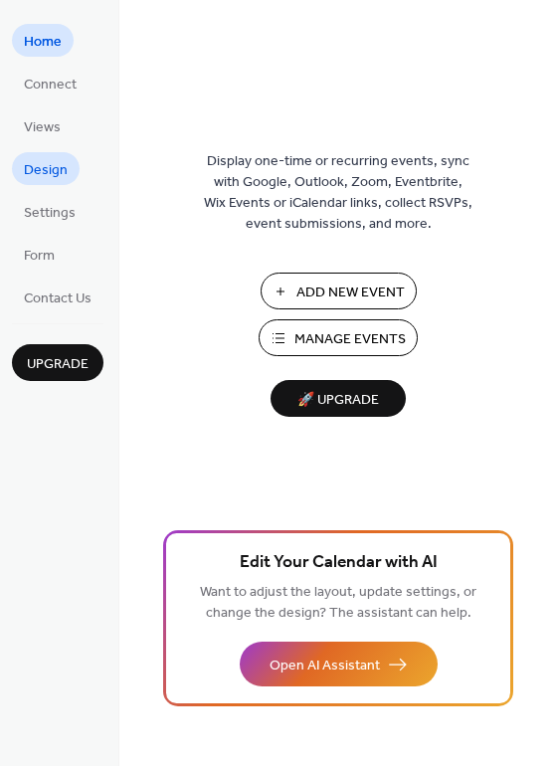
click at [58, 178] on span "Design" at bounding box center [46, 170] width 44 height 21
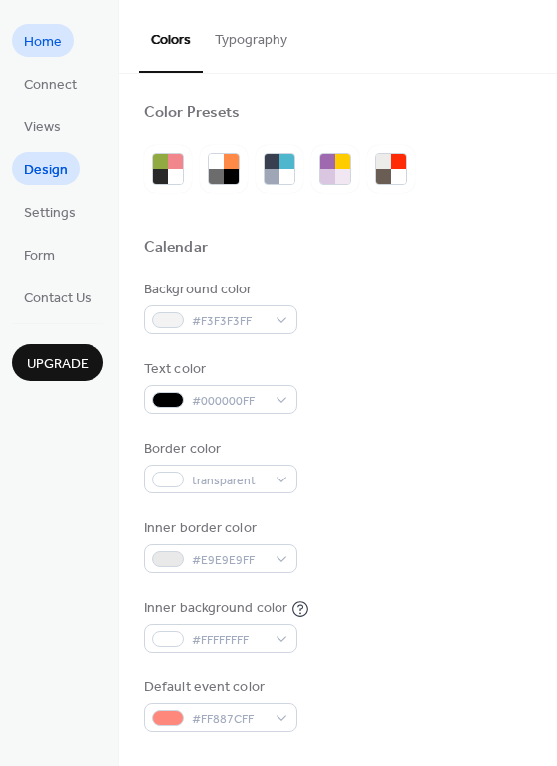
click at [42, 51] on span "Home" at bounding box center [43, 42] width 38 height 21
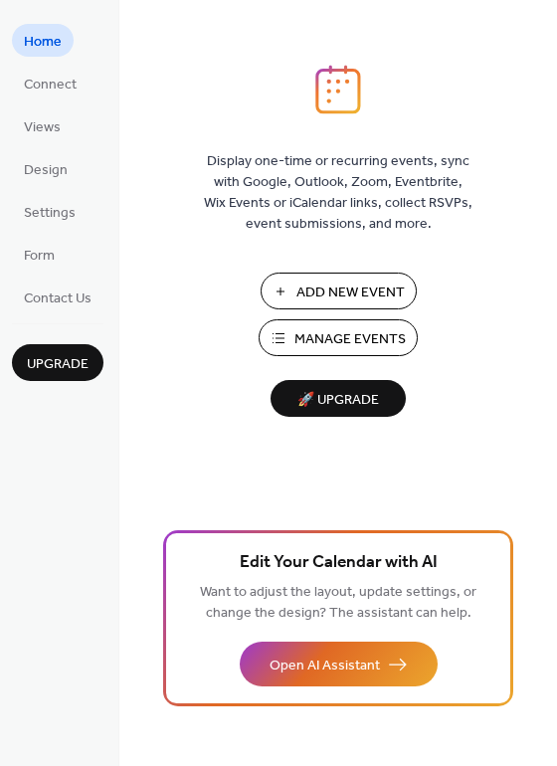
click at [298, 303] on span "Add New Event" at bounding box center [350, 292] width 108 height 21
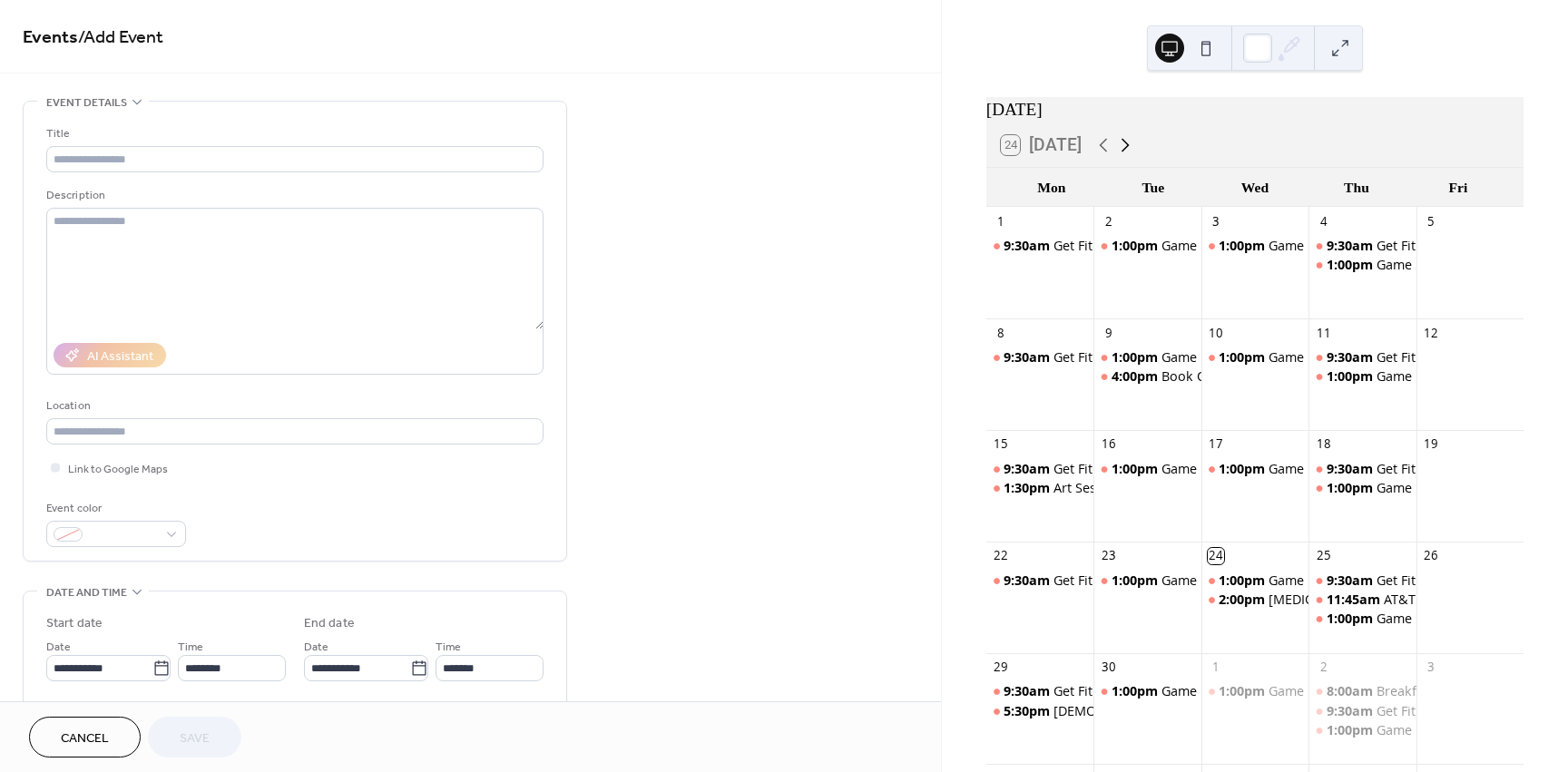
click at [1125, 151] on icon at bounding box center [1125, 145] width 22 height 22
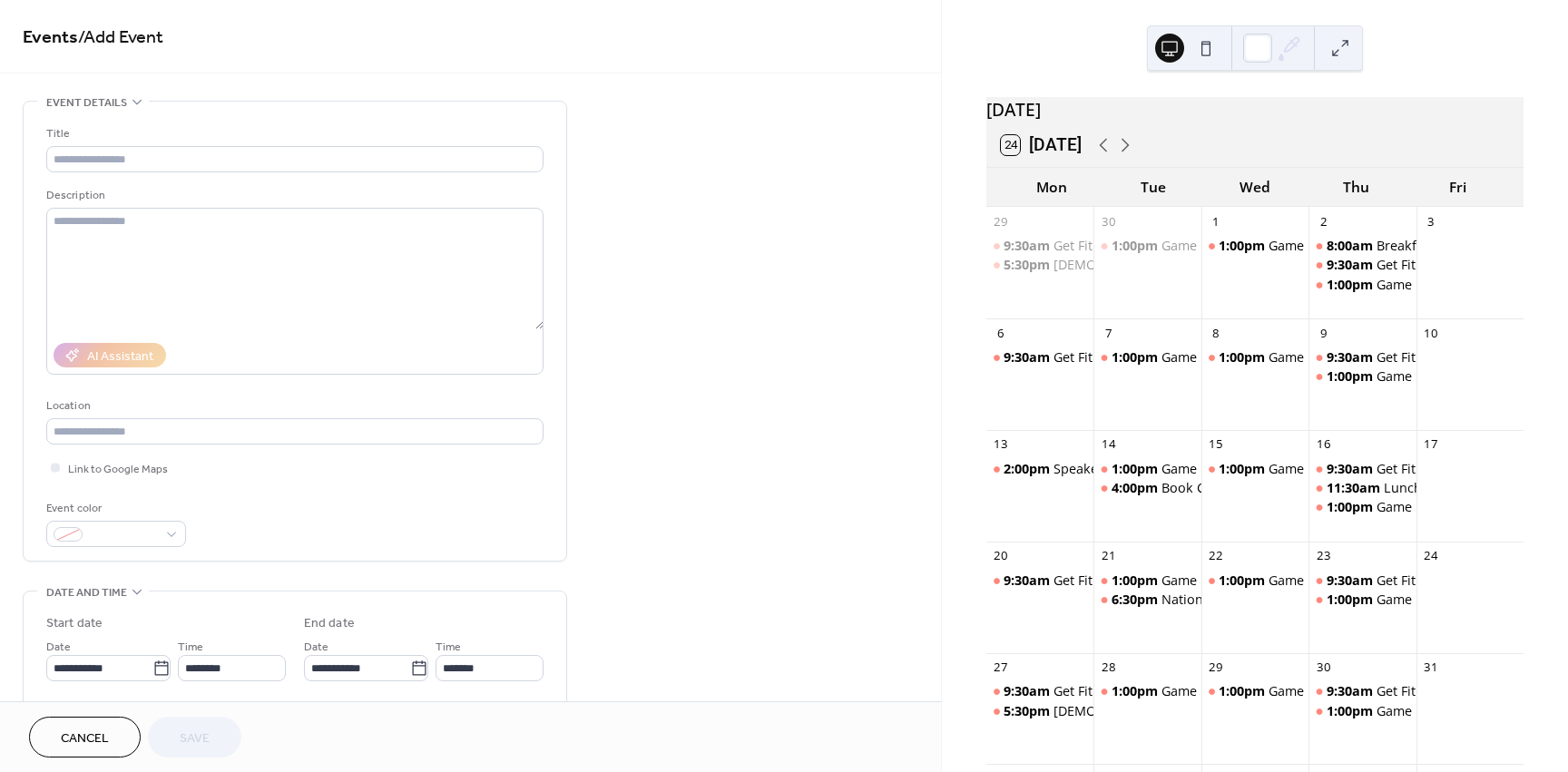
drag, startPoint x: 1442, startPoint y: 698, endPoint x: 1560, endPoint y: 383, distance: 336.4
click at [1560, 383] on div "October 2025 24 Today Mon Tue Wed Thu Fri 29 9:30am Get Fit 5:30pm Ladies' Nigh…" at bounding box center [1255, 386] width 626 height 772
click at [1341, 57] on button at bounding box center [1341, 48] width 29 height 29
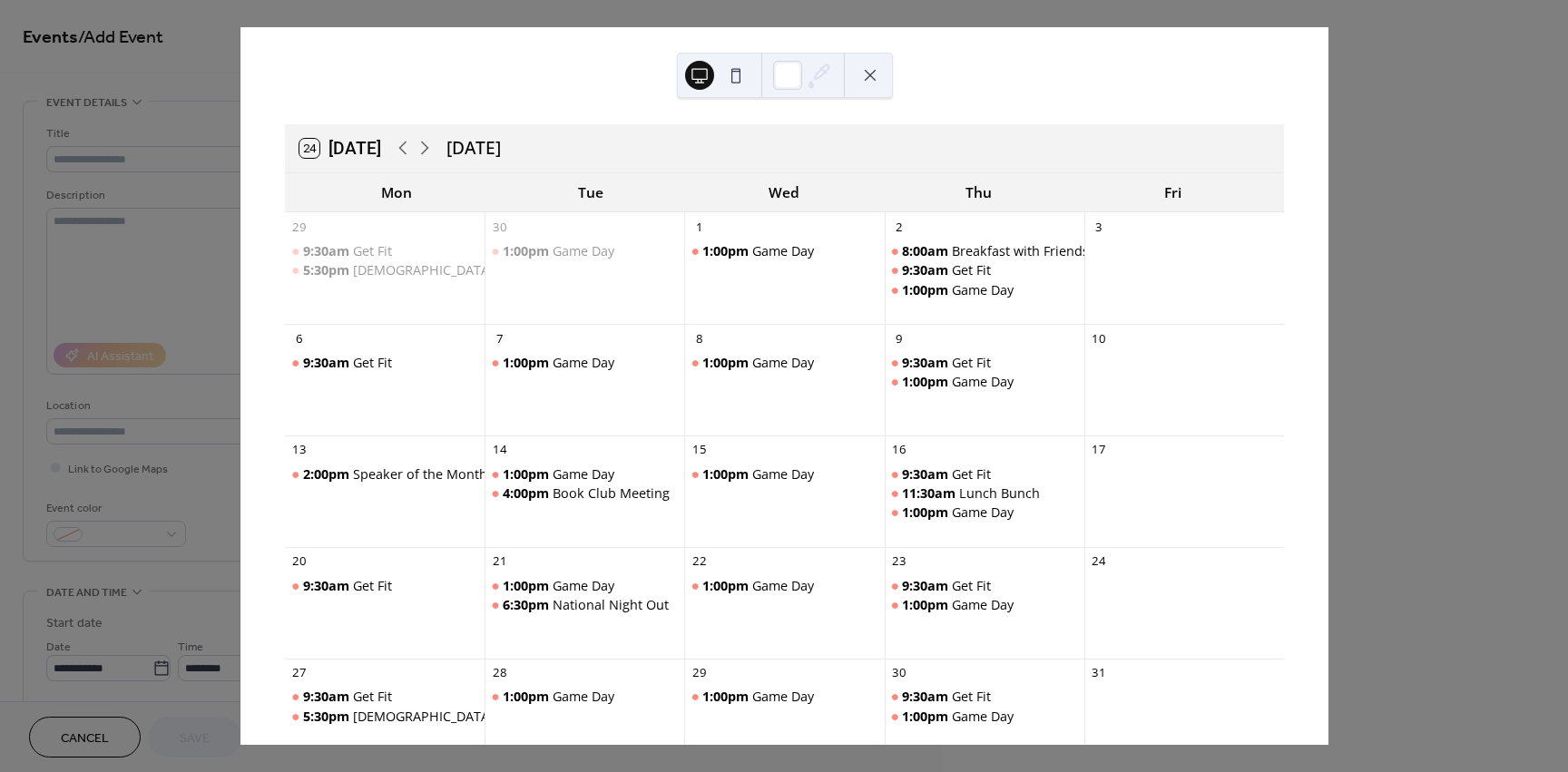
click at [869, 78] on button at bounding box center [871, 76] width 29 height 29
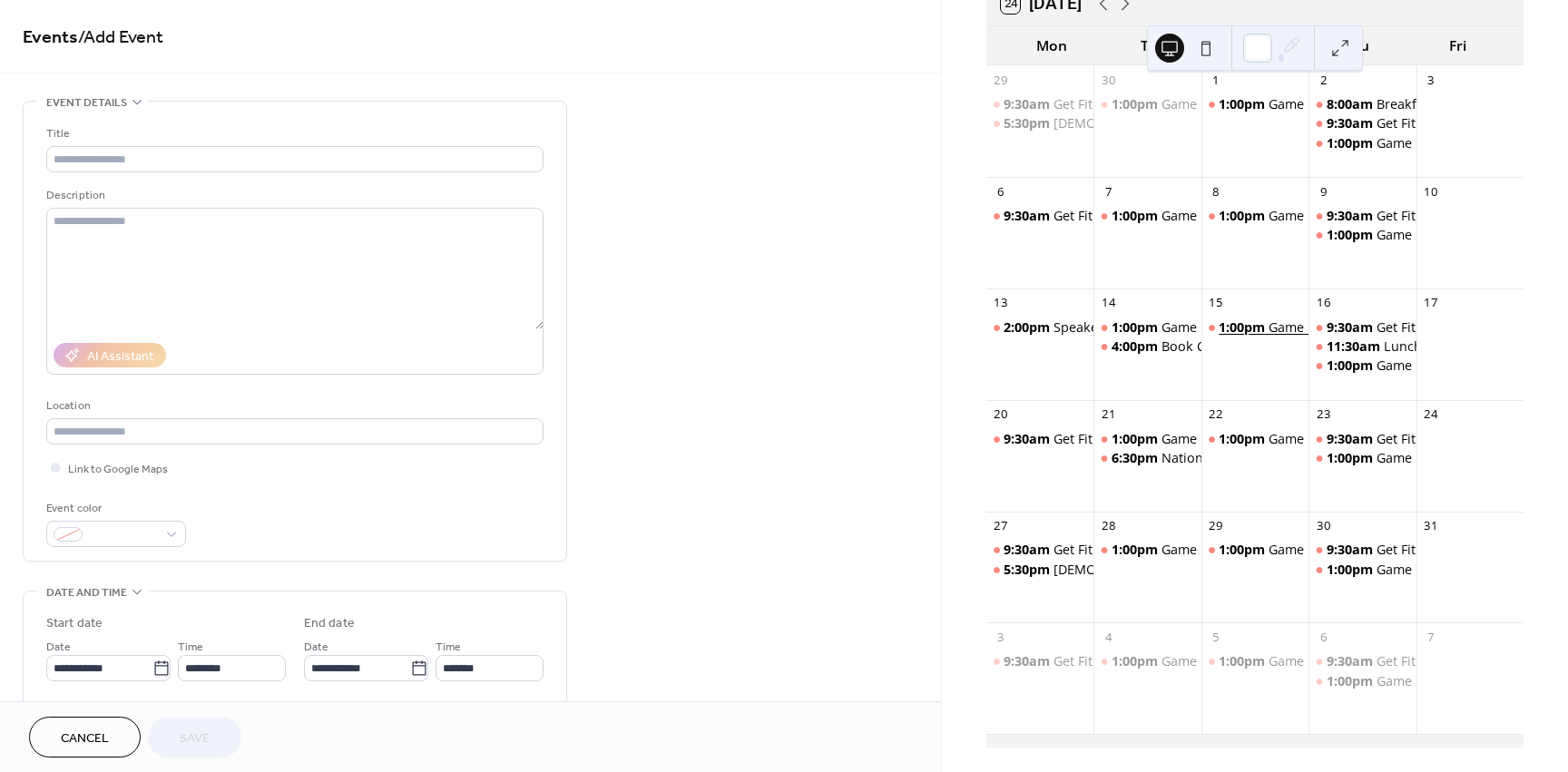
scroll to position [158, 0]
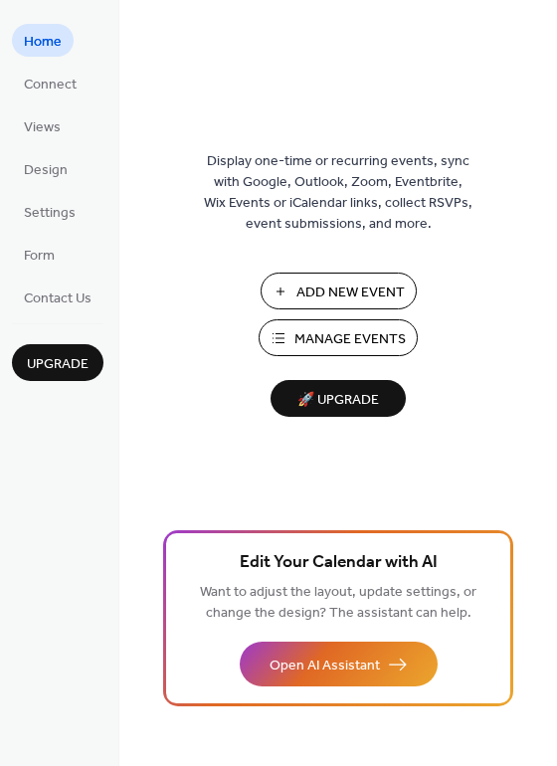
click at [334, 345] on span "Manage Events" at bounding box center [349, 339] width 111 height 21
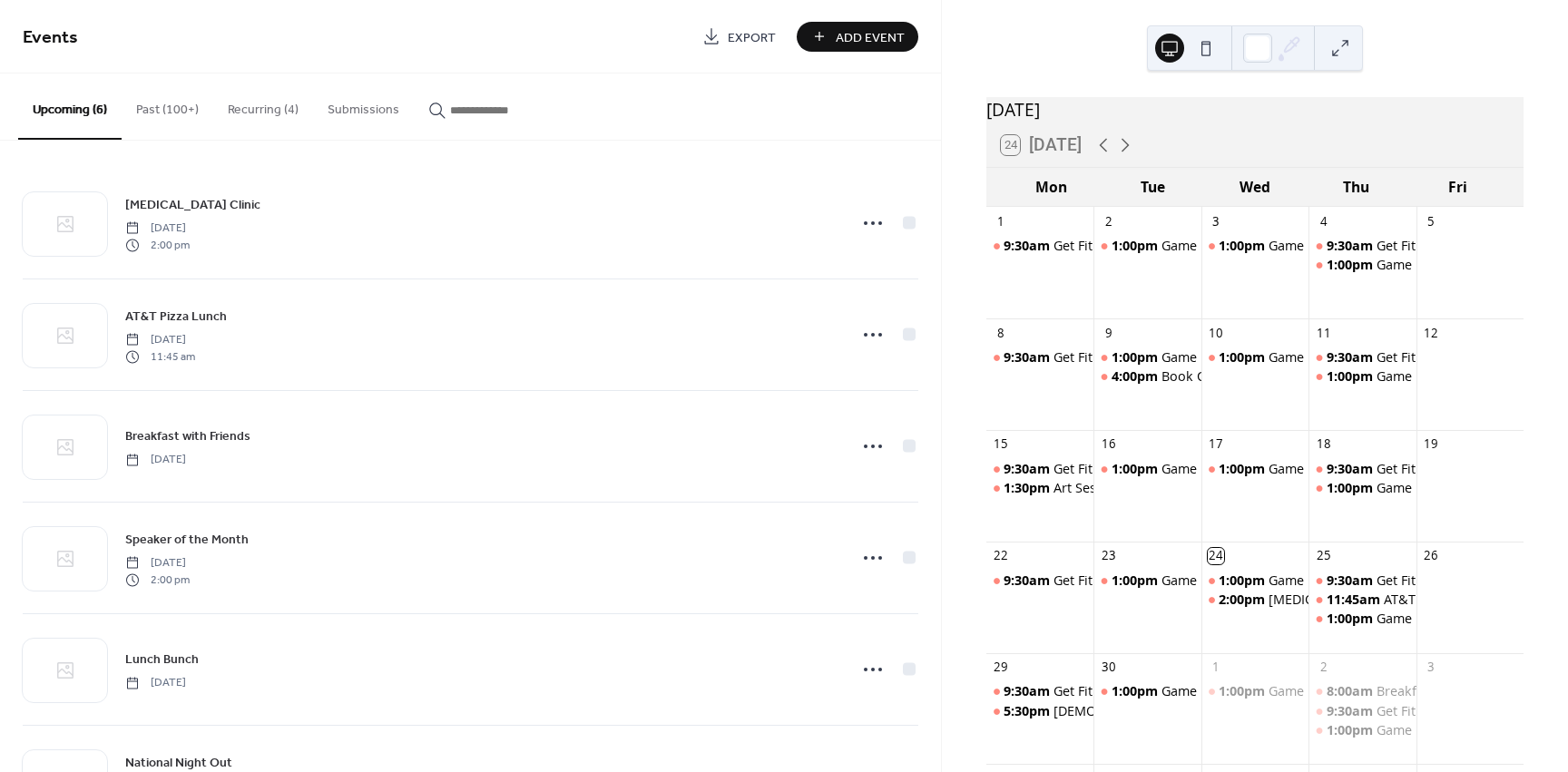
click at [229, 107] on button "Recurring (4)" at bounding box center [263, 106] width 99 height 65
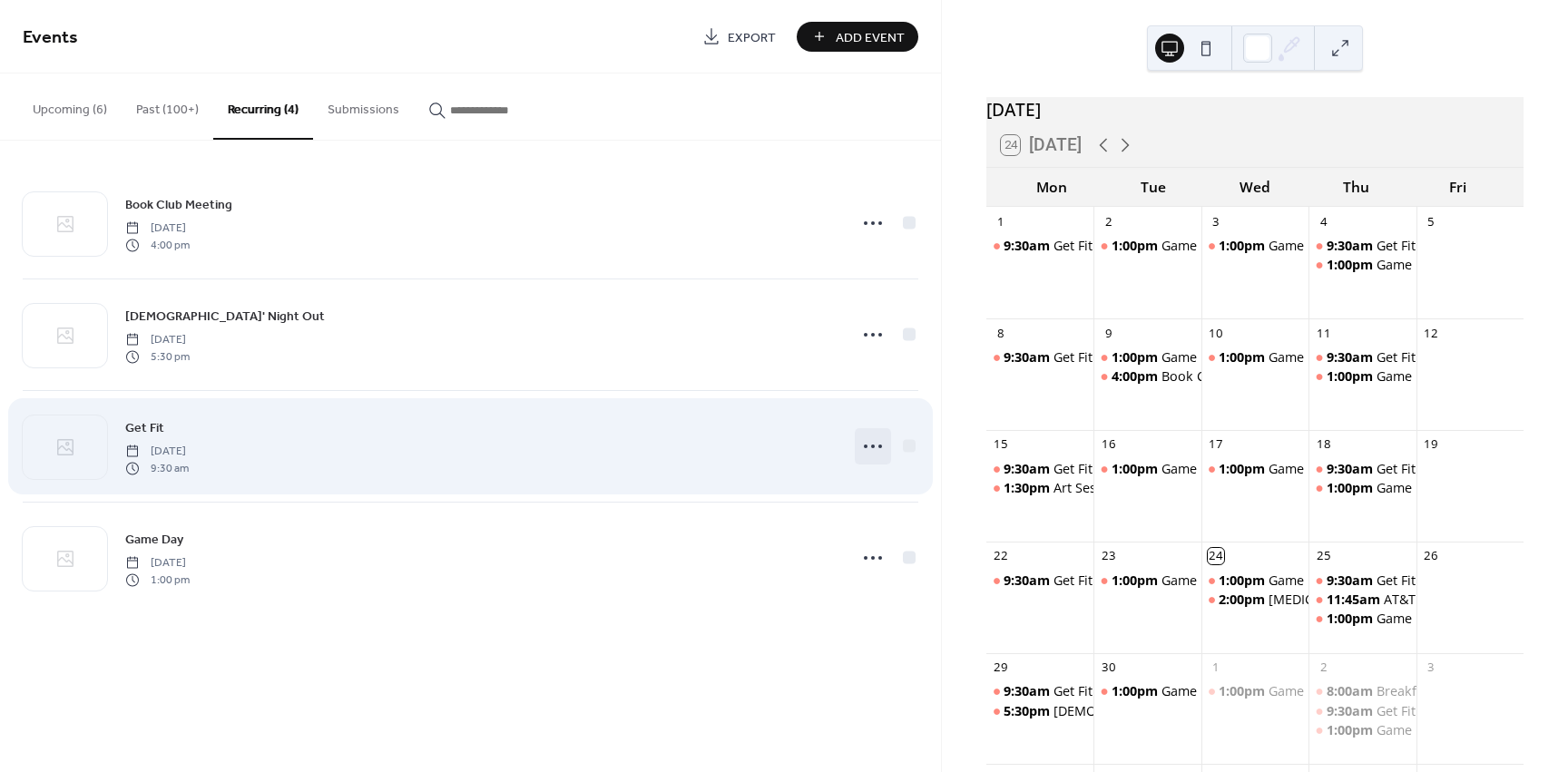
click at [869, 447] on icon at bounding box center [873, 446] width 29 height 29
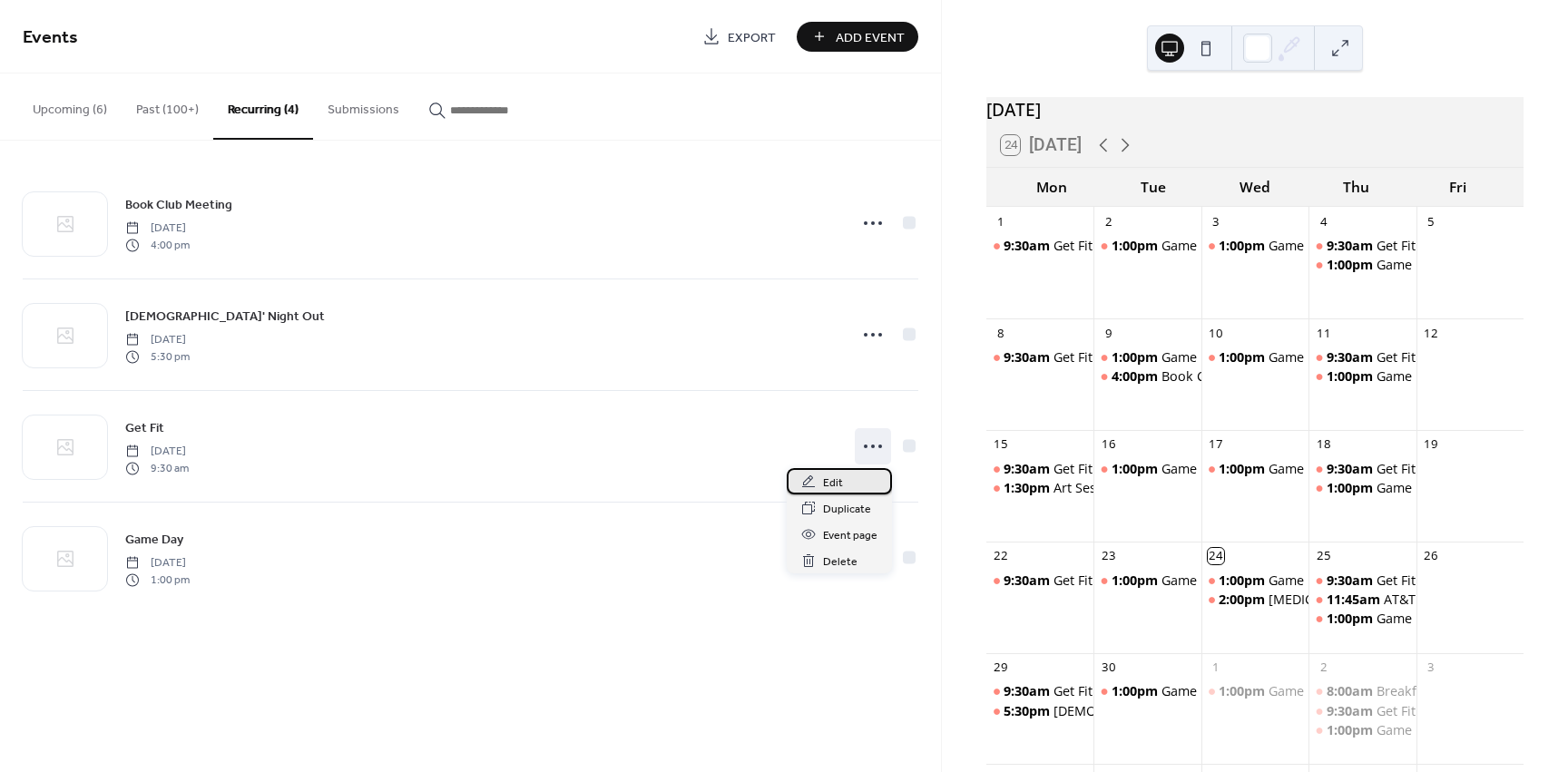
click at [833, 486] on span "Edit" at bounding box center [833, 483] width 20 height 19
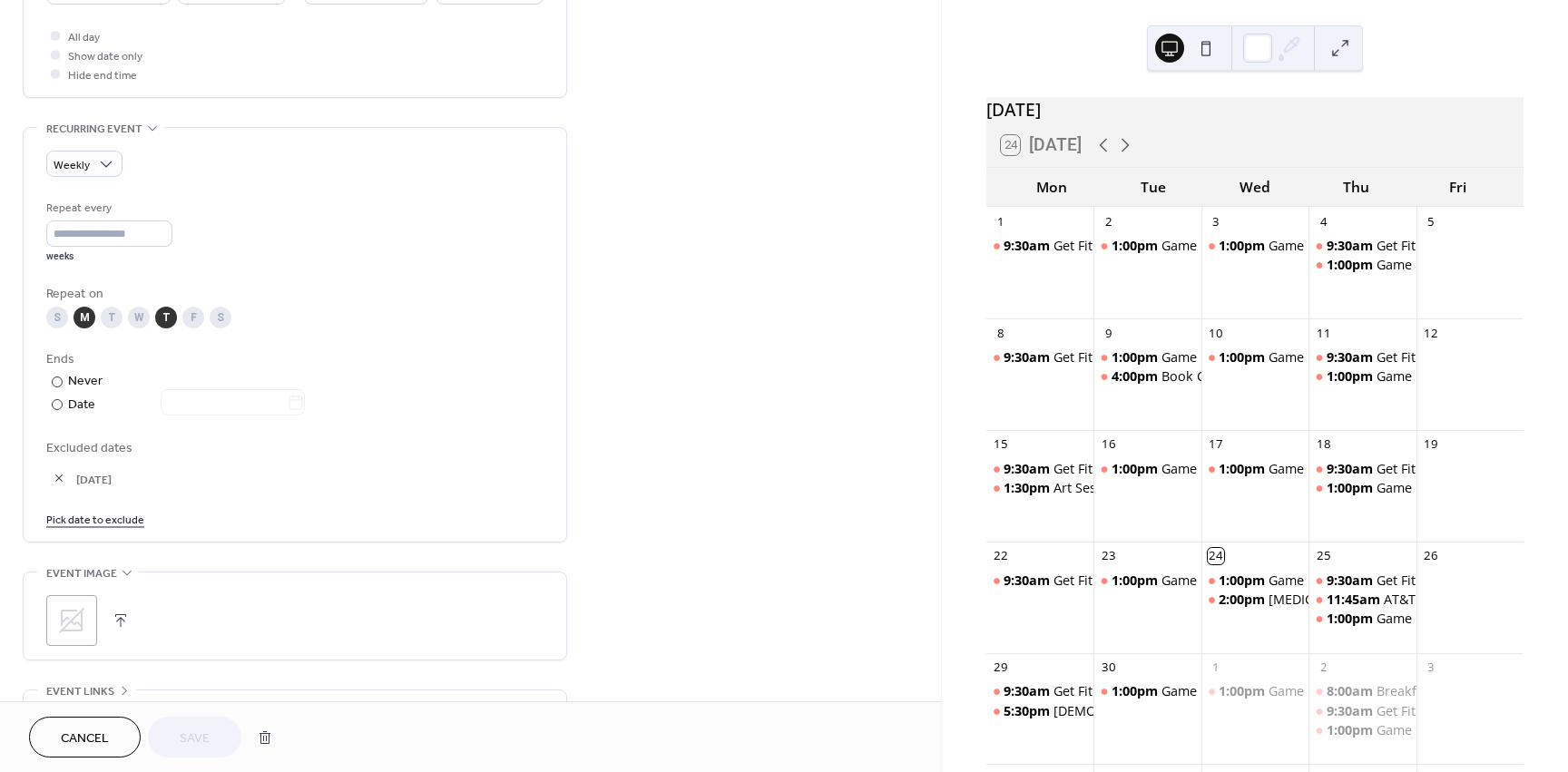
scroll to position [725, 0]
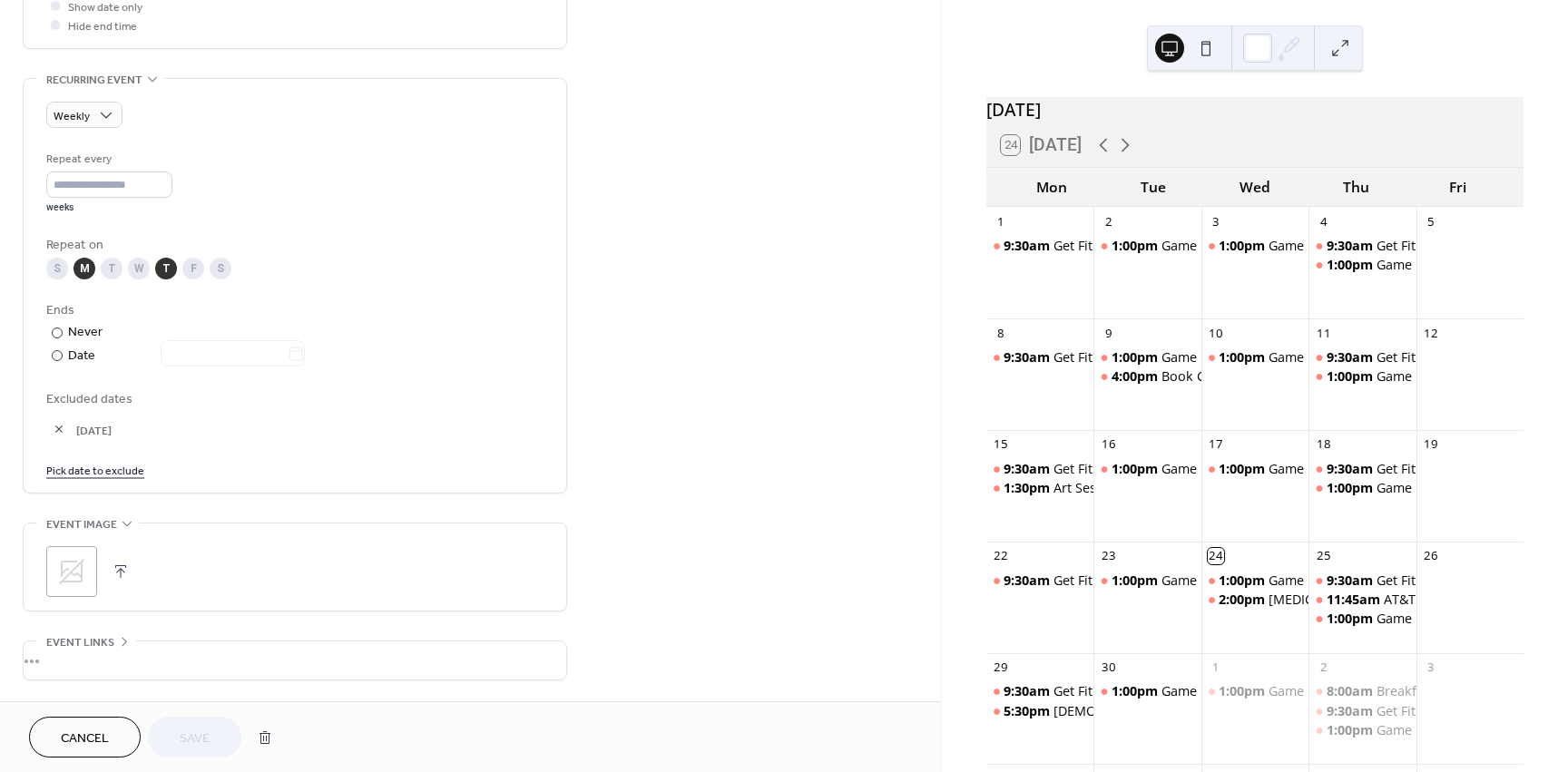
click at [110, 469] on link "Pick date to exclude" at bounding box center [95, 469] width 98 height 19
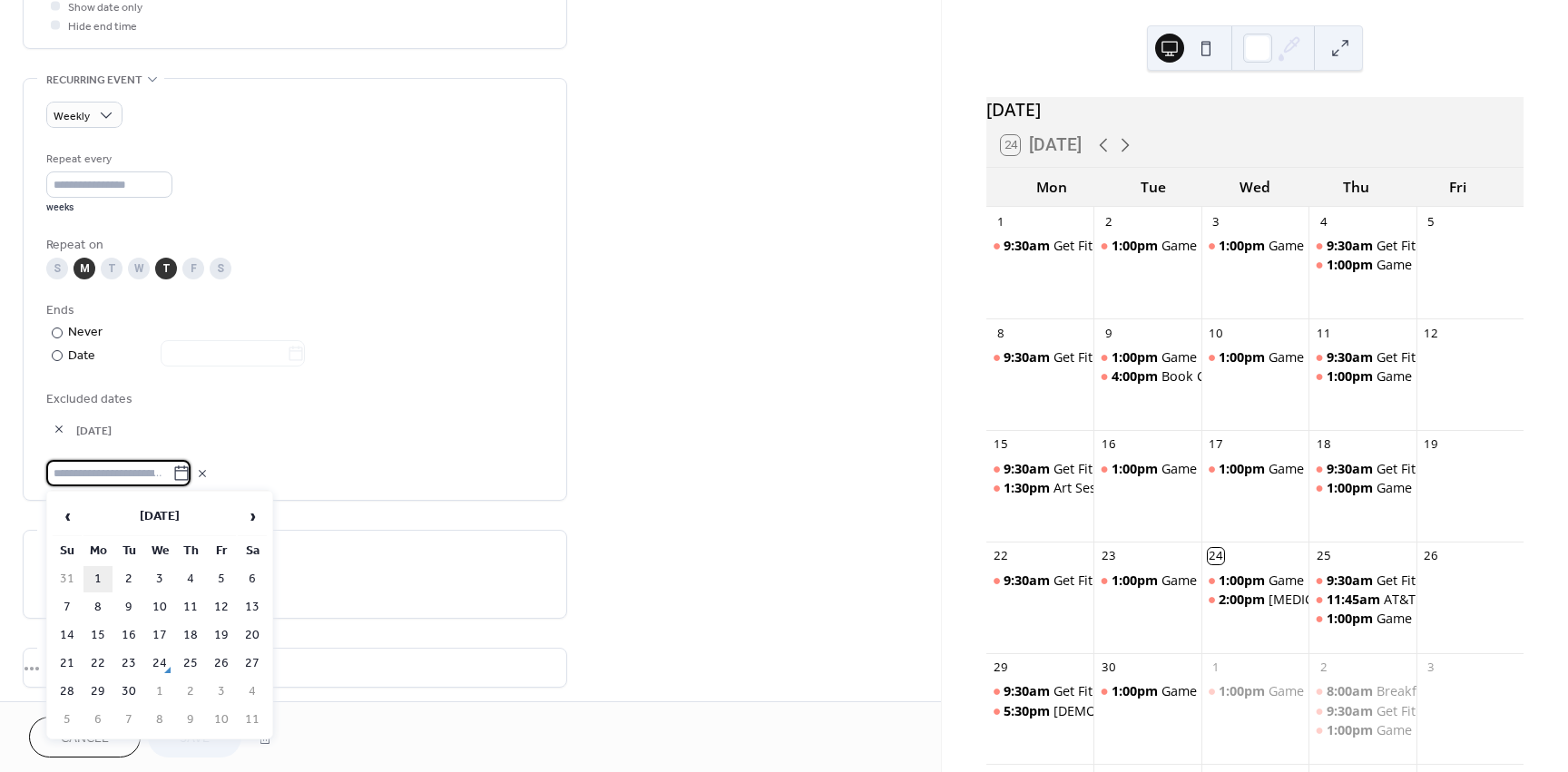
click at [97, 577] on td "1" at bounding box center [98, 579] width 29 height 26
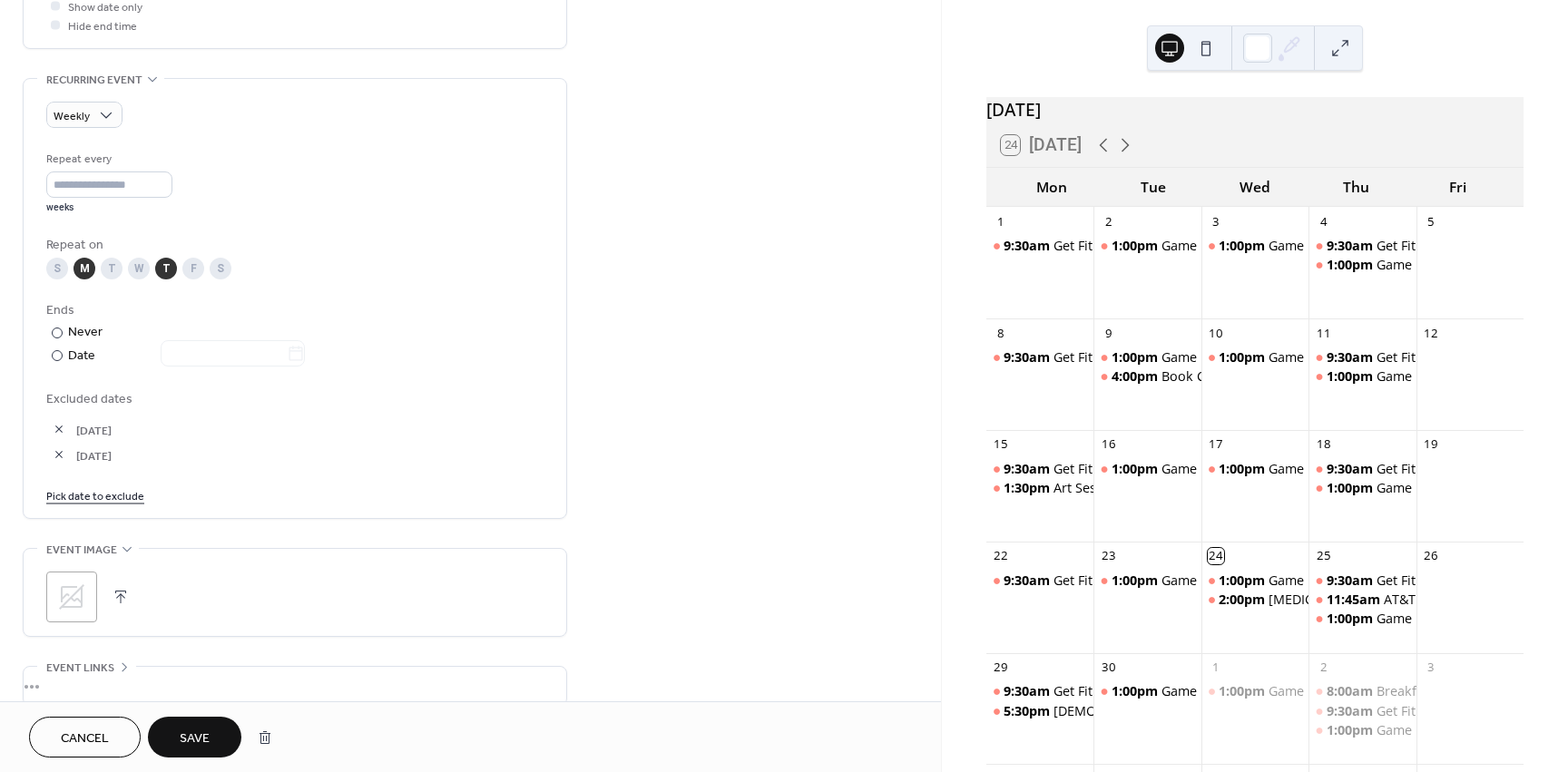
click at [217, 740] on button "Save" at bounding box center [194, 736] width 93 height 41
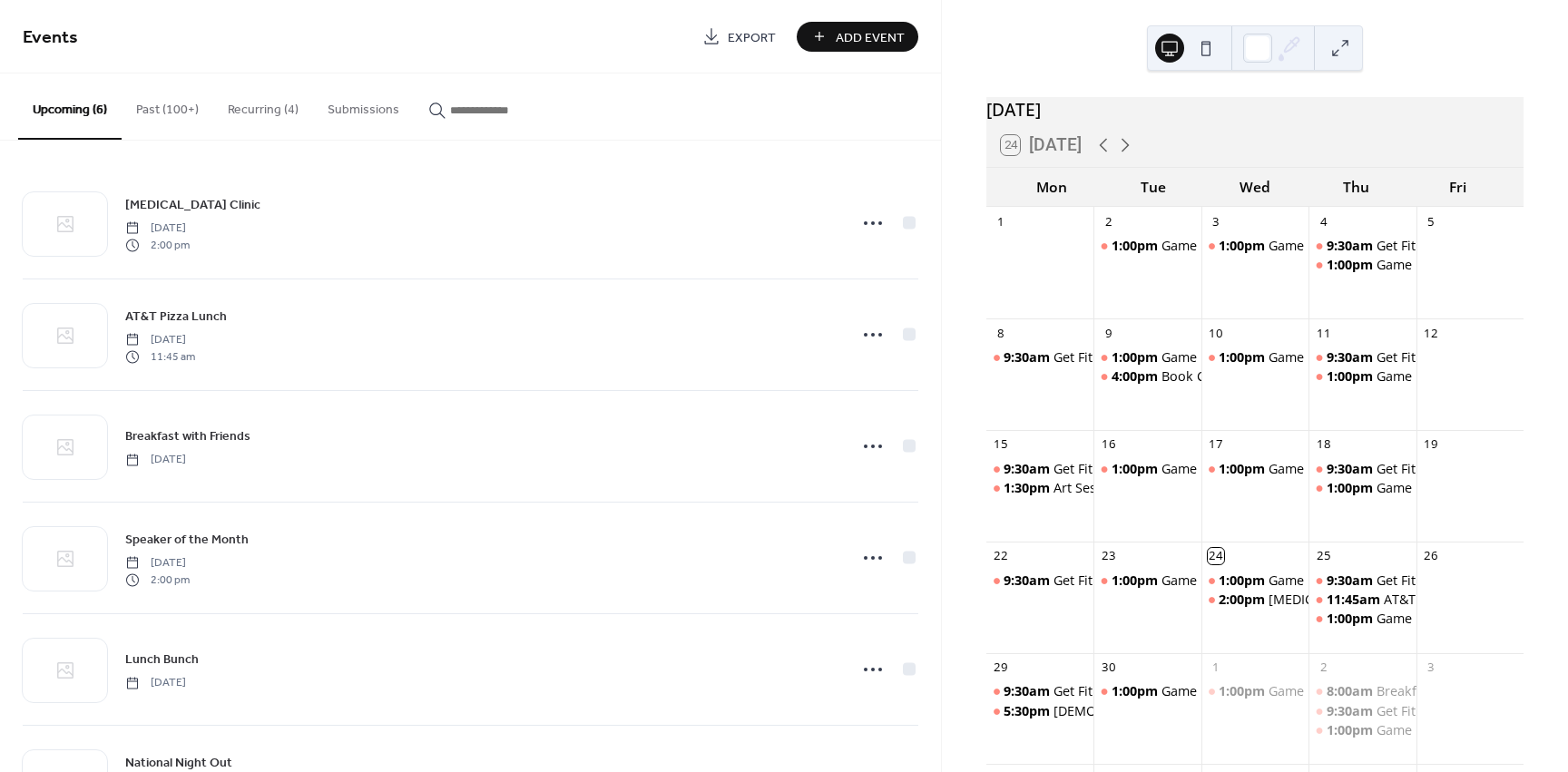
click at [851, 31] on span "Add Event" at bounding box center [871, 37] width 69 height 19
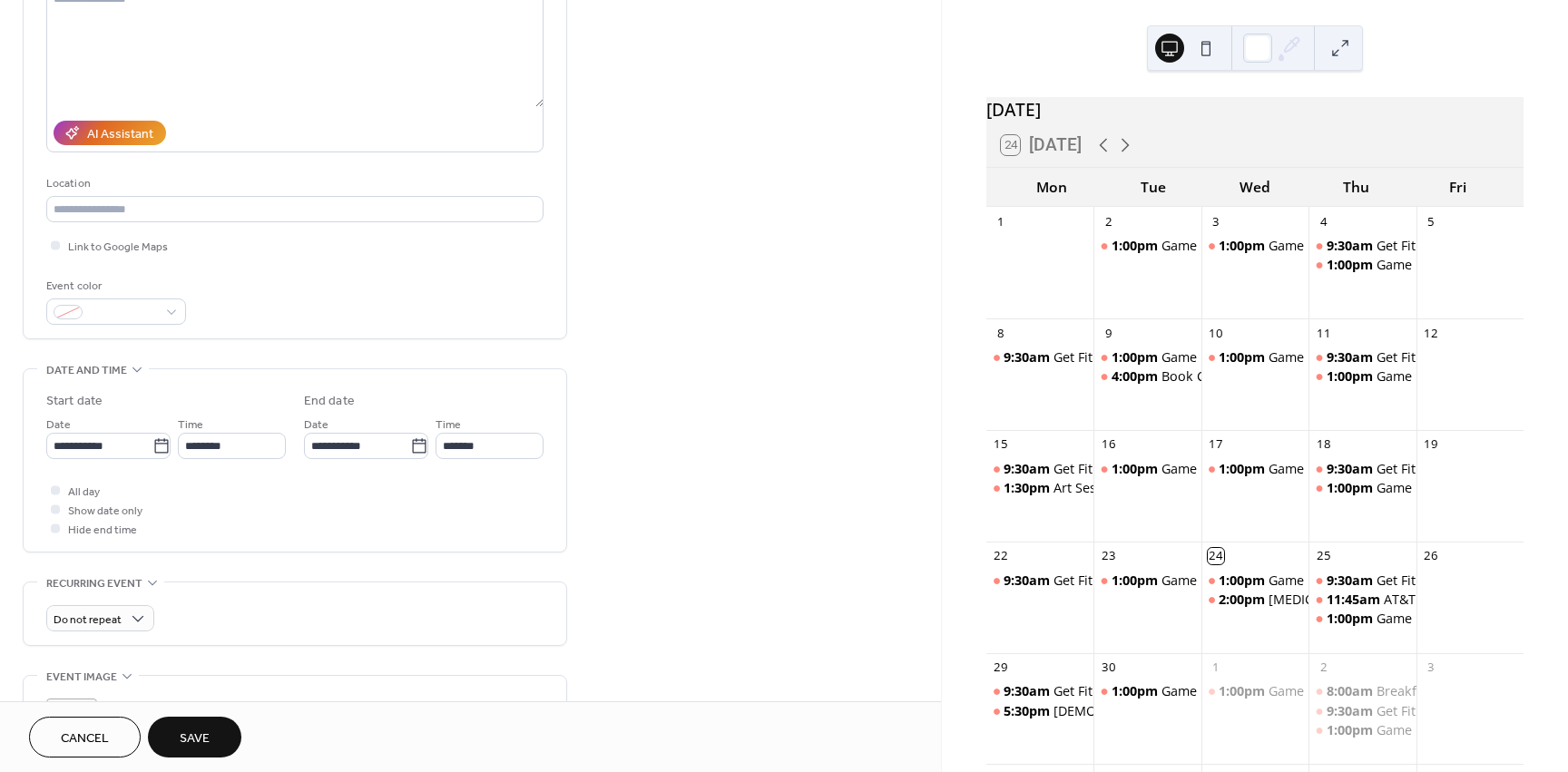
scroll to position [272, 0]
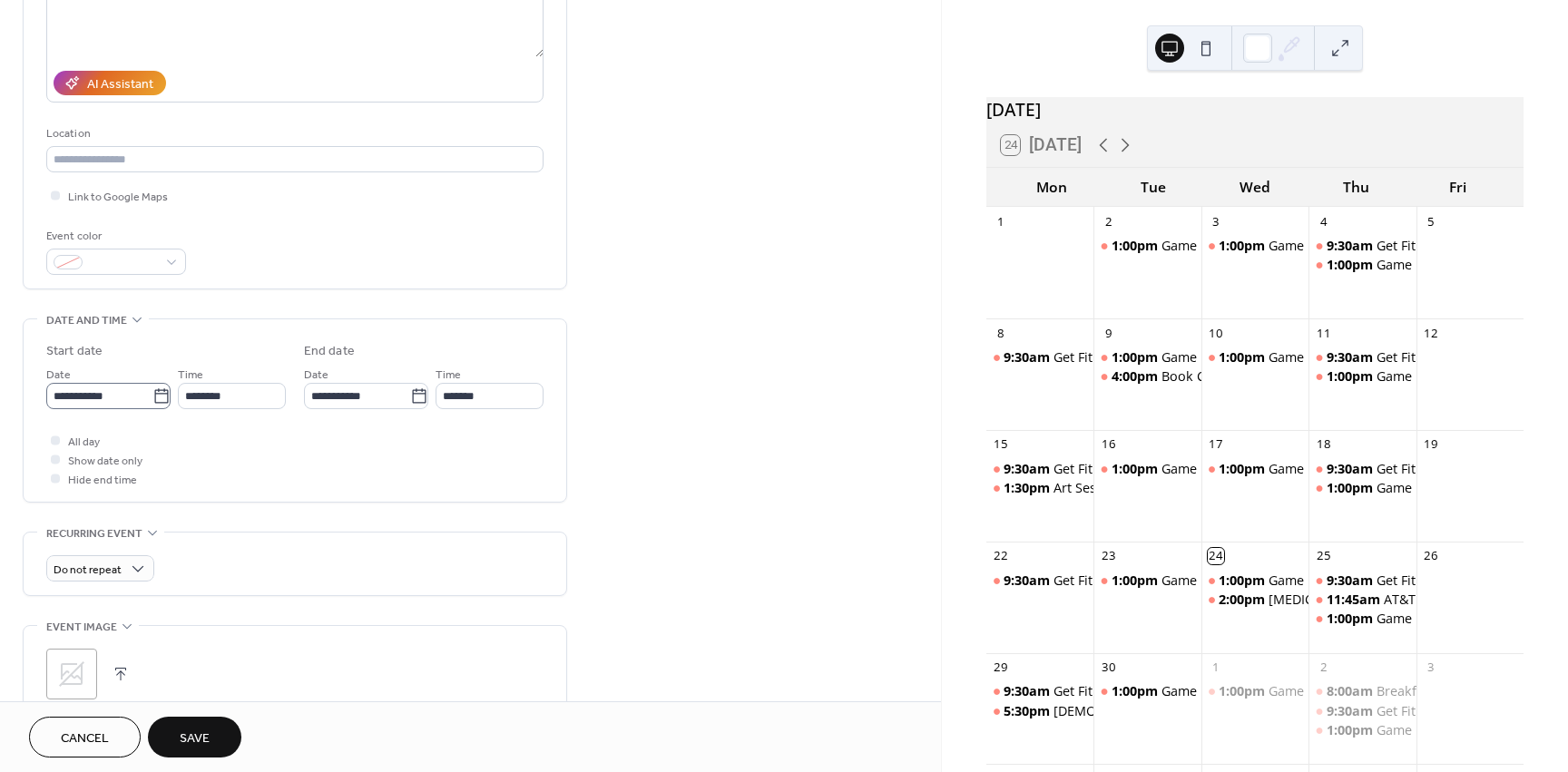
type input "**********"
click at [162, 401] on icon at bounding box center [161, 396] width 14 height 15
click at [152, 401] on input "**********" at bounding box center [99, 396] width 106 height 26
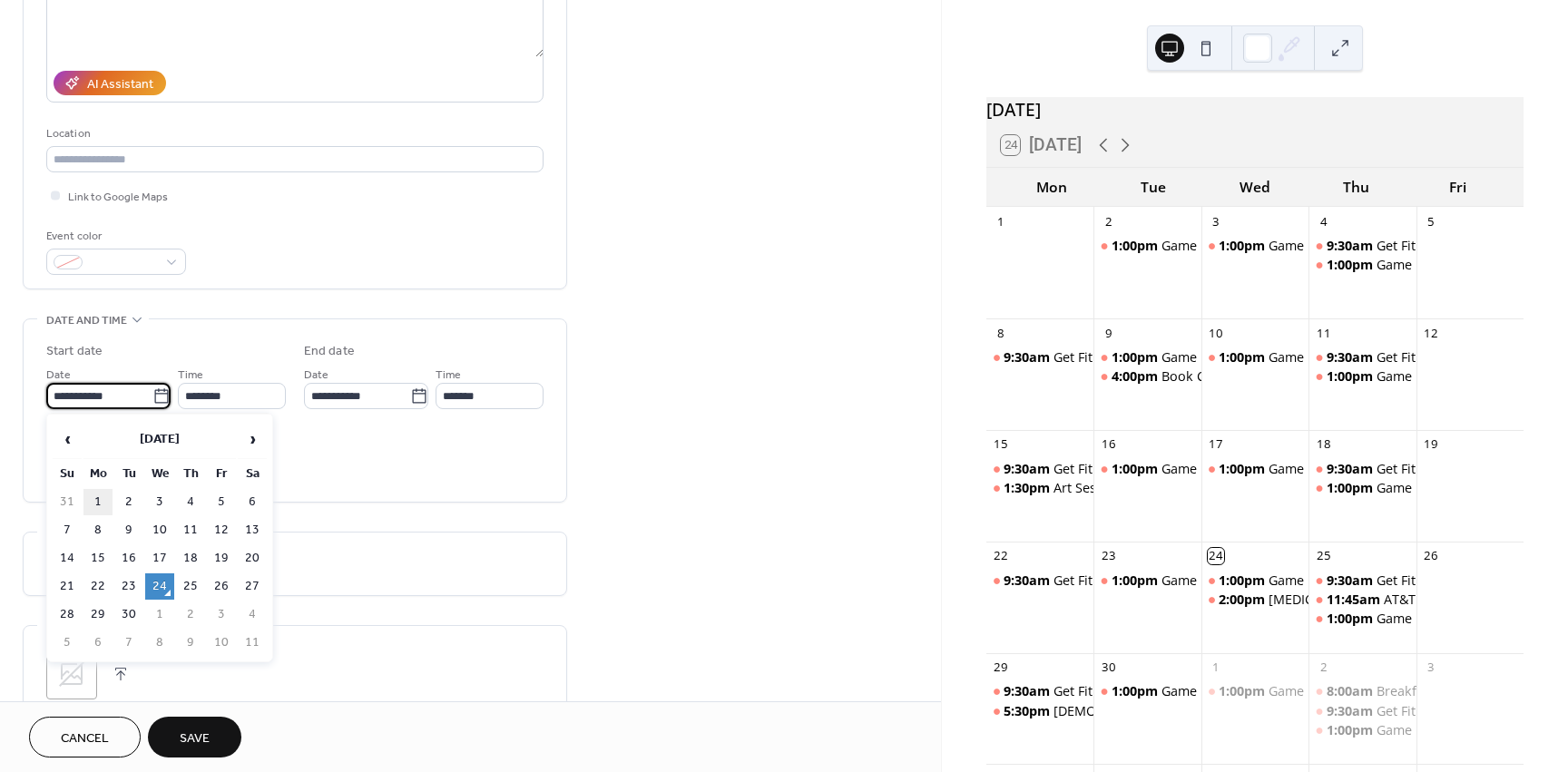
click at [97, 496] on td "1" at bounding box center [98, 502] width 29 height 26
type input "**********"
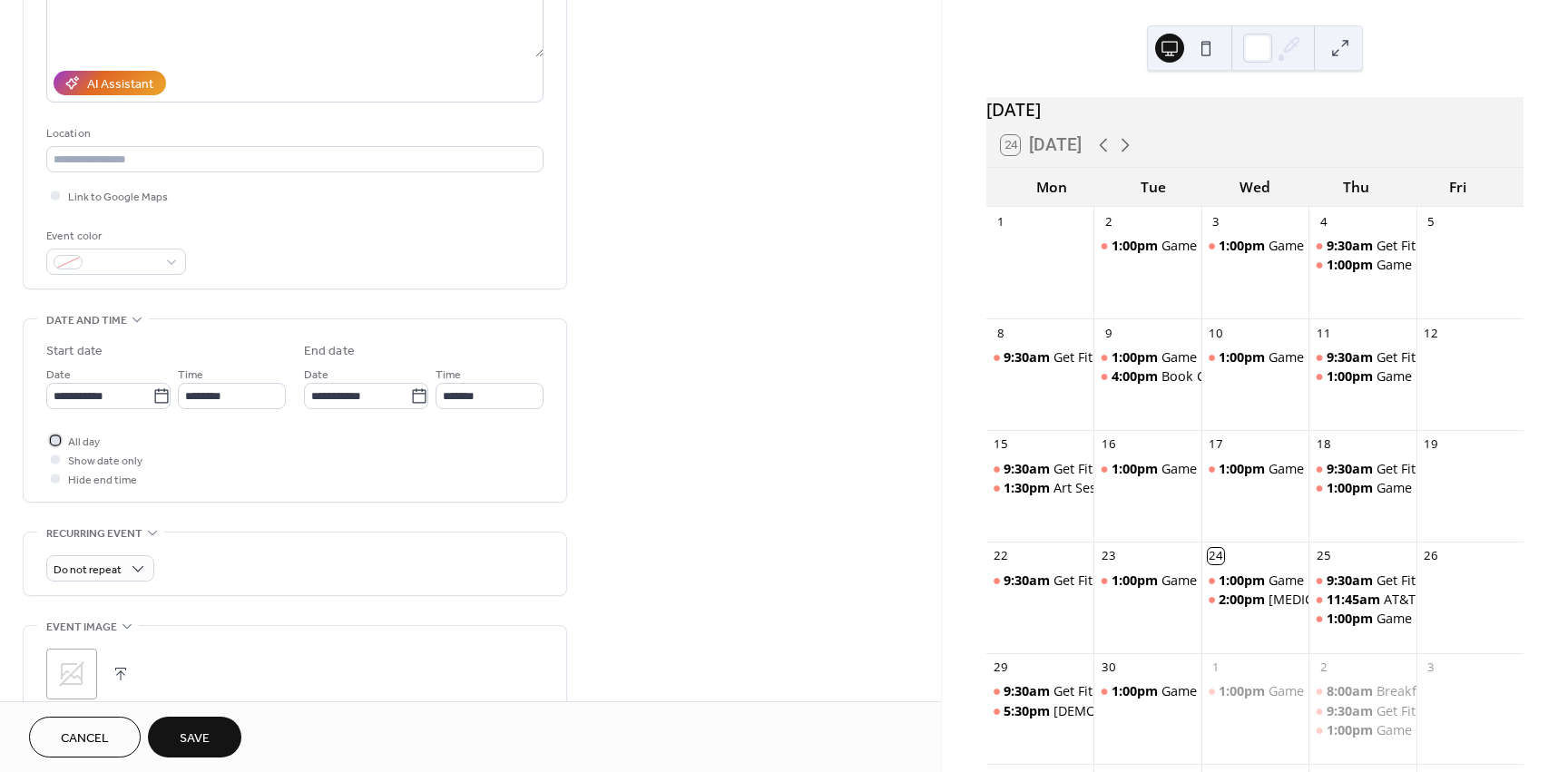
click at [58, 442] on div at bounding box center [56, 440] width 9 height 9
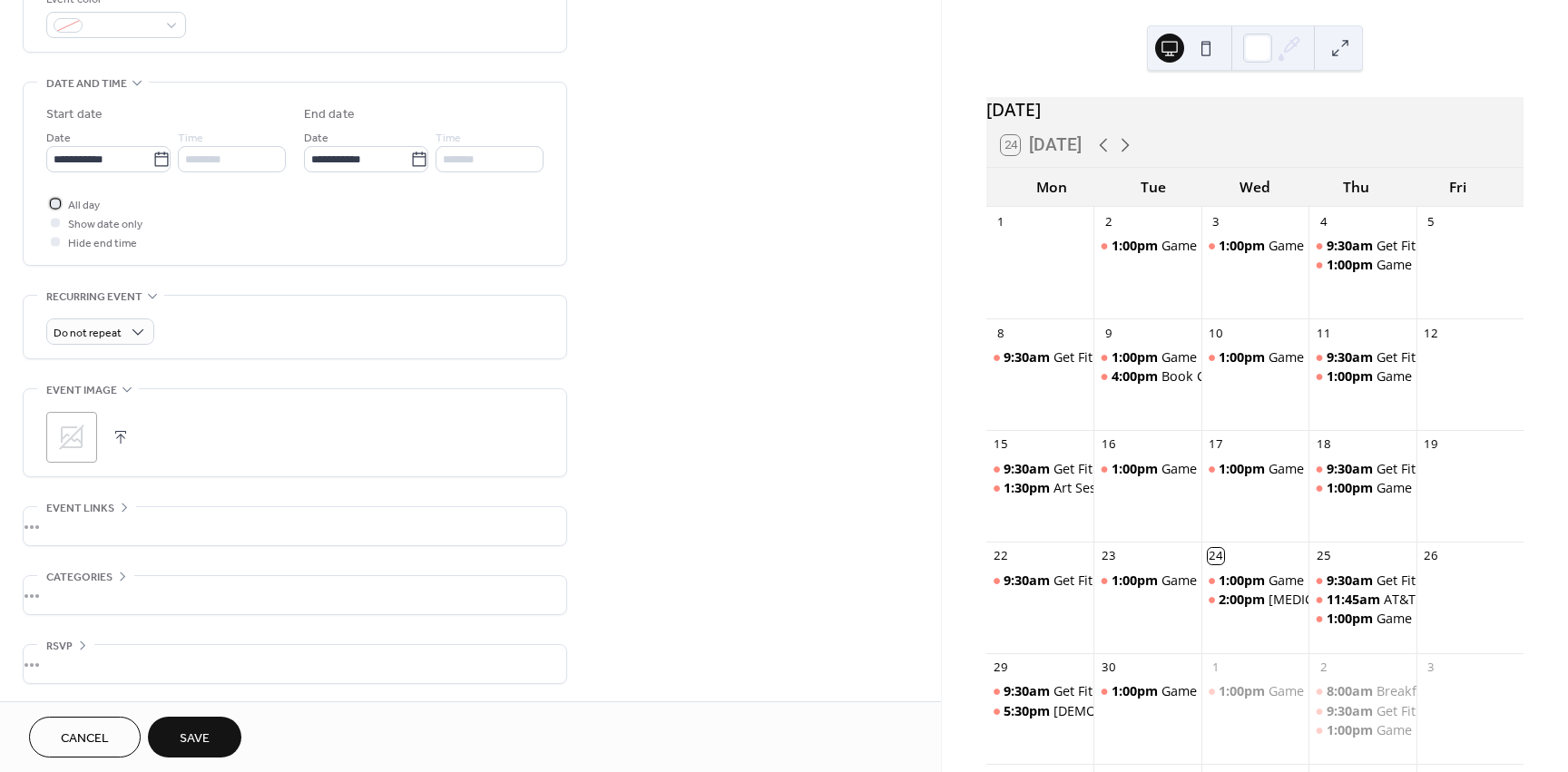
scroll to position [510, 0]
click at [180, 753] on button "Save" at bounding box center [194, 736] width 93 height 41
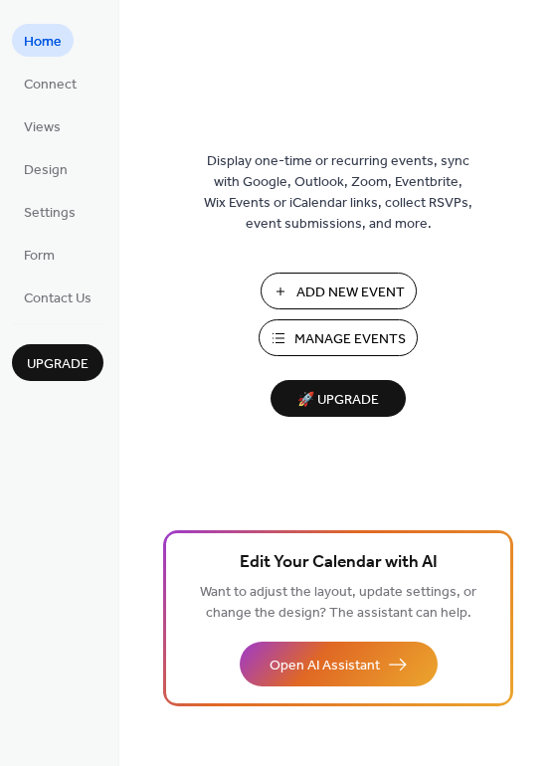
click at [343, 290] on span "Add New Event" at bounding box center [350, 292] width 108 height 21
click at [63, 175] on span "Design" at bounding box center [46, 170] width 44 height 21
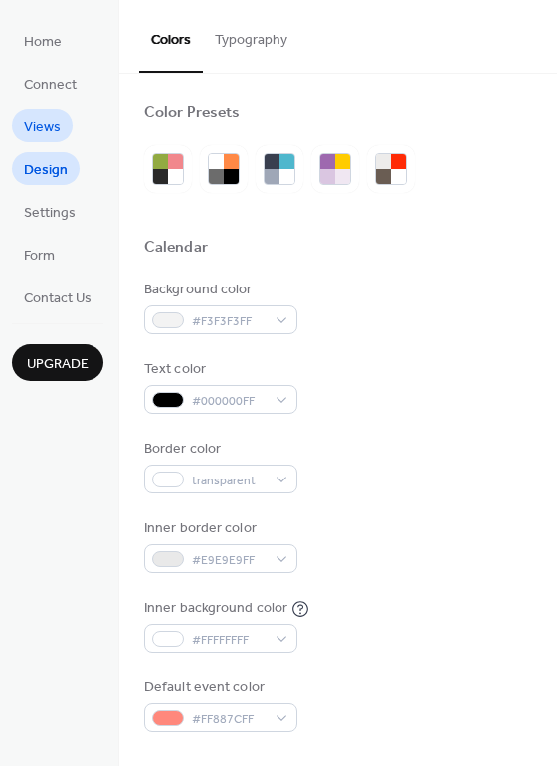
click at [45, 132] on span "Views" at bounding box center [42, 127] width 37 height 21
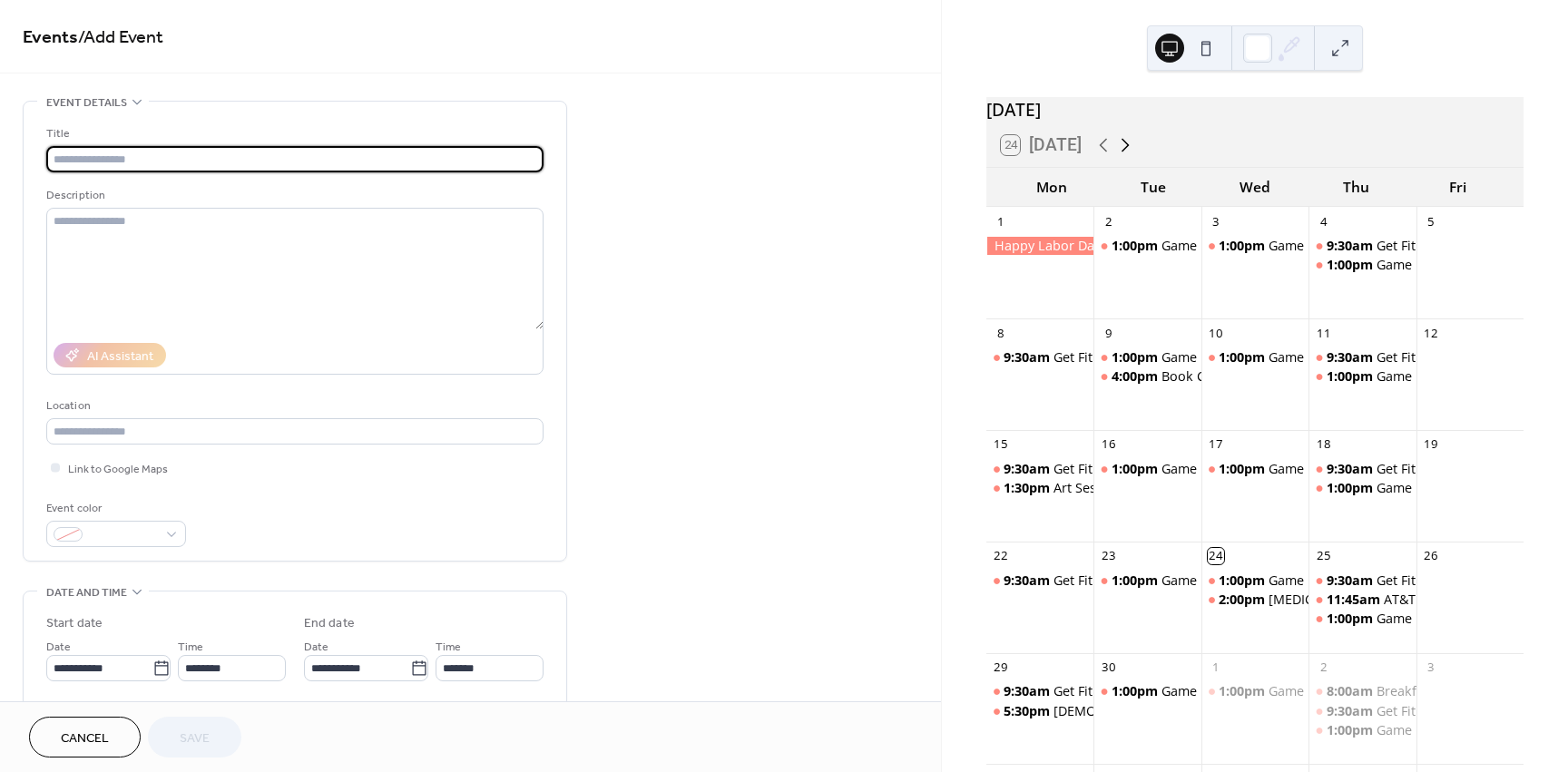
click at [1124, 153] on icon at bounding box center [1125, 145] width 22 height 22
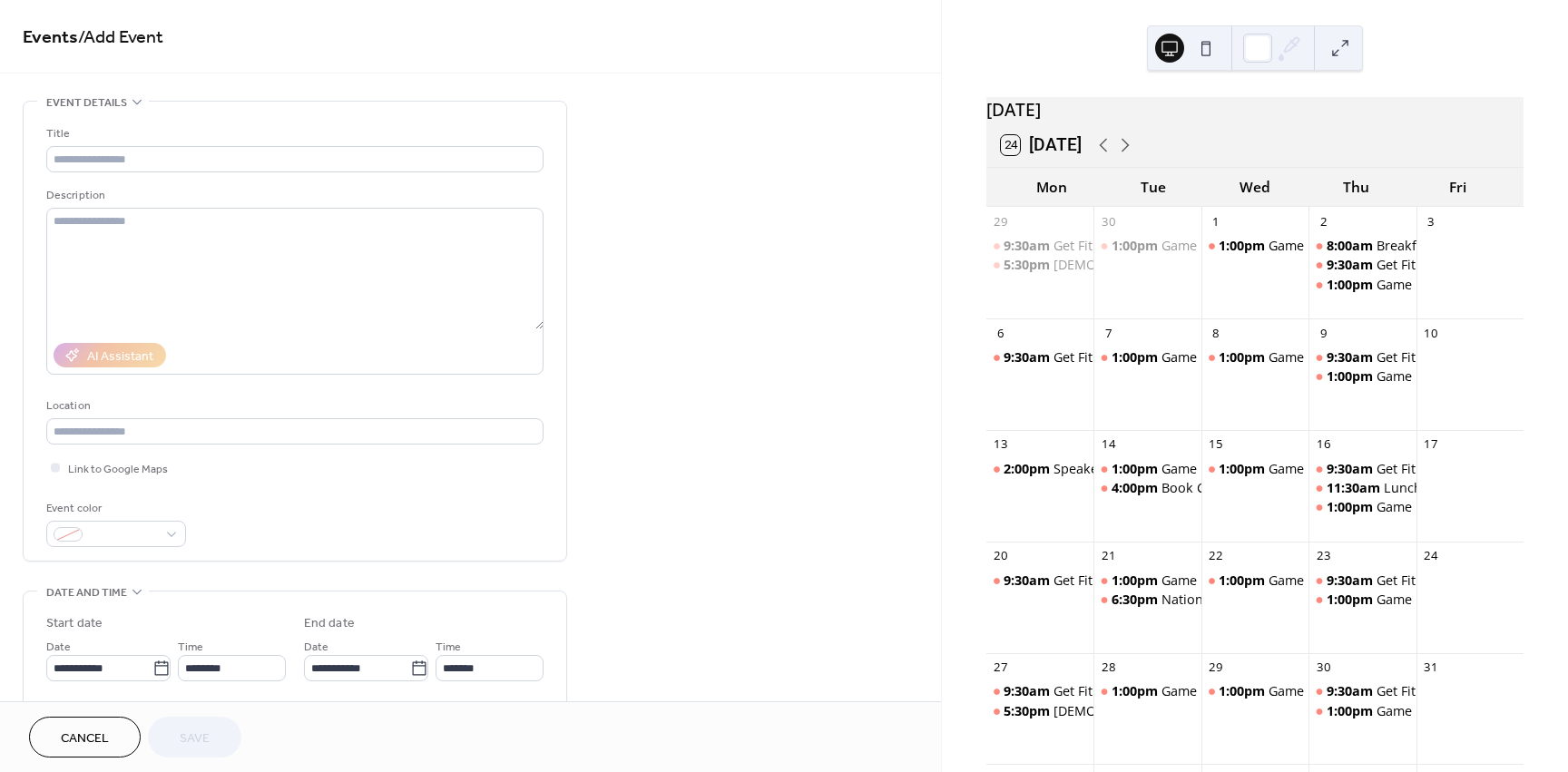
click at [1436, 700] on div at bounding box center [1469, 720] width 107 height 75
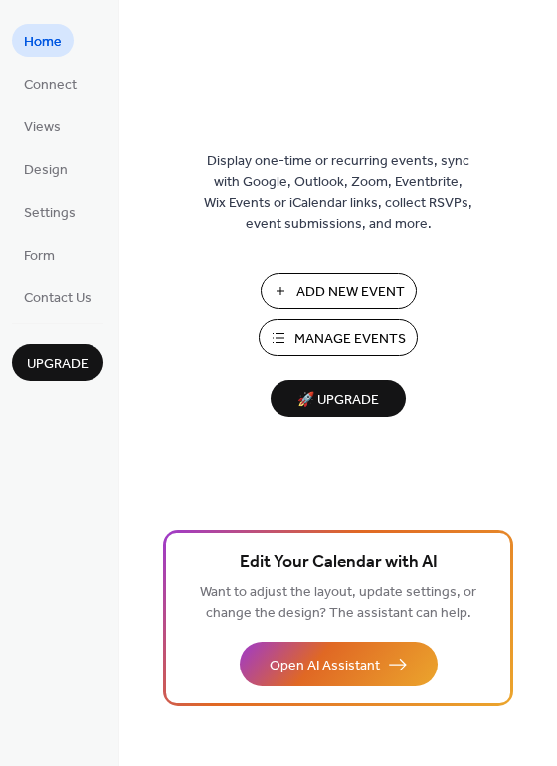
click at [326, 284] on span "Add New Event" at bounding box center [350, 292] width 108 height 21
click at [52, 165] on span "Design" at bounding box center [46, 170] width 44 height 21
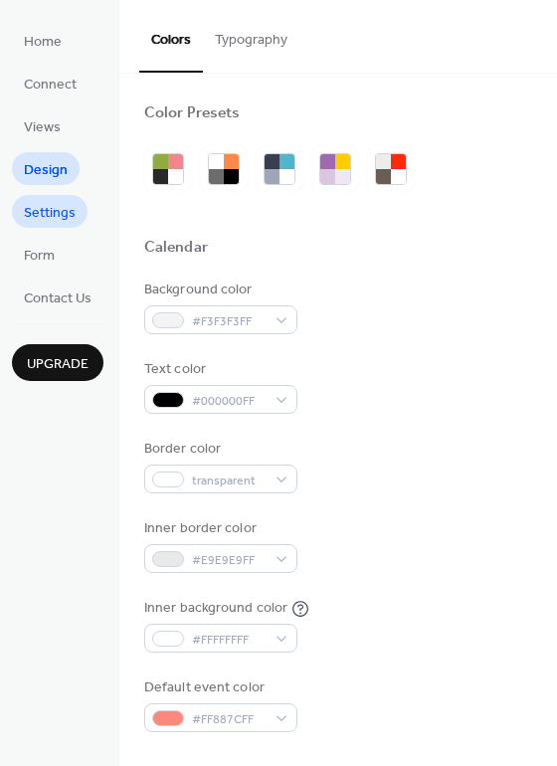
click at [51, 208] on span "Settings" at bounding box center [50, 213] width 52 height 21
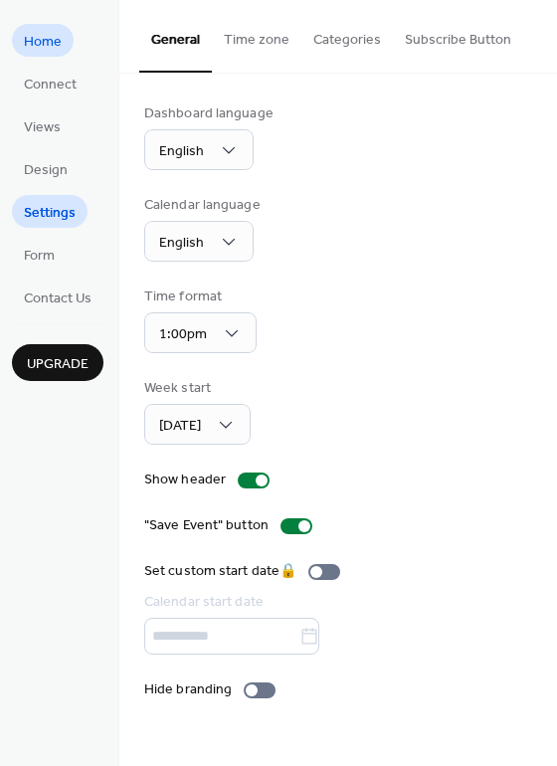
click at [50, 48] on span "Home" at bounding box center [43, 42] width 38 height 21
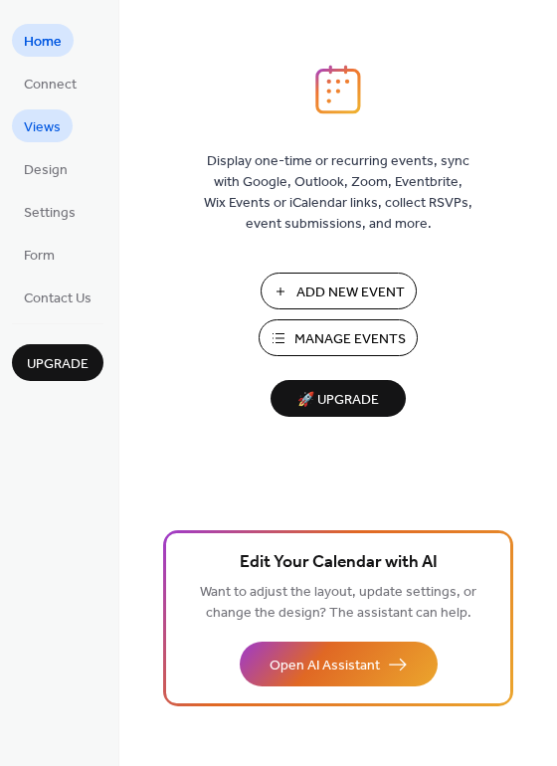
click at [61, 125] on link "Views" at bounding box center [42, 125] width 61 height 33
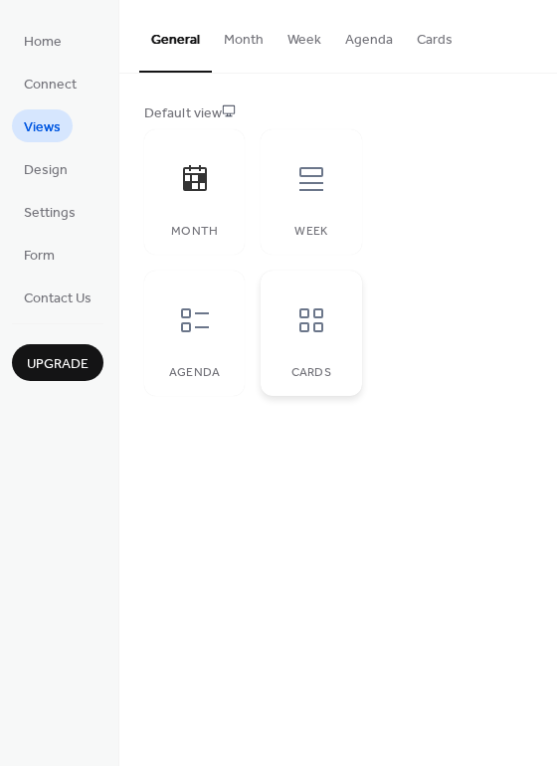
click at [307, 320] on icon at bounding box center [311, 320] width 32 height 32
click at [199, 197] on div at bounding box center [195, 179] width 60 height 60
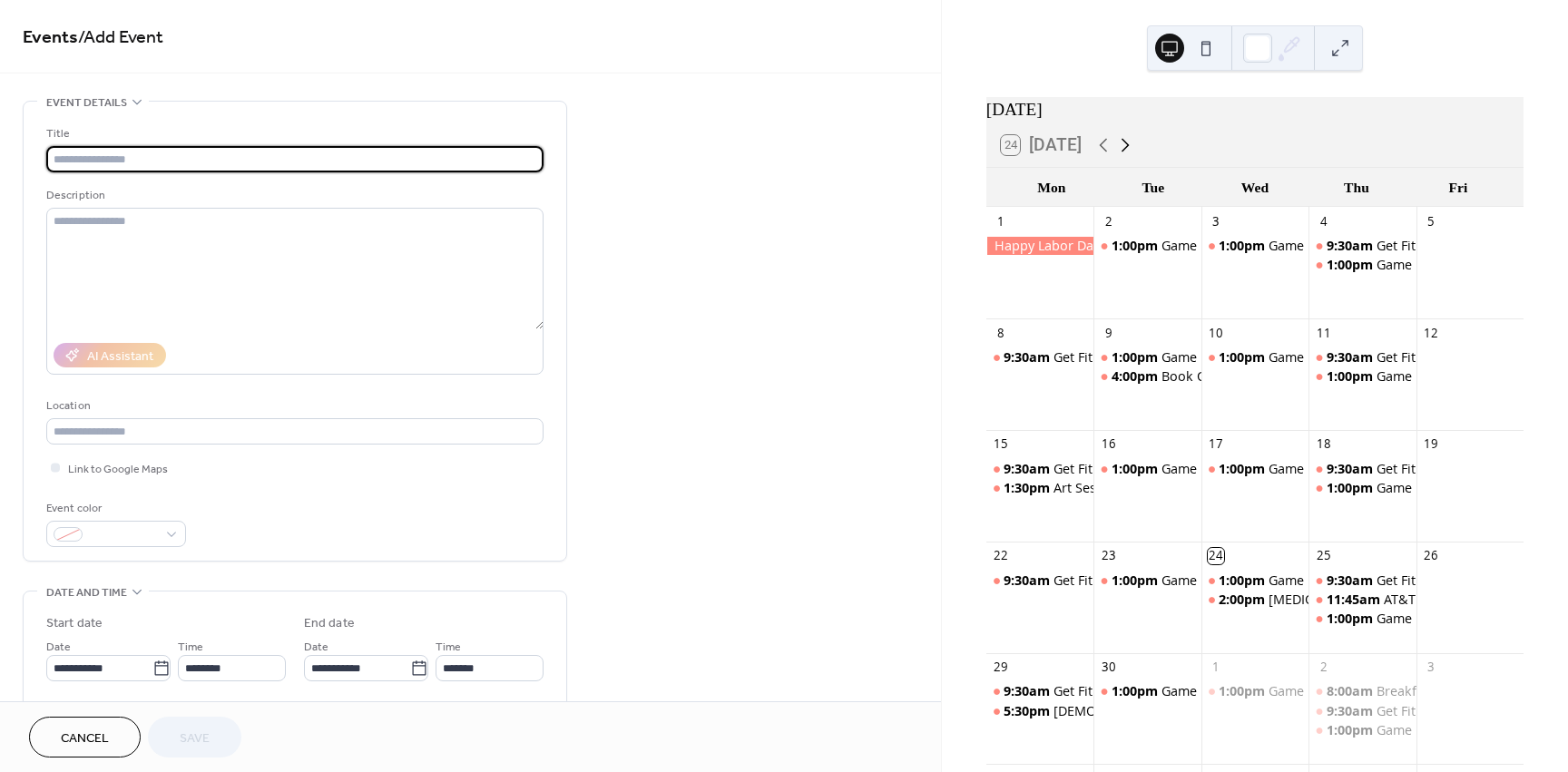
click at [1123, 156] on icon at bounding box center [1125, 145] width 22 height 22
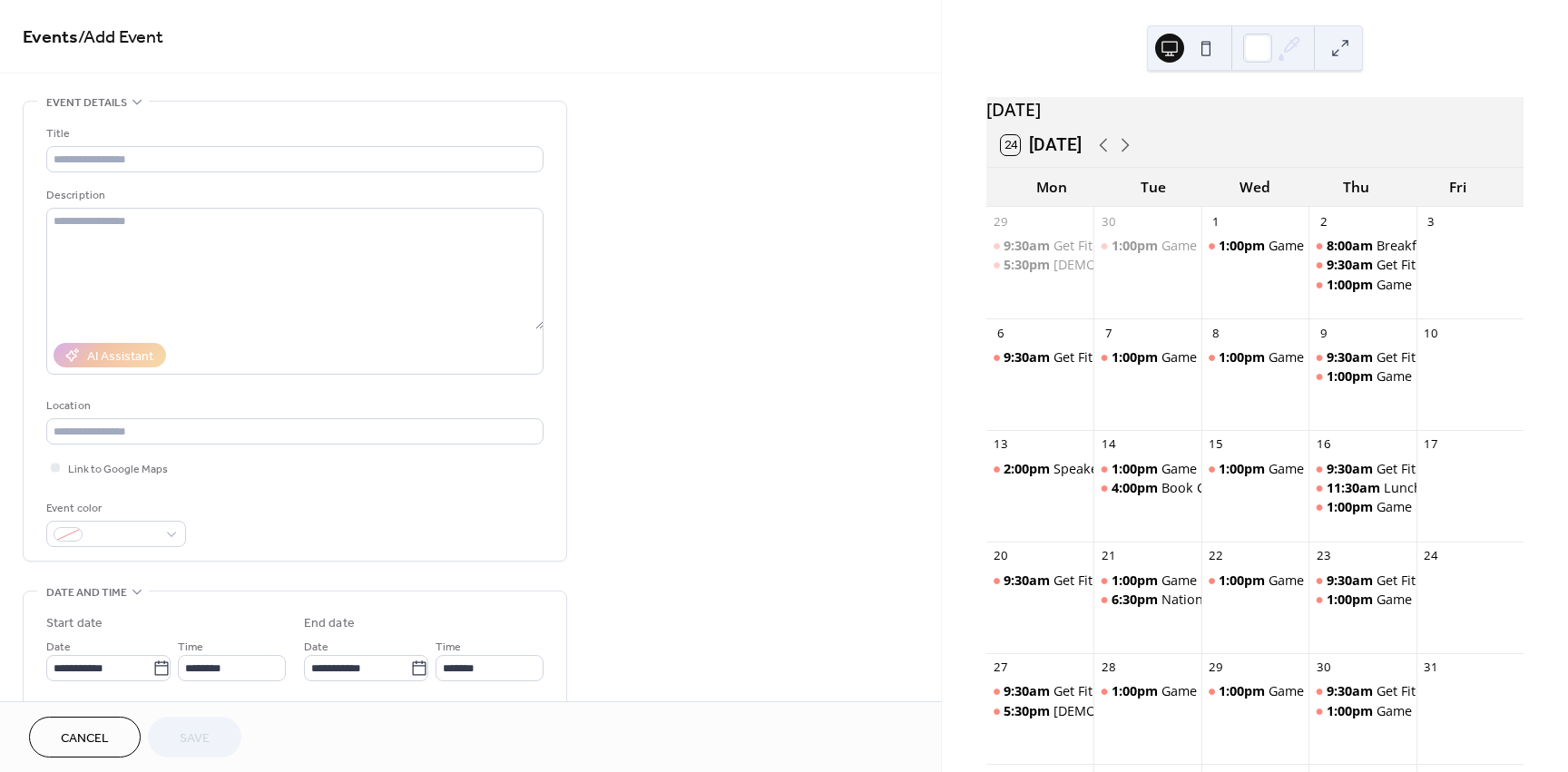
click at [1440, 683] on div "31" at bounding box center [1469, 668] width 107 height 30
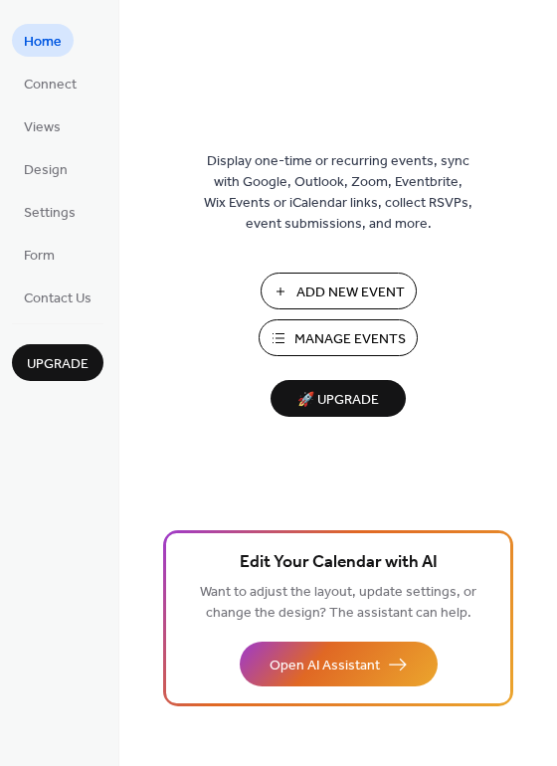
click at [323, 291] on span "Add New Event" at bounding box center [350, 292] width 108 height 21
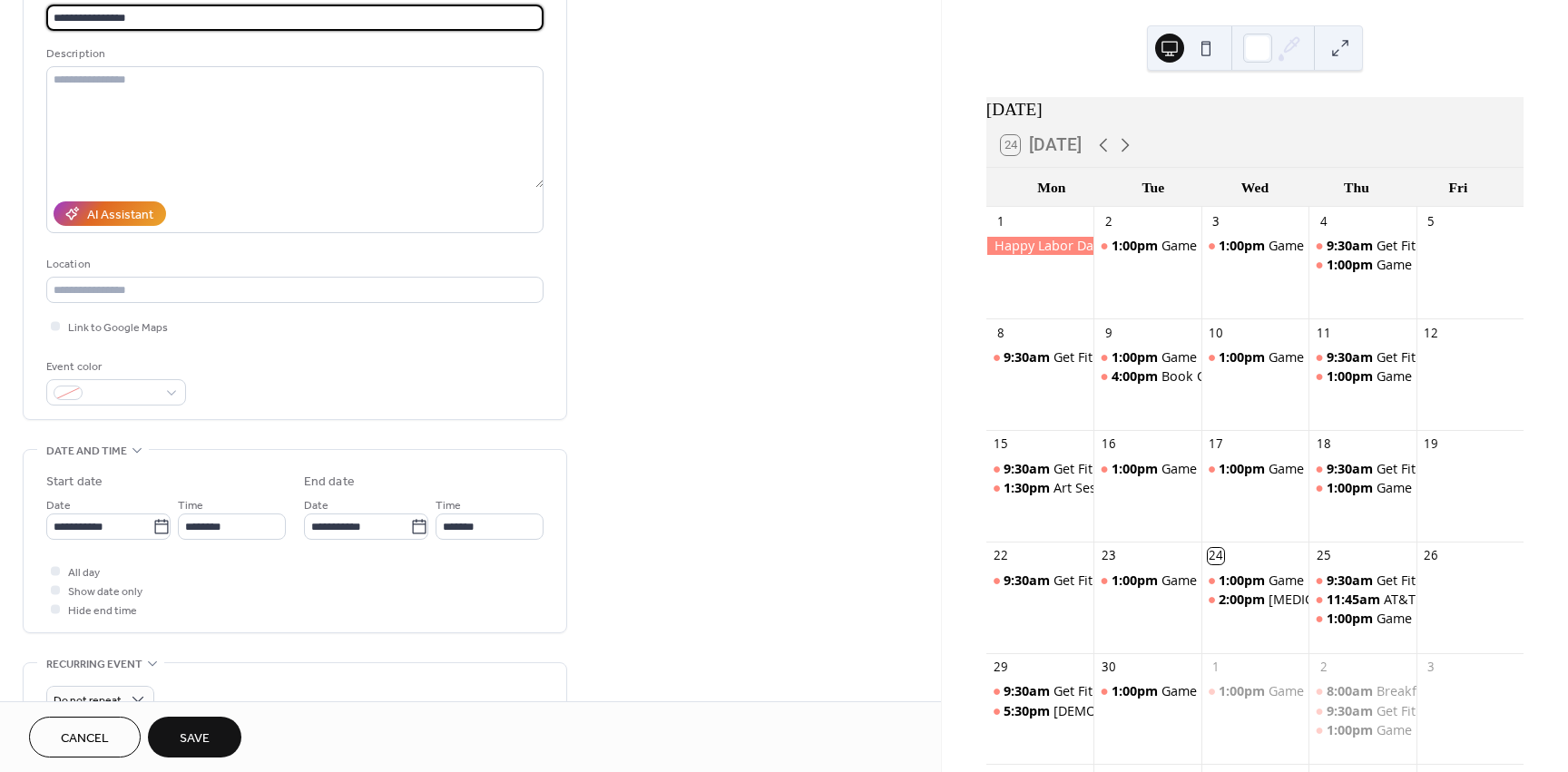
scroll to position [272, 0]
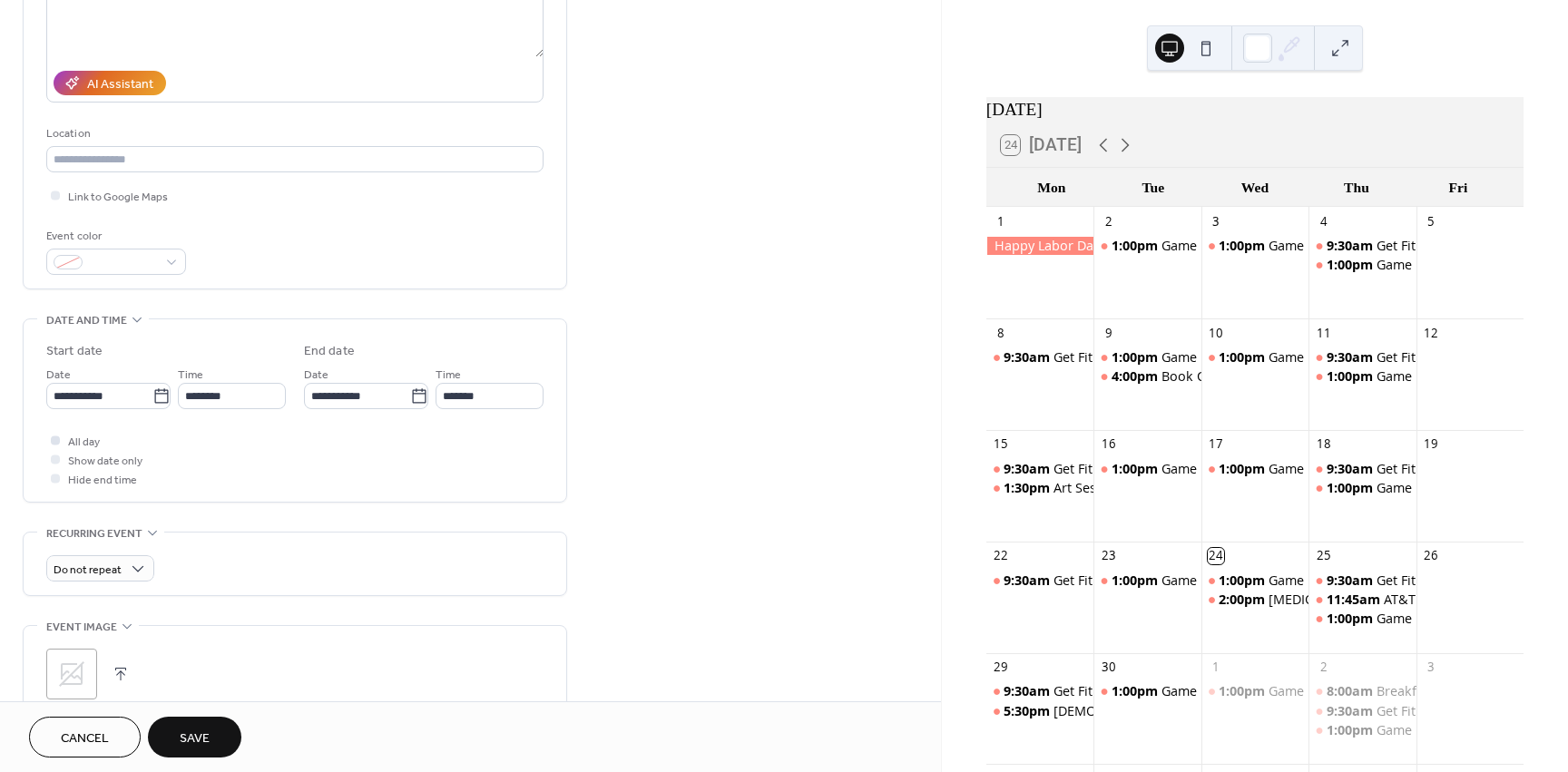
type input "**********"
click at [60, 440] on div at bounding box center [56, 440] width 18 height 18
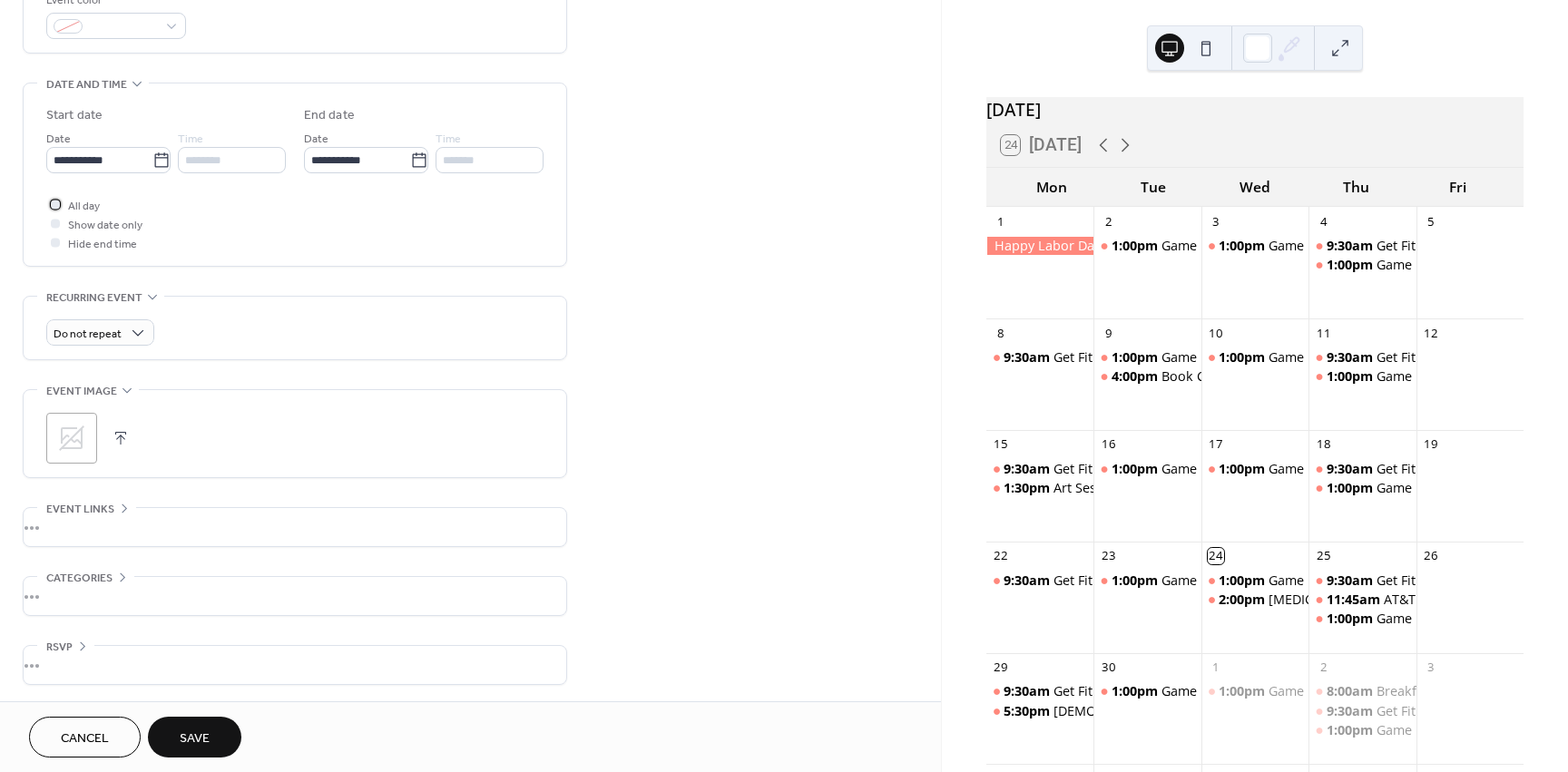
scroll to position [510, 0]
drag, startPoint x: 143, startPoint y: 448, endPoint x: 92, endPoint y: 452, distance: 51.2
click at [142, 452] on div ";" at bounding box center [295, 436] width 497 height 51
click at [84, 448] on icon at bounding box center [72, 436] width 29 height 29
click at [1132, 156] on icon at bounding box center [1125, 145] width 22 height 22
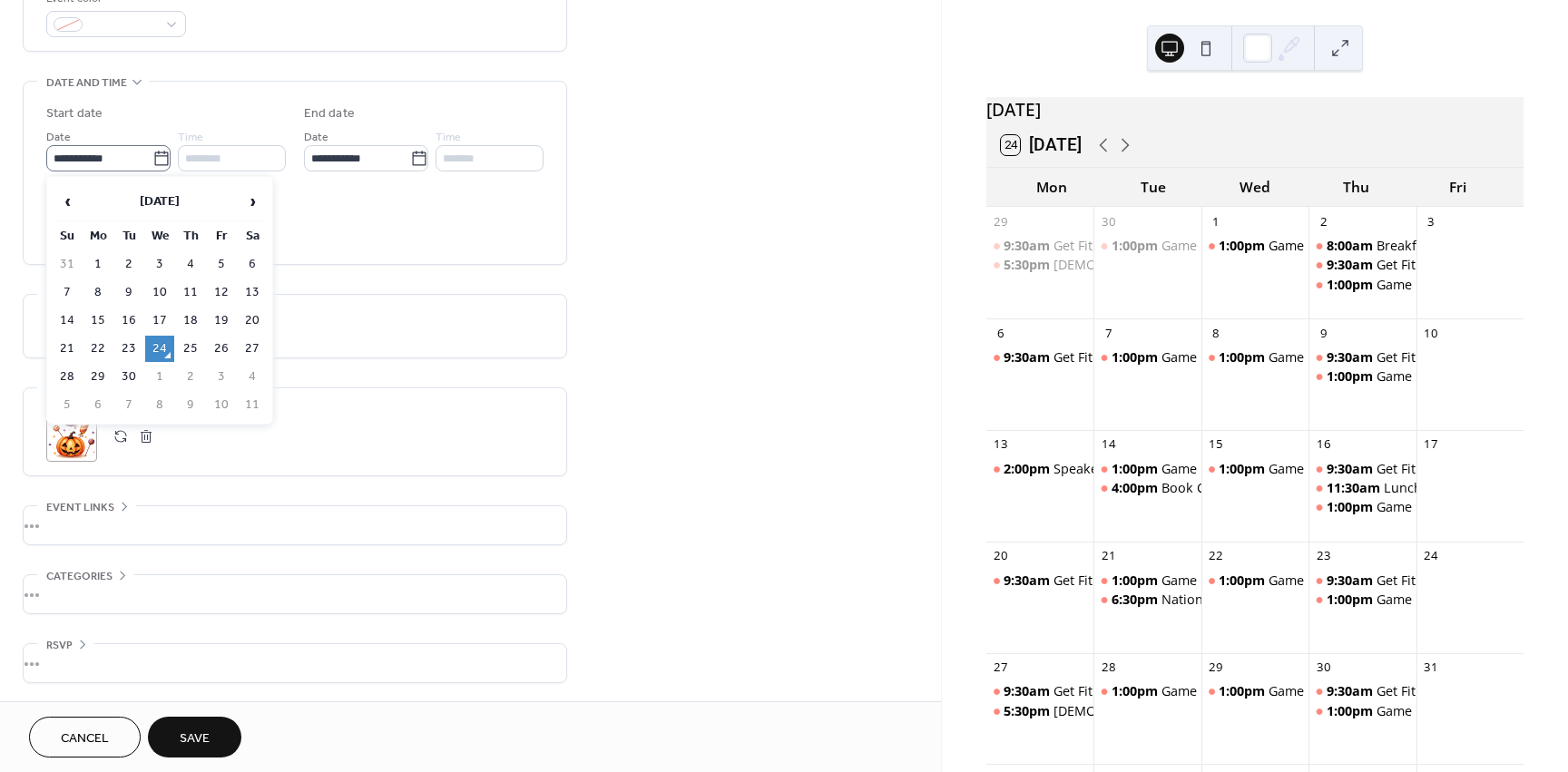
click at [153, 166] on icon at bounding box center [162, 159] width 18 height 18
click at [152, 166] on input "**********" at bounding box center [99, 158] width 106 height 26
click at [256, 200] on span "›" at bounding box center [252, 202] width 27 height 37
click at [214, 369] on td "31" at bounding box center [222, 377] width 29 height 26
type input "**********"
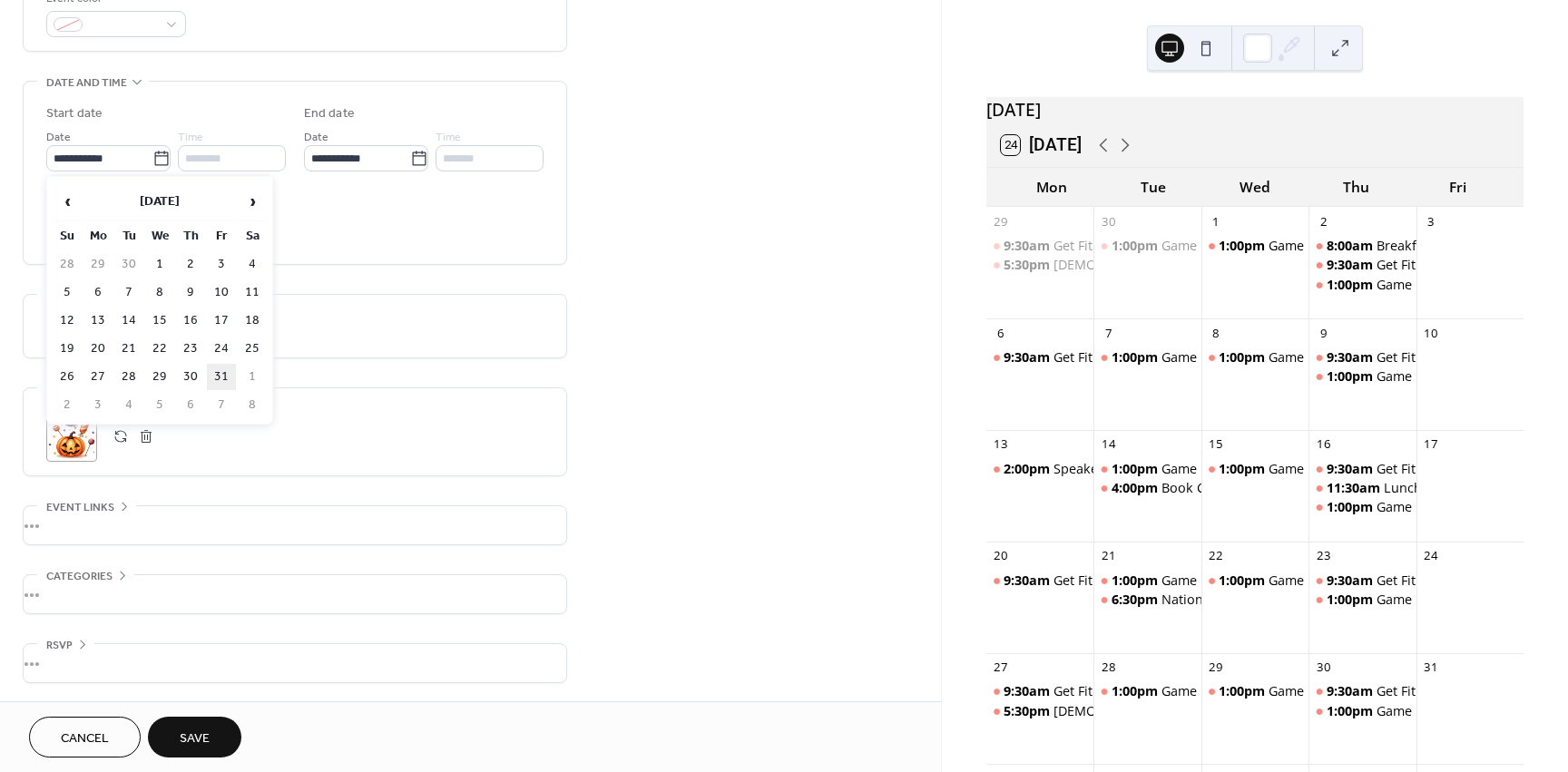
type input "**********"
click at [212, 736] on button "Save" at bounding box center [194, 736] width 93 height 41
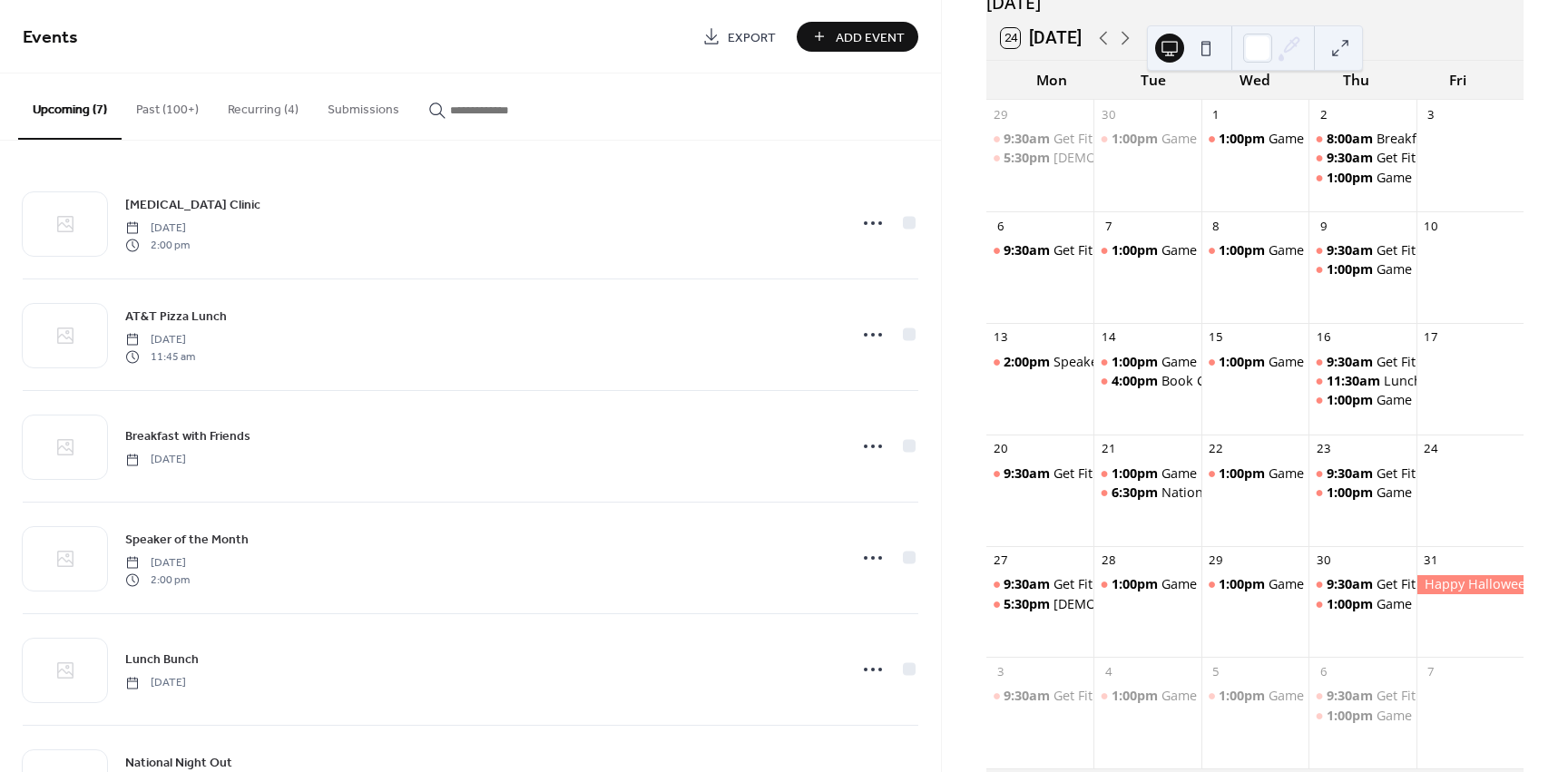
scroll to position [158, 0]
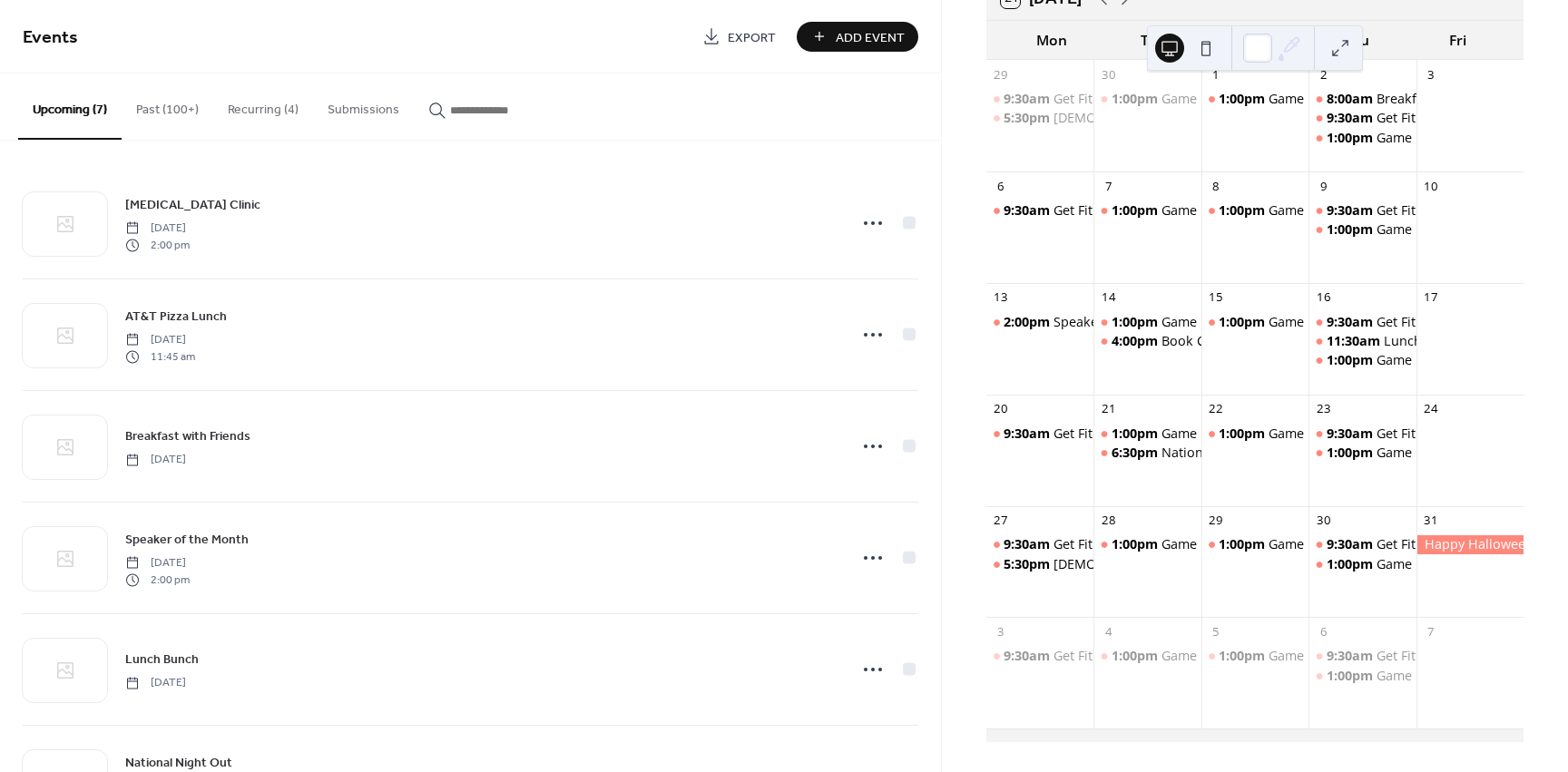
click at [1466, 580] on div at bounding box center [1469, 573] width 107 height 75
click at [1462, 544] on div at bounding box center [1469, 545] width 107 height 18
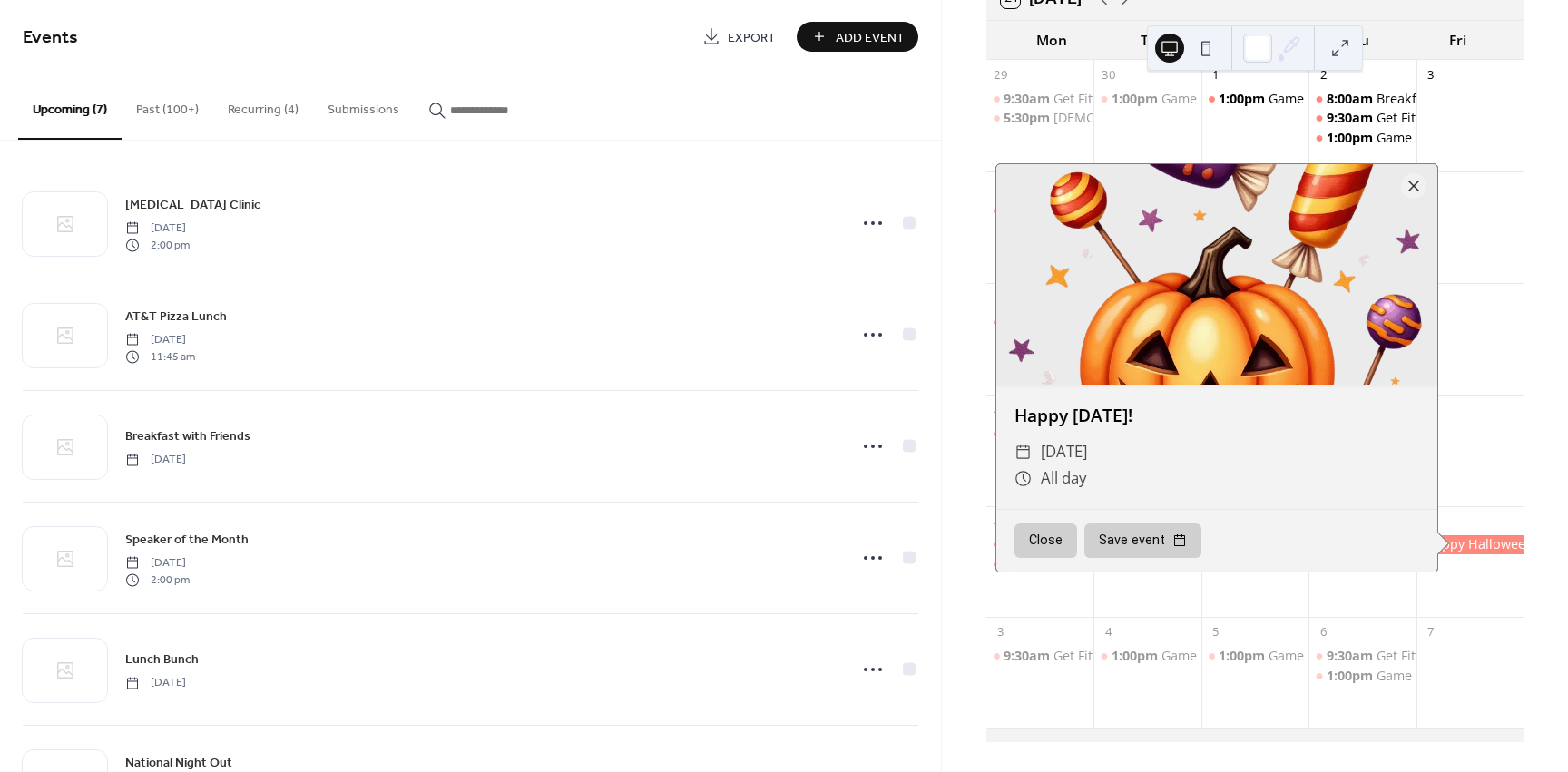
click at [1259, 341] on div at bounding box center [1217, 275] width 441 height 221
click at [1047, 544] on button "Close" at bounding box center [1046, 541] width 63 height 35
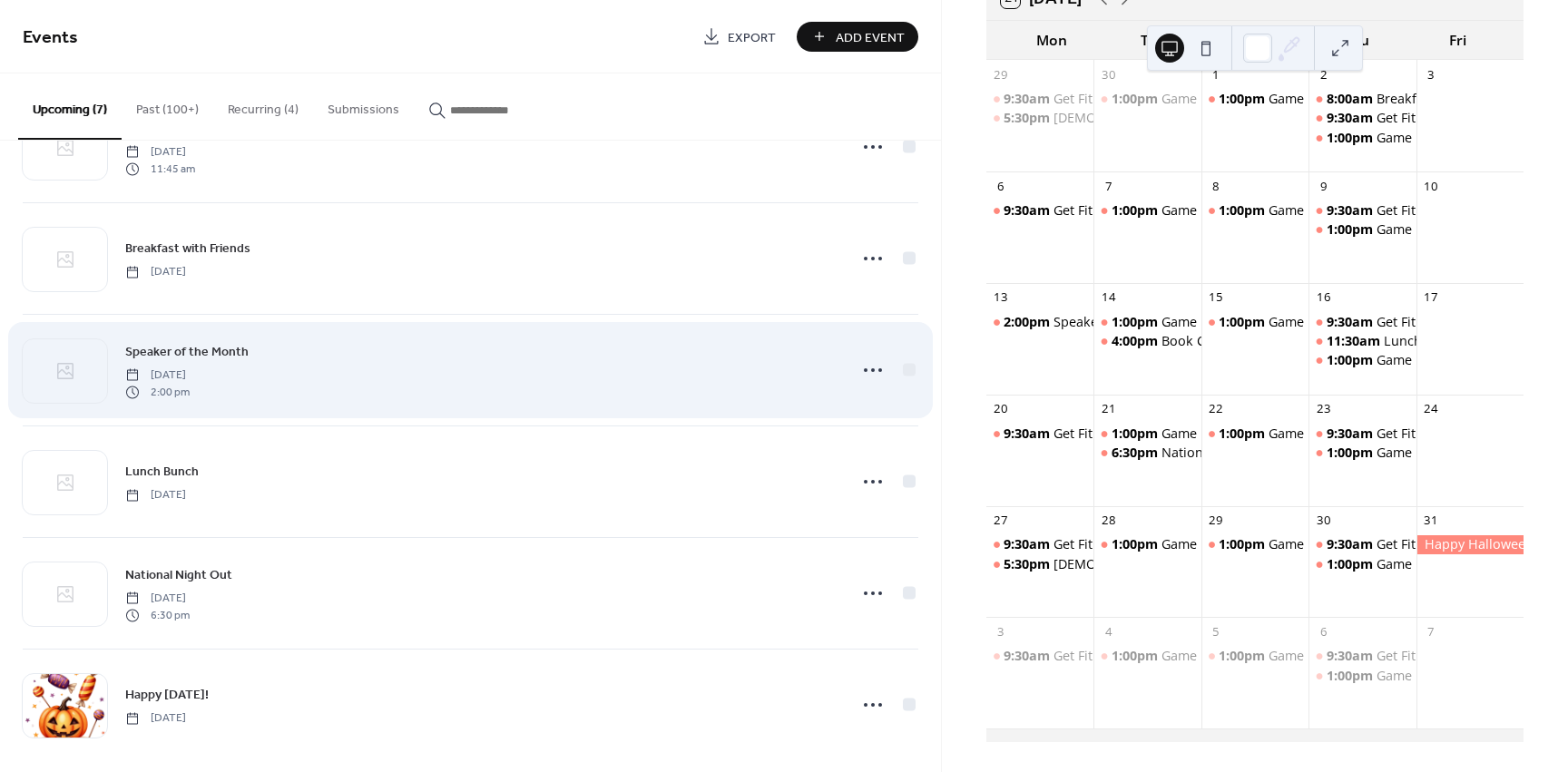
scroll to position [203, 0]
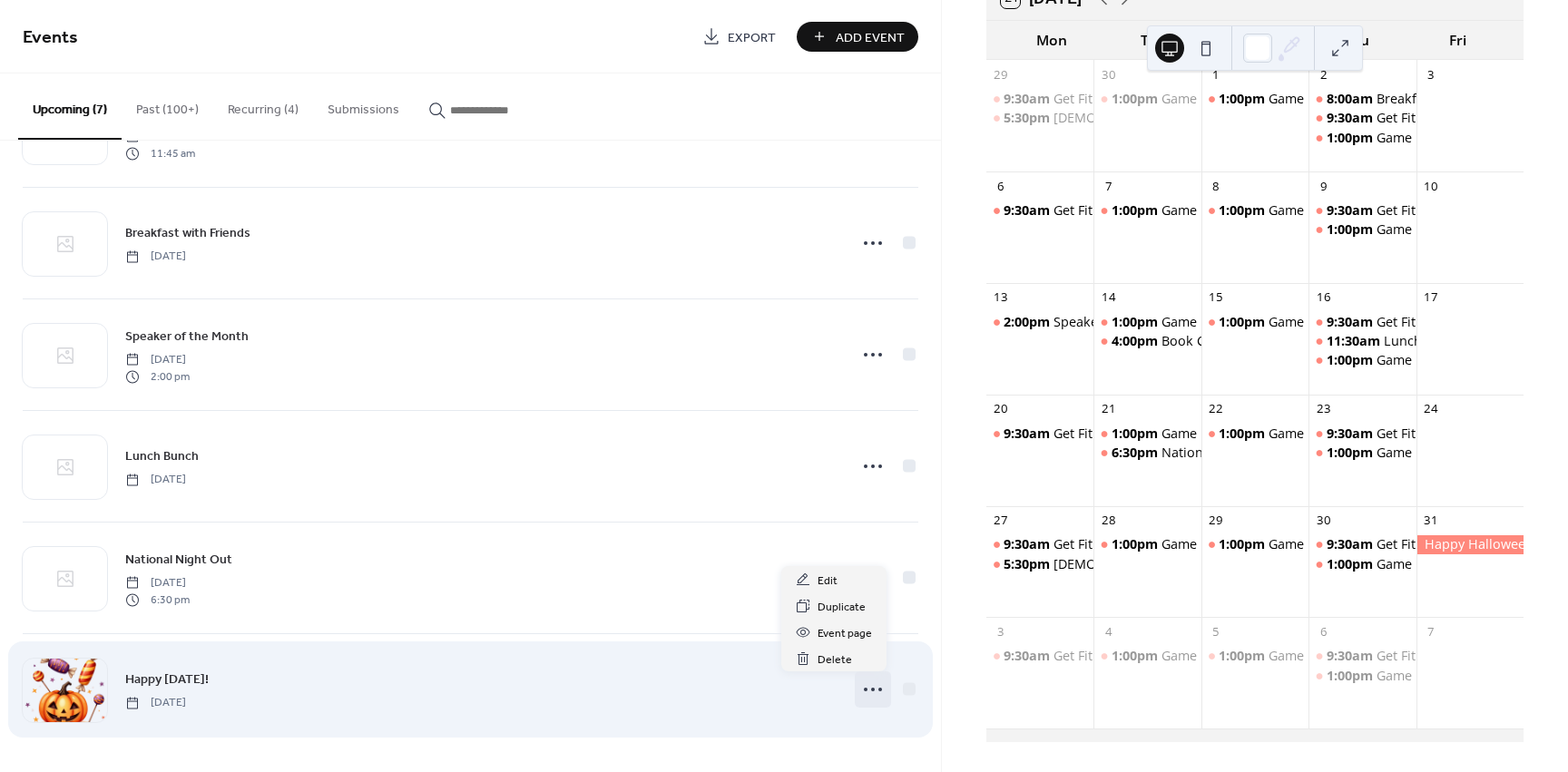
click at [872, 687] on icon at bounding box center [873, 690] width 29 height 29
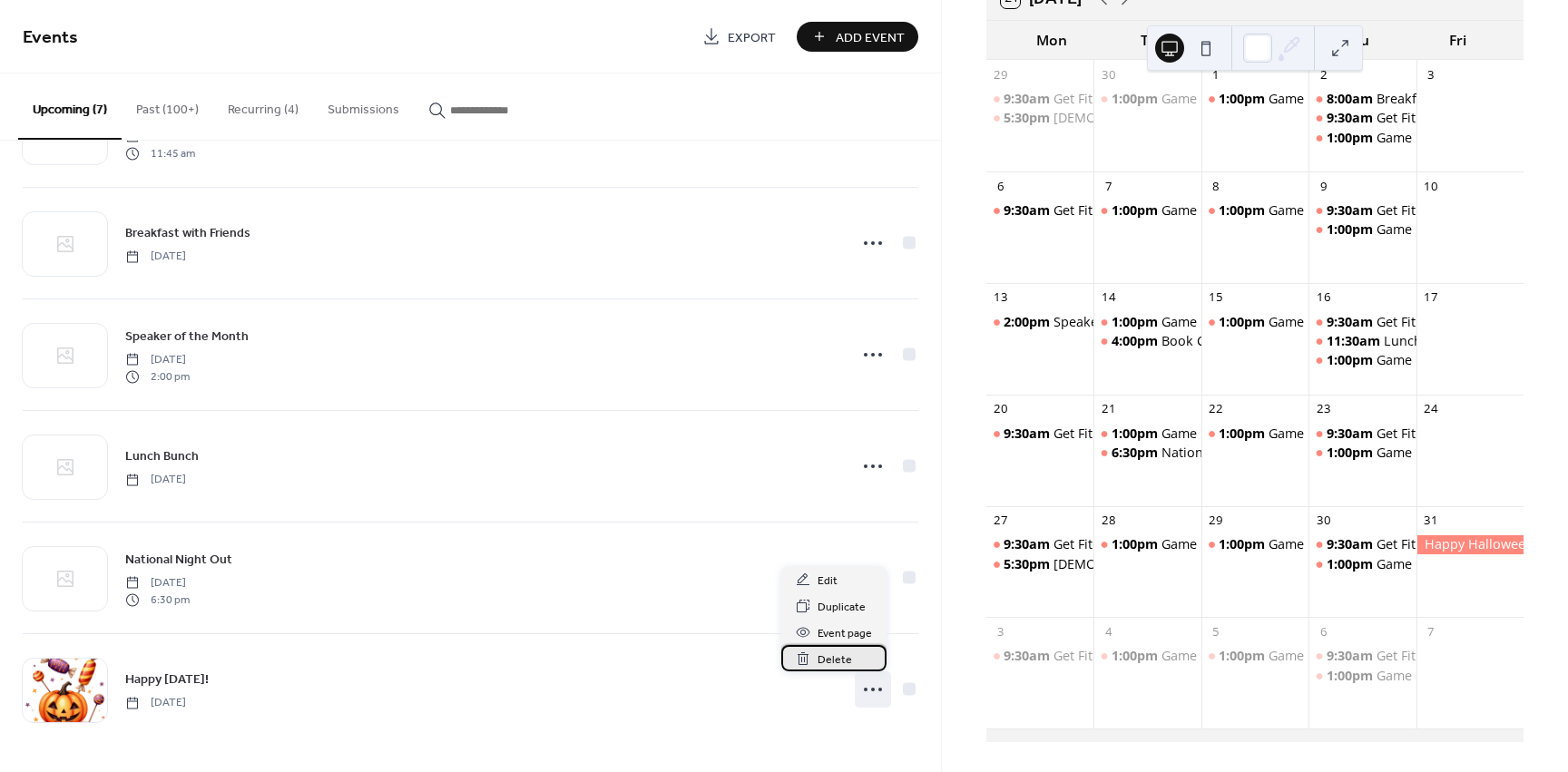
click at [844, 663] on span "Delete" at bounding box center [835, 660] width 35 height 19
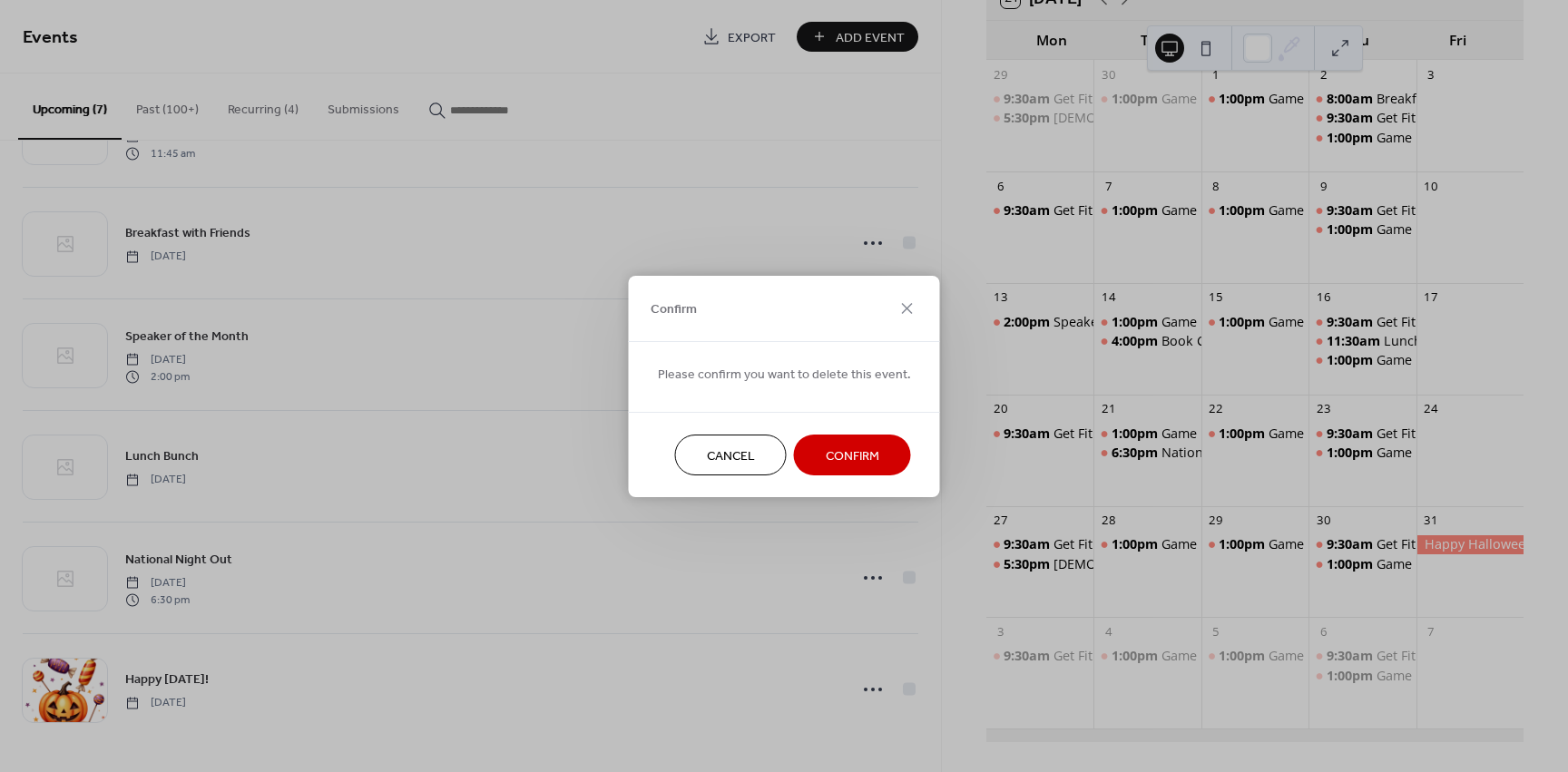
click at [827, 457] on span "Confirm" at bounding box center [852, 455] width 54 height 19
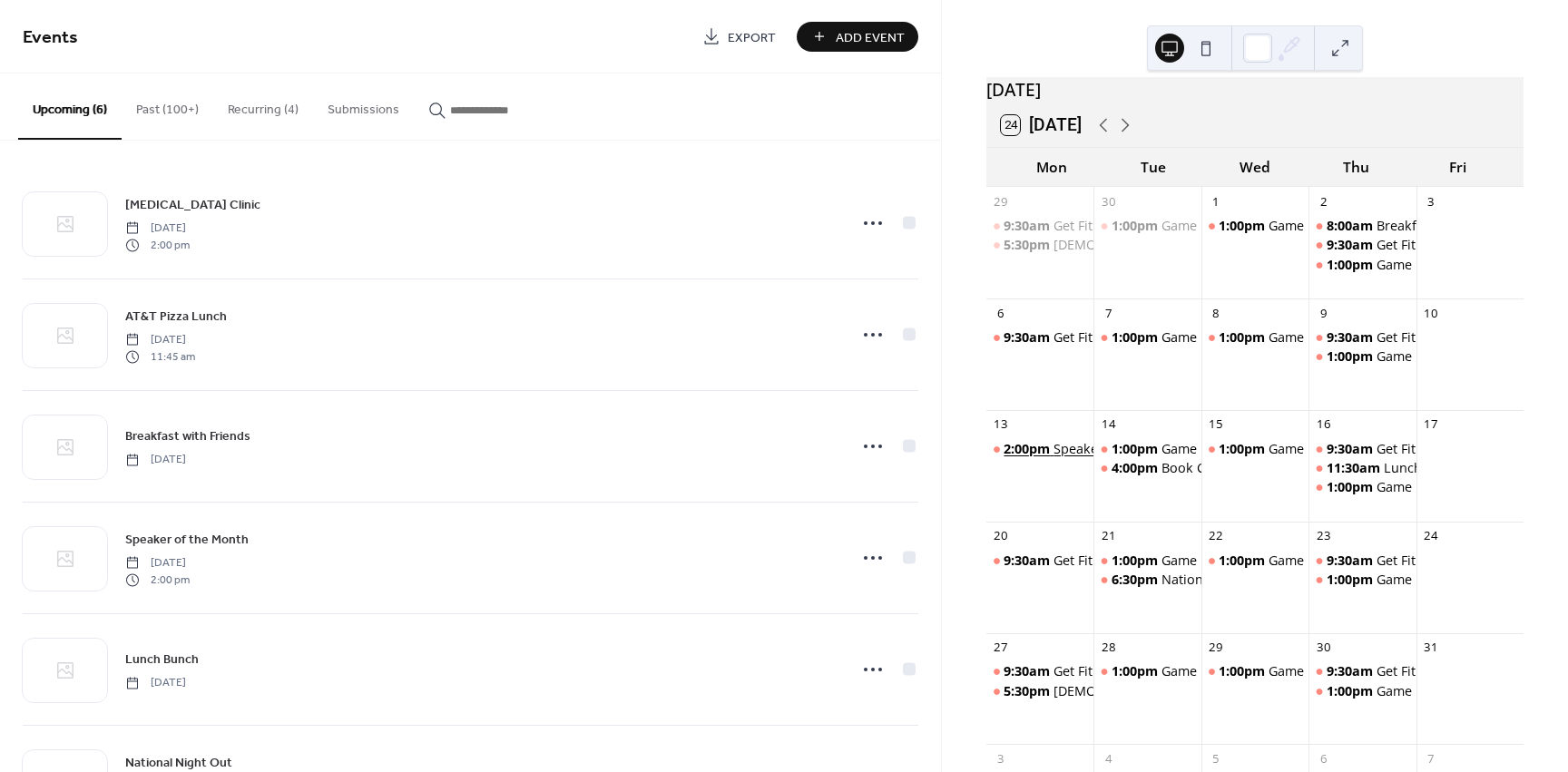
scroll to position [0, 0]
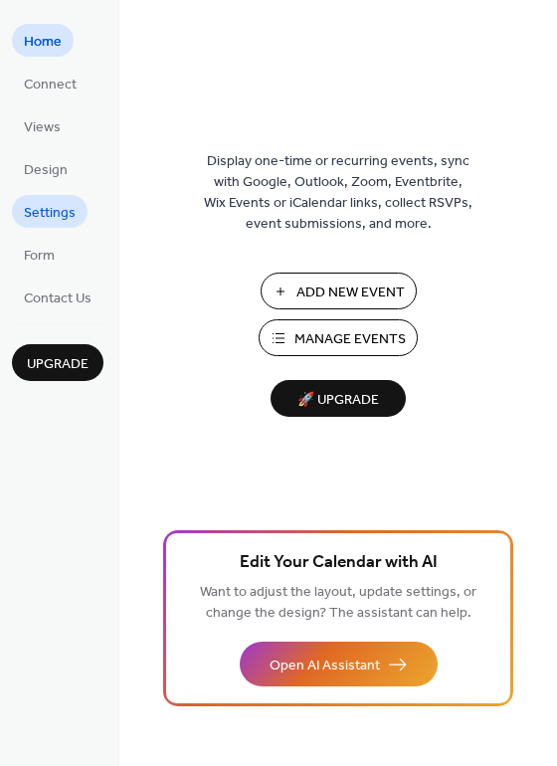
click at [65, 214] on span "Settings" at bounding box center [50, 213] width 52 height 21
click at [316, 285] on span "Add New Event" at bounding box center [350, 292] width 108 height 21
click at [348, 339] on span "Manage Events" at bounding box center [349, 339] width 111 height 21
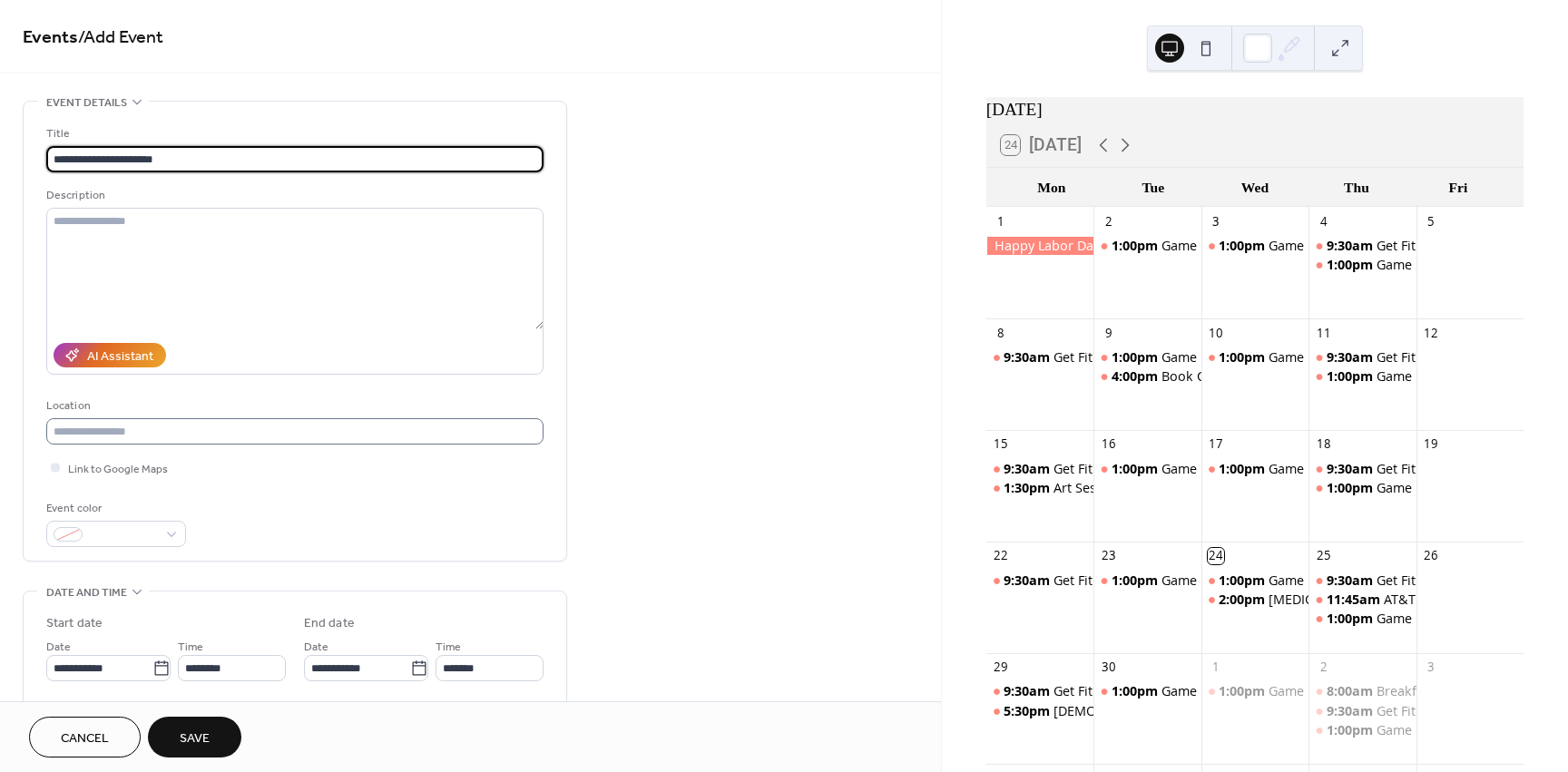
type input "**********"
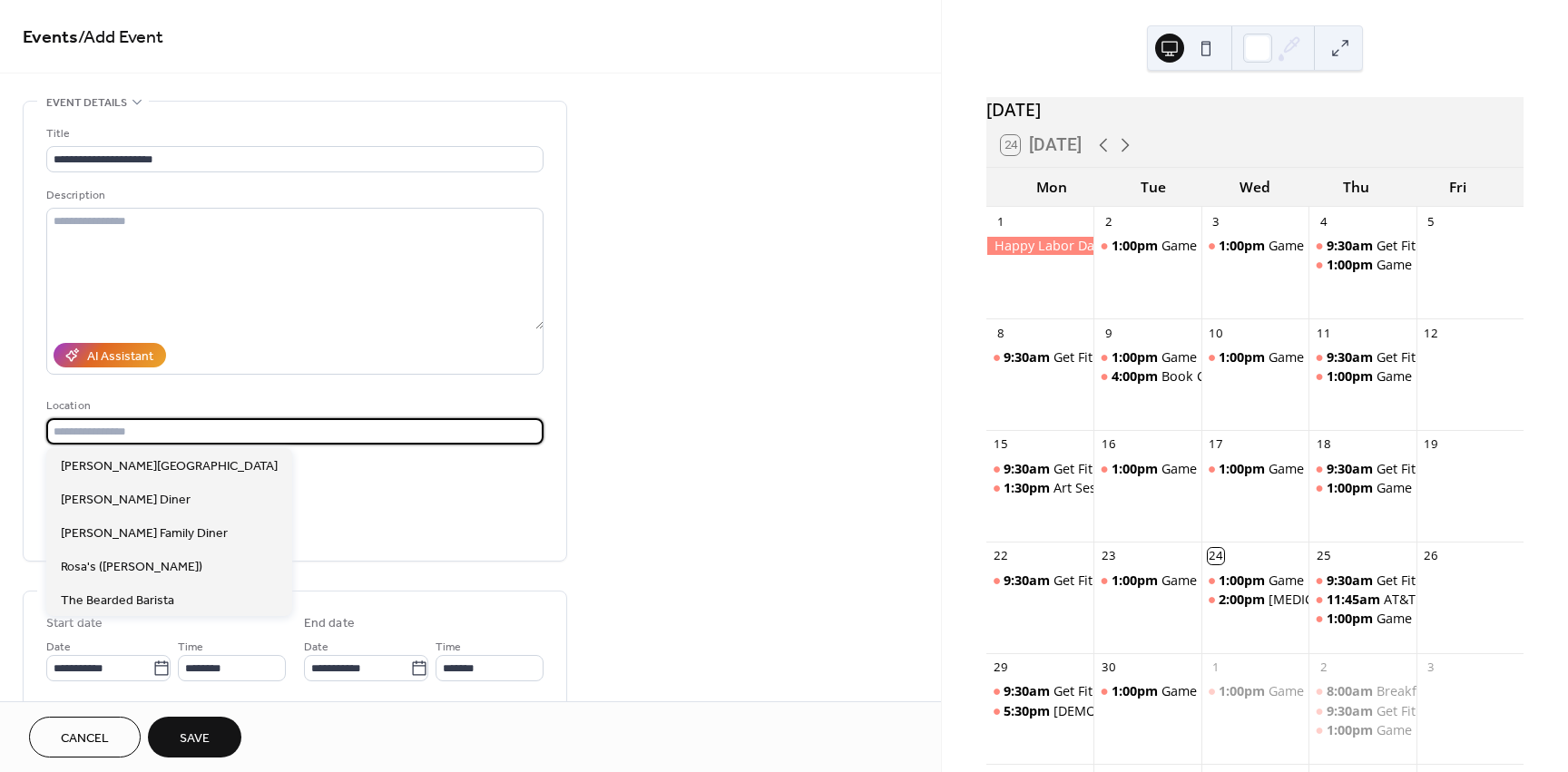
click at [120, 430] on input "text" at bounding box center [295, 431] width 497 height 26
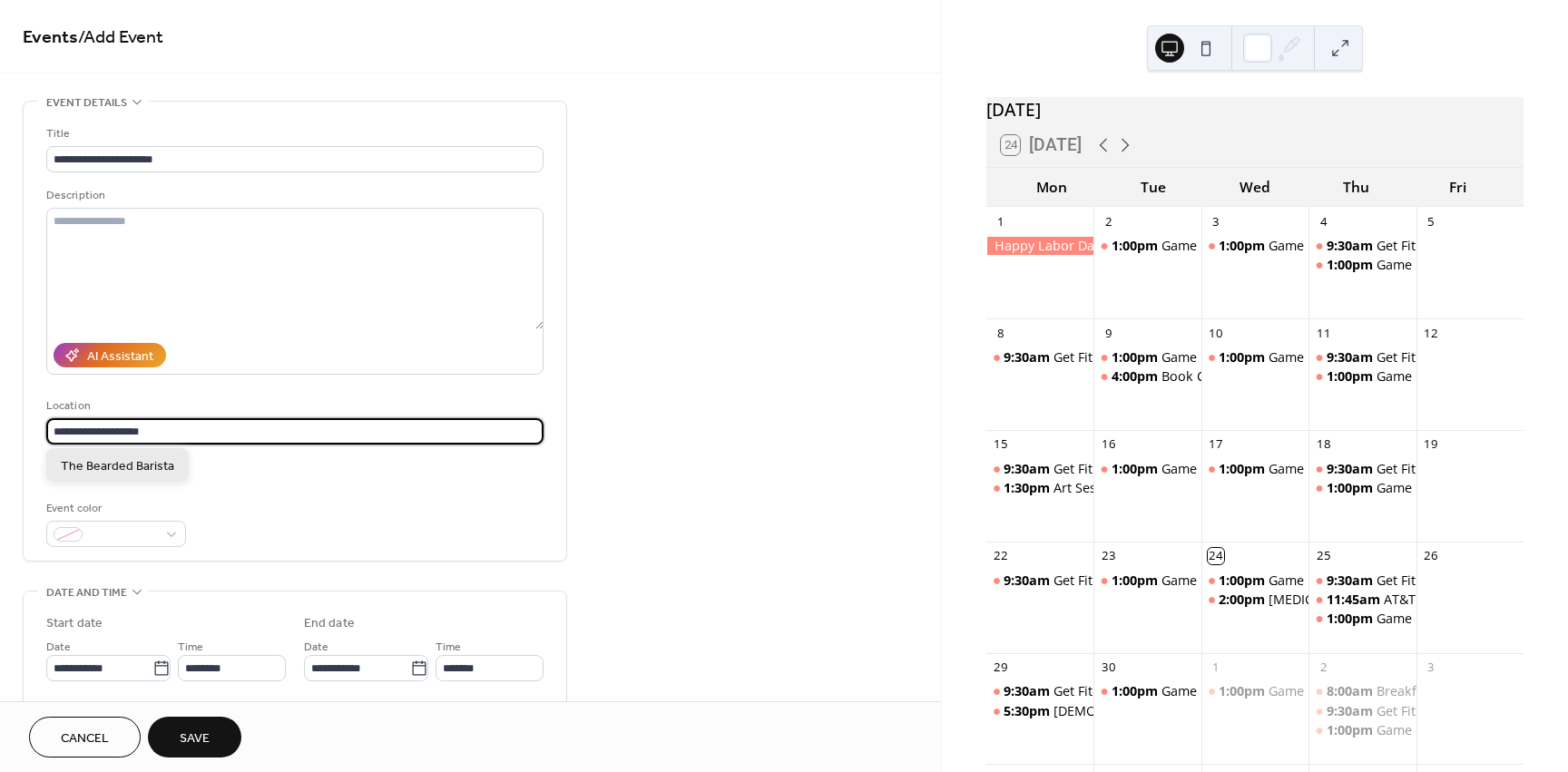
type input "**********"
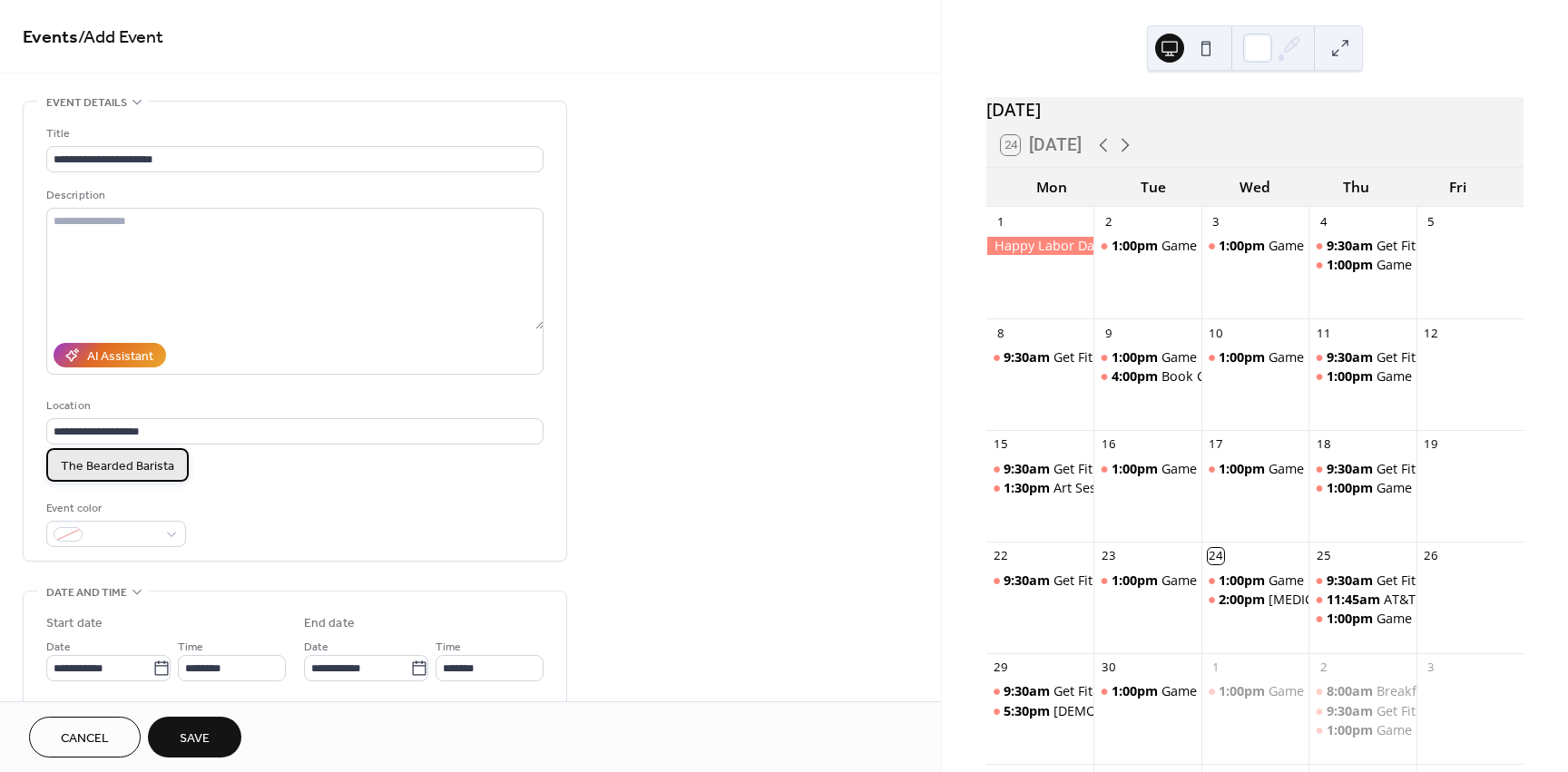
click at [145, 471] on span "The Bearded Barista" at bounding box center [118, 466] width 113 height 19
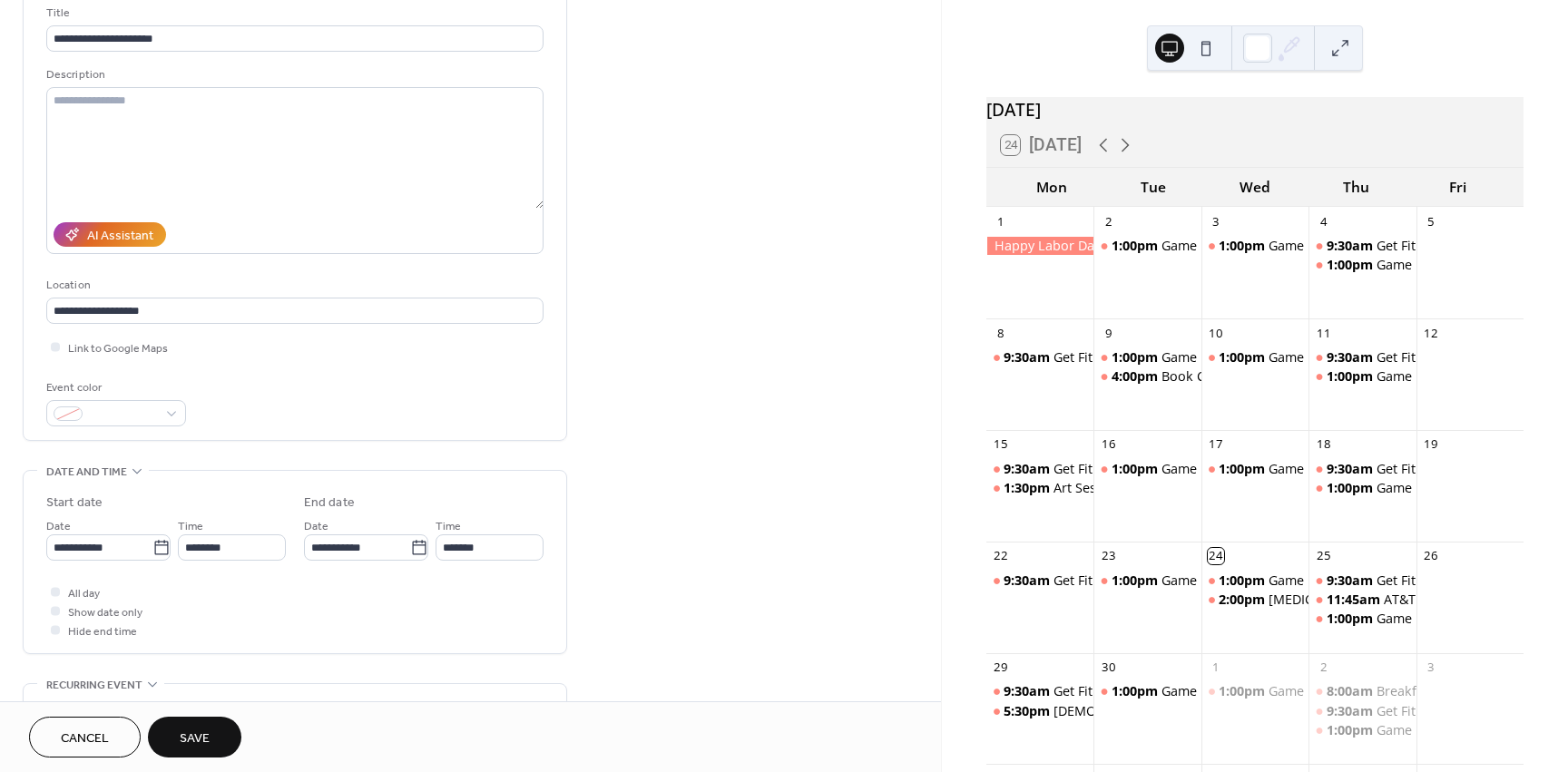
scroll to position [182, 0]
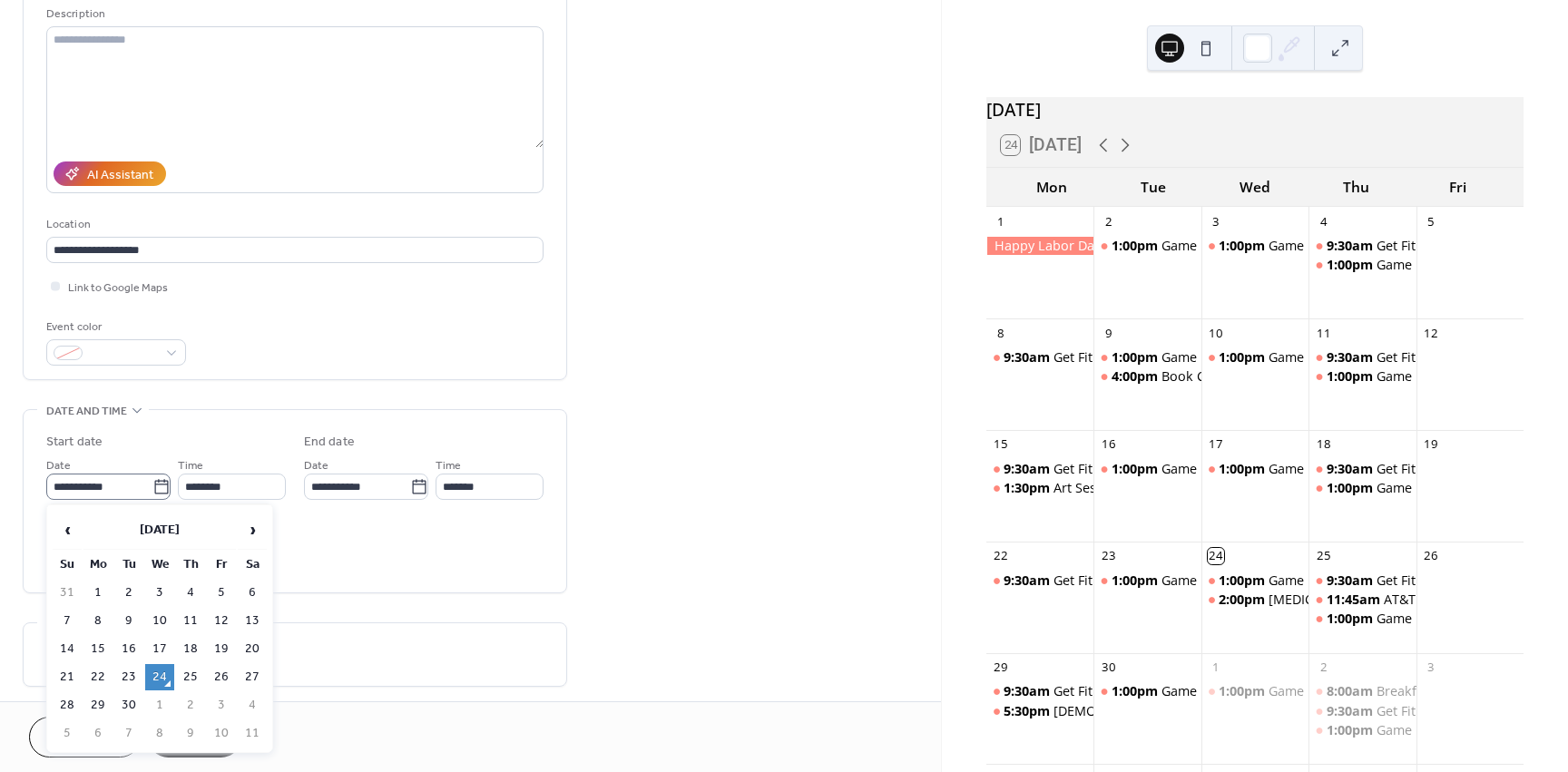
click at [153, 485] on icon at bounding box center [162, 487] width 18 height 18
click at [152, 485] on input "**********" at bounding box center [99, 486] width 106 height 26
click at [198, 602] on td "4" at bounding box center [191, 592] width 29 height 26
type input "**********"
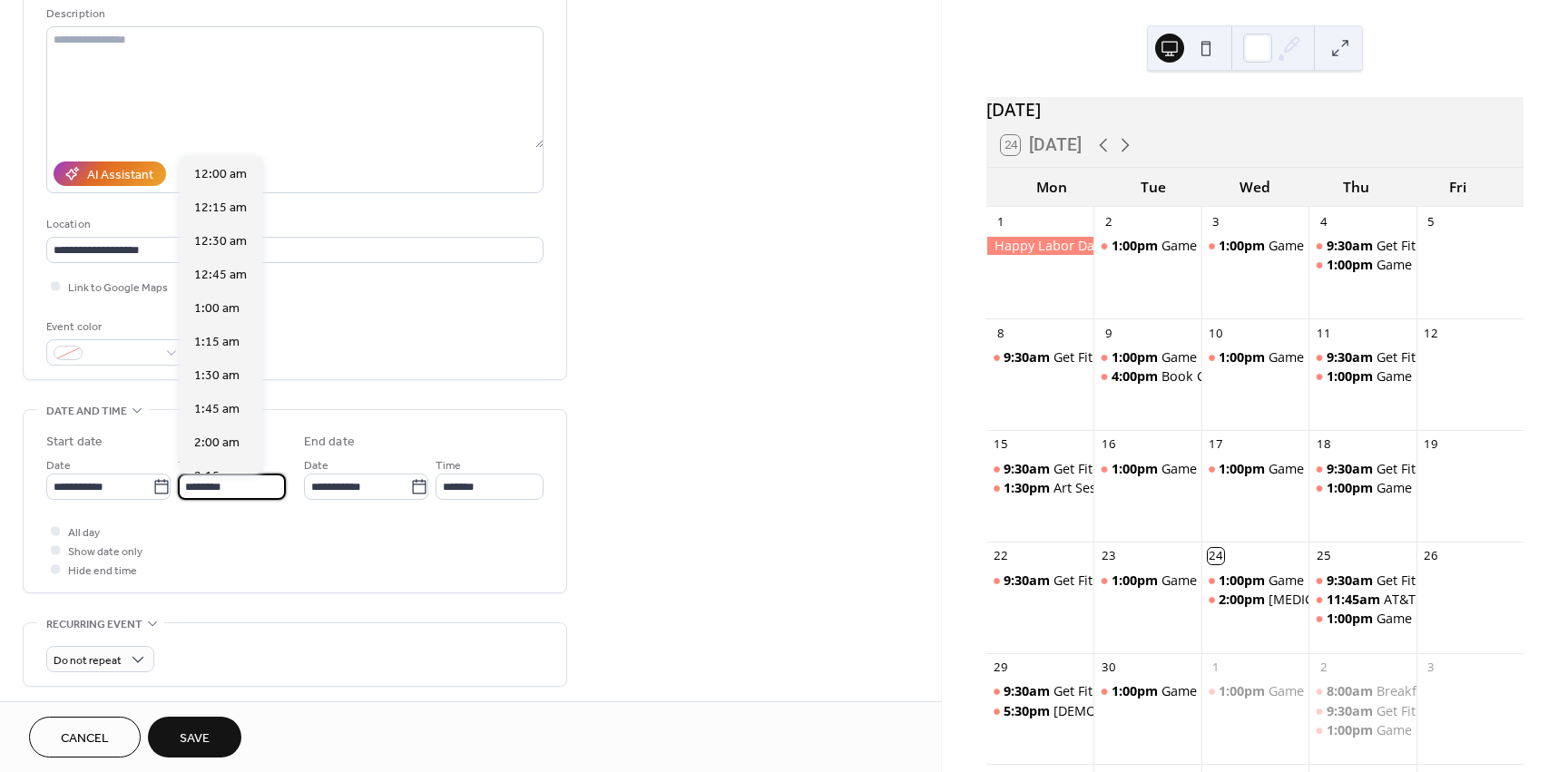
scroll to position [1612, 0]
click at [257, 491] on input "********" at bounding box center [232, 486] width 108 height 26
type input "*"
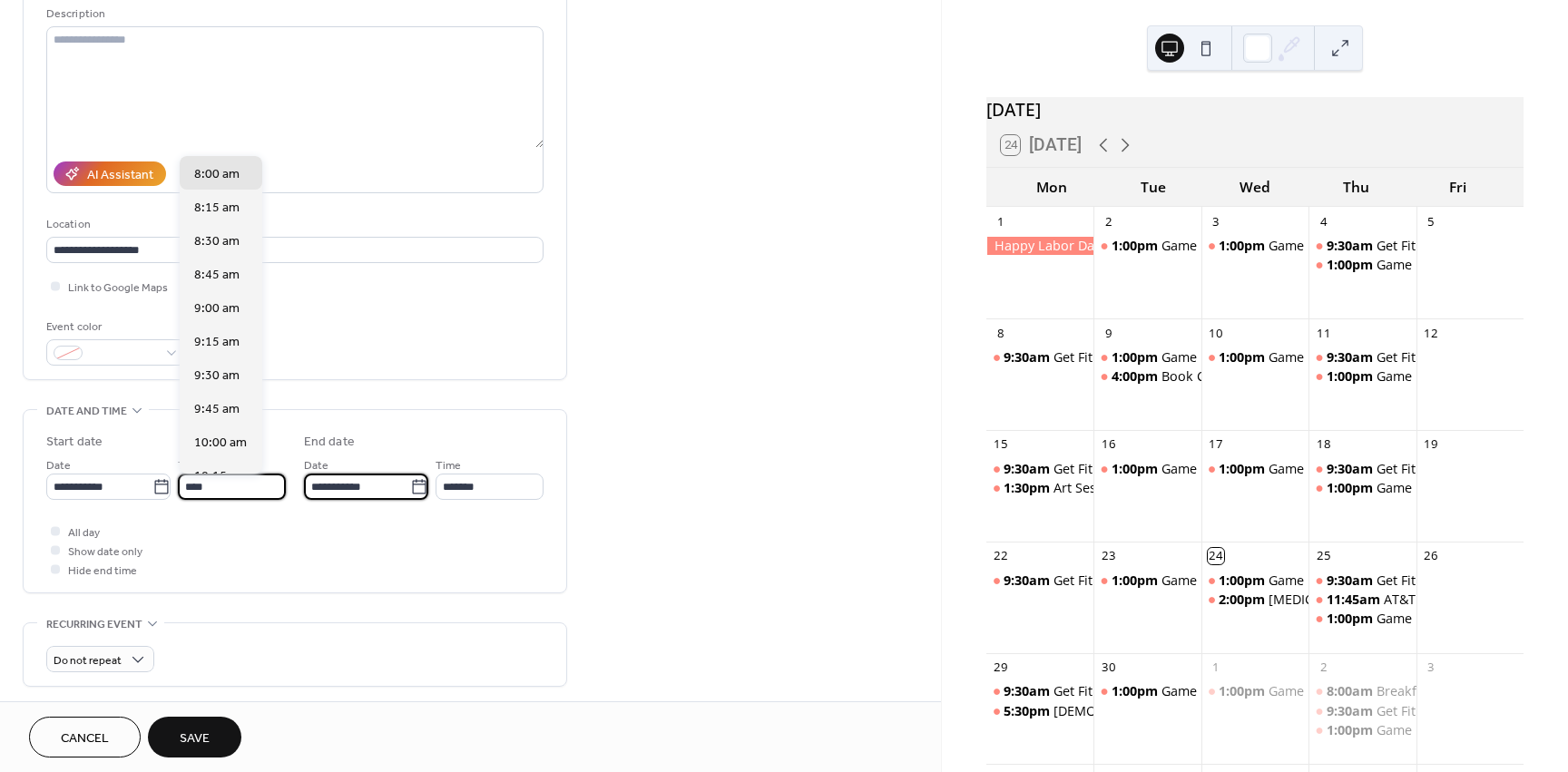
type input "*******"
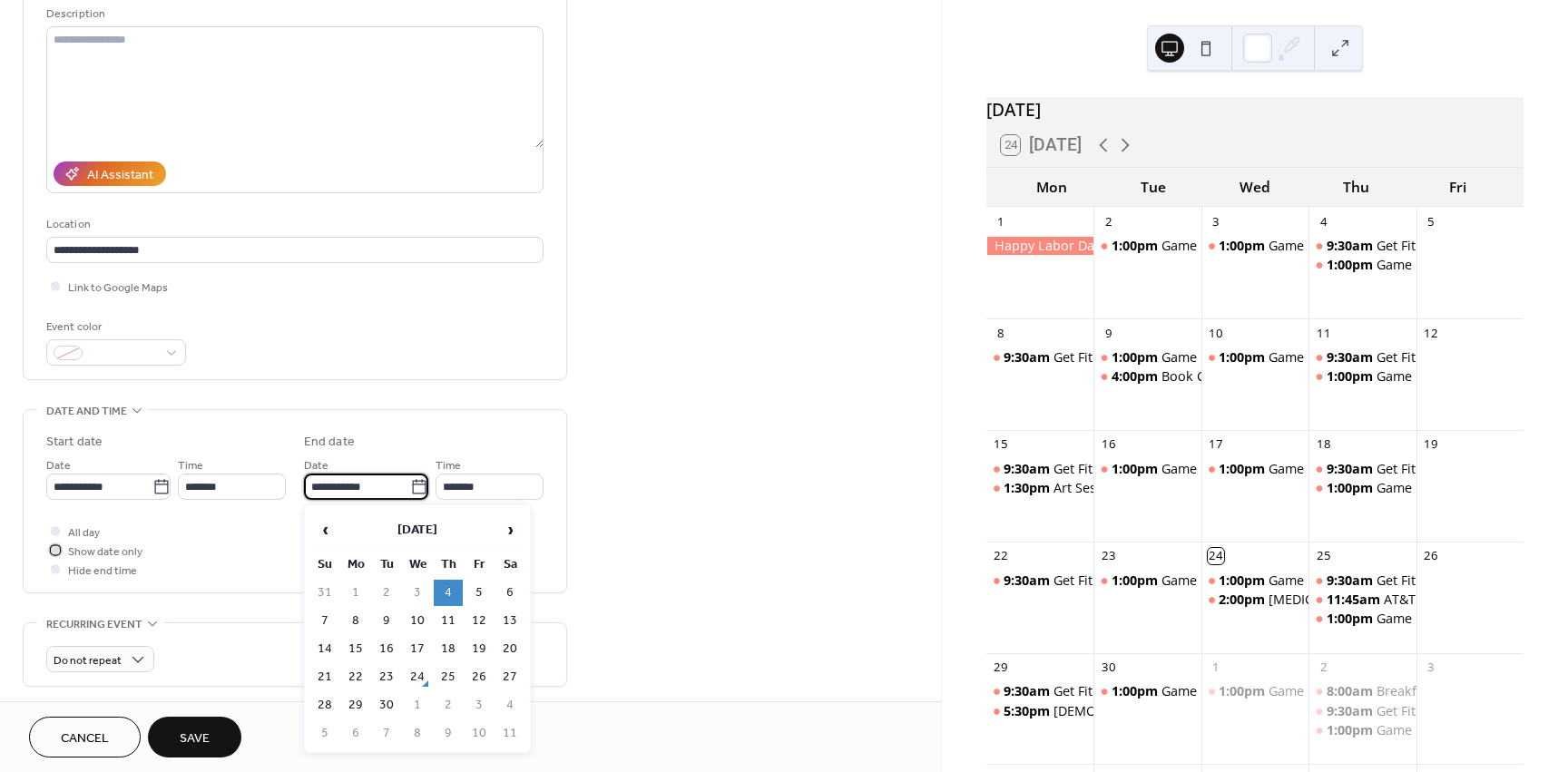
click at [57, 550] on div at bounding box center [56, 550] width 9 height 9
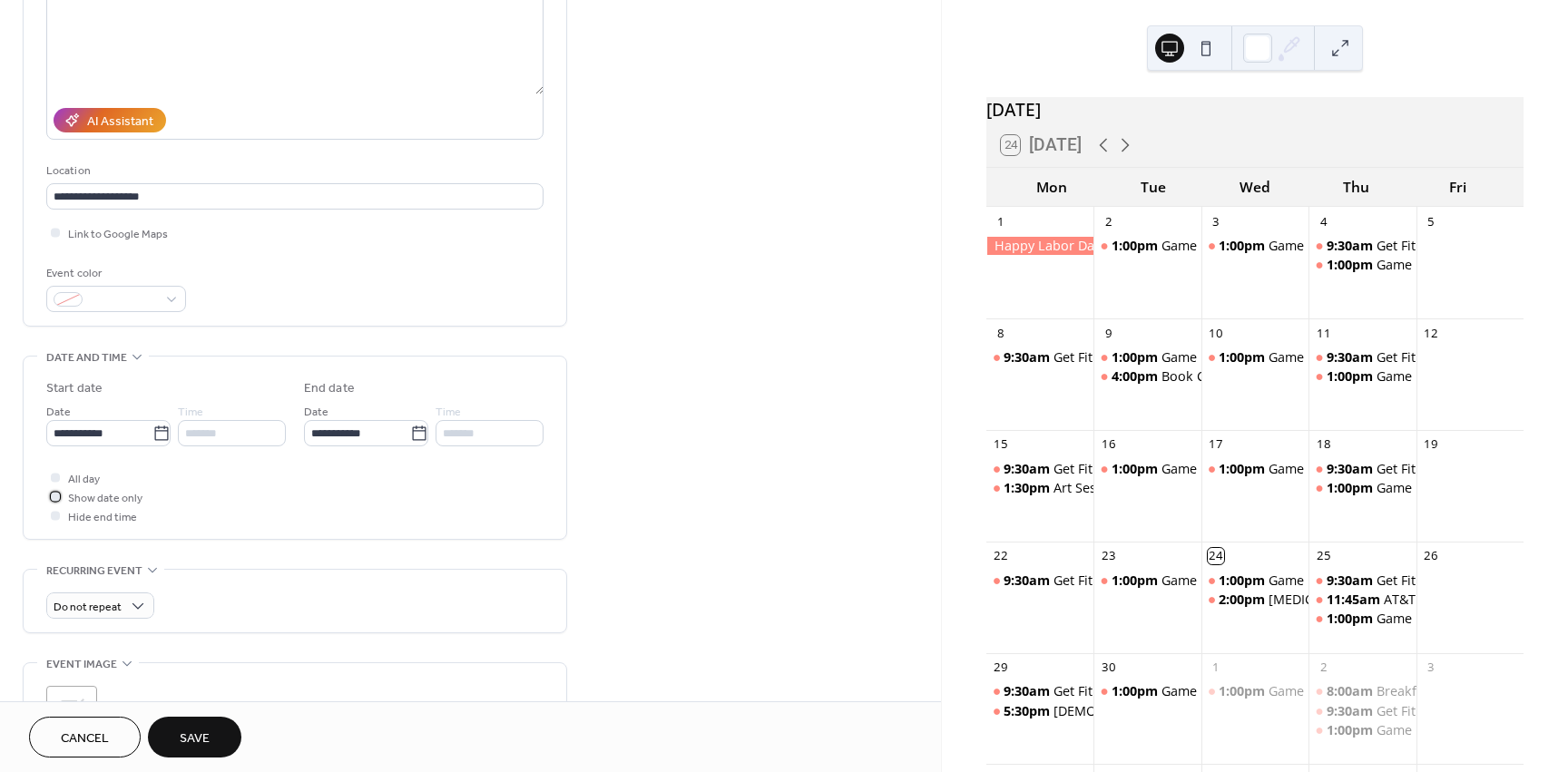
scroll to position [272, 0]
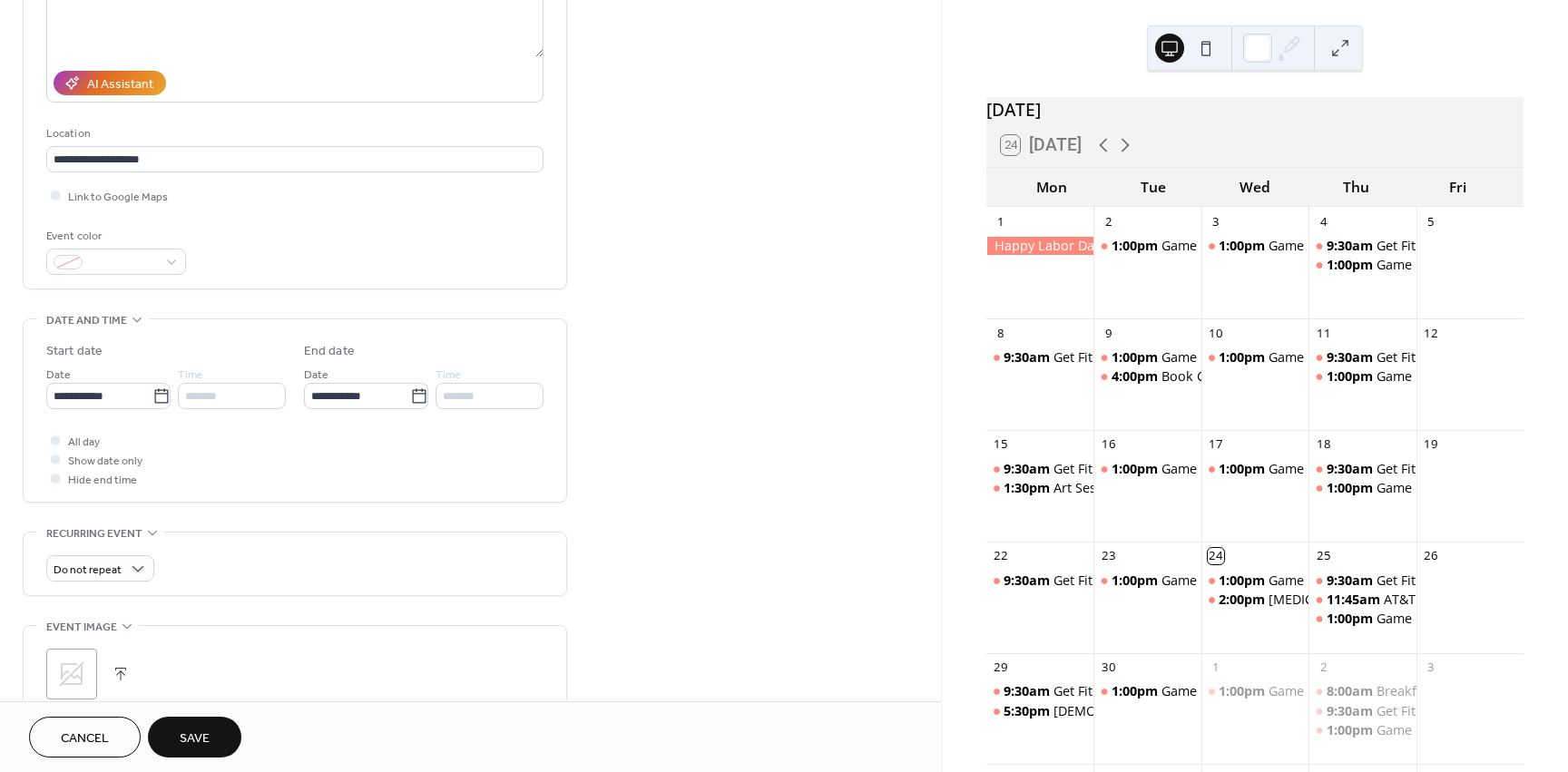
click at [213, 737] on button "Save" at bounding box center [194, 736] width 93 height 41
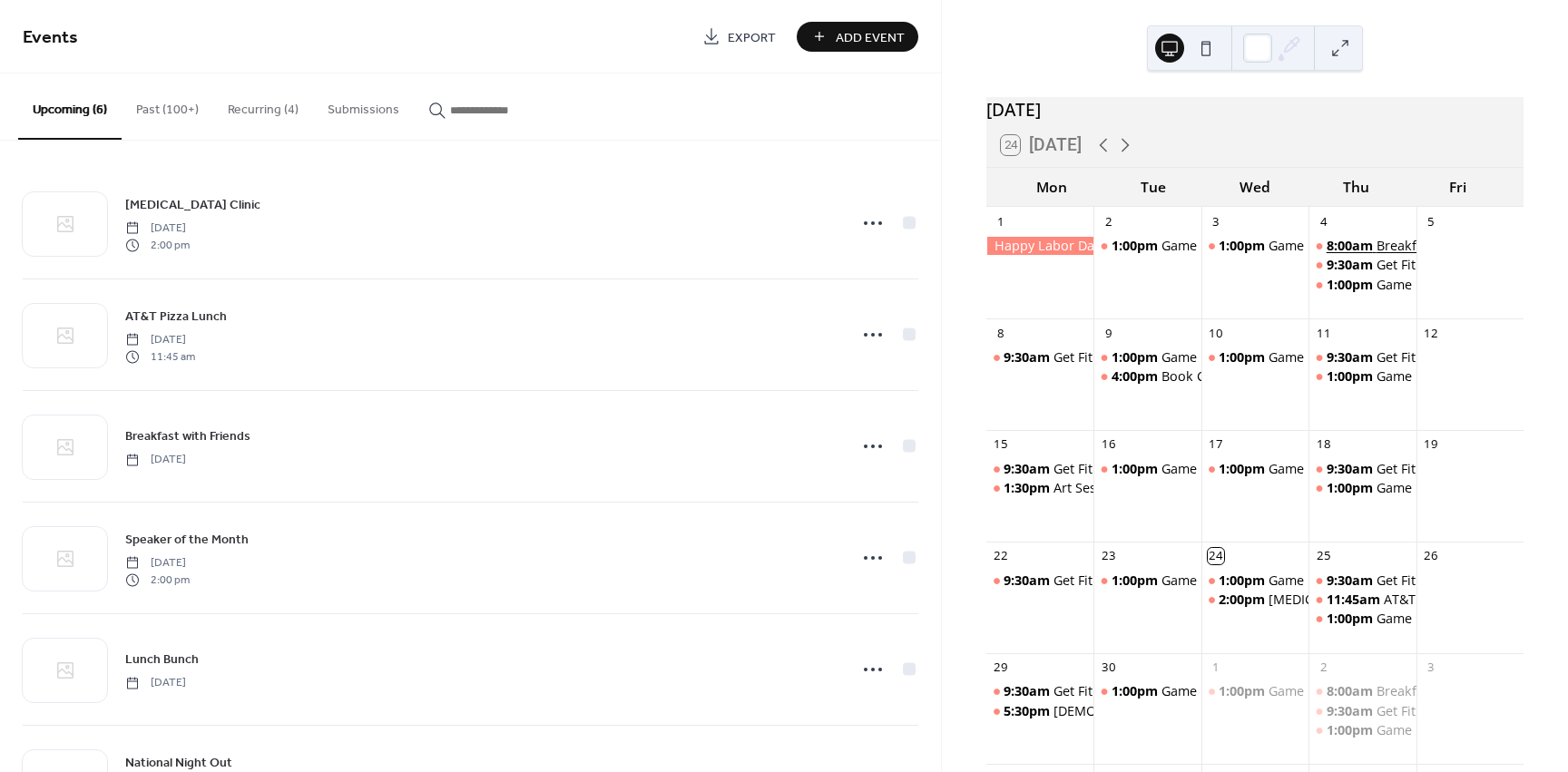
click at [1347, 255] on span "8:00am" at bounding box center [1352, 246] width 50 height 18
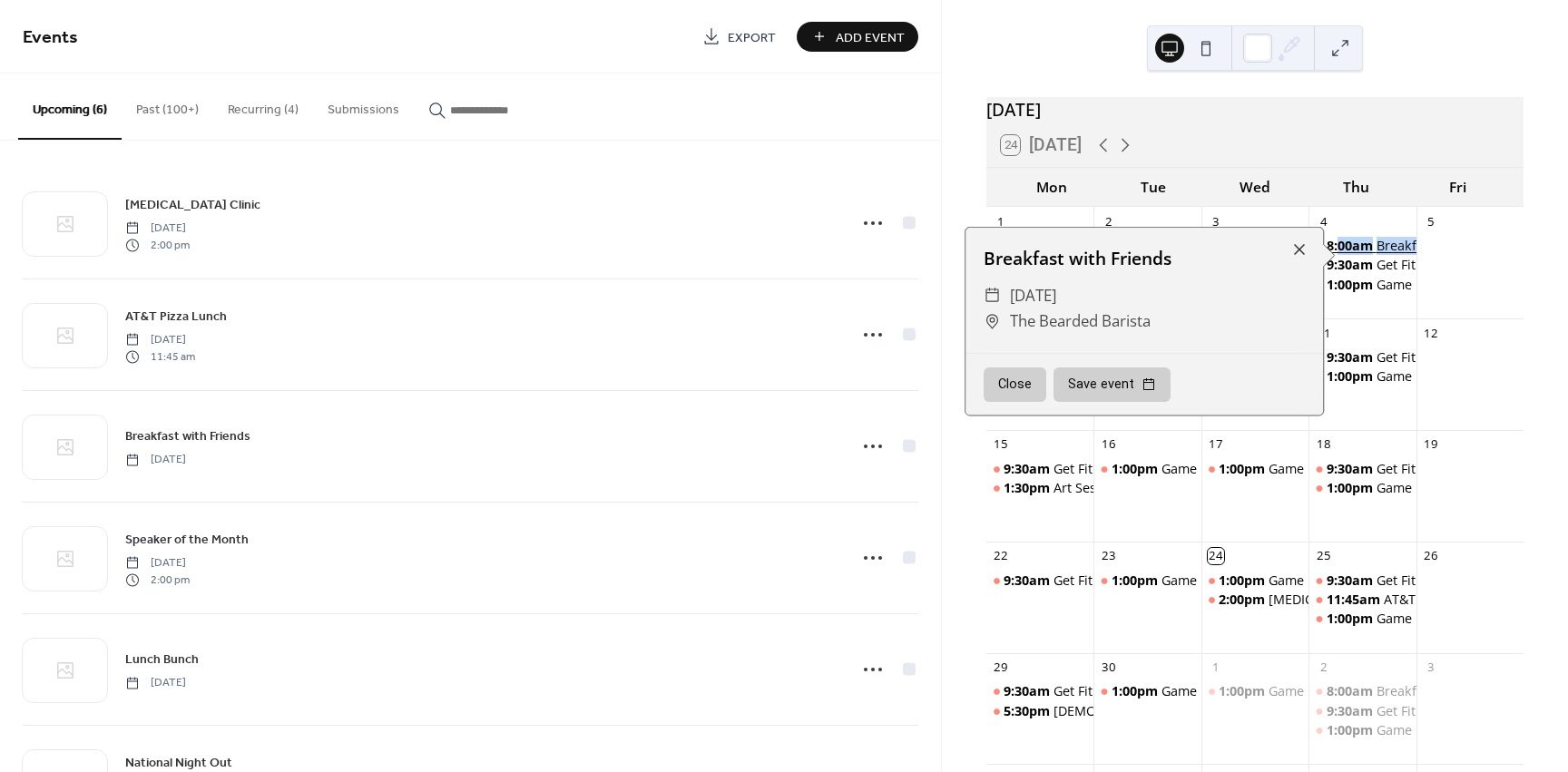
click at [1347, 255] on span "8:00am" at bounding box center [1352, 246] width 50 height 18
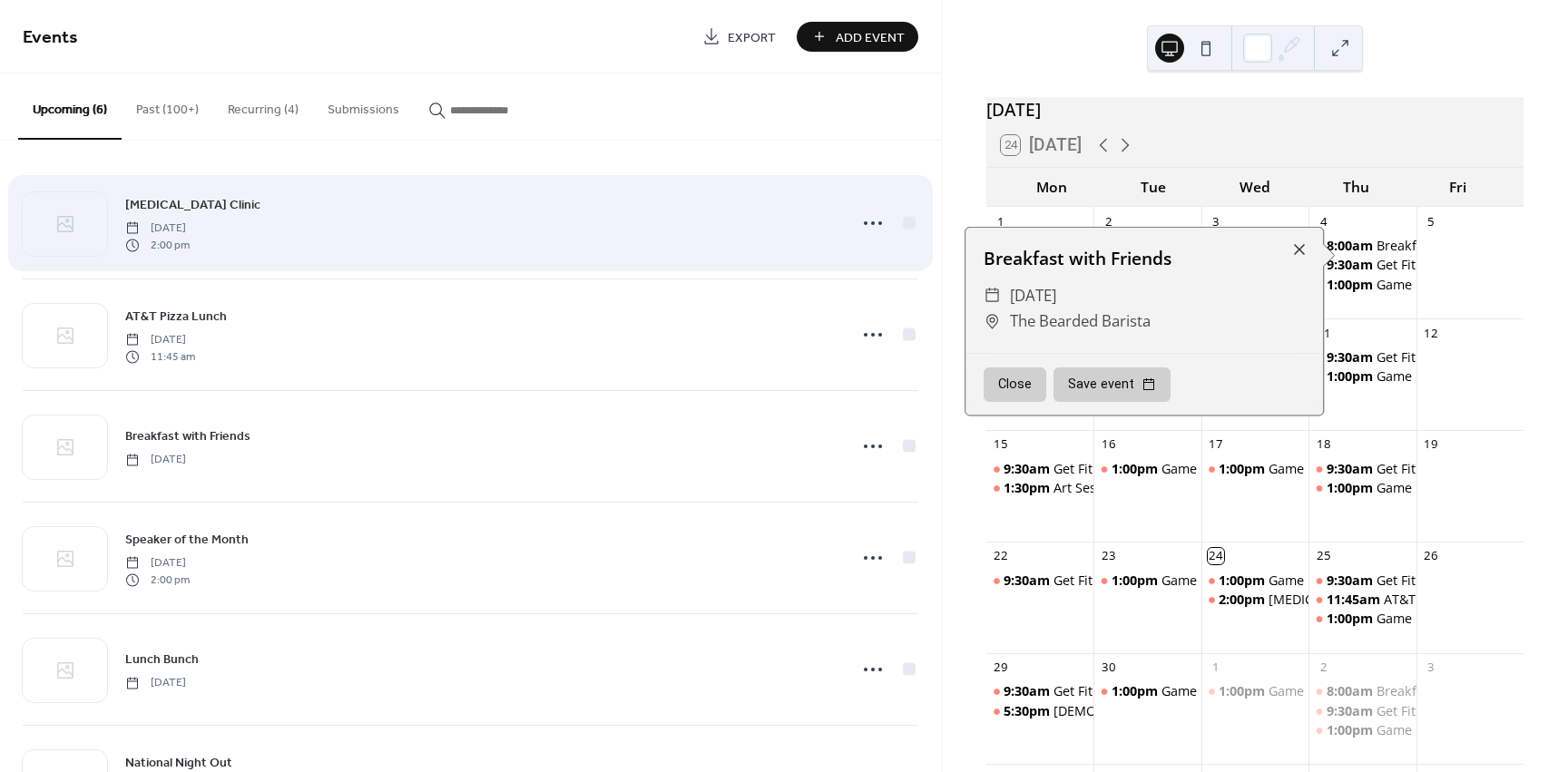
click at [456, 260] on div "Flu Shot Clinic Wednesday, September 24, 2025 2:00 pm" at bounding box center [470, 223] width 895 height 110
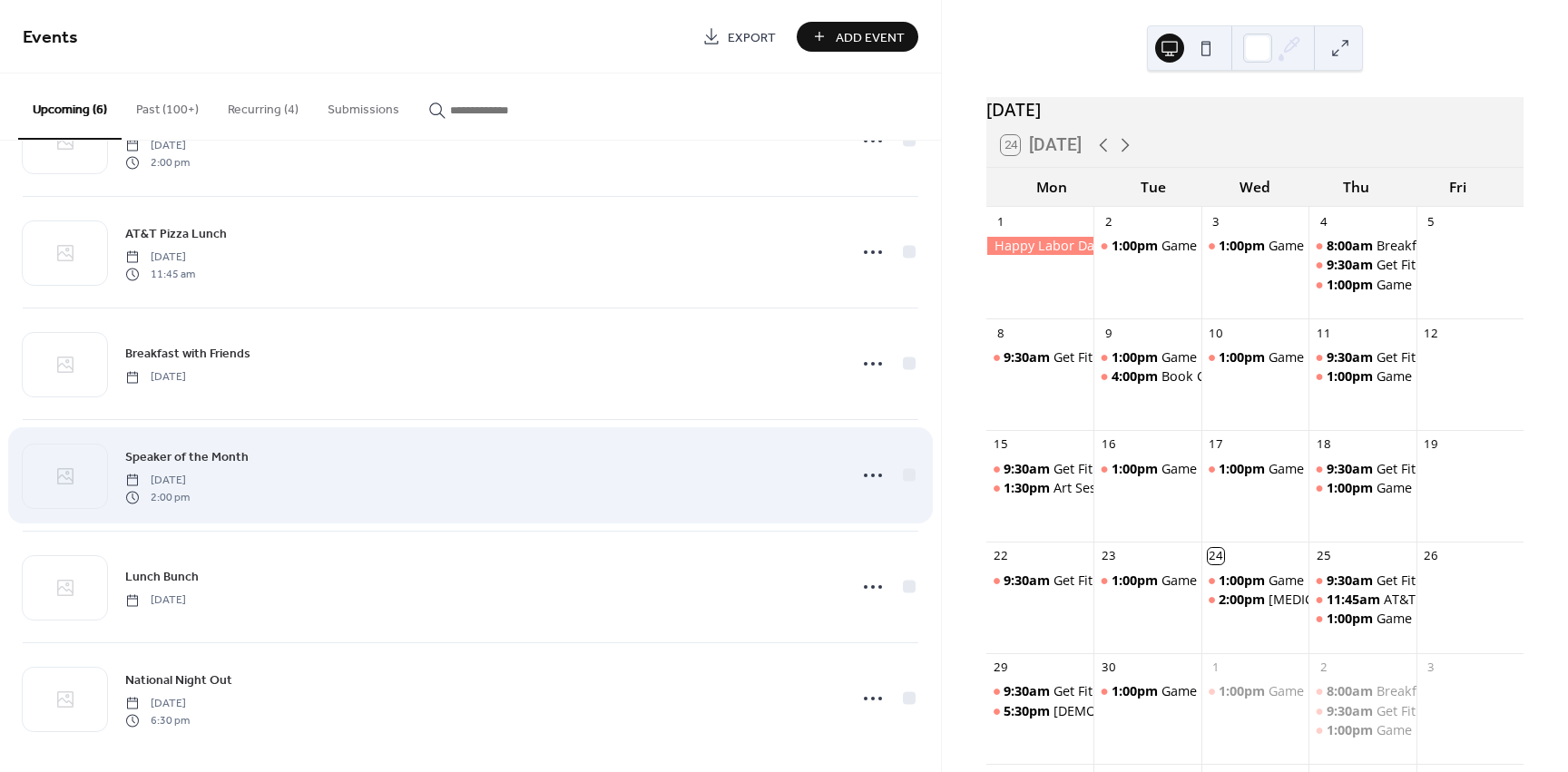
scroll to position [91, 0]
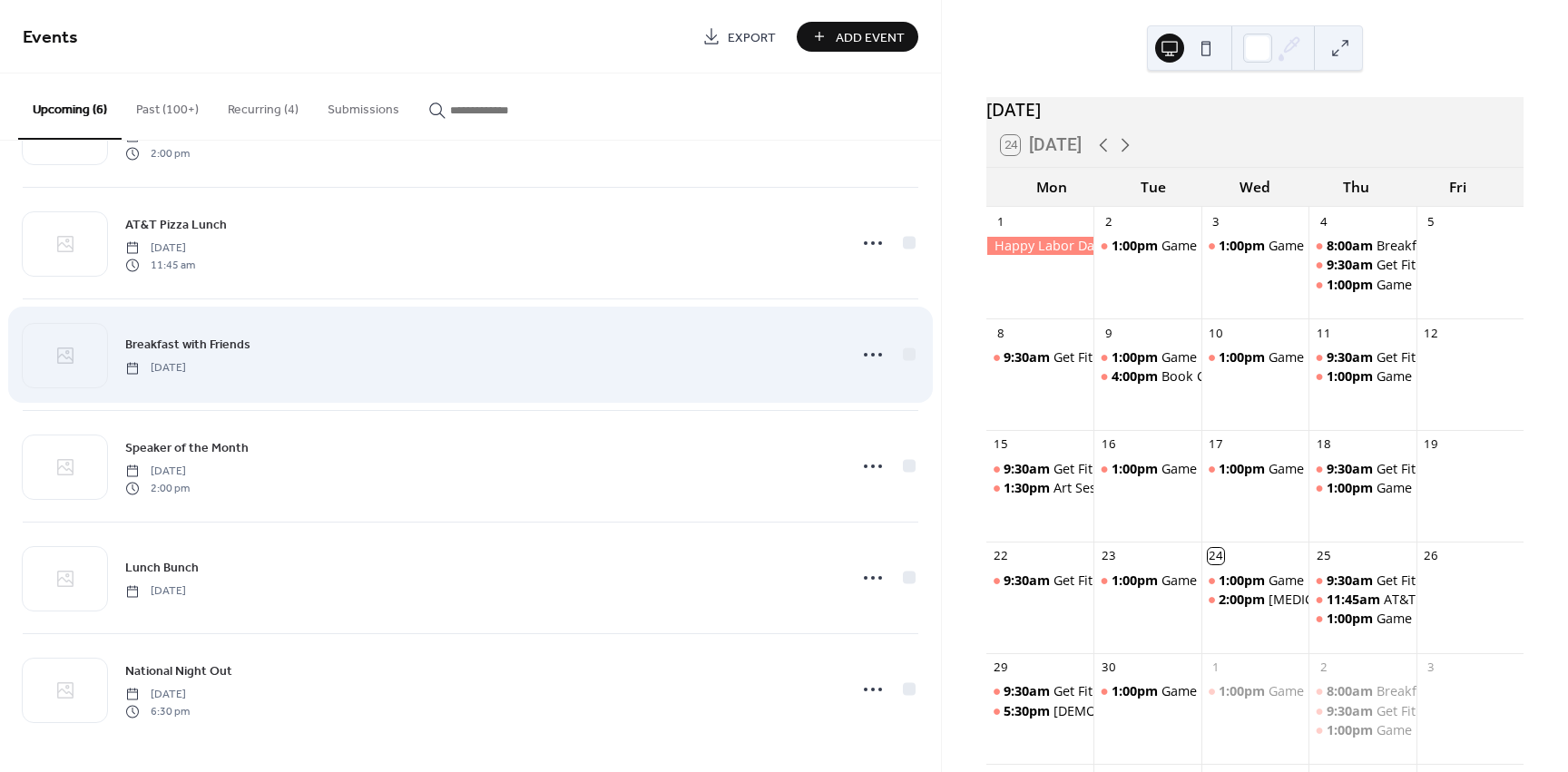
click at [471, 371] on div "Breakfast with Friends Thursday, October 2, 2025" at bounding box center [480, 354] width 711 height 41
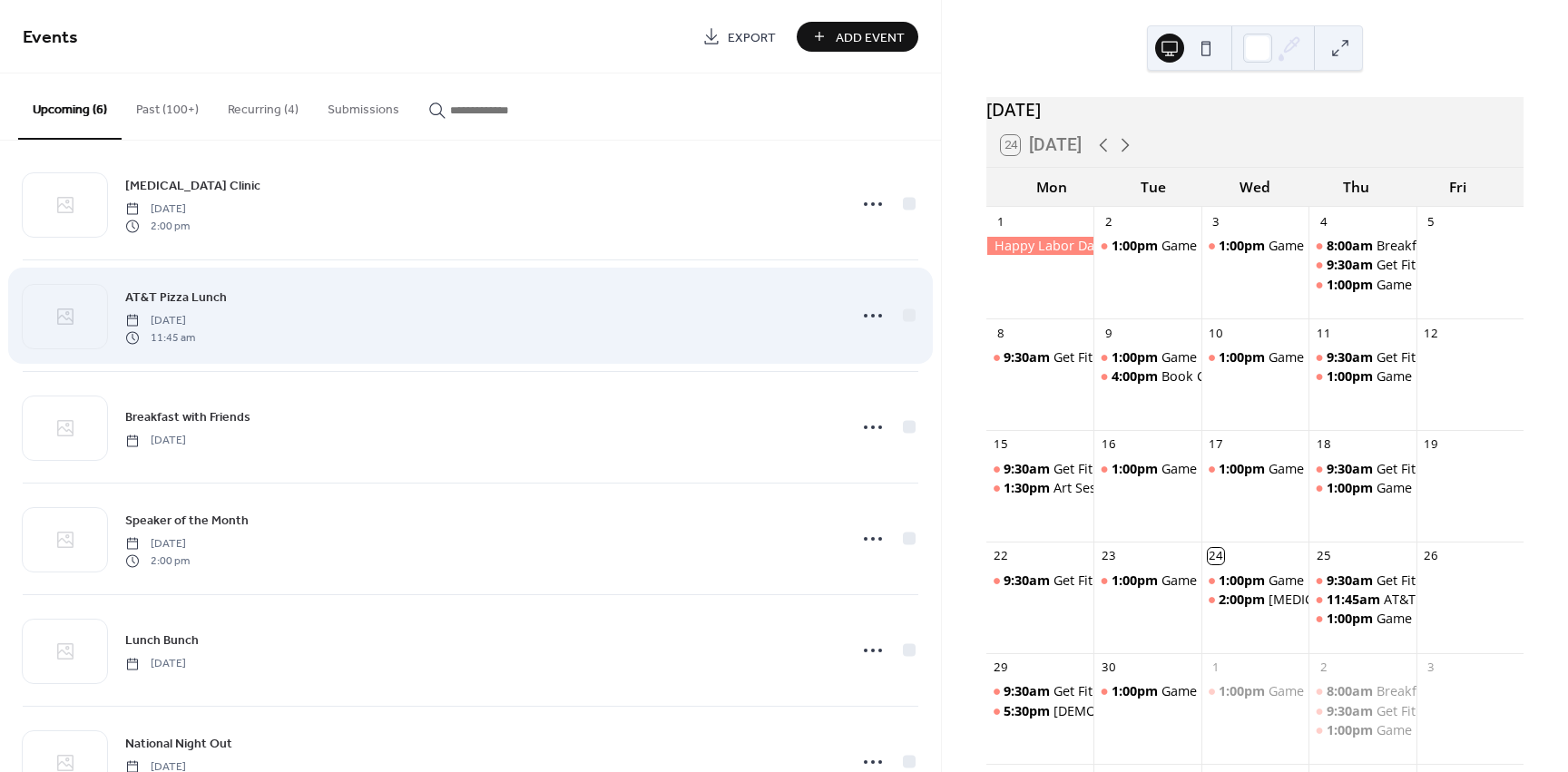
scroll to position [0, 0]
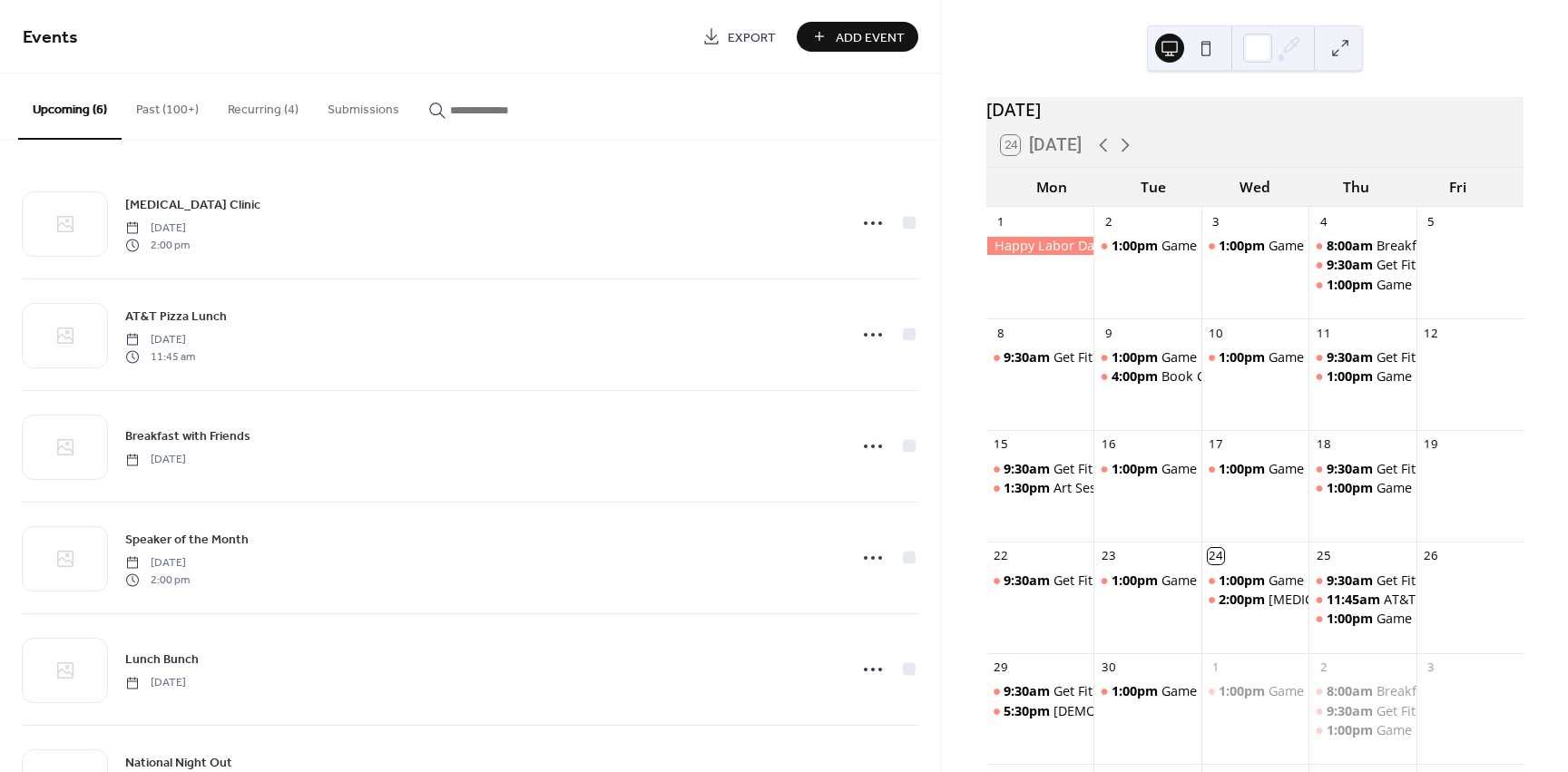
click at [138, 109] on button "Past (100+)" at bounding box center [167, 106] width 91 height 65
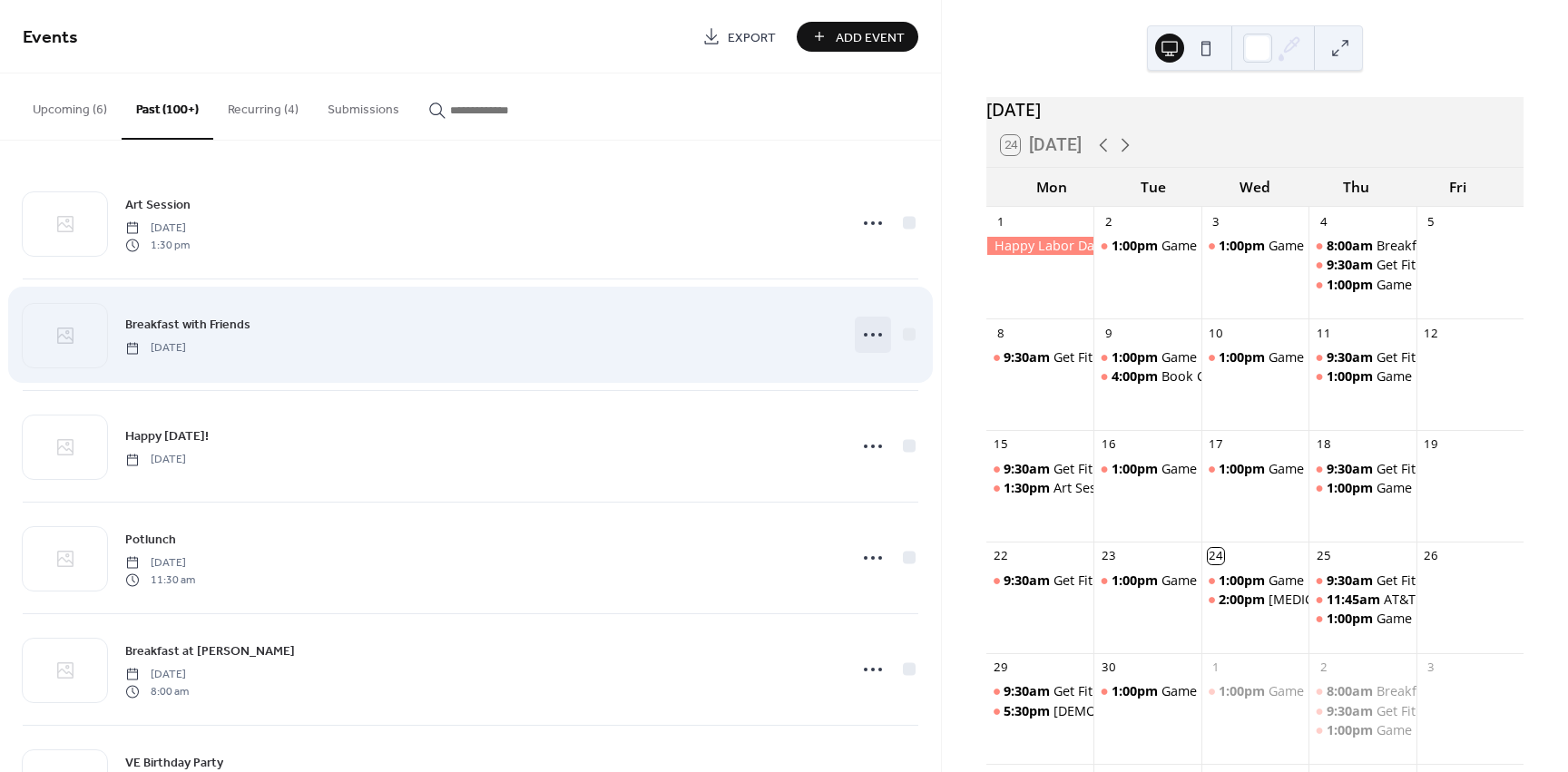
click at [864, 340] on icon at bounding box center [873, 335] width 29 height 29
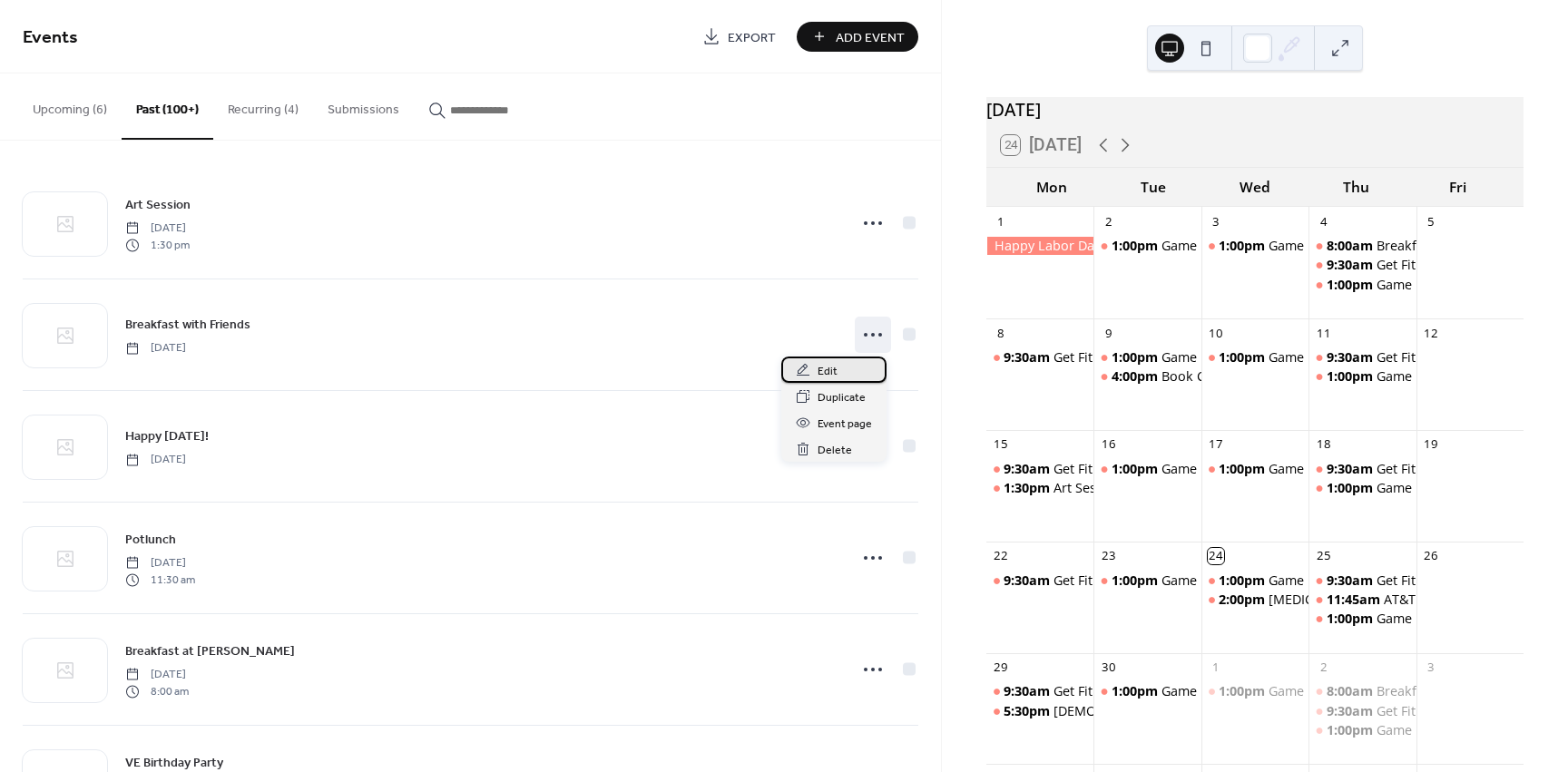
click at [837, 374] on div "Edit" at bounding box center [833, 370] width 105 height 26
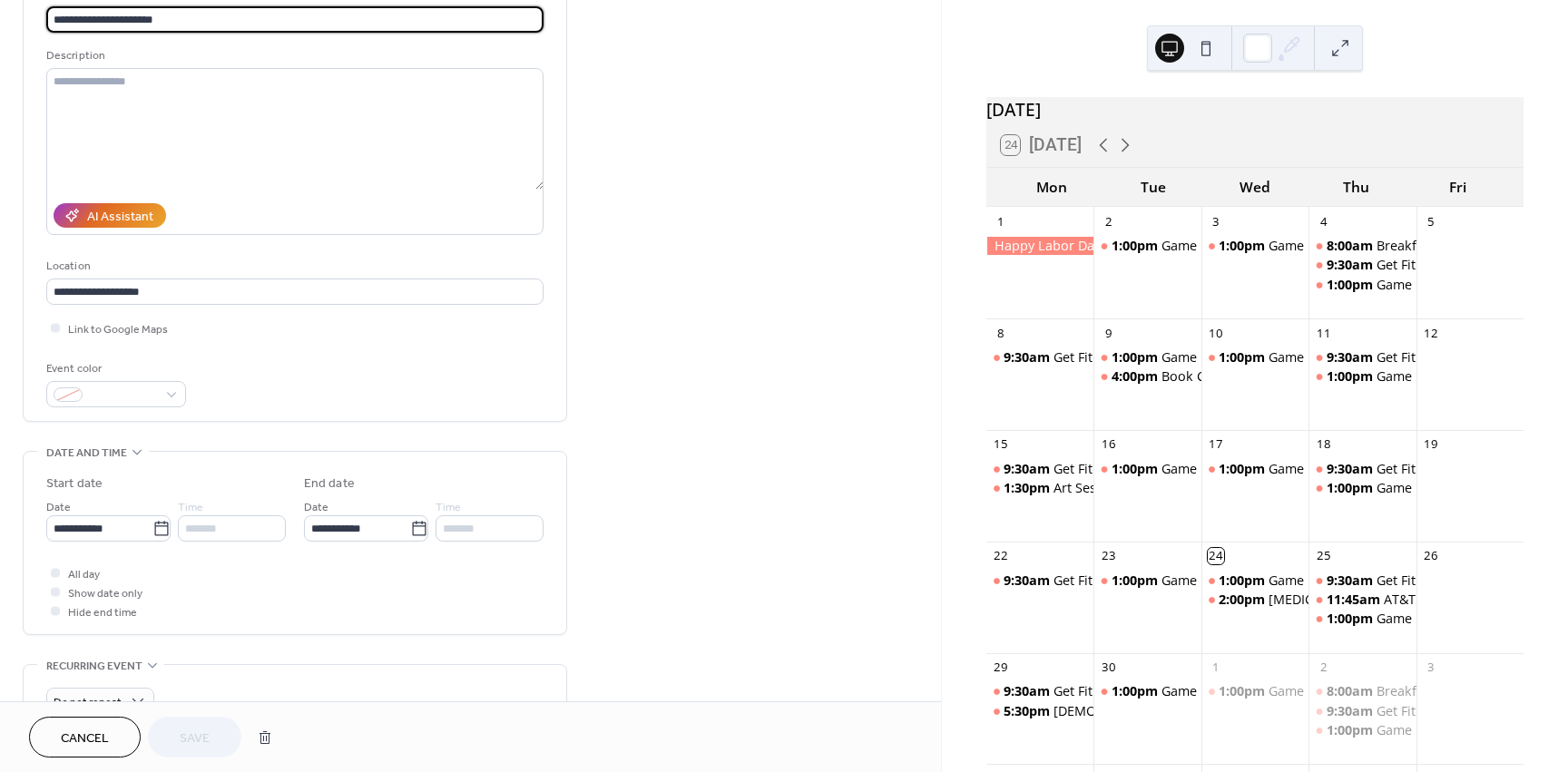
scroll to position [272, 0]
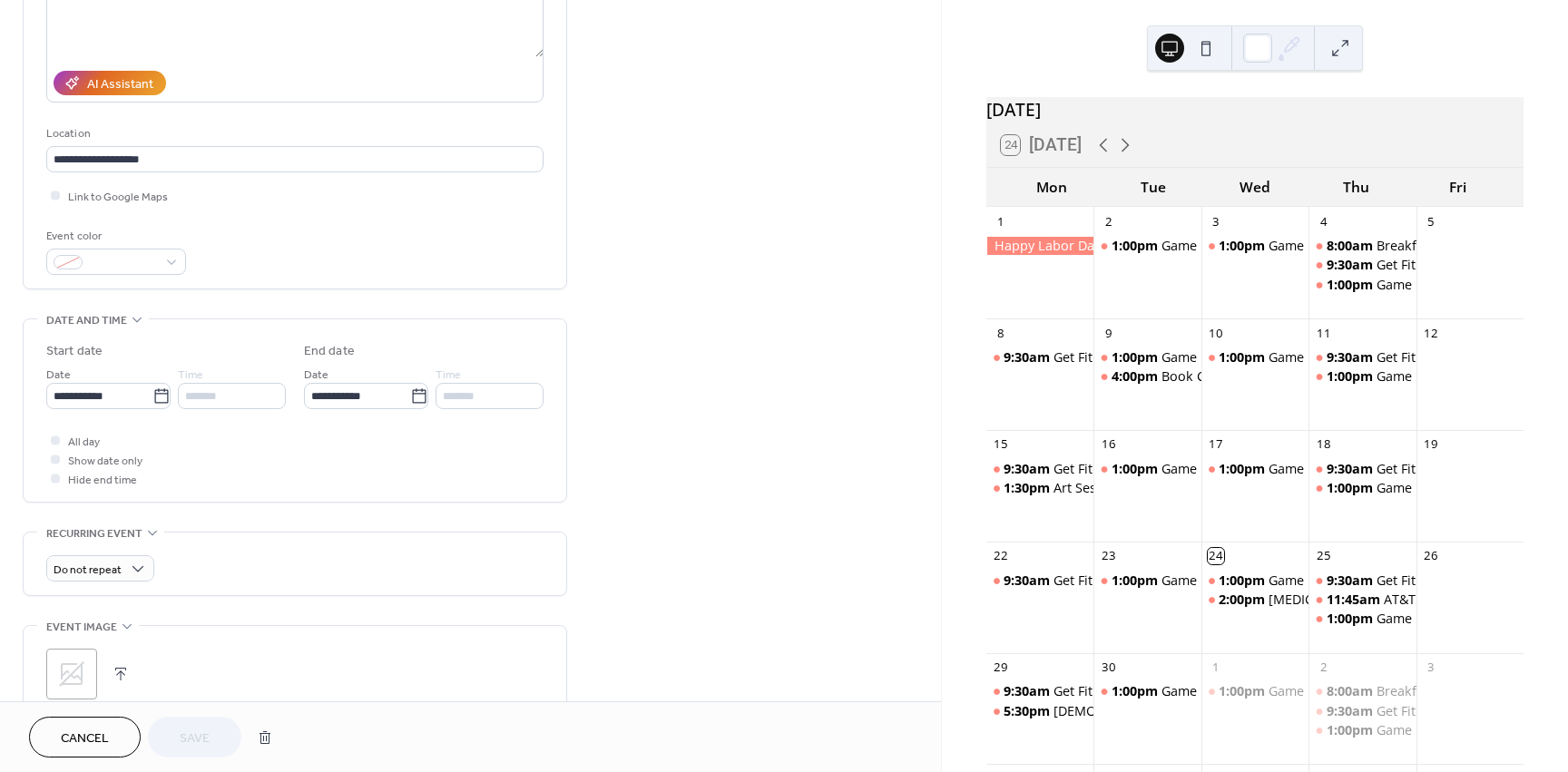
click at [52, 443] on div at bounding box center [56, 440] width 9 height 9
click at [57, 443] on div at bounding box center [56, 440] width 9 height 9
click at [55, 459] on icon at bounding box center [56, 459] width 5 height 5
click at [57, 442] on div at bounding box center [56, 440] width 9 height 9
click at [196, 742] on span "Save" at bounding box center [194, 738] width 30 height 19
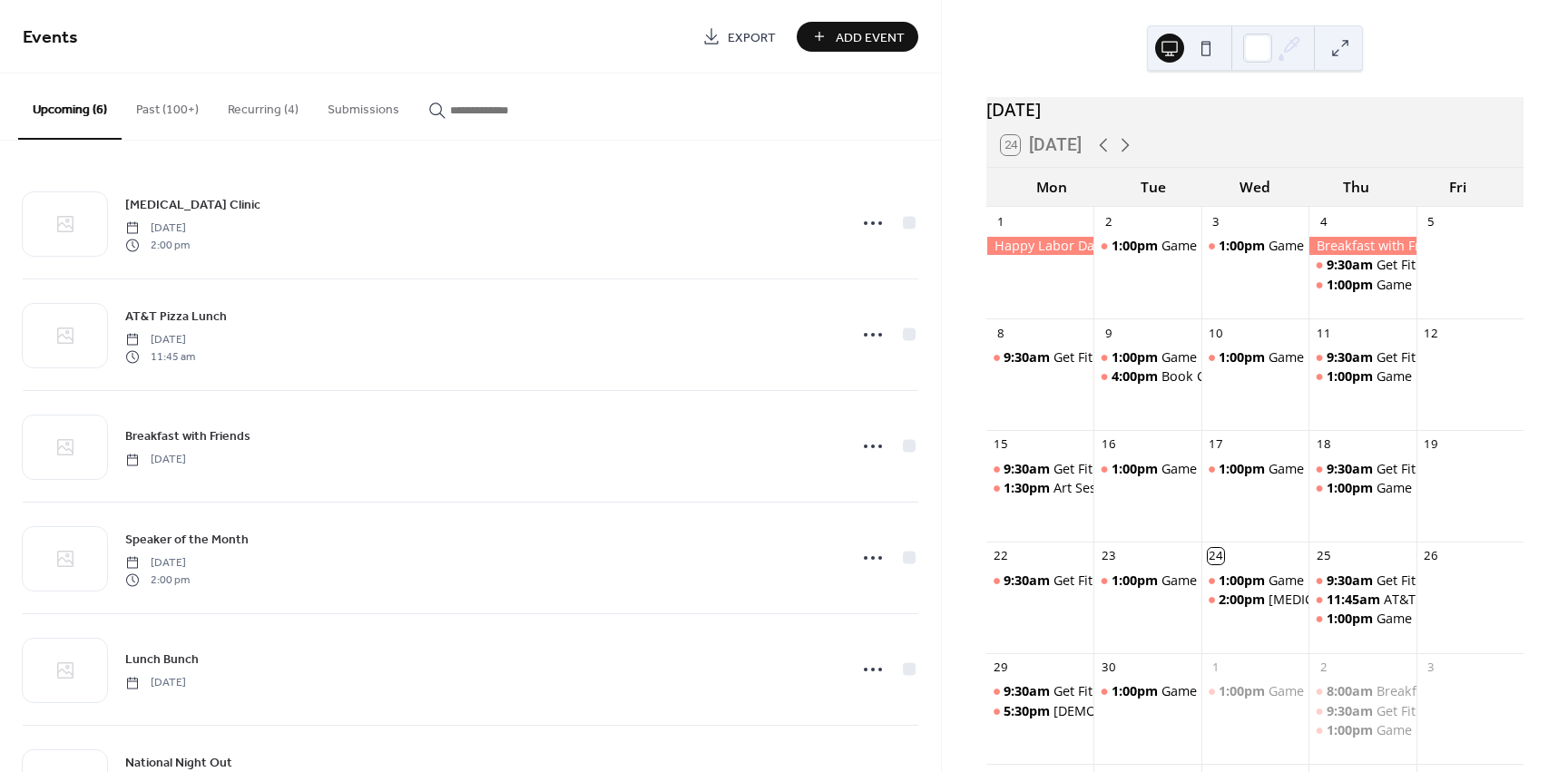
click at [165, 110] on button "Past (100+)" at bounding box center [167, 106] width 91 height 65
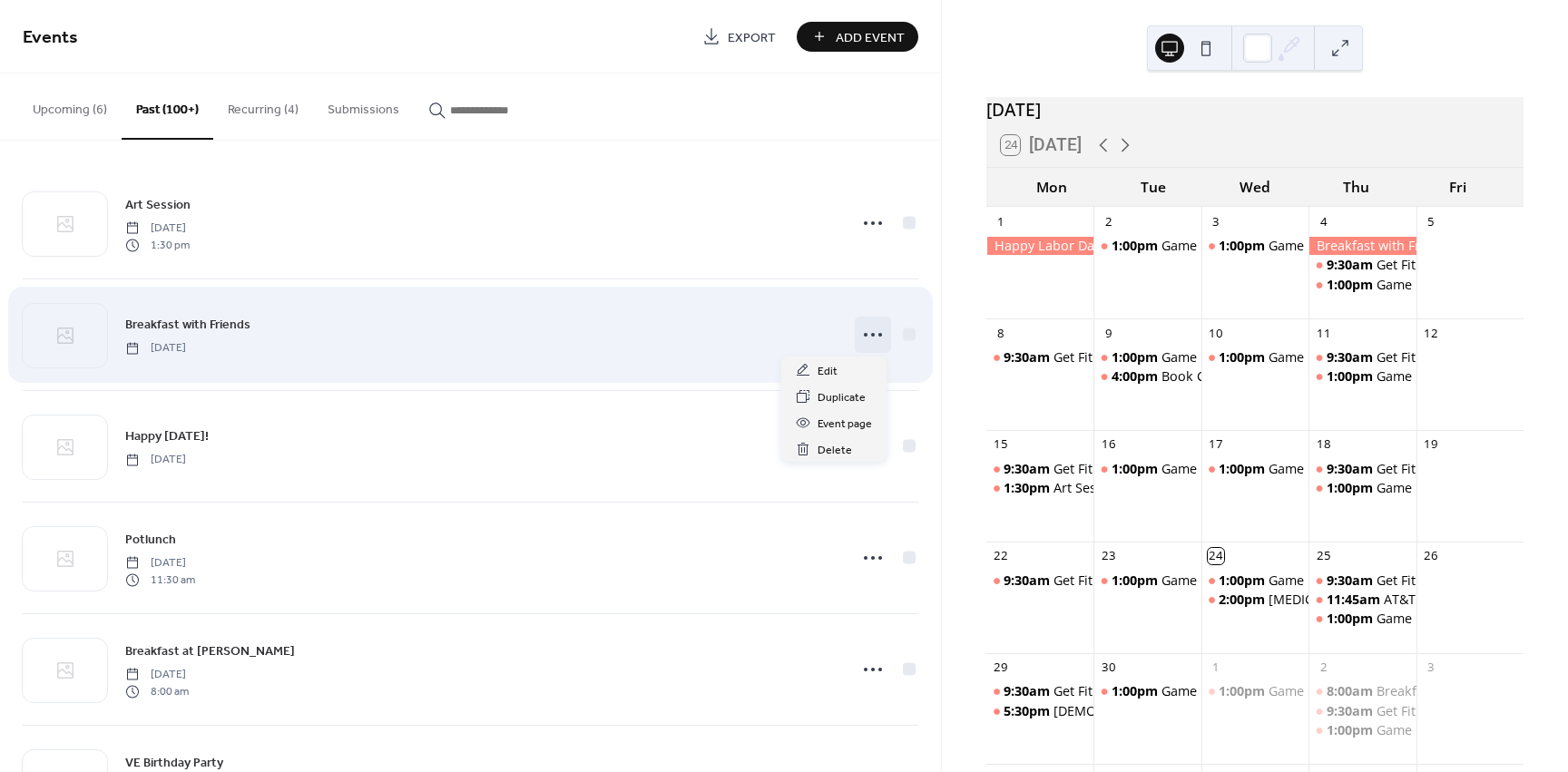
click at [880, 330] on icon at bounding box center [873, 335] width 29 height 29
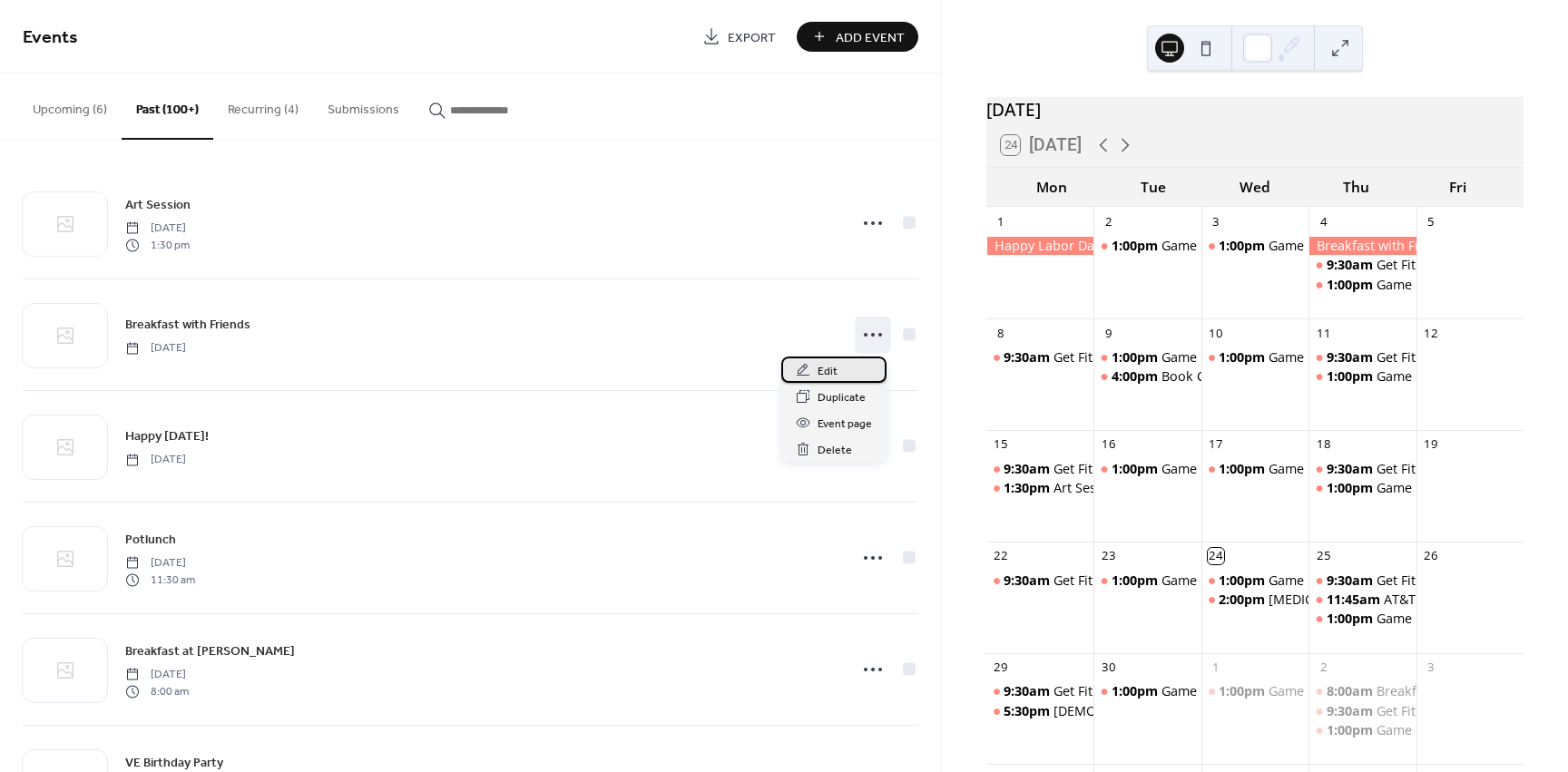
click at [849, 367] on div "Edit" at bounding box center [833, 370] width 105 height 26
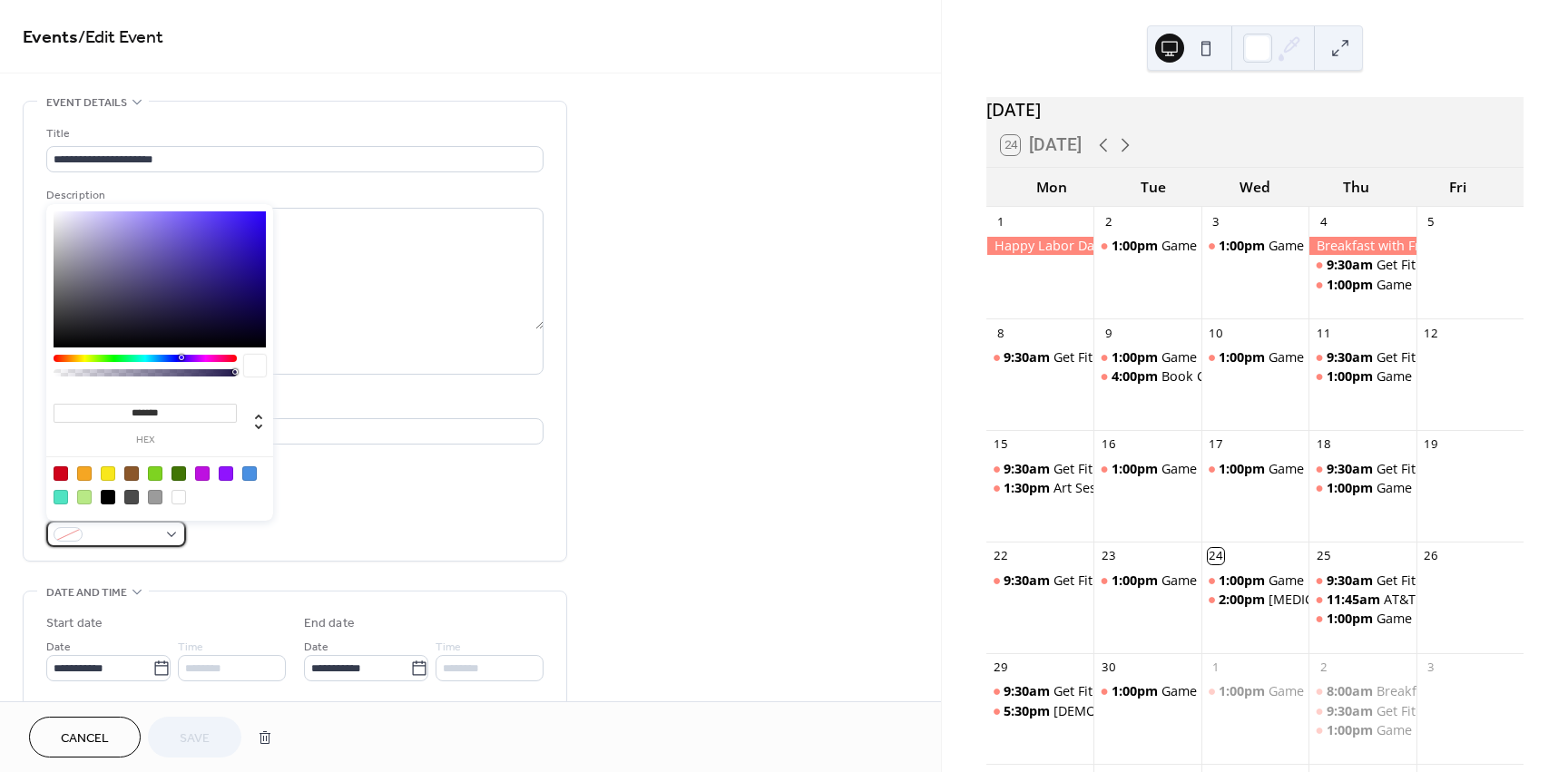
click at [171, 536] on div at bounding box center [116, 534] width 140 height 26
click at [184, 502] on div at bounding box center [179, 497] width 15 height 15
type input "*******"
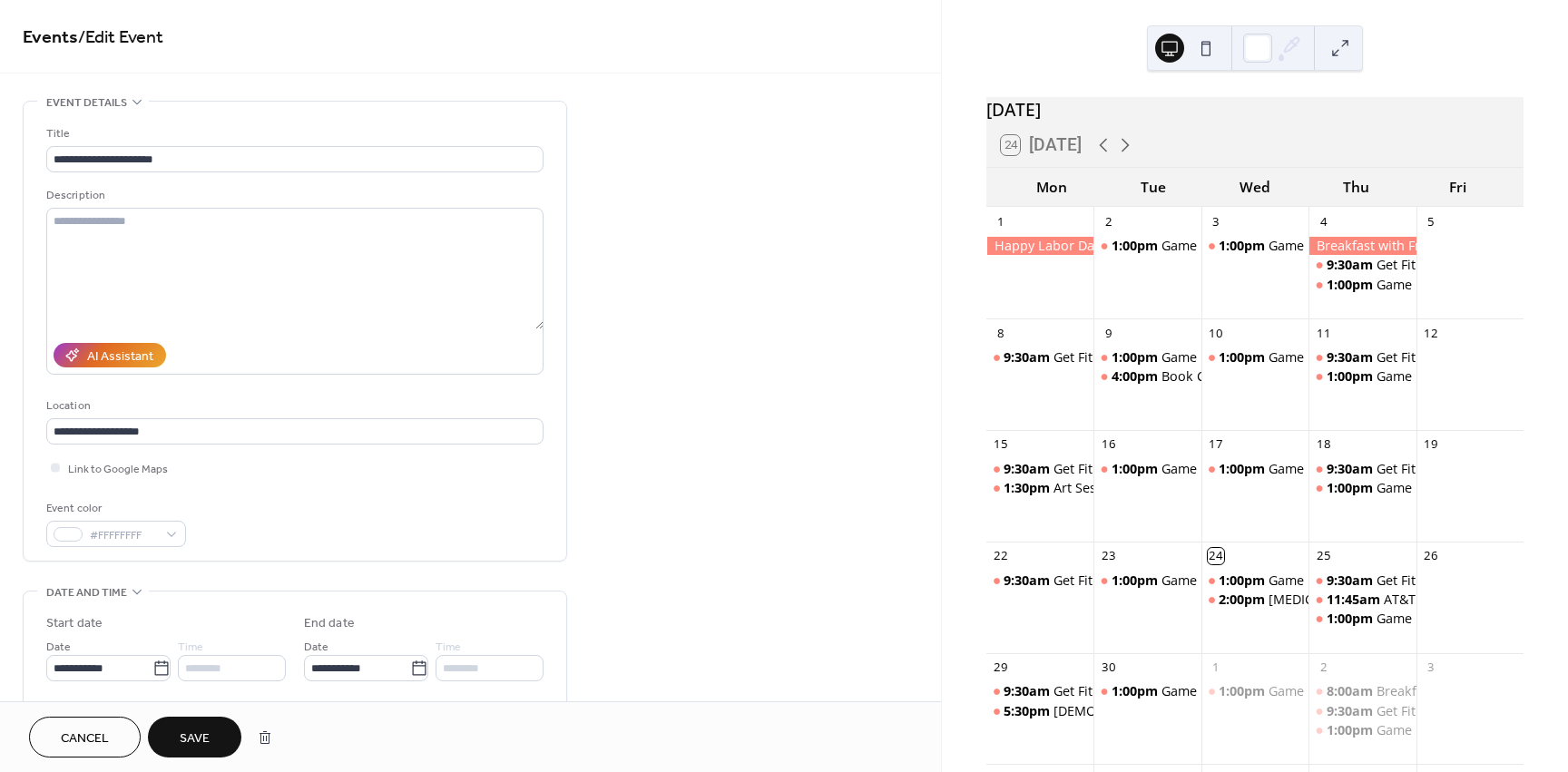
click at [205, 745] on span "Save" at bounding box center [194, 738] width 30 height 19
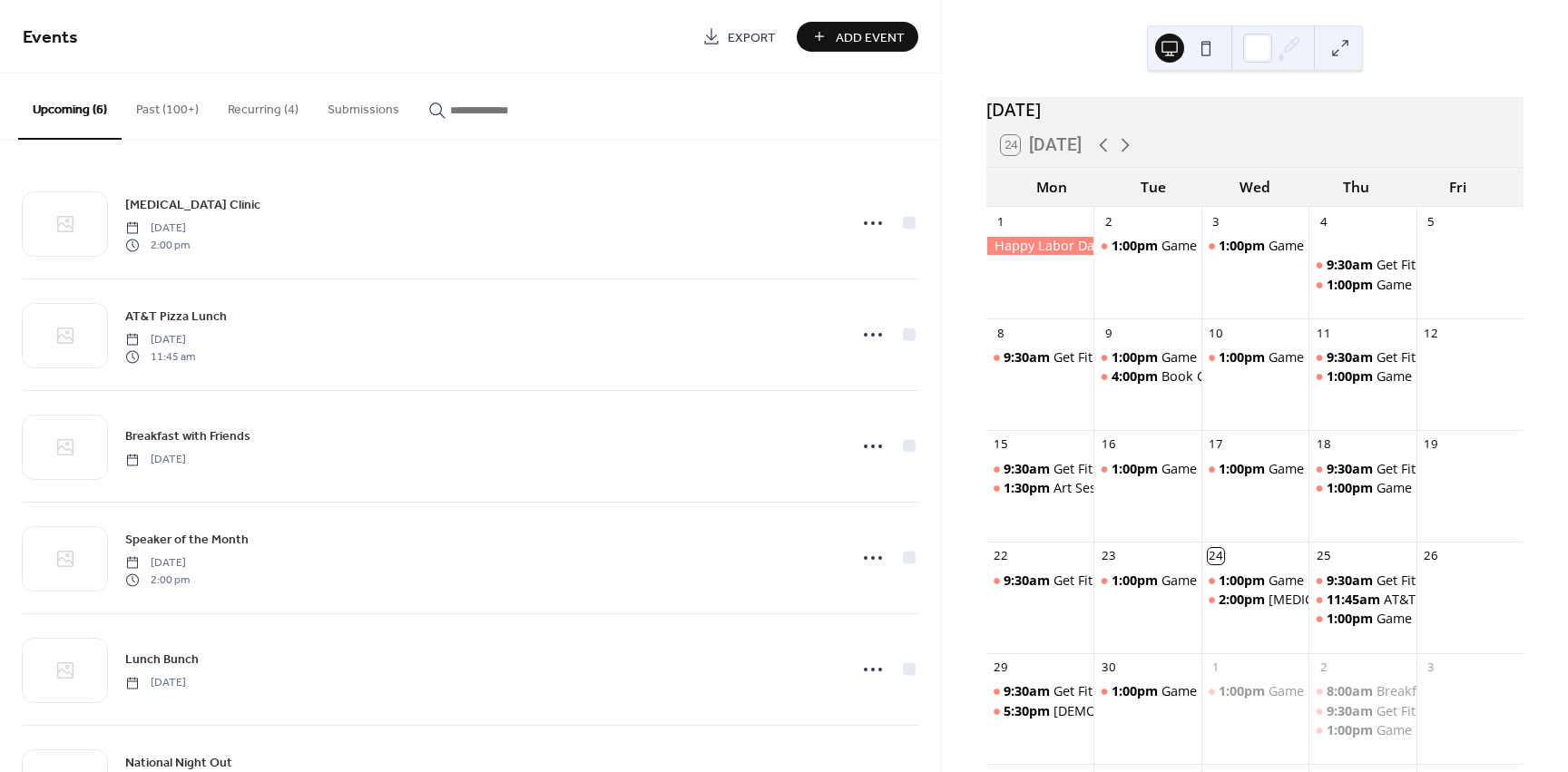
click at [163, 112] on button "Past (100+)" at bounding box center [167, 106] width 91 height 65
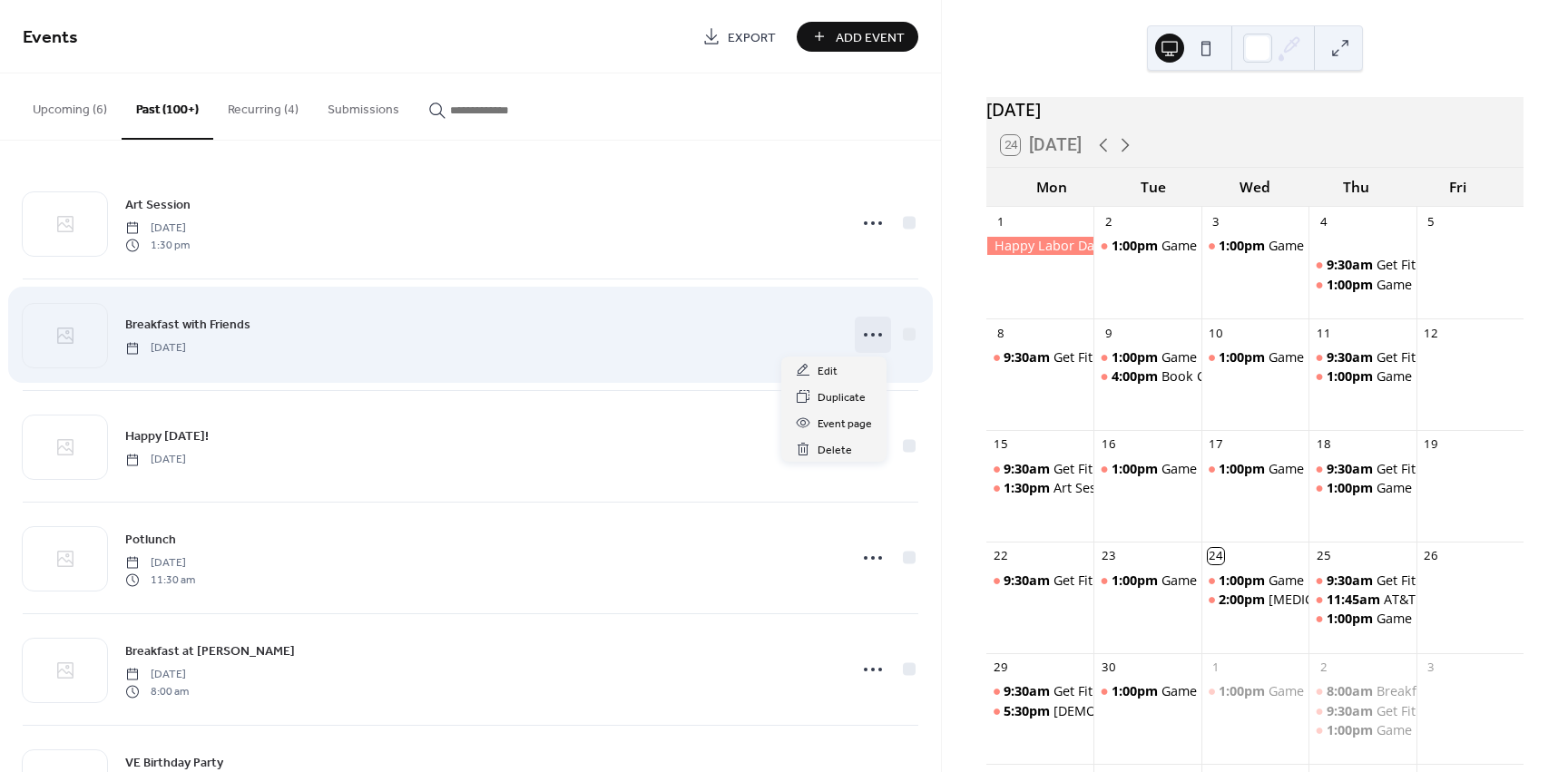
click at [872, 337] on icon at bounding box center [873, 335] width 29 height 29
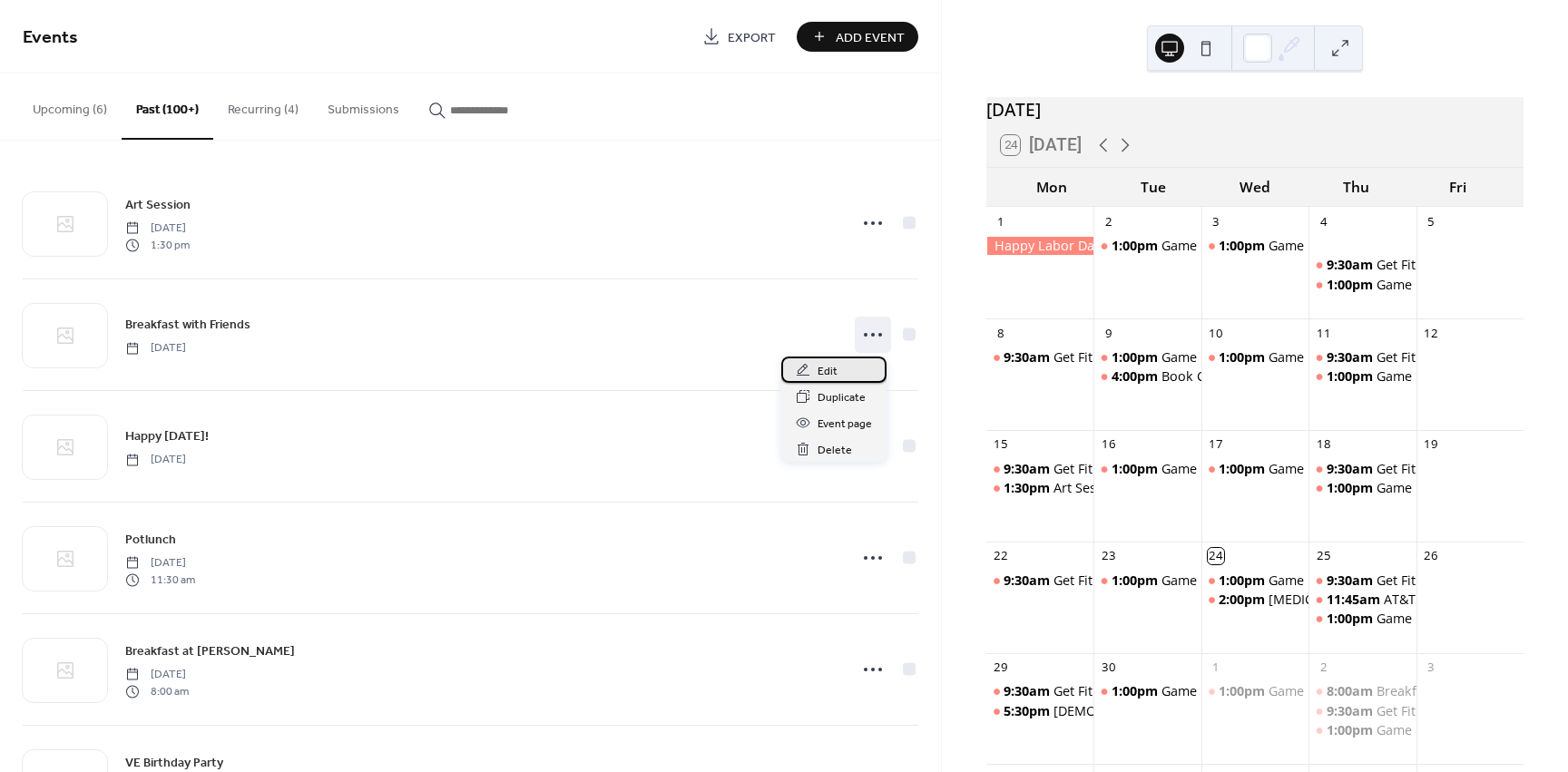
click at [849, 367] on div "Edit" at bounding box center [833, 370] width 105 height 26
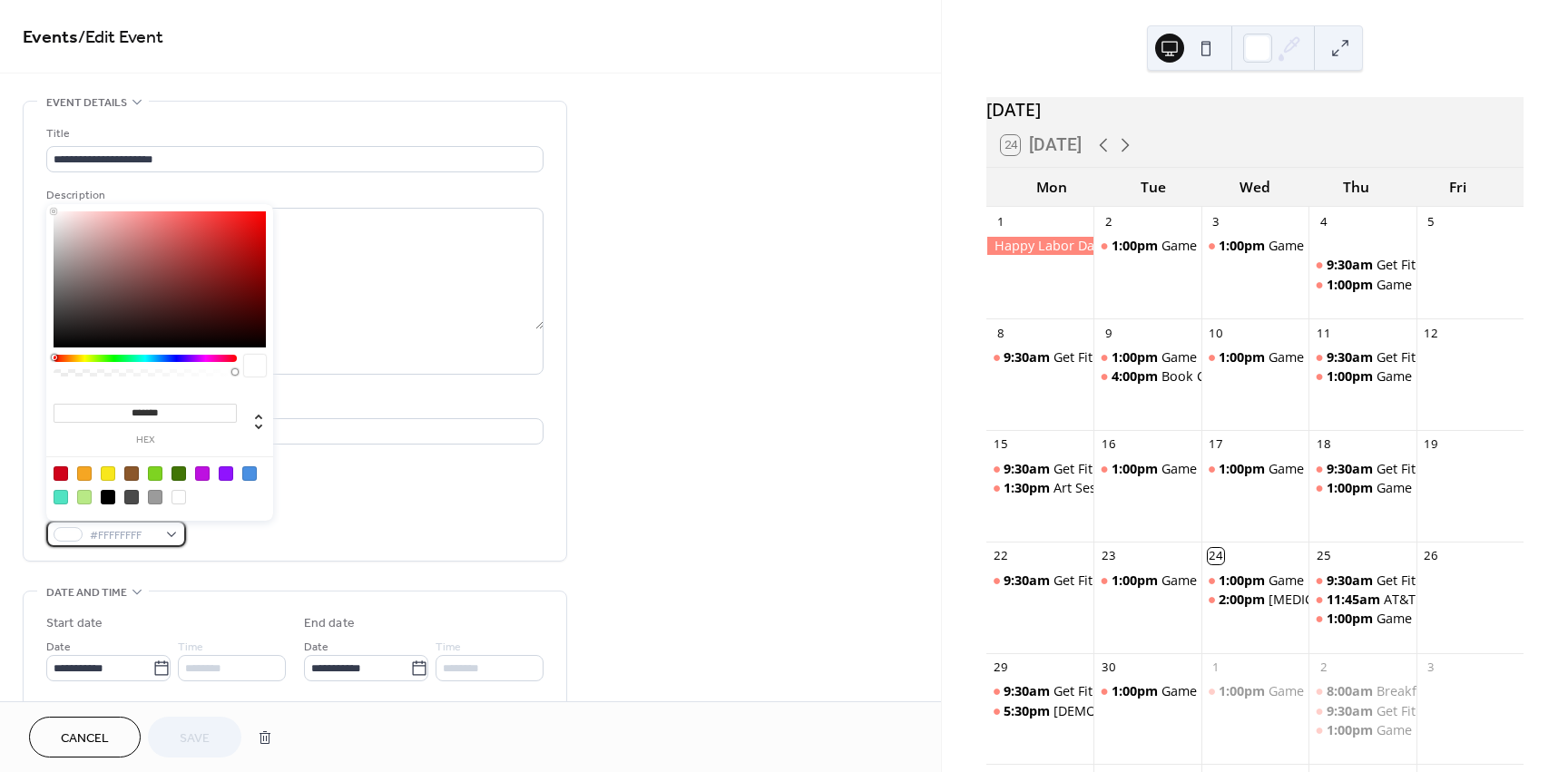
click at [174, 535] on div "#FFFFFFFF" at bounding box center [116, 534] width 140 height 26
click at [87, 473] on div at bounding box center [85, 474] width 15 height 15
type input "*******"
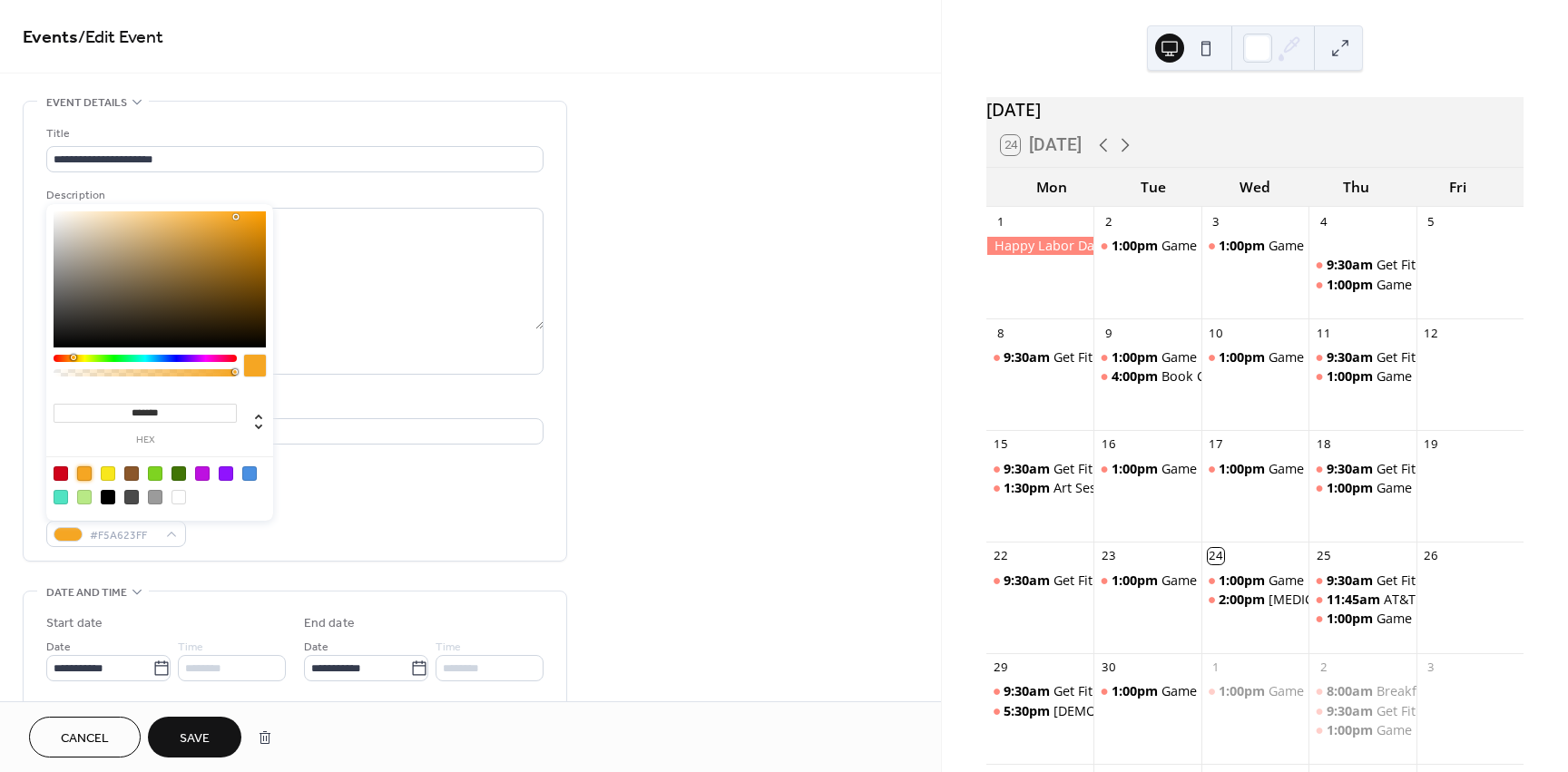
click at [451, 506] on div "Event color #F5A623FF" at bounding box center [295, 523] width 497 height 48
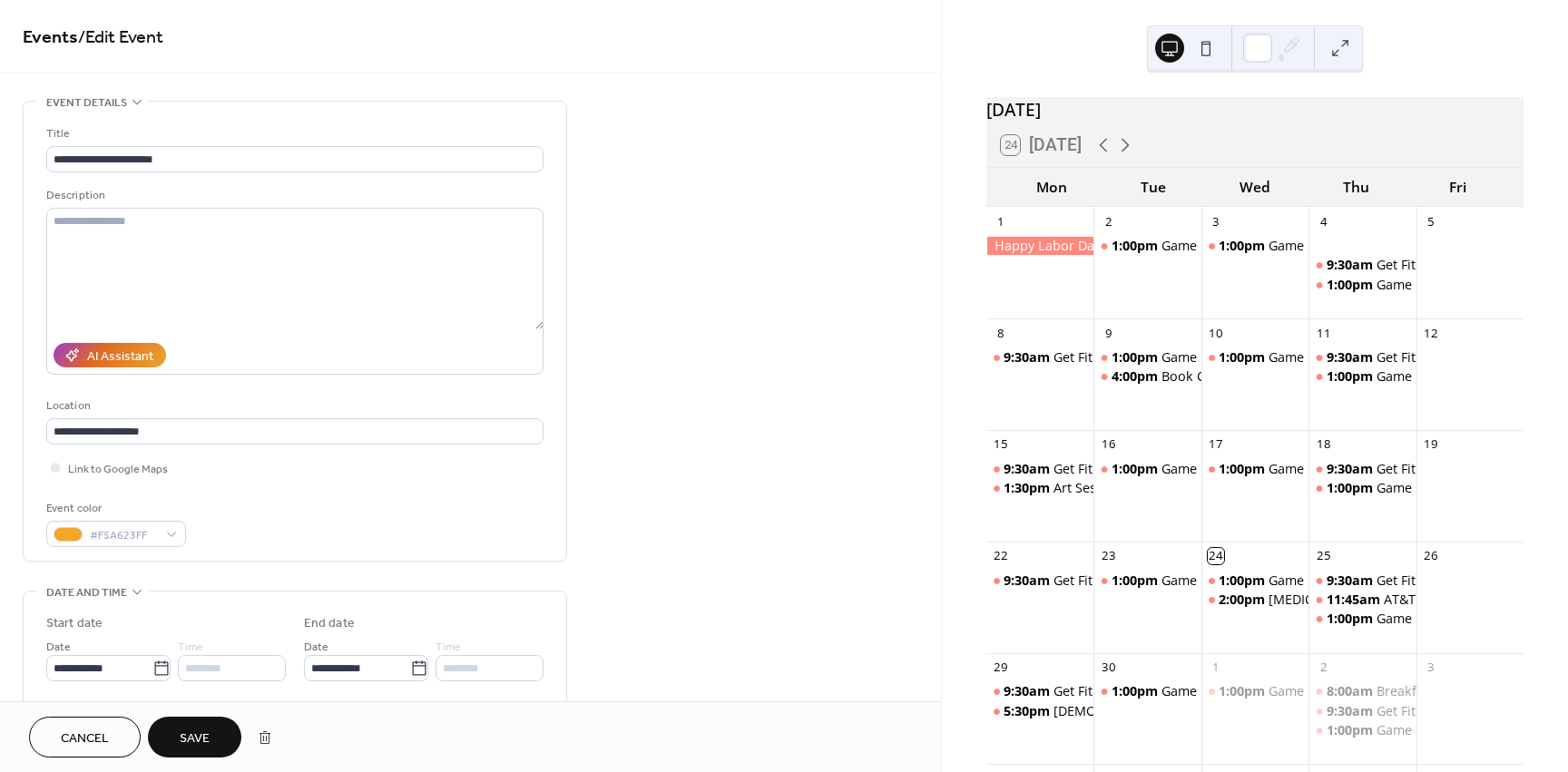
click at [96, 730] on span "Cancel" at bounding box center [85, 738] width 48 height 19
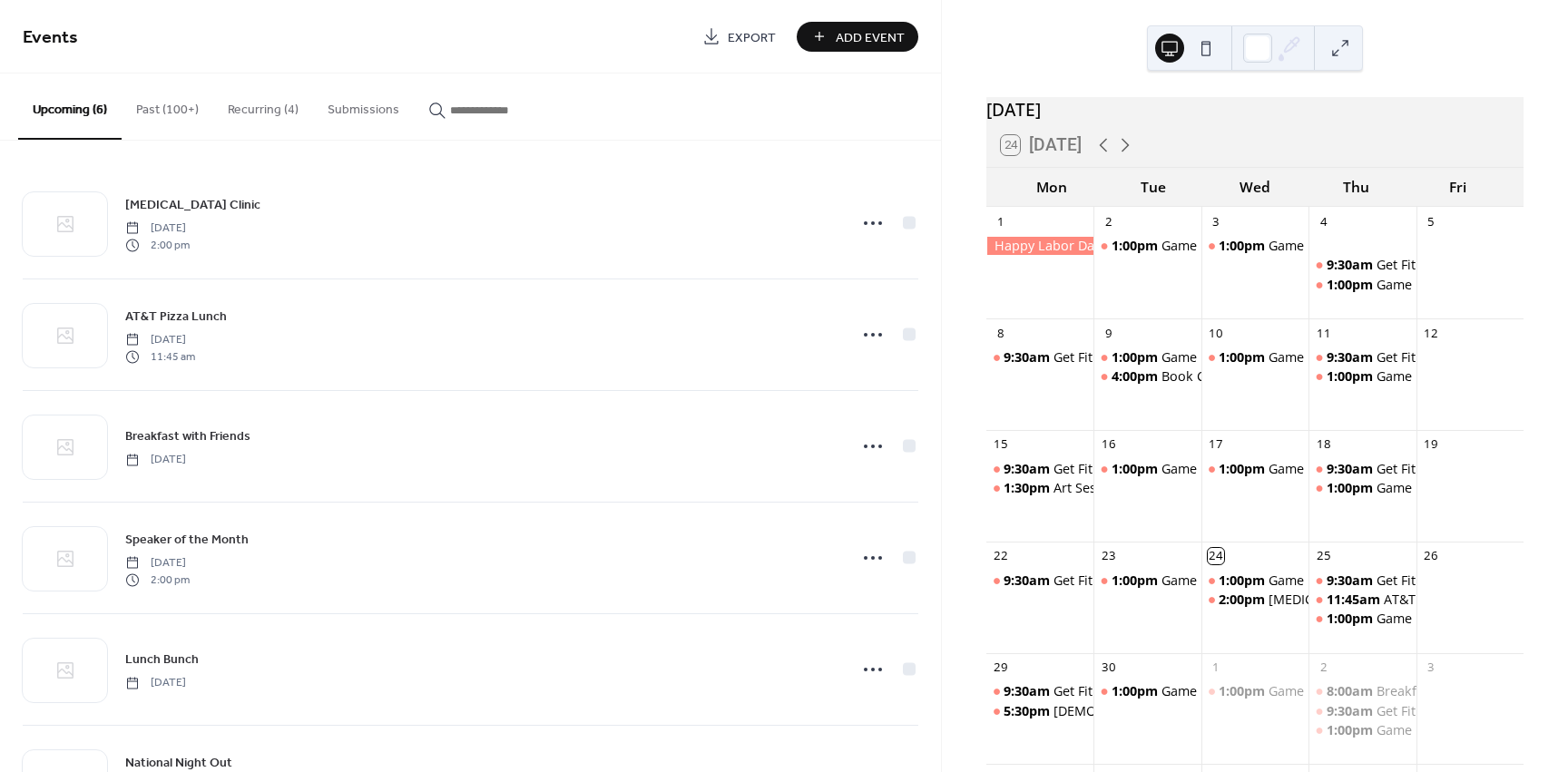
click at [157, 110] on button "Past (100+)" at bounding box center [167, 106] width 91 height 65
click at [172, 107] on button "Past (100+)" at bounding box center [167, 106] width 91 height 65
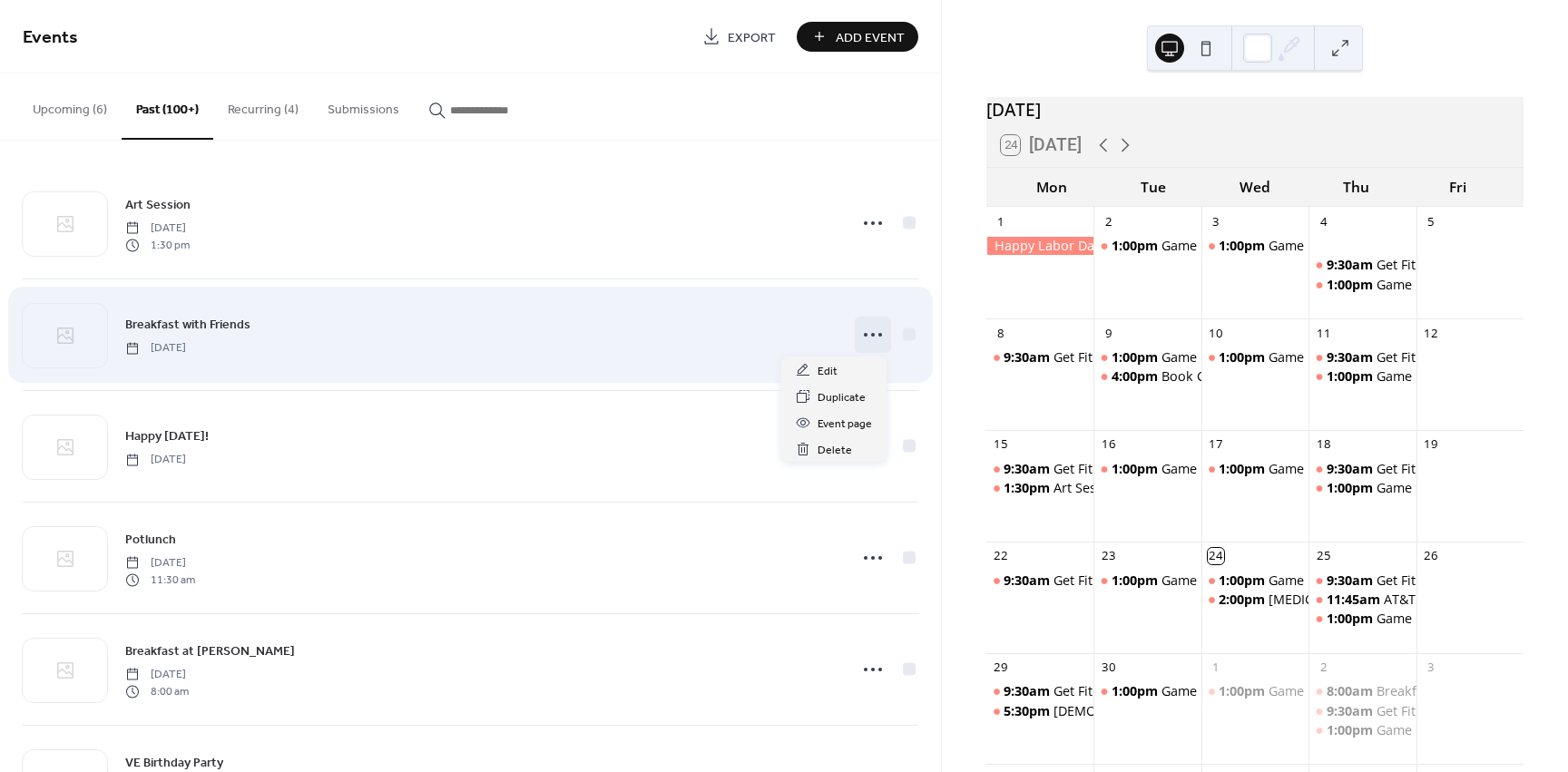
click at [869, 333] on icon at bounding box center [873, 335] width 29 height 29
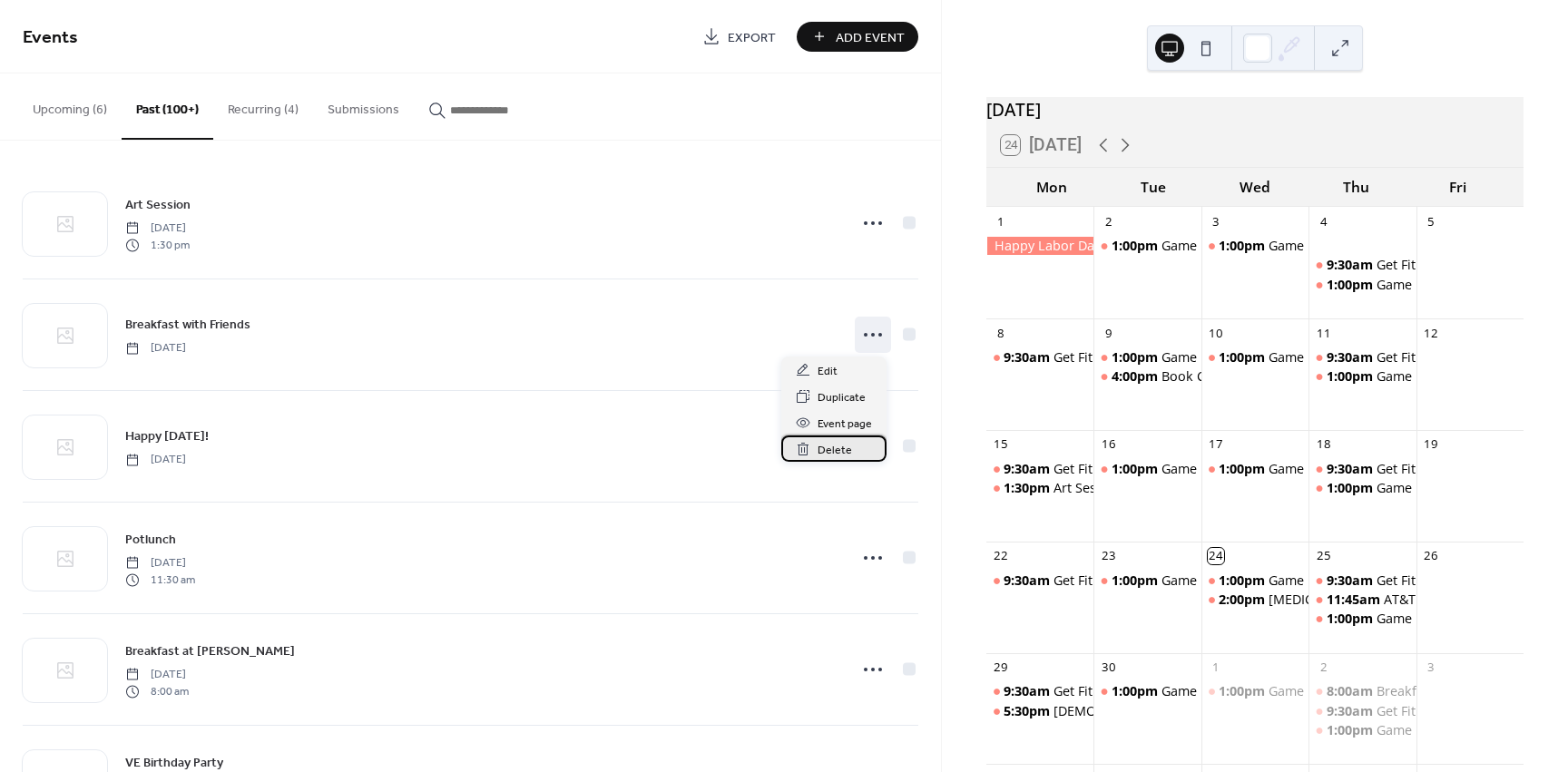
click at [836, 459] on span "Delete" at bounding box center [835, 450] width 35 height 19
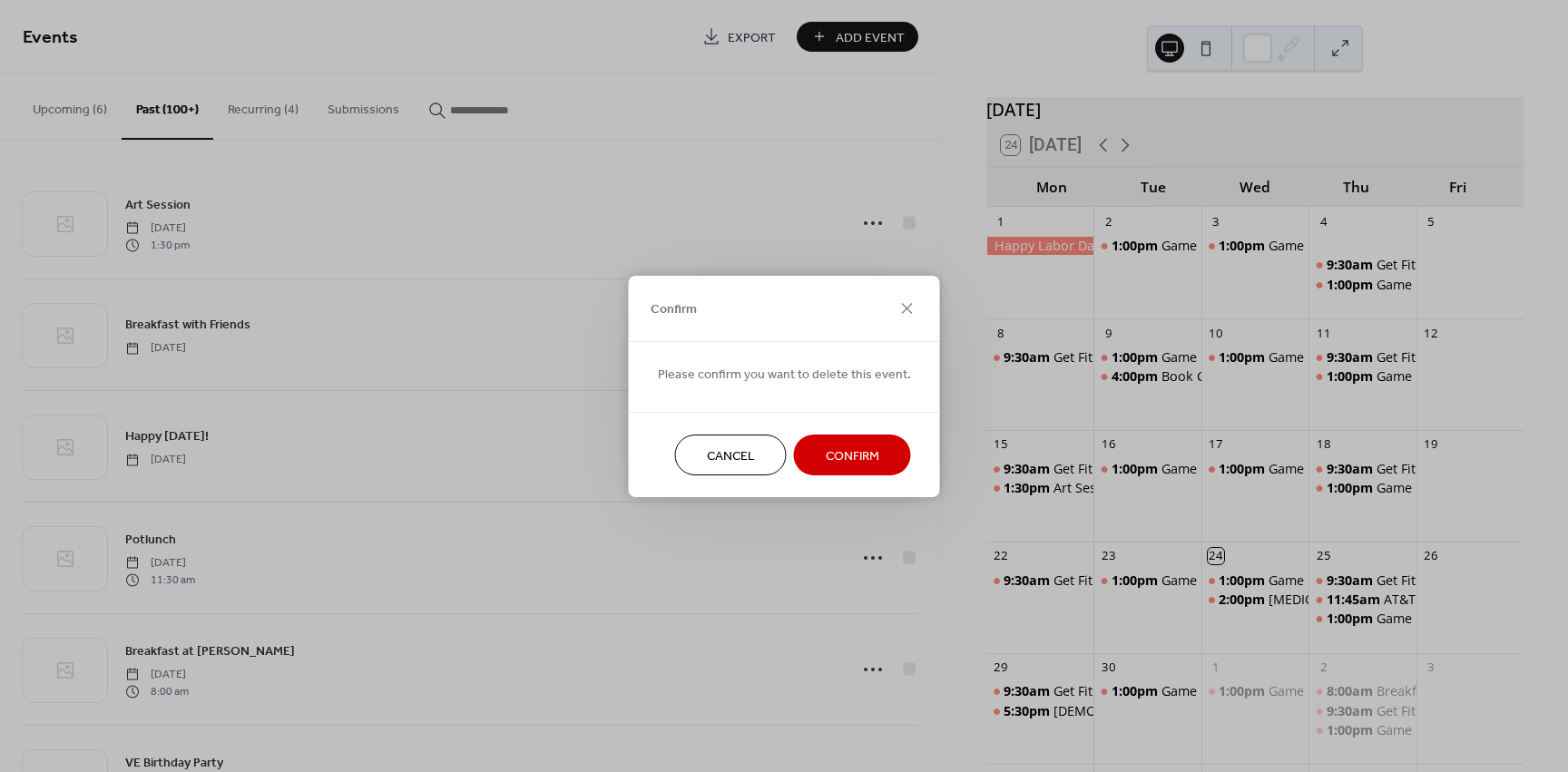
click at [834, 459] on span "Confirm" at bounding box center [852, 455] width 54 height 19
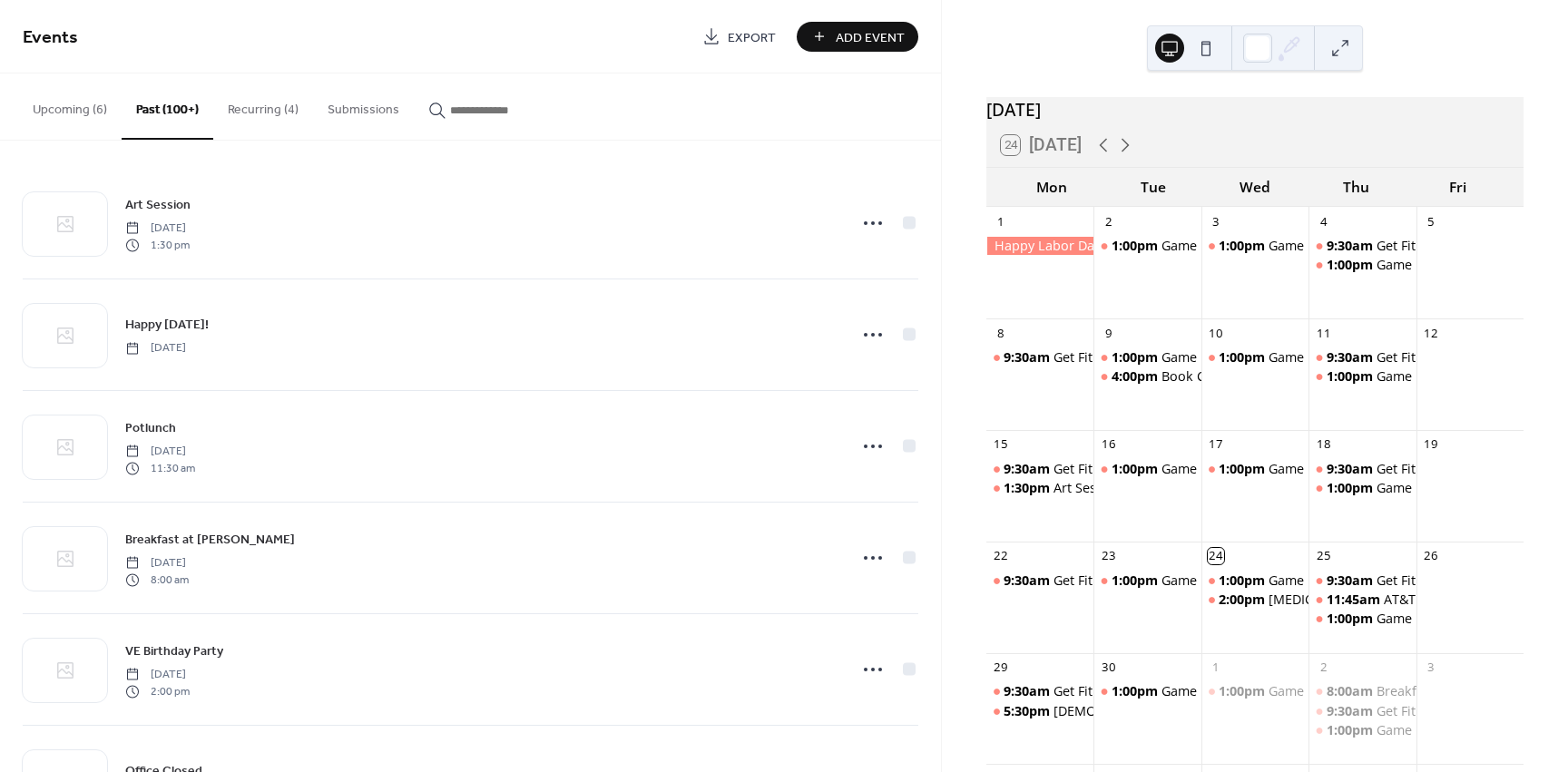
click at [850, 18] on div "Events Export Add Event" at bounding box center [470, 37] width 941 height 74
click at [850, 50] on button "Add Event" at bounding box center [857, 37] width 121 height 30
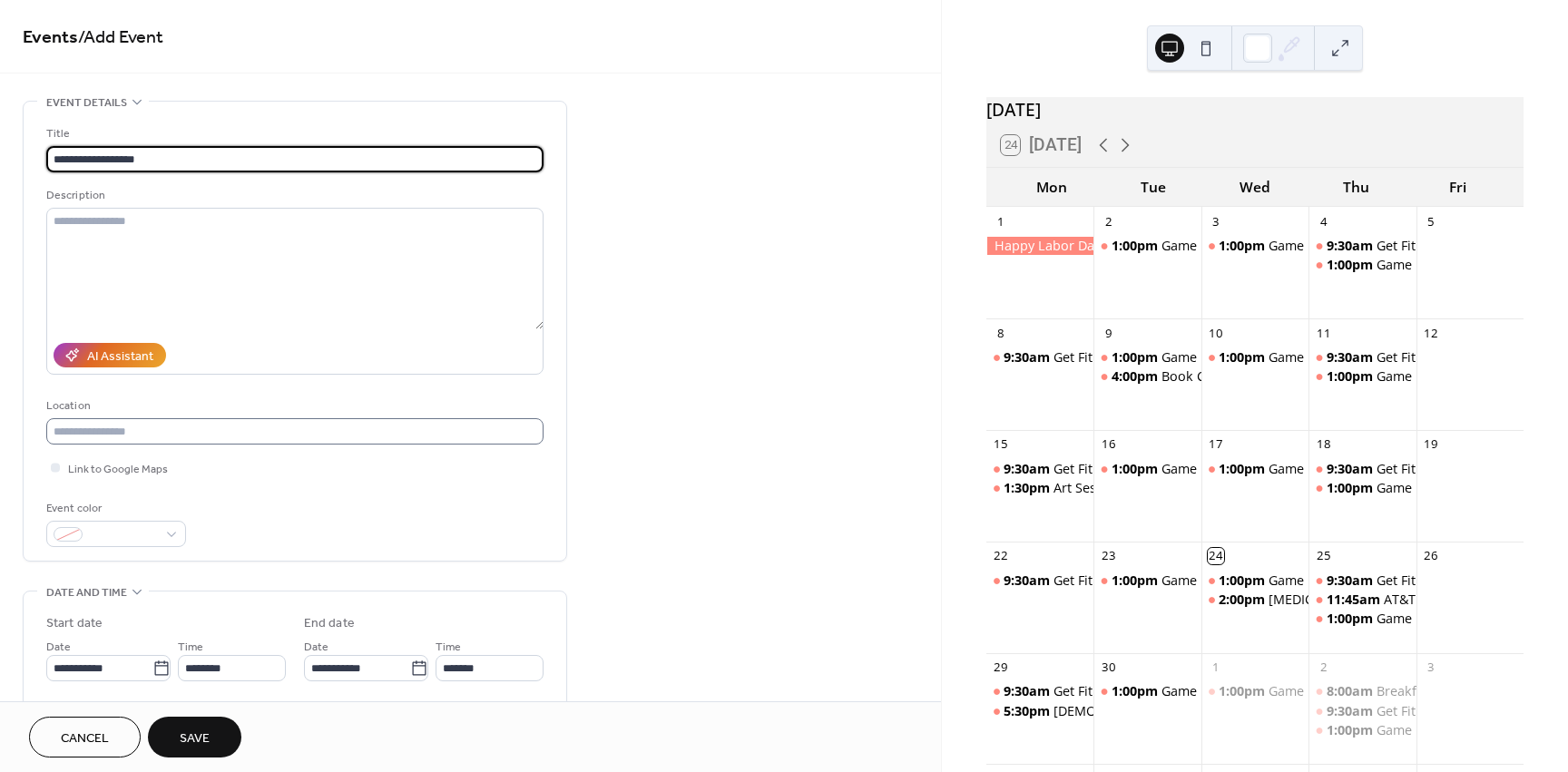
type input "**********"
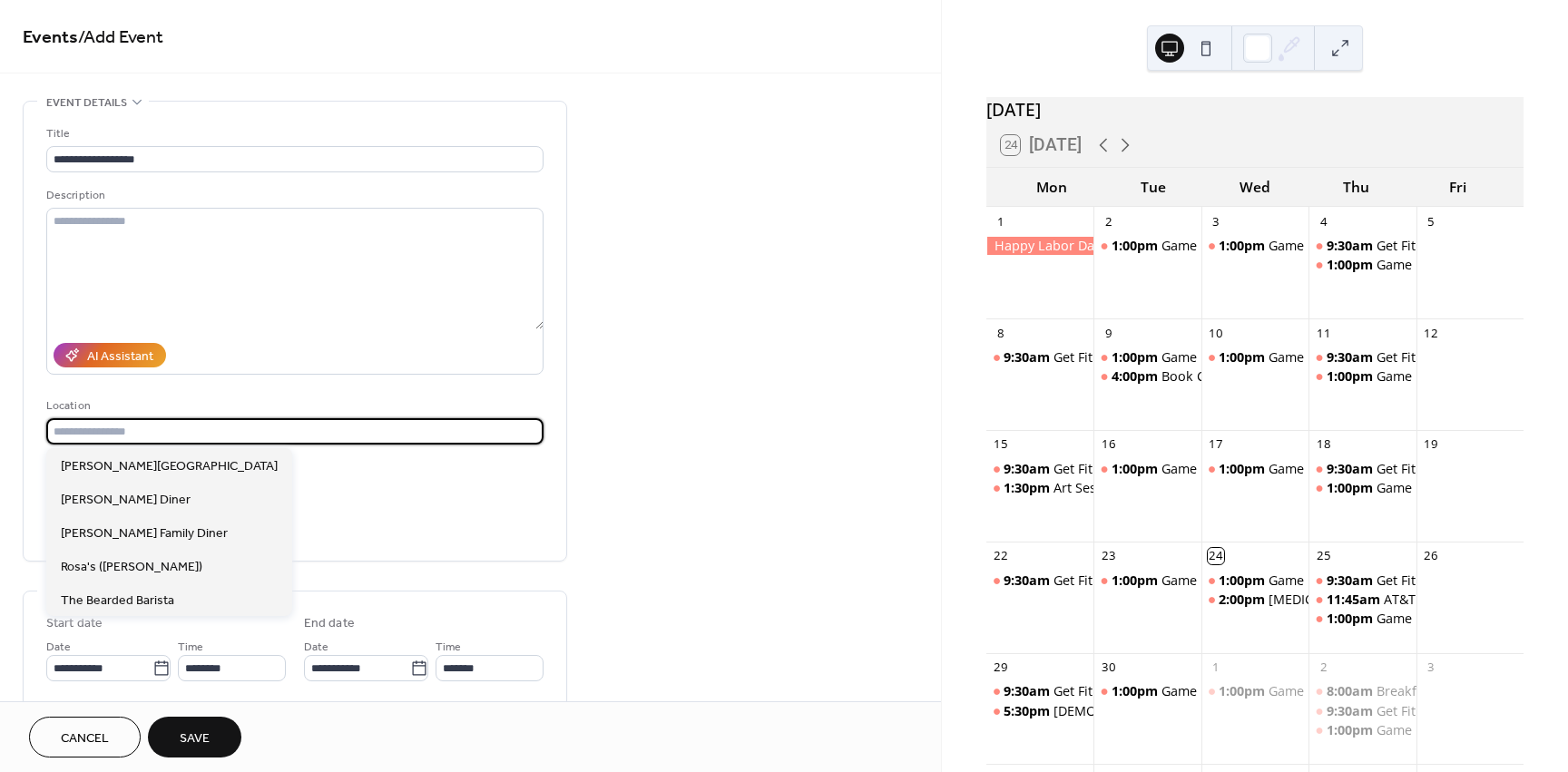
click at [202, 434] on input "text" at bounding box center [295, 431] width 497 height 26
click at [138, 604] on span "The Bearded Barista" at bounding box center [118, 600] width 113 height 19
type input "**********"
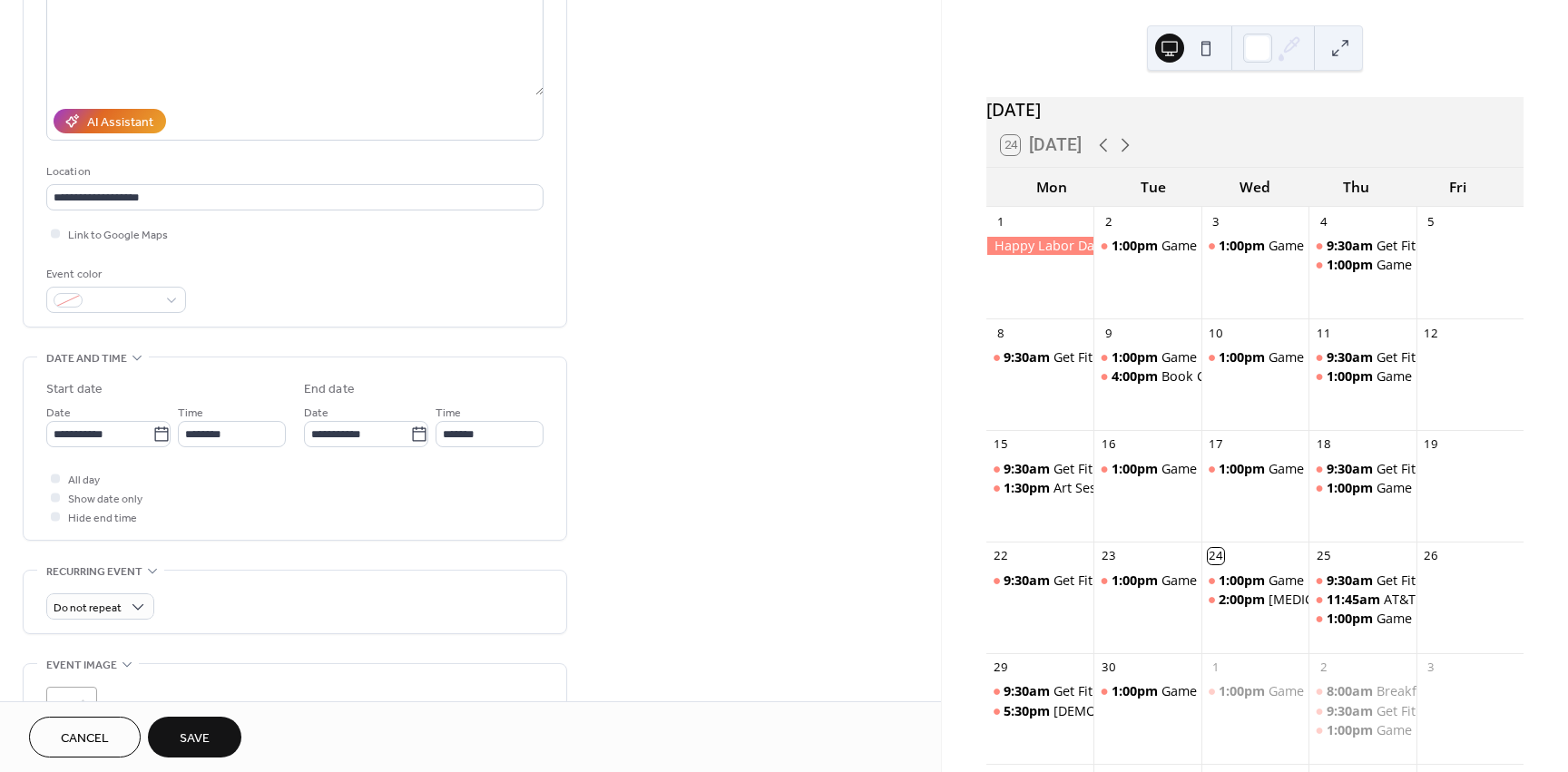
scroll to position [272, 0]
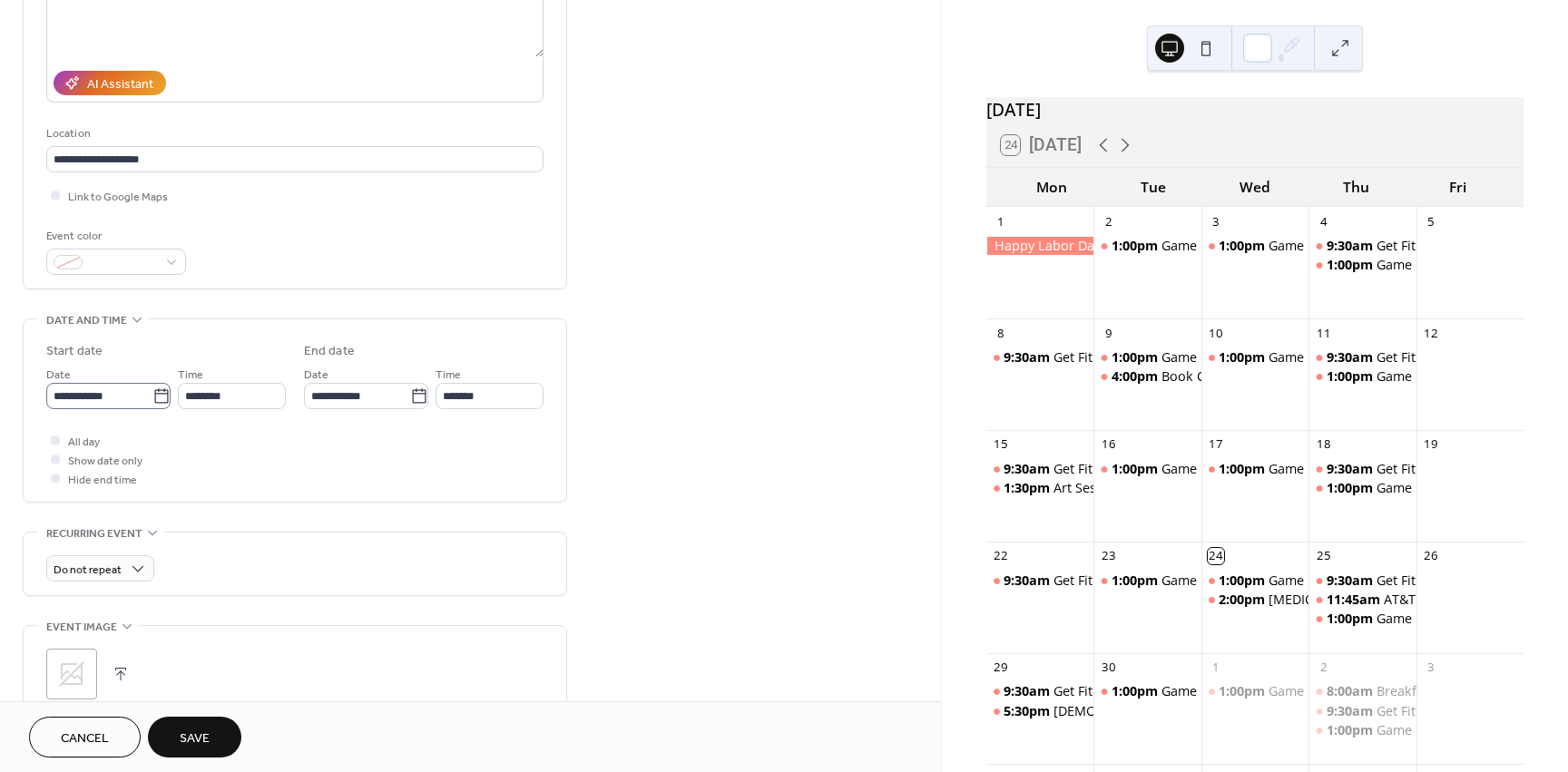
click at [159, 399] on icon at bounding box center [162, 397] width 18 height 18
click at [152, 399] on input "**********" at bounding box center [99, 396] width 106 height 26
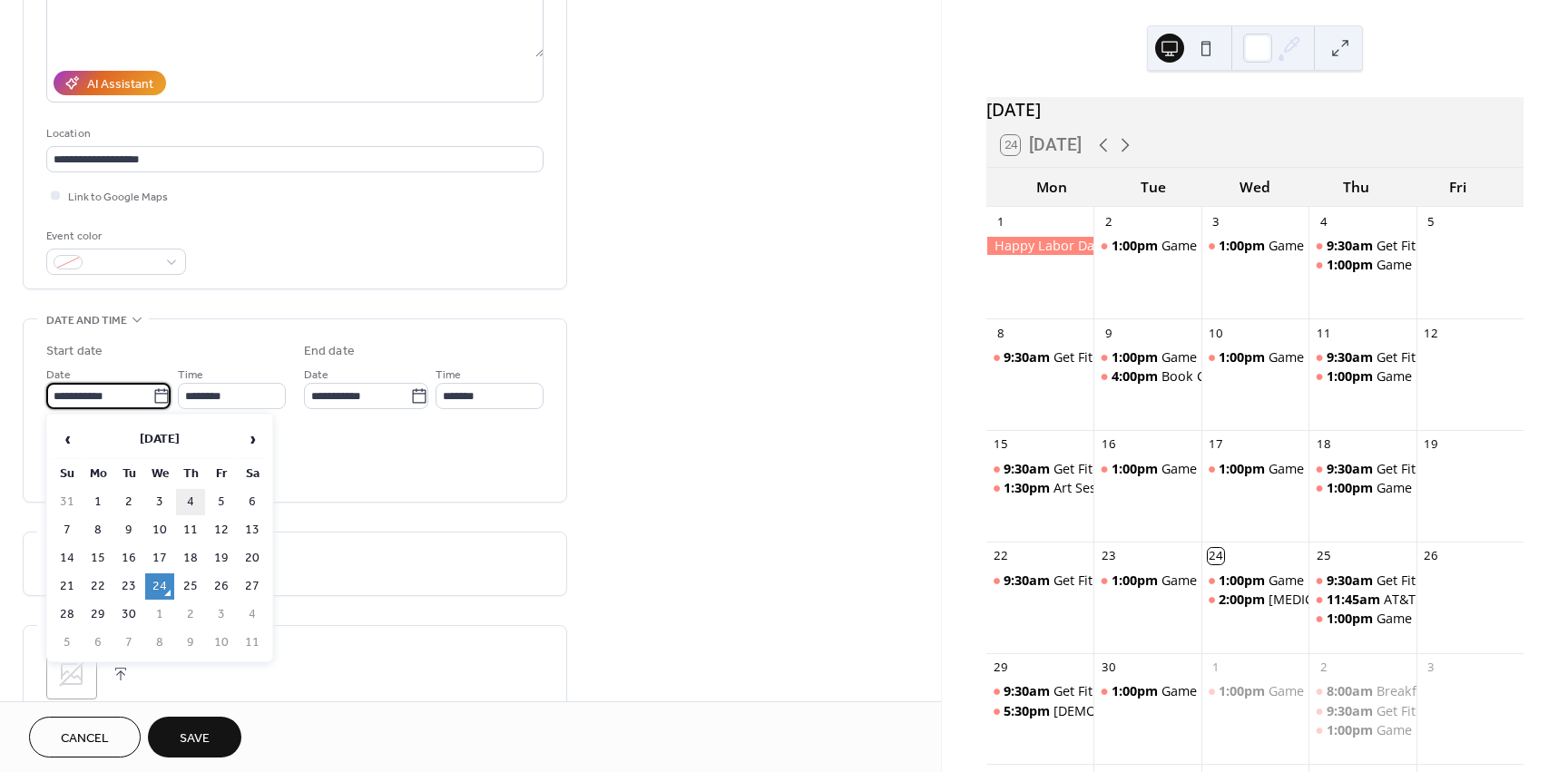
click at [193, 498] on td "4" at bounding box center [191, 502] width 29 height 26
type input "**********"
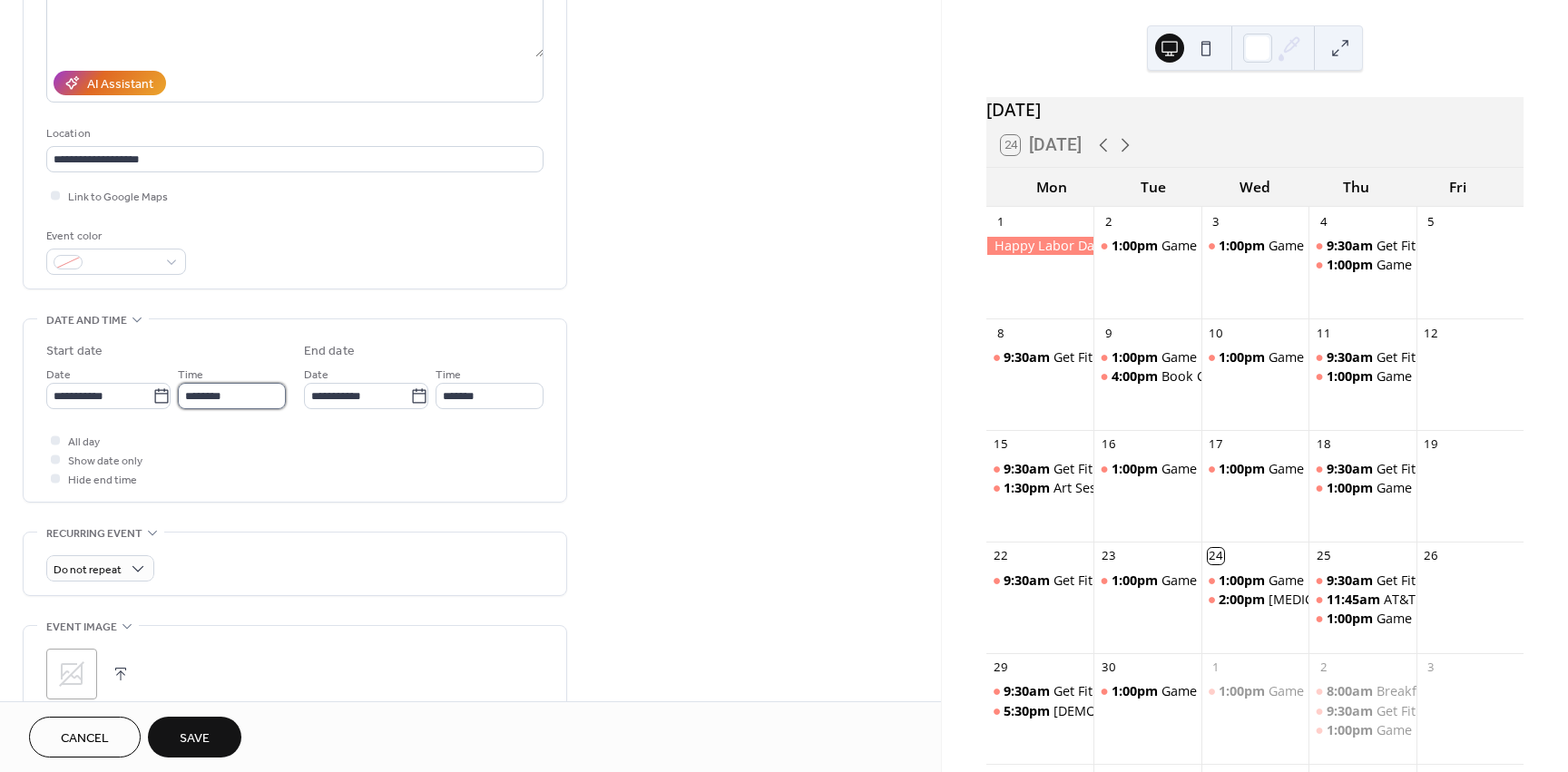
click at [246, 401] on input "********" at bounding box center [232, 396] width 108 height 26
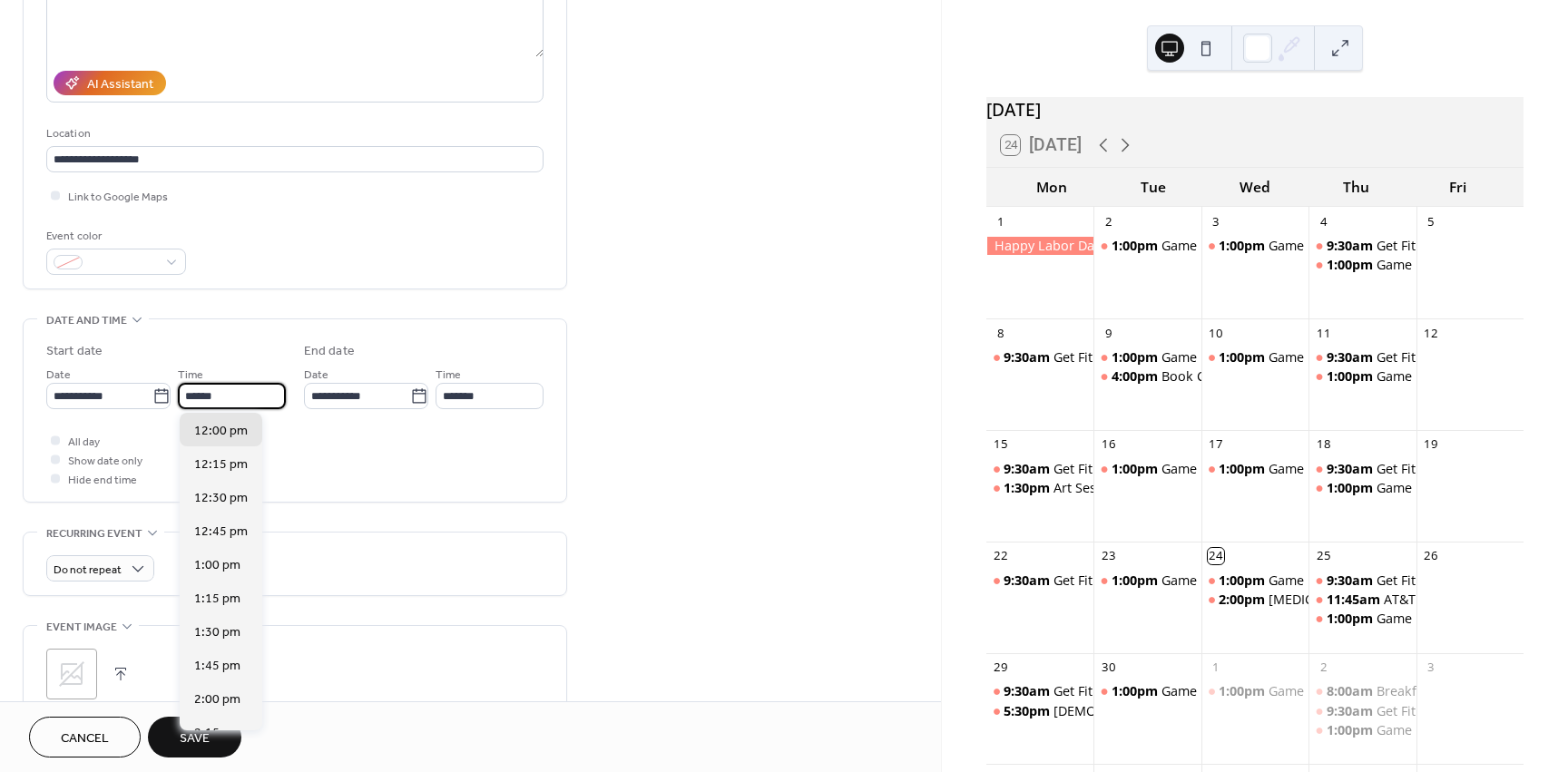
scroll to position [0, 0]
type input "*"
type input "*******"
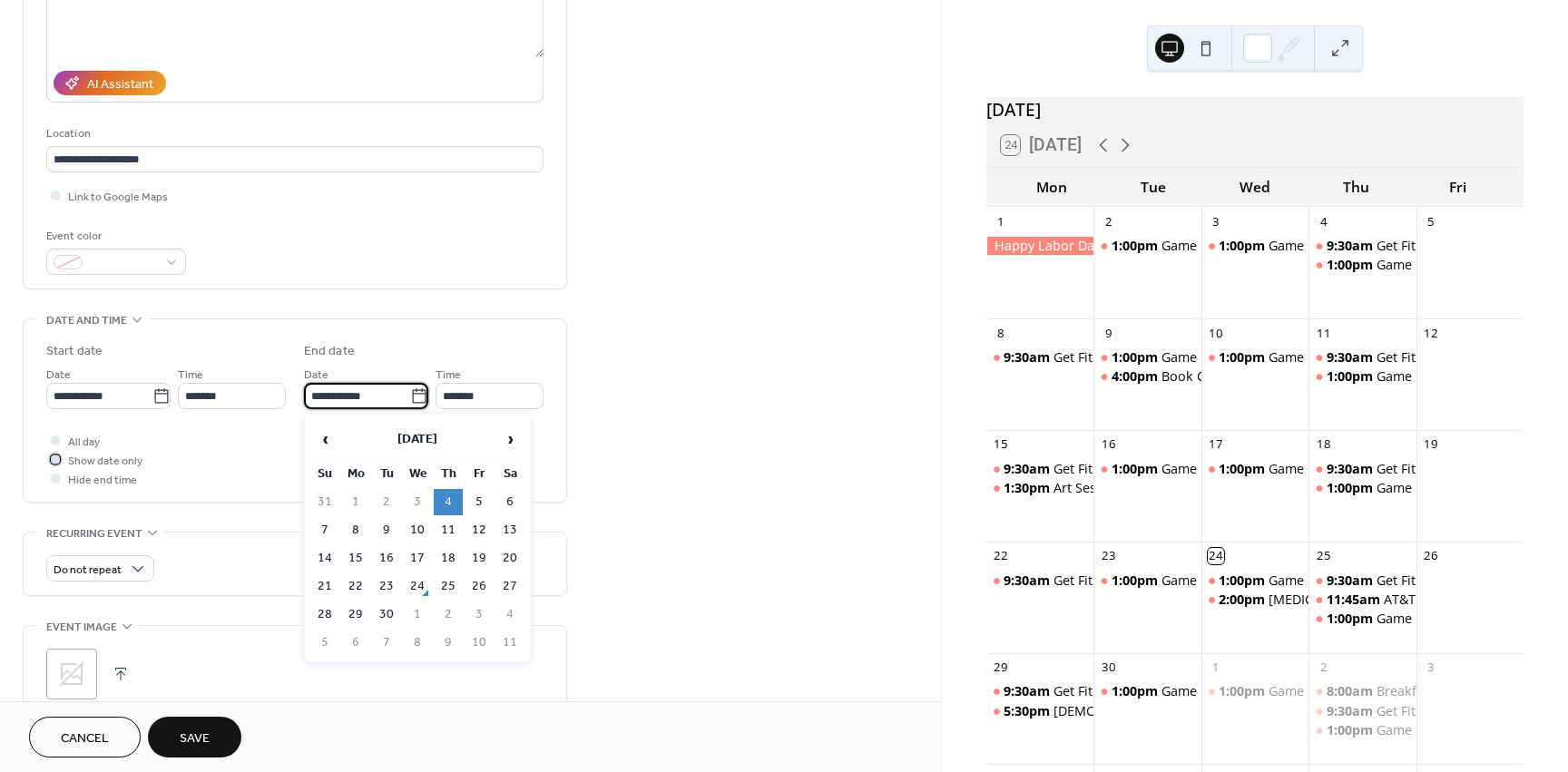
click at [58, 464] on div at bounding box center [56, 459] width 18 height 18
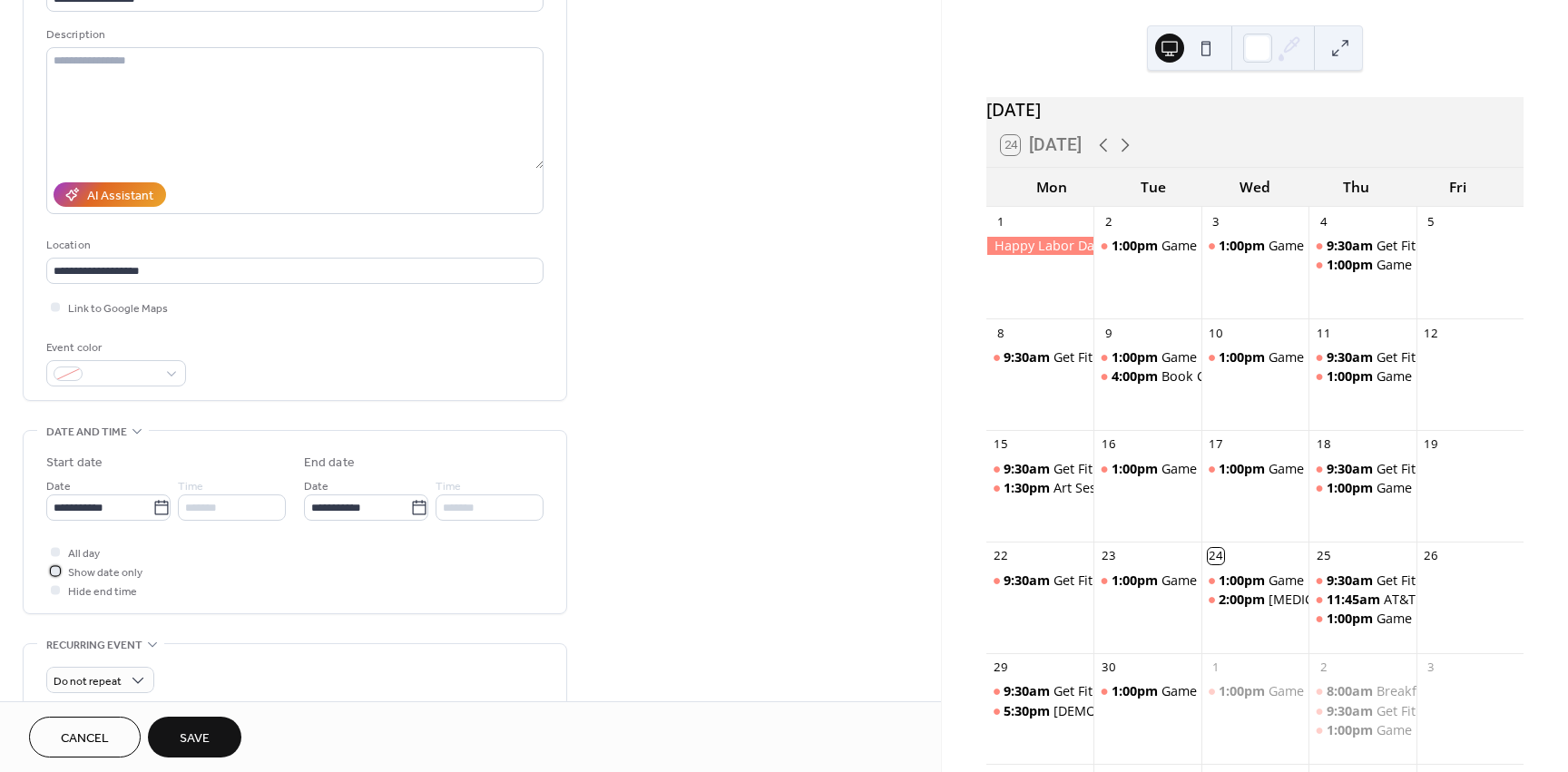
scroll to position [147, 0]
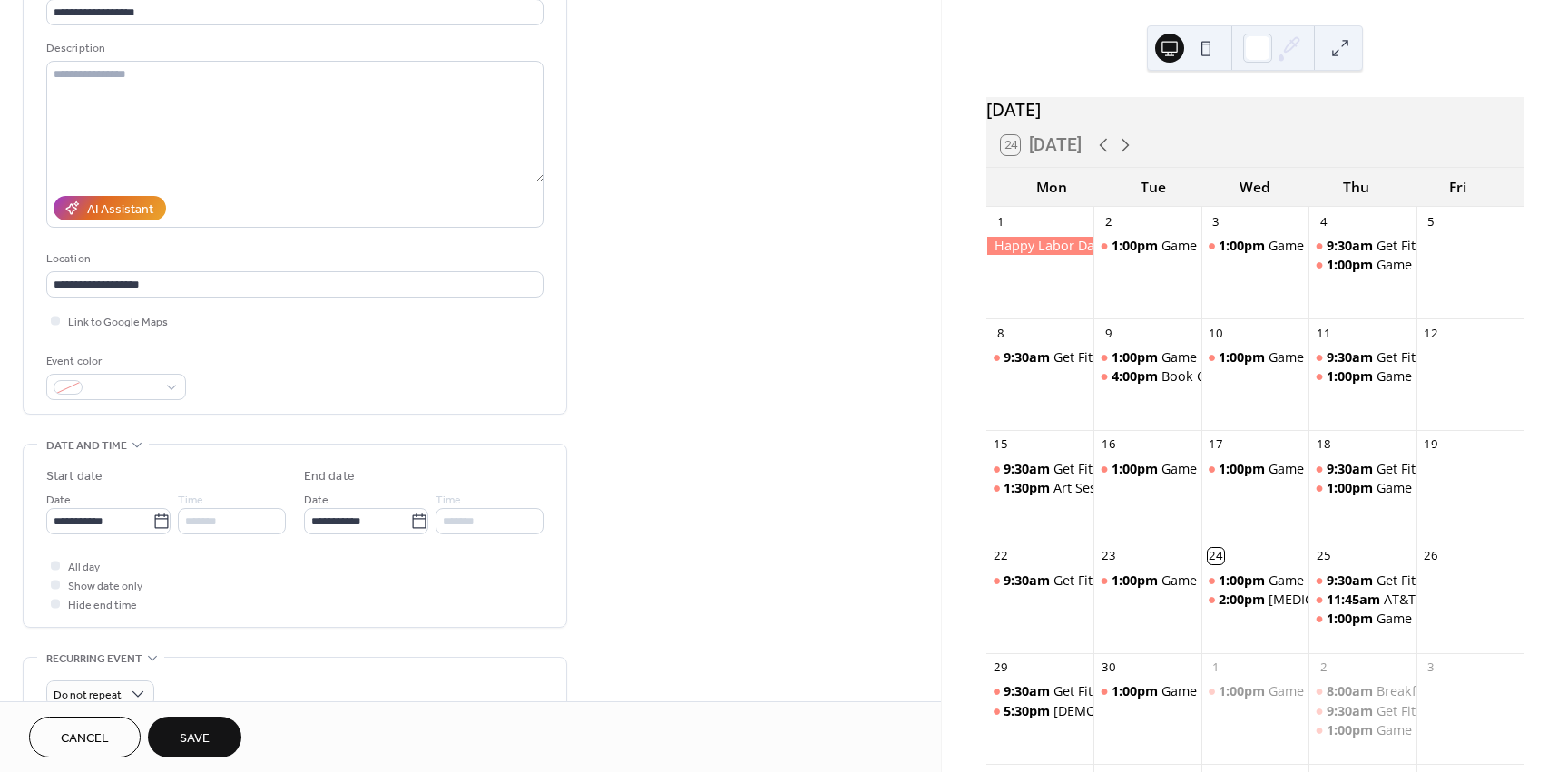
click at [218, 723] on button "Save" at bounding box center [194, 736] width 93 height 41
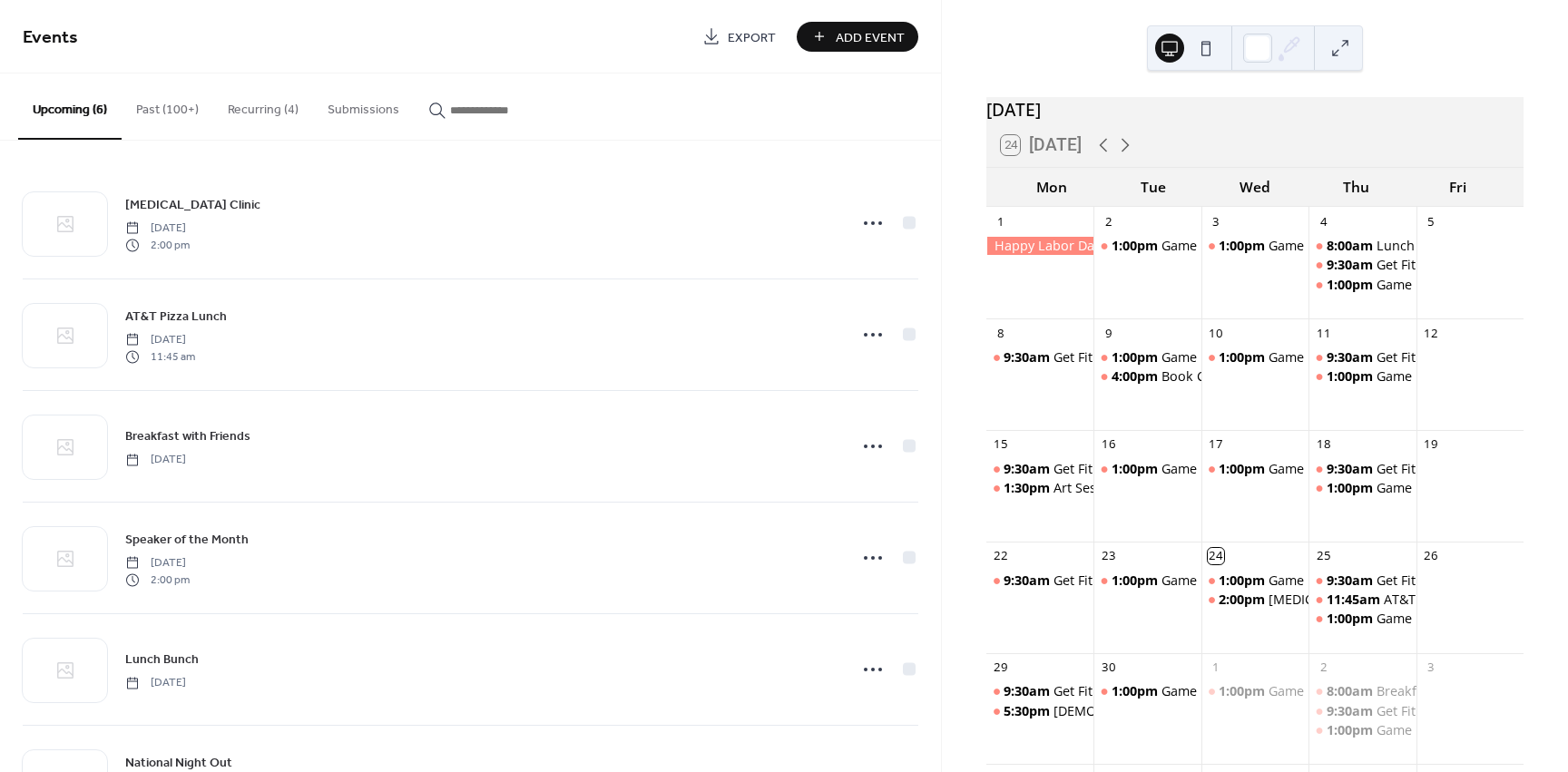
click at [162, 115] on button "Past (100+)" at bounding box center [167, 106] width 91 height 65
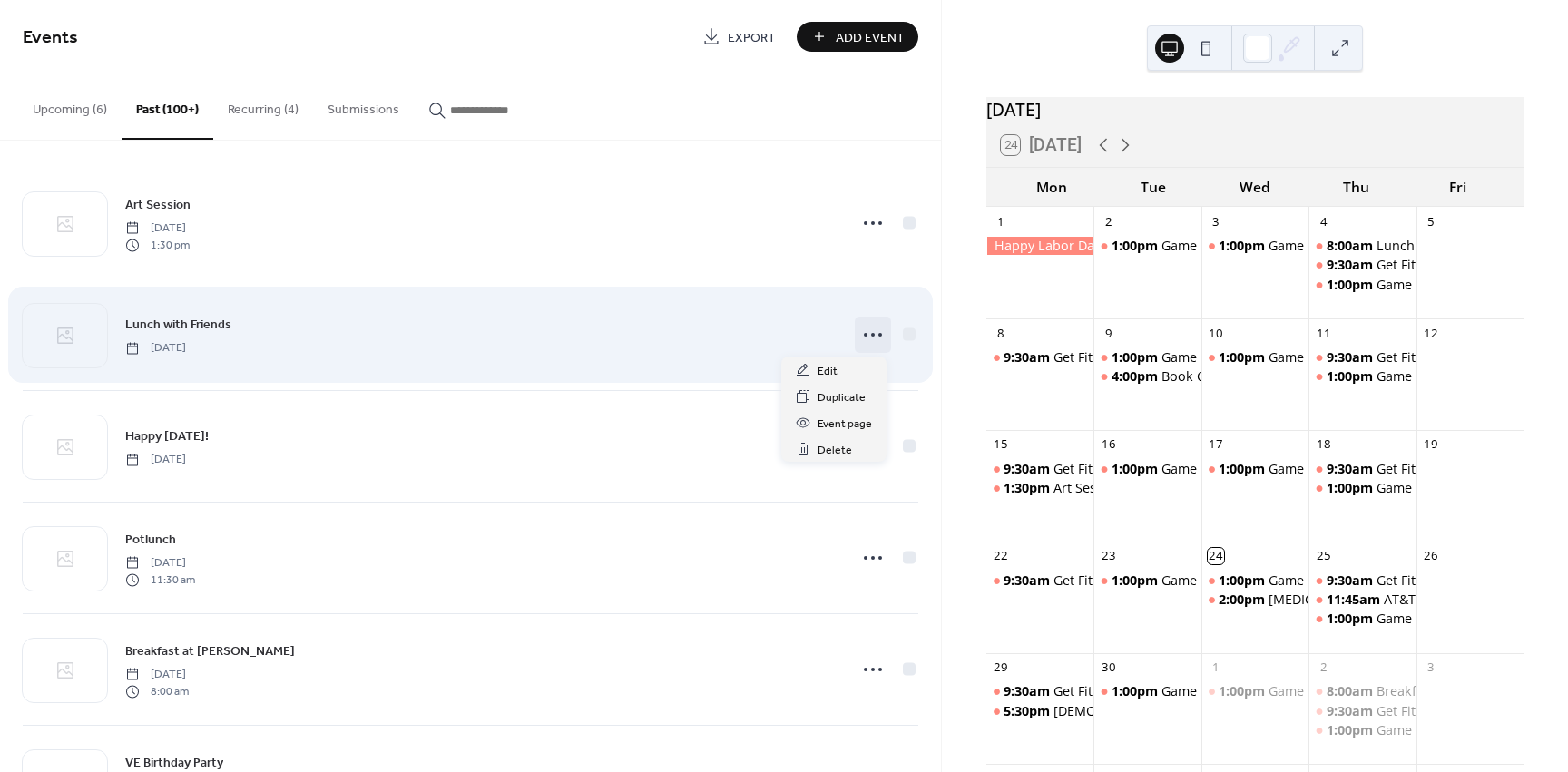
click at [876, 338] on icon at bounding box center [873, 335] width 29 height 29
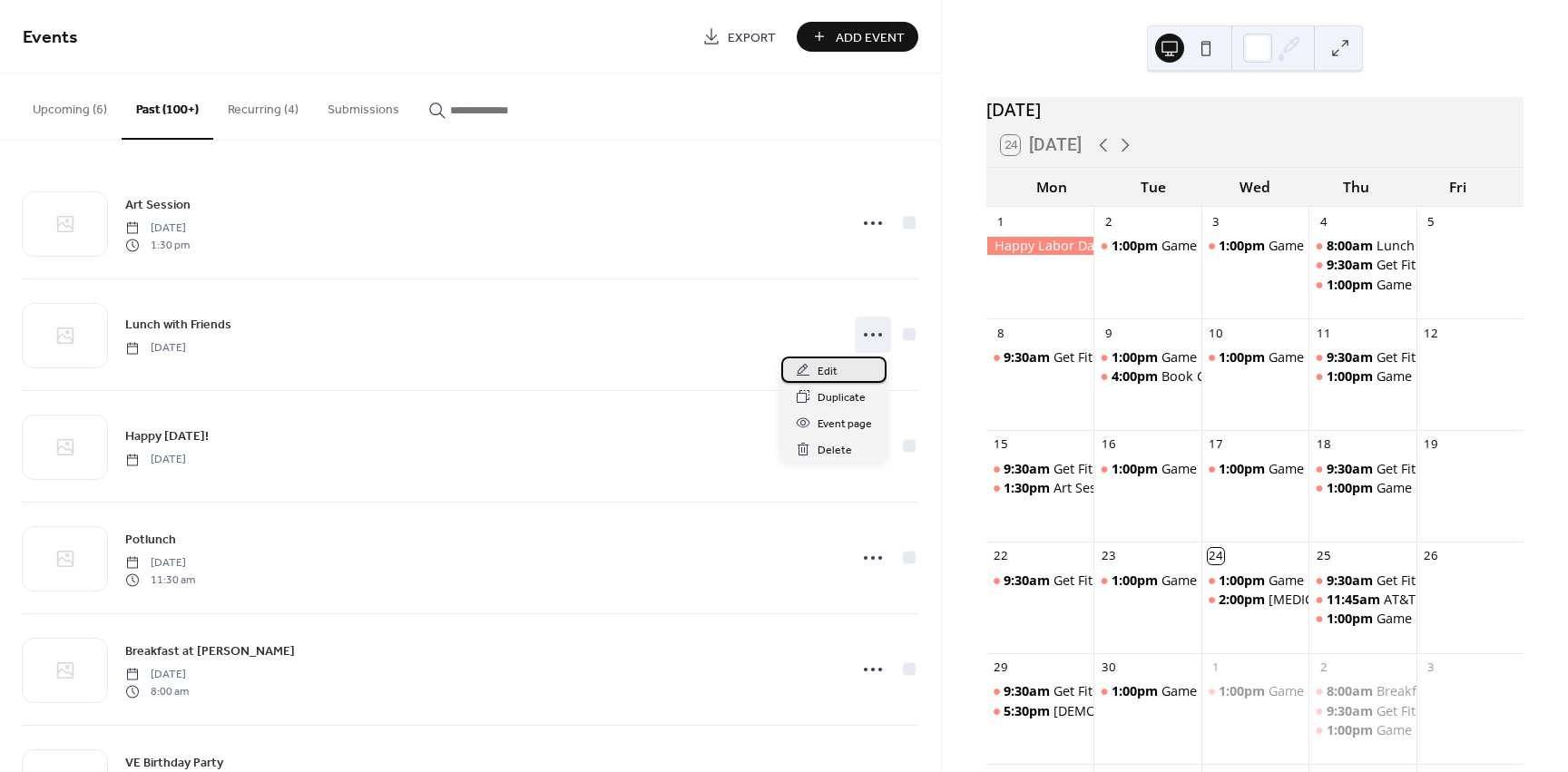
click at [850, 374] on div "Edit" at bounding box center [833, 370] width 105 height 26
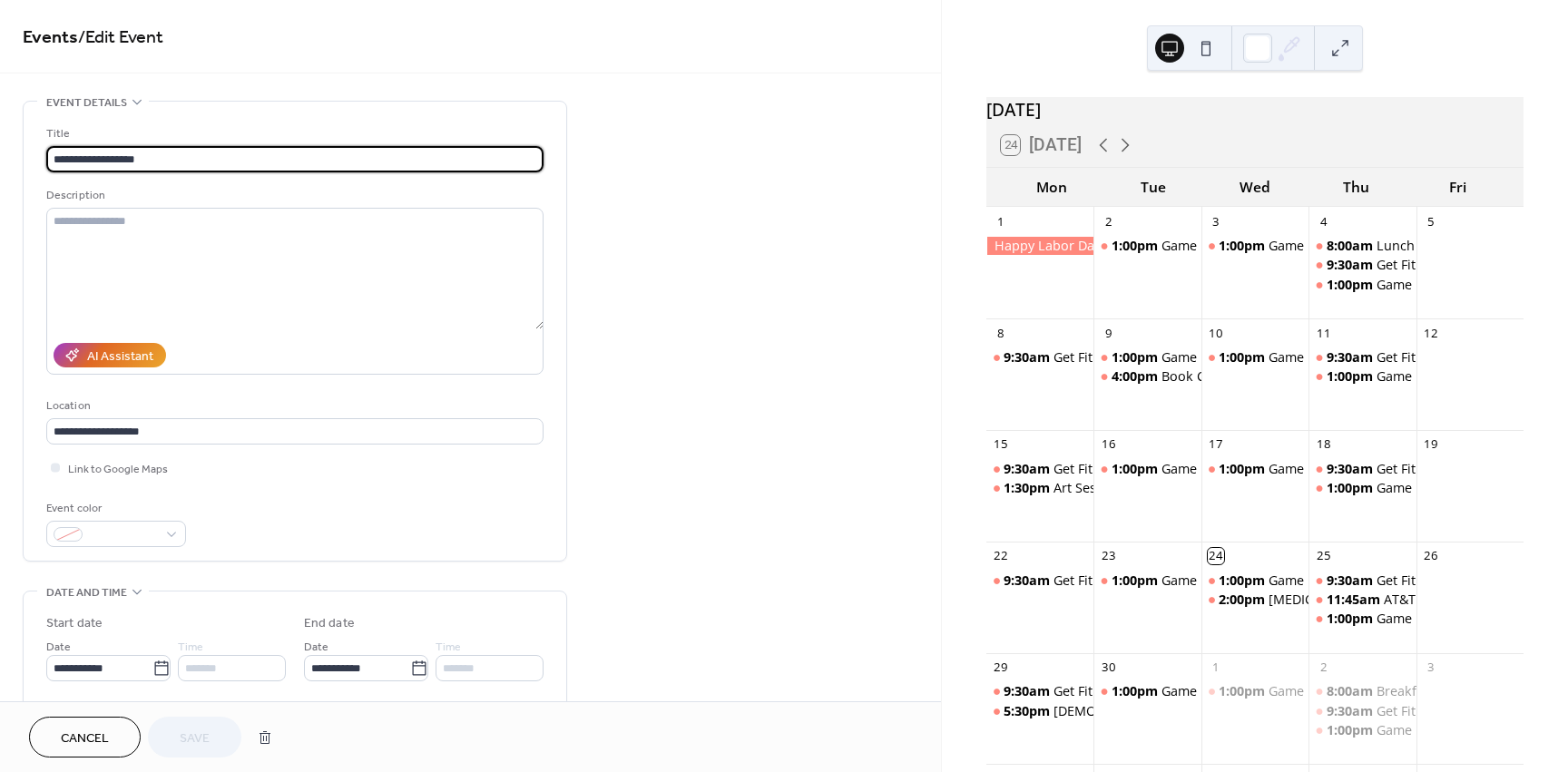
click at [89, 153] on input "**********" at bounding box center [295, 159] width 497 height 26
type input "**********"
drag, startPoint x: 186, startPoint y: 740, endPoint x: 674, endPoint y: 460, distance: 562.6
click at [186, 740] on span "Save" at bounding box center [194, 738] width 30 height 19
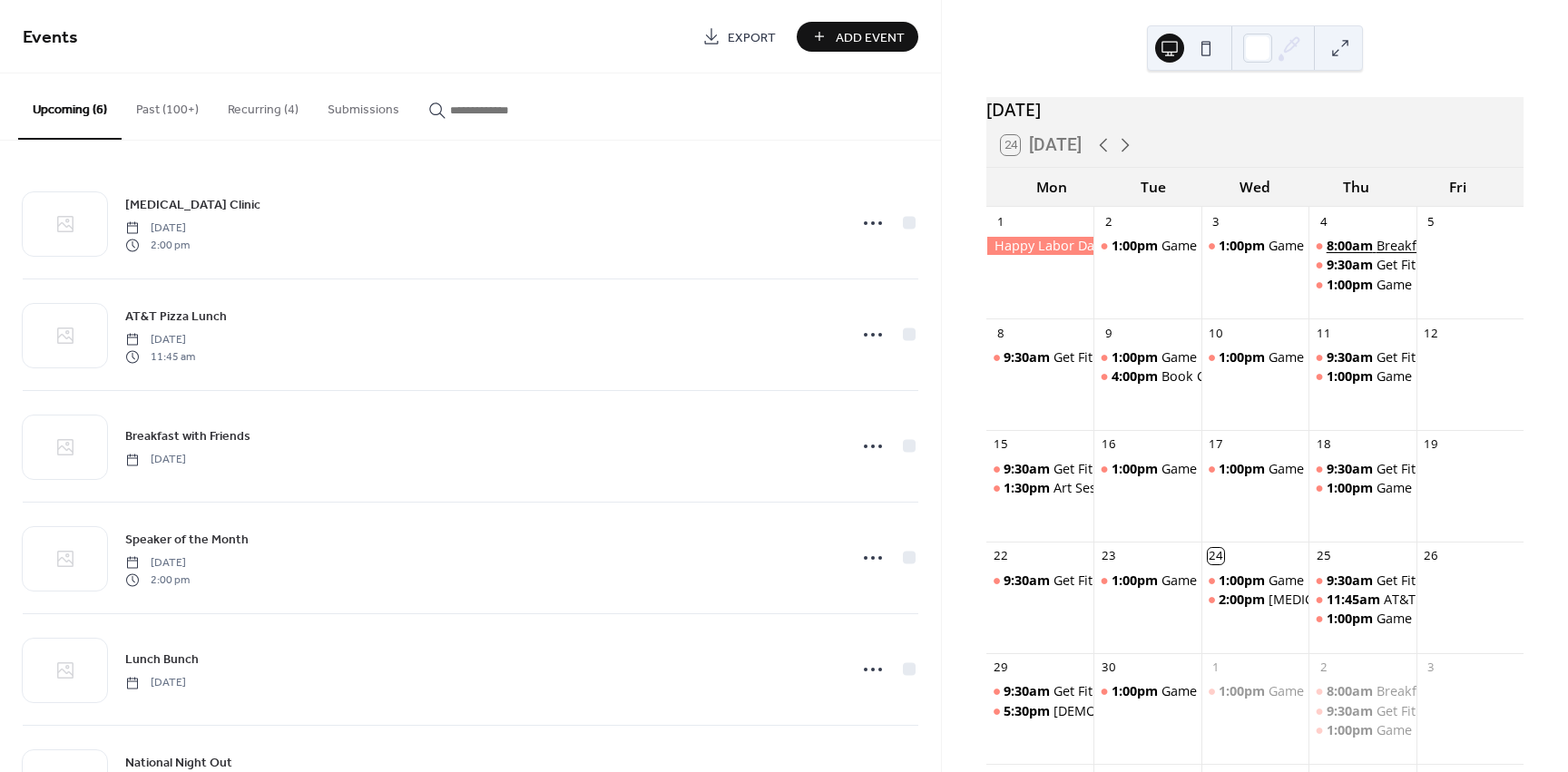
click at [1386, 255] on div "Breakfast with Friends" at bounding box center [1445, 246] width 137 height 18
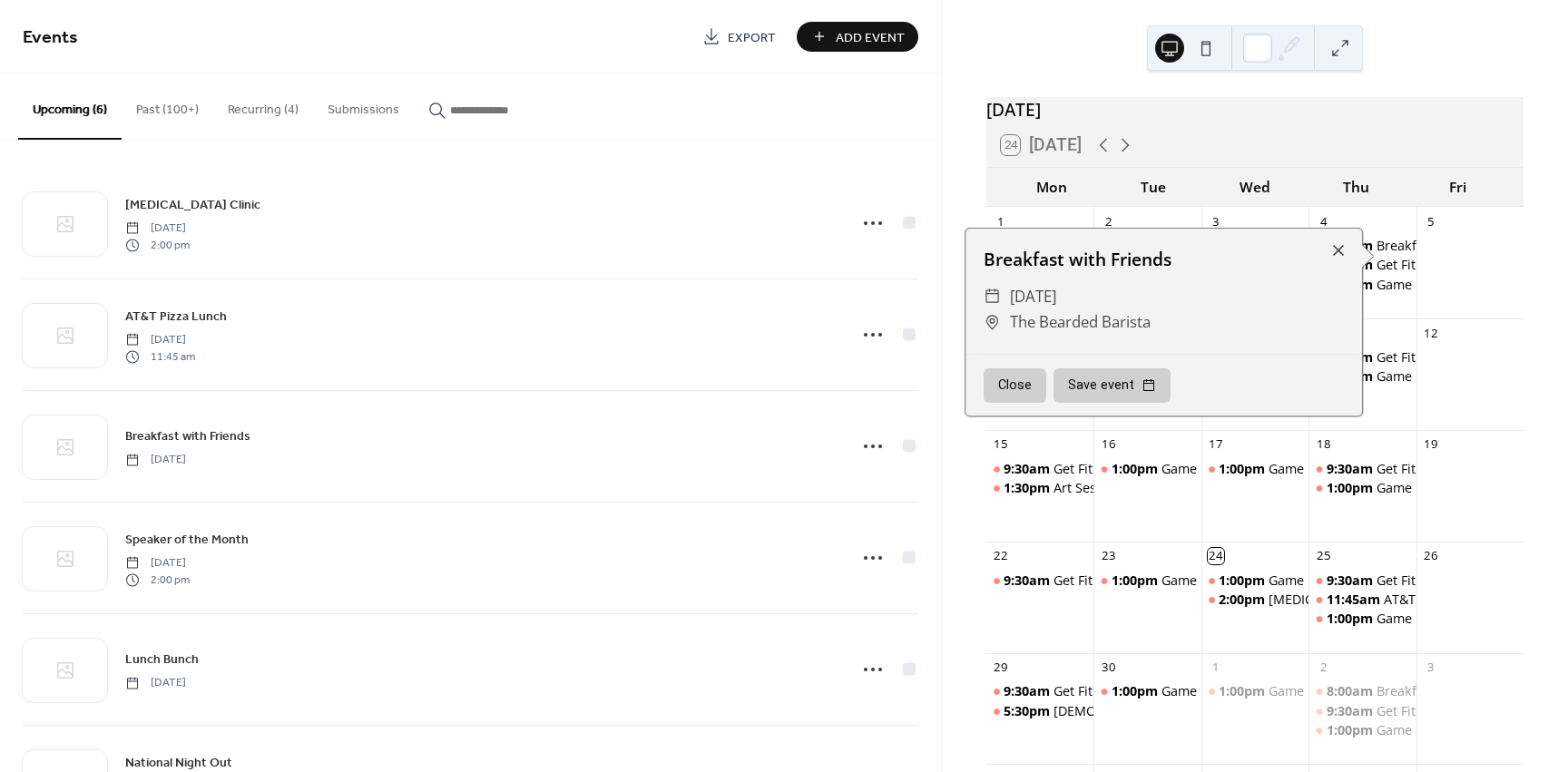
click at [1016, 384] on button "Close" at bounding box center [1015, 386] width 63 height 35
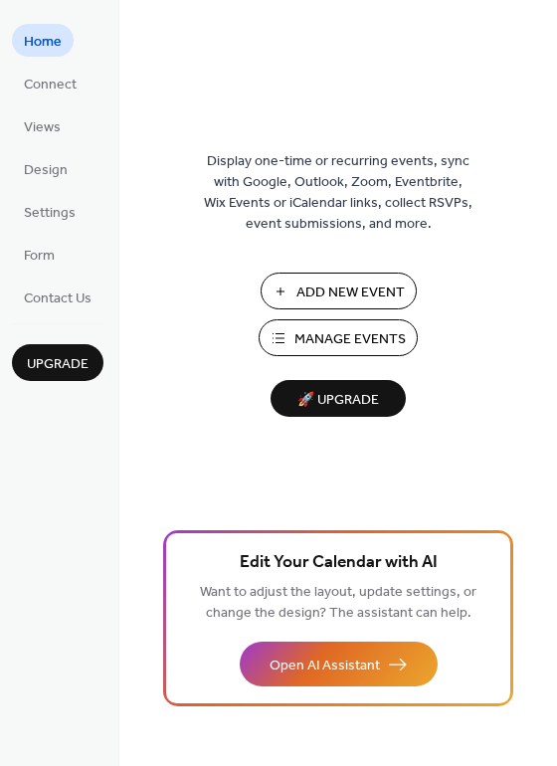
click at [303, 295] on span "Add New Event" at bounding box center [350, 292] width 108 height 21
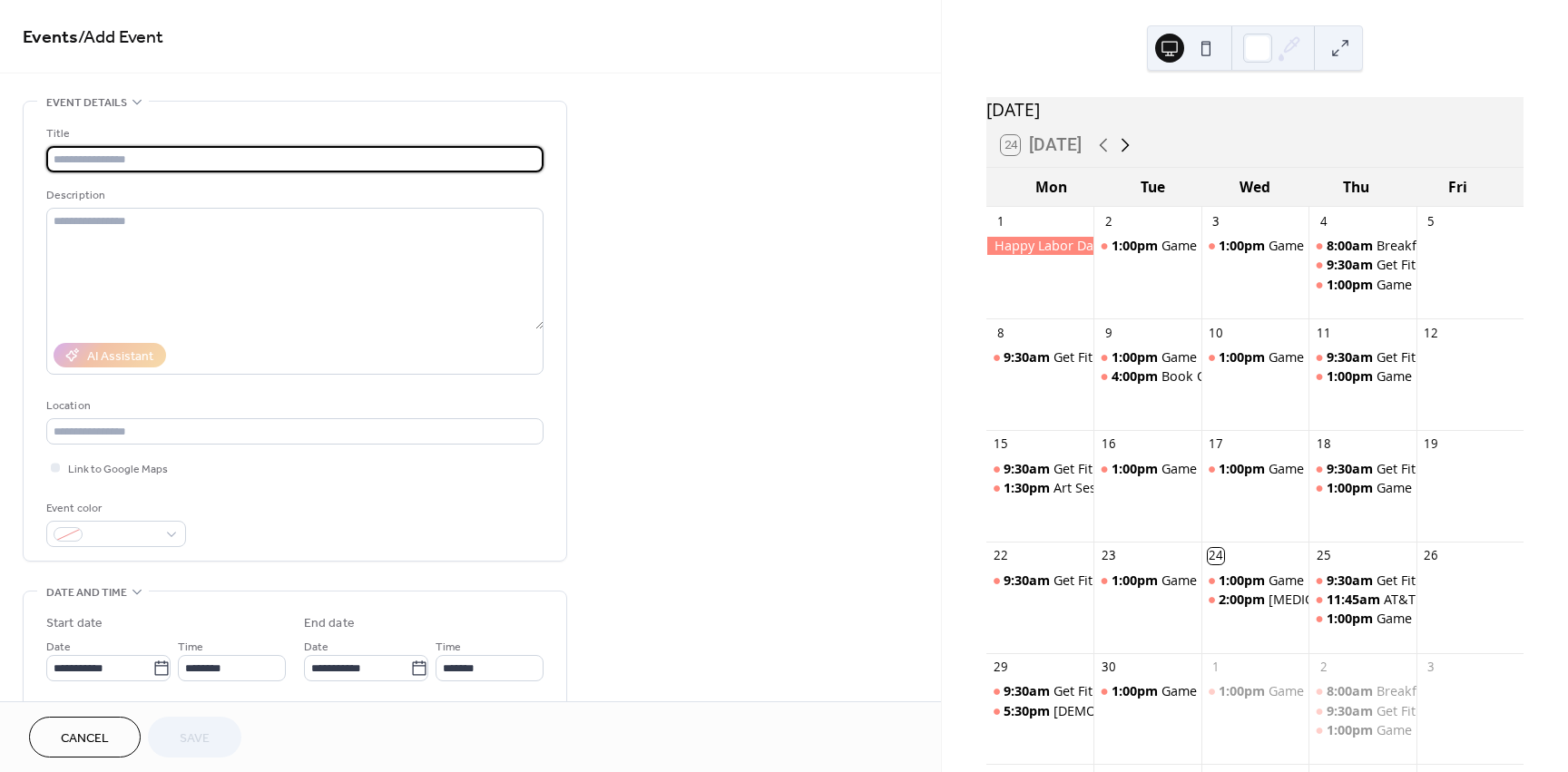
click at [1124, 156] on icon at bounding box center [1125, 145] width 22 height 22
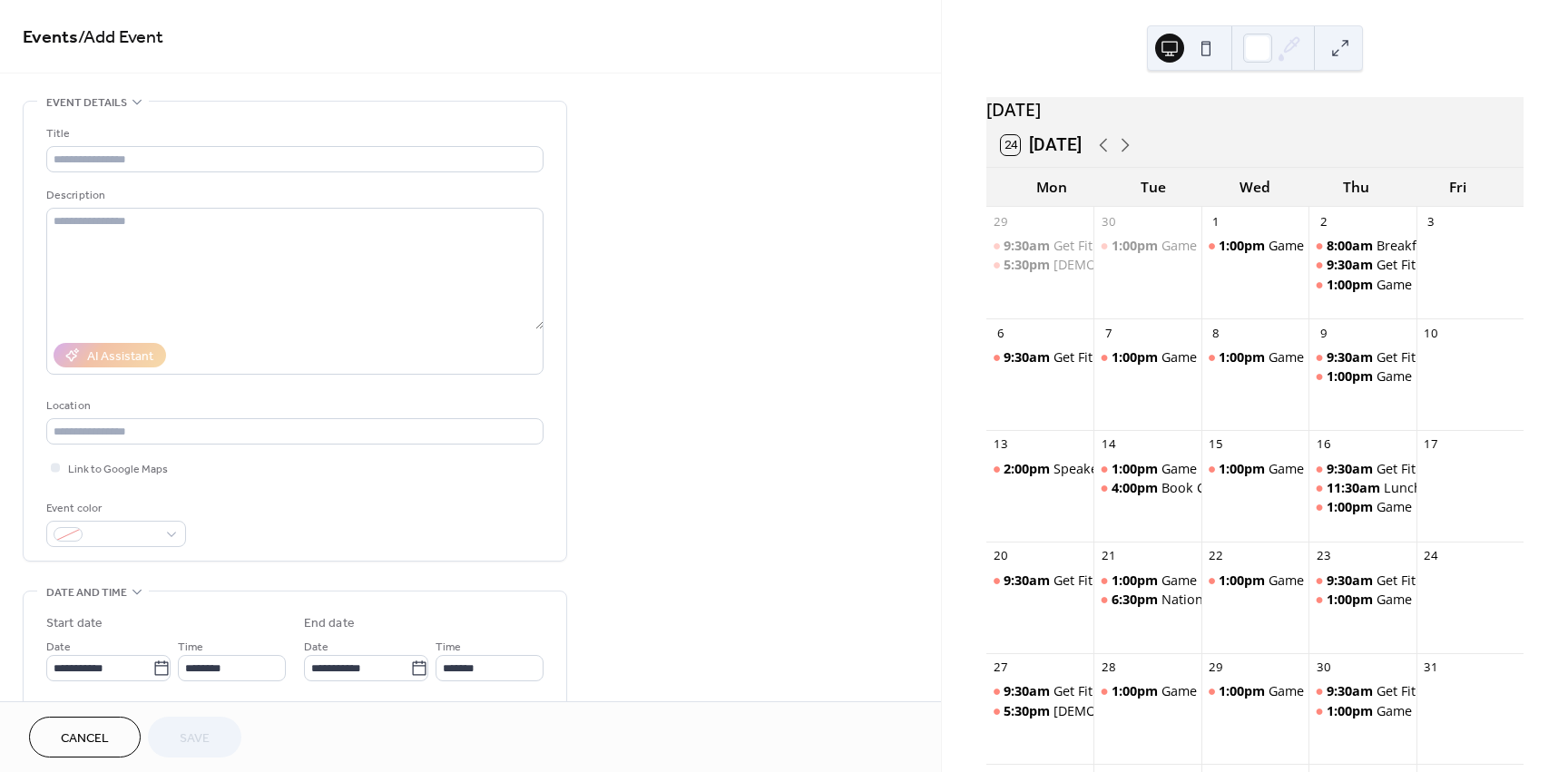
click at [1445, 716] on div at bounding box center [1469, 720] width 107 height 75
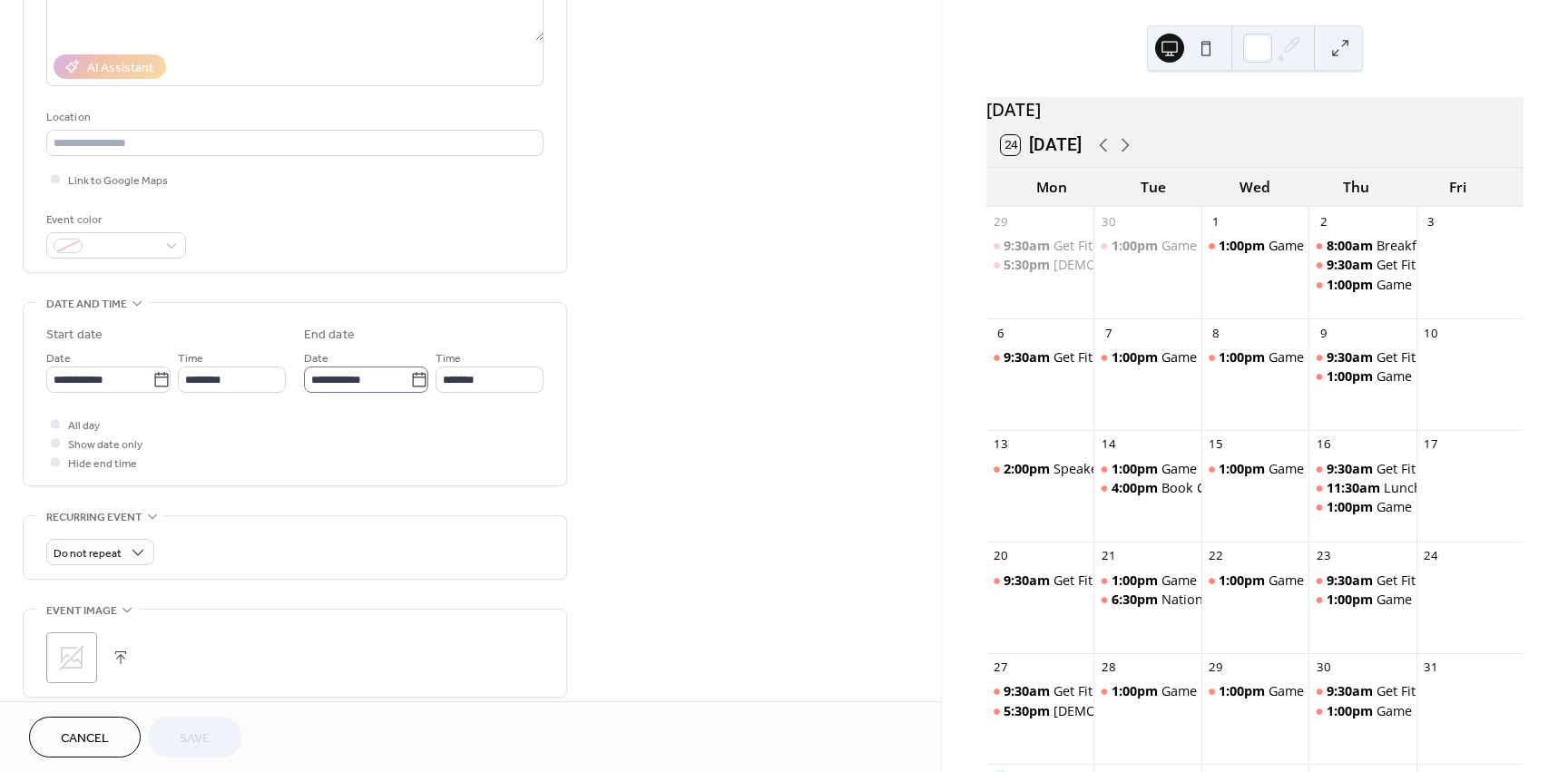
scroll to position [237, 0]
